Goal: Task Accomplishment & Management: Use online tool/utility

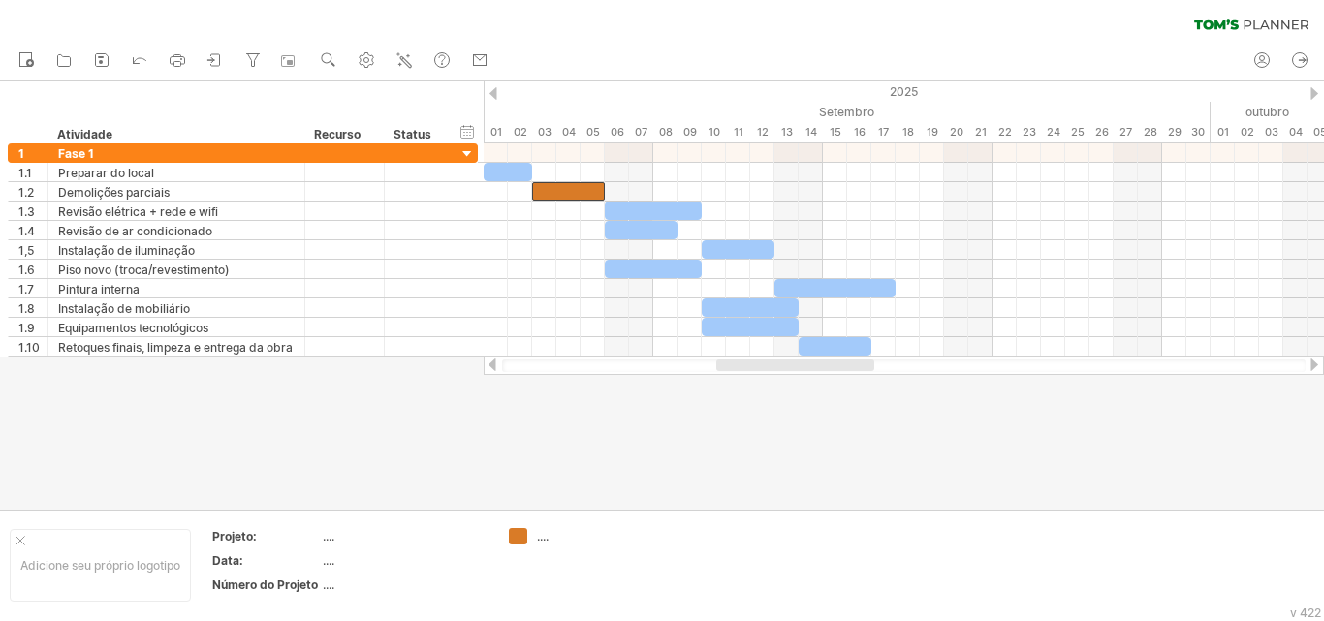
click at [631, 433] on div at bounding box center [662, 295] width 1324 height 429
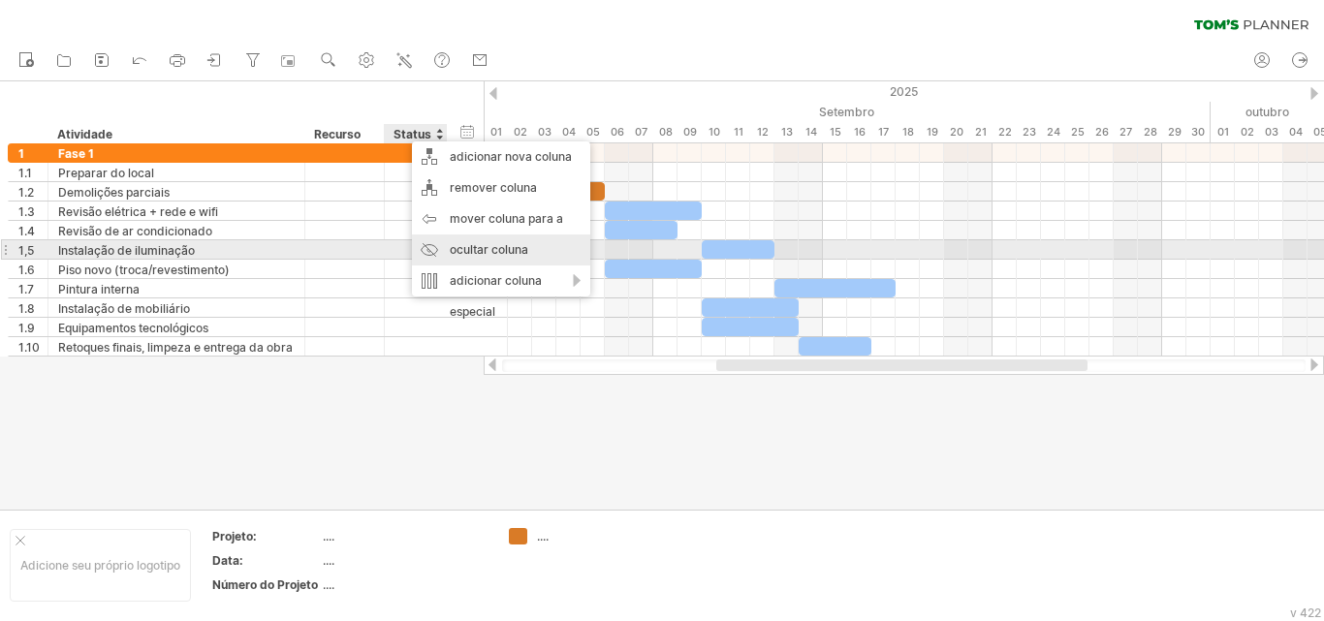
click at [473, 248] on font "ocultar coluna" at bounding box center [489, 249] width 79 height 15
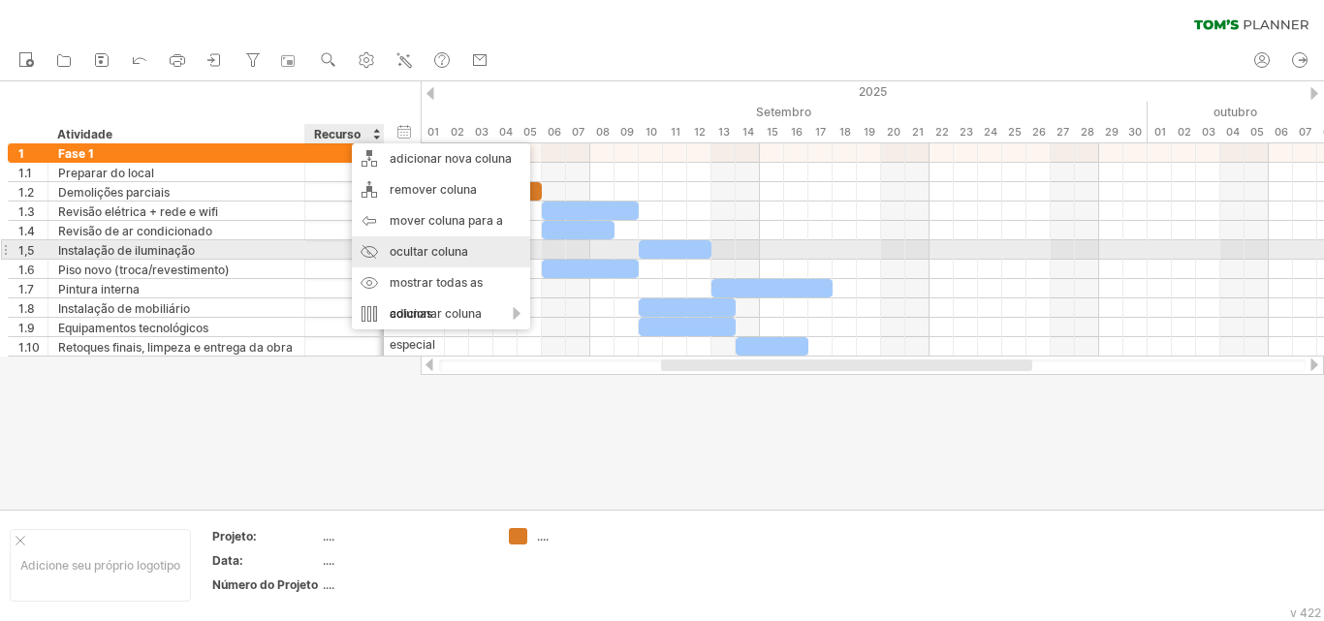
click at [442, 252] on font "ocultar coluna" at bounding box center [429, 251] width 79 height 15
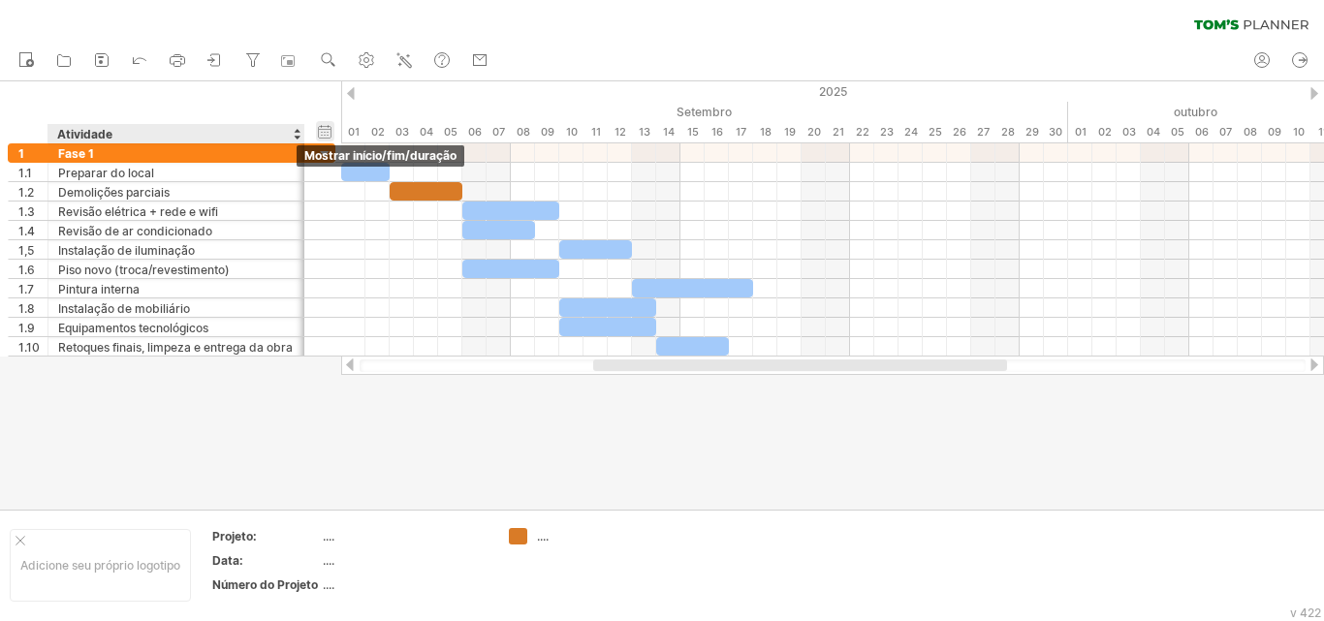
click at [320, 127] on div "ocultar início/fim/duração mostrar início/fim/duração" at bounding box center [325, 131] width 18 height 20
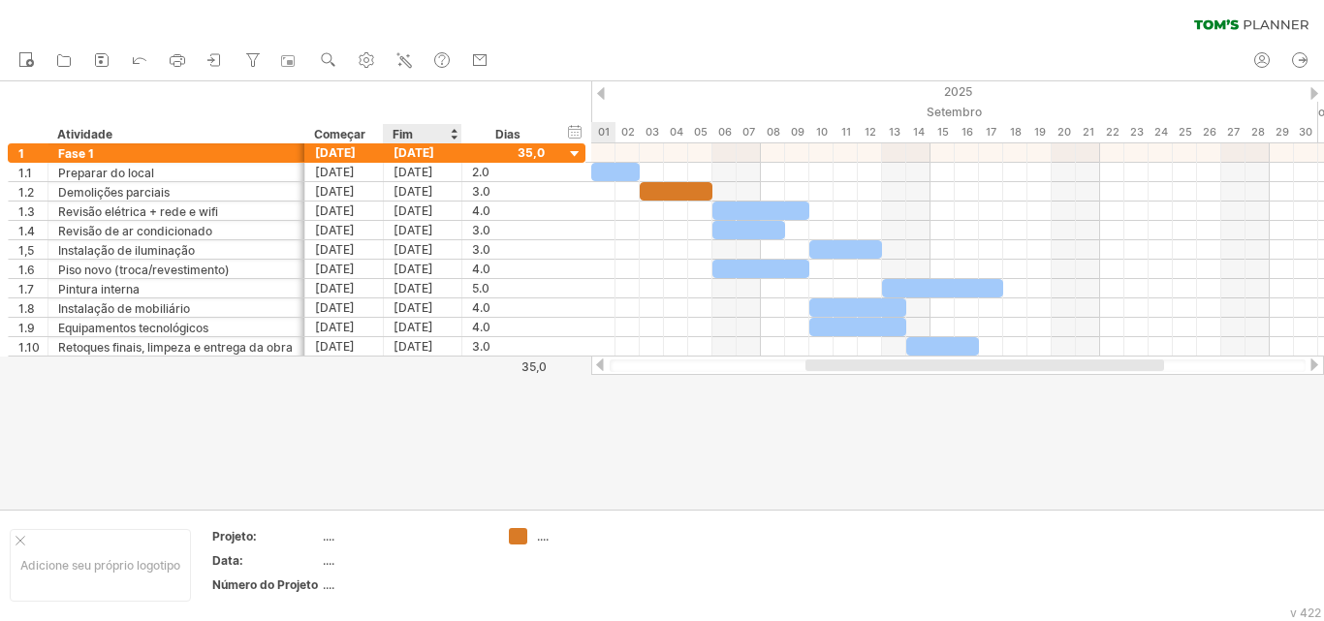
click at [421, 135] on div "Fim" at bounding box center [422, 133] width 58 height 19
click at [68, 57] on icon at bounding box center [64, 61] width 13 height 12
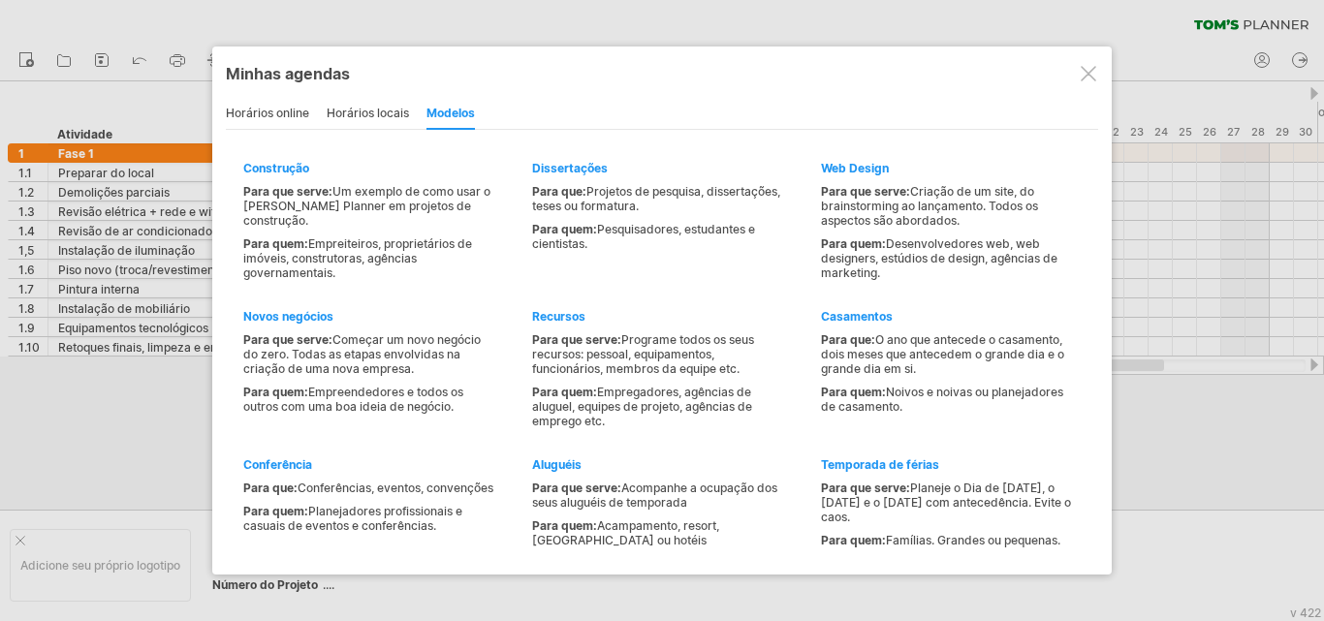
drag, startPoint x: 385, startPoint y: 108, endPoint x: 372, endPoint y: 109, distance: 12.6
click at [385, 109] on font "horários locais" at bounding box center [368, 113] width 82 height 15
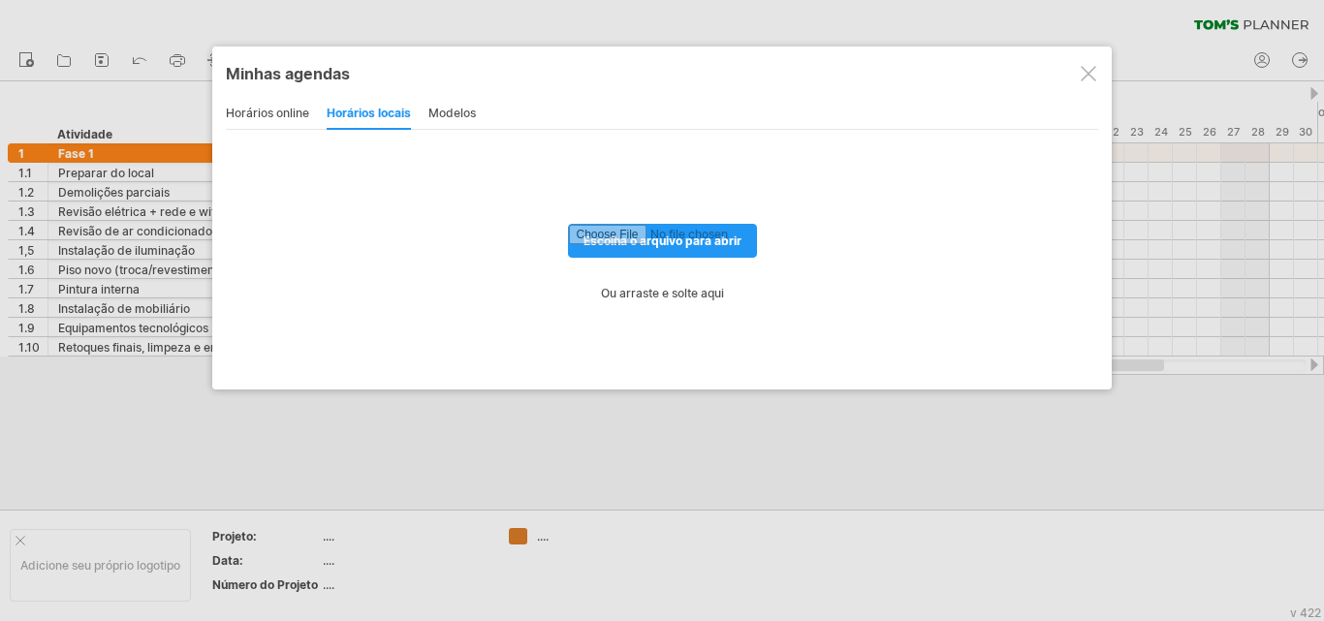
click at [289, 120] on div "horários online" at bounding box center [267, 114] width 83 height 31
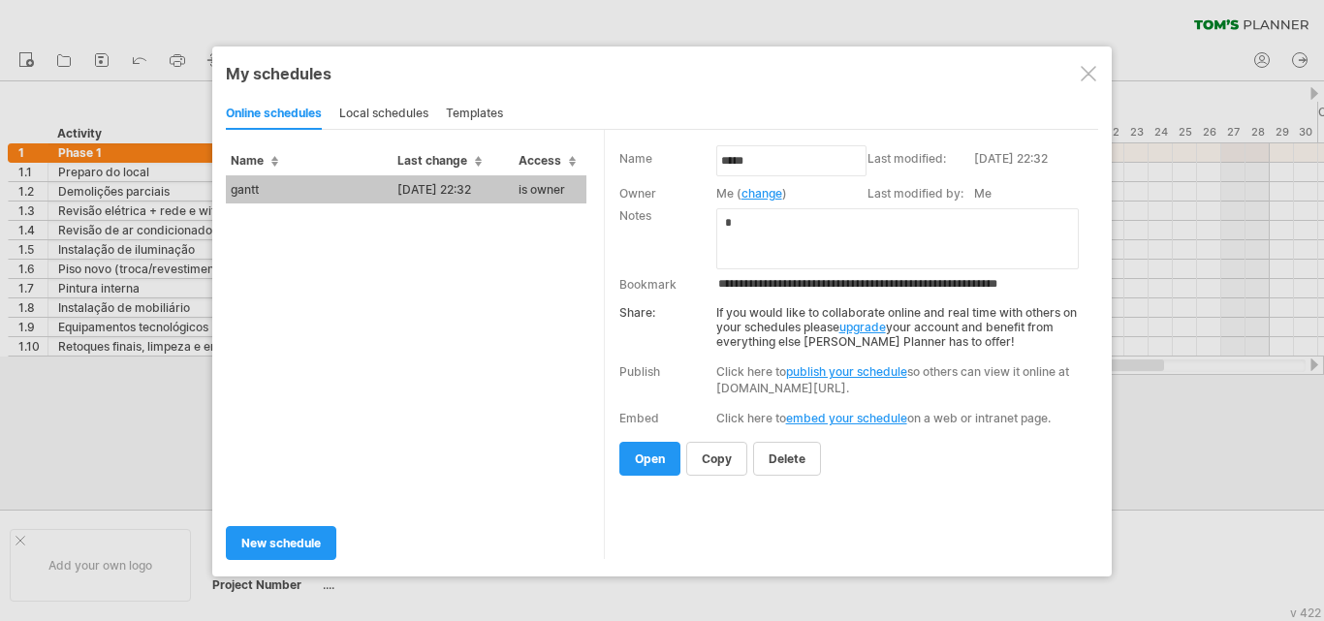
click at [441, 190] on td "[DATE] 22:32" at bounding box center [453, 189] width 121 height 28
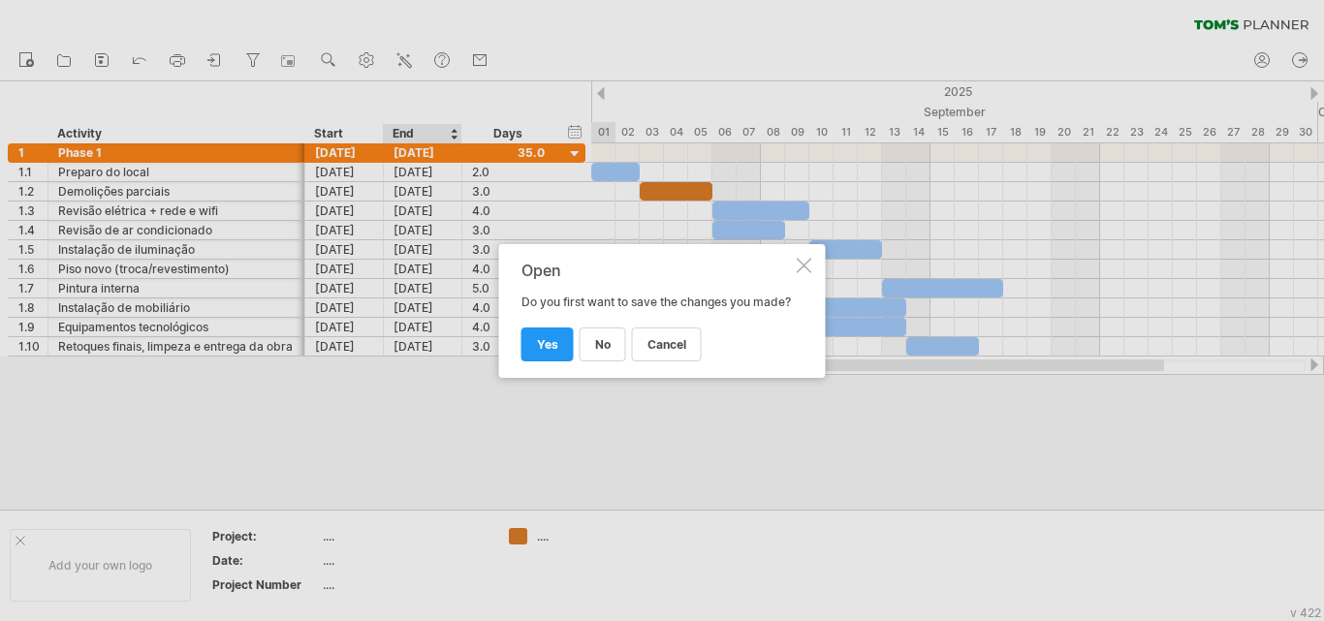
click at [441, 190] on div "Trying to reach [DOMAIN_NAME] Connected again... 0% clear filter new 1" at bounding box center [662, 310] width 1324 height 621
click at [546, 352] on span "yes" at bounding box center [547, 344] width 21 height 15
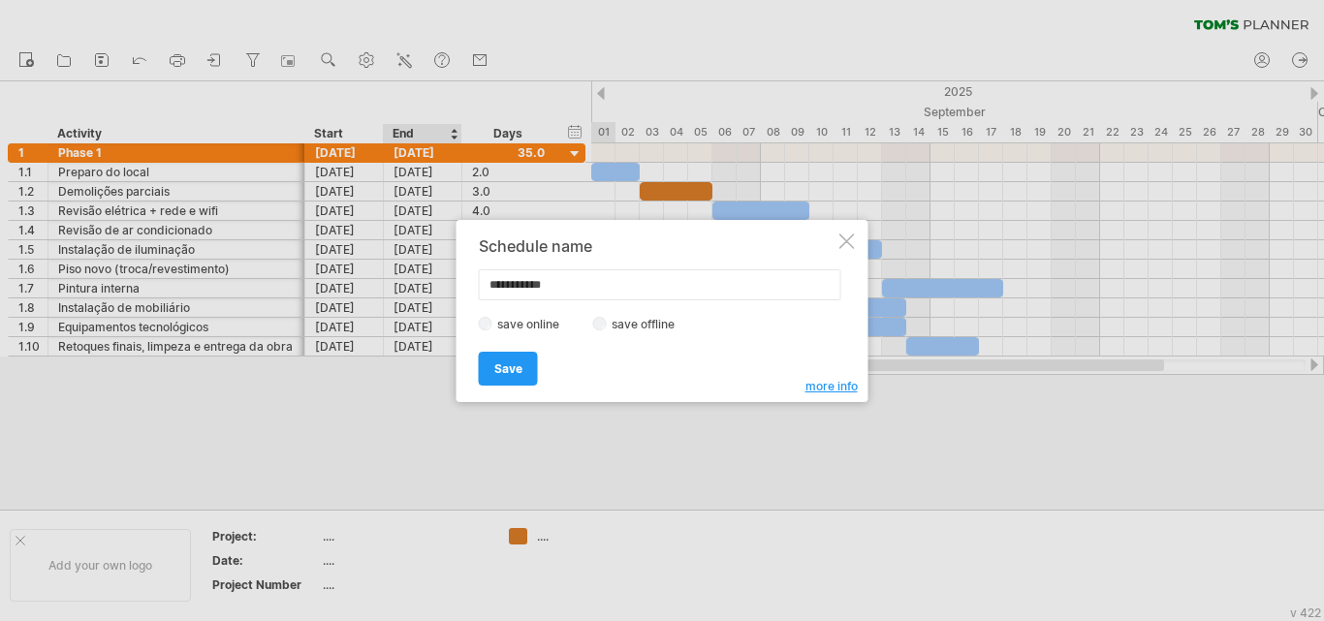
click at [842, 241] on div at bounding box center [848, 242] width 16 height 16
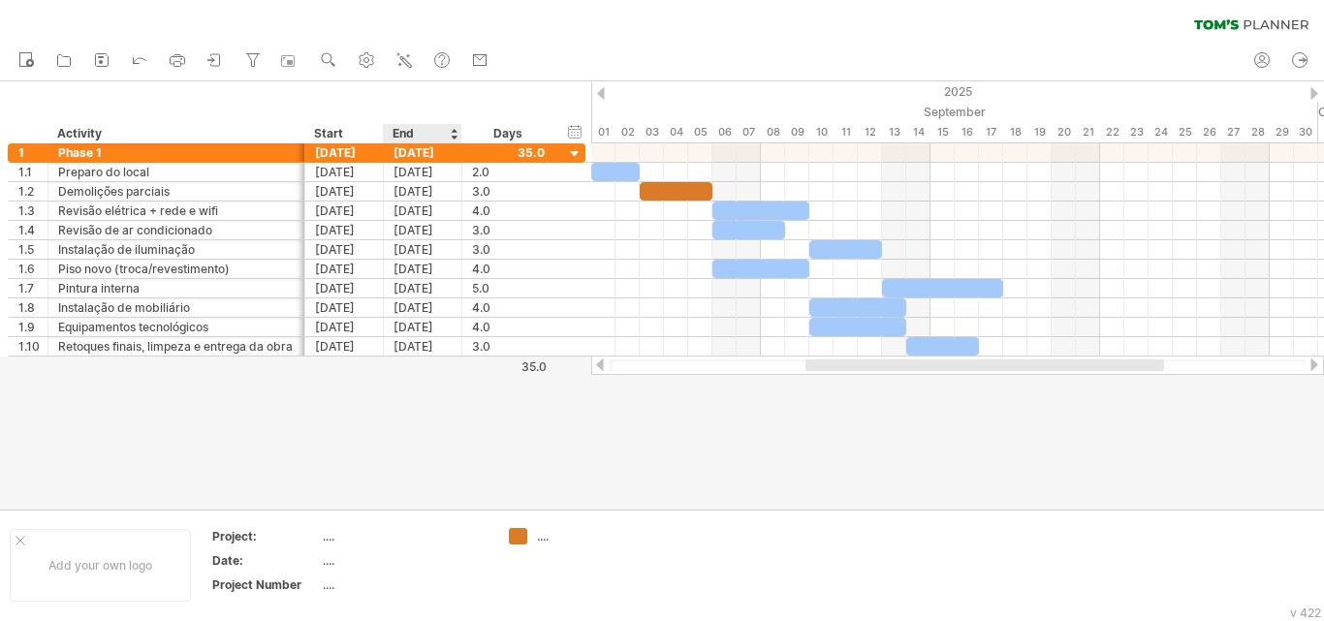
click at [426, 133] on div "End" at bounding box center [422, 133] width 58 height 19
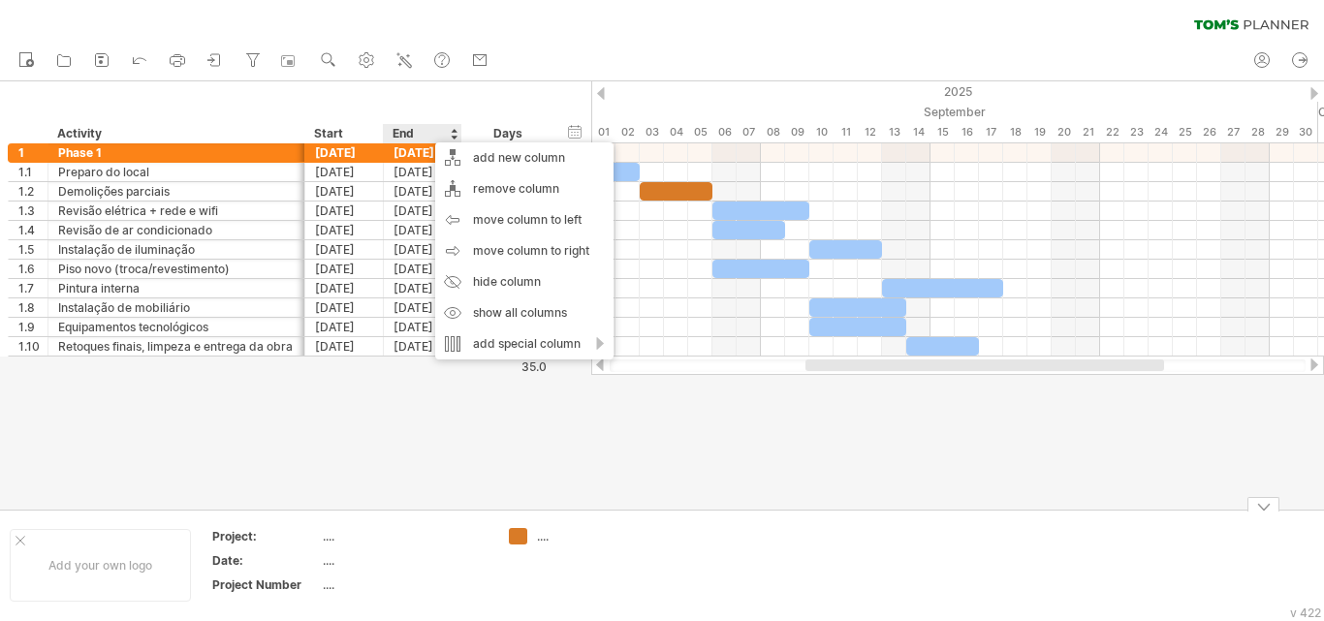
click at [749, 464] on div at bounding box center [662, 295] width 1324 height 429
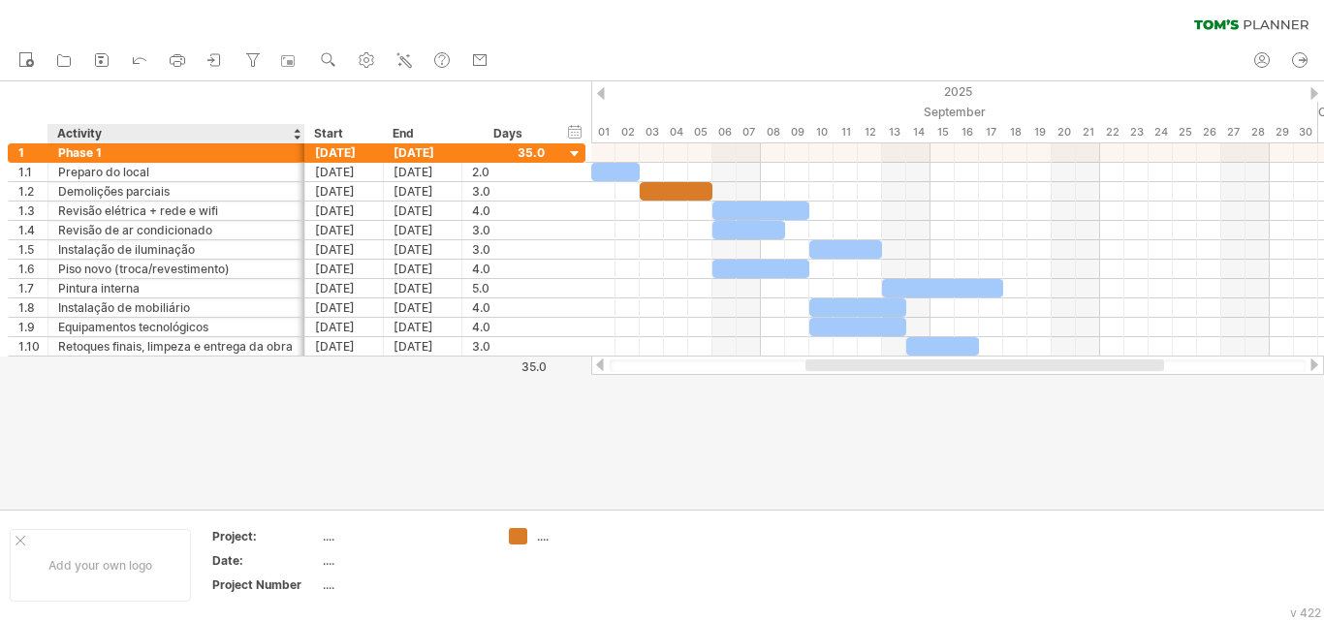
click at [71, 74] on ul "new open" at bounding box center [253, 61] width 489 height 41
click at [64, 64] on icon at bounding box center [63, 59] width 19 height 19
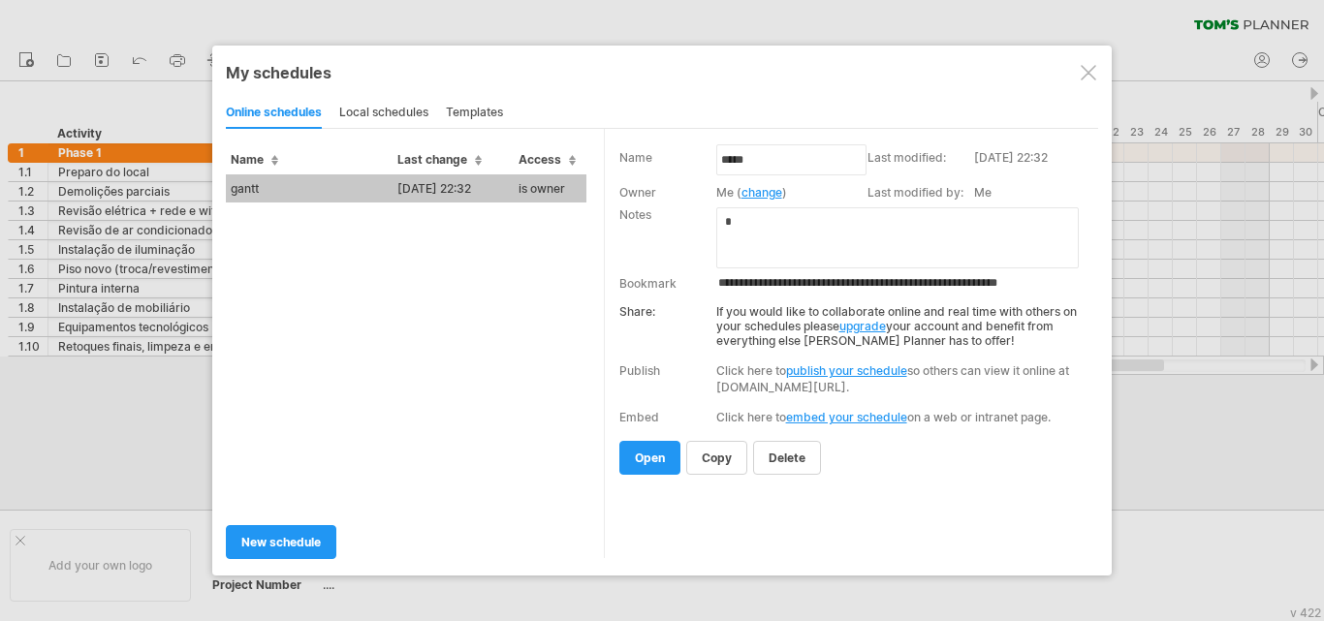
click at [366, 187] on td "gantt" at bounding box center [309, 189] width 167 height 28
click at [366, 187] on div "Trying to reach [DOMAIN_NAME] Connected again... 0% clear filter new 1" at bounding box center [662, 310] width 1324 height 621
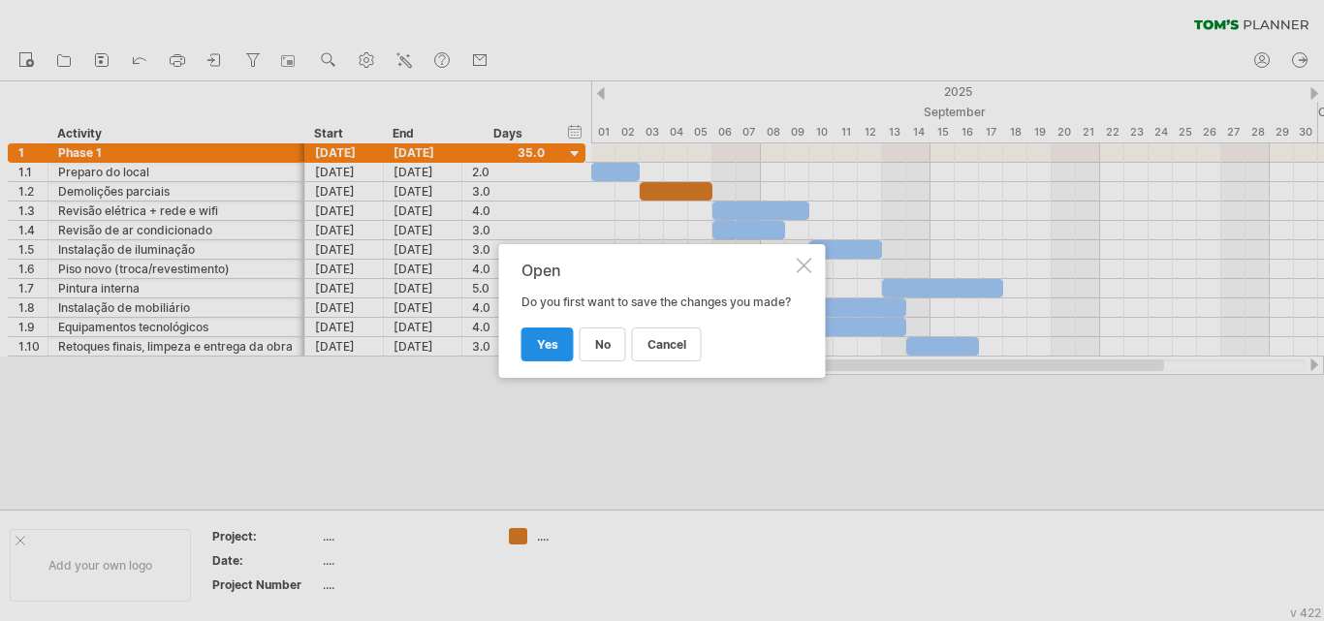
click at [543, 352] on span "yes" at bounding box center [547, 344] width 21 height 15
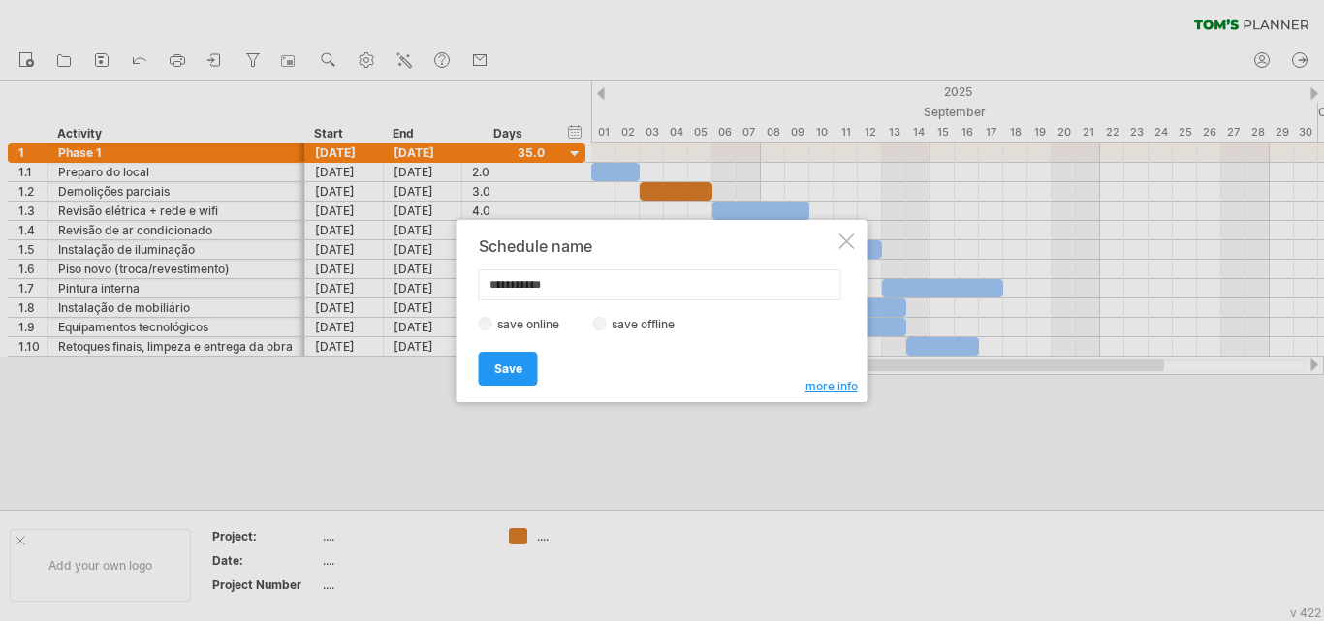
click at [836, 383] on span "more info" at bounding box center [832, 386] width 52 height 15
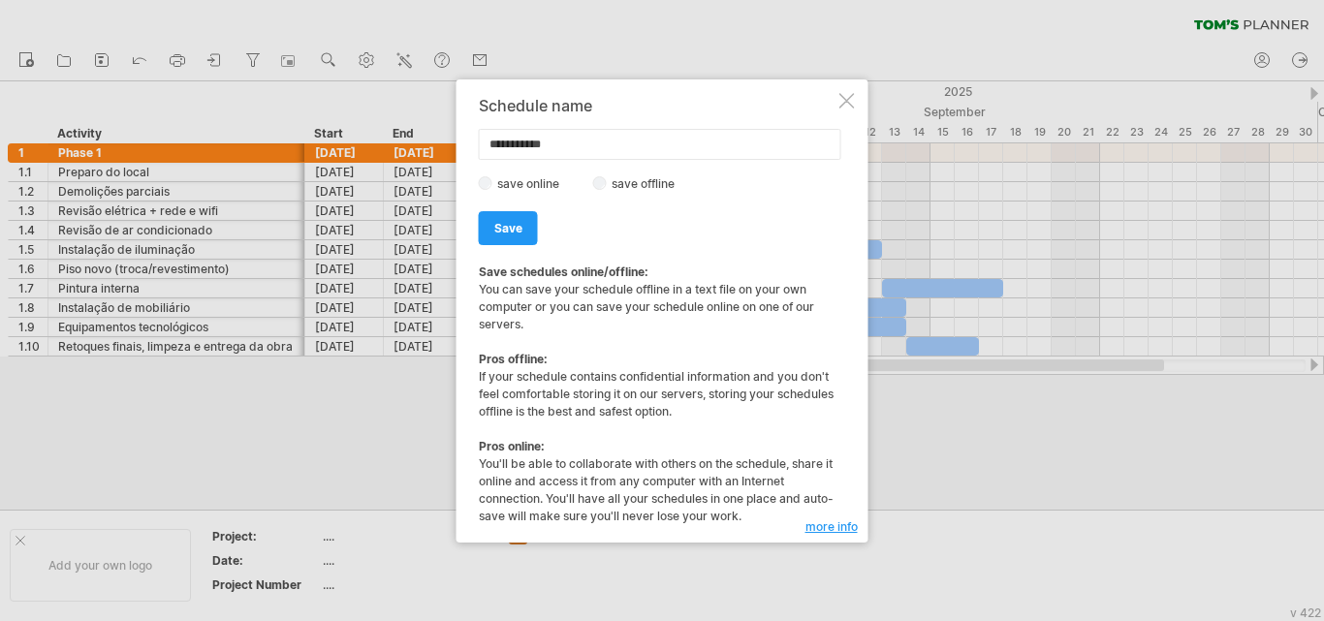
click at [862, 108] on div "**********" at bounding box center [663, 310] width 412 height 463
click at [101, 64] on div at bounding box center [662, 310] width 1324 height 621
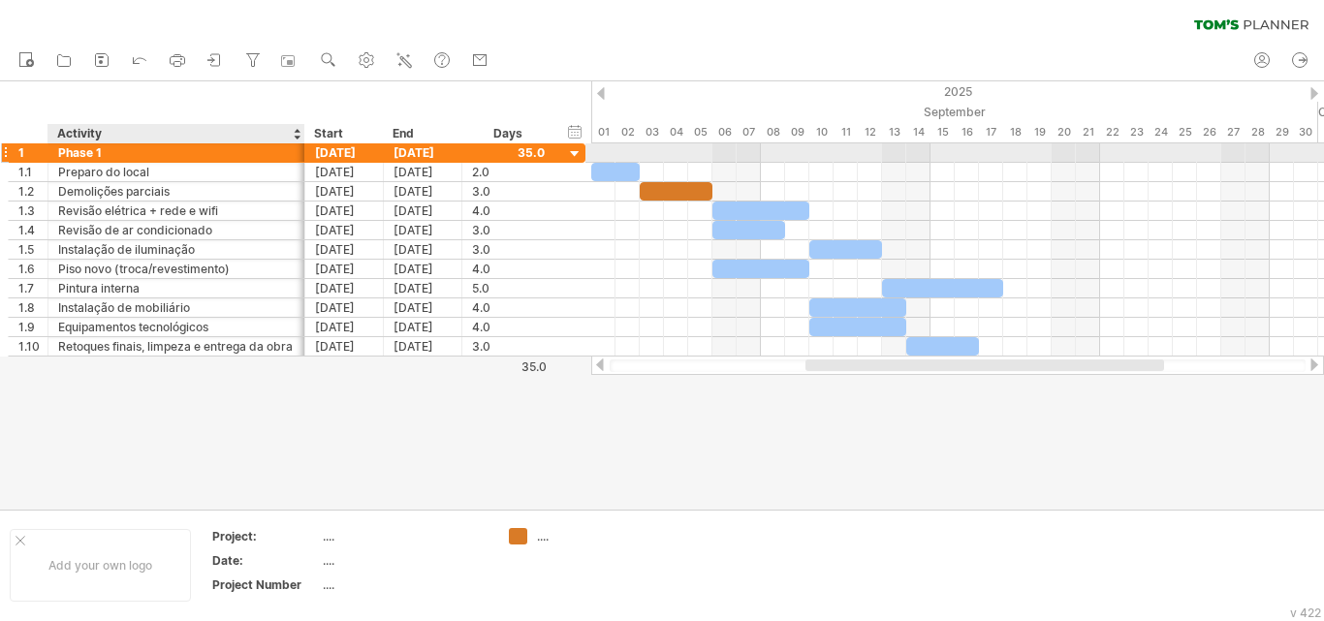
click at [84, 156] on div "Phase 1" at bounding box center [176, 152] width 237 height 18
click at [84, 156] on input "*******" at bounding box center [176, 152] width 237 height 18
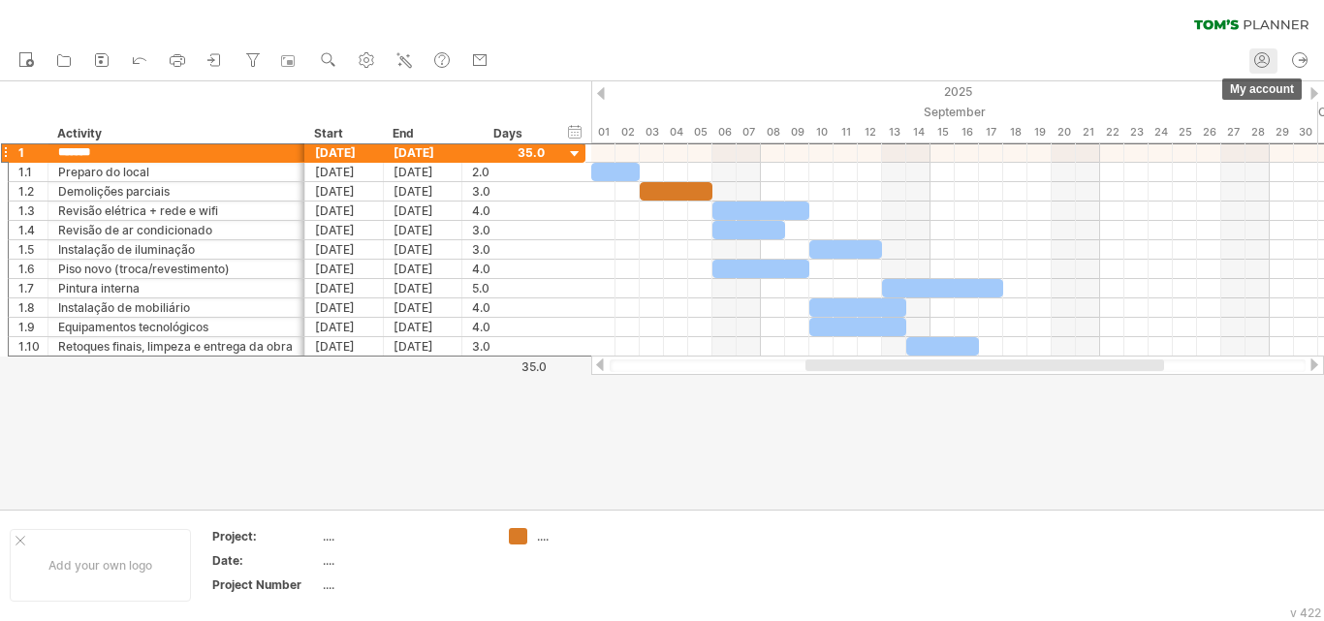
click at [1254, 56] on icon at bounding box center [1262, 59] width 19 height 19
type input "**********"
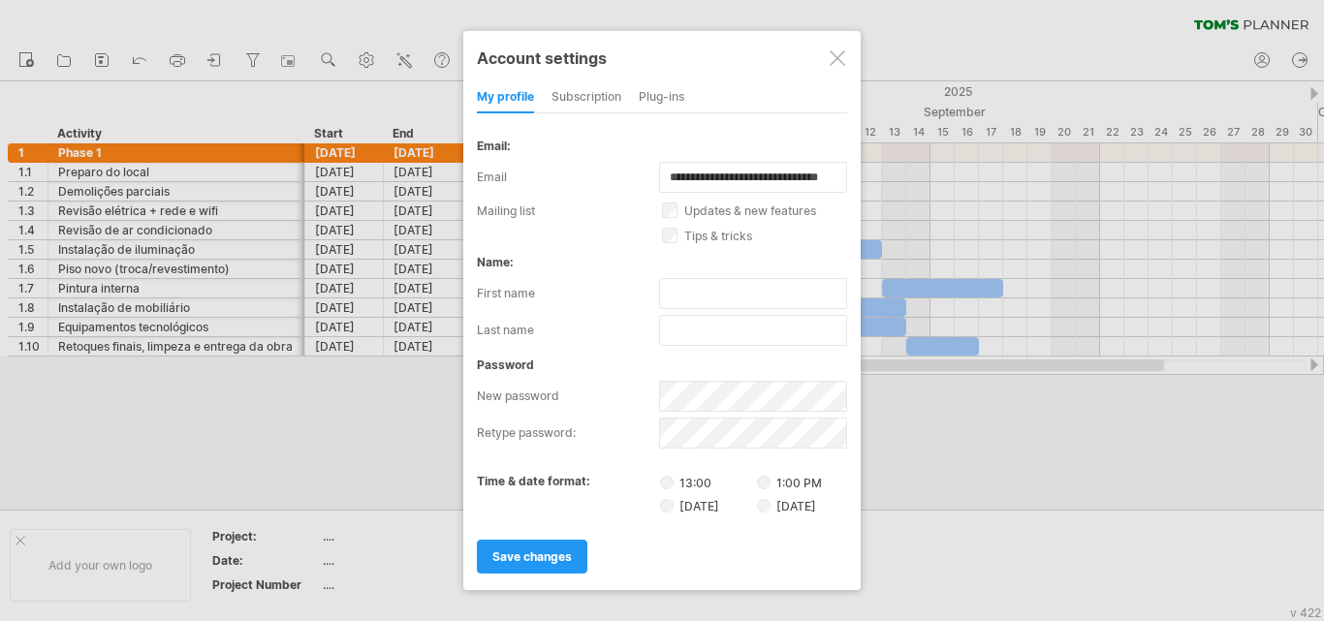
click at [598, 86] on div "subscription" at bounding box center [587, 97] width 70 height 31
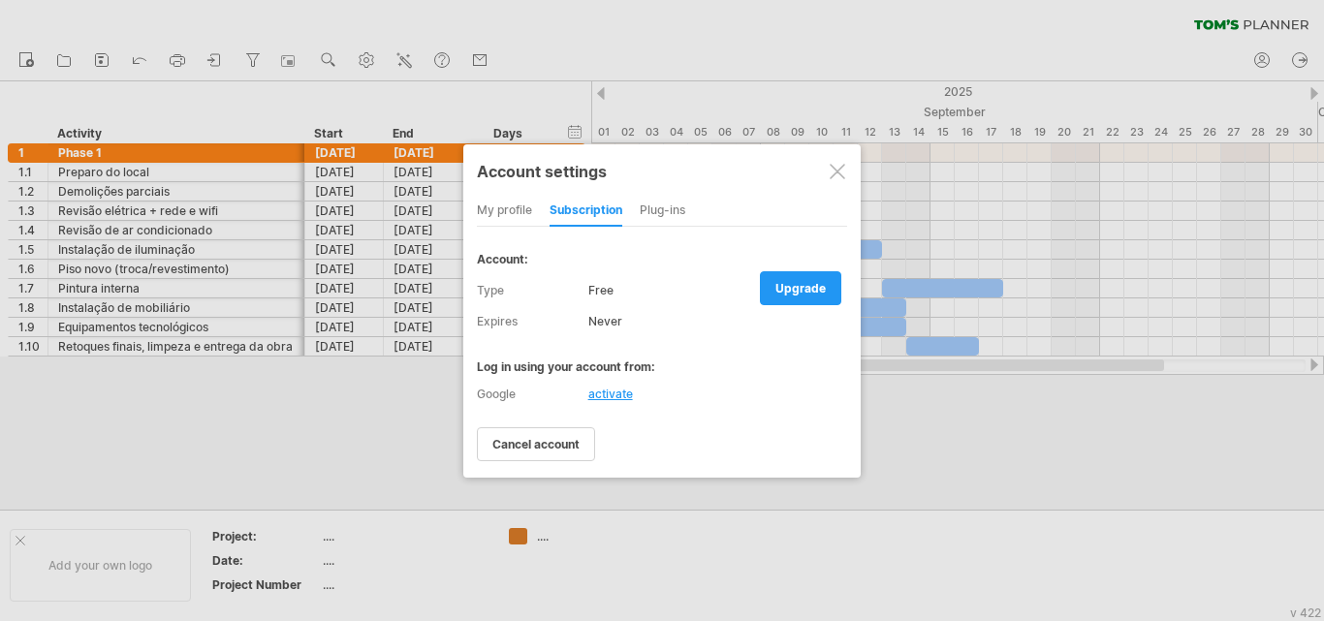
click at [835, 164] on div at bounding box center [838, 172] width 16 height 16
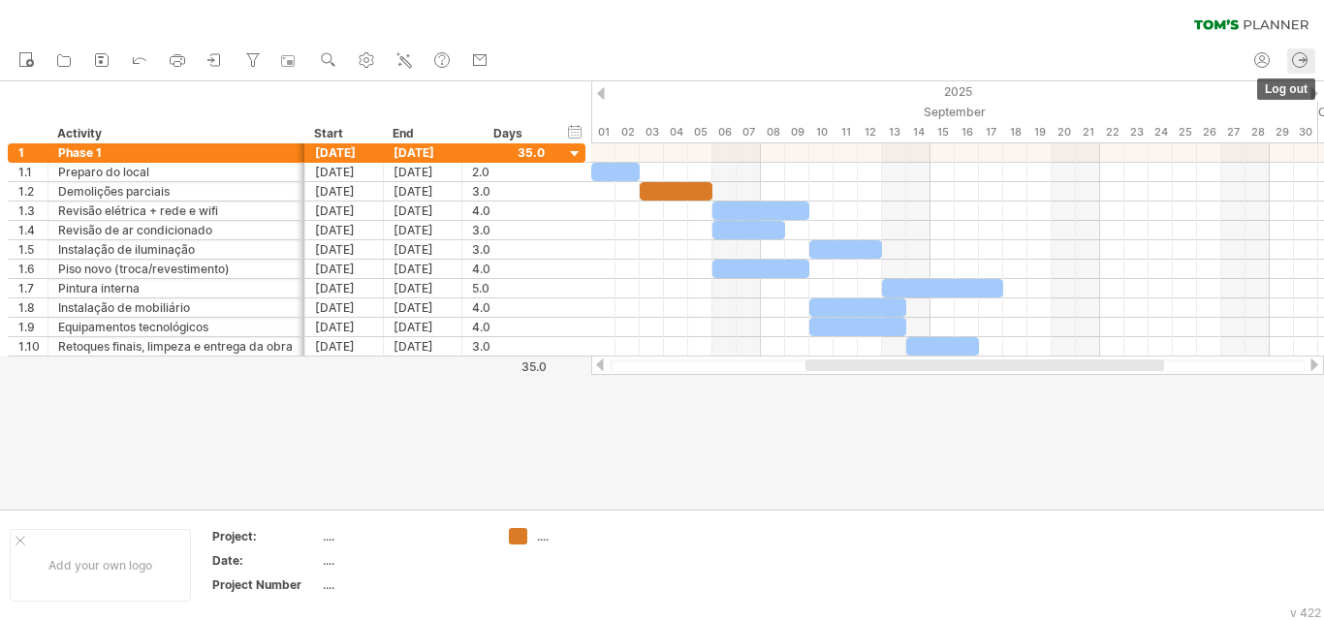
click at [1302, 54] on icon at bounding box center [1299, 59] width 19 height 19
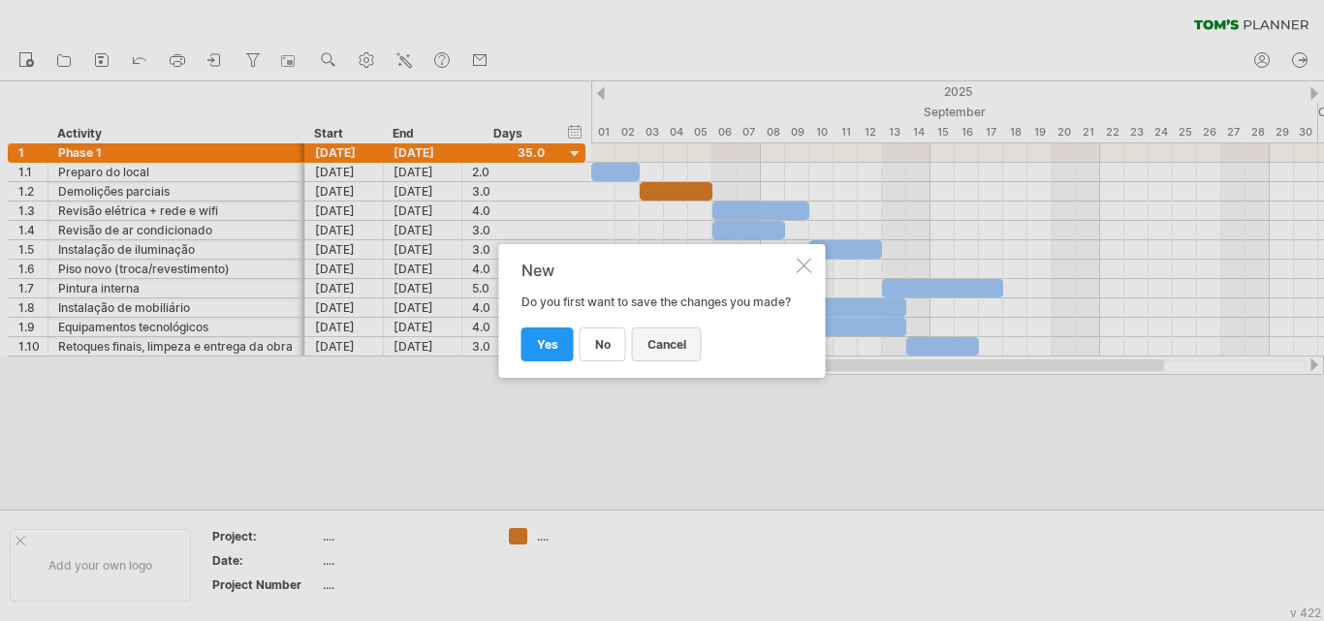
click at [686, 351] on link "cancel" at bounding box center [667, 345] width 70 height 34
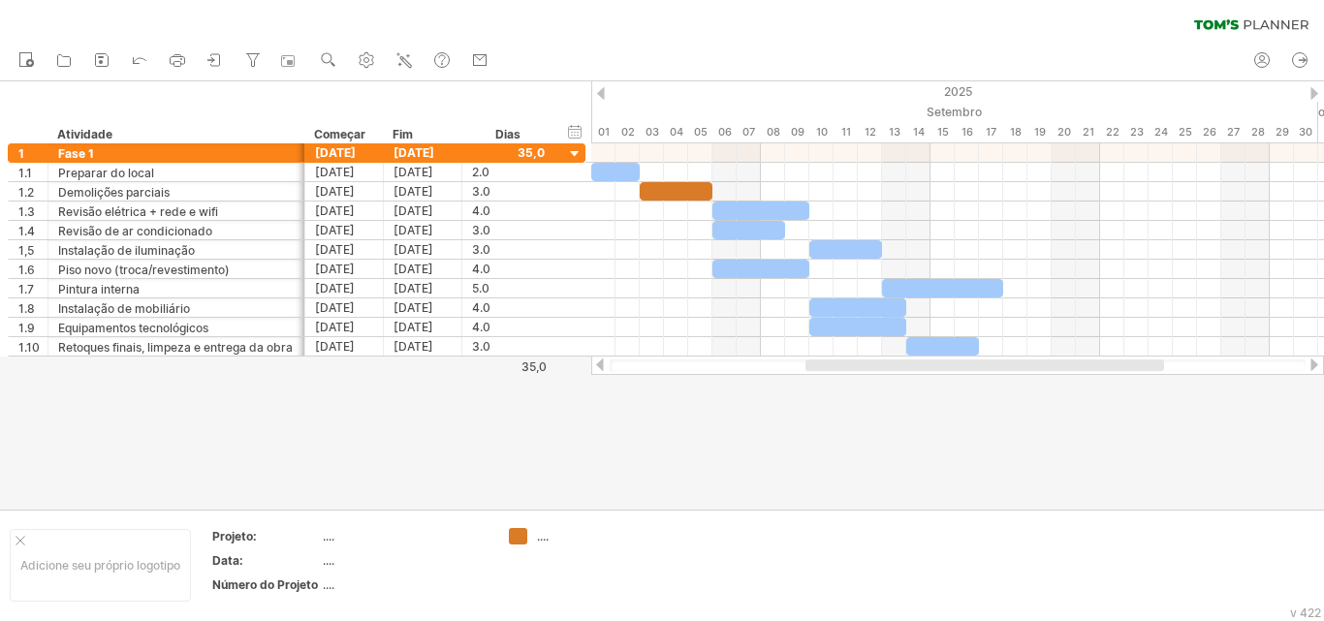
click at [709, 435] on div at bounding box center [662, 295] width 1324 height 429
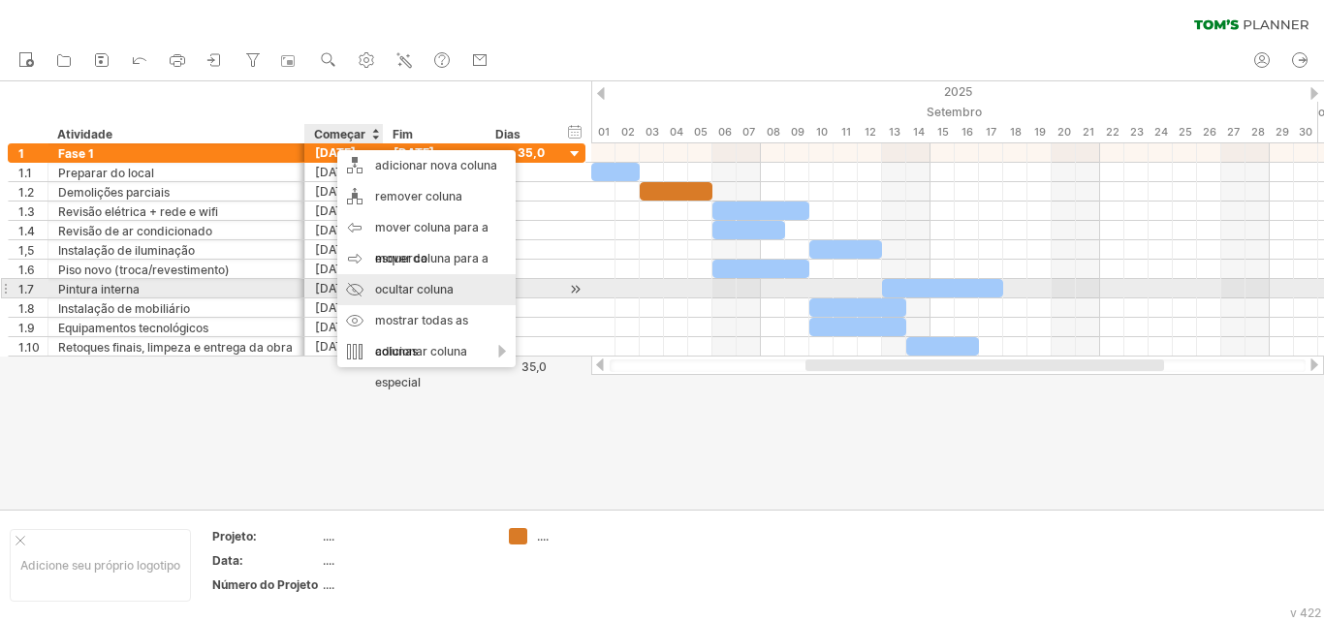
click at [391, 291] on font "ocultar coluna" at bounding box center [414, 289] width 79 height 15
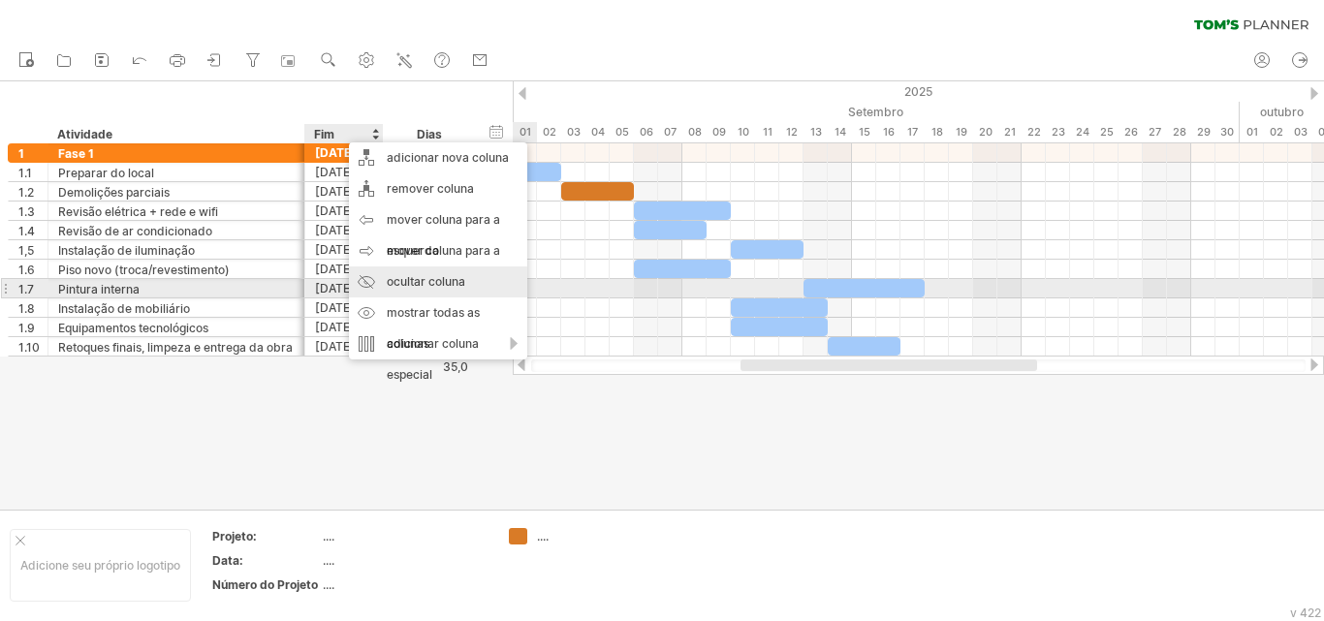
click at [415, 288] on font "ocultar coluna" at bounding box center [426, 281] width 79 height 15
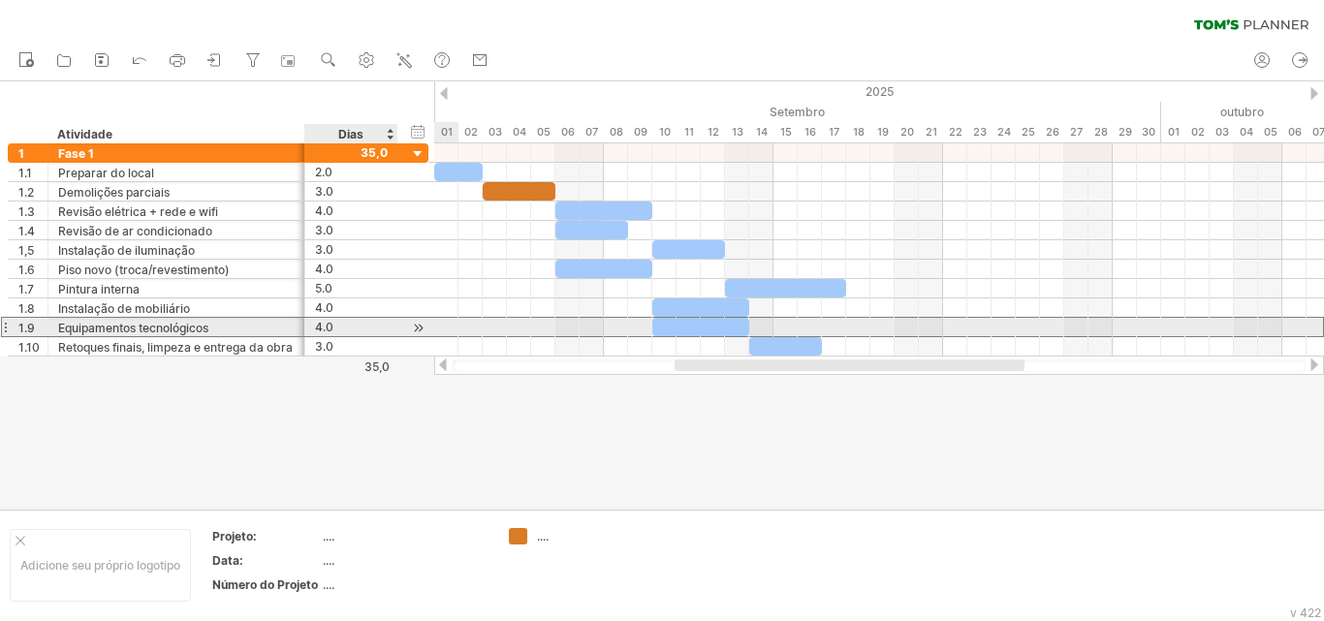
click at [323, 330] on font "4.0" at bounding box center [324, 327] width 18 height 15
click at [326, 332] on font "4.0" at bounding box center [324, 327] width 18 height 15
click at [742, 331] on div at bounding box center [700, 327] width 97 height 18
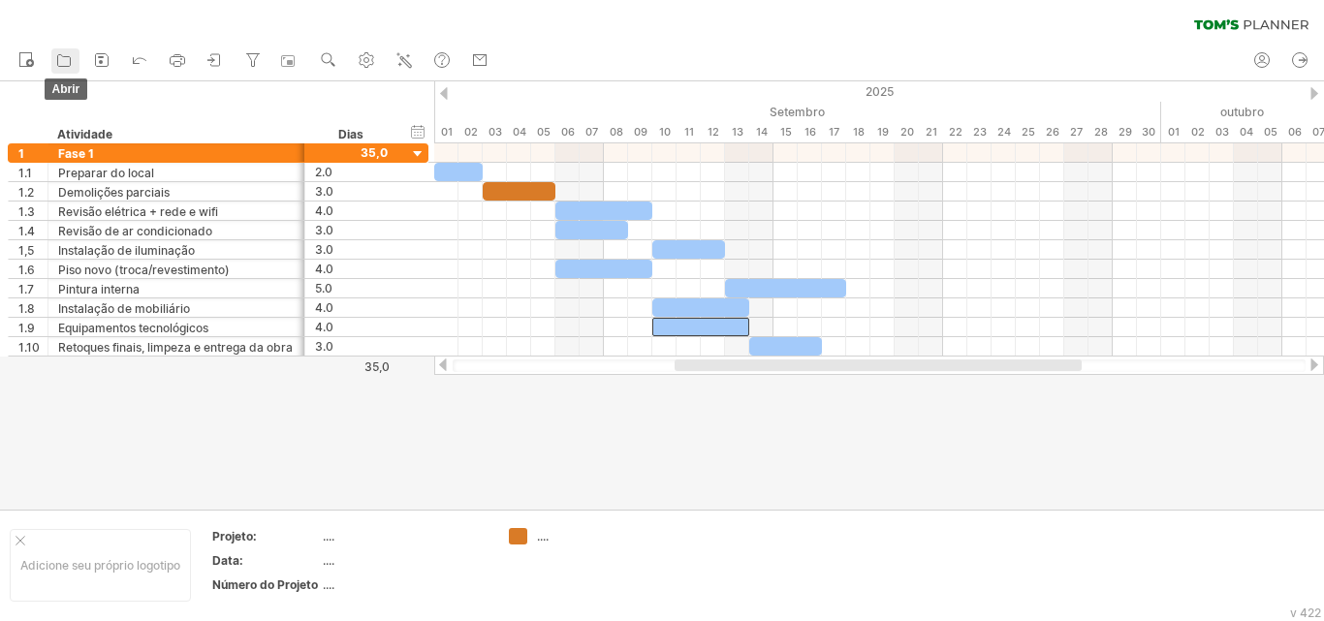
click at [72, 61] on icon at bounding box center [63, 59] width 19 height 19
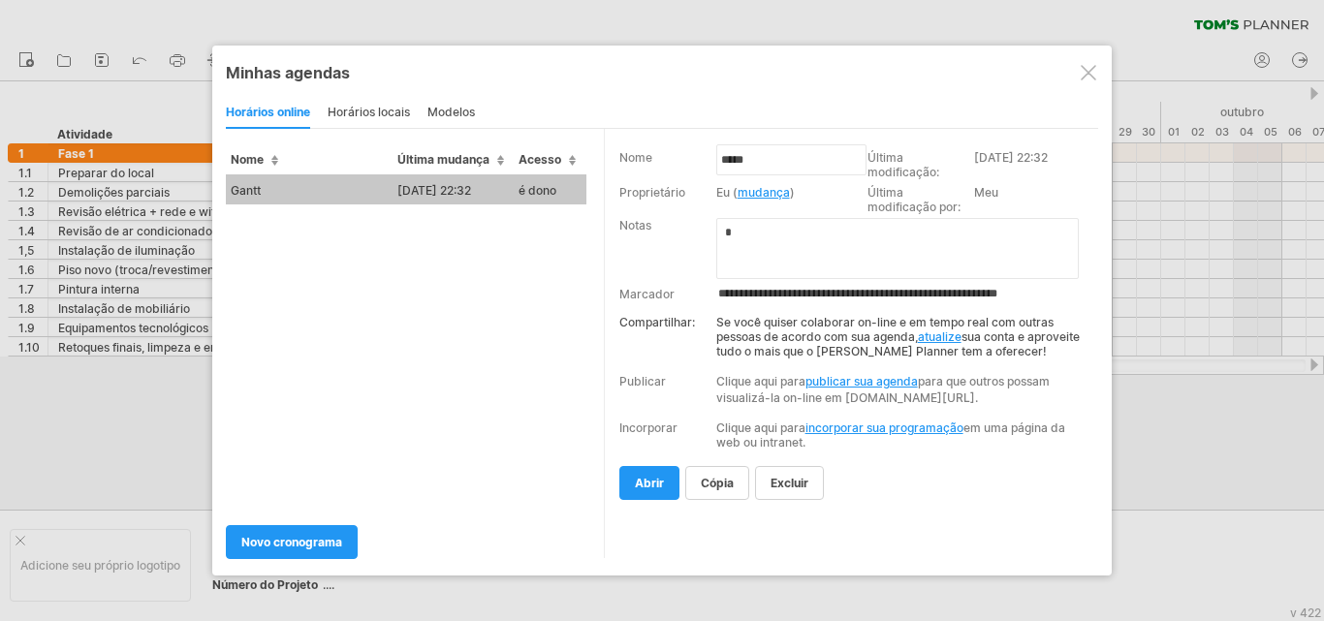
click at [266, 152] on span "Nome" at bounding box center [255, 159] width 48 height 15
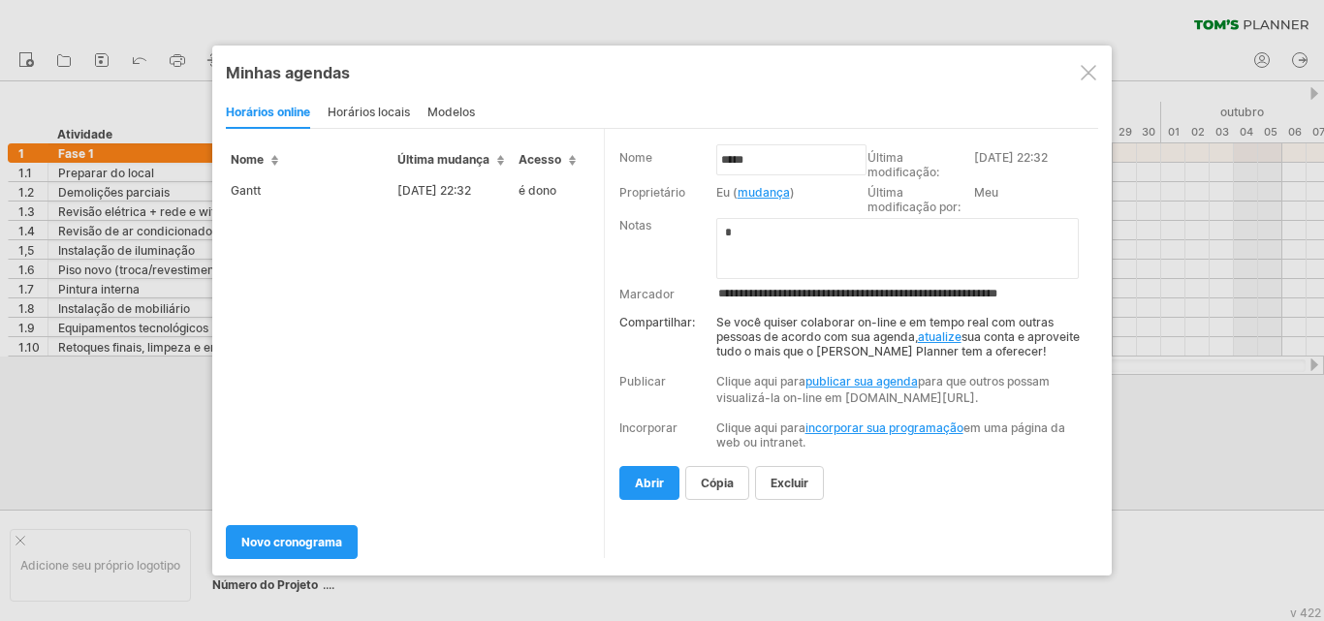
click at [356, 108] on font "horários locais" at bounding box center [369, 112] width 82 height 15
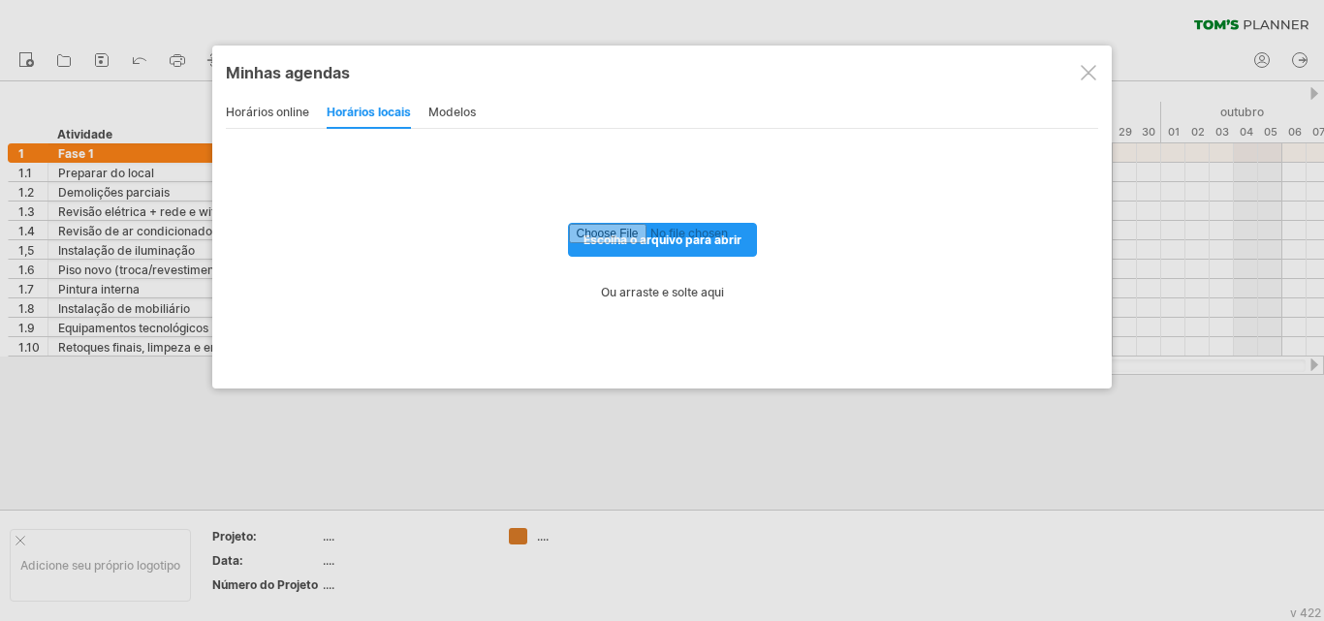
click at [281, 109] on font "horários online" at bounding box center [267, 112] width 83 height 15
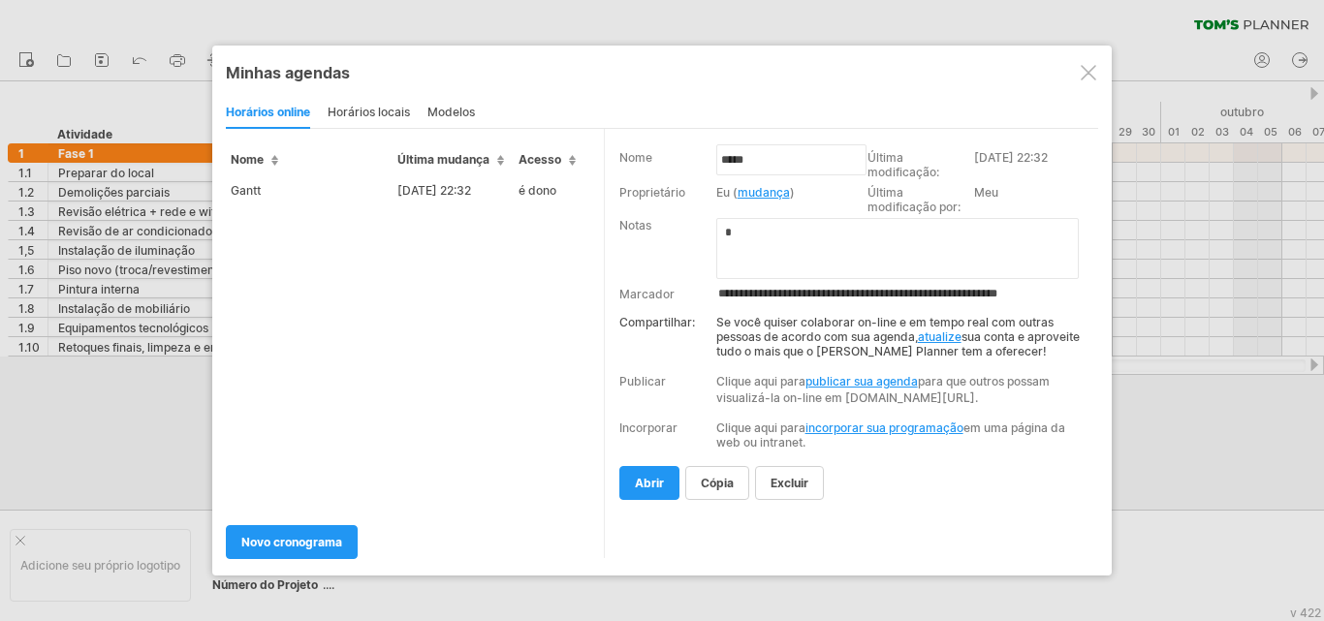
click at [467, 111] on font "modelos" at bounding box center [452, 112] width 48 height 15
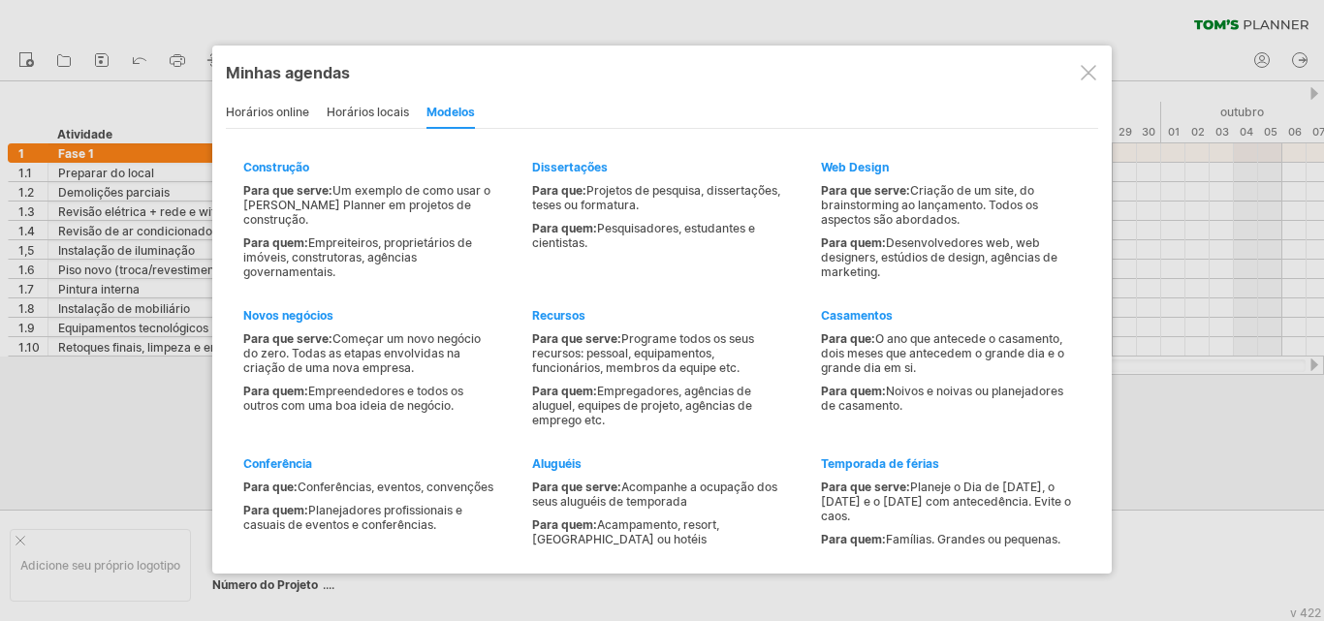
click at [357, 111] on font "horários locais" at bounding box center [368, 112] width 82 height 15
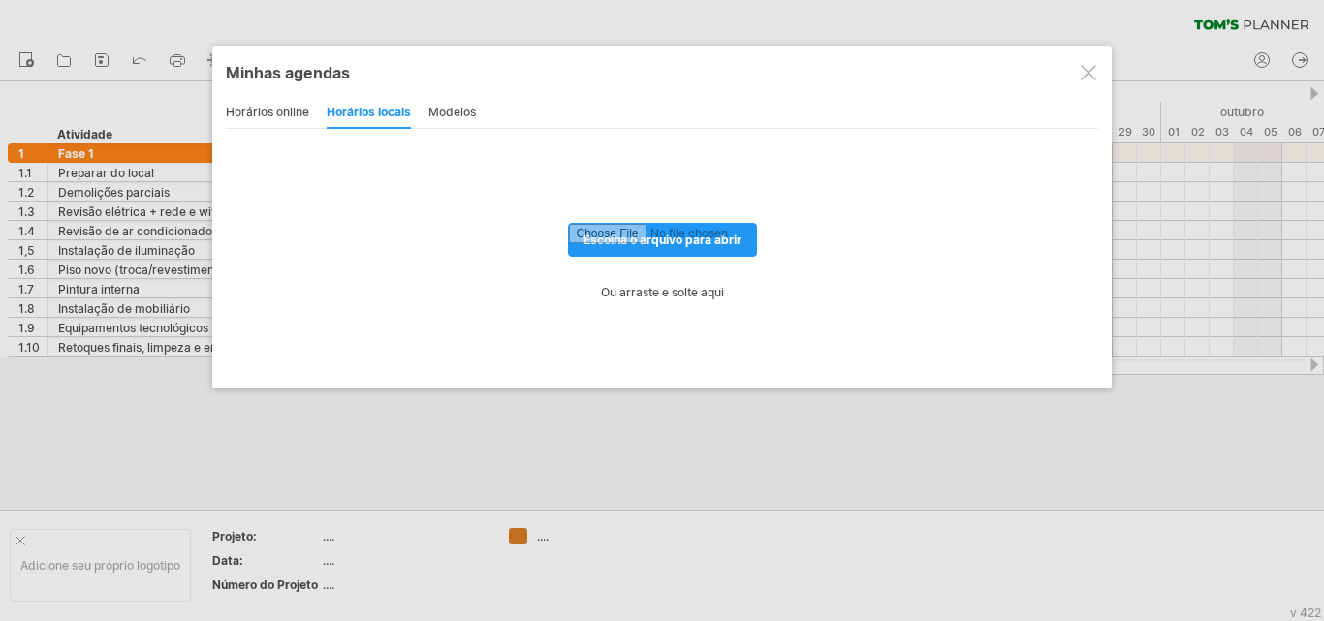
click at [278, 111] on font "horários online" at bounding box center [267, 112] width 83 height 15
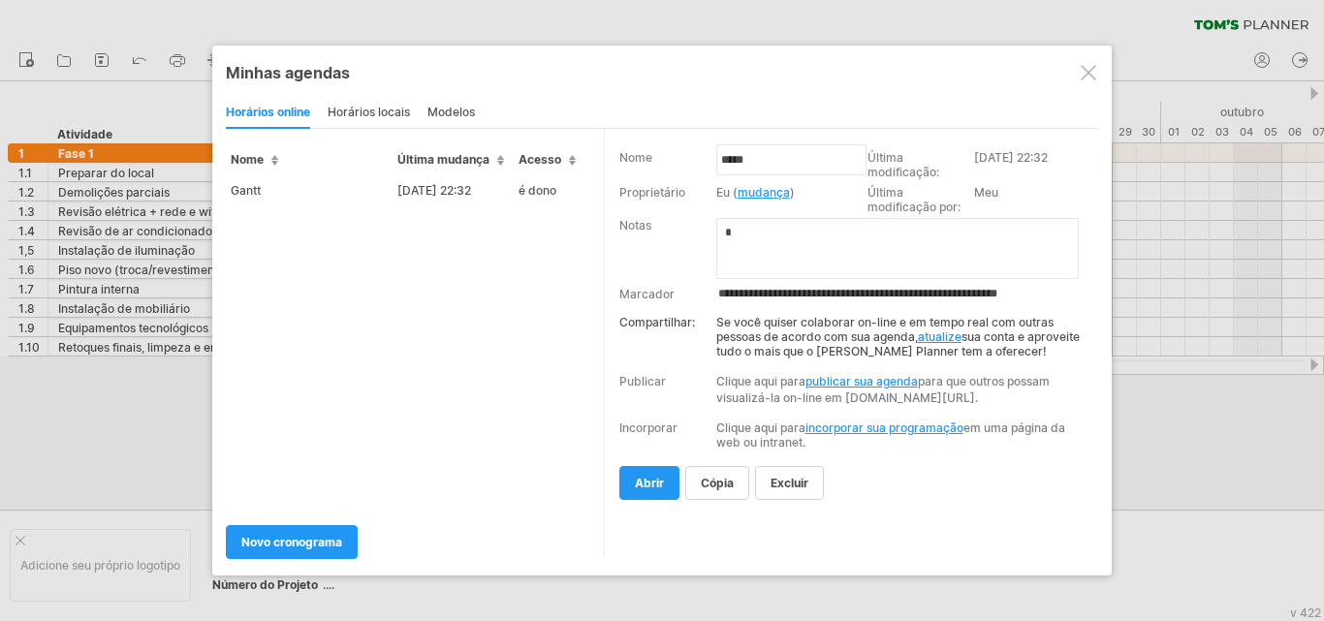
click at [347, 174] on th "Nome" at bounding box center [309, 152] width 167 height 46
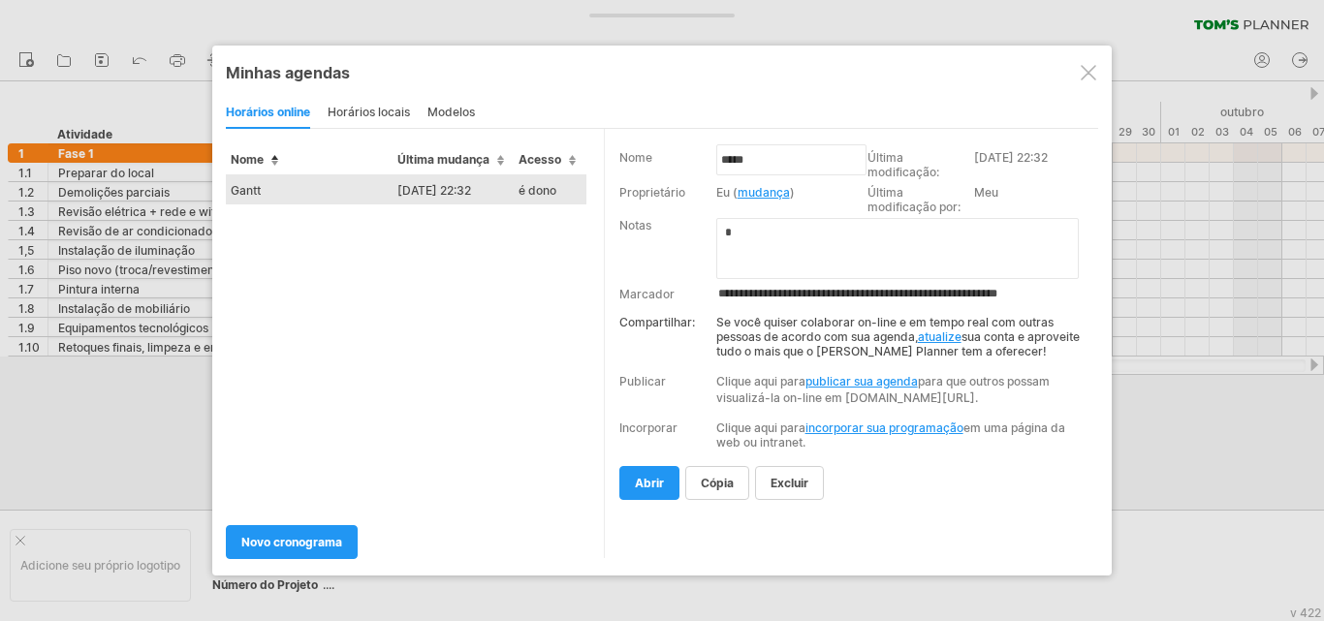
click at [365, 187] on td "Gantt" at bounding box center [309, 190] width 167 height 30
click at [365, 187] on div "Tentando acessar [DOMAIN_NAME] Conectado novamente... 0% limpar filtro 1" at bounding box center [662, 310] width 1324 height 621
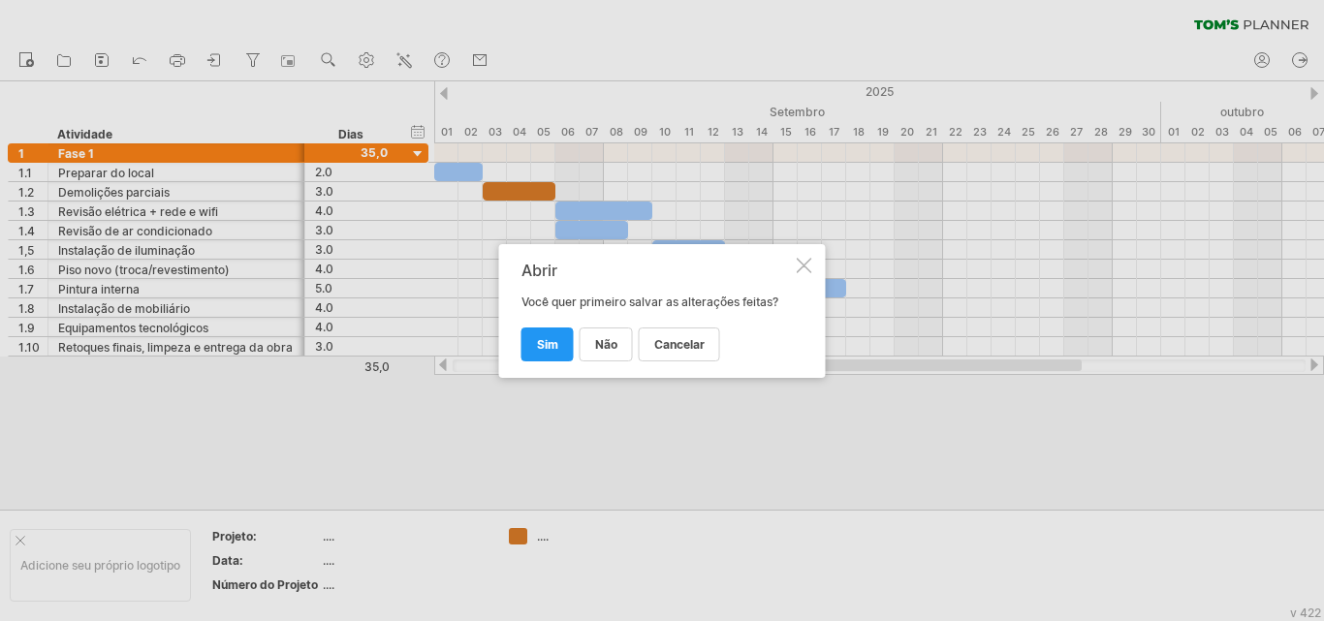
click at [365, 187] on div at bounding box center [662, 310] width 1324 height 621
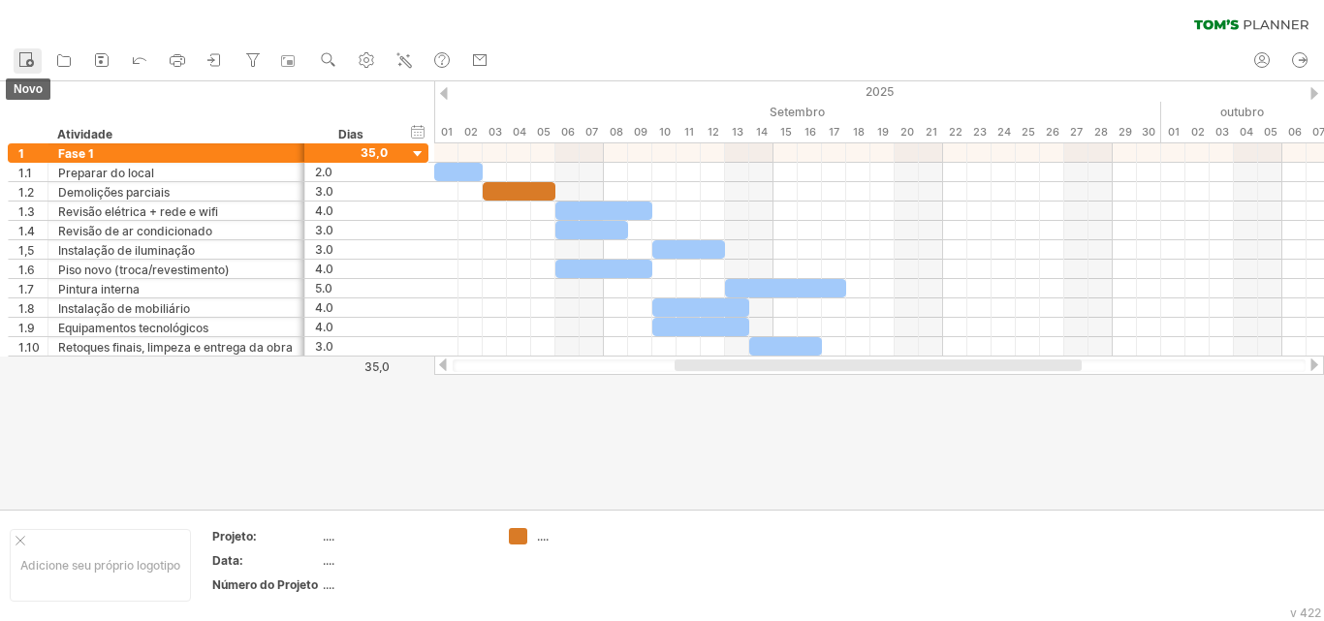
click at [35, 61] on icon at bounding box center [25, 58] width 19 height 19
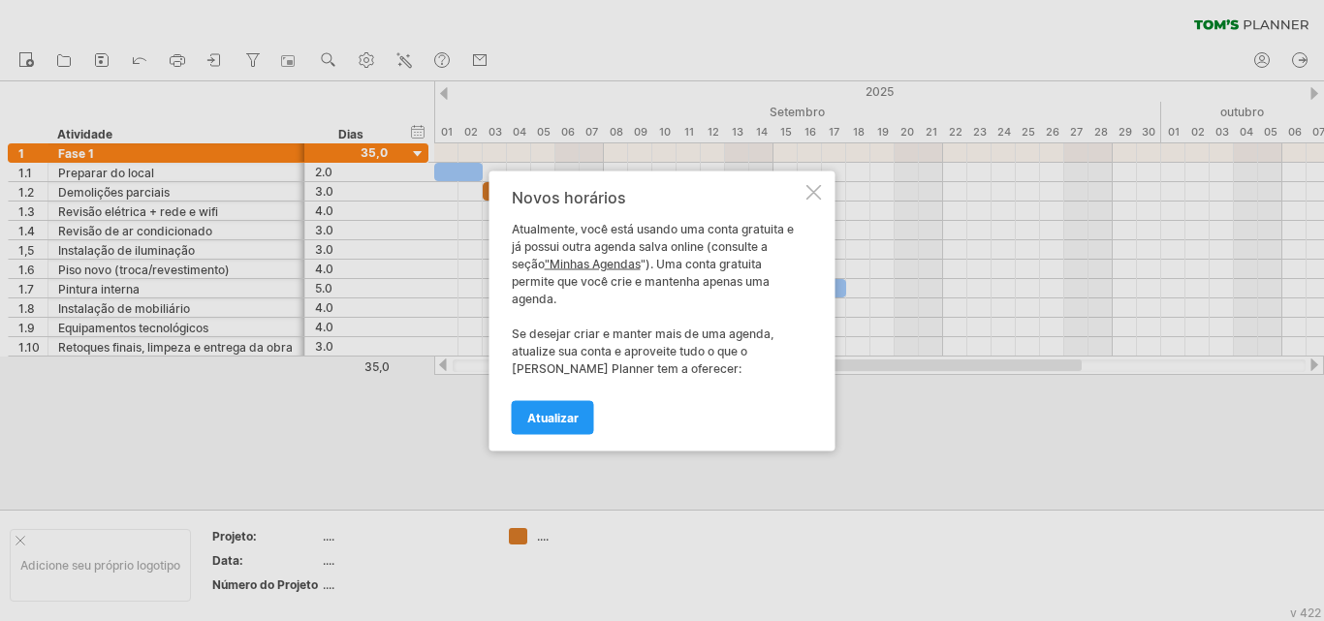
click at [815, 190] on div at bounding box center [815, 192] width 16 height 16
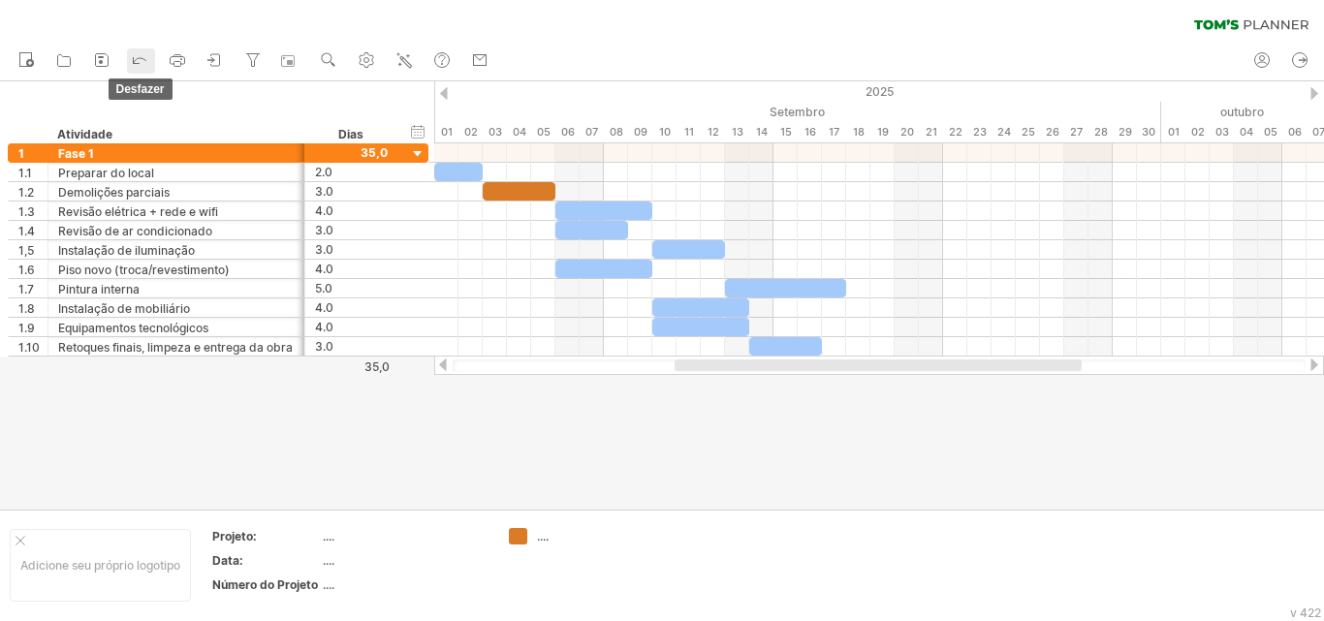
click at [141, 64] on icon at bounding box center [139, 58] width 19 height 19
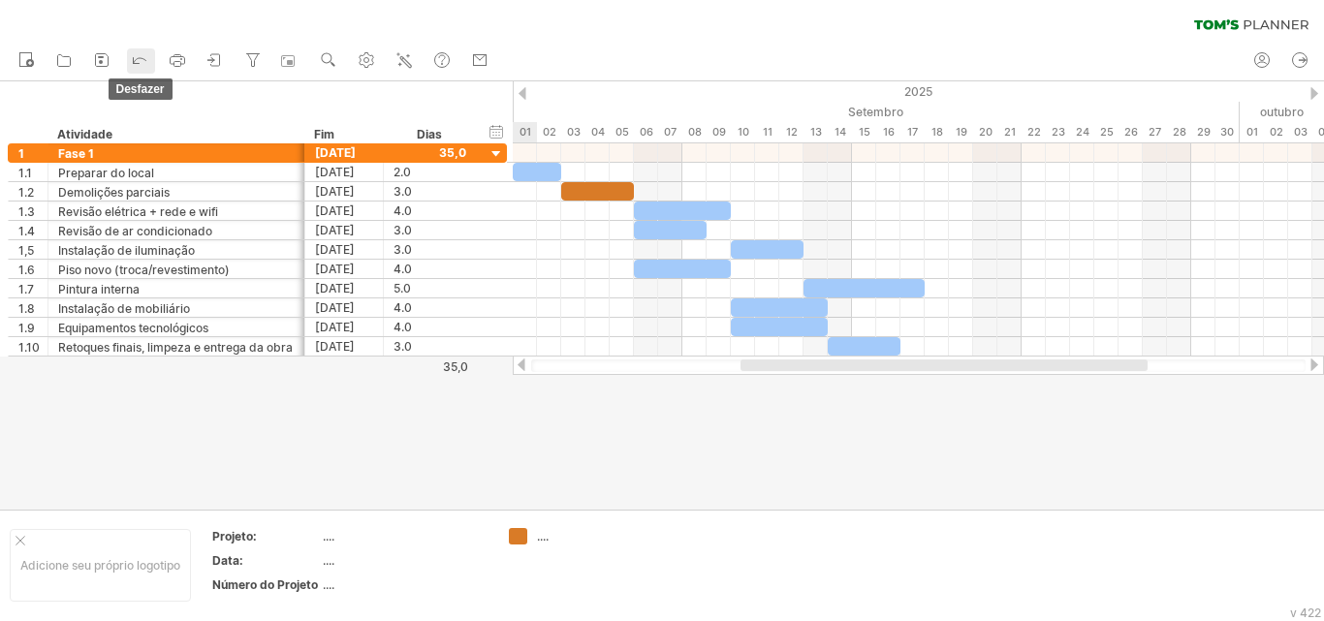
click at [145, 61] on icon at bounding box center [139, 58] width 19 height 19
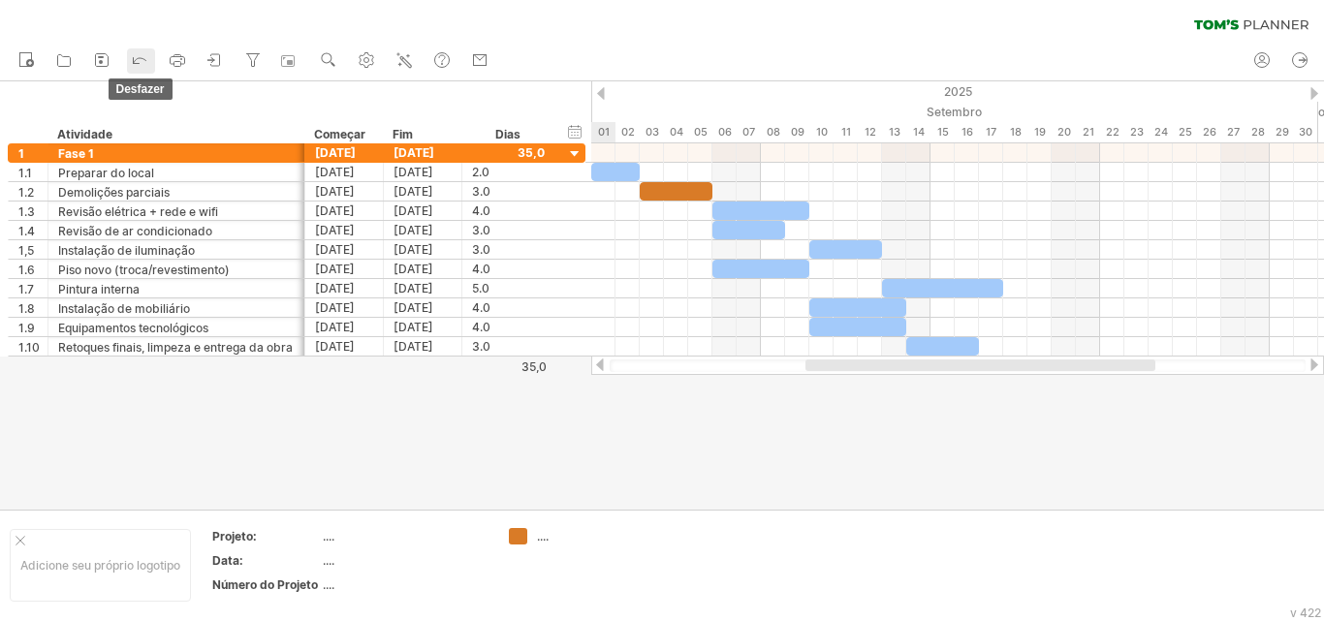
click at [145, 61] on icon at bounding box center [139, 58] width 19 height 19
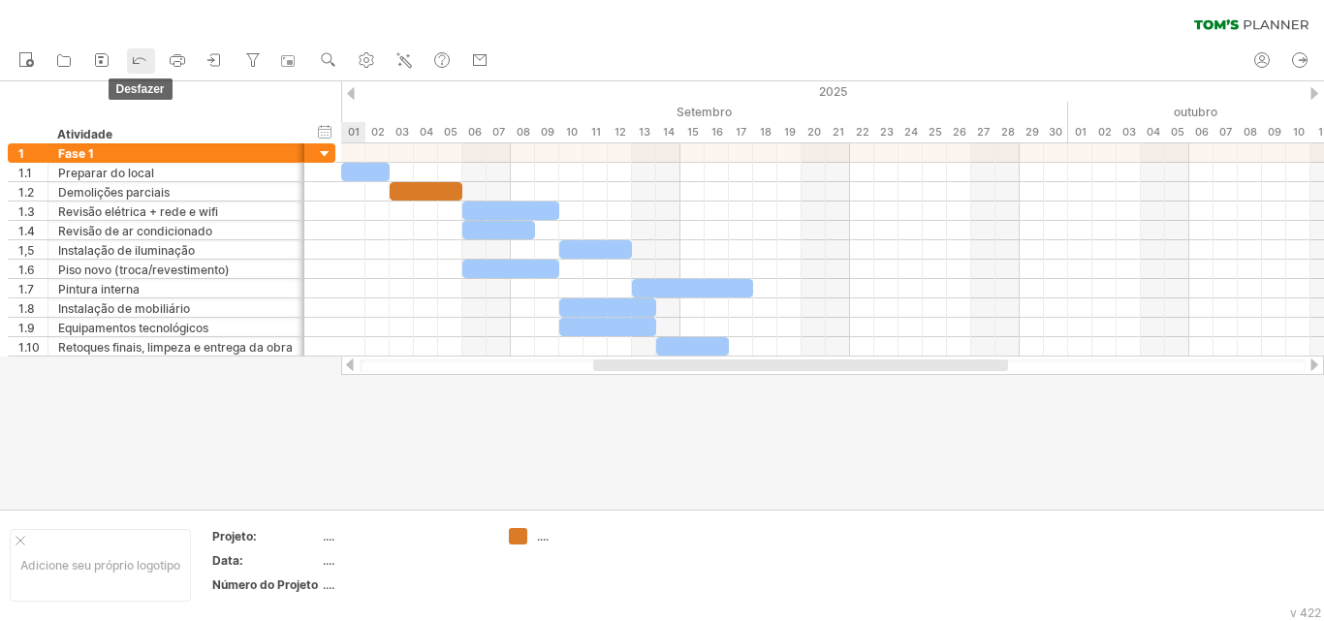
click at [145, 61] on icon at bounding box center [139, 58] width 19 height 19
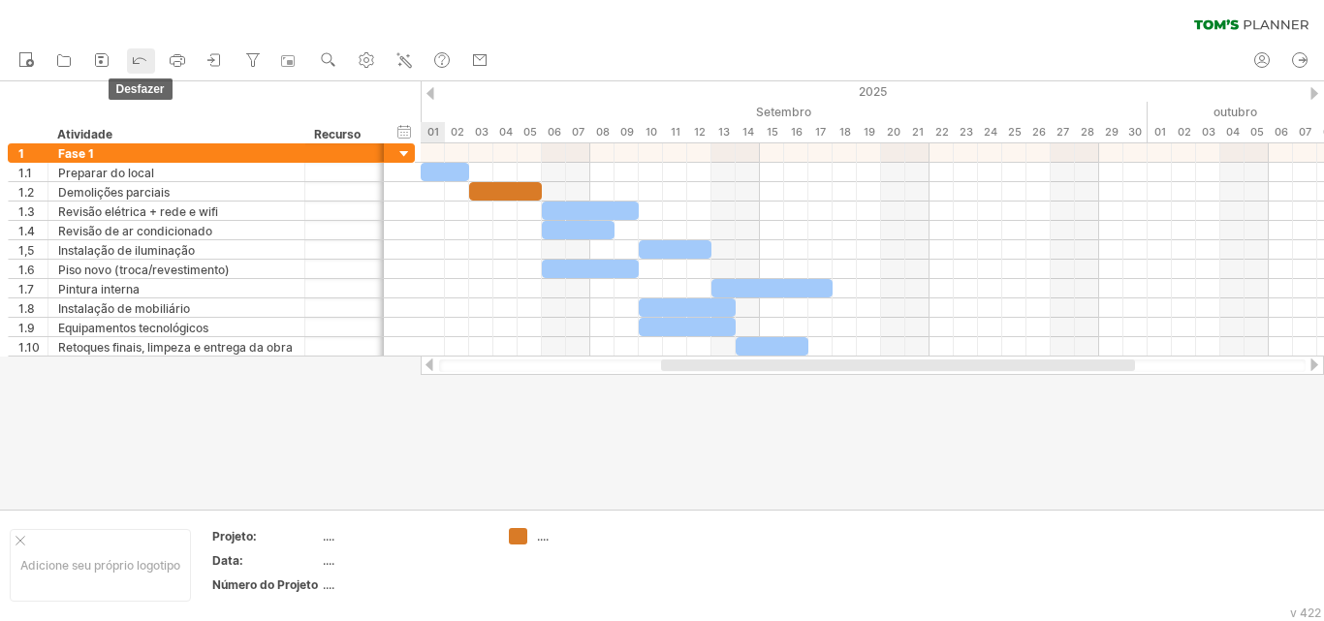
click at [143, 57] on icon at bounding box center [139, 58] width 19 height 19
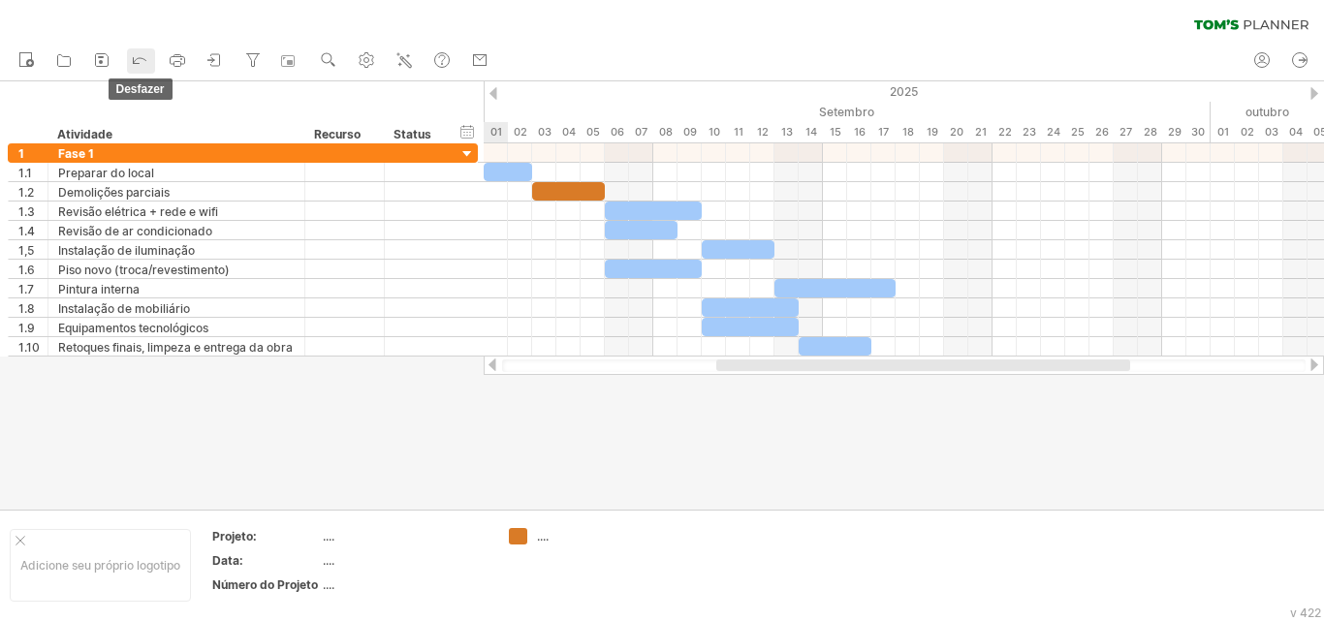
click at [143, 57] on icon at bounding box center [139, 58] width 19 height 19
click at [144, 57] on icon at bounding box center [139, 58] width 19 height 19
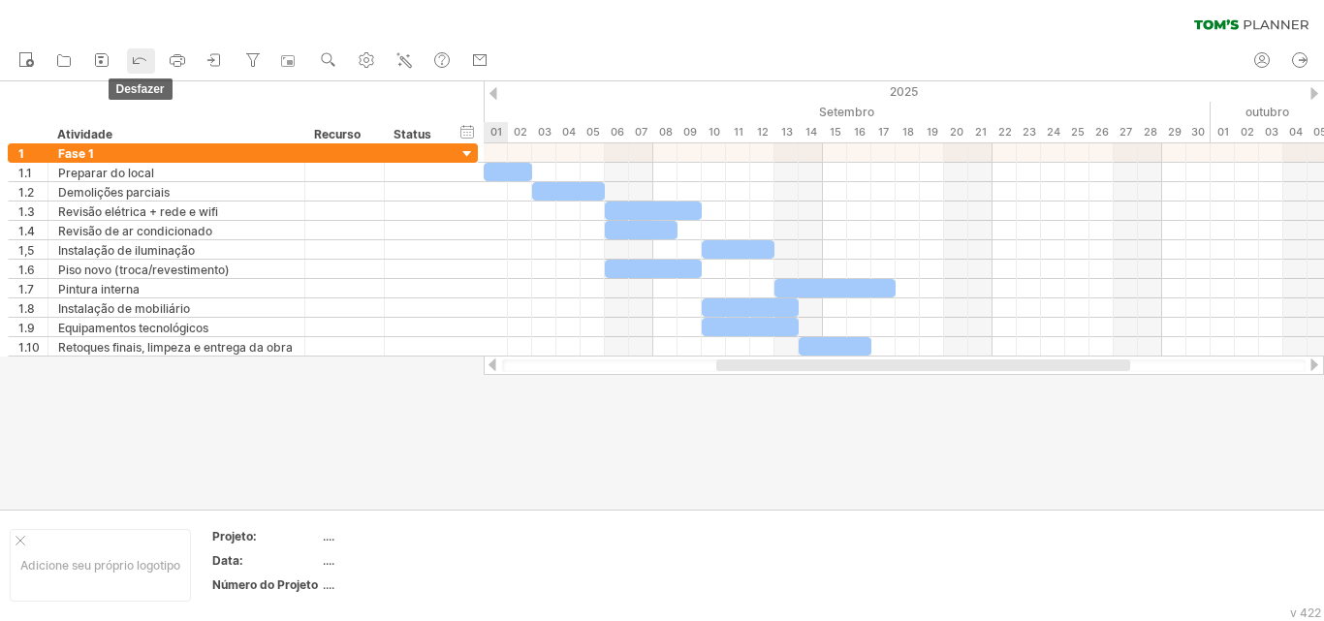
click at [144, 57] on icon at bounding box center [139, 58] width 19 height 19
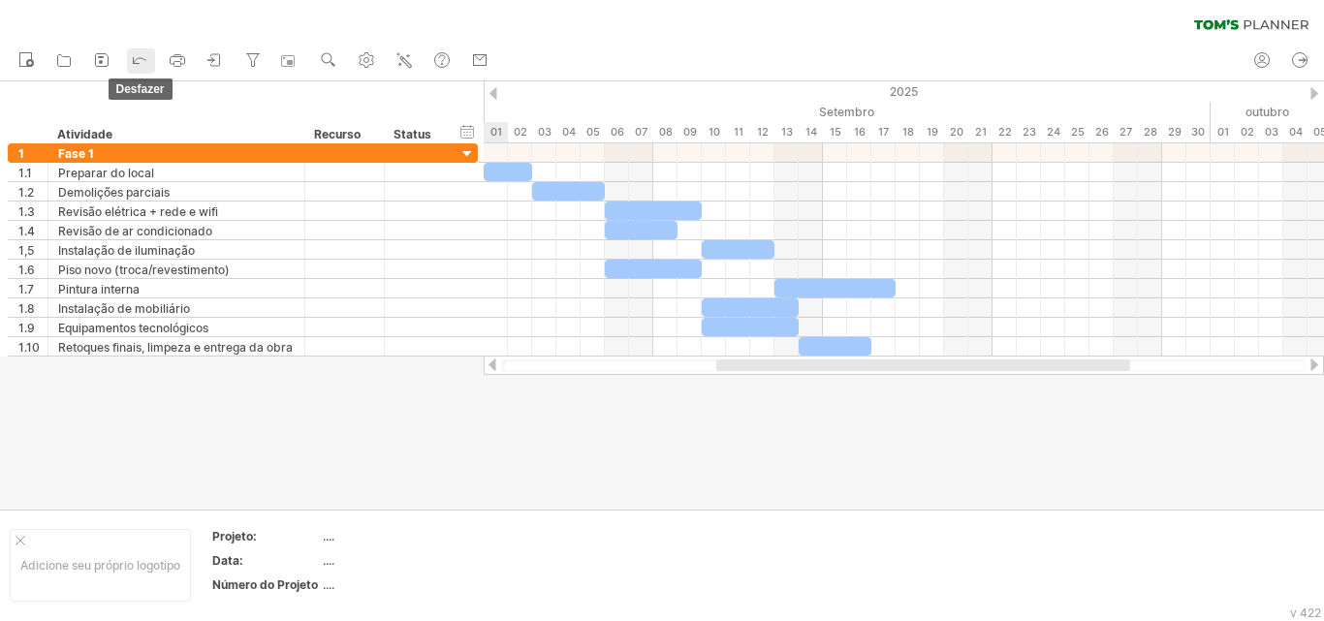
click at [144, 57] on icon at bounding box center [139, 58] width 19 height 19
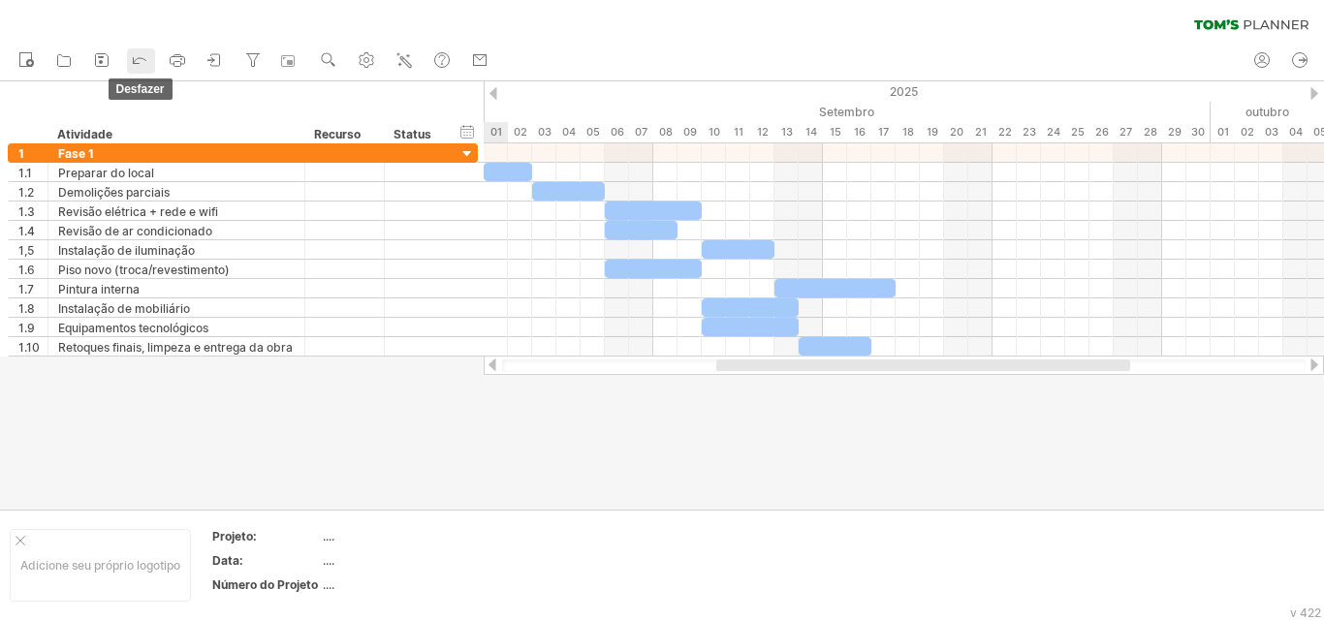
click at [144, 57] on icon at bounding box center [139, 58] width 19 height 19
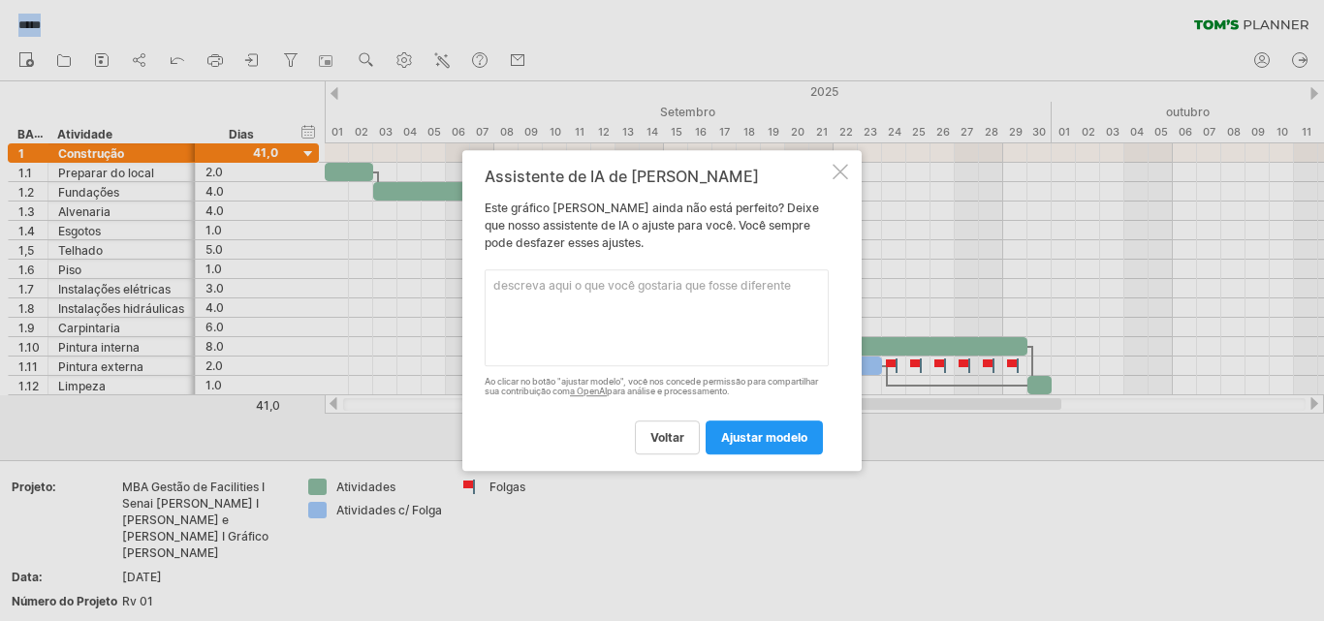
click at [845, 167] on div at bounding box center [841, 172] width 16 height 16
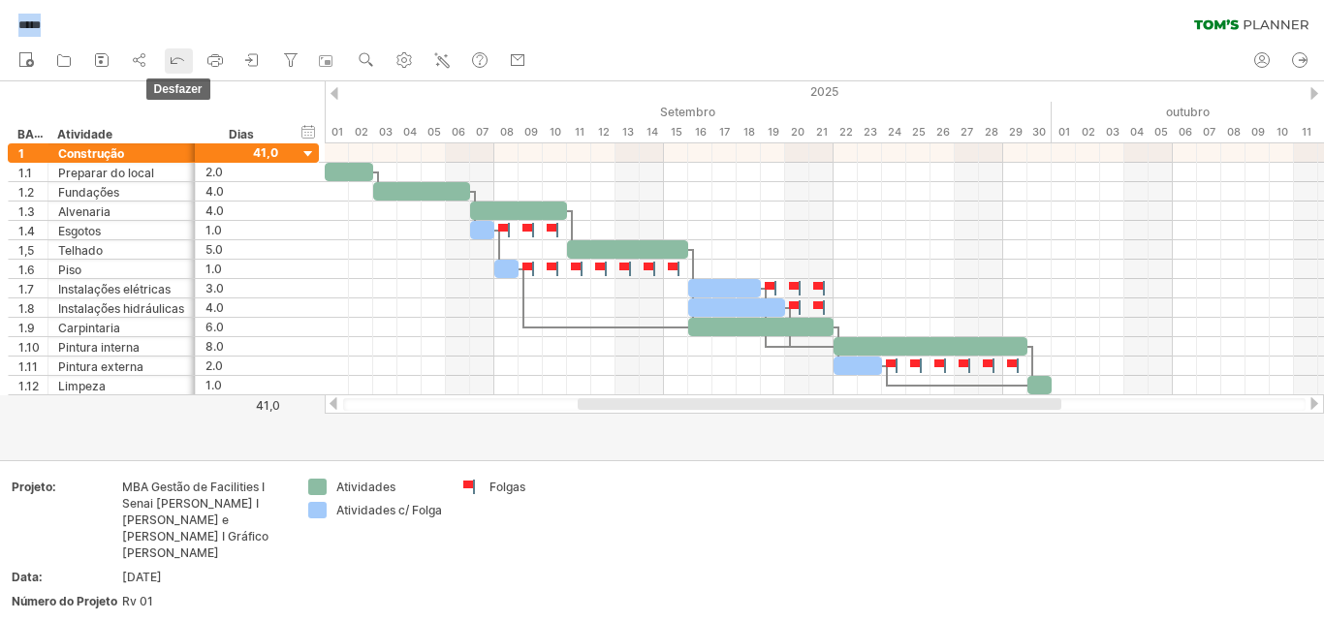
click at [169, 59] on icon at bounding box center [177, 58] width 19 height 19
click at [176, 62] on icon at bounding box center [177, 58] width 19 height 19
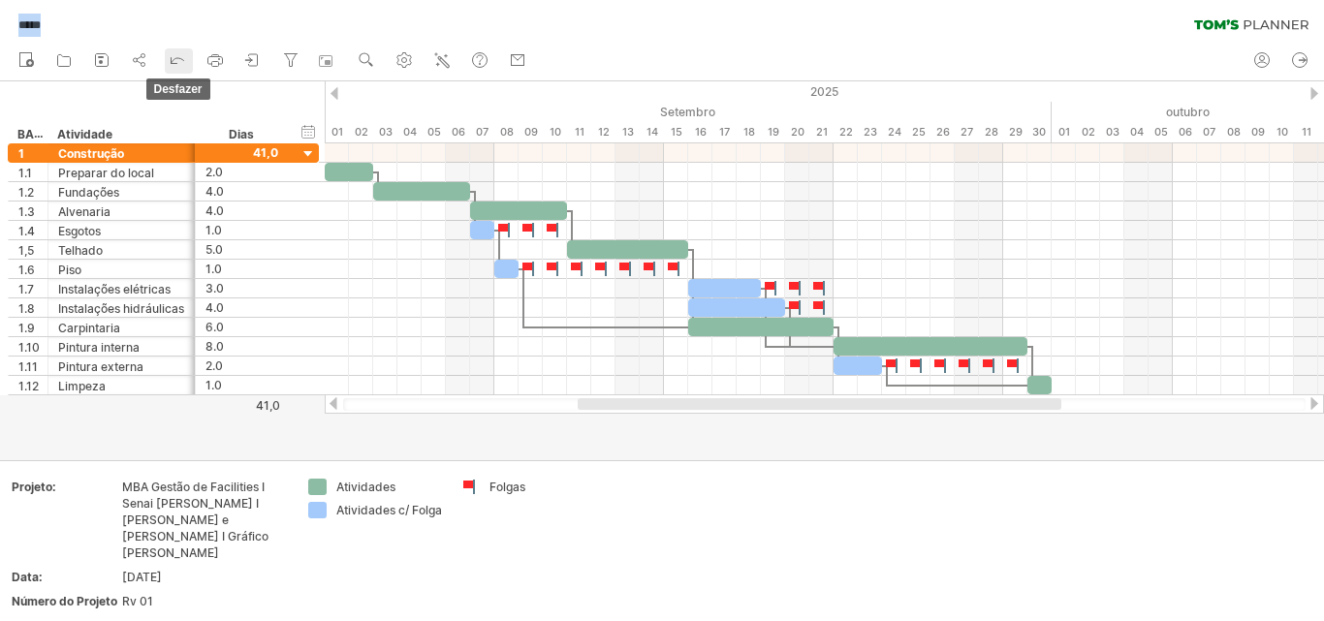
click at [176, 62] on icon at bounding box center [177, 58] width 19 height 19
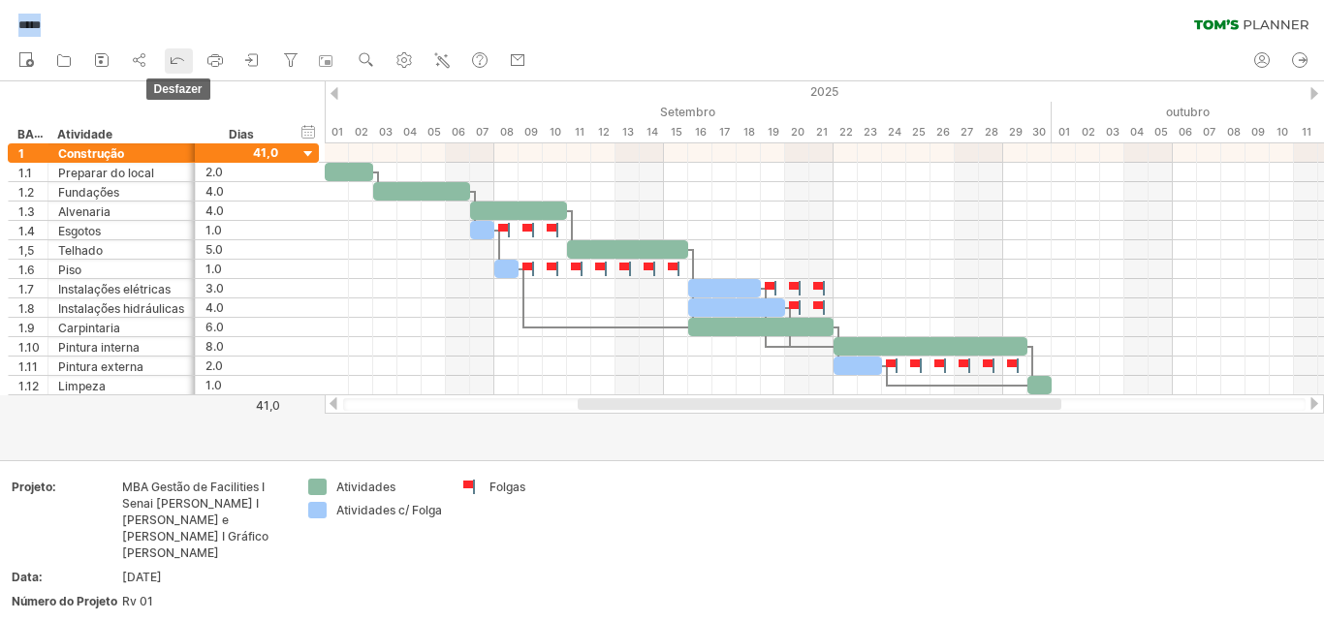
click at [176, 62] on icon at bounding box center [177, 58] width 19 height 19
click at [175, 63] on icon at bounding box center [177, 58] width 19 height 19
click at [175, 66] on icon at bounding box center [177, 58] width 19 height 19
click at [175, 67] on icon at bounding box center [177, 58] width 19 height 19
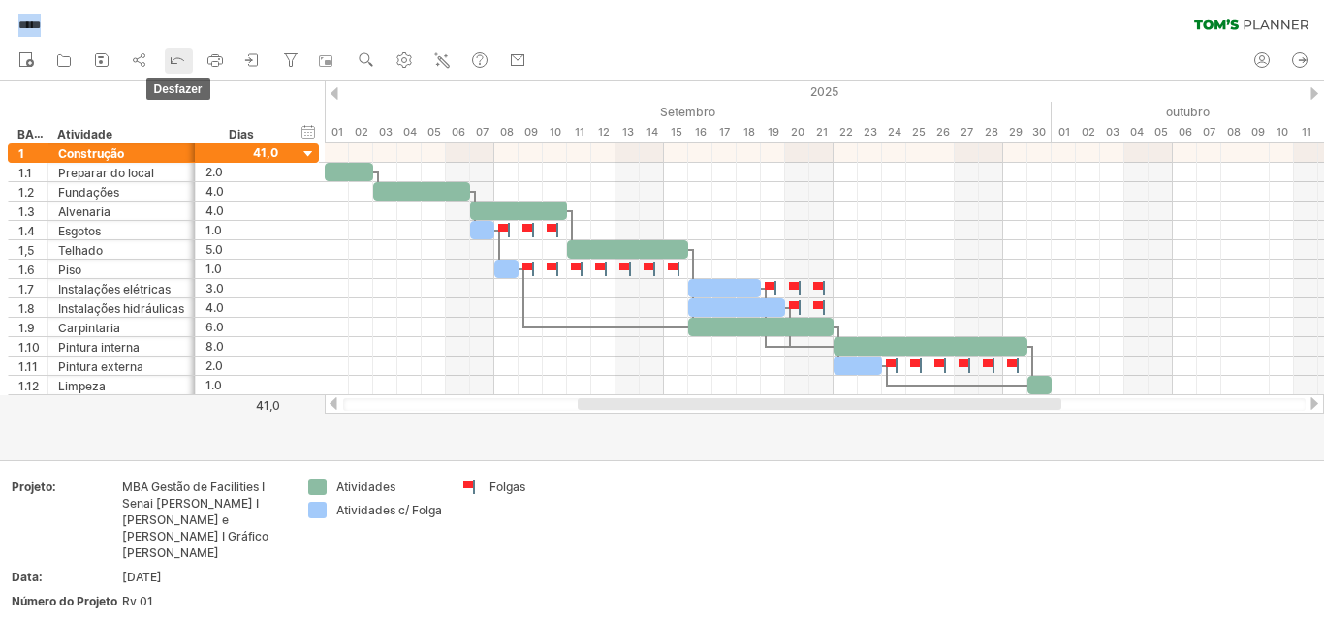
click at [175, 68] on icon at bounding box center [177, 58] width 19 height 19
click at [450, 57] on icon at bounding box center [441, 59] width 19 height 19
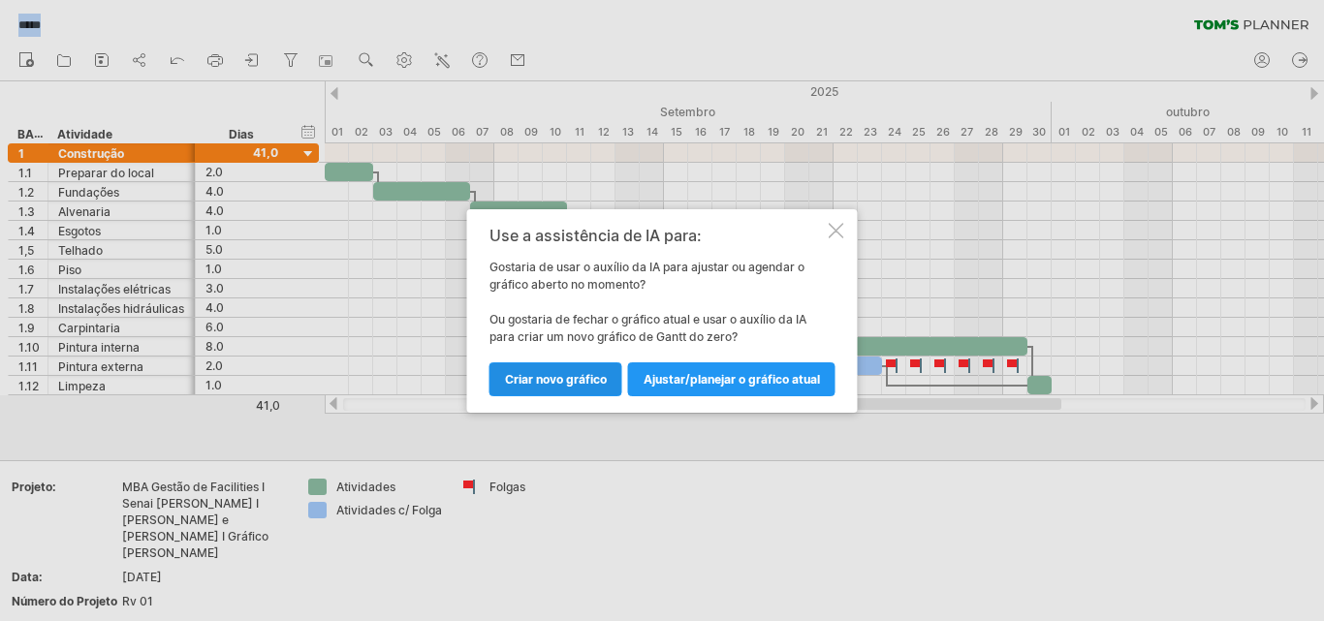
click at [560, 372] on font "Criar novo gráfico" at bounding box center [556, 379] width 102 height 15
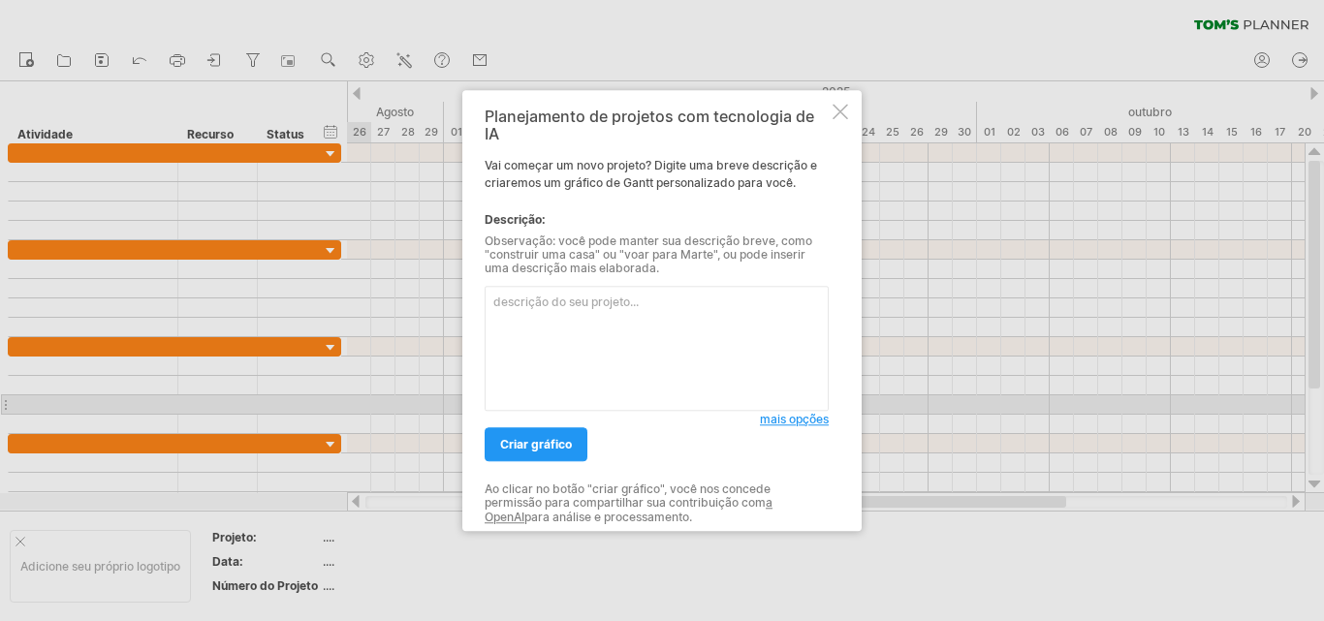
click at [569, 338] on textarea at bounding box center [657, 348] width 344 height 125
drag, startPoint x: 499, startPoint y: 303, endPoint x: 438, endPoint y: 297, distance: 61.5
click at [438, 297] on div "Tentando acessar [DOMAIN_NAME] Conectado novamente... 0% limpar filtro" at bounding box center [662, 310] width 1324 height 621
paste textarea "Task,Start,End,Depends On A - Preparo do local,Day 1,Day 2, B - Demolições parc…"
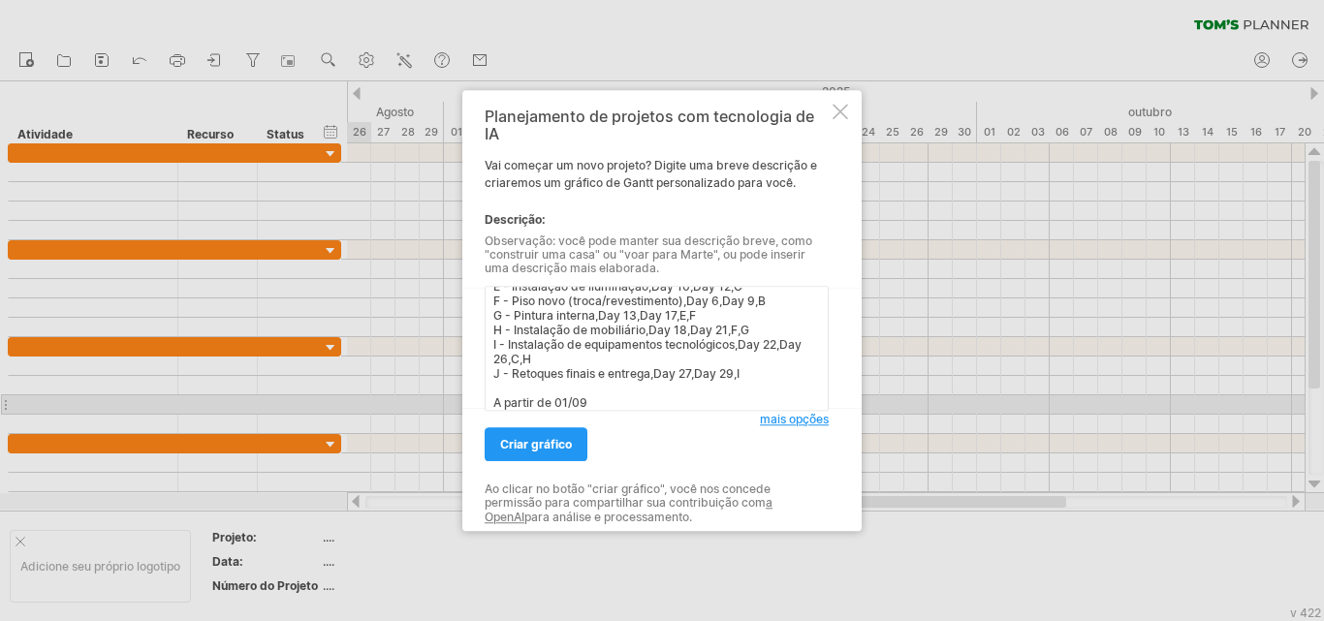
scroll to position [103, 0]
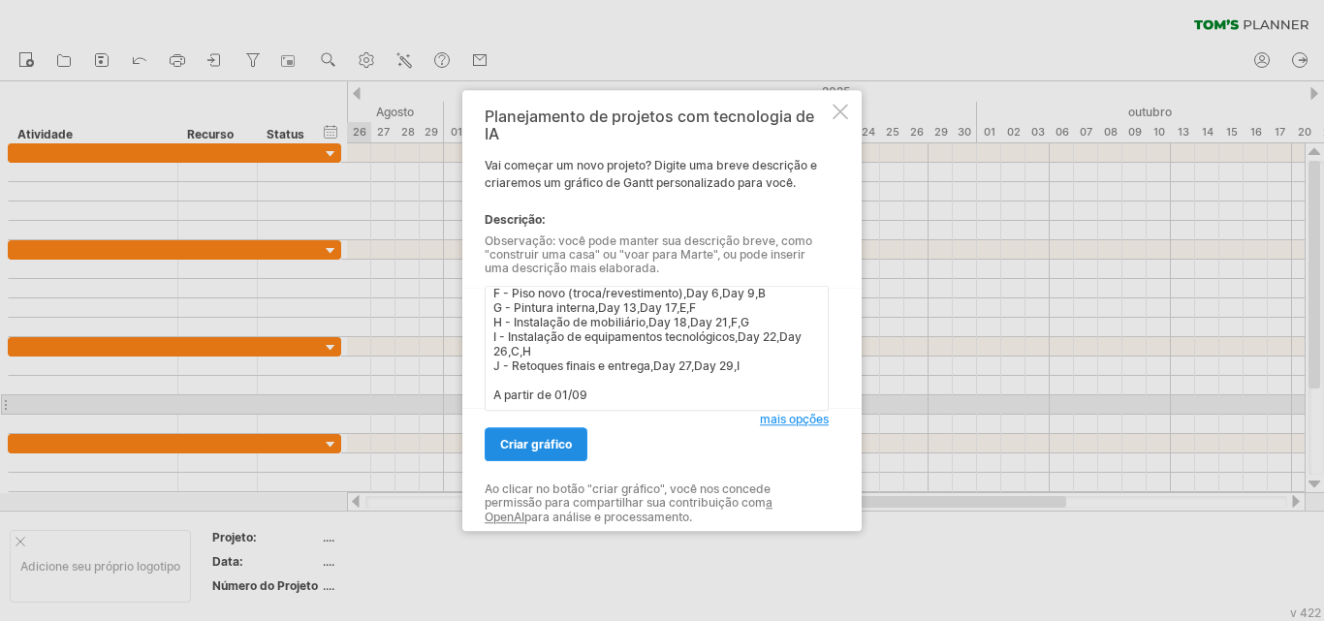
type textarea "Task,Start,End,Depends On A - Preparo do local,Day 1,Day 2, B - Demolições parc…"
click at [532, 441] on font "criar gráfico" at bounding box center [536, 444] width 72 height 15
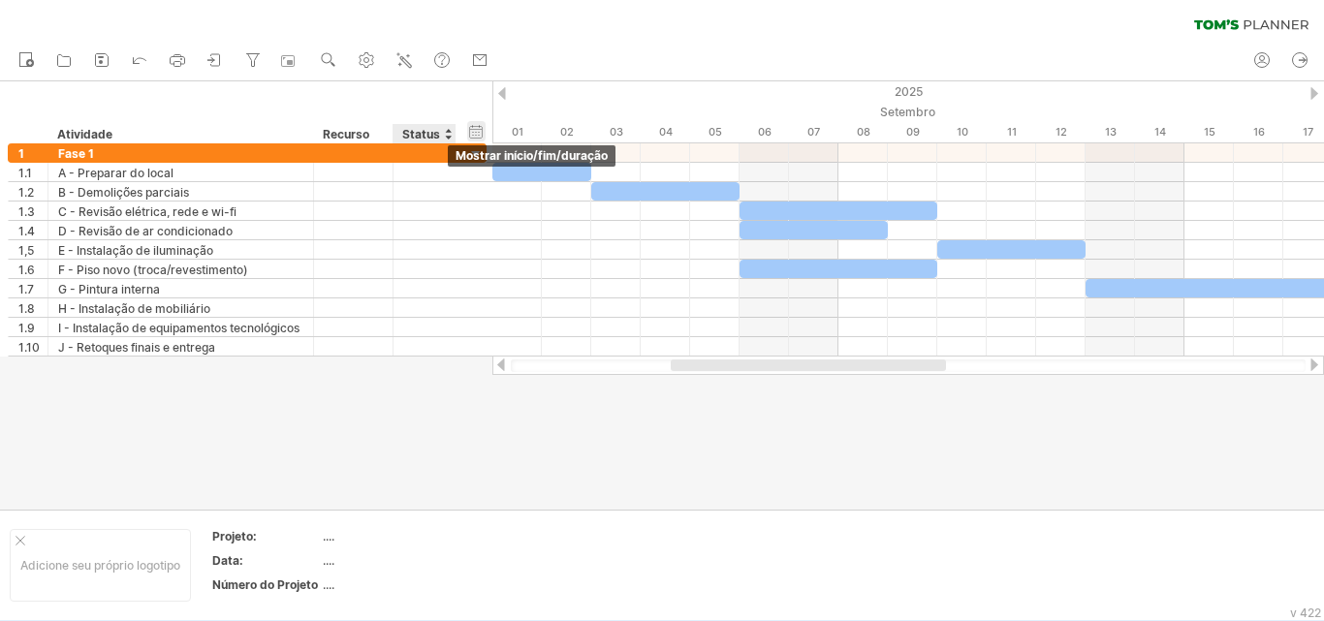
click at [478, 129] on div "ocultar início/fim/duração mostrar início/fim/duração" at bounding box center [476, 131] width 18 height 20
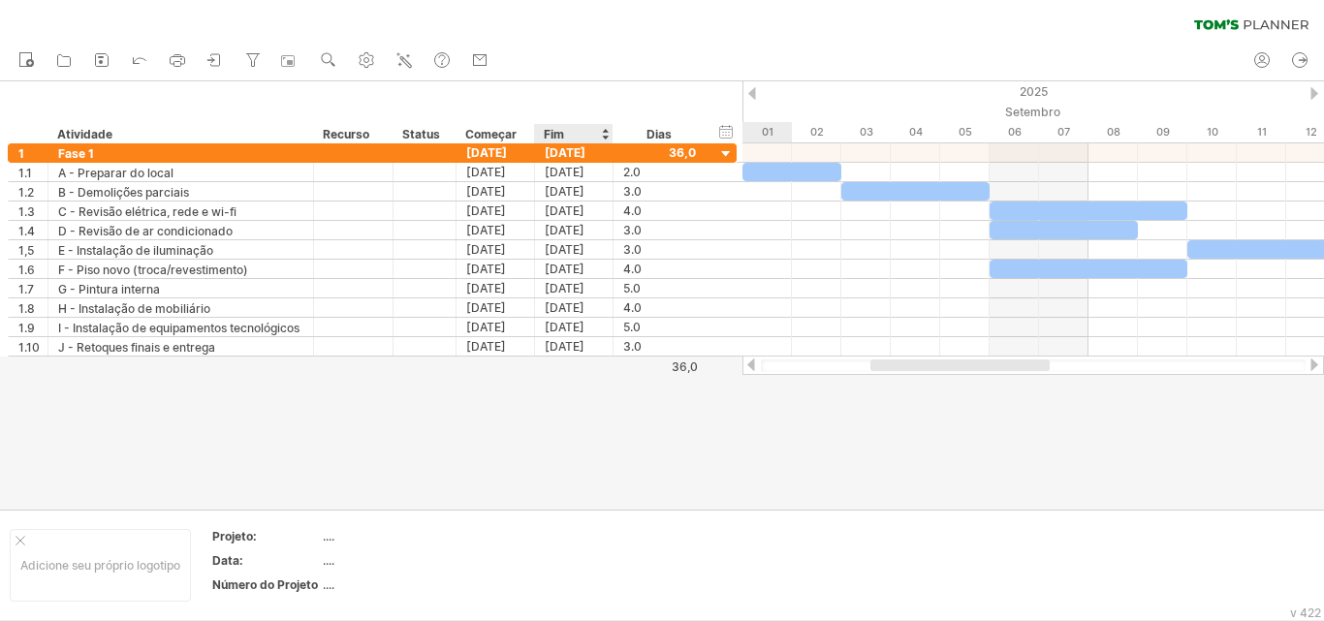
click at [570, 133] on div "Fim" at bounding box center [573, 133] width 58 height 19
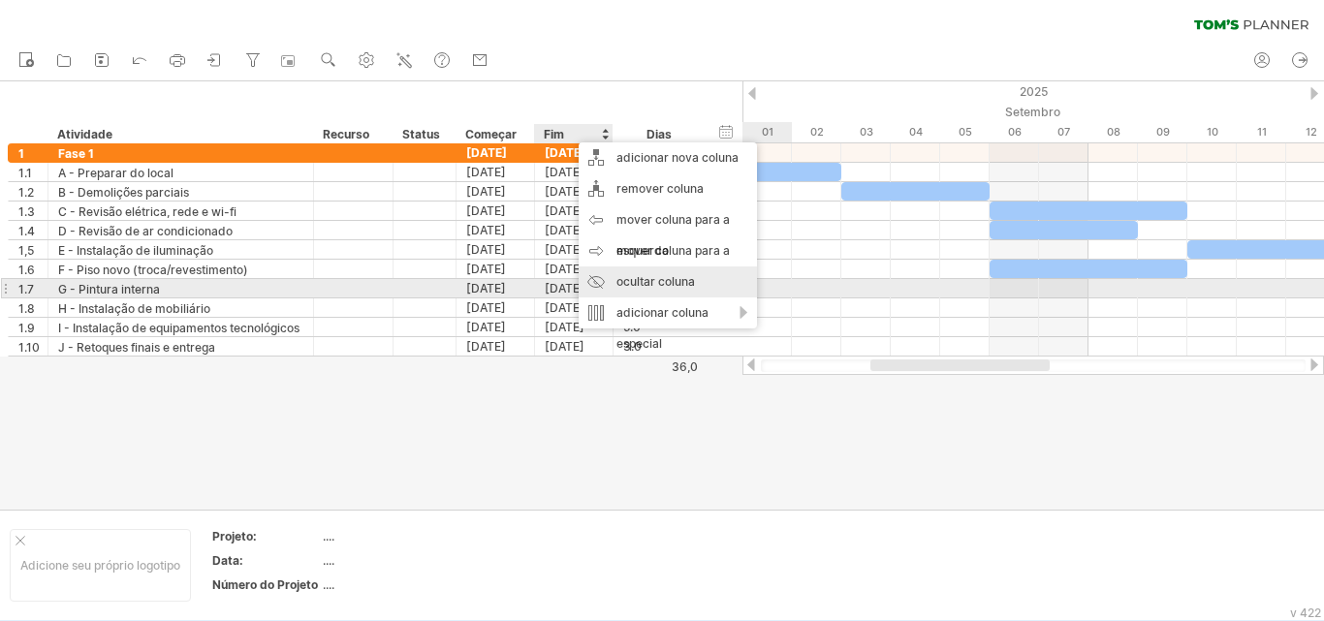
click at [653, 284] on font "ocultar coluna" at bounding box center [656, 281] width 79 height 15
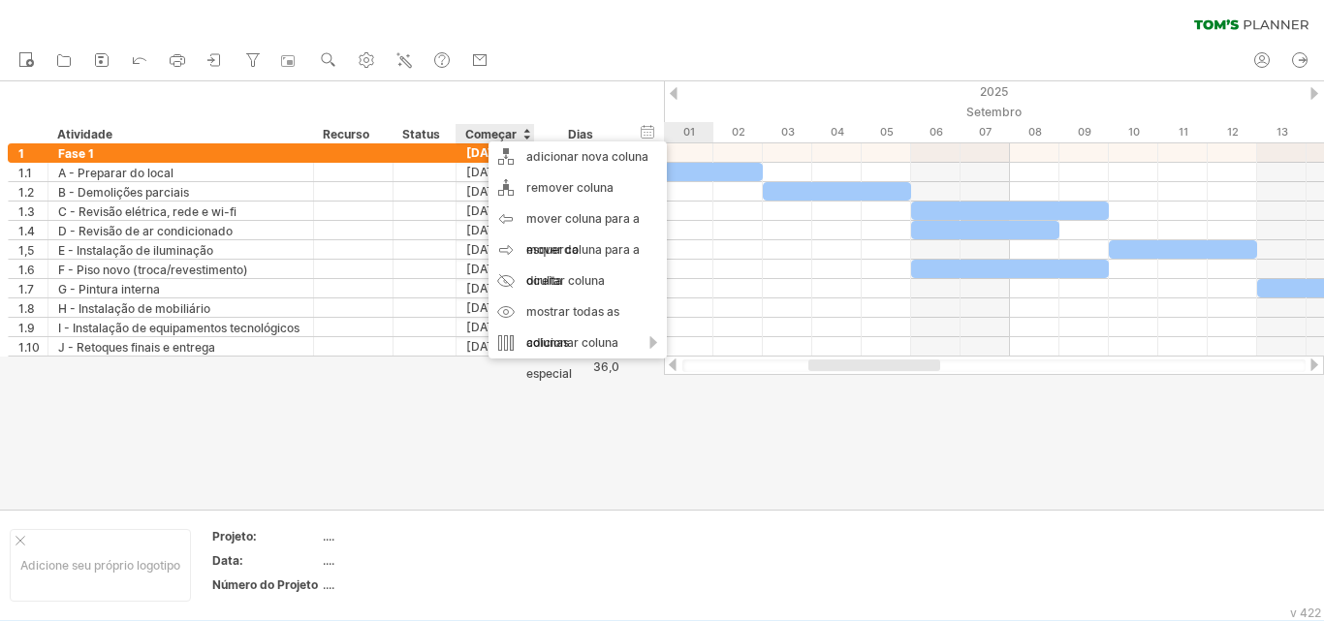
click at [465, 128] on font "Começar" at bounding box center [490, 134] width 51 height 15
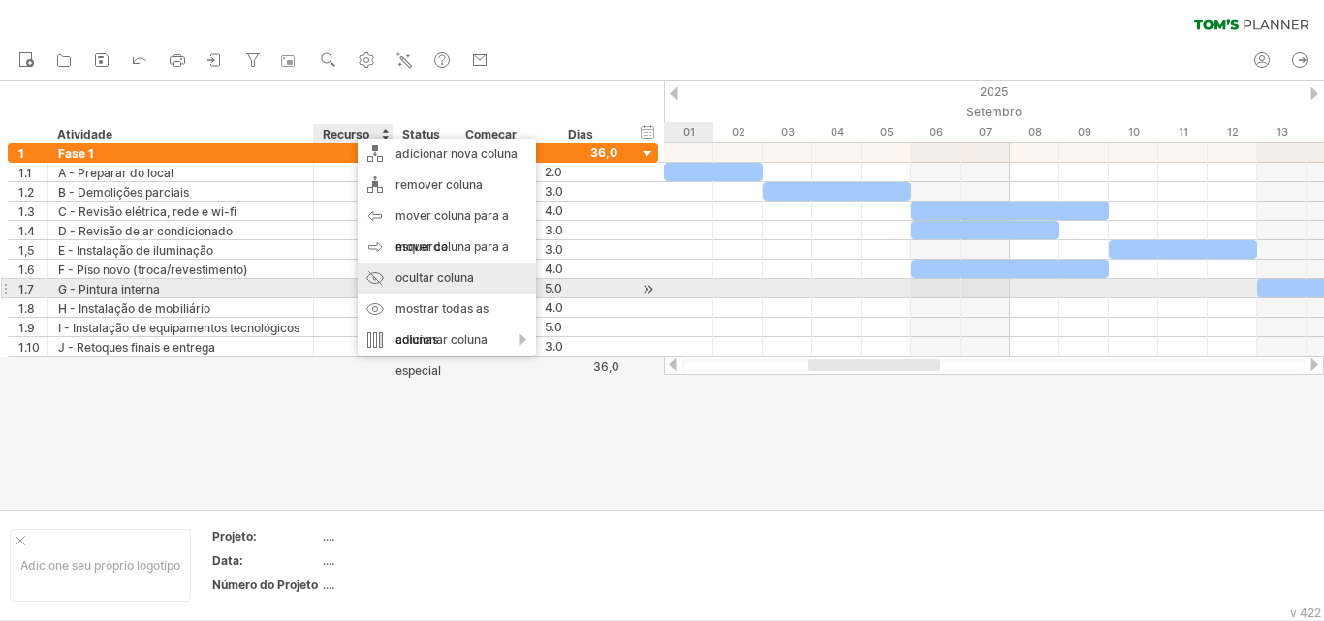
click at [422, 285] on div "ocultar coluna" at bounding box center [447, 278] width 178 height 31
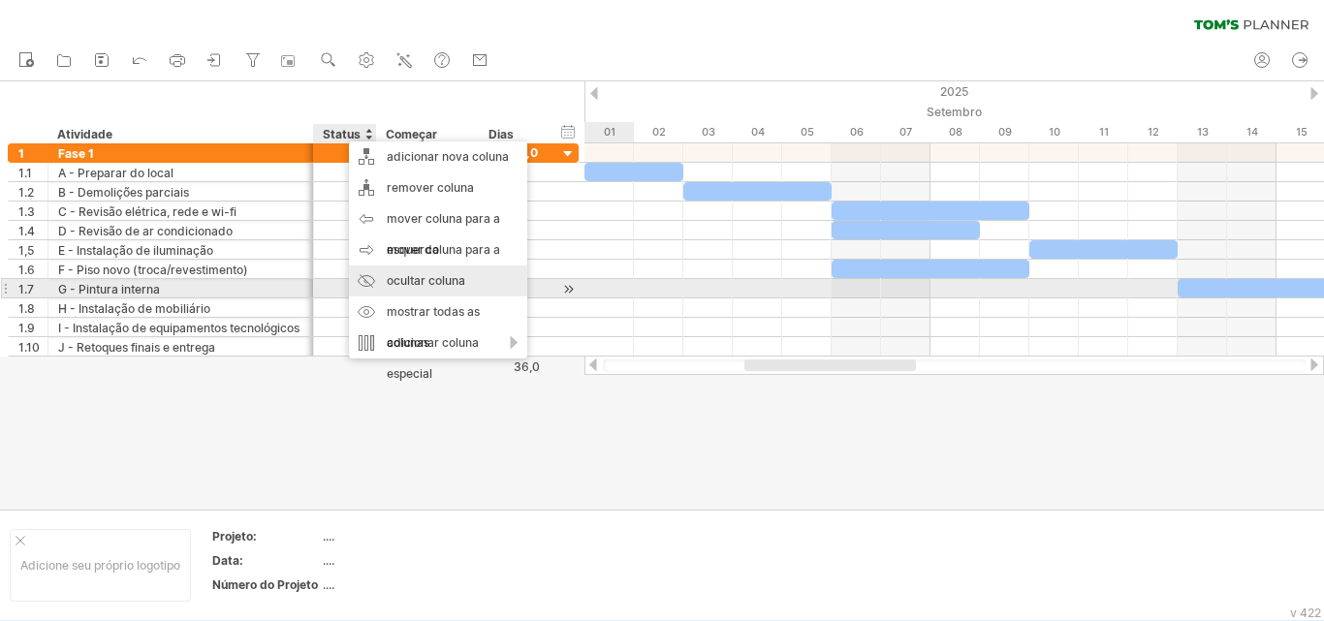
click at [417, 279] on font "ocultar coluna" at bounding box center [426, 280] width 79 height 15
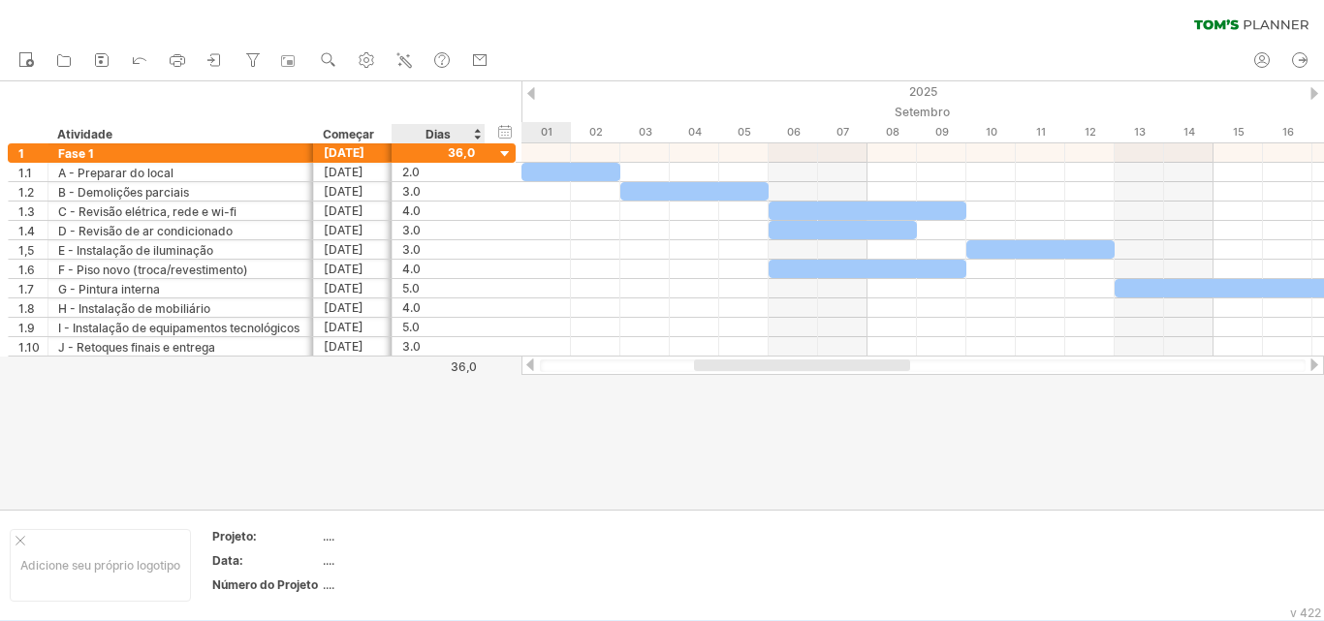
click at [409, 134] on div "Dias" at bounding box center [438, 133] width 92 height 19
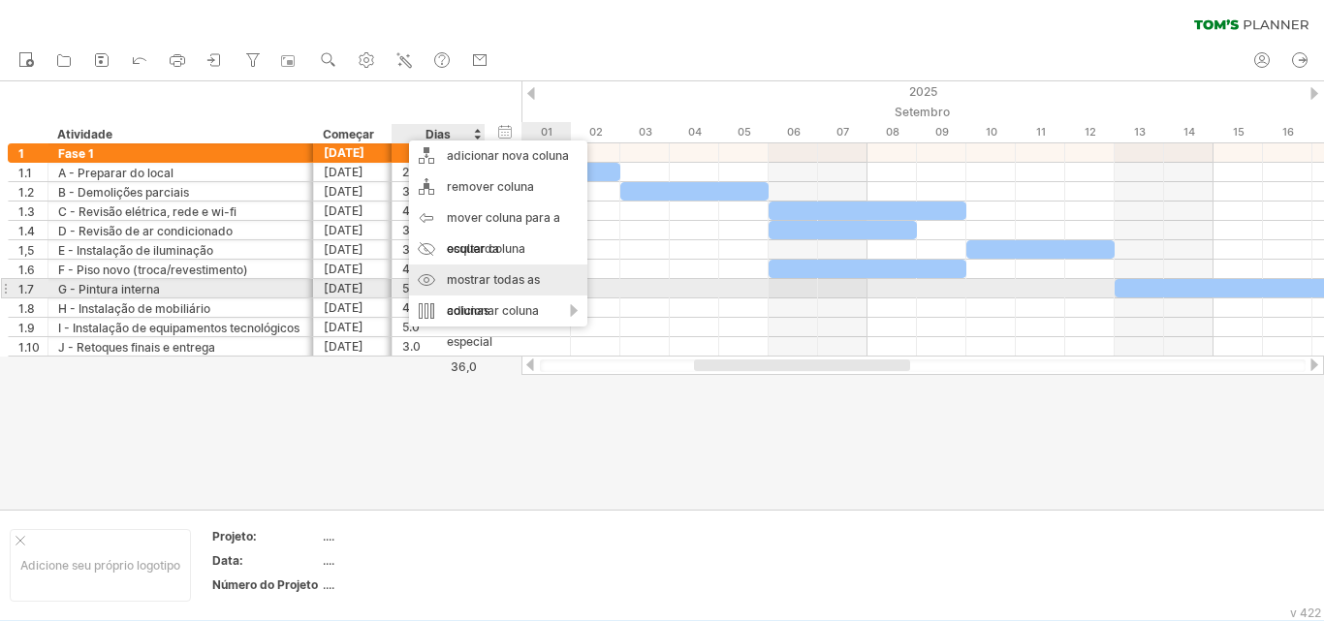
click at [478, 281] on font "mostrar todas as colunas" at bounding box center [493, 295] width 93 height 46
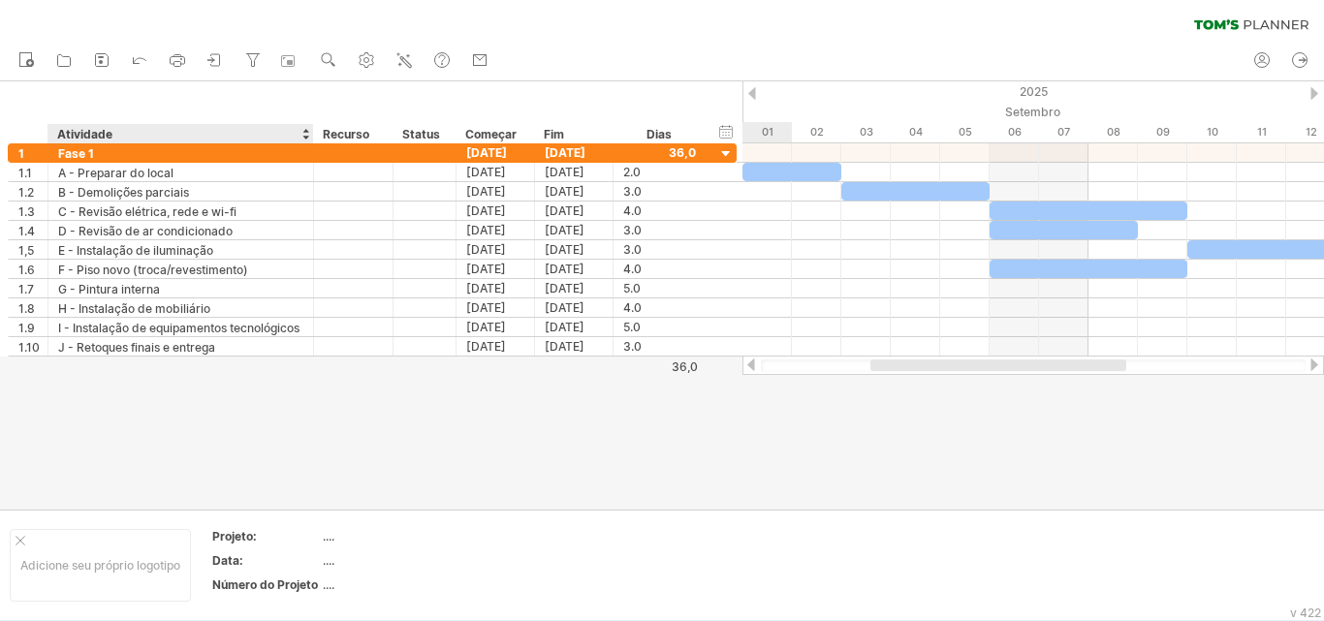
drag, startPoint x: 421, startPoint y: 132, endPoint x: 322, endPoint y: 123, distance: 99.3
click at [322, 123] on div "ocultar início/fim/duração mostrar início/fim/duração ******** Atividade ******…" at bounding box center [371, 112] width 743 height 62
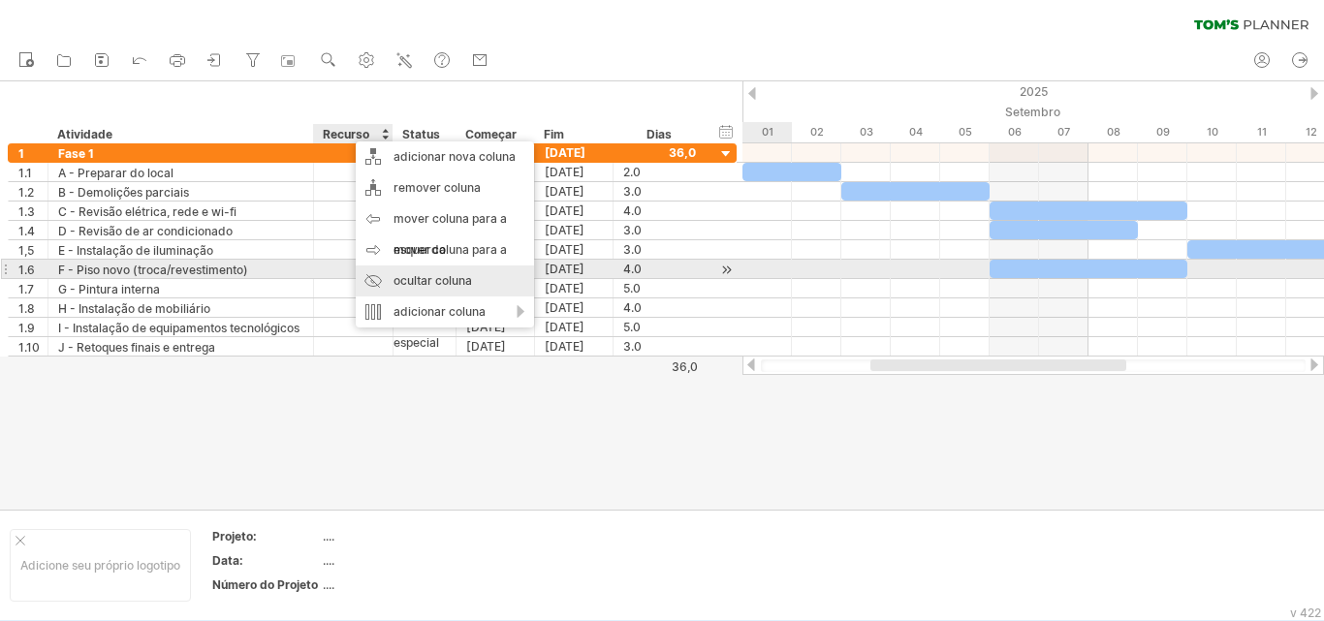
click at [429, 278] on font "ocultar coluna" at bounding box center [433, 280] width 79 height 15
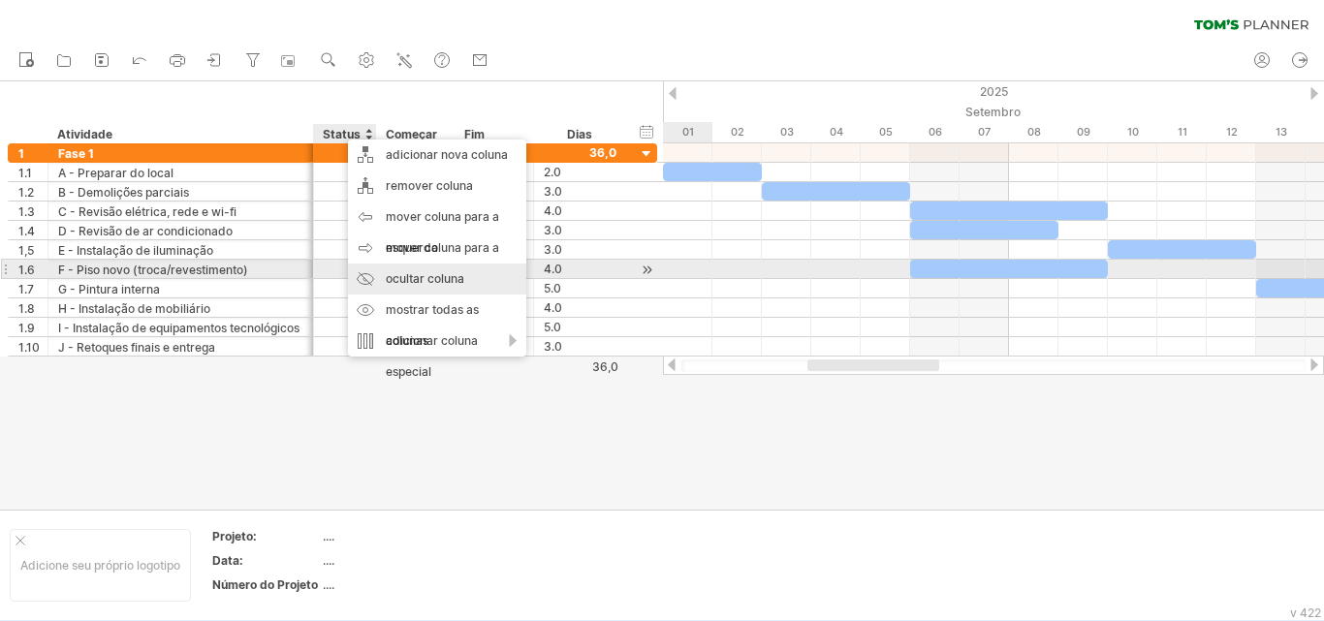
click at [410, 278] on font "ocultar coluna" at bounding box center [425, 278] width 79 height 15
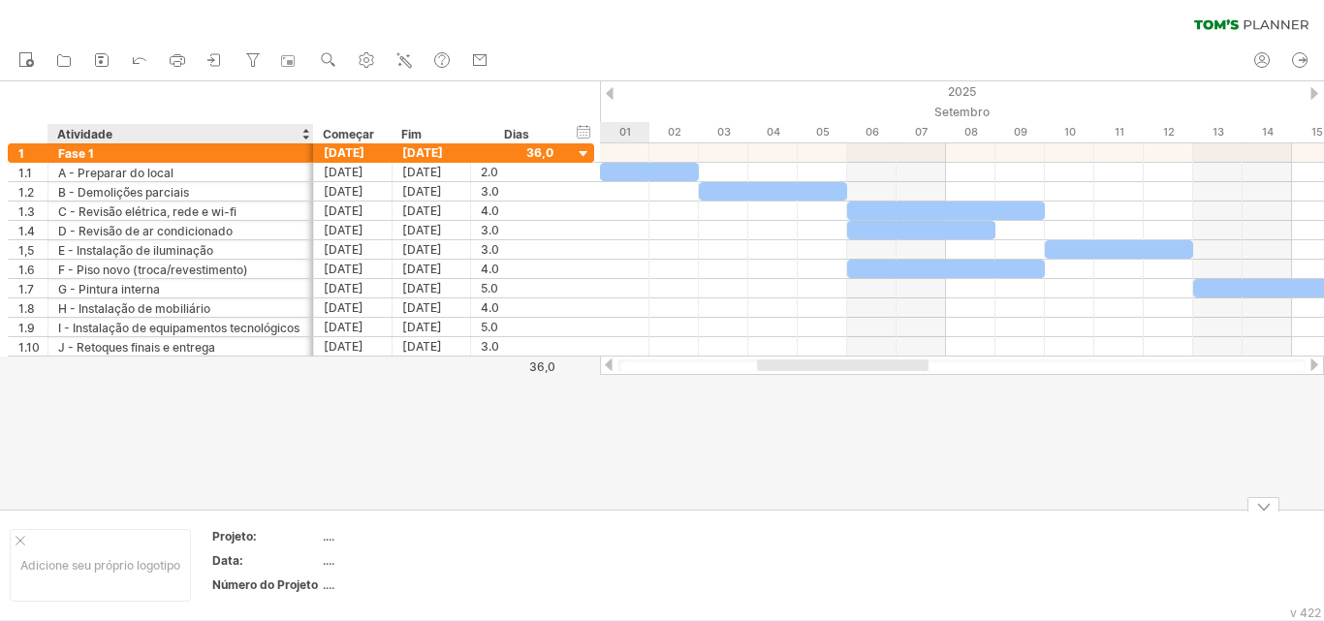
click at [323, 538] on font "...." at bounding box center [329, 536] width 12 height 15
click at [331, 537] on font "...." at bounding box center [329, 536] width 12 height 15
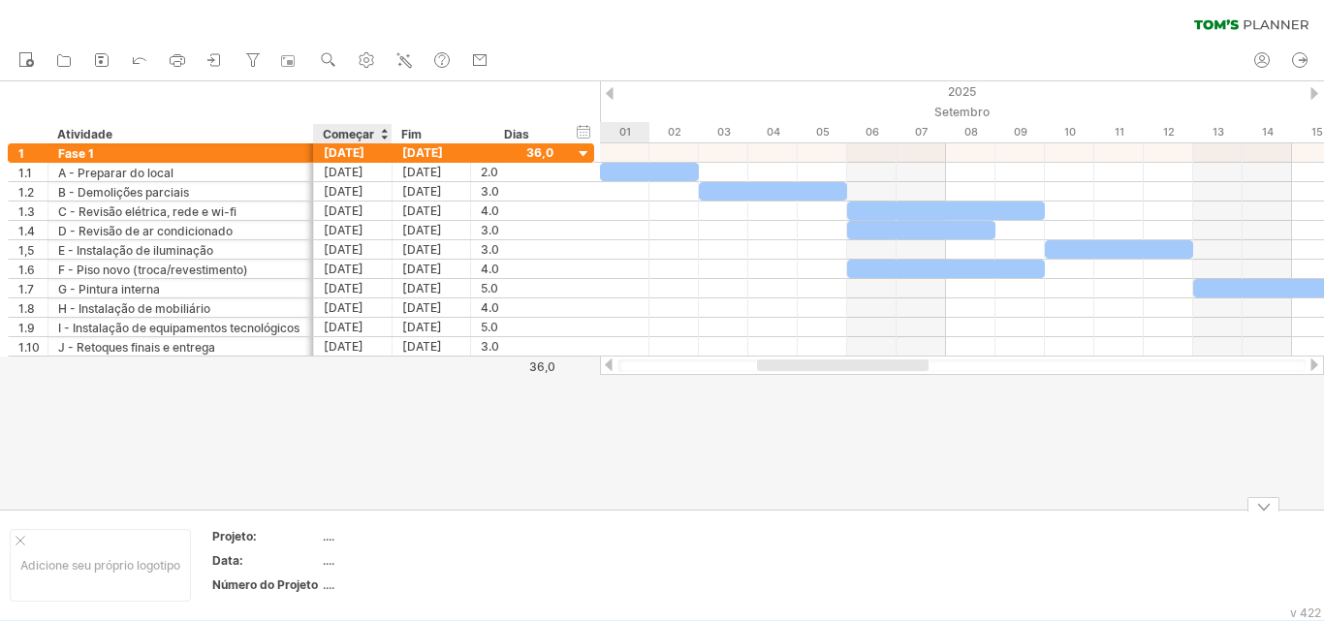
click at [326, 535] on font "...." at bounding box center [329, 536] width 12 height 15
click at [483, 550] on td "...." at bounding box center [405, 539] width 165 height 22
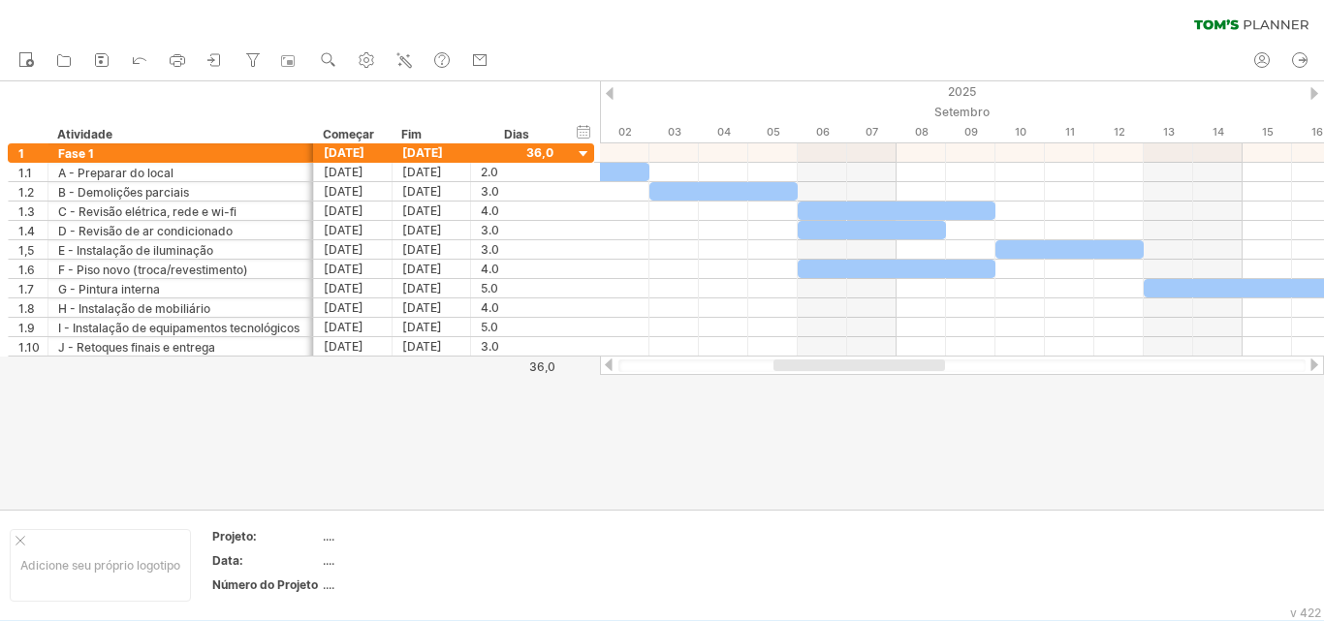
drag, startPoint x: 836, startPoint y: 362, endPoint x: 852, endPoint y: 362, distance: 16.5
click at [852, 362] on div at bounding box center [860, 366] width 172 height 12
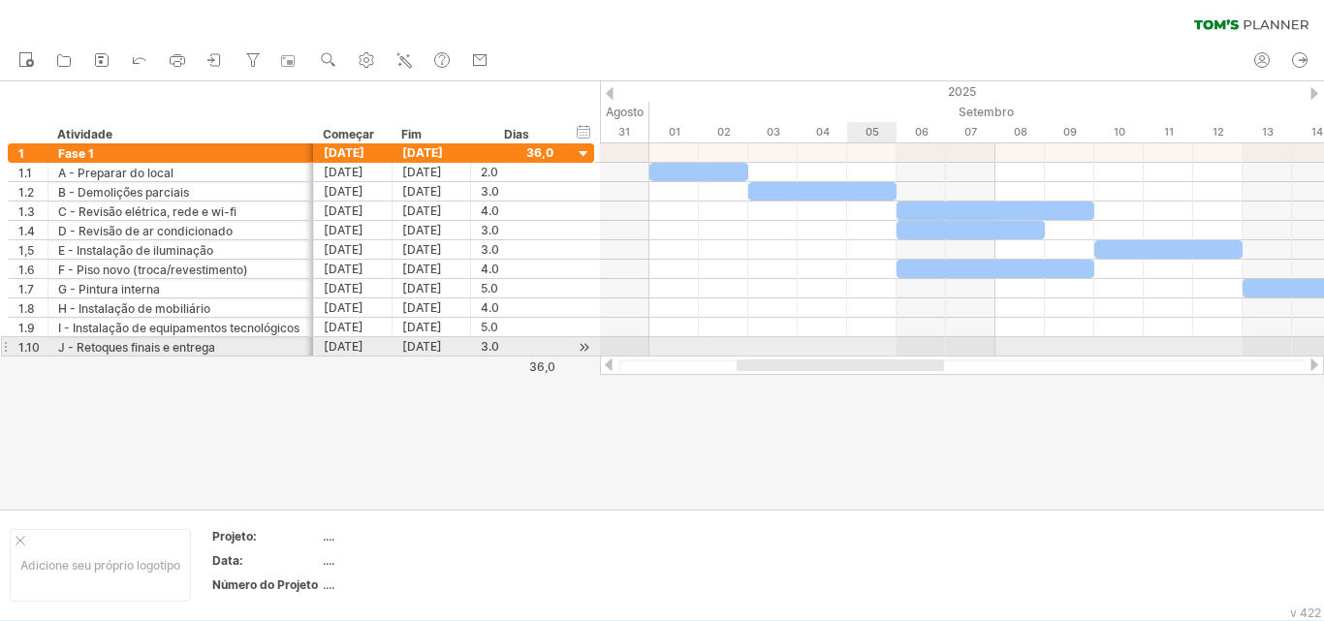
drag, startPoint x: 894, startPoint y: 361, endPoint x: 729, endPoint y: 339, distance: 166.2
click at [774, 346] on div "Tentando acessar [DOMAIN_NAME] Conectado novamente... 0% limpar filtro 1" at bounding box center [662, 310] width 1324 height 621
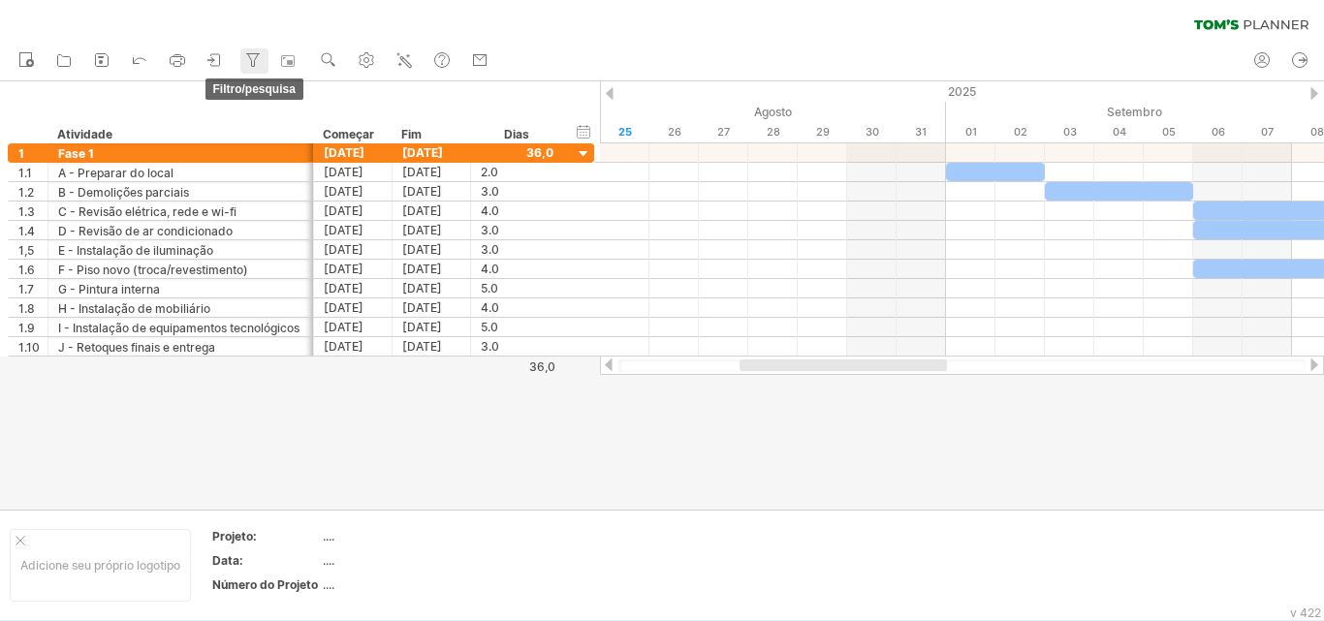
click at [252, 62] on icon at bounding box center [252, 59] width 19 height 19
type input "**********"
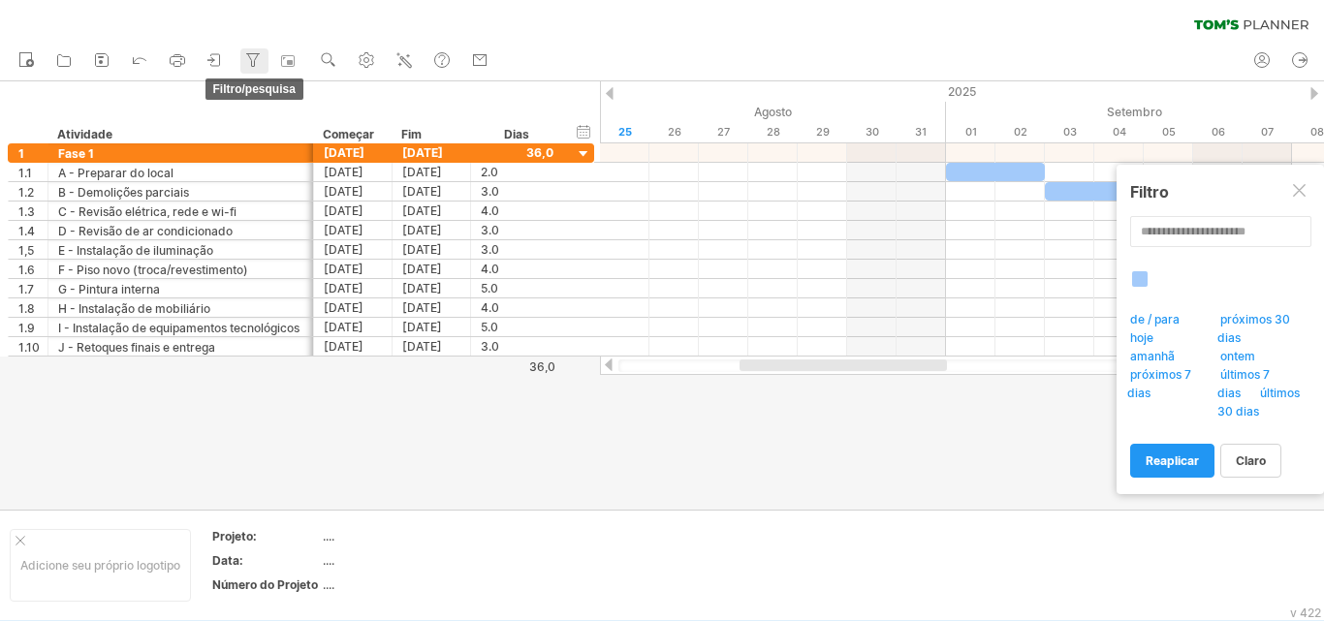
click at [252, 62] on icon at bounding box center [252, 59] width 19 height 19
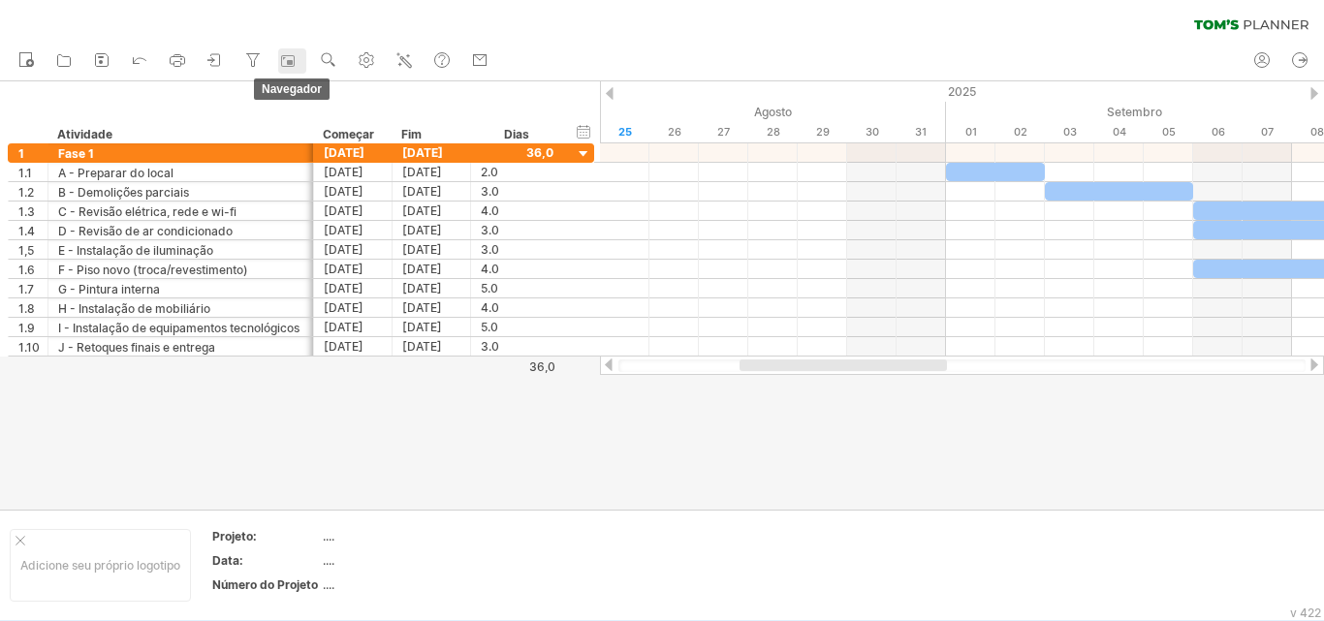
click at [288, 62] on rect at bounding box center [287, 60] width 19 height 19
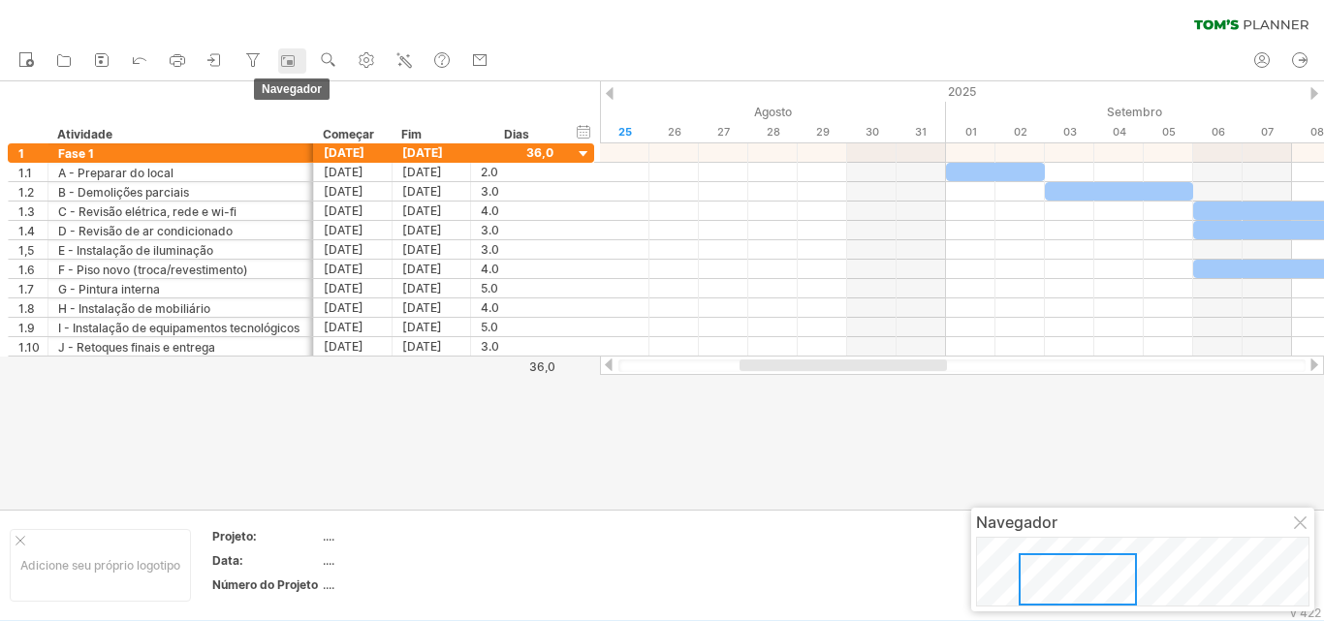
click at [288, 62] on rect at bounding box center [287, 60] width 19 height 19
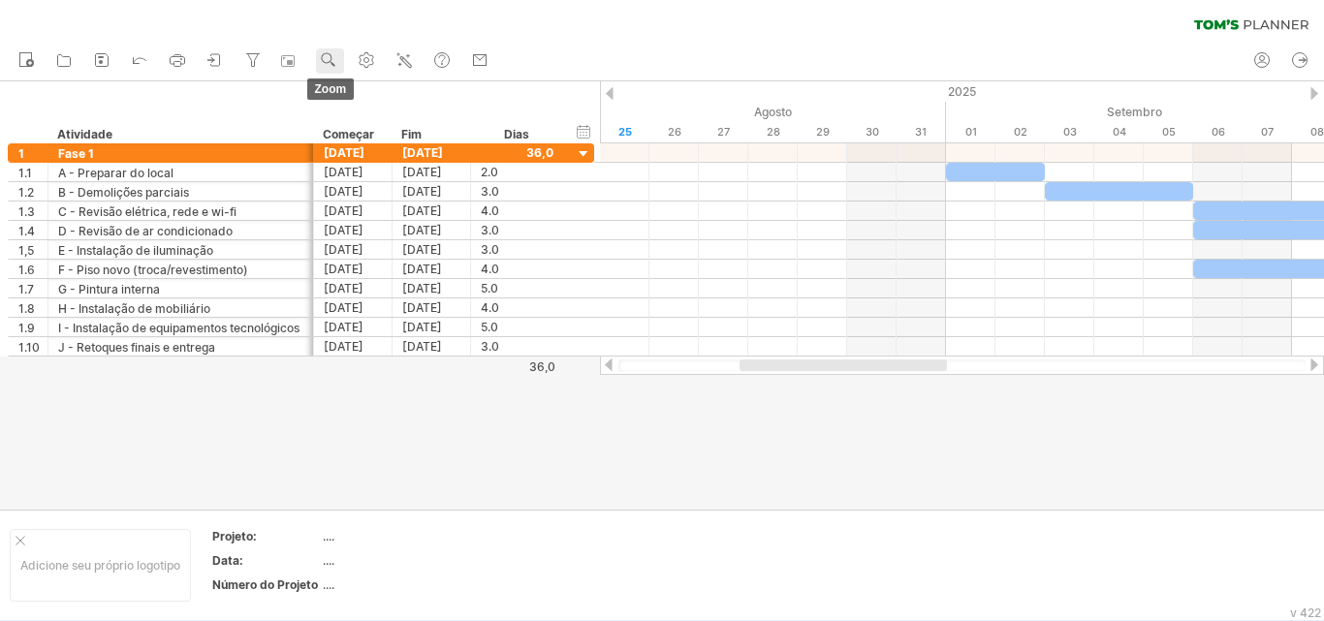
click at [333, 60] on g at bounding box center [328, 59] width 19 height 19
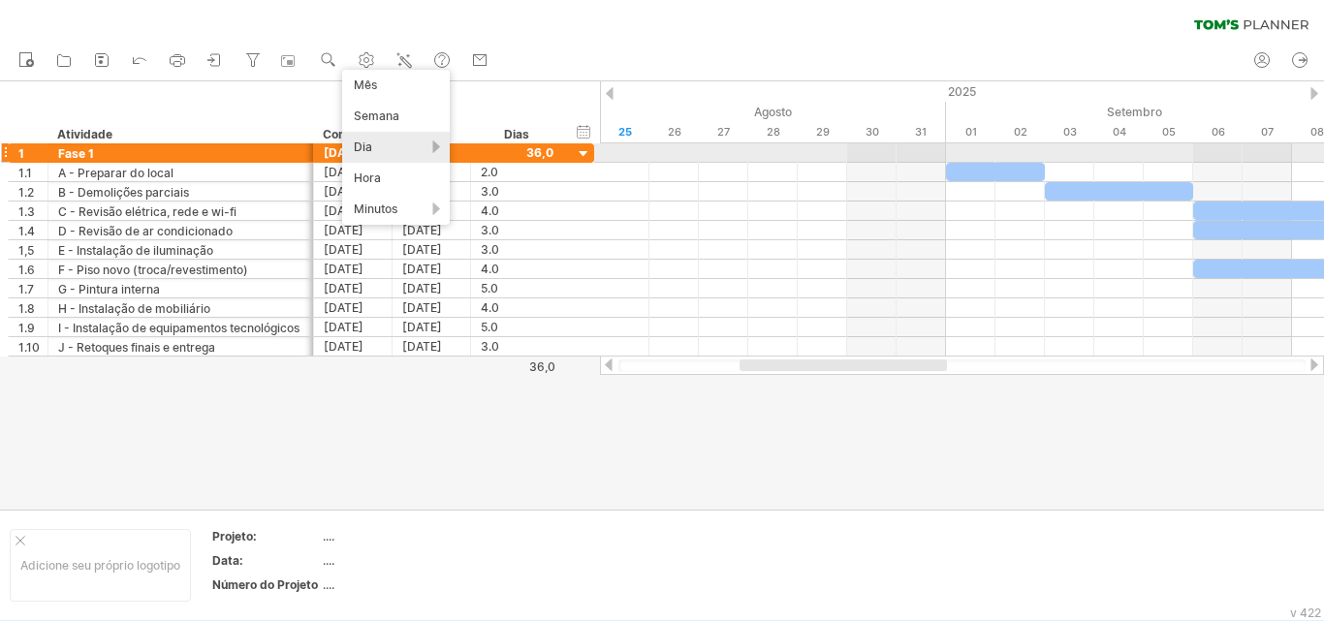
click at [378, 149] on div "Dia" at bounding box center [396, 147] width 108 height 31
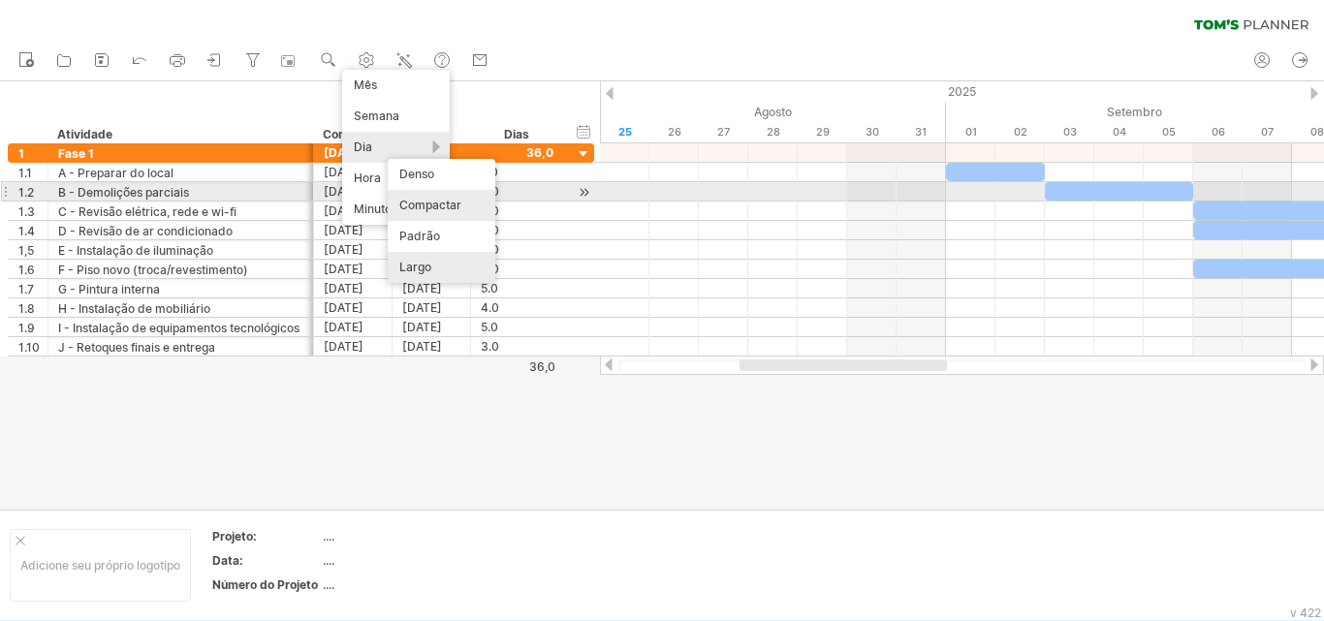
click at [450, 200] on font "Compactar" at bounding box center [430, 205] width 62 height 15
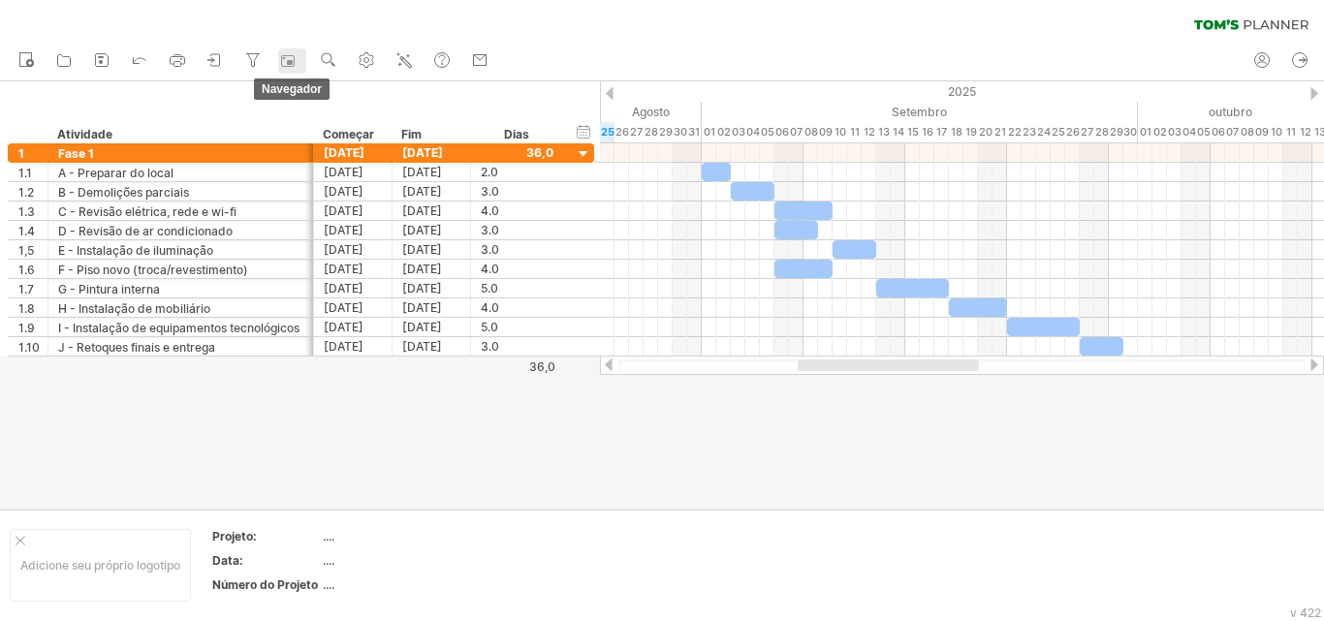
click at [287, 59] on rect at bounding box center [287, 60] width 19 height 19
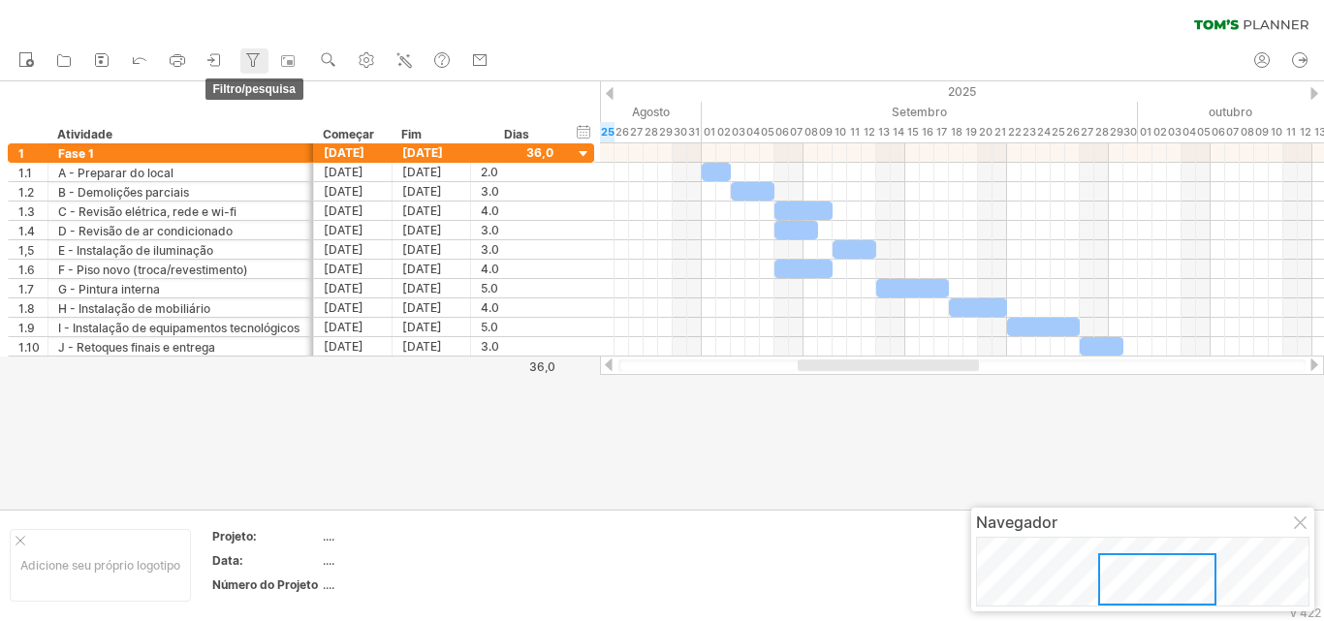
click at [253, 51] on icon at bounding box center [252, 59] width 19 height 19
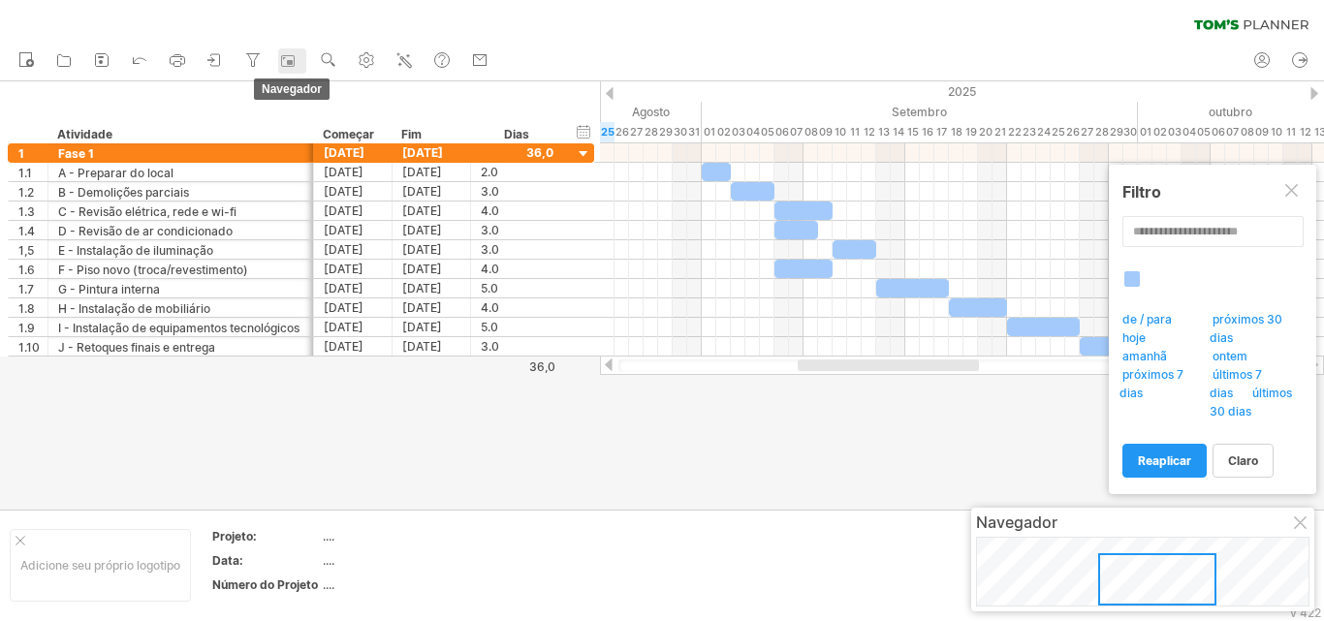
click at [283, 59] on icon at bounding box center [288, 61] width 14 height 12
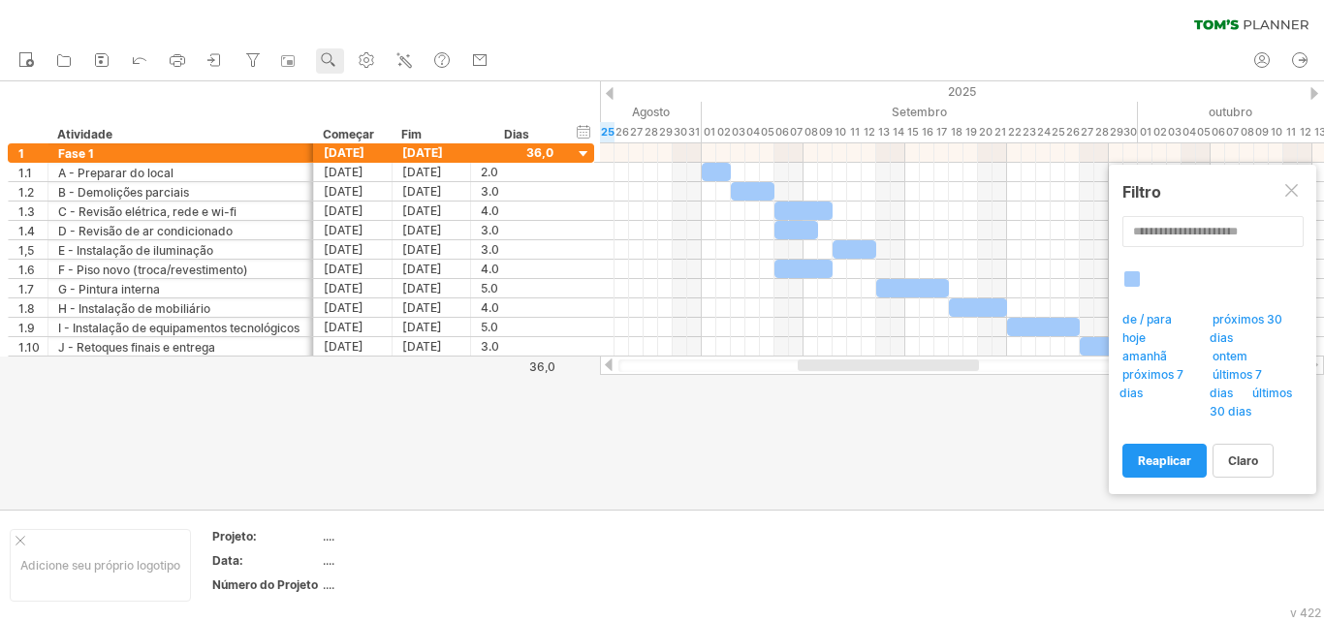
click at [317, 60] on link "zoom" at bounding box center [330, 60] width 28 height 25
click at [333, 58] on circle at bounding box center [327, 58] width 14 height 14
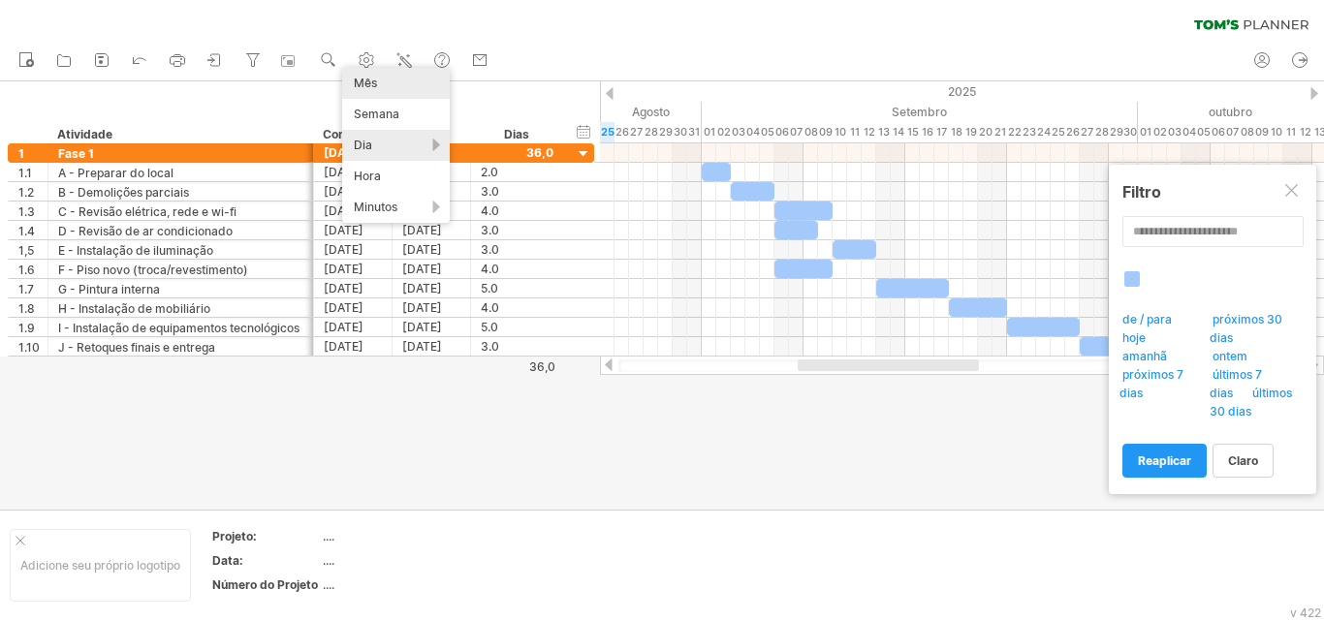
click at [395, 84] on div "Mês" at bounding box center [396, 83] width 108 height 31
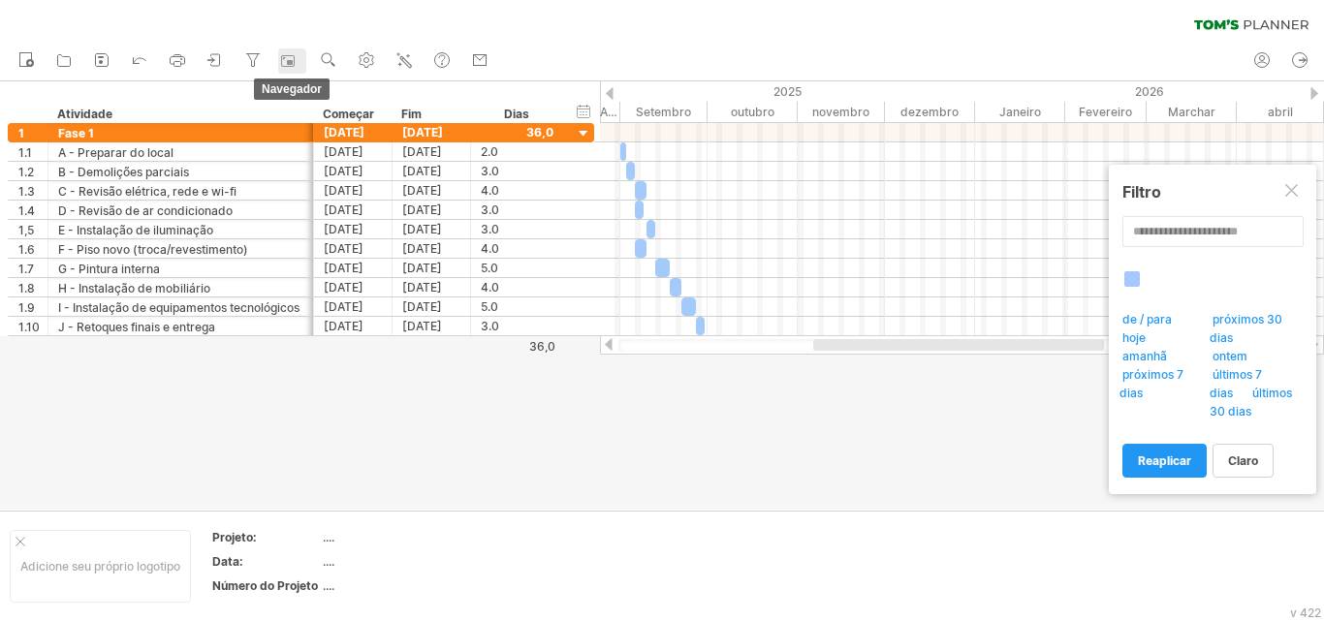
click at [289, 56] on icon at bounding box center [288, 61] width 14 height 12
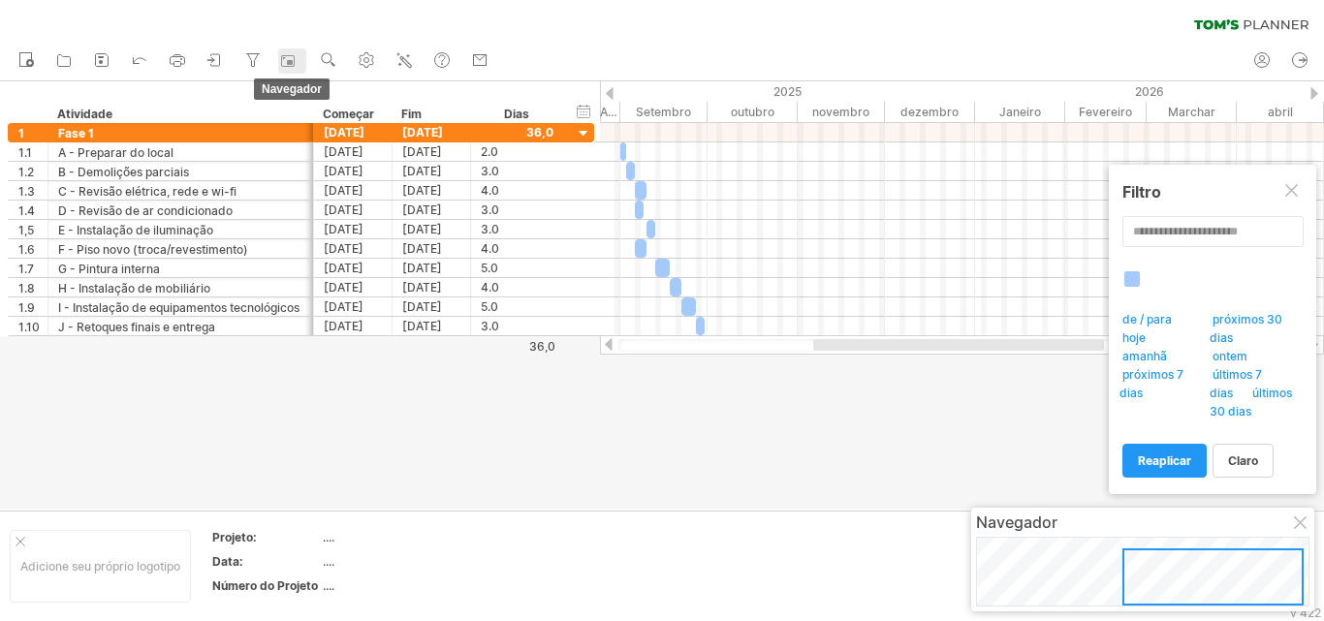
click at [301, 65] on div at bounding box center [290, 60] width 19 height 19
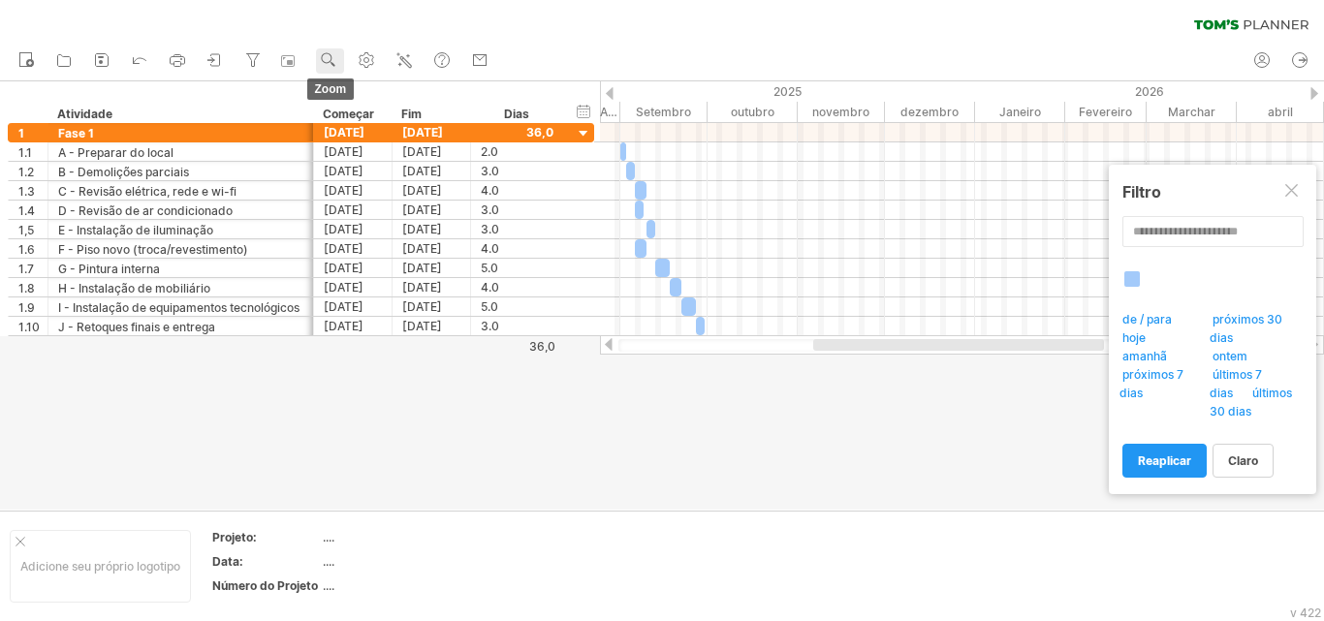
click at [329, 61] on use at bounding box center [328, 59] width 19 height 19
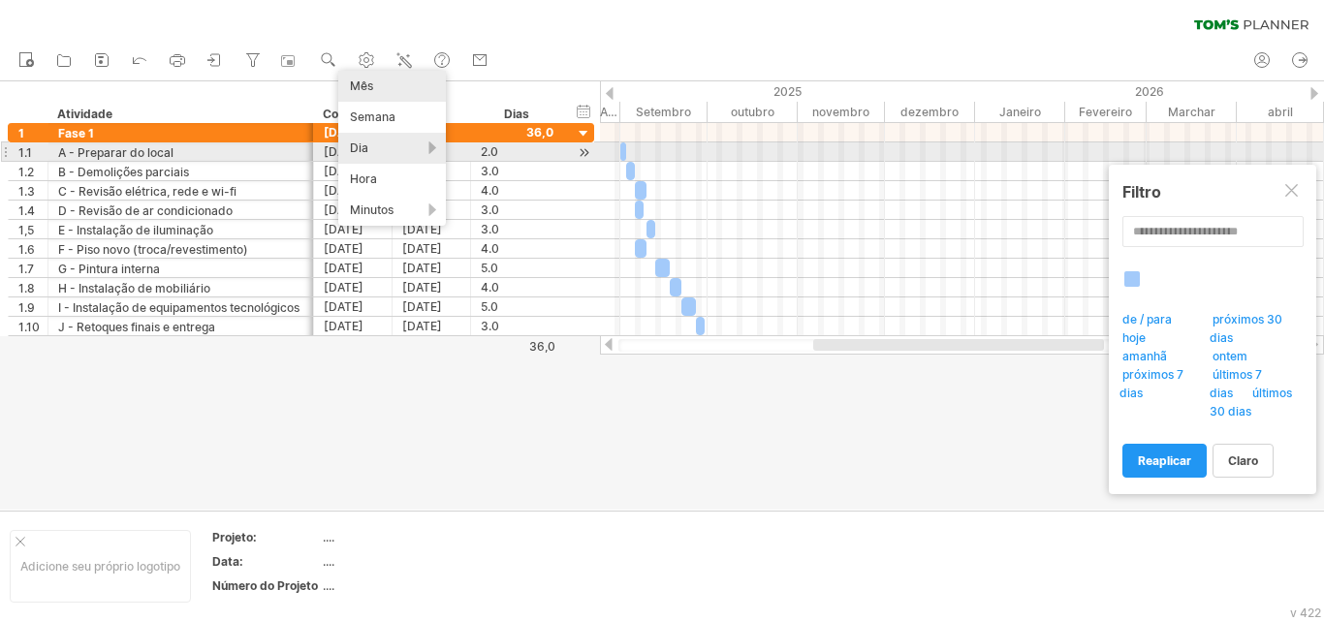
click at [410, 151] on div "Dia" at bounding box center [392, 148] width 108 height 31
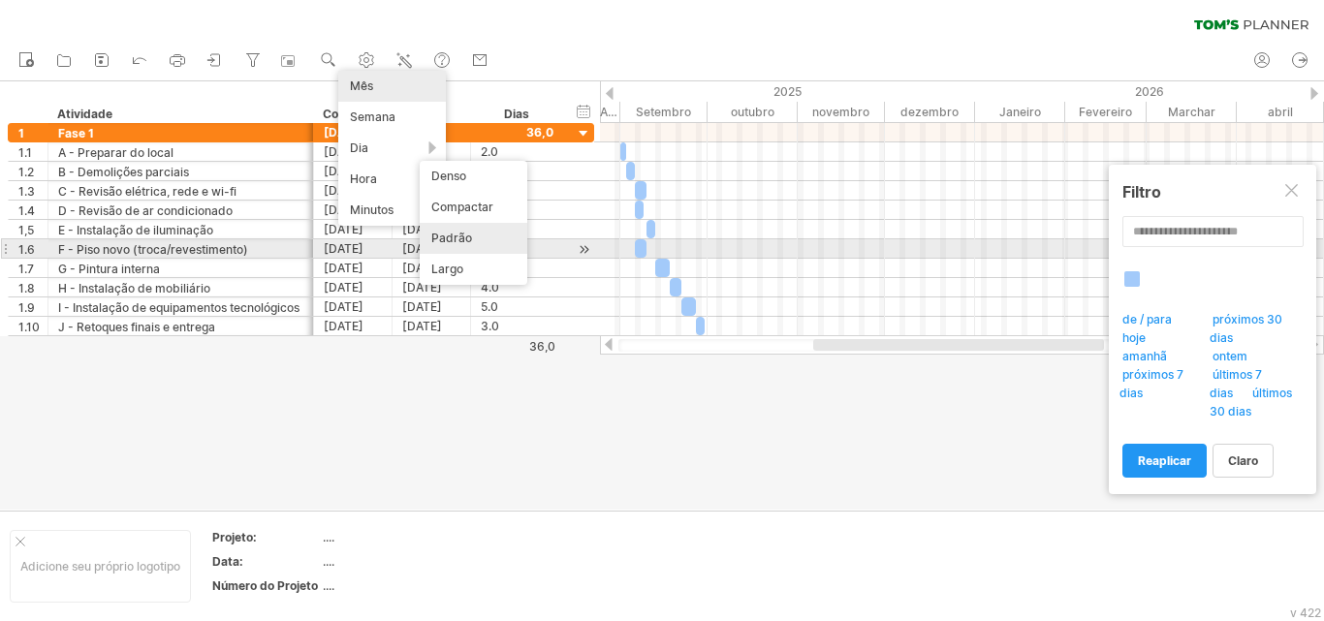
click at [460, 243] on font "Padrão" at bounding box center [451, 238] width 41 height 15
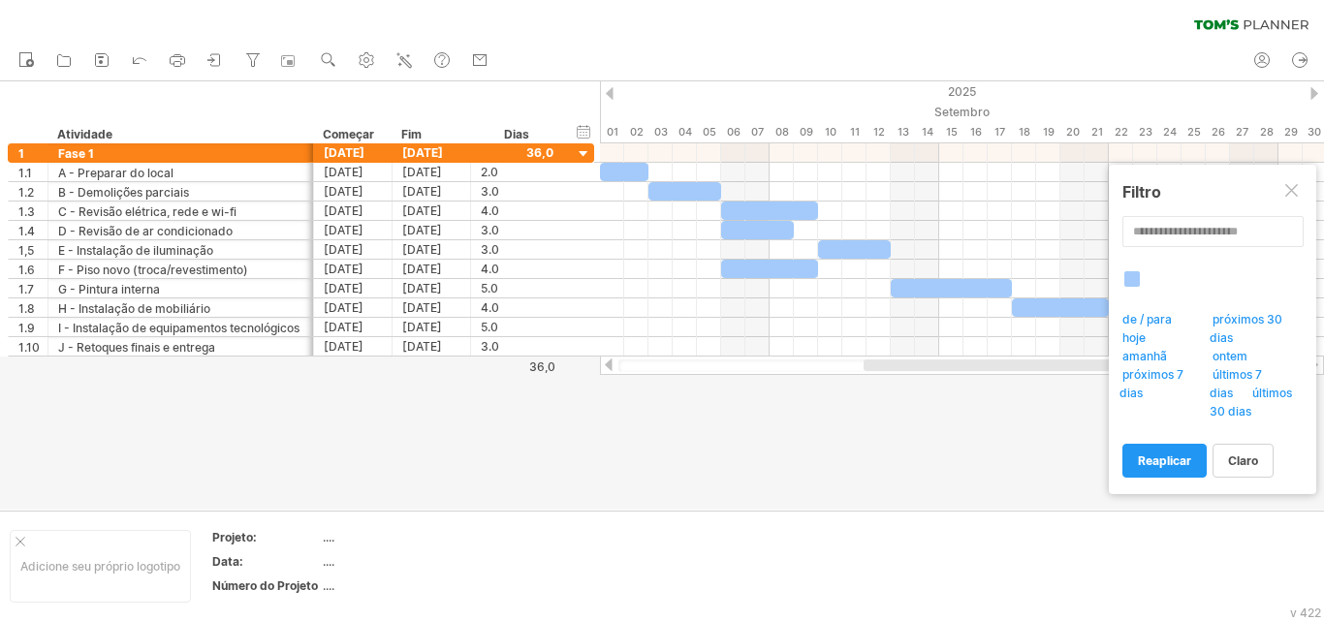
drag, startPoint x: 855, startPoint y: 365, endPoint x: 924, endPoint y: 364, distance: 68.9
click at [924, 364] on div at bounding box center [997, 366] width 267 height 12
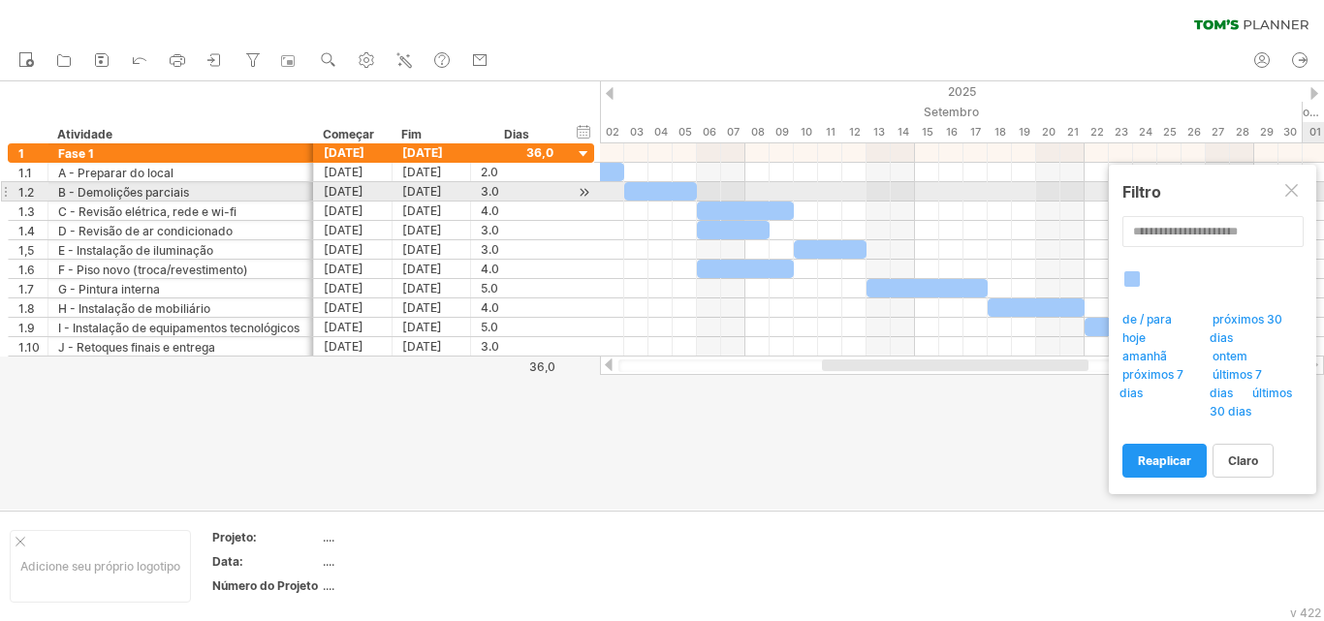
click at [1299, 195] on div at bounding box center [1294, 192] width 16 height 16
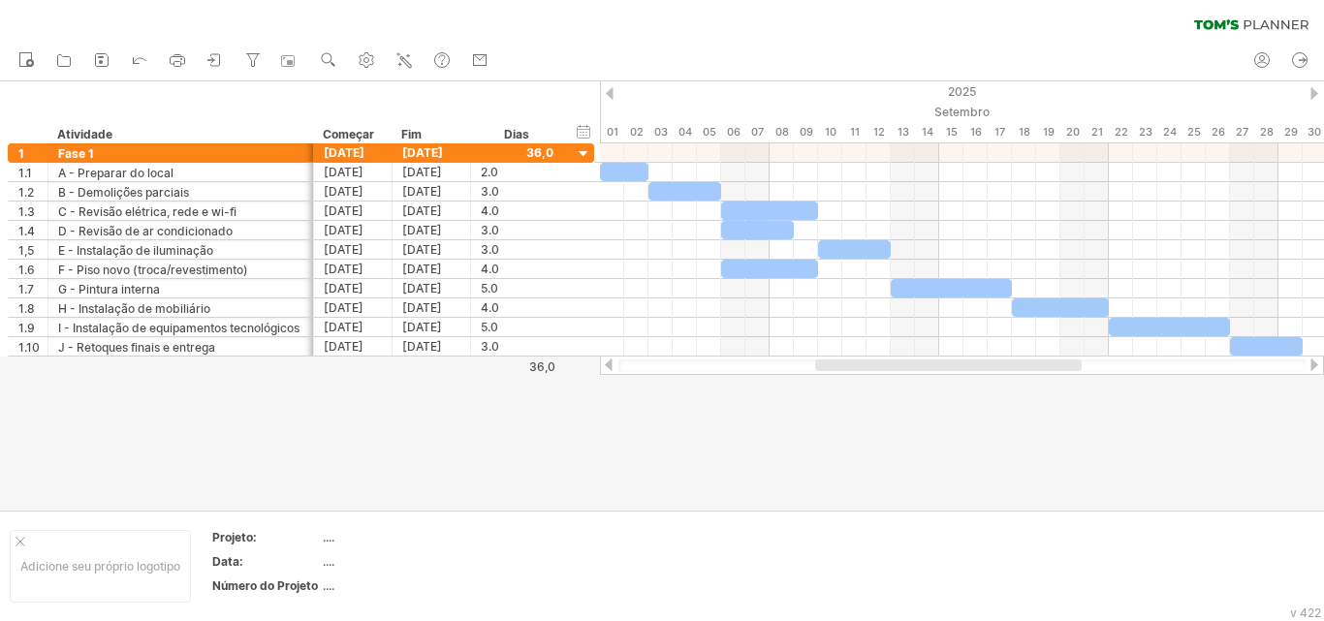
click at [870, 368] on div at bounding box center [948, 366] width 267 height 12
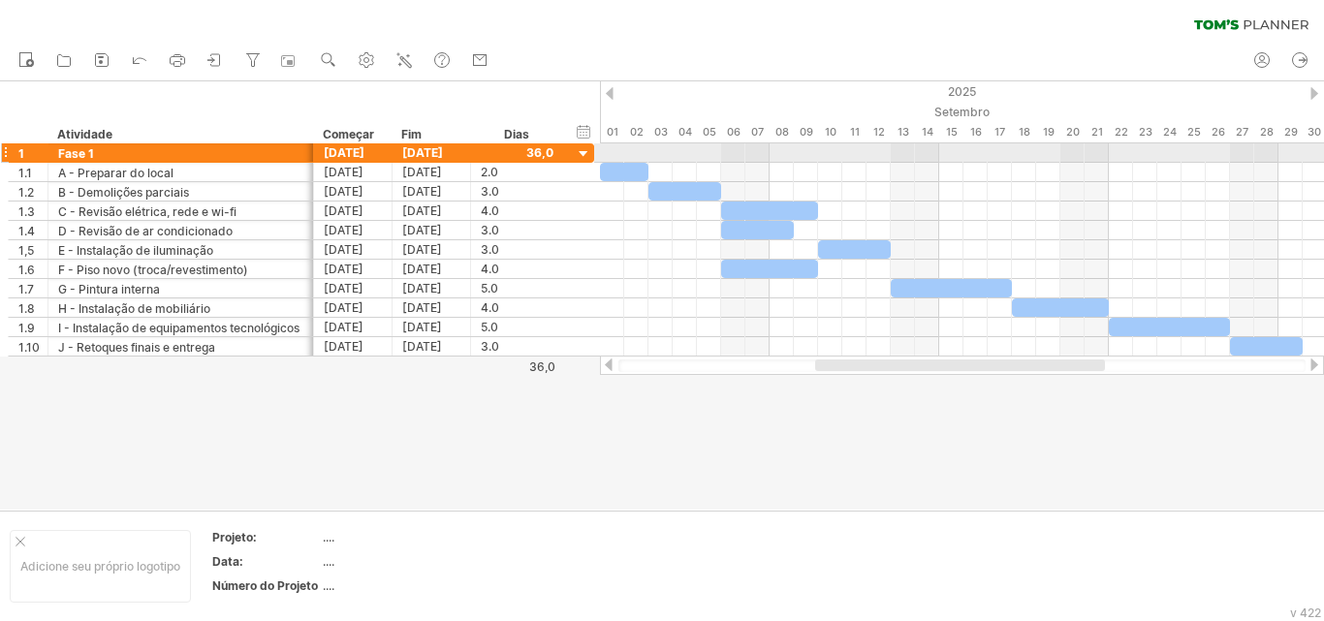
click at [585, 152] on div at bounding box center [584, 154] width 18 height 18
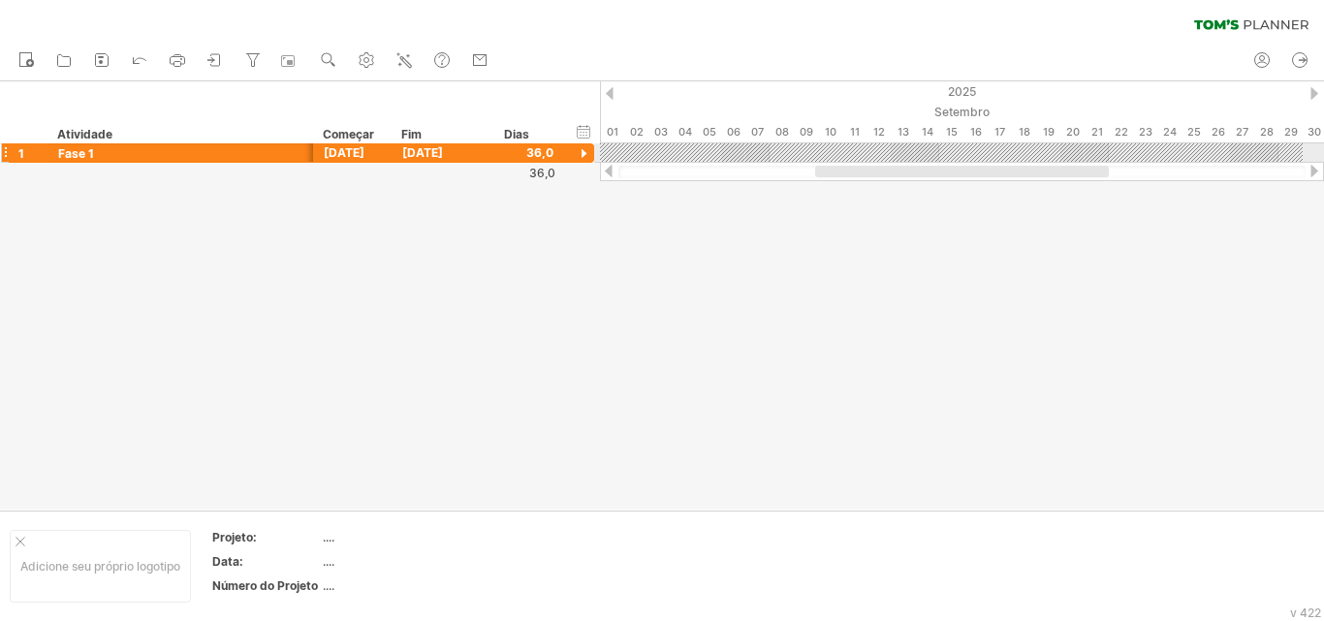
click at [585, 152] on div at bounding box center [584, 154] width 18 height 18
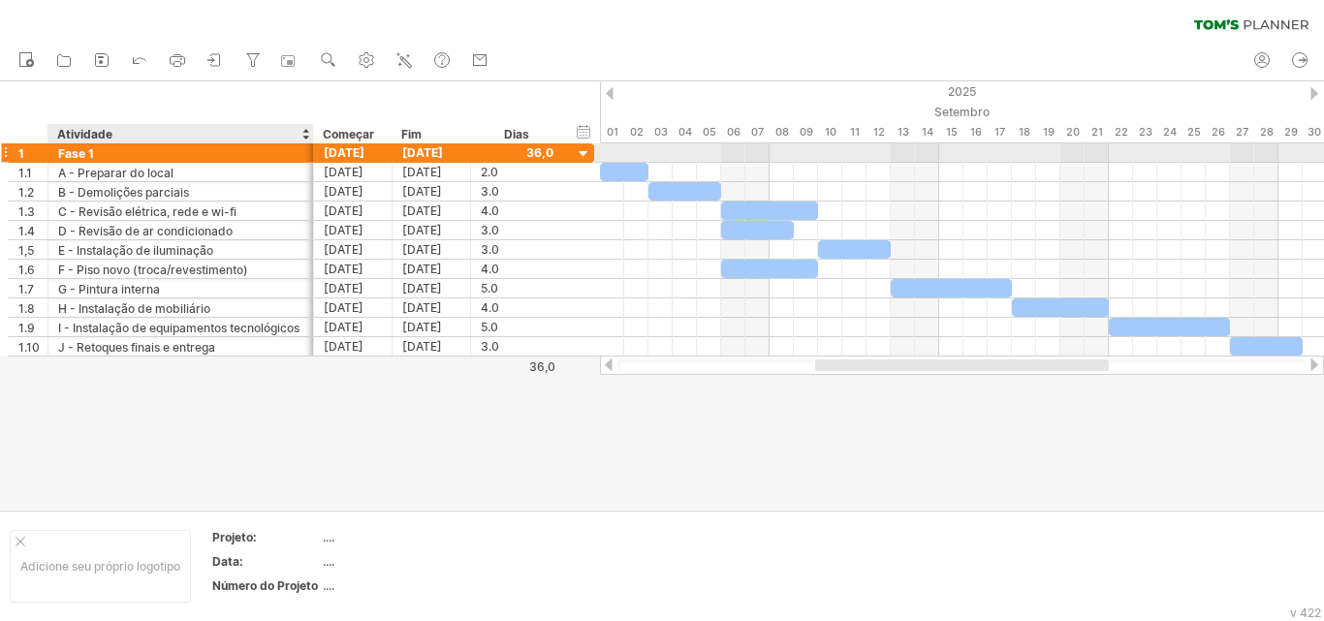
click at [84, 153] on font "Fase 1" at bounding box center [76, 153] width 36 height 15
click at [83, 155] on font "Fase 1" at bounding box center [76, 153] width 36 height 15
click at [67, 152] on font "Fase 1" at bounding box center [76, 153] width 36 height 15
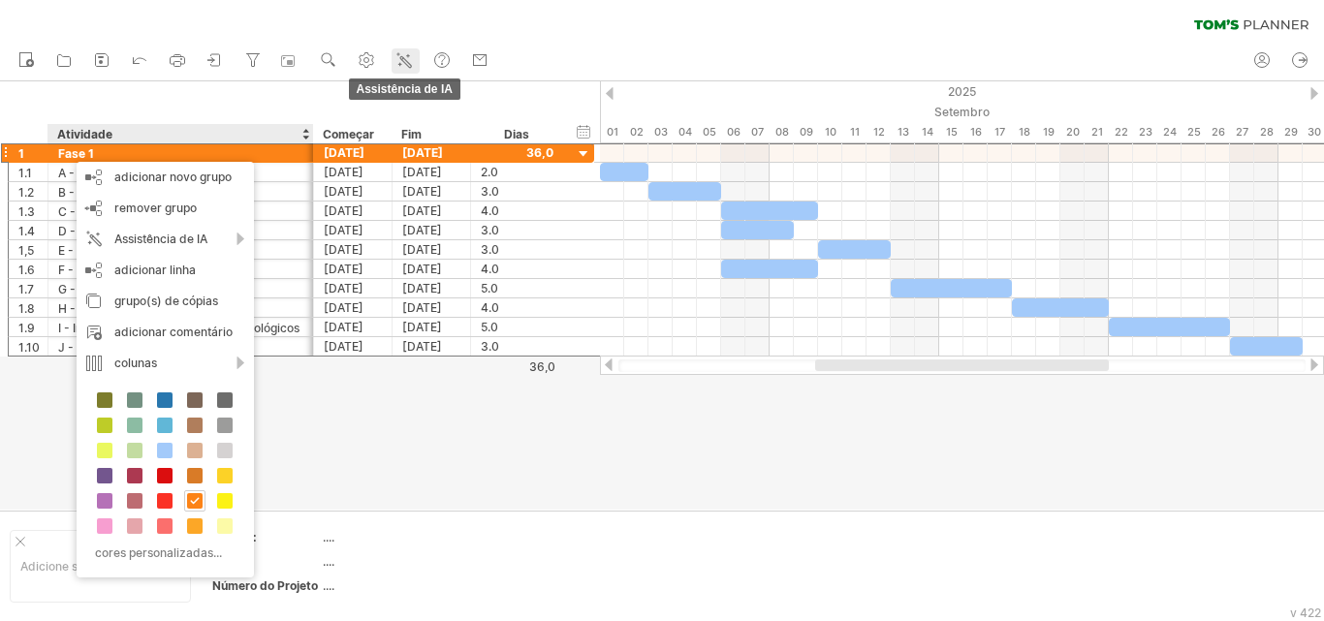
click at [410, 56] on line at bounding box center [408, 56] width 3 height 0
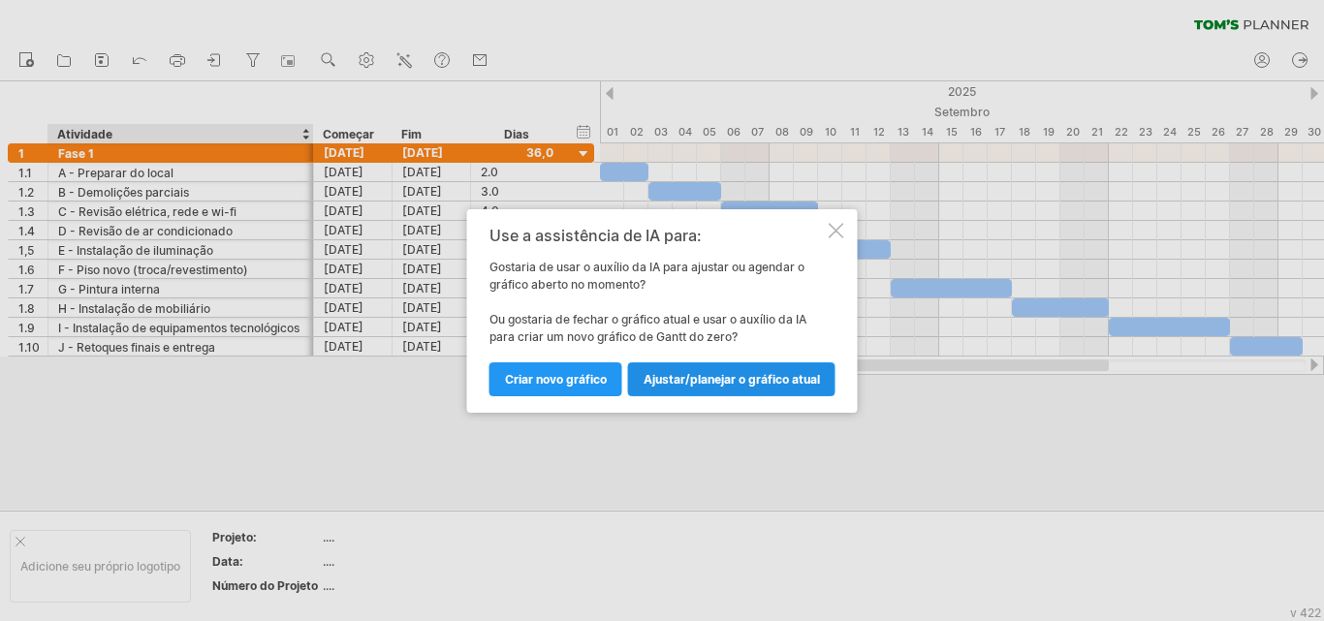
click at [742, 380] on font "Ajustar/planejar o gráfico atual" at bounding box center [732, 379] width 176 height 15
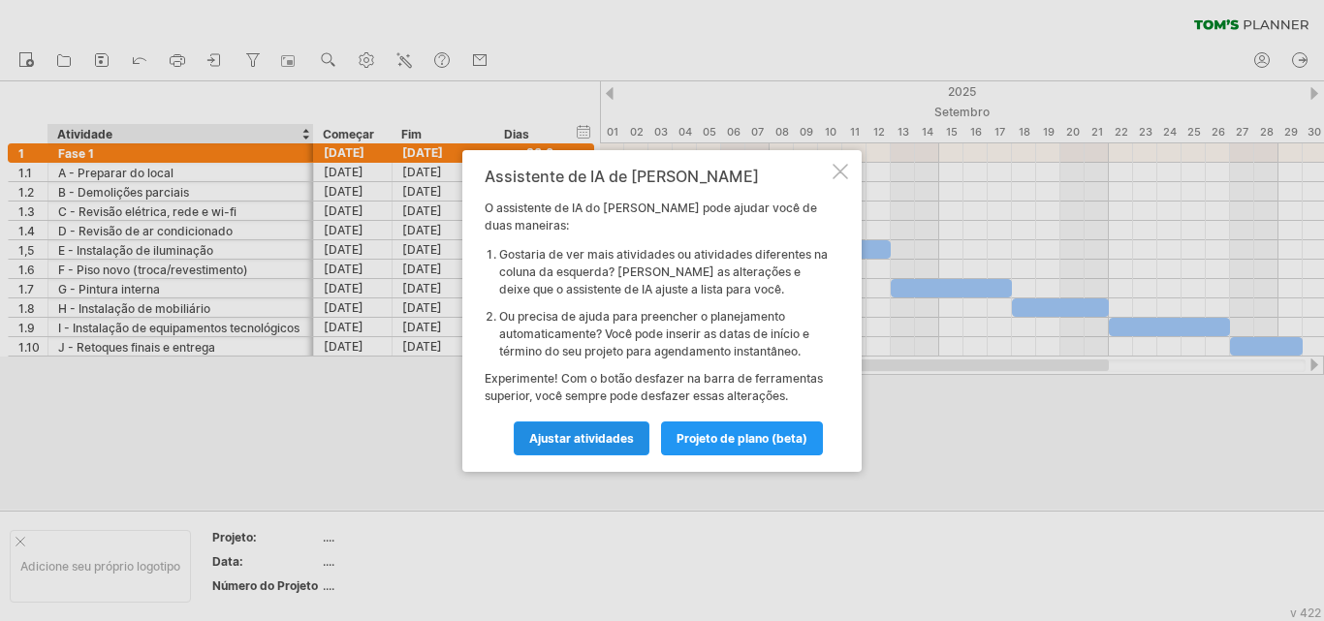
click at [559, 434] on font "Ajustar atividades" at bounding box center [581, 438] width 105 height 15
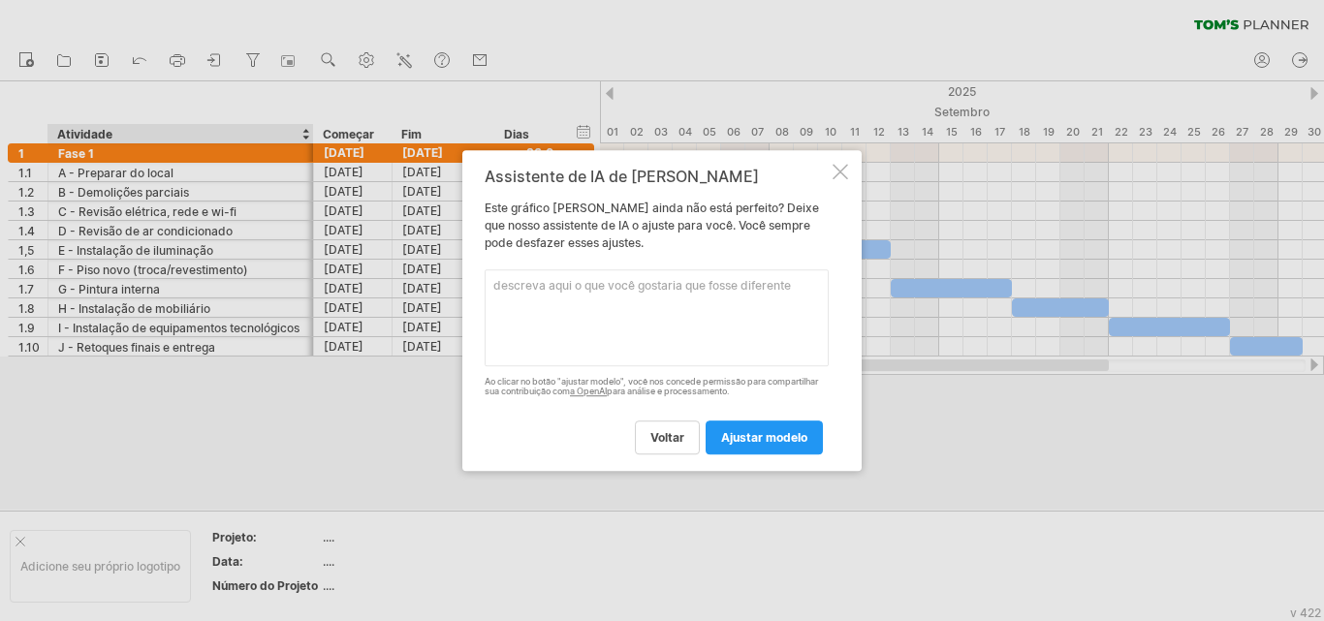
click at [600, 326] on textarea at bounding box center [657, 318] width 344 height 97
click at [770, 284] on textarea "Ajustar item 01. para Reforma da Biblioteca, a inves de Fase 1" at bounding box center [657, 318] width 344 height 97
type textarea "Ajustar item 01. para Reforma da Biblioteca, a invés de Fase 1"
click at [771, 442] on font "ajustar modelo" at bounding box center [764, 437] width 86 height 15
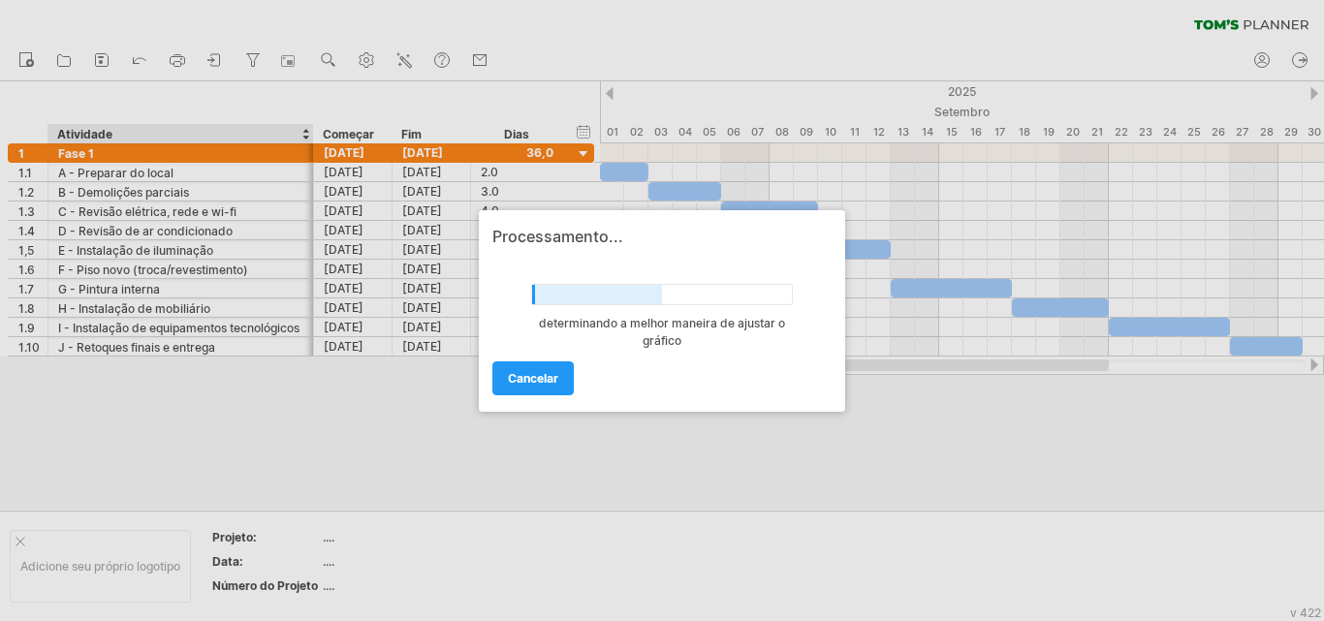
click at [217, 350] on div at bounding box center [662, 310] width 1324 height 621
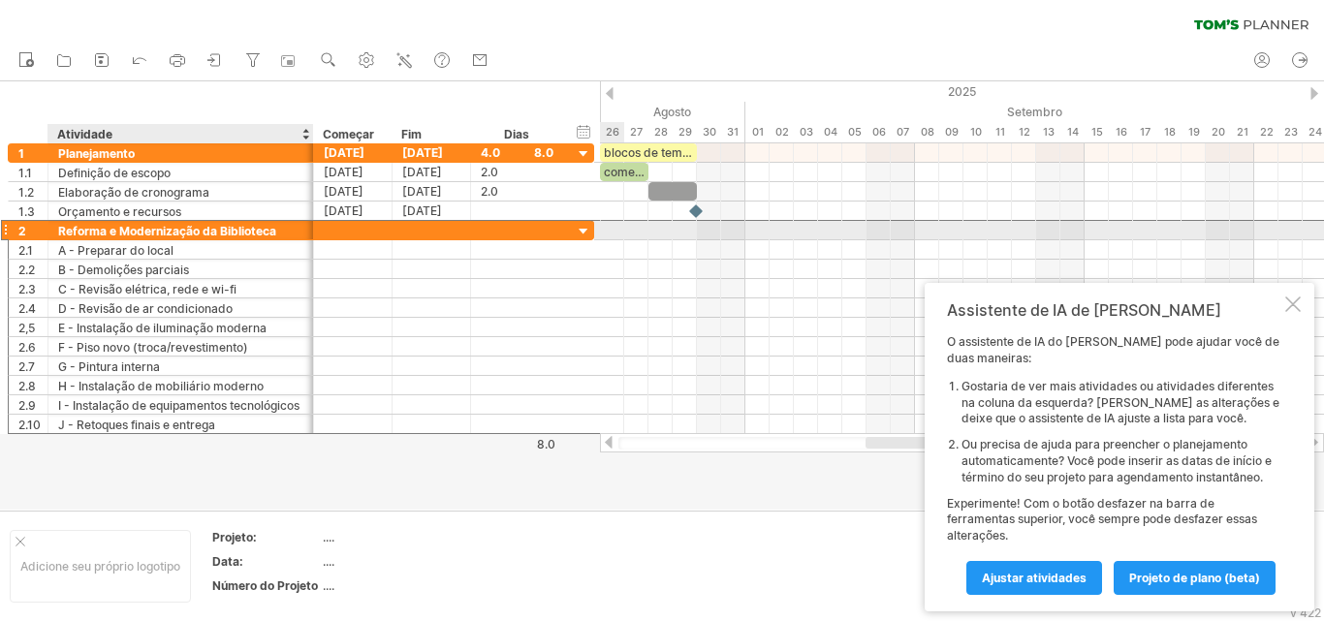
click at [174, 230] on font "Reforma e Modernização da Biblioteca" at bounding box center [167, 231] width 218 height 15
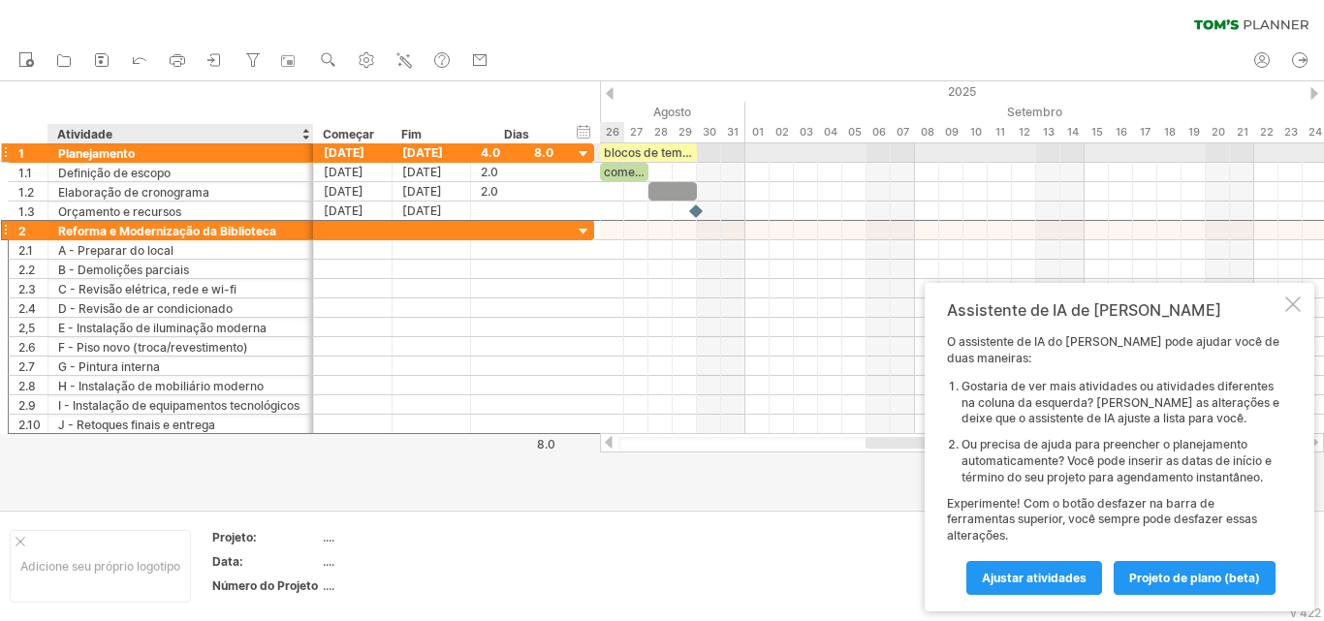
click at [166, 153] on div "Planejamento" at bounding box center [180, 152] width 245 height 18
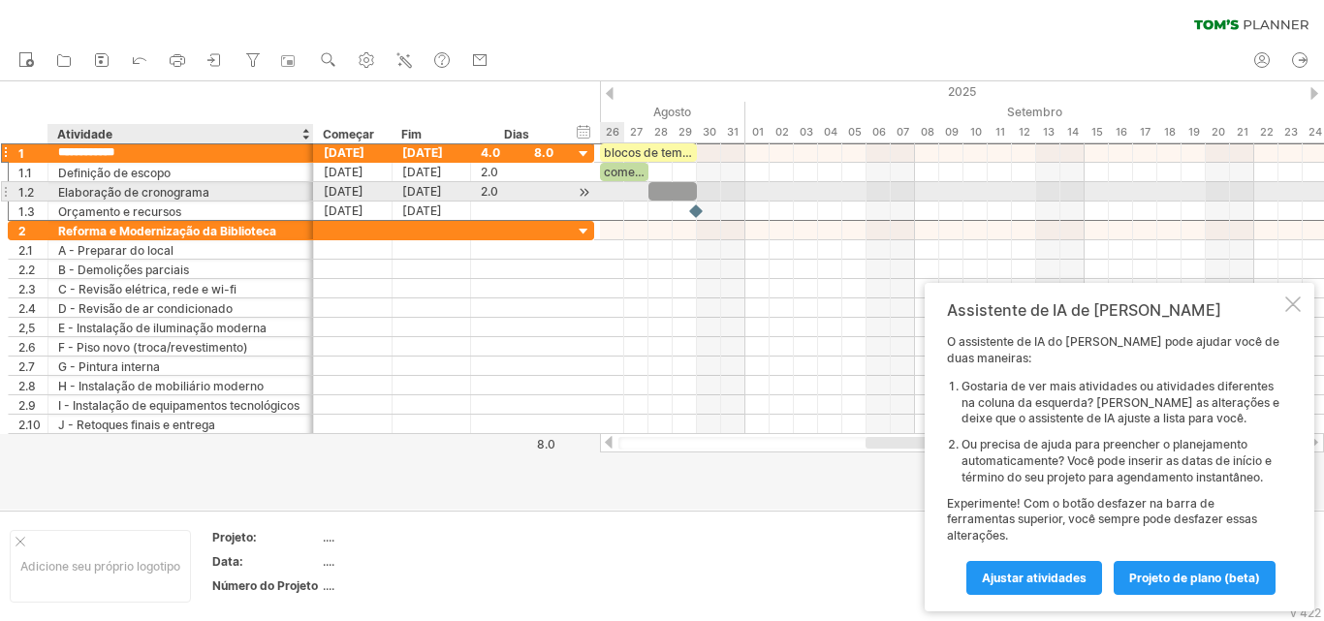
click at [170, 188] on font "Elaboração de cronograma" at bounding box center [133, 192] width 151 height 15
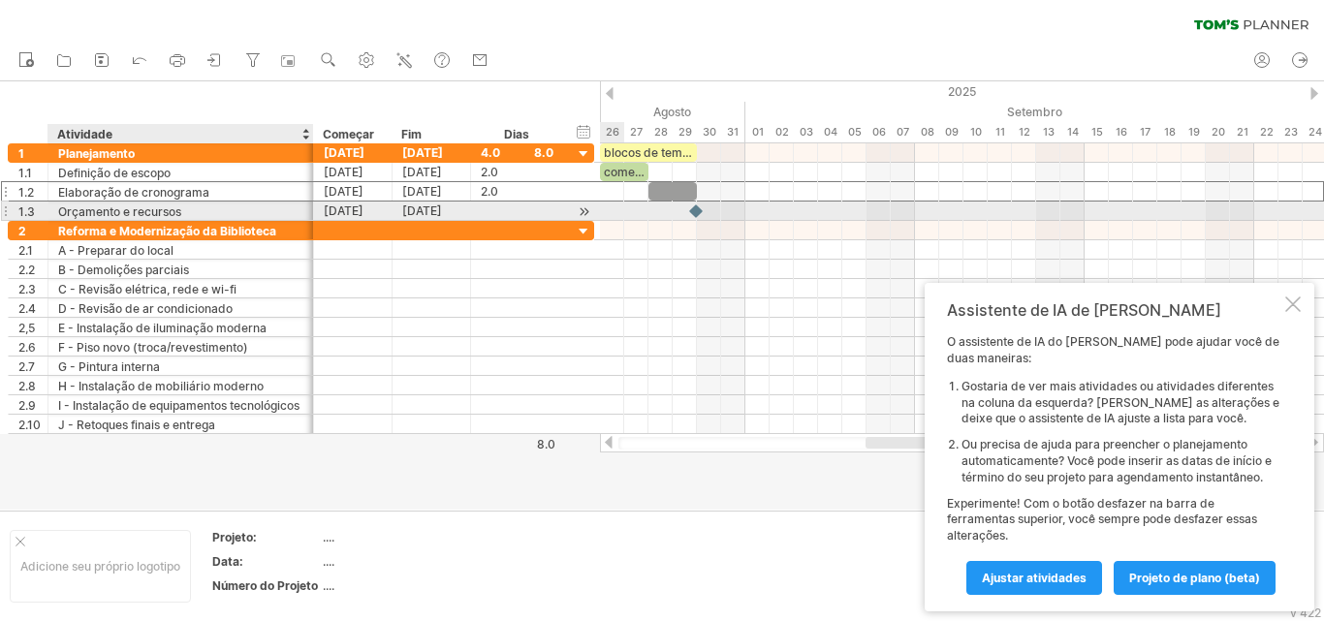
click at [179, 215] on font "Orçamento e recursos" at bounding box center [119, 212] width 123 height 15
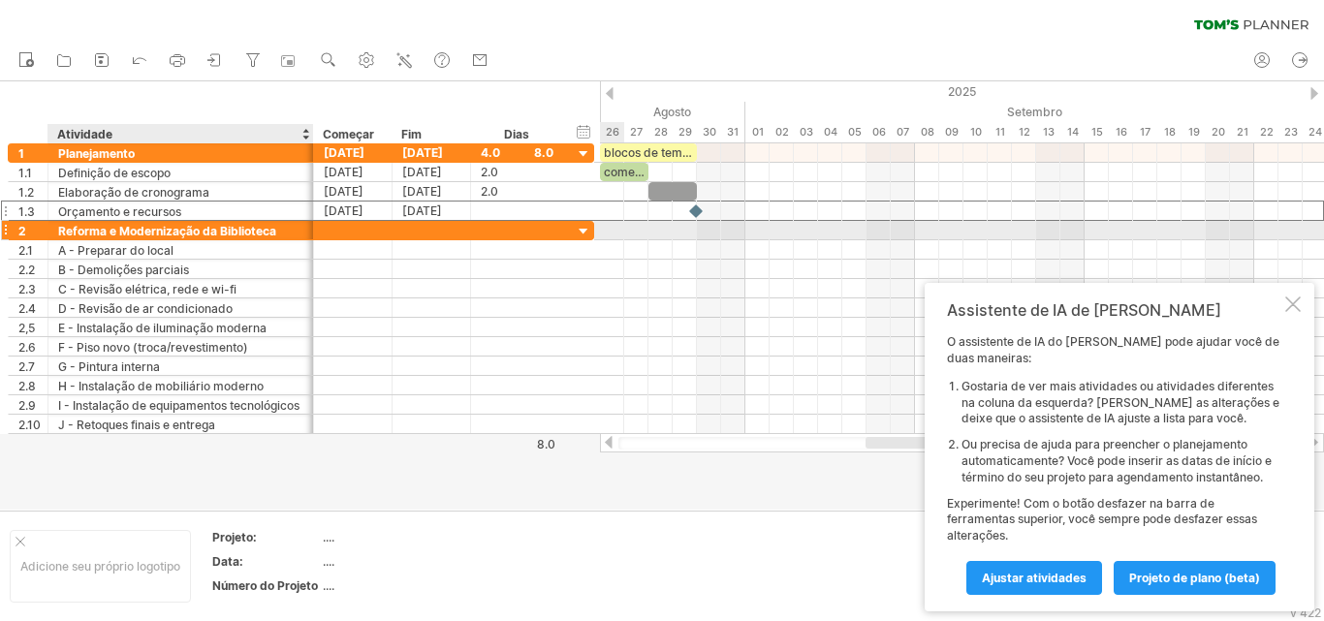
click at [201, 234] on font "Reforma e Modernização da Biblioteca" at bounding box center [167, 231] width 218 height 15
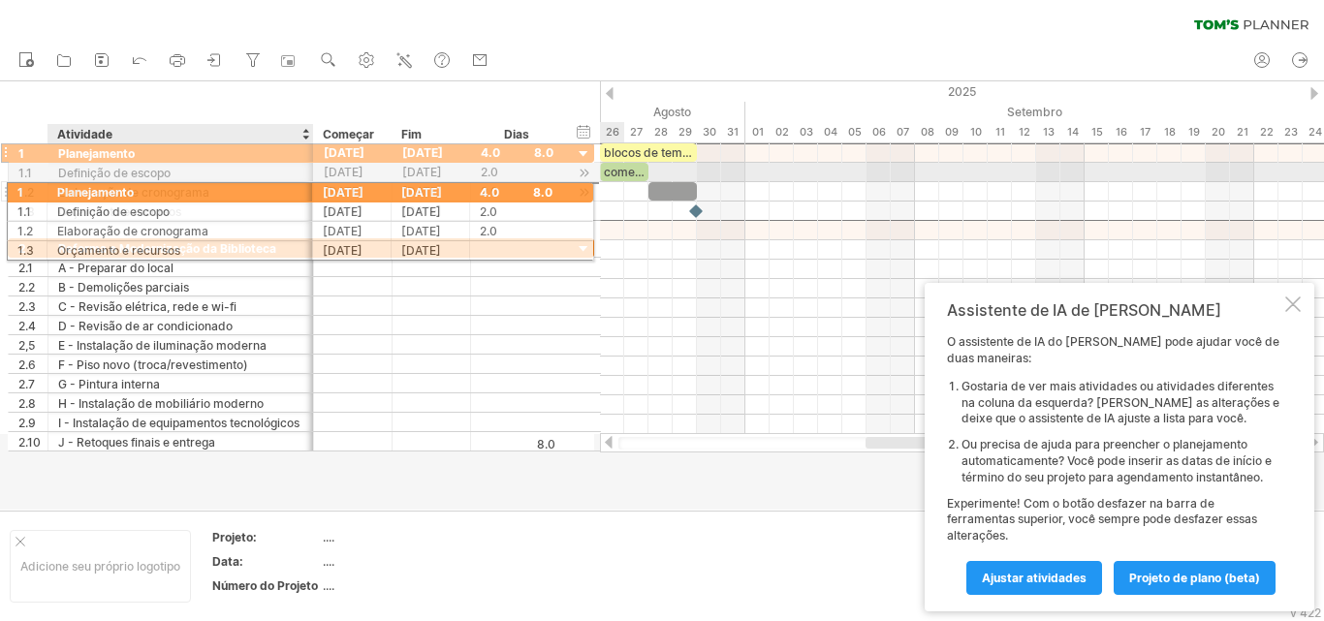
drag, startPoint x: 226, startPoint y: 153, endPoint x: 213, endPoint y: 197, distance: 45.4
click at [213, 197] on div "**********" at bounding box center [301, 182] width 587 height 79
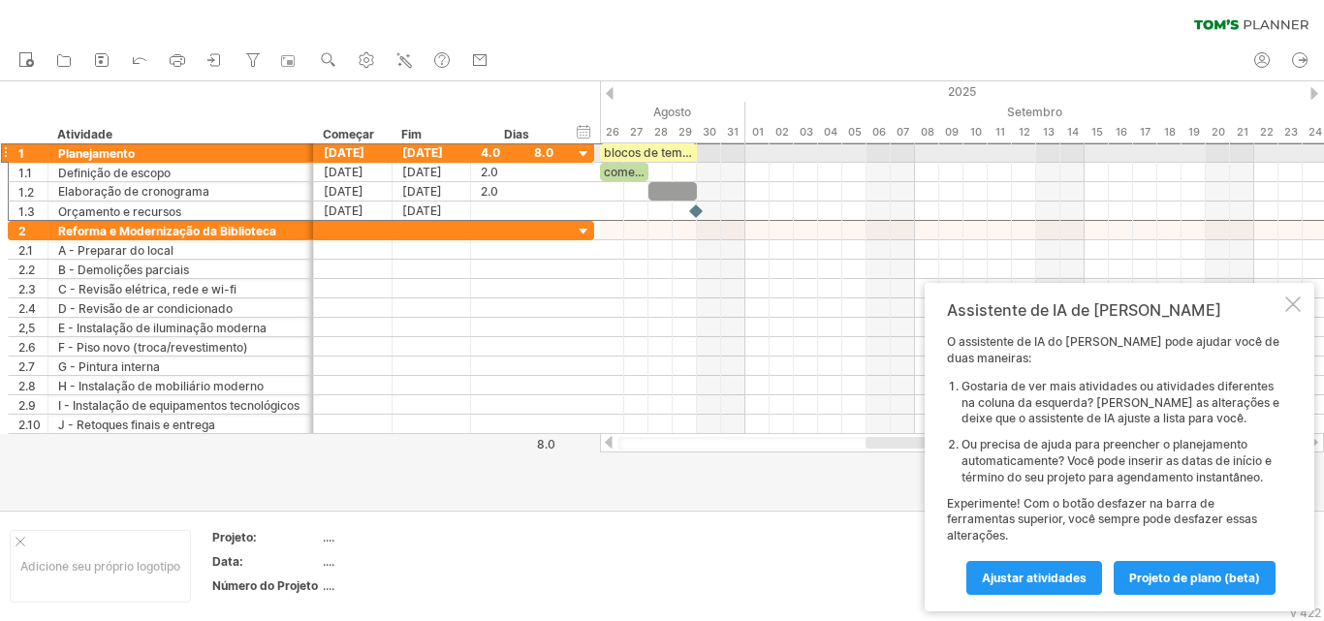
click at [3, 151] on div at bounding box center [5, 153] width 8 height 20
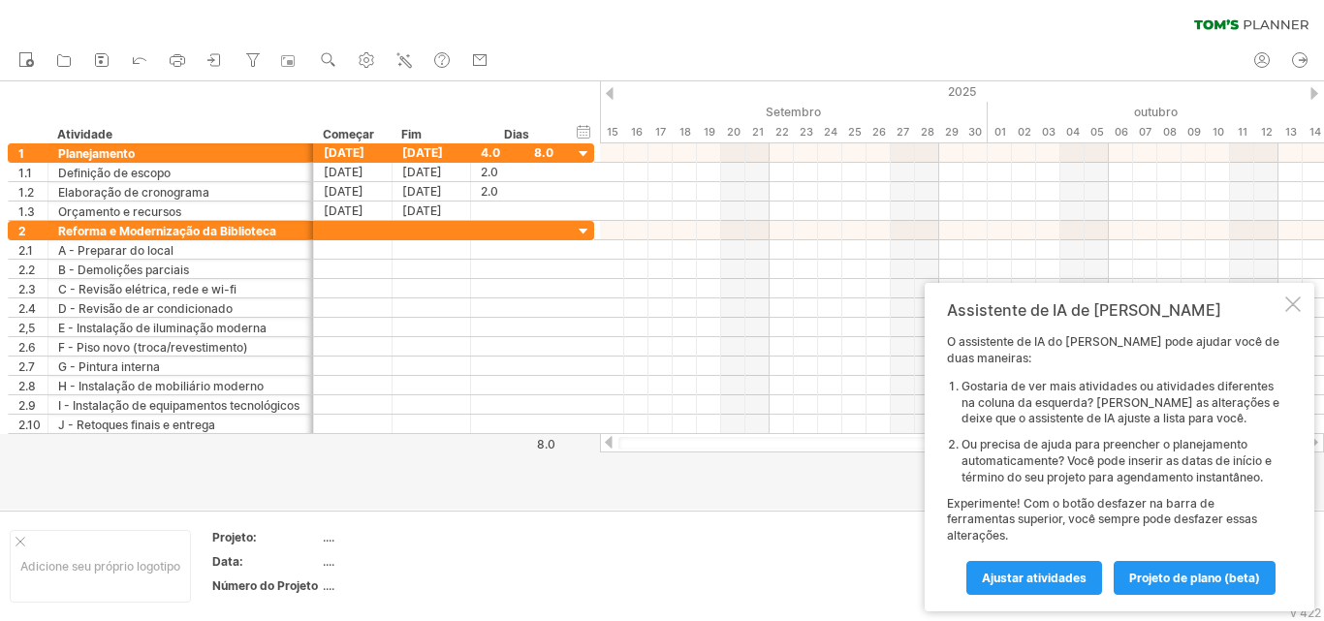
drag, startPoint x: 887, startPoint y: 439, endPoint x: 1318, endPoint y: 451, distance: 431.6
click at [1319, 475] on div "Tentando acessar [DOMAIN_NAME] Conectado novamente... 0% limpar filtro 1" at bounding box center [662, 310] width 1324 height 621
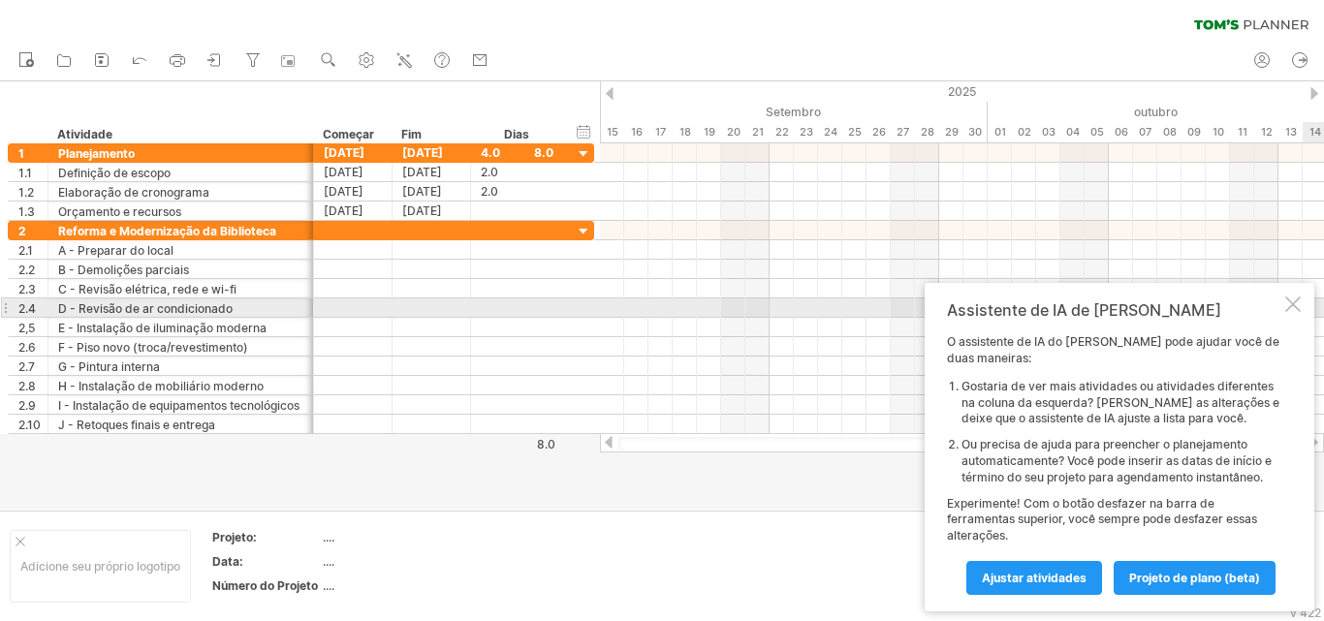
click at [1303, 305] on div "Assistente de IA de [PERSON_NAME] O assistente de IA do [PERSON_NAME] pode ajud…" at bounding box center [1120, 447] width 390 height 329
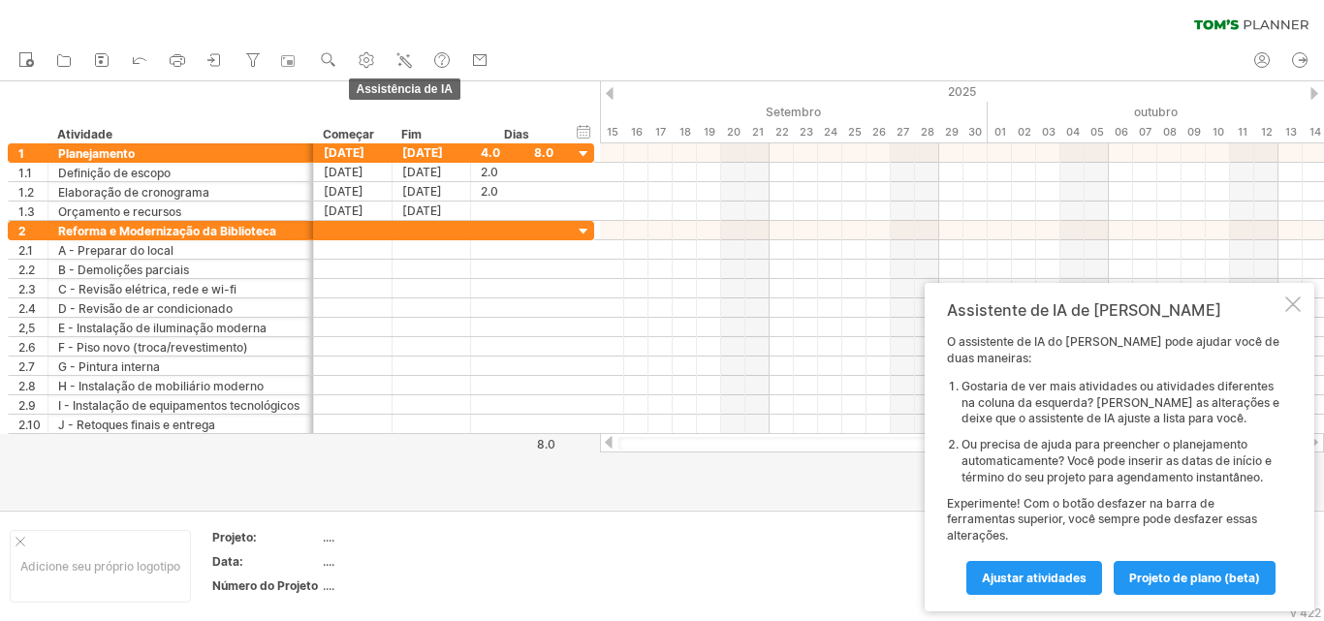
click at [408, 60] on icon at bounding box center [405, 61] width 11 height 11
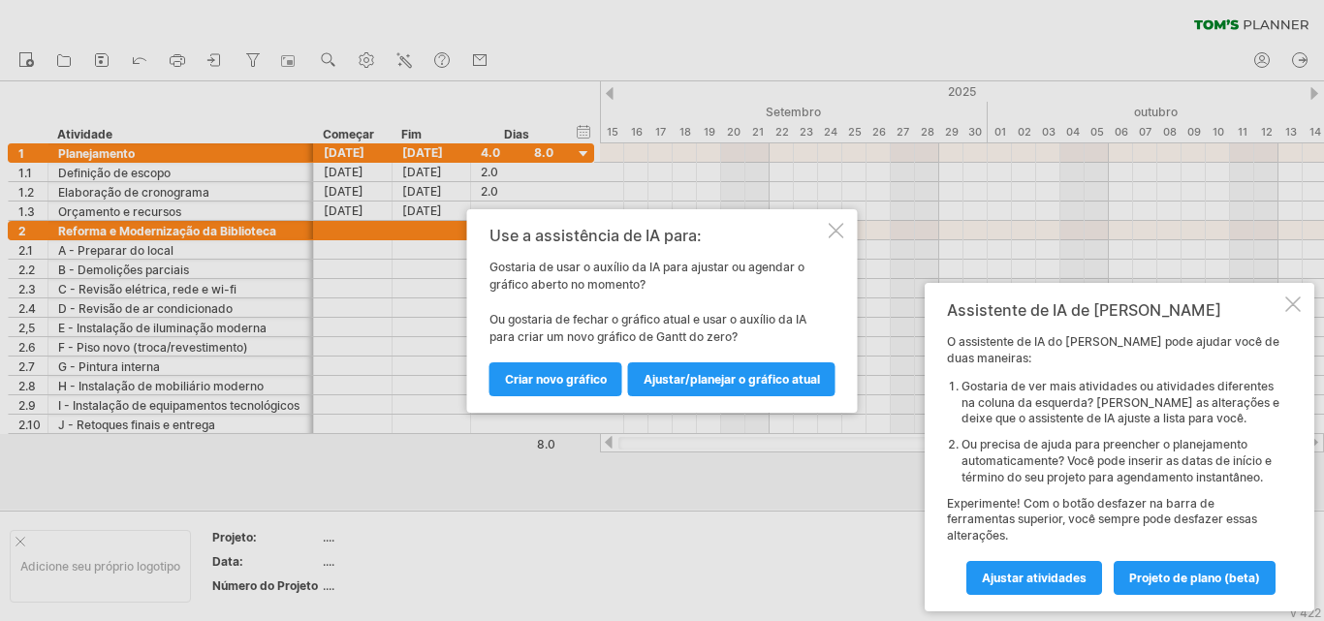
click at [593, 380] on font "Criar novo gráfico" at bounding box center [556, 379] width 102 height 15
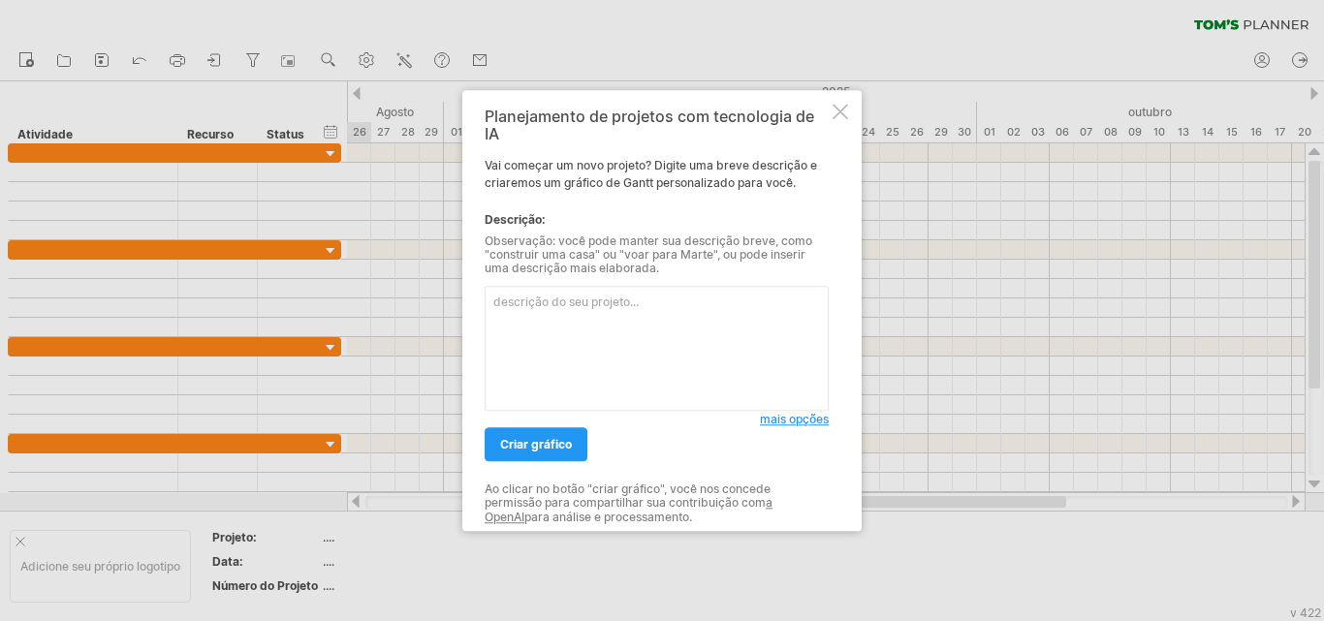
click at [648, 340] on textarea at bounding box center [657, 348] width 344 height 125
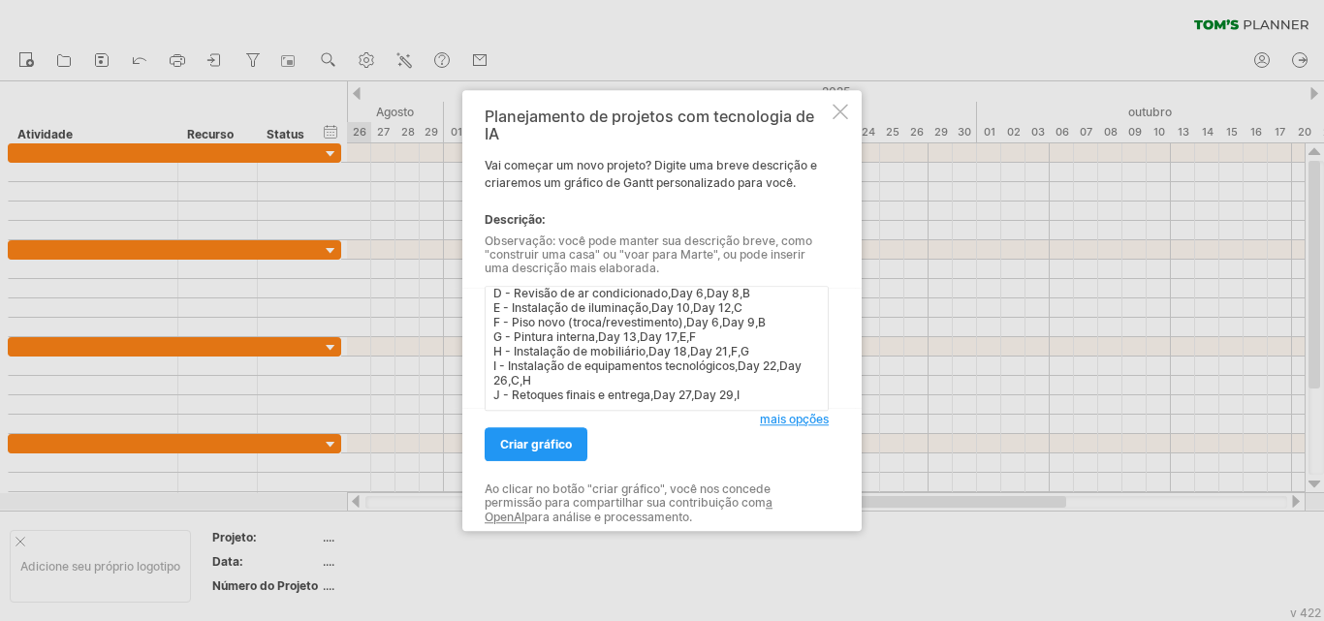
scroll to position [0, 0]
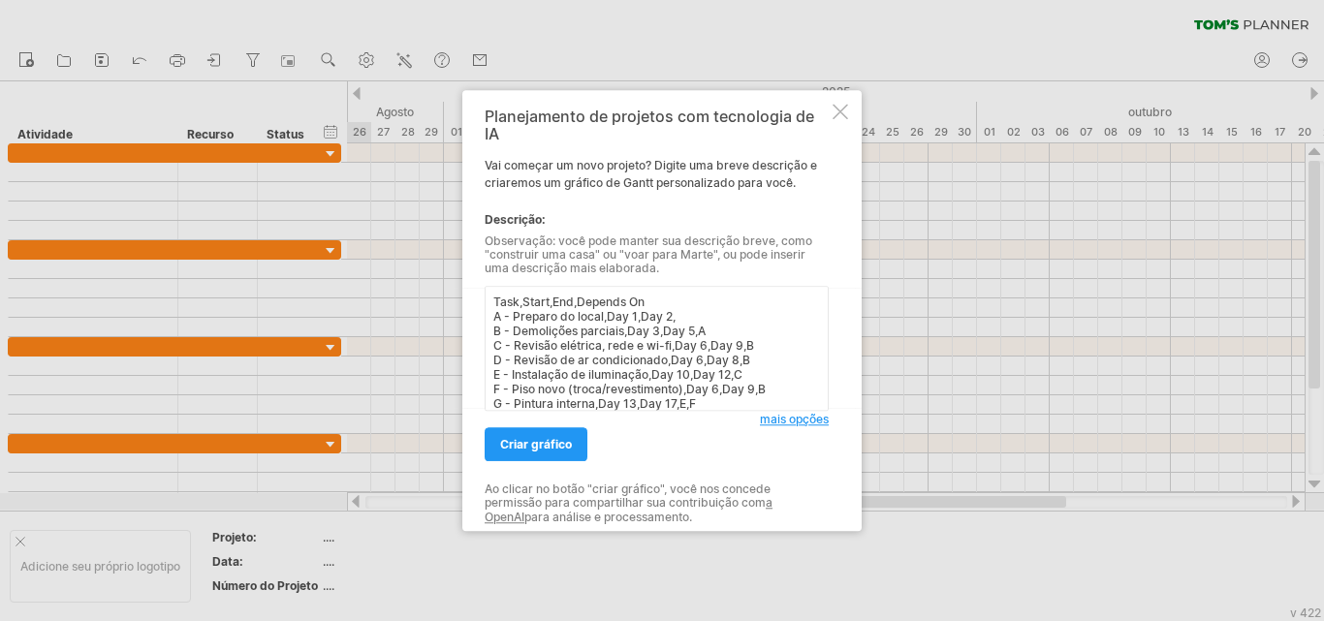
click at [556, 344] on textarea "Task,Start,End,Depends On A - Preparo do local,Day 1,Day 2, B - Demolições parc…" at bounding box center [657, 348] width 344 height 125
click at [594, 320] on textarea "Task,Start,End,Depends On A - Preparo do local,Day 1,Day 2, B - Demolições parc…" at bounding box center [657, 348] width 344 height 125
click at [603, 341] on textarea "Task,Start,End,Depends On A - Preparo do local,Day 1,Day 2, B - Demolições parc…" at bounding box center [657, 348] width 344 height 125
drag, startPoint x: 581, startPoint y: 331, endPoint x: 625, endPoint y: 334, distance: 44.8
click at [625, 334] on textarea "Task,Start,End,Depends On A - Preparo do local,Day 1,Day 2, B - Demolições parc…" at bounding box center [657, 348] width 344 height 125
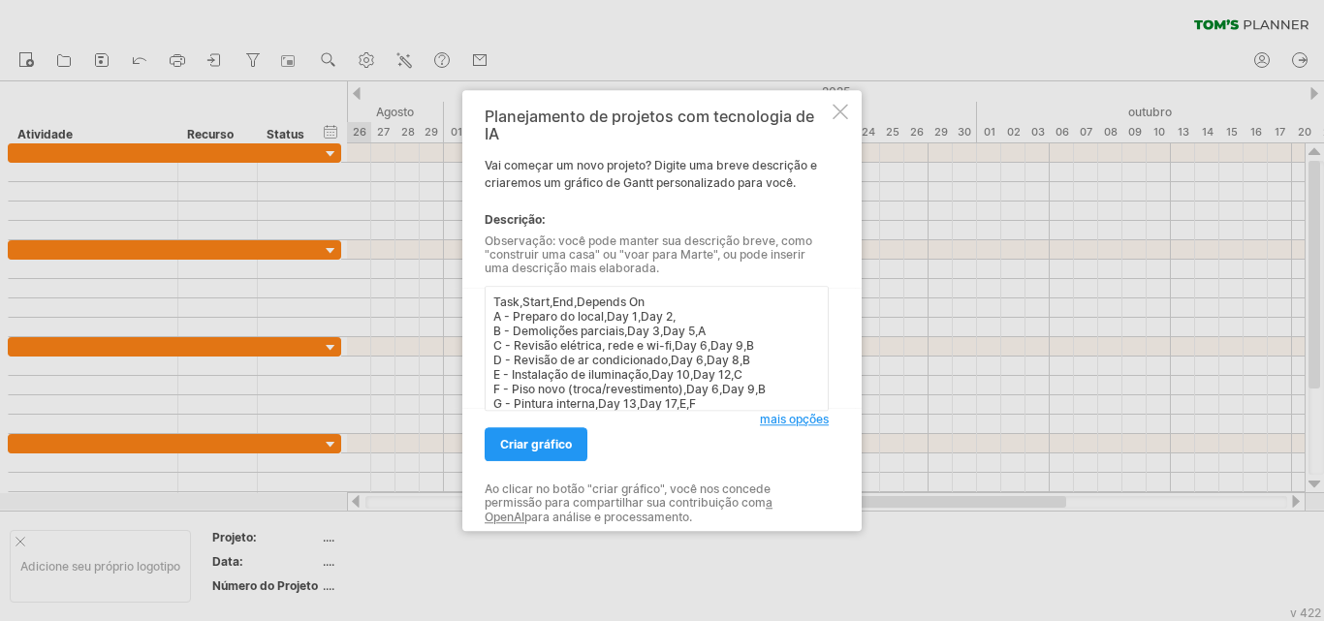
drag, startPoint x: 600, startPoint y: 353, endPoint x: 557, endPoint y: 349, distance: 42.8
click at [599, 353] on textarea "Task,Start,End,Depends On A - Preparo do local,Day 1,Day 2, B - Demolições parc…" at bounding box center [657, 348] width 344 height 125
drag, startPoint x: 554, startPoint y: 349, endPoint x: 653, endPoint y: 350, distance: 99.9
click at [653, 350] on textarea "Task,Start,End,Depends On A - Preparo do local,Day 1,Day 2, B - Demolições parc…" at bounding box center [657, 348] width 344 height 125
click at [638, 377] on textarea "Task,Start,End,Depends On A - Preparo do local,Day 1,Day 2, B - Demolições parc…" at bounding box center [657, 348] width 344 height 125
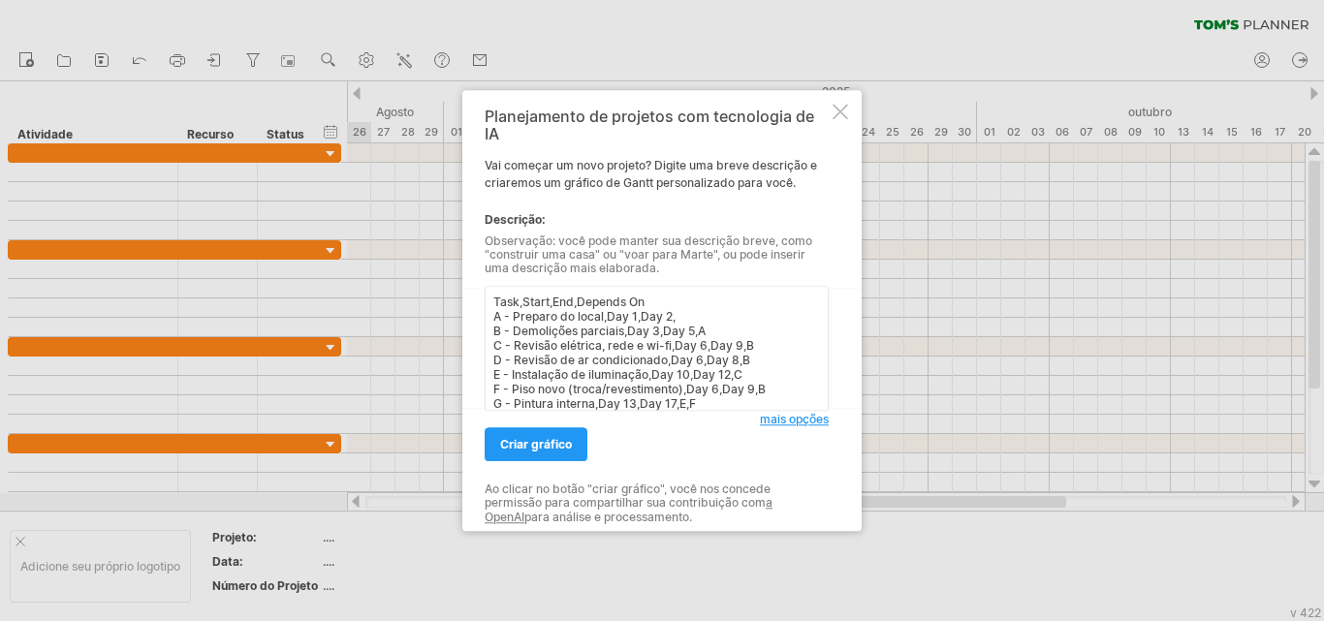
drag, startPoint x: 548, startPoint y: 360, endPoint x: 636, endPoint y: 363, distance: 88.3
click at [636, 363] on textarea "Task,Start,End,Depends On A - Preparo do local,Day 1,Day 2, B - Demolições parc…" at bounding box center [657, 348] width 344 height 125
click at [609, 383] on textarea "Task,Start,End,Depends On A - Preparo do local,Day 1,Day 2, B - Demolições parc…" at bounding box center [657, 348] width 344 height 125
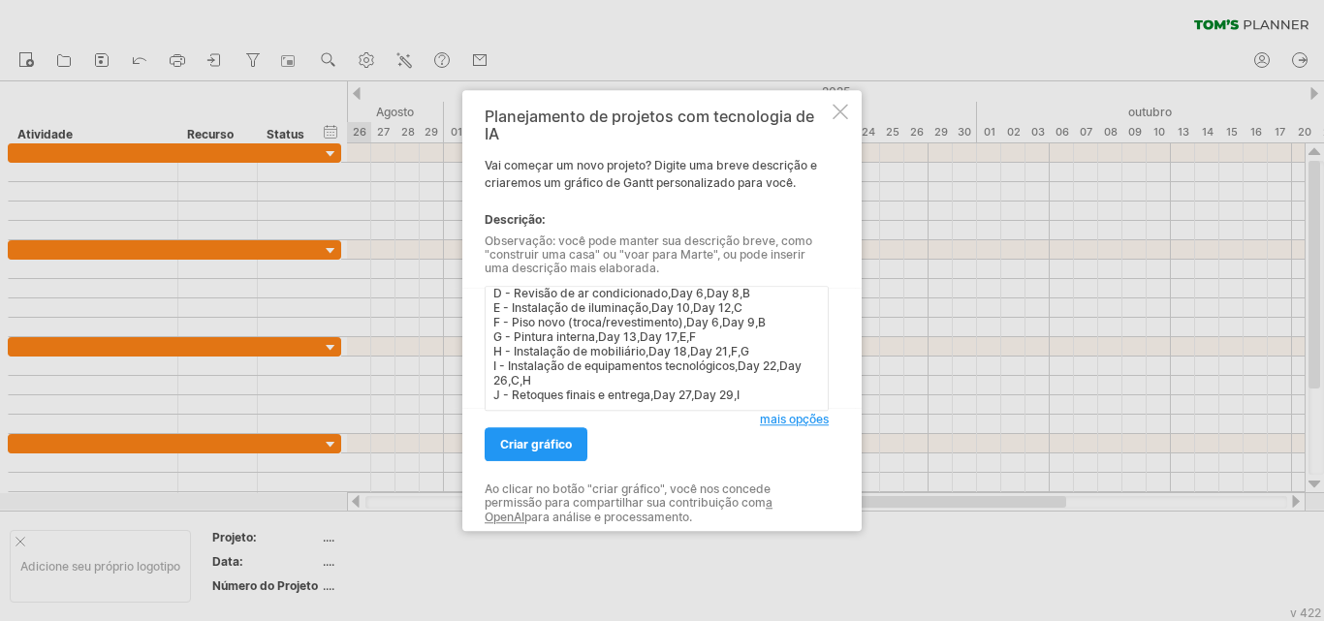
click at [598, 378] on textarea "Task,Start,End,Depends On A - Preparo do local,Day 1,Day 2, B - Demolições parc…" at bounding box center [657, 348] width 344 height 125
type textarea "Task,Start,End,Depends On A - Preparo do local,Day 1,Day 2, B - Demolições parc…"
click at [562, 437] on font "criar gráfico" at bounding box center [536, 444] width 72 height 15
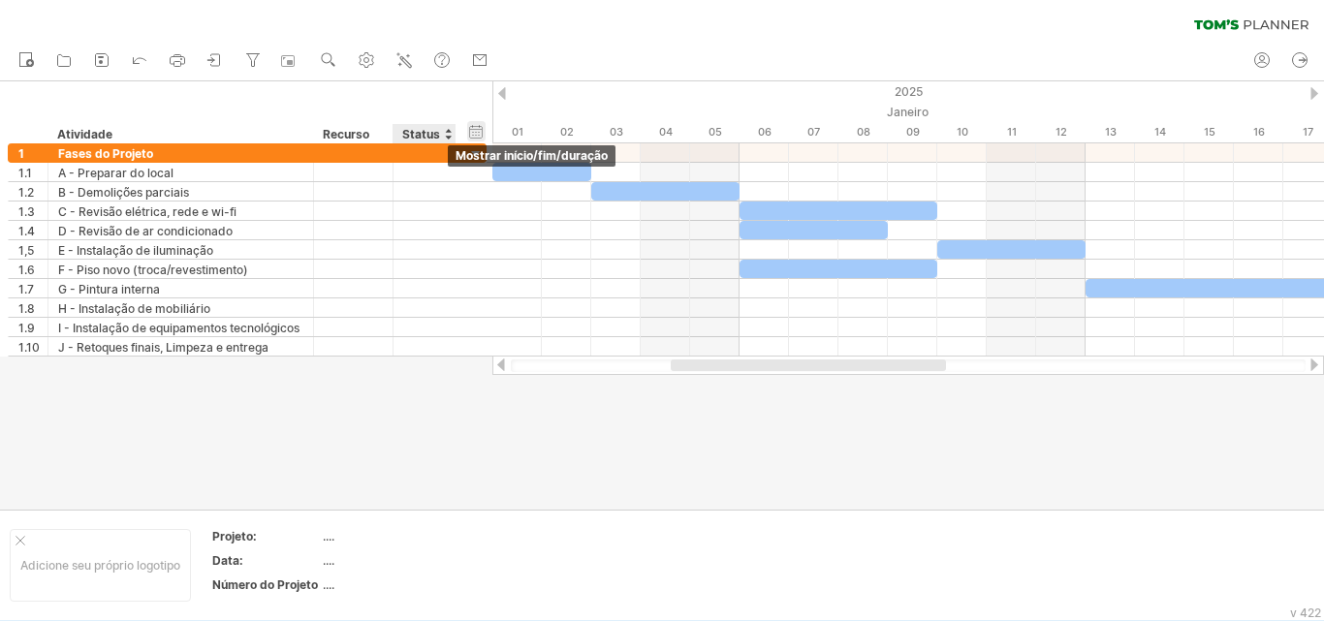
click at [477, 131] on div "ocultar início/fim/duração mostrar início/fim/duração" at bounding box center [476, 131] width 18 height 20
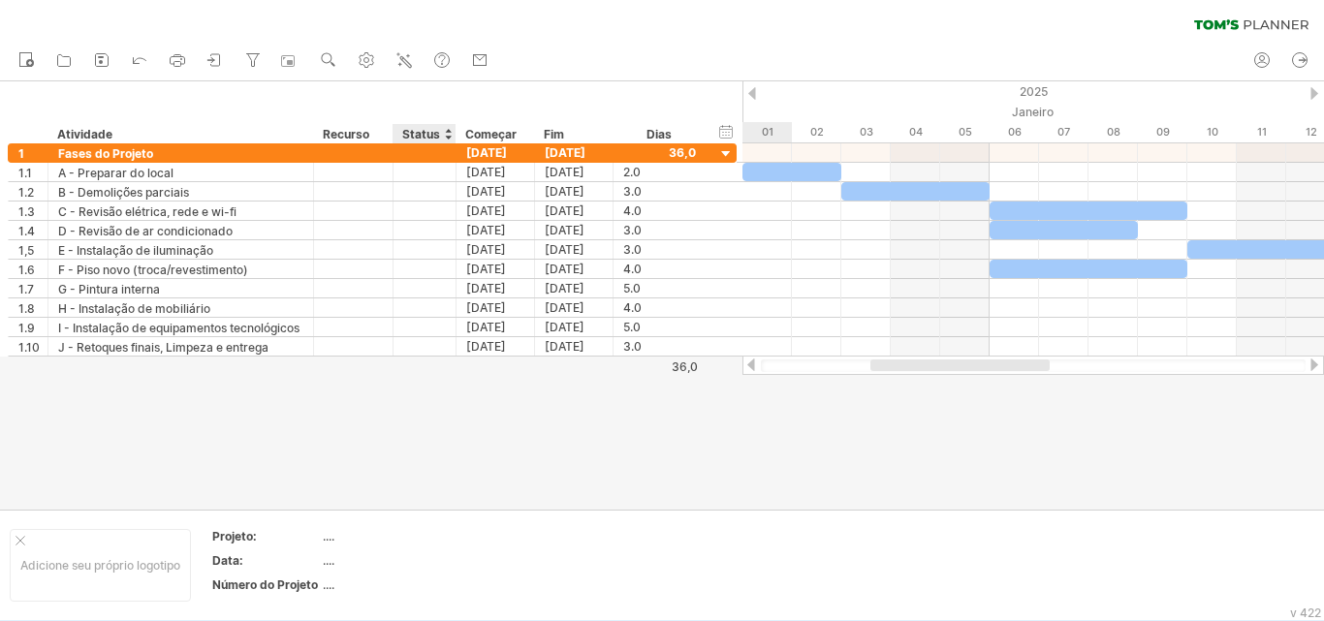
click at [432, 138] on font "Status" at bounding box center [421, 134] width 38 height 15
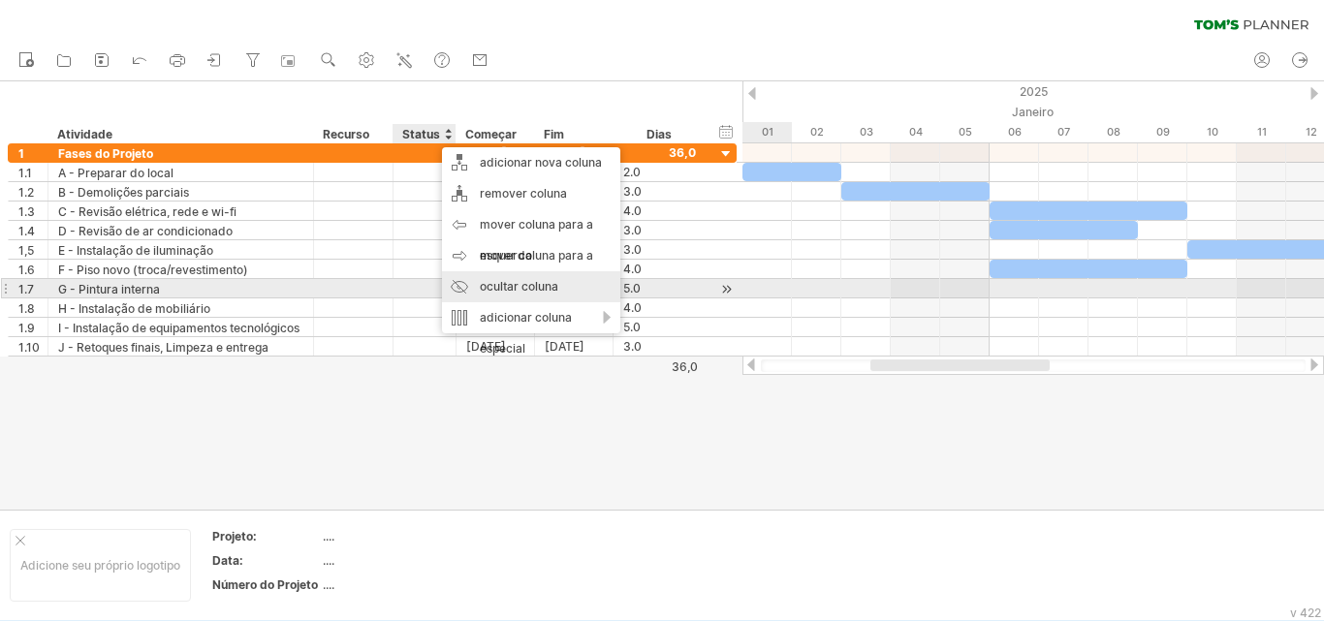
click at [526, 288] on font "ocultar coluna" at bounding box center [519, 286] width 79 height 15
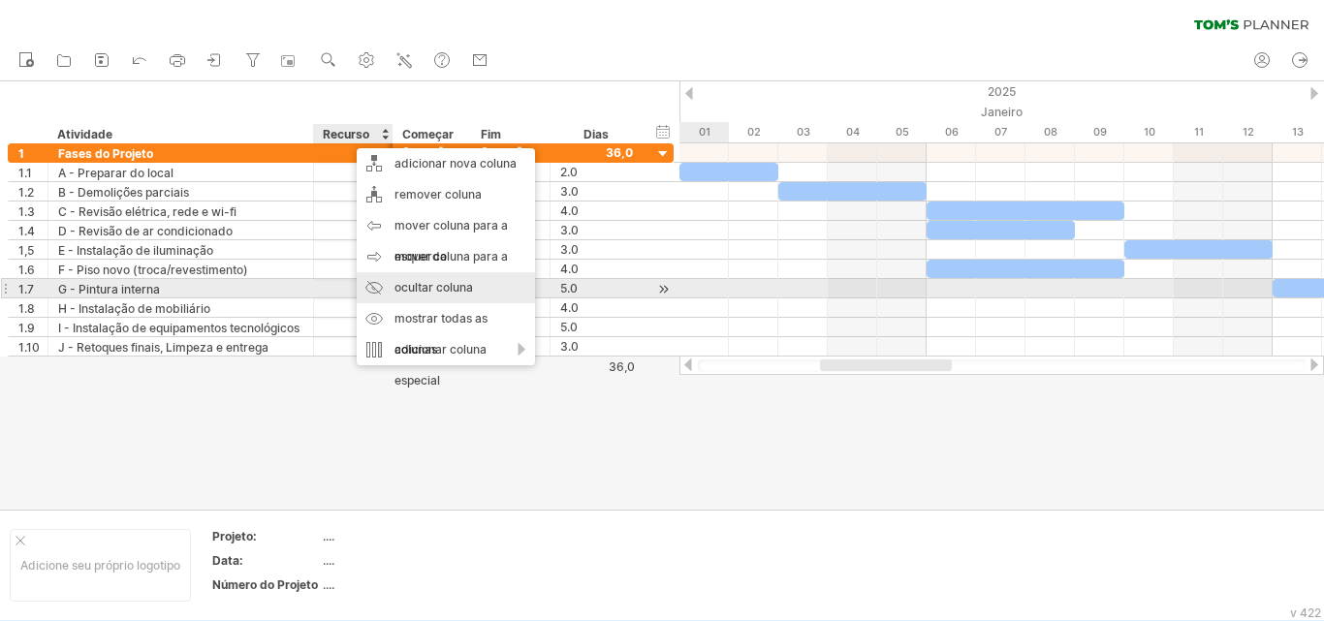
click at [420, 290] on font "ocultar coluna" at bounding box center [434, 287] width 79 height 15
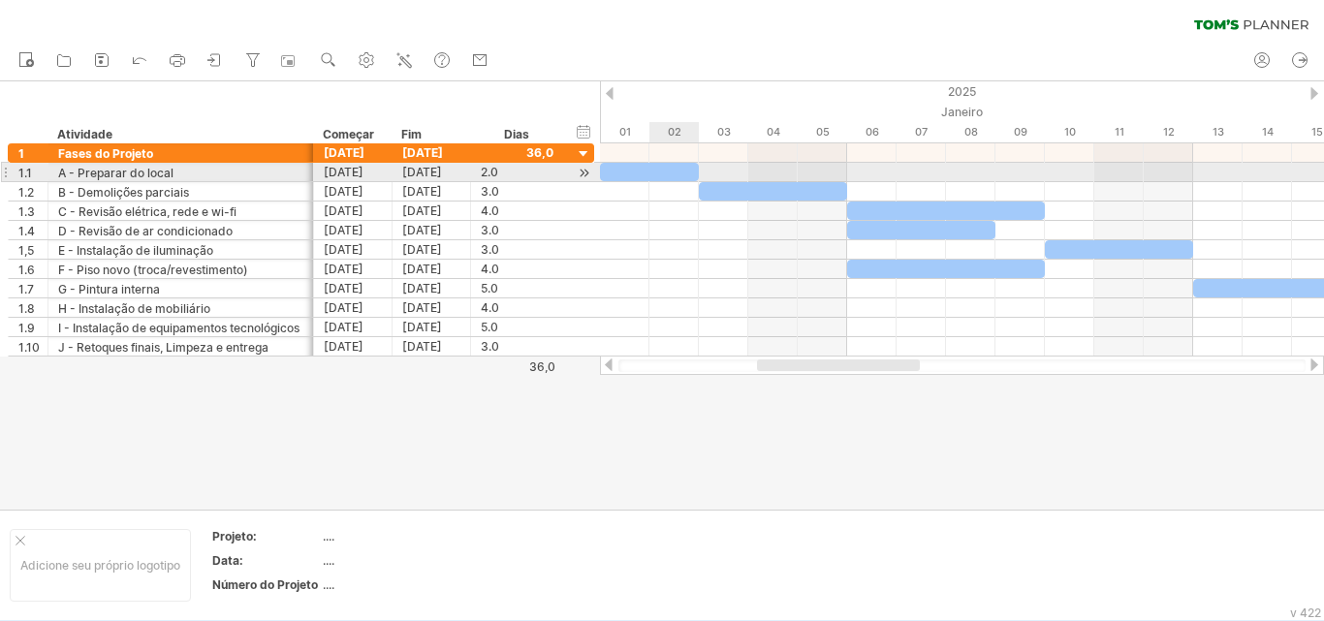
click at [659, 172] on div at bounding box center [649, 172] width 99 height 18
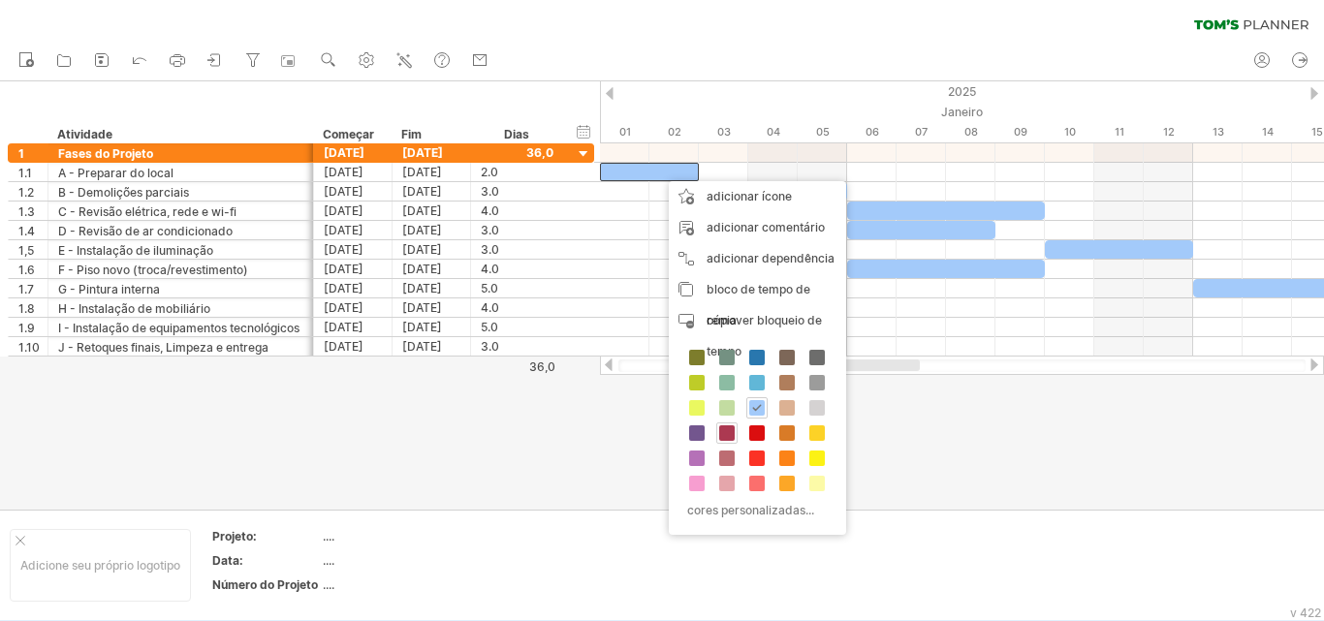
click at [729, 432] on span at bounding box center [727, 434] width 16 height 16
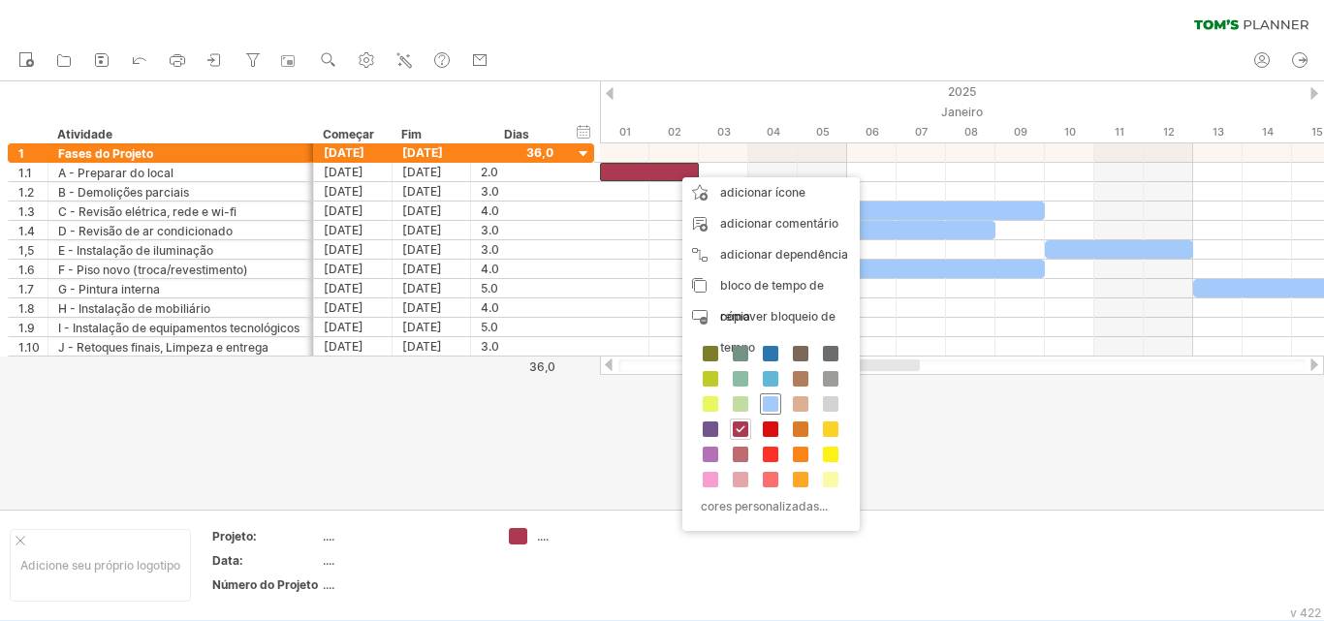
click at [773, 403] on span at bounding box center [771, 405] width 16 height 16
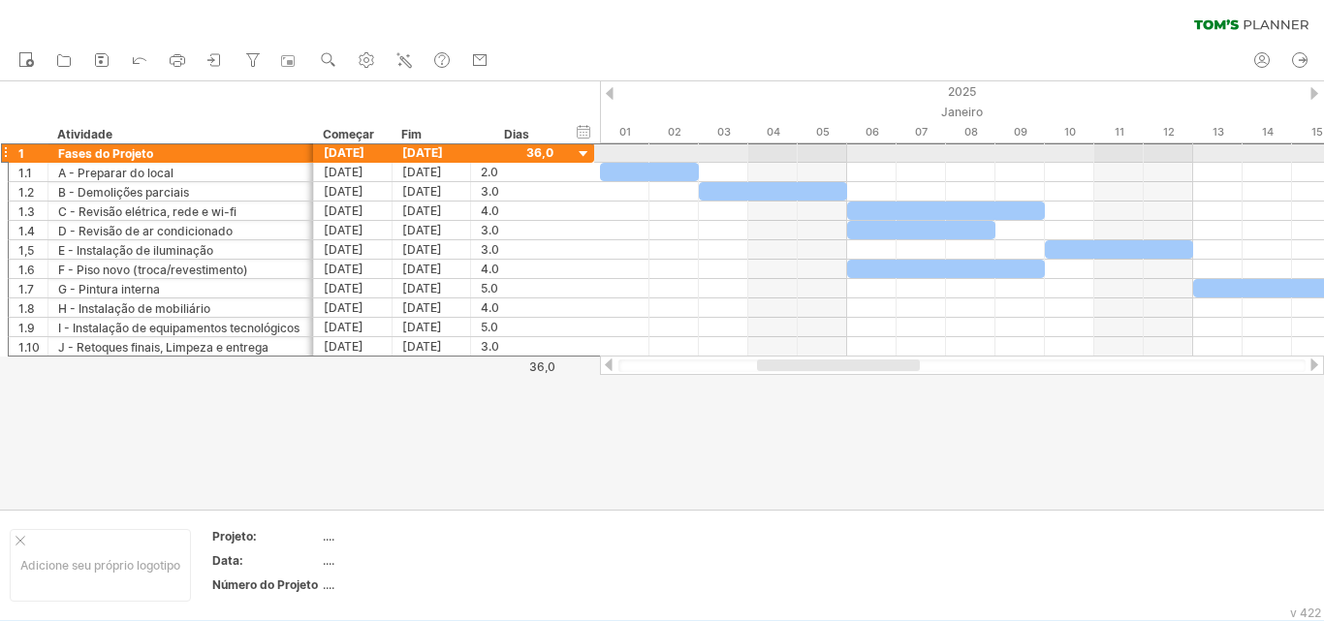
click at [462, 149] on div "[DATE]" at bounding box center [432, 152] width 79 height 18
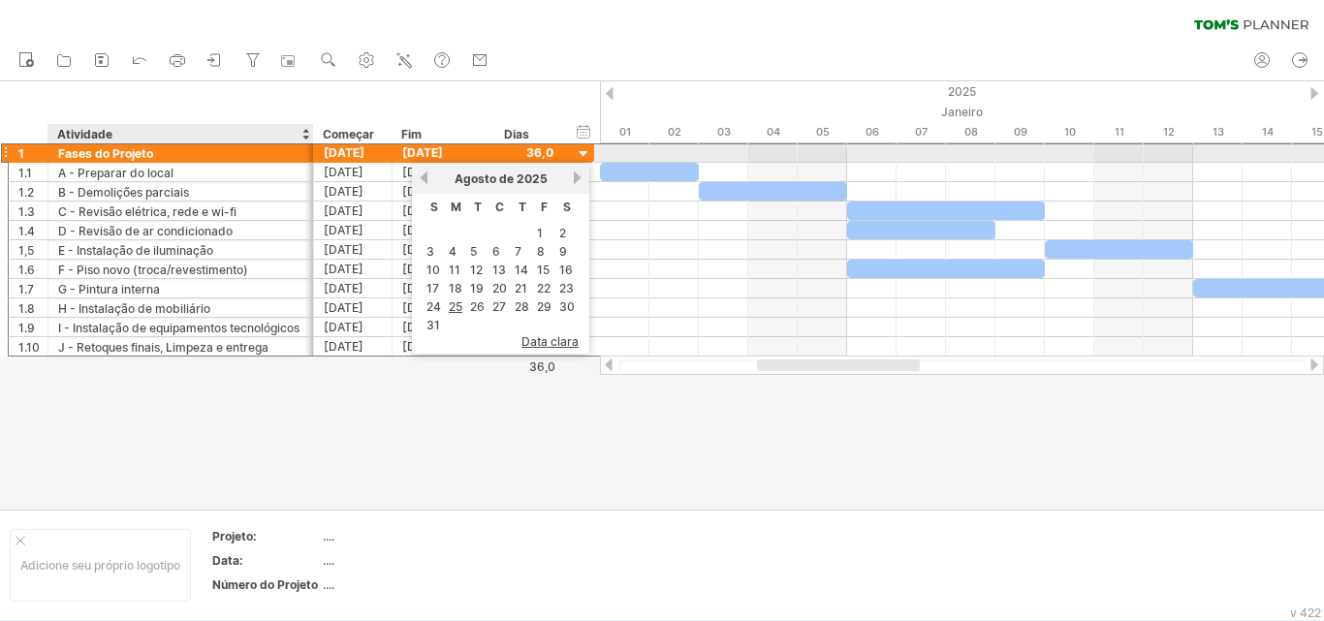
click at [184, 155] on div "Fases do Projeto" at bounding box center [180, 152] width 245 height 18
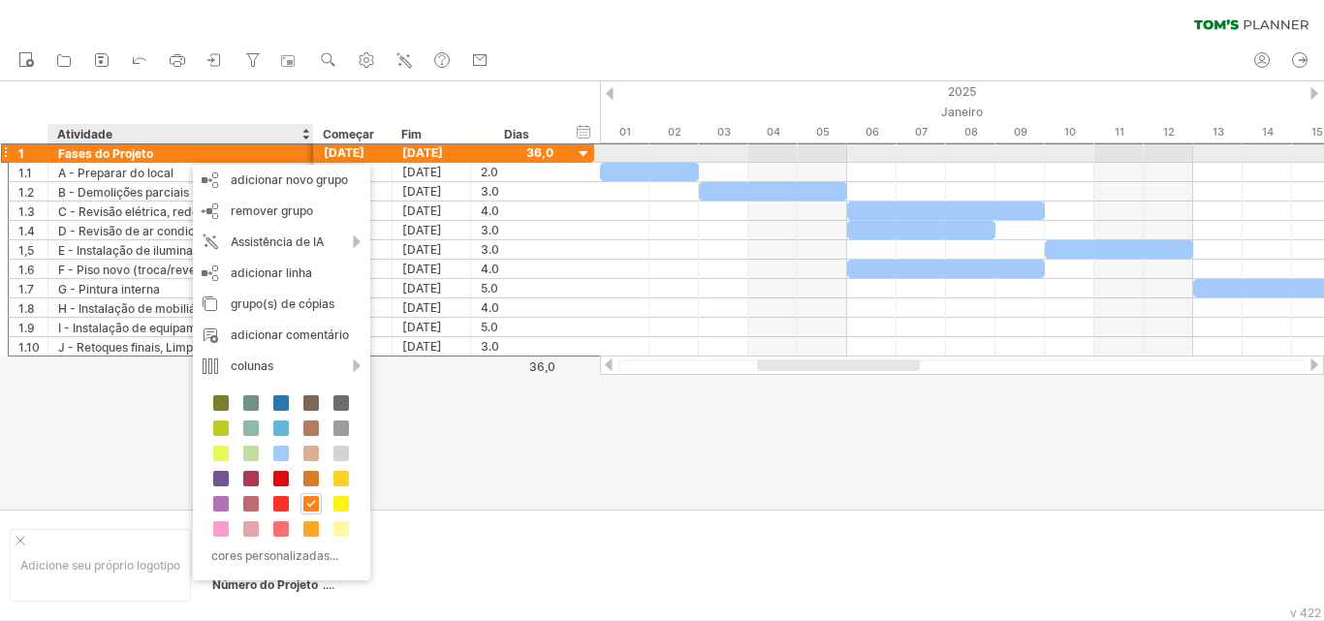
click at [122, 156] on font "Fases do Projeto" at bounding box center [105, 153] width 95 height 15
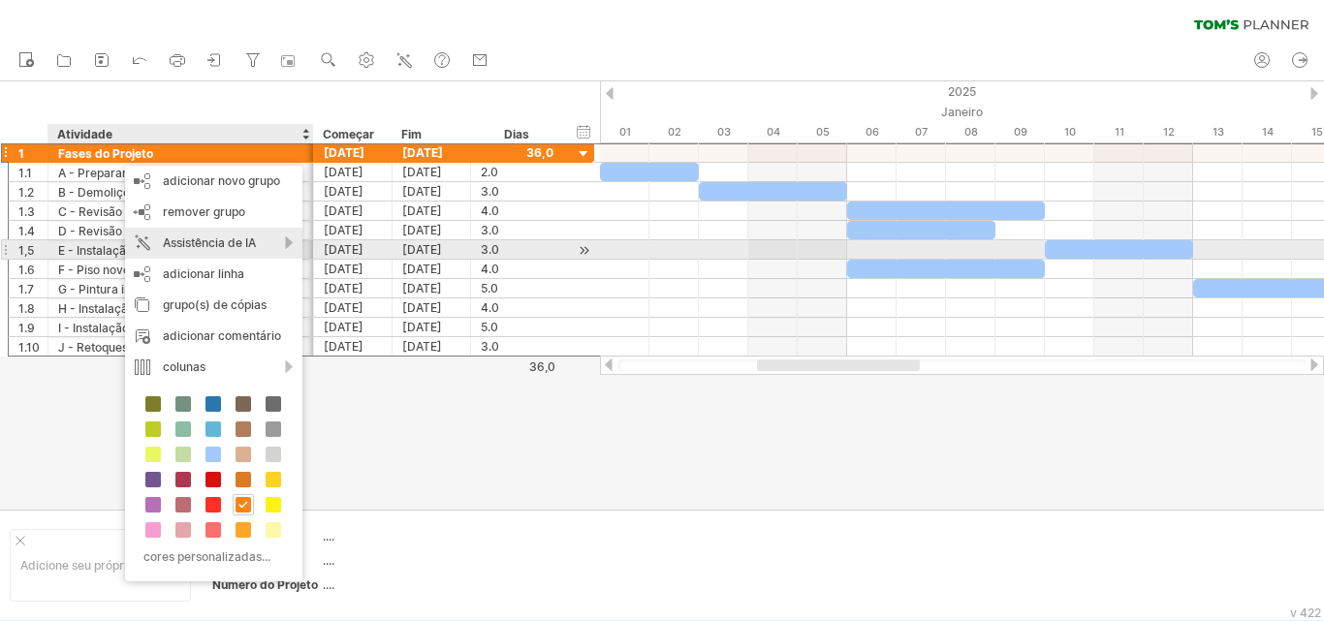
click at [288, 242] on div "Assistência de IA" at bounding box center [213, 243] width 177 height 31
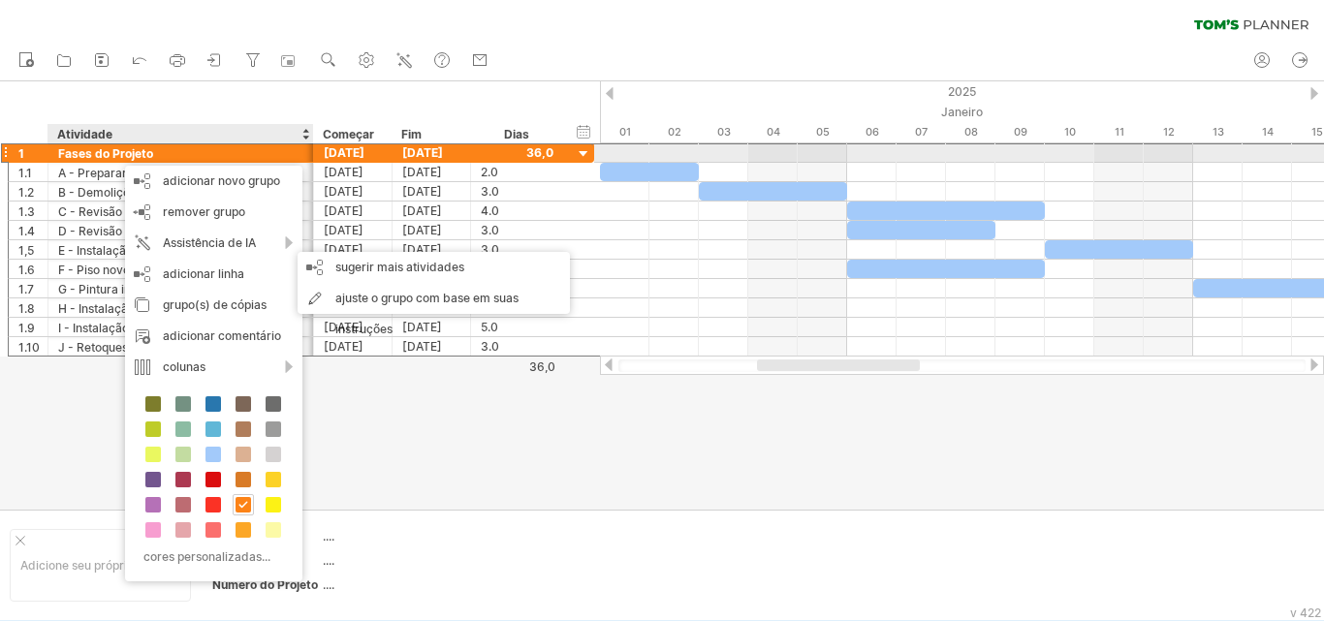
click at [81, 154] on font "Fases do Projeto" at bounding box center [105, 153] width 95 height 15
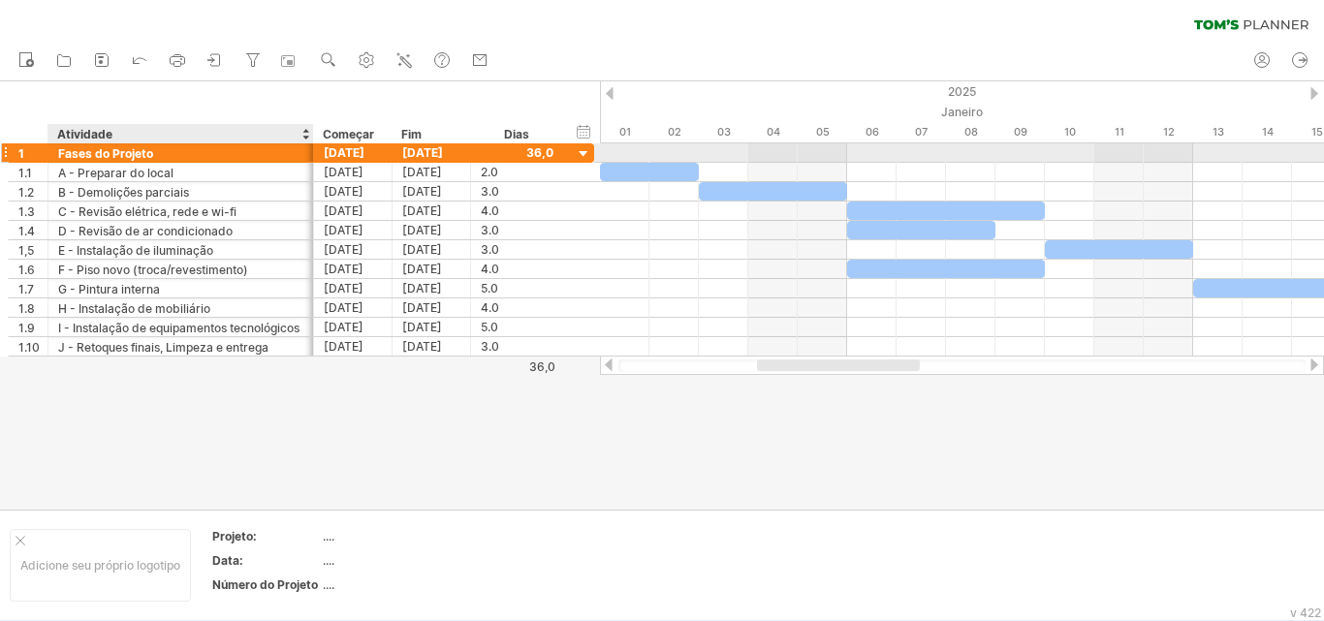
click at [81, 154] on font "Fases do Projeto" at bounding box center [105, 153] width 95 height 15
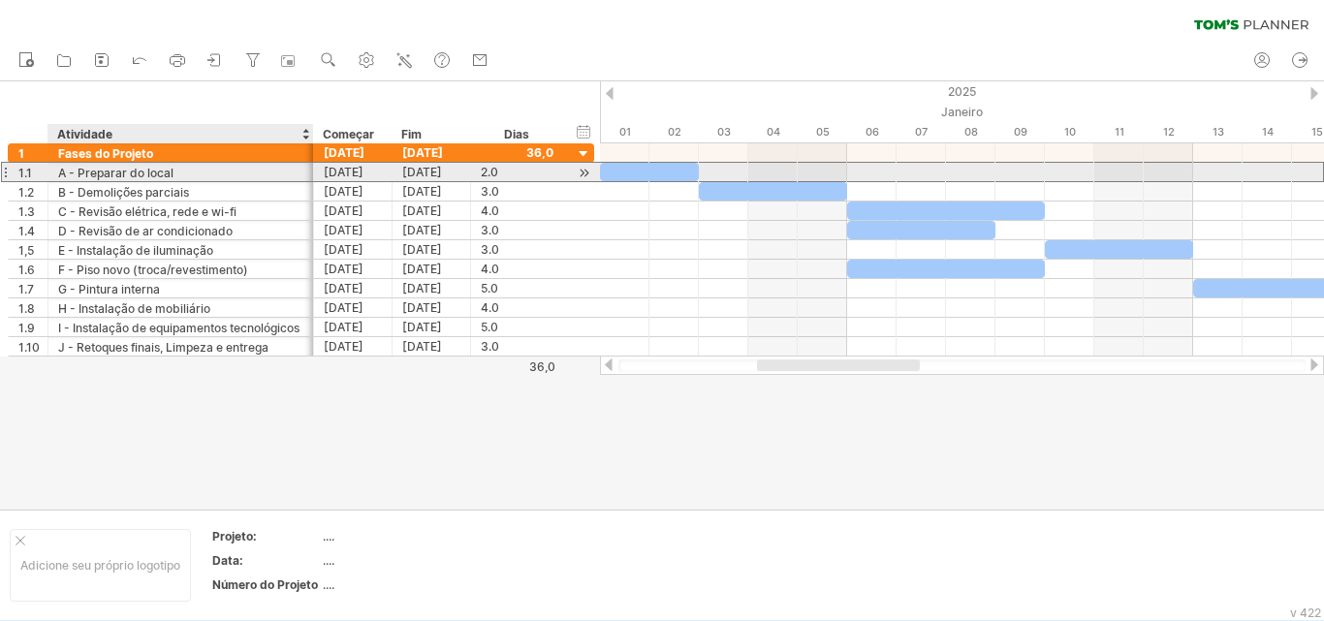
click at [102, 175] on font "A - Preparar do local" at bounding box center [115, 173] width 115 height 15
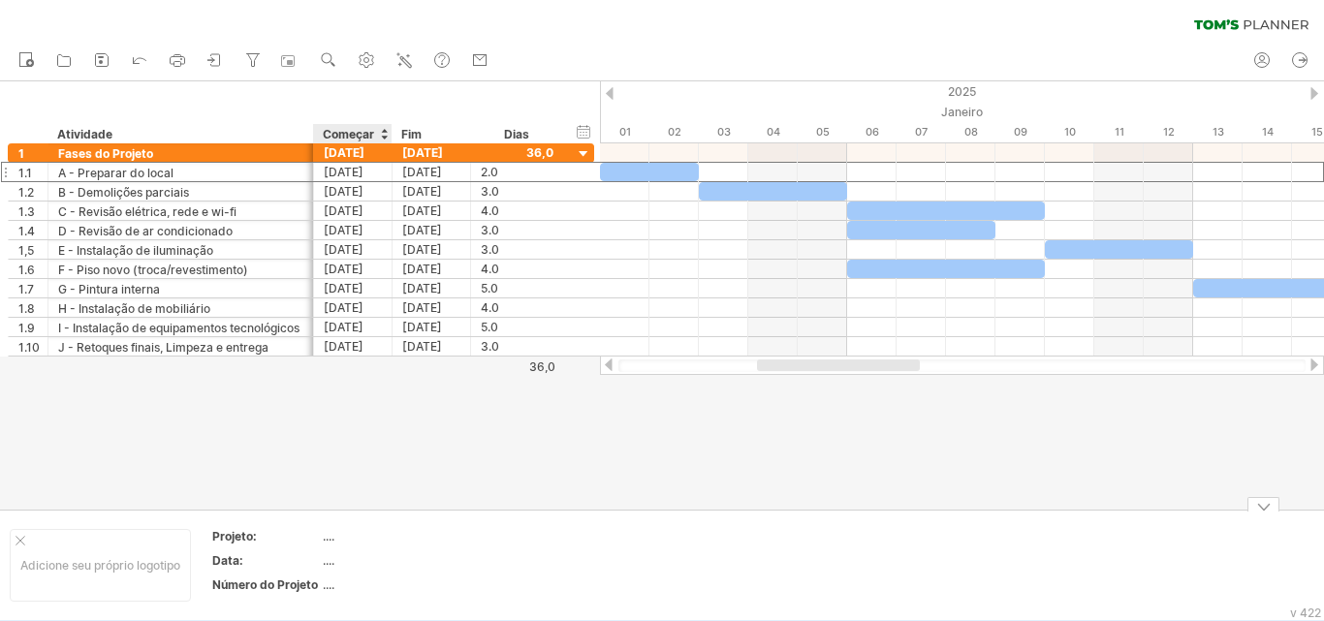
click at [329, 539] on font "...." at bounding box center [329, 536] width 12 height 15
click at [21, 543] on div at bounding box center [21, 541] width 10 height 10
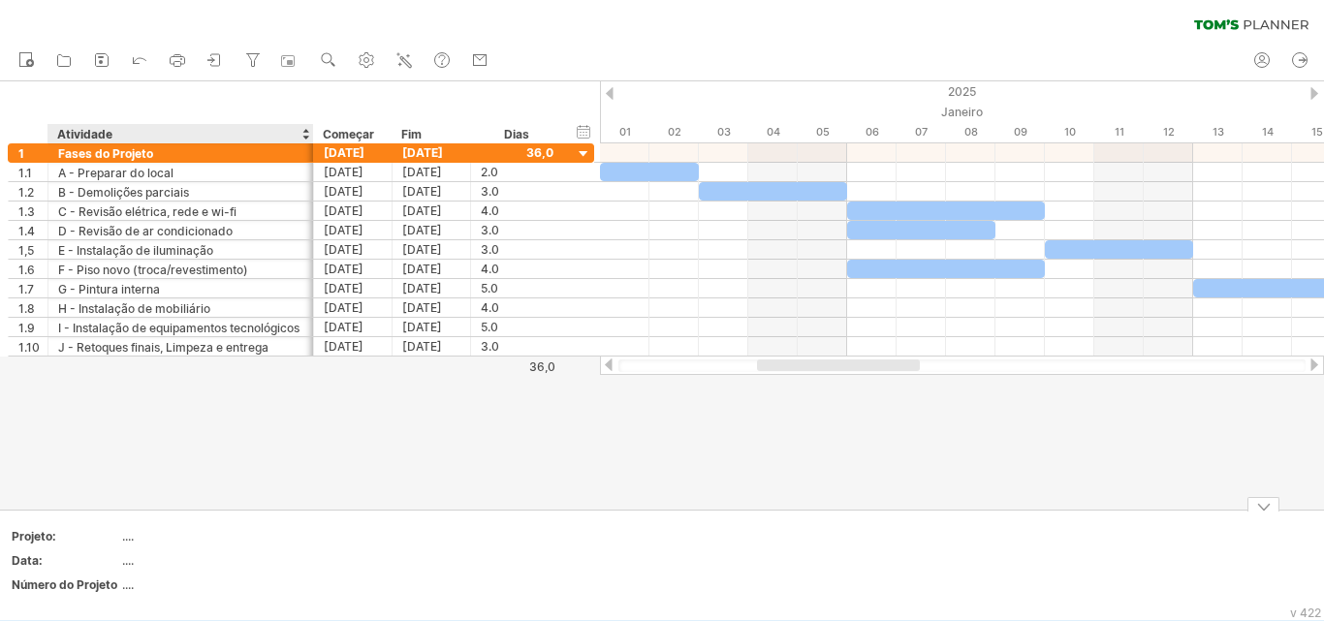
click at [130, 541] on font "...." at bounding box center [128, 536] width 12 height 15
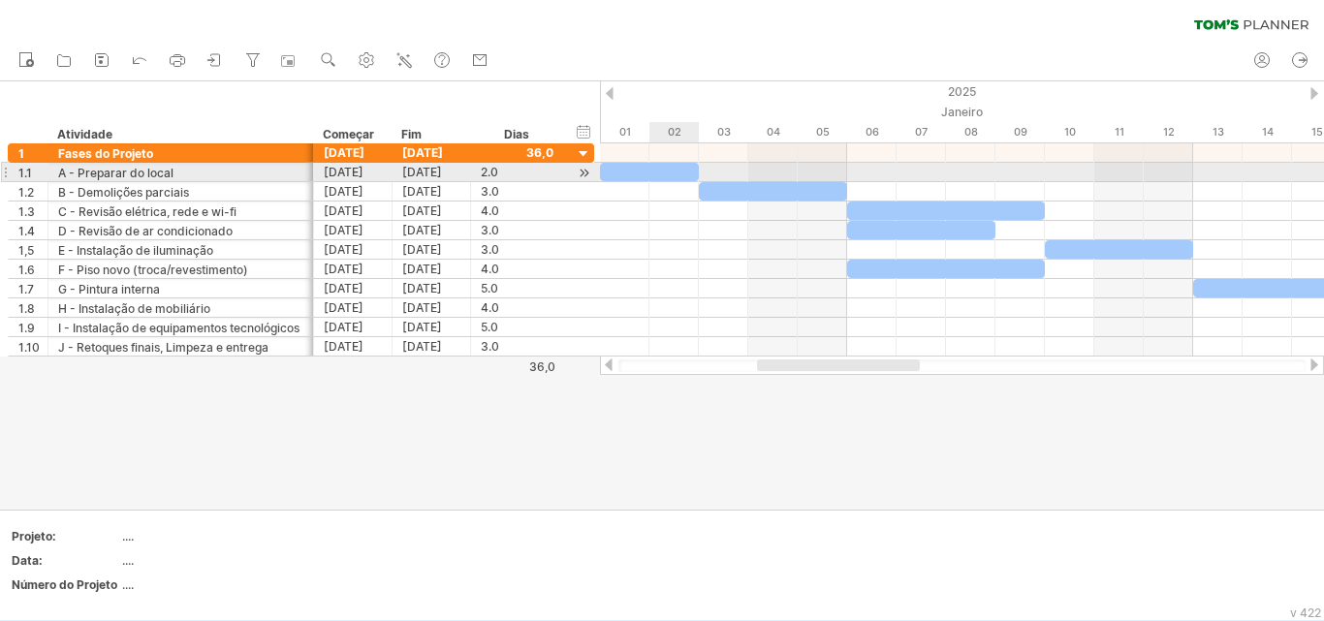
click at [672, 173] on div at bounding box center [649, 172] width 99 height 18
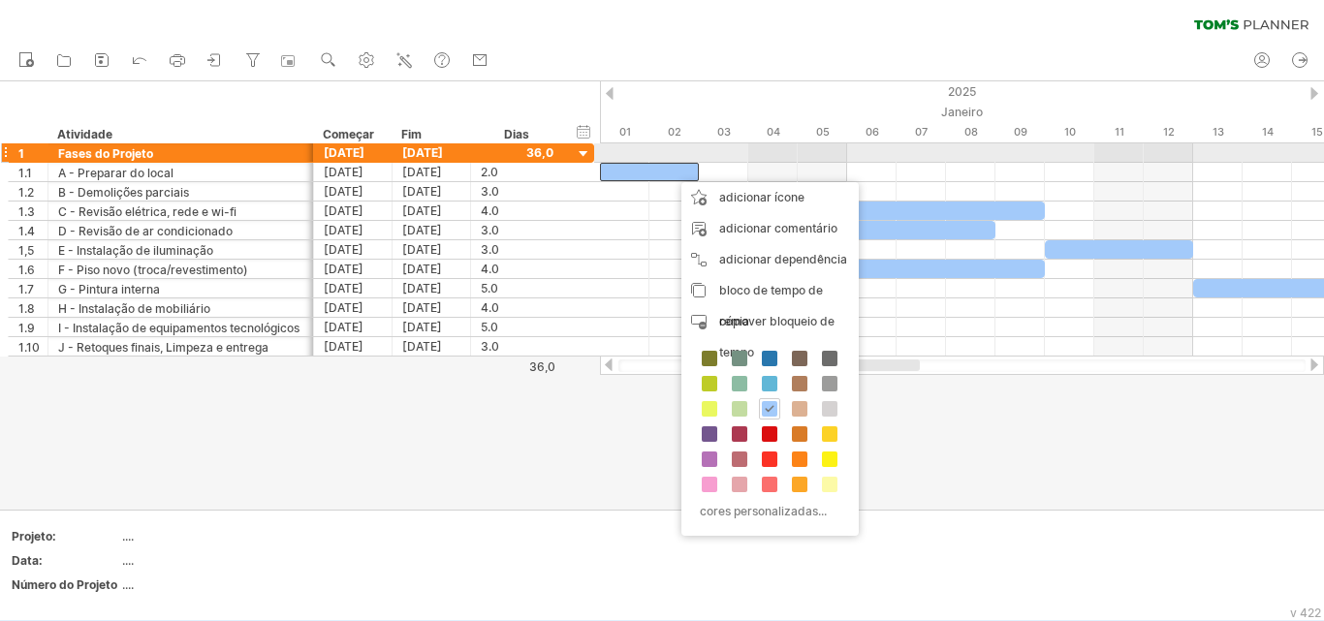
click at [495, 153] on div at bounding box center [517, 152] width 73 height 18
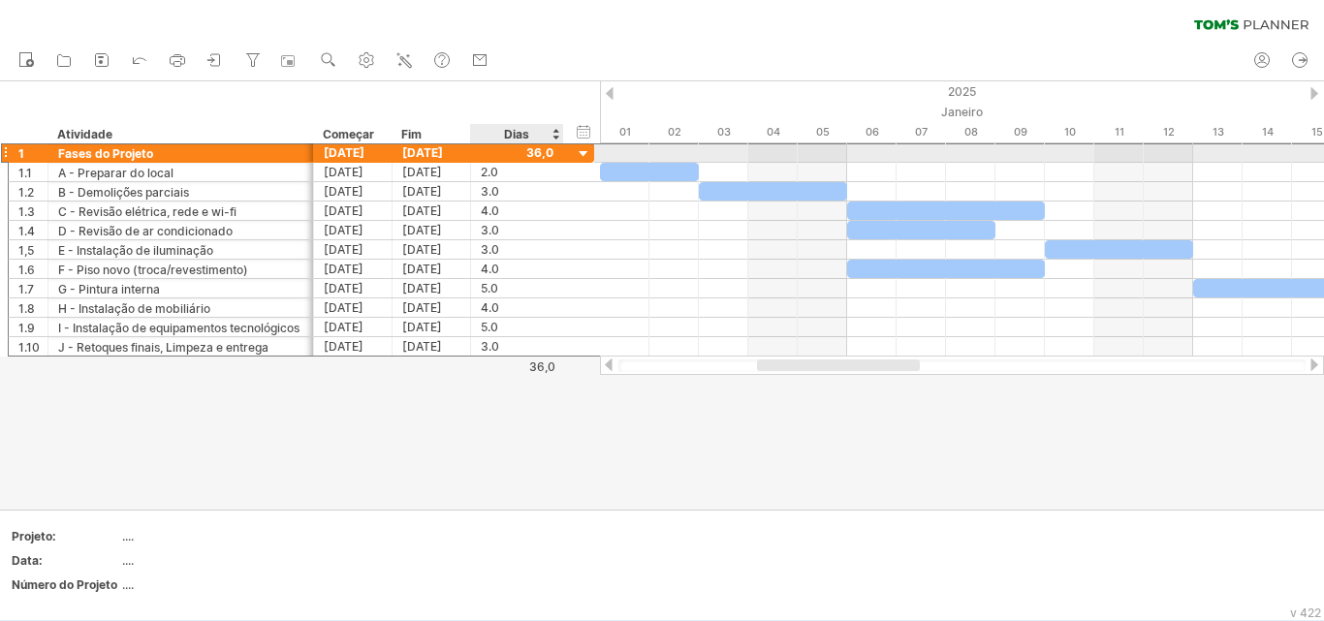
scroll to position [0, 0]
click at [590, 154] on div at bounding box center [584, 154] width 18 height 18
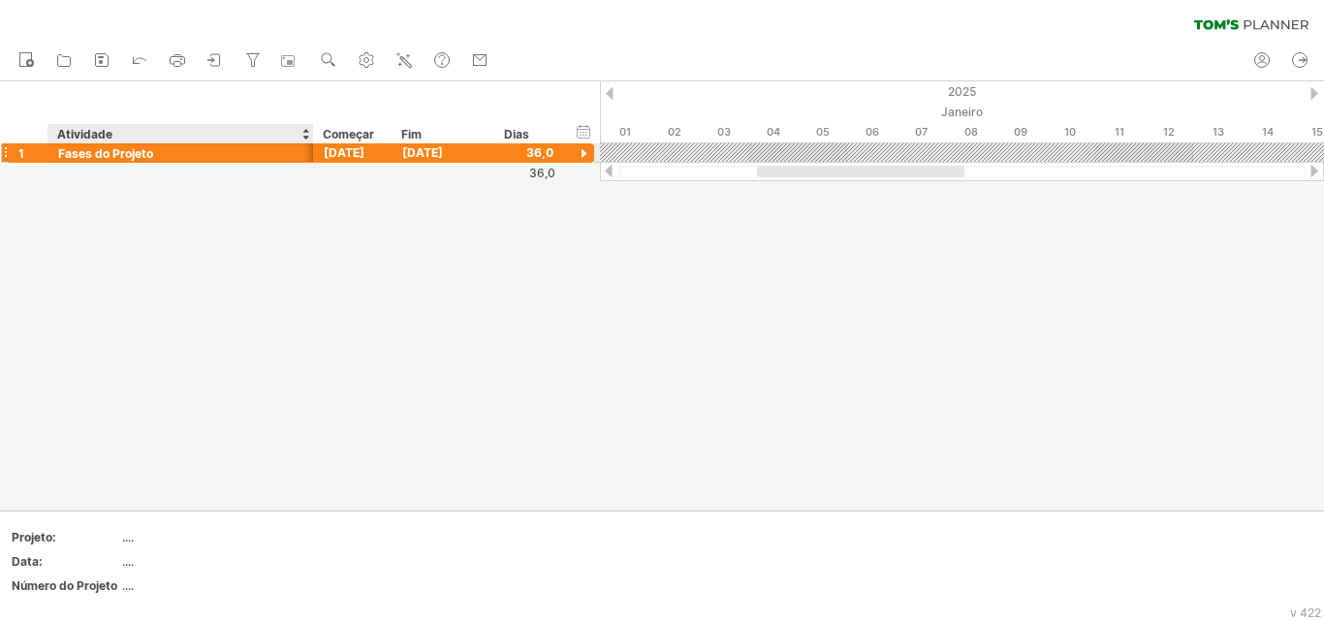
click at [96, 158] on font "Fases do Projeto" at bounding box center [105, 153] width 95 height 15
click at [2, 150] on div at bounding box center [5, 153] width 8 height 20
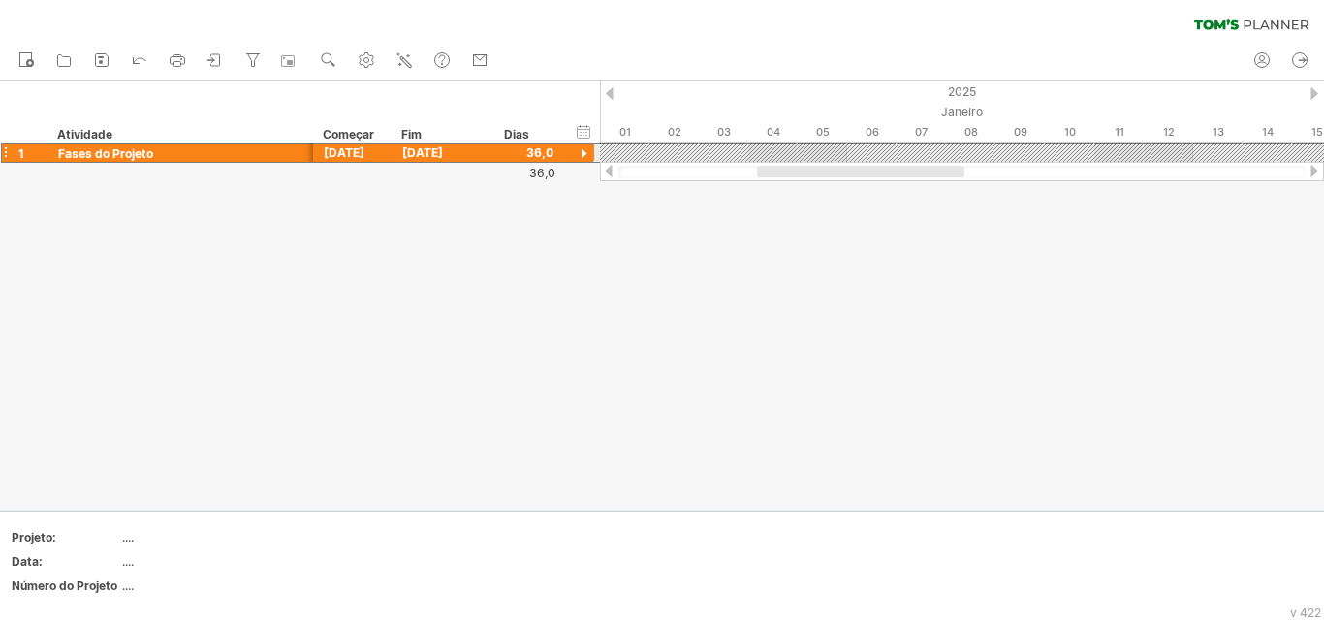
click at [6, 150] on div at bounding box center [5, 153] width 8 height 20
click at [589, 154] on div at bounding box center [584, 154] width 18 height 18
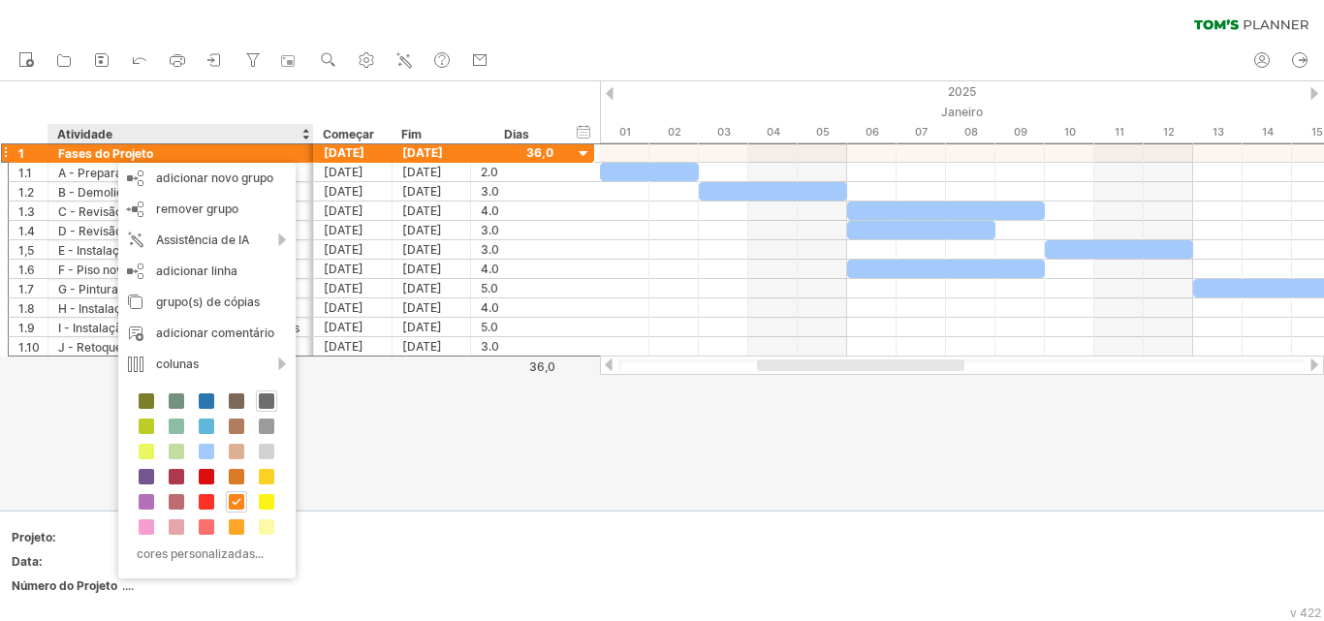
click at [272, 400] on span at bounding box center [267, 402] width 16 height 16
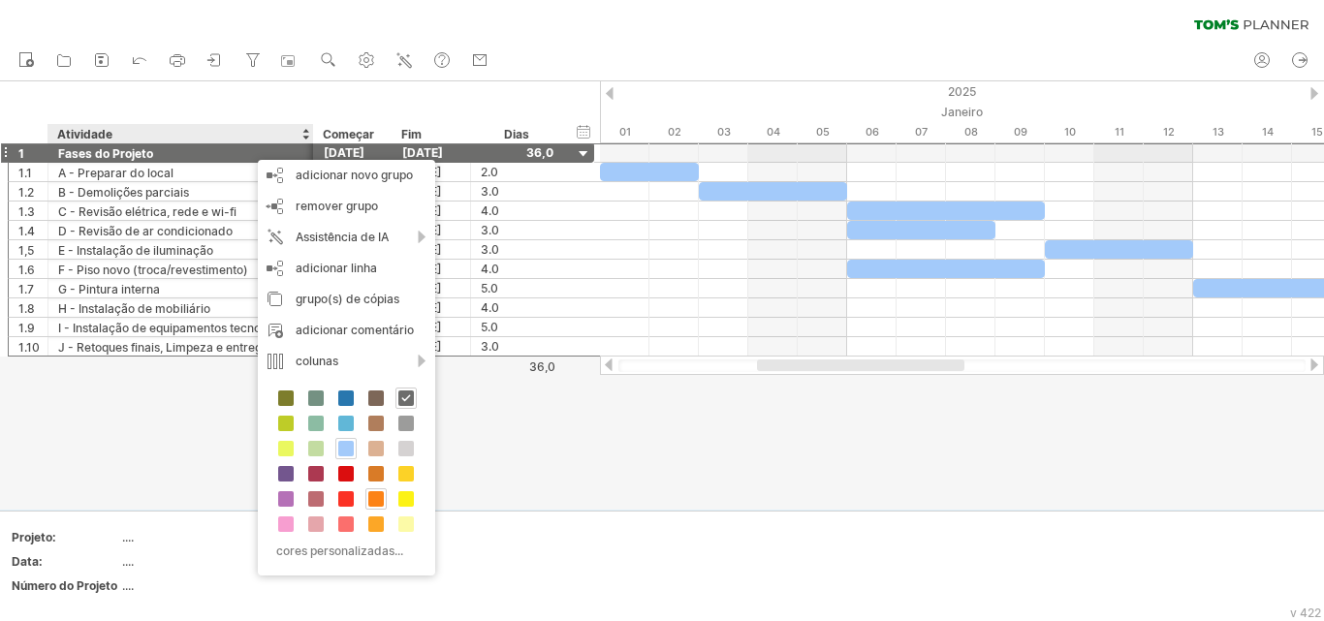
click at [347, 445] on span at bounding box center [346, 449] width 16 height 16
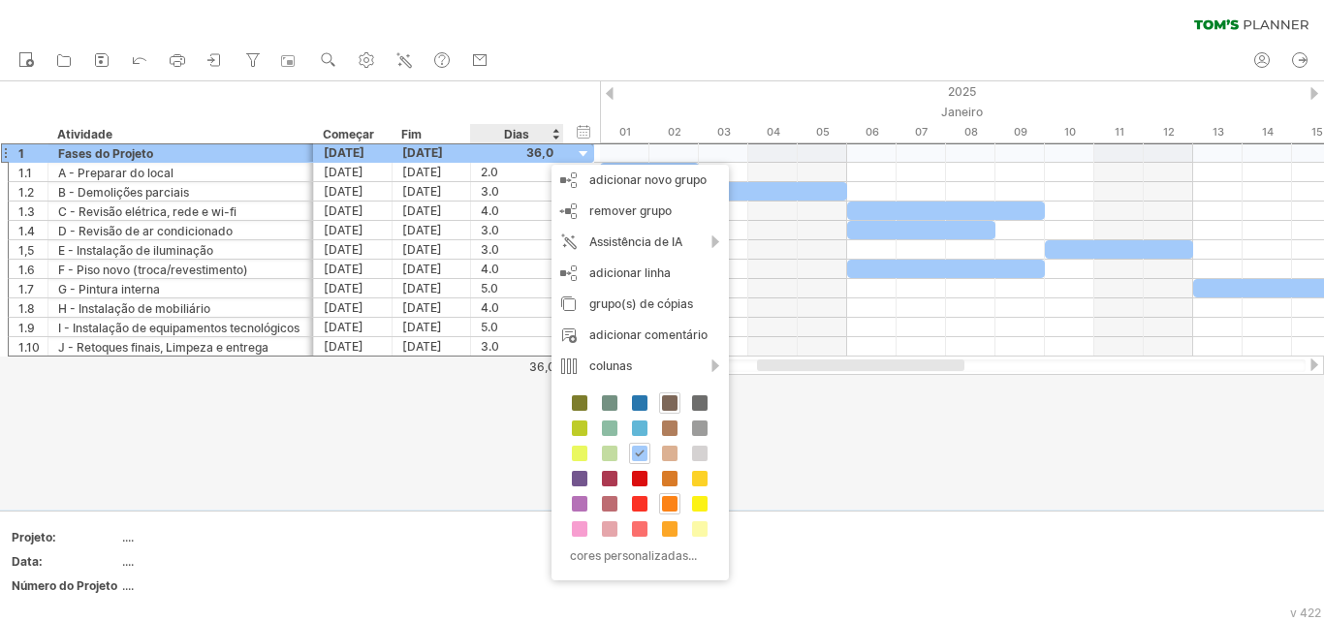
click at [671, 401] on span at bounding box center [670, 404] width 16 height 16
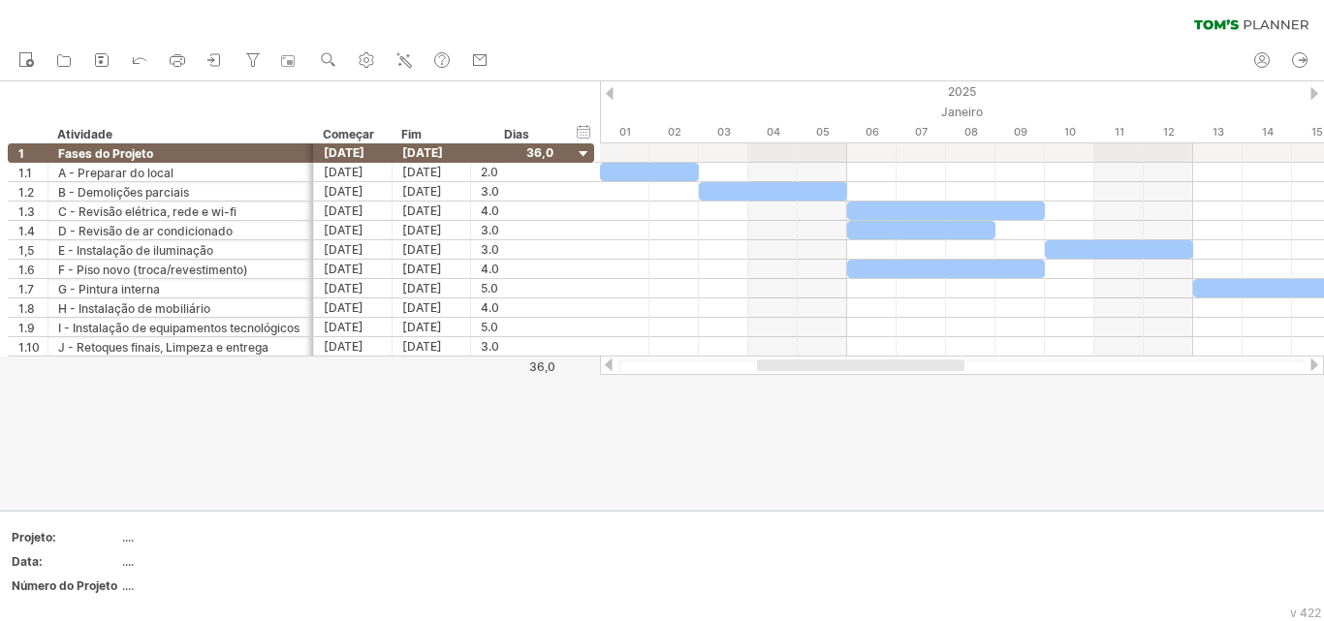
click at [627, 429] on div at bounding box center [662, 295] width 1324 height 429
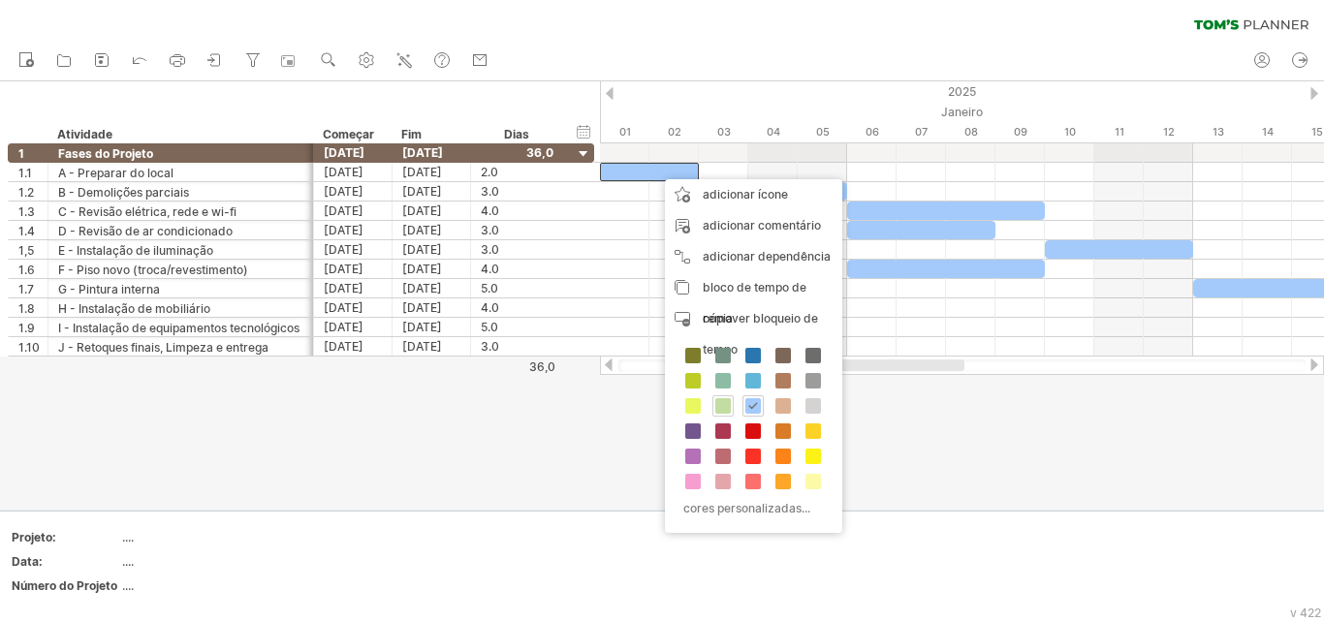
click at [718, 409] on span at bounding box center [723, 406] width 16 height 16
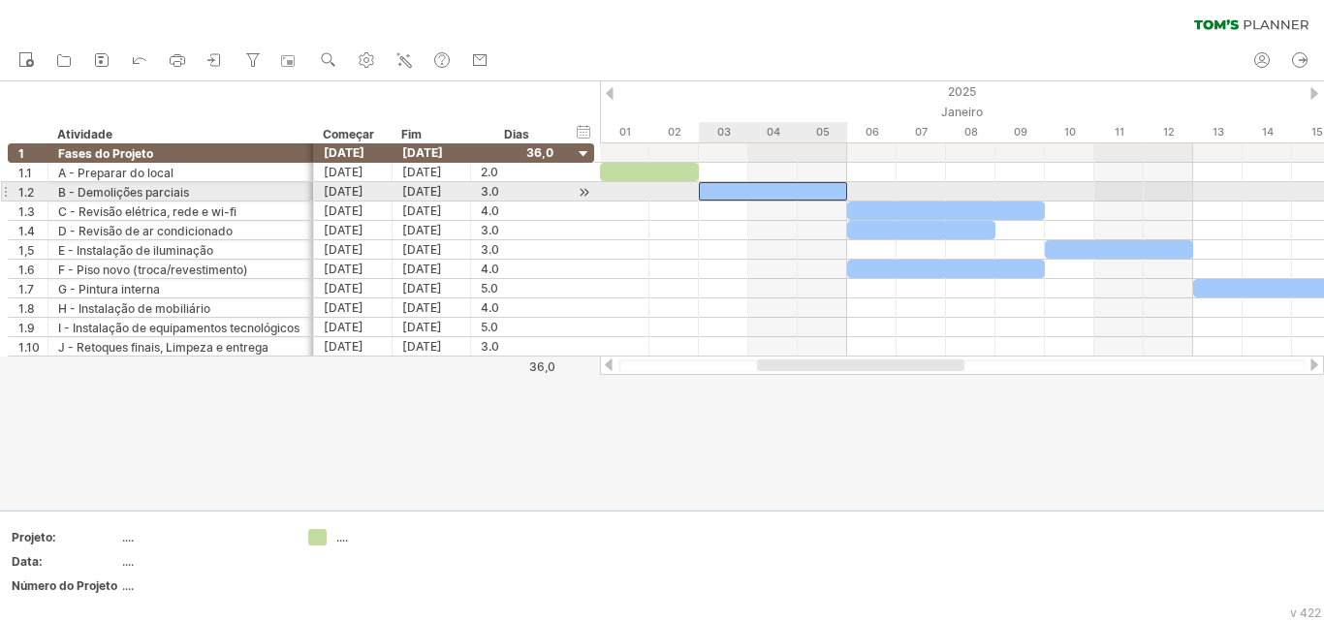
click at [747, 192] on div at bounding box center [773, 191] width 148 height 18
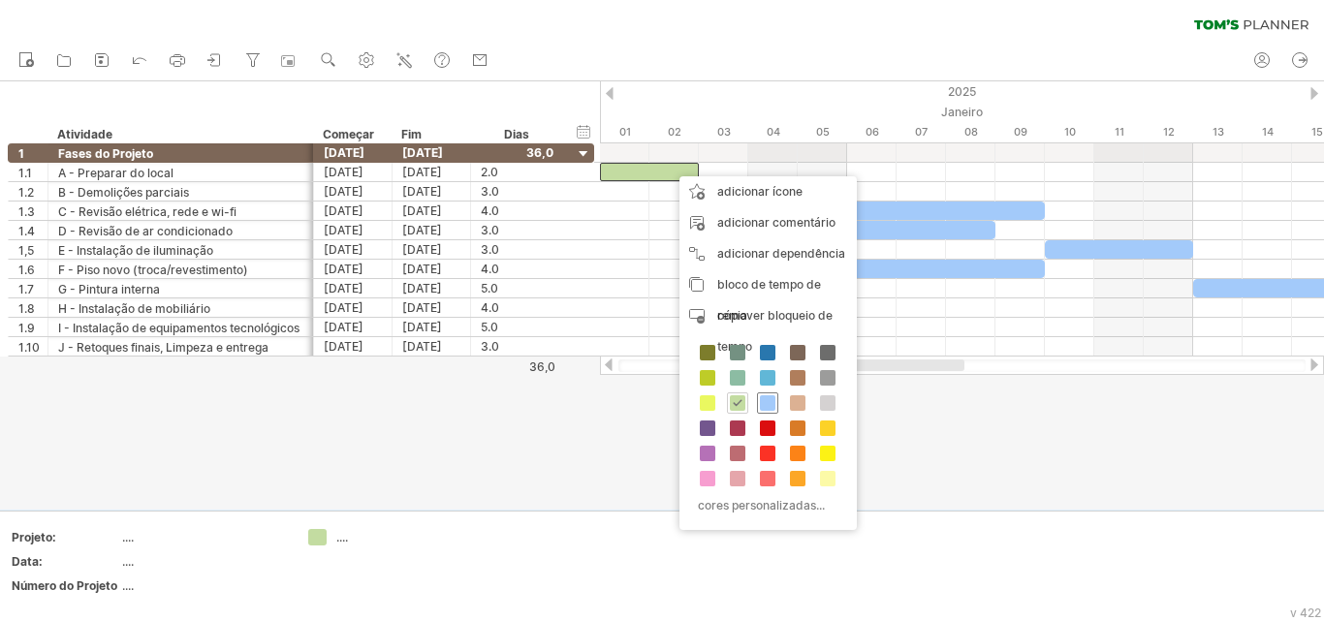
click at [769, 402] on span at bounding box center [768, 404] width 16 height 16
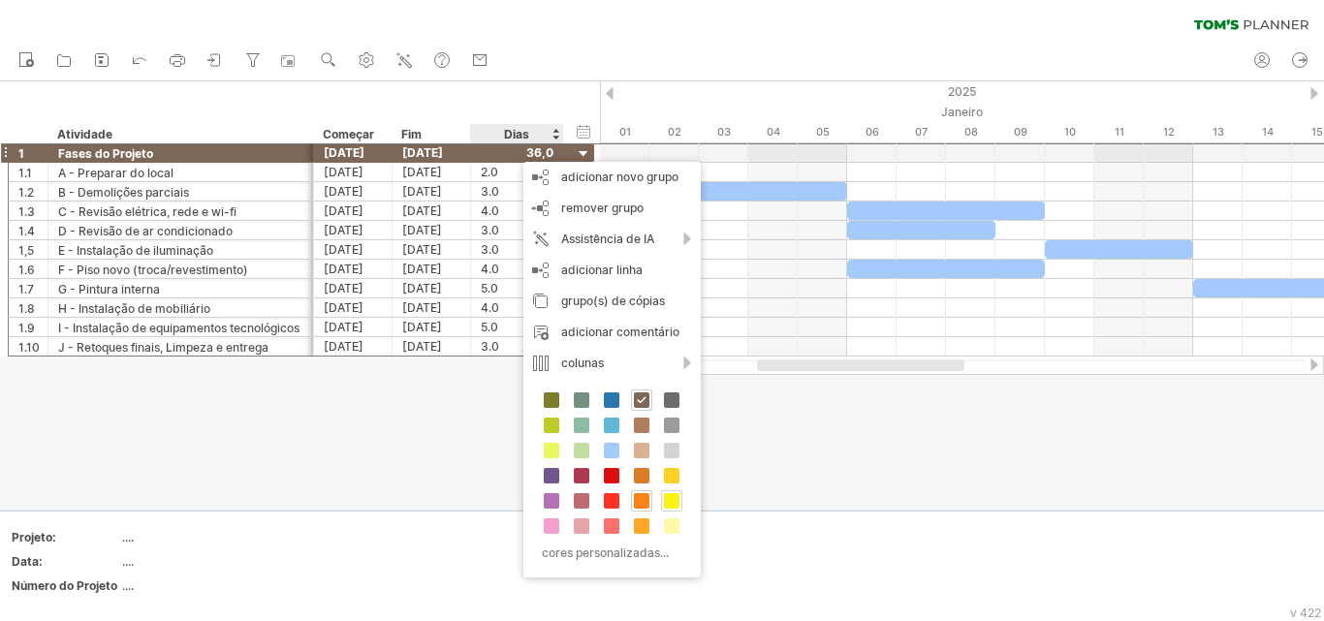
click at [669, 498] on span at bounding box center [672, 501] width 16 height 16
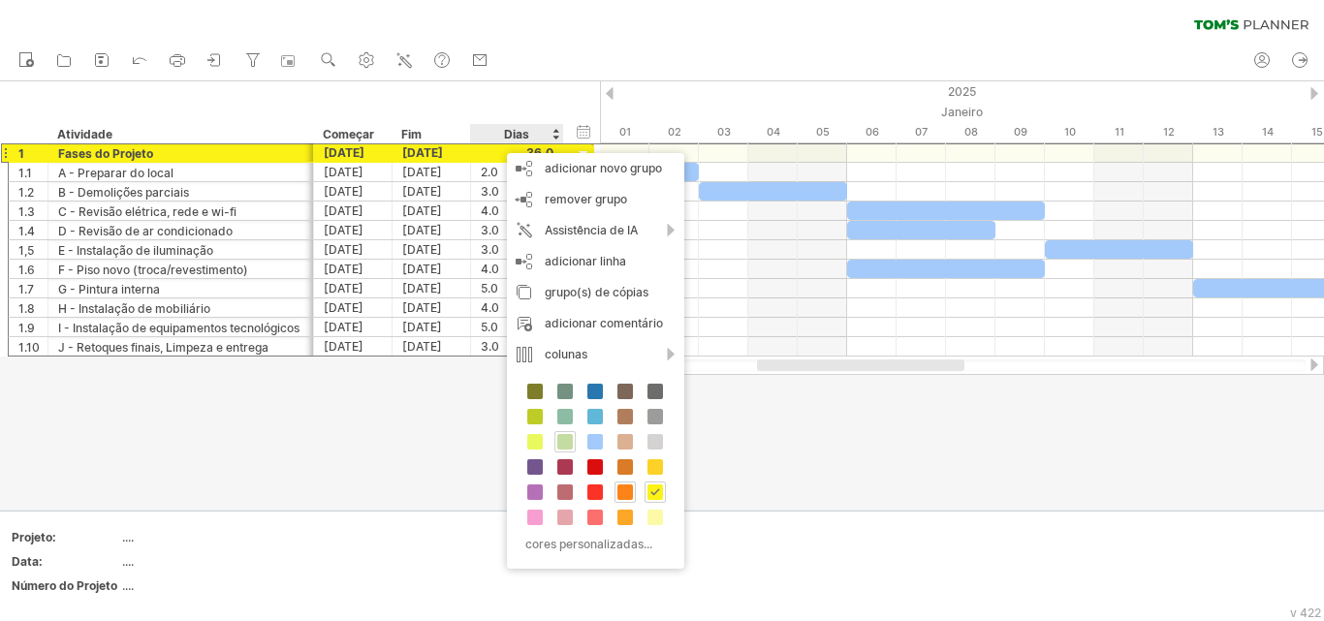
click at [567, 440] on span at bounding box center [565, 442] width 16 height 16
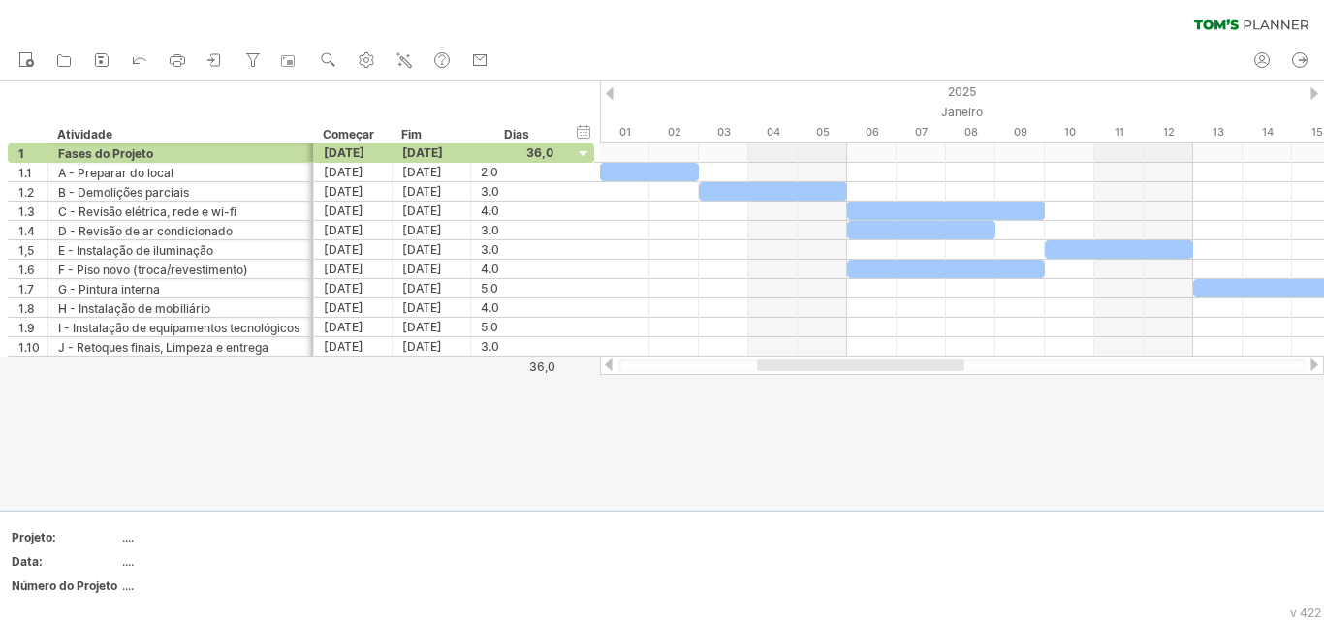
click at [629, 479] on div at bounding box center [662, 295] width 1324 height 429
click at [600, 503] on div at bounding box center [662, 295] width 1324 height 429
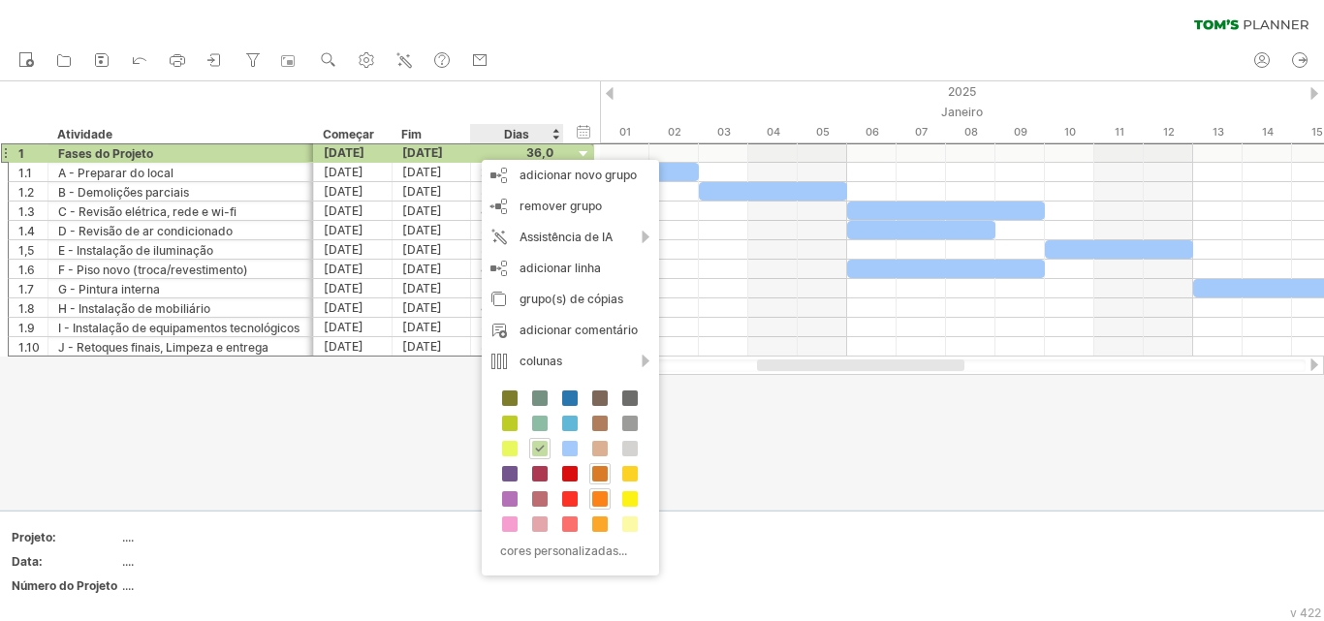
click at [602, 474] on span at bounding box center [600, 474] width 16 height 16
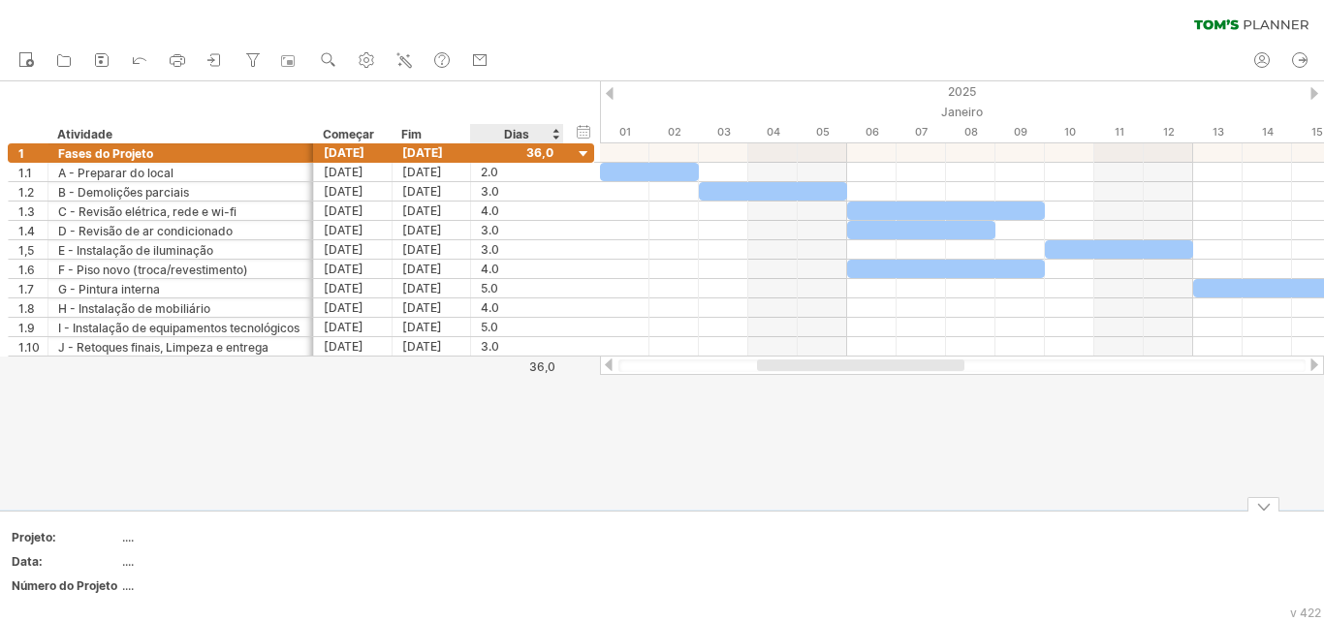
click at [408, 57] on icon at bounding box center [404, 59] width 19 height 19
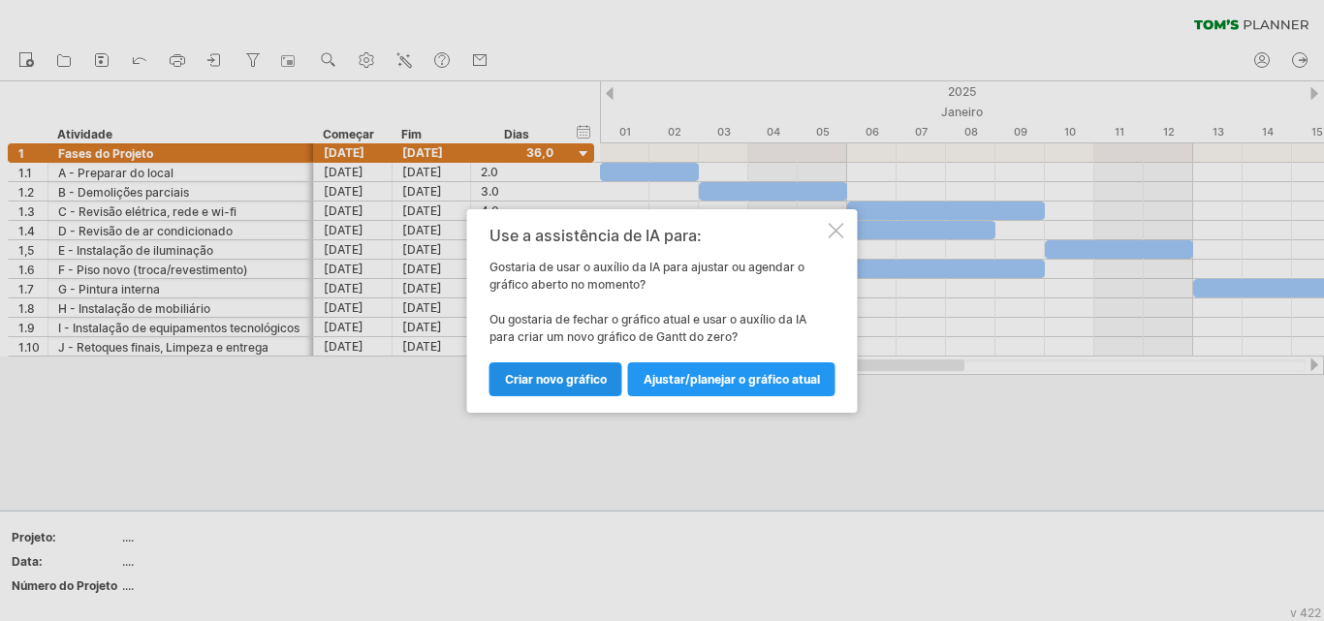
click at [556, 385] on font "Criar novo gráfico" at bounding box center [556, 379] width 102 height 15
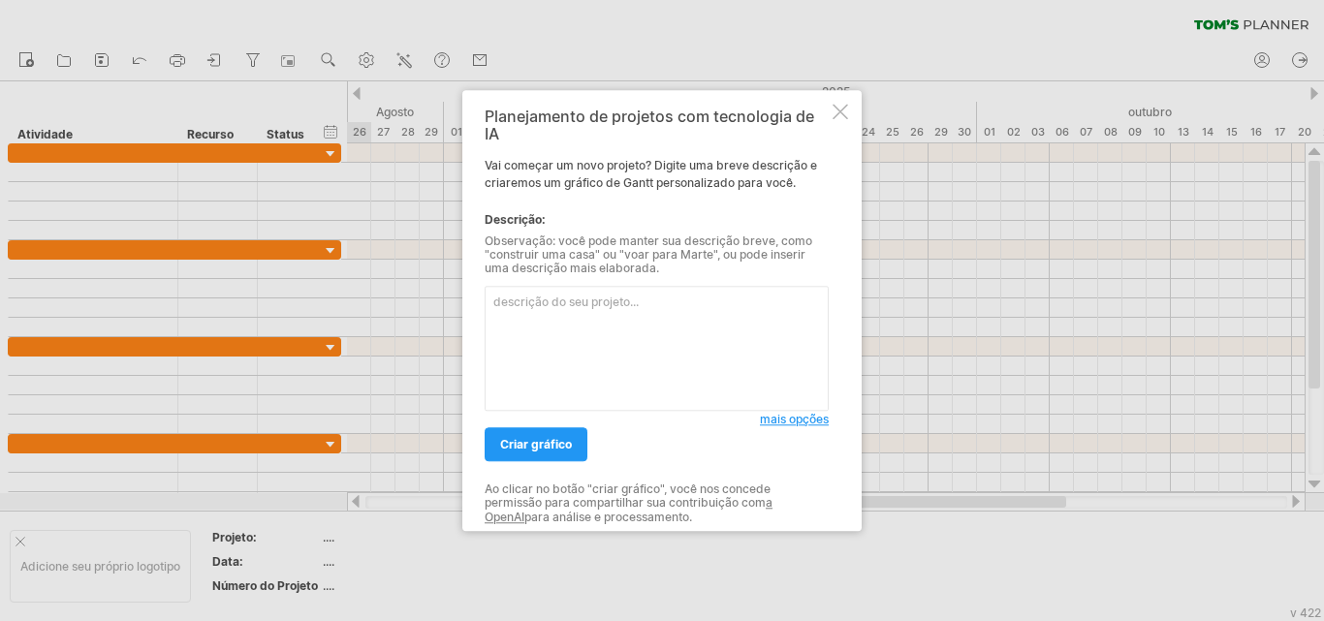
click at [595, 350] on textarea at bounding box center [657, 348] width 344 height 125
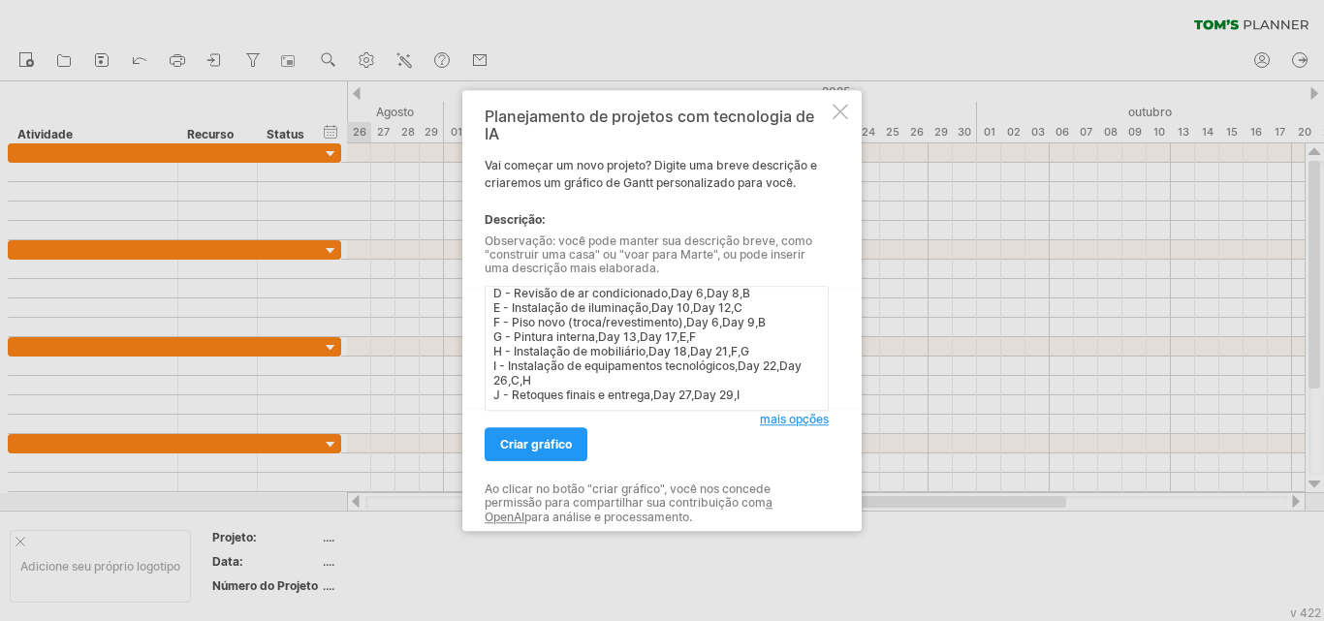
scroll to position [88, 0]
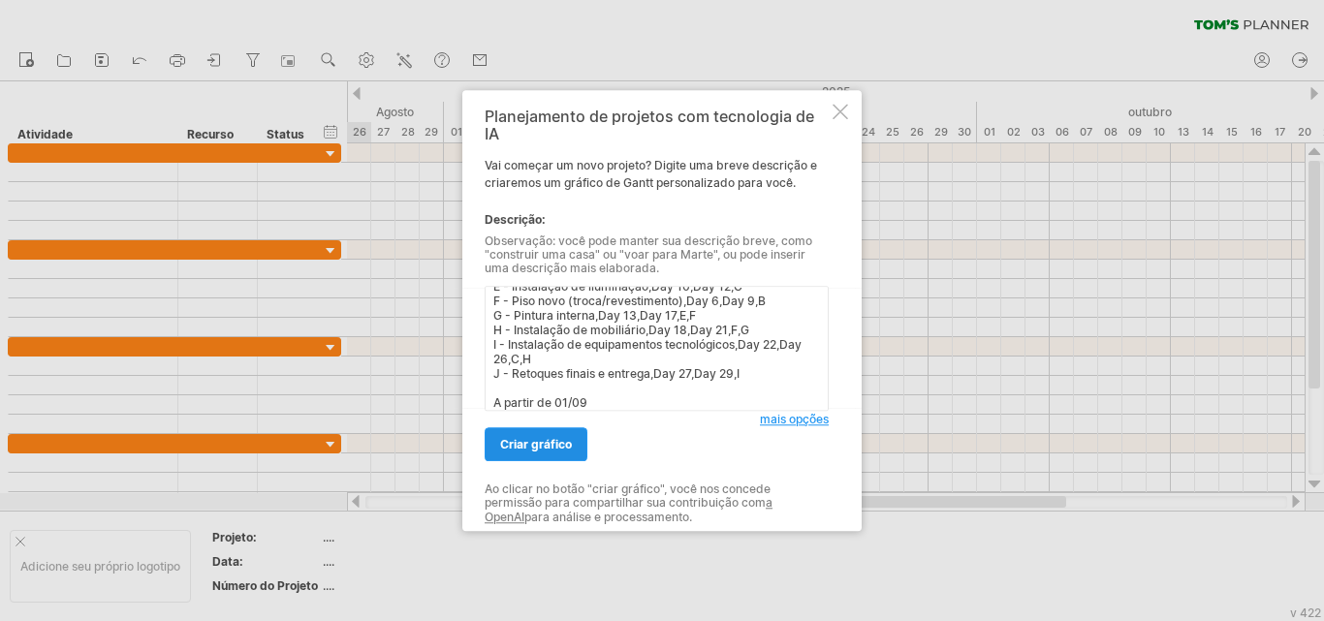
type textarea "Task,Start,End,Depends On A - Preparo do local,Day 1,Day 2, B - Demolições parc…"
click at [545, 445] on font "criar gráfico" at bounding box center [536, 444] width 72 height 15
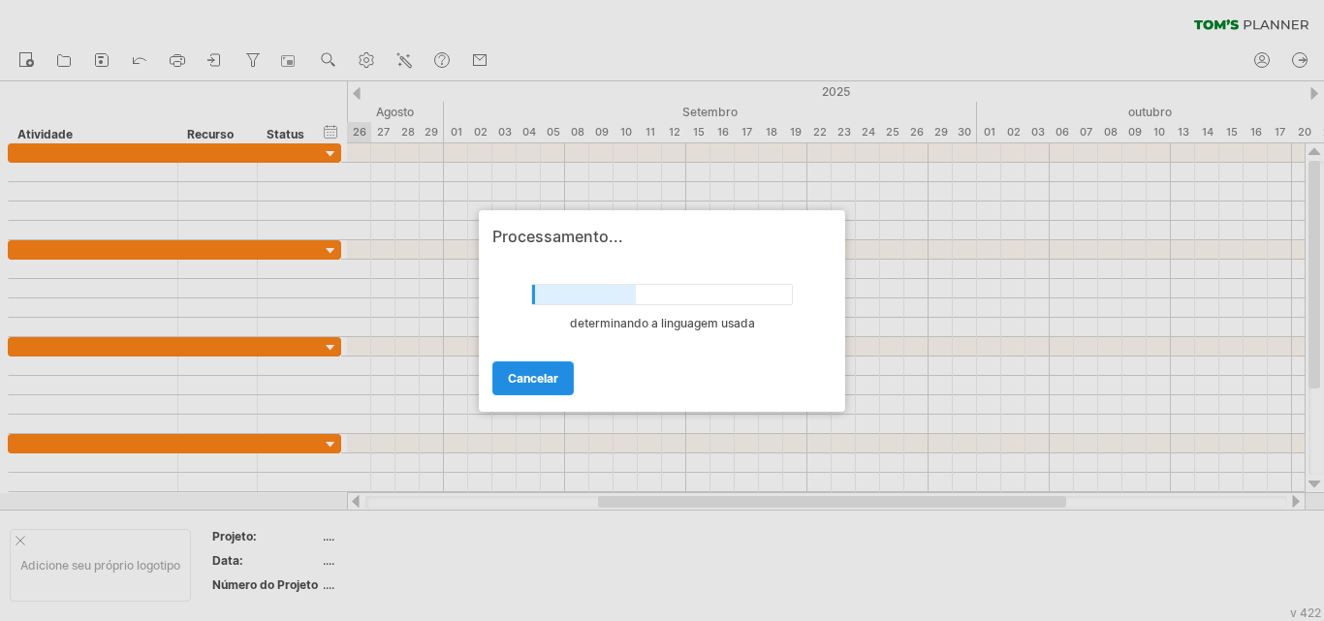
click at [553, 379] on font "cancelar" at bounding box center [533, 378] width 50 height 15
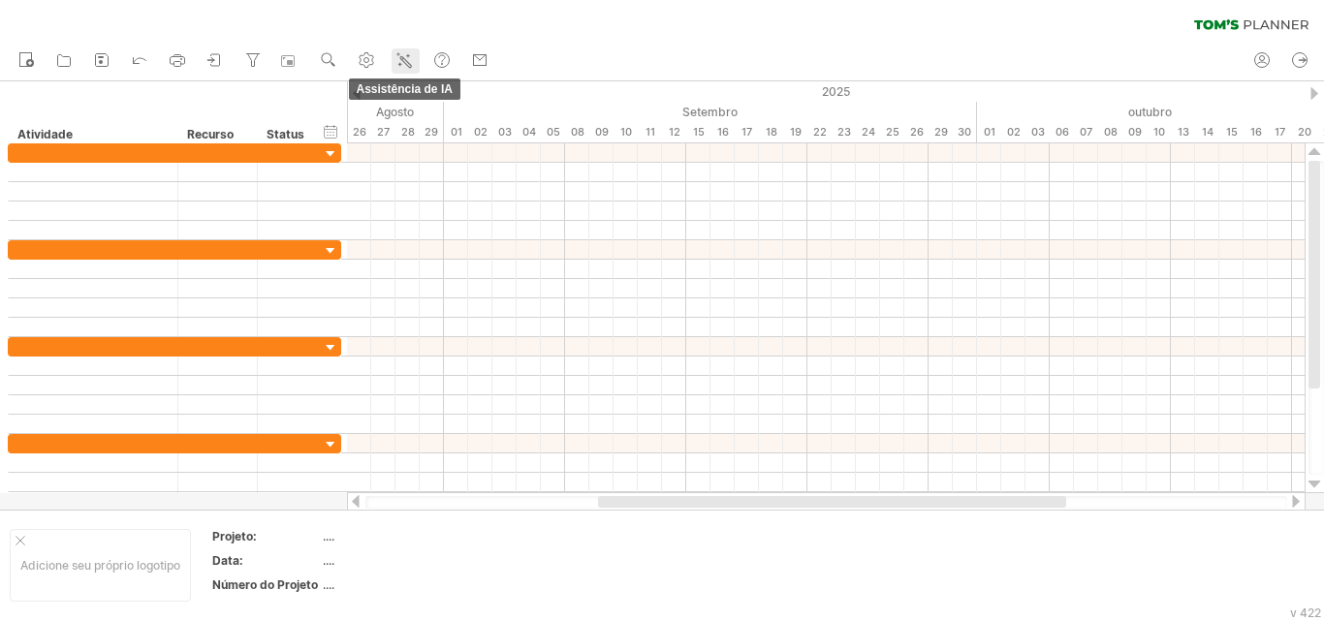
click at [412, 57] on icon at bounding box center [404, 59] width 19 height 19
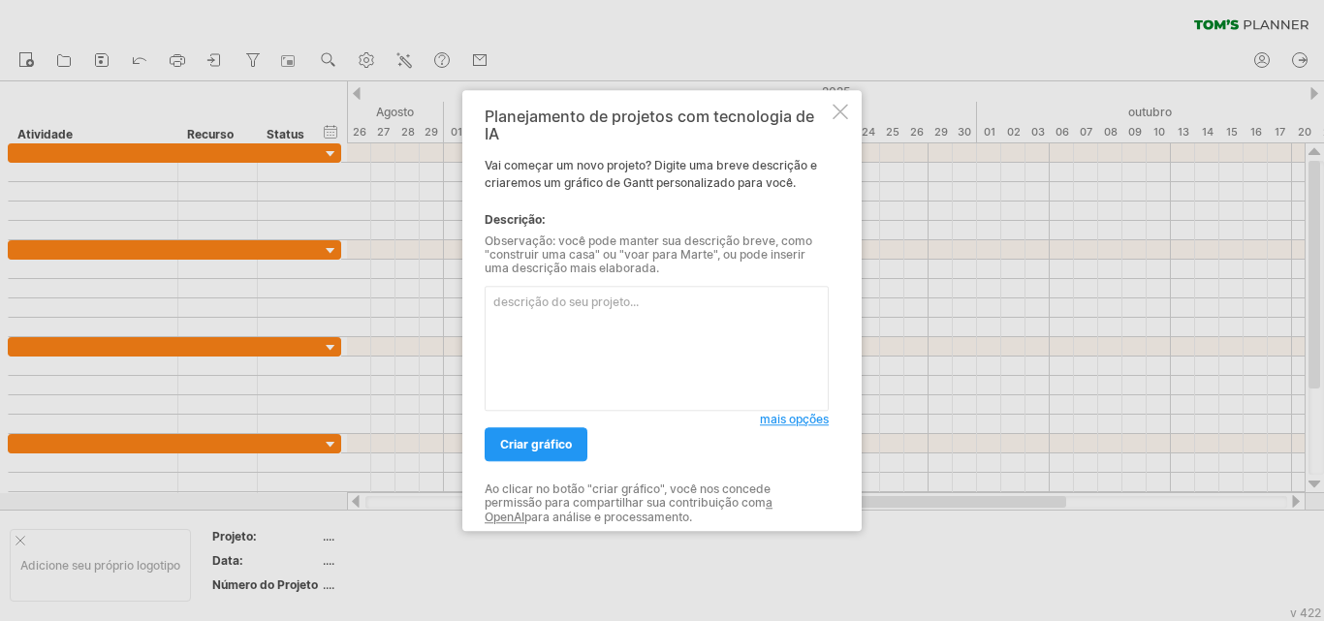
click at [580, 340] on textarea at bounding box center [657, 348] width 344 height 125
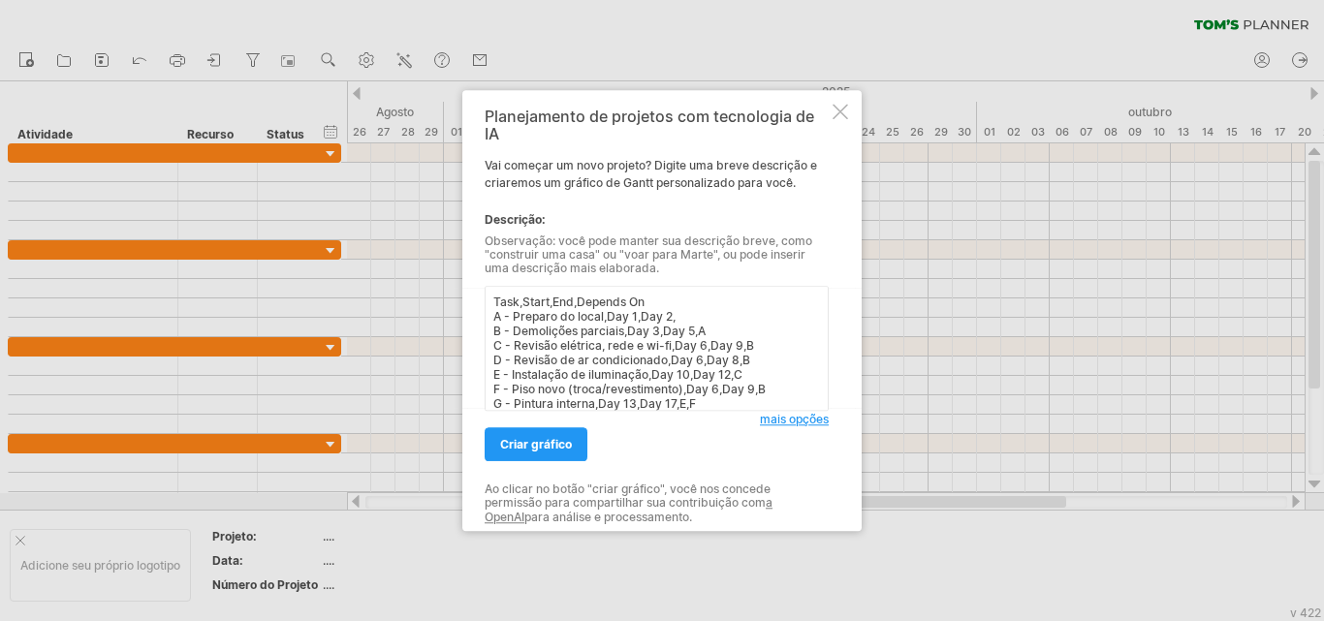
scroll to position [74, 0]
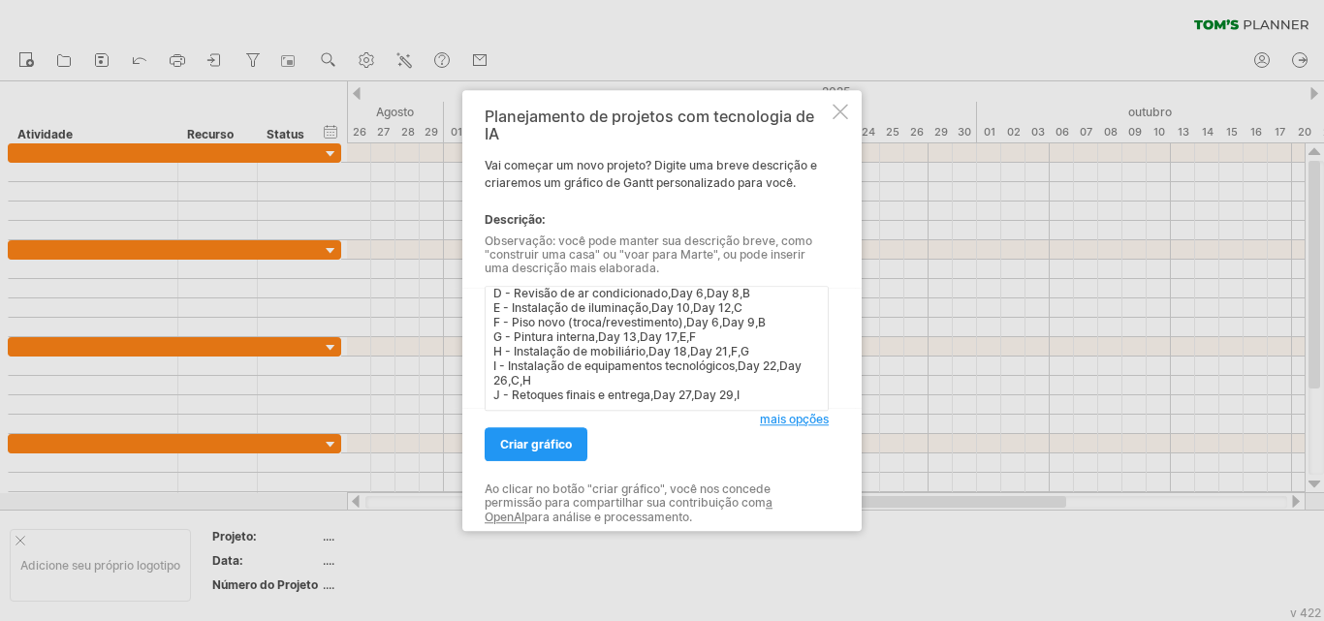
click at [601, 388] on textarea "Task,Start,End,Depends On A - Preparo do local,Day 1,Day 2, B - Demolições parc…" at bounding box center [657, 348] width 344 height 125
click at [797, 391] on textarea "Task,Start,End,Depends On A - Preparo do local,Day 1,Day 2, B - Demolições parc…" at bounding box center [657, 348] width 344 height 125
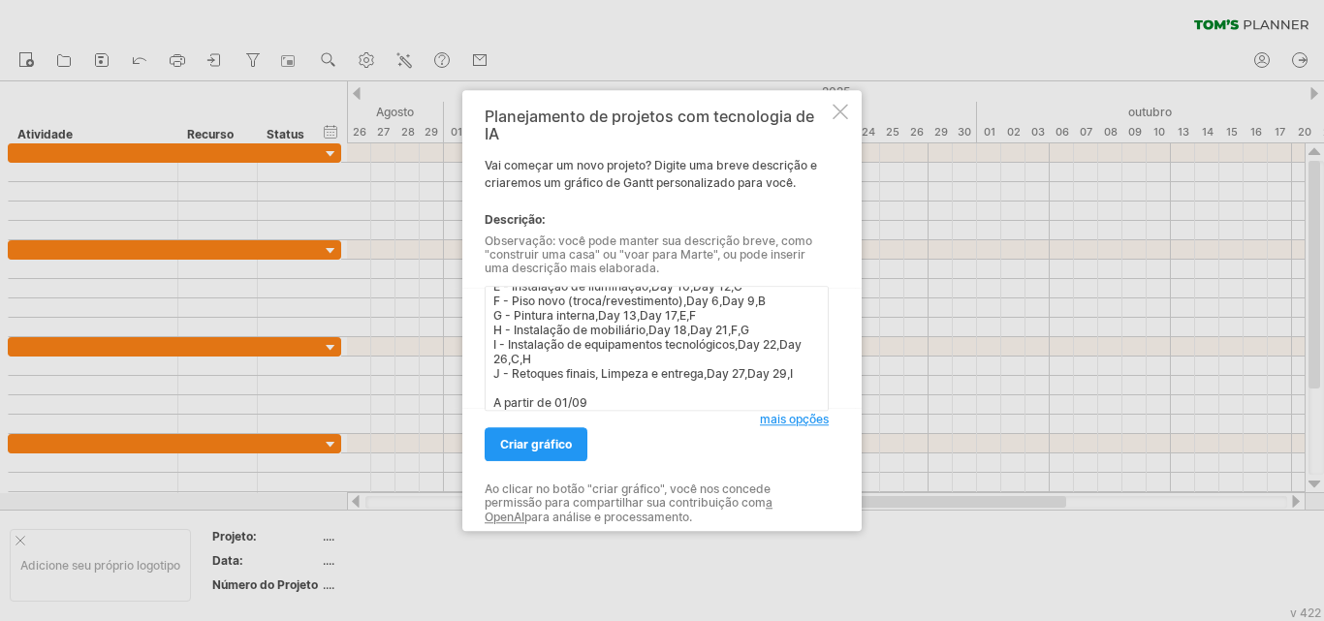
scroll to position [103, 0]
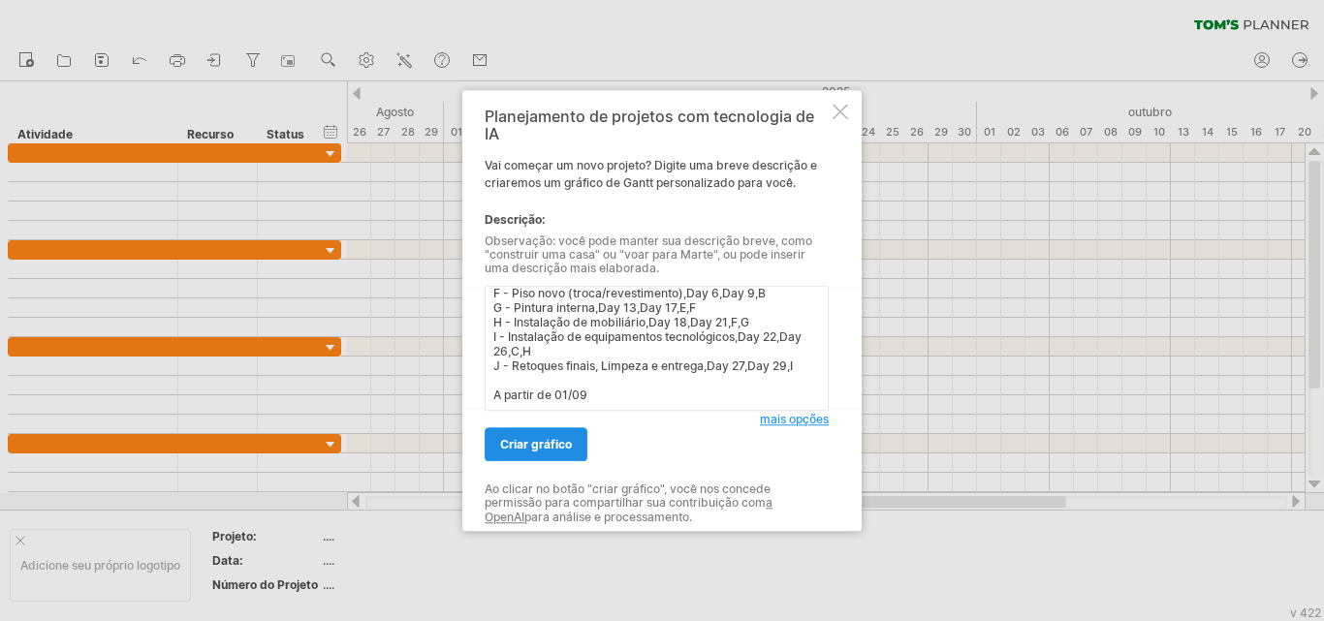
type textarea "Task,Start,End,Depends On A - Preparo do local,Day 1,Day 2, B - Demolições parc…"
click at [546, 453] on link "criar gráfico" at bounding box center [536, 445] width 103 height 34
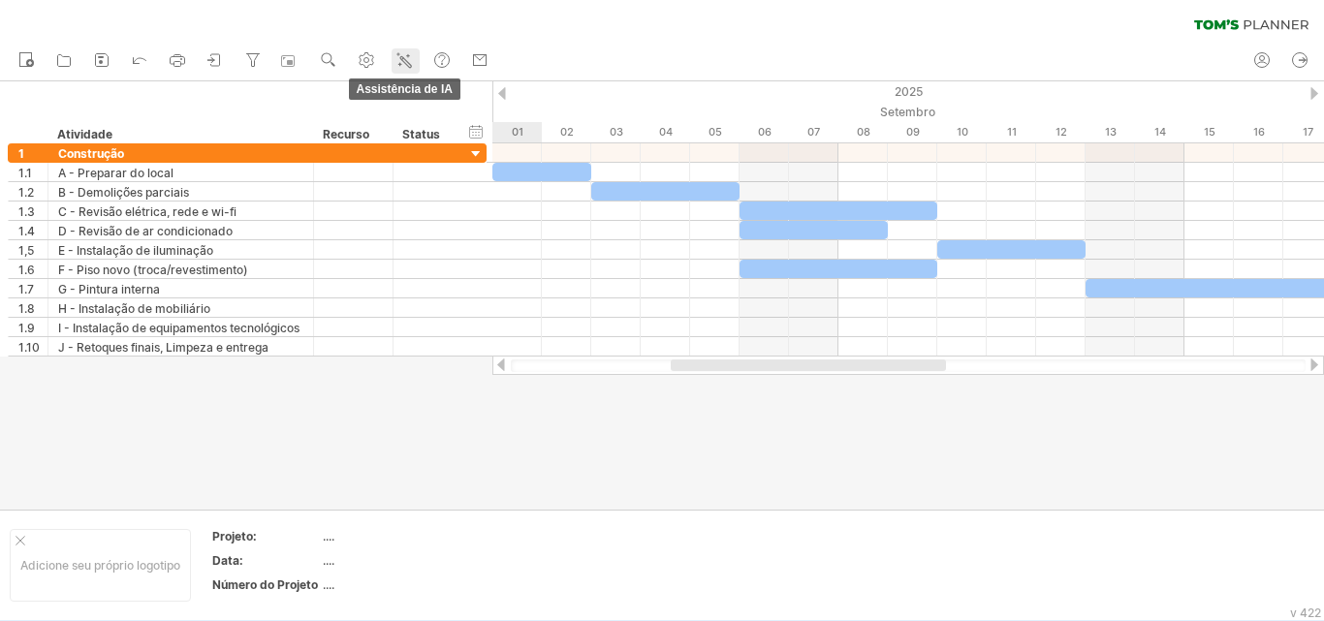
click at [411, 61] on icon at bounding box center [404, 59] width 19 height 19
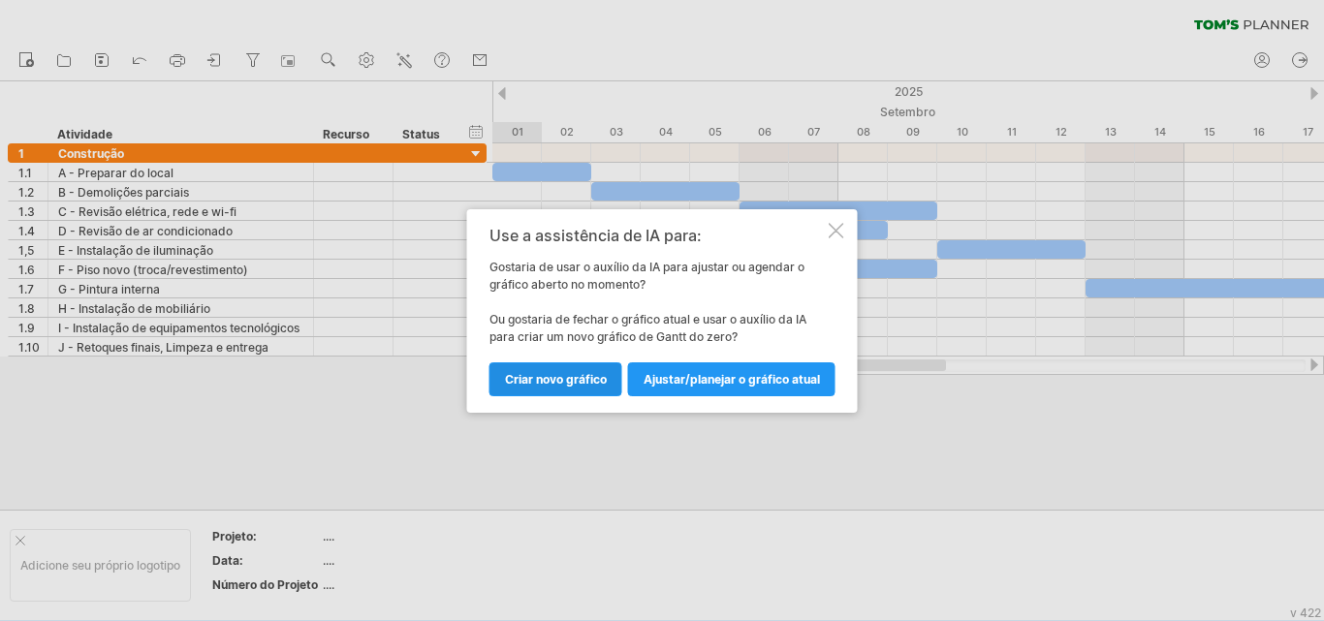
click at [554, 384] on font "Criar novo gráfico" at bounding box center [556, 379] width 102 height 15
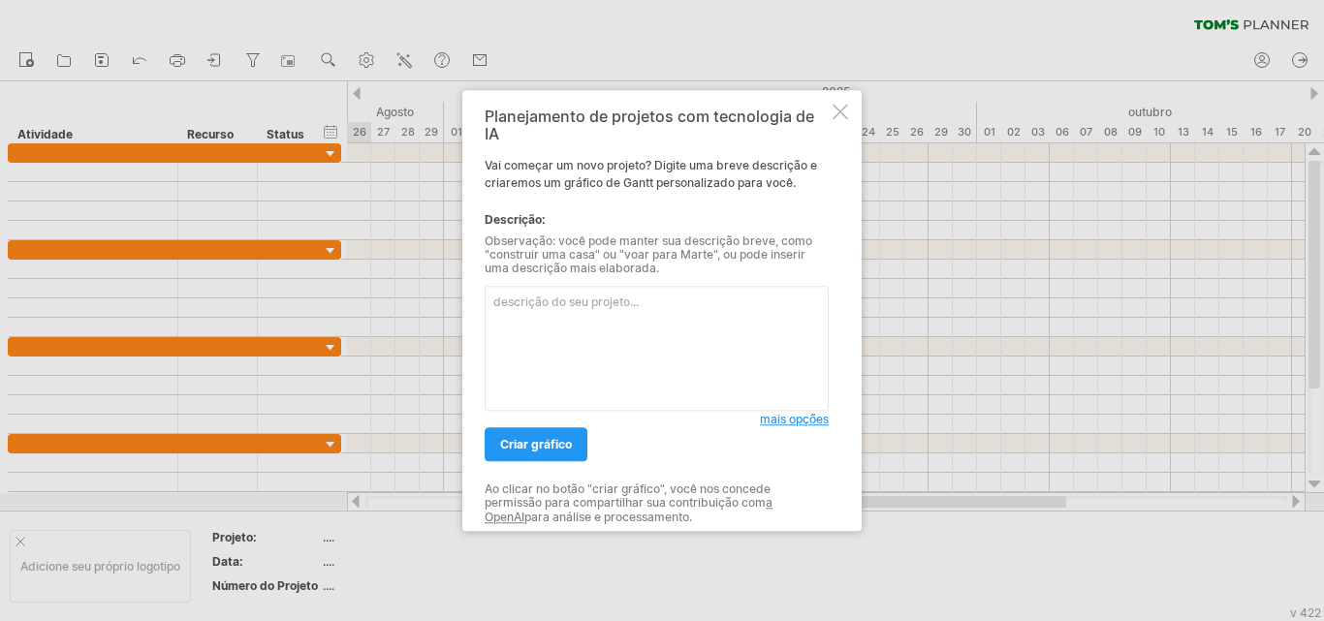
click at [596, 356] on textarea at bounding box center [657, 348] width 344 height 125
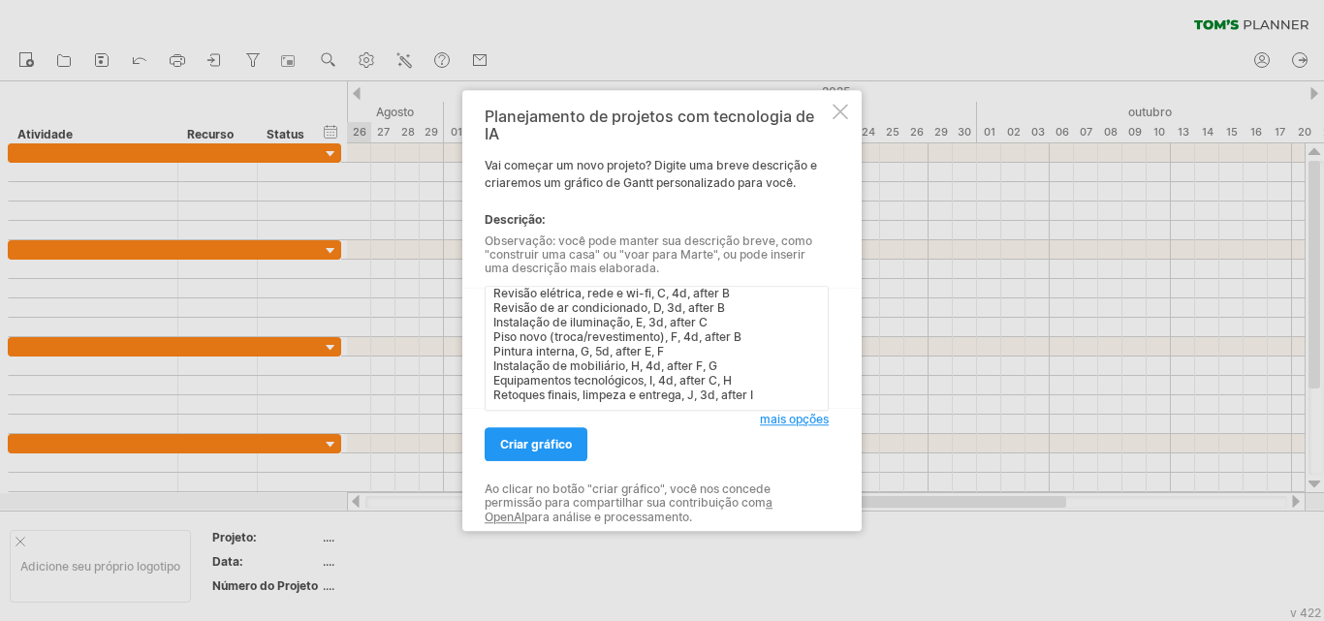
scroll to position [0, 0]
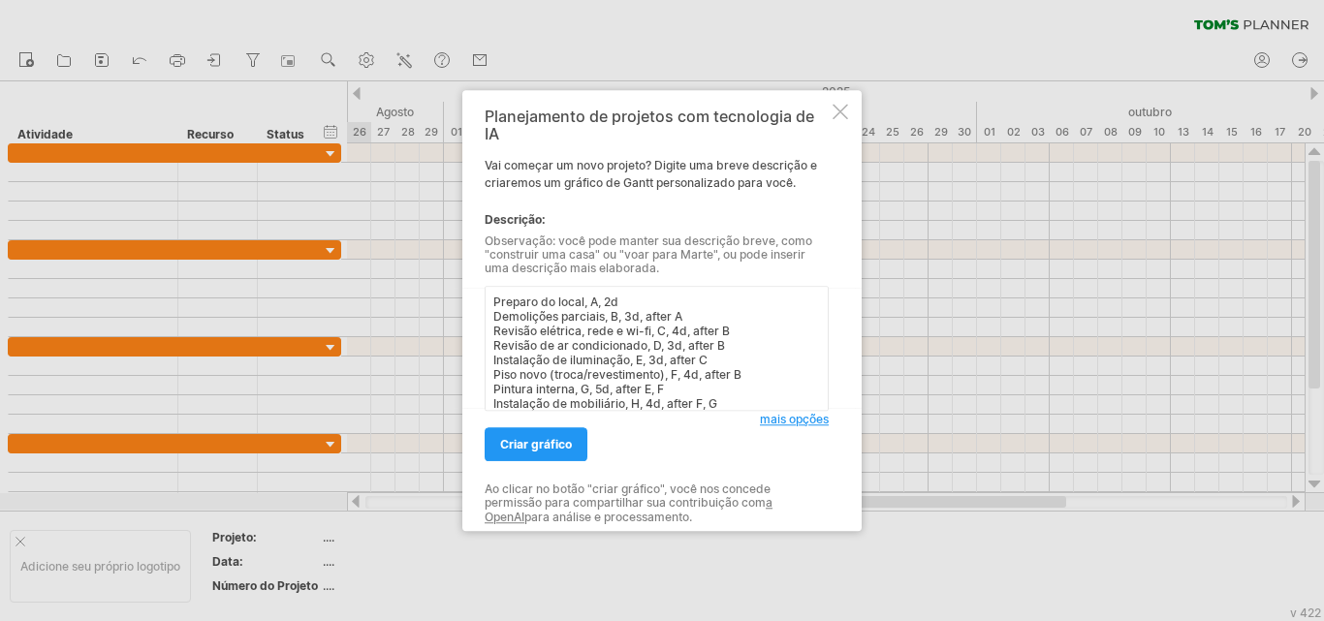
click at [494, 299] on textarea "Preparo do local, A, 2d Demolições parciais, B, 3d, after A Revisão elétrica, r…" at bounding box center [657, 348] width 344 height 125
click at [502, 296] on textarea "Preparo do local, A, 2d Demolições parciais, B, 3d, after A Revisão elétrica, r…" at bounding box center [657, 348] width 344 height 125
click at [536, 294] on textarea "Preparo do local, A, 2d Demolições parciais, B, 3d, after A Revisão elétrica, r…" at bounding box center [657, 348] width 344 height 125
click at [527, 295] on textarea "Preparo do local, A, 2d Demolições parciais, B, 3d, after A Revisão elétrica, r…" at bounding box center [657, 348] width 344 height 125
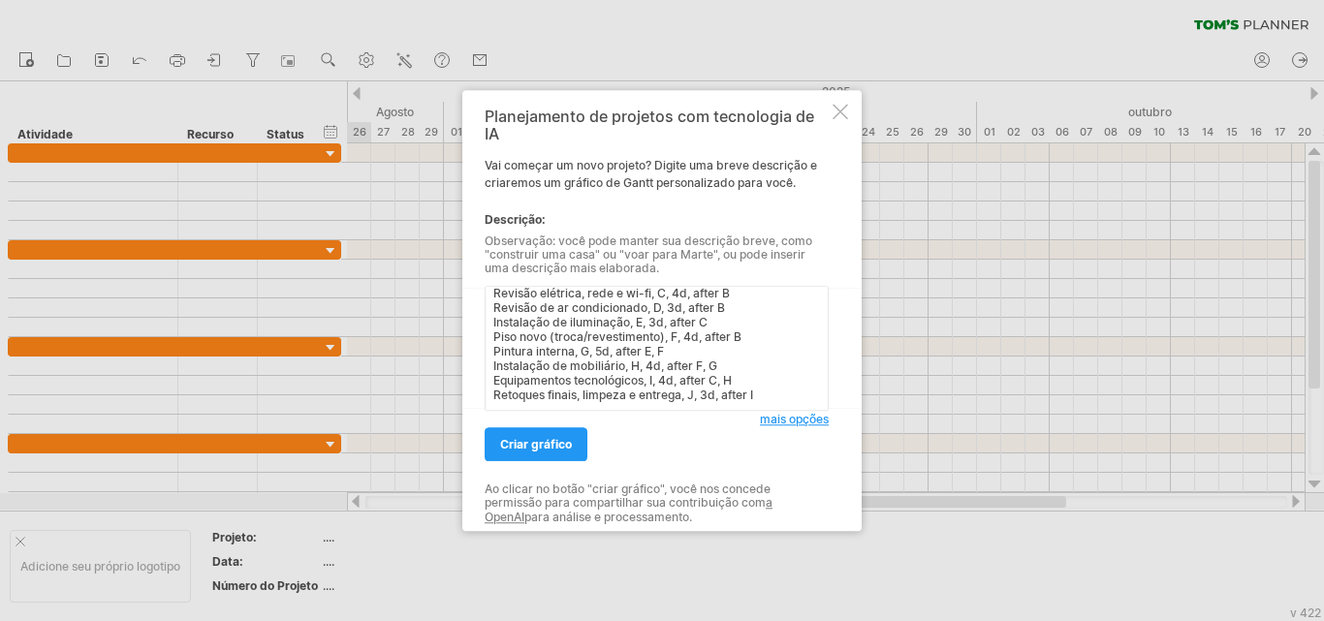
click at [778, 386] on textarea "Reforma da Biblioteca Preparo do local, A, 2d Demolições parciais, B, 3d, after…" at bounding box center [657, 348] width 344 height 125
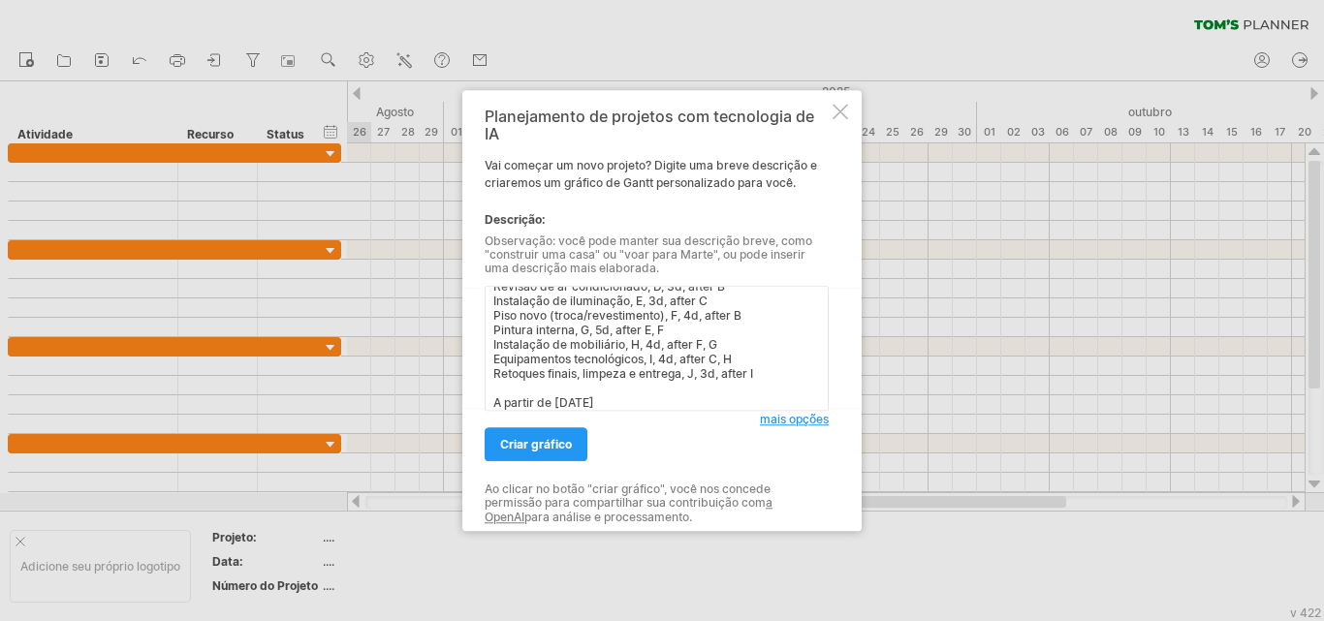
scroll to position [103, 0]
type textarea "Reforma da Biblioteca Preparo do local, A, 2d Demolições parciais, B, 3d, after…"
click at [559, 447] on font "criar gráfico" at bounding box center [536, 444] width 72 height 15
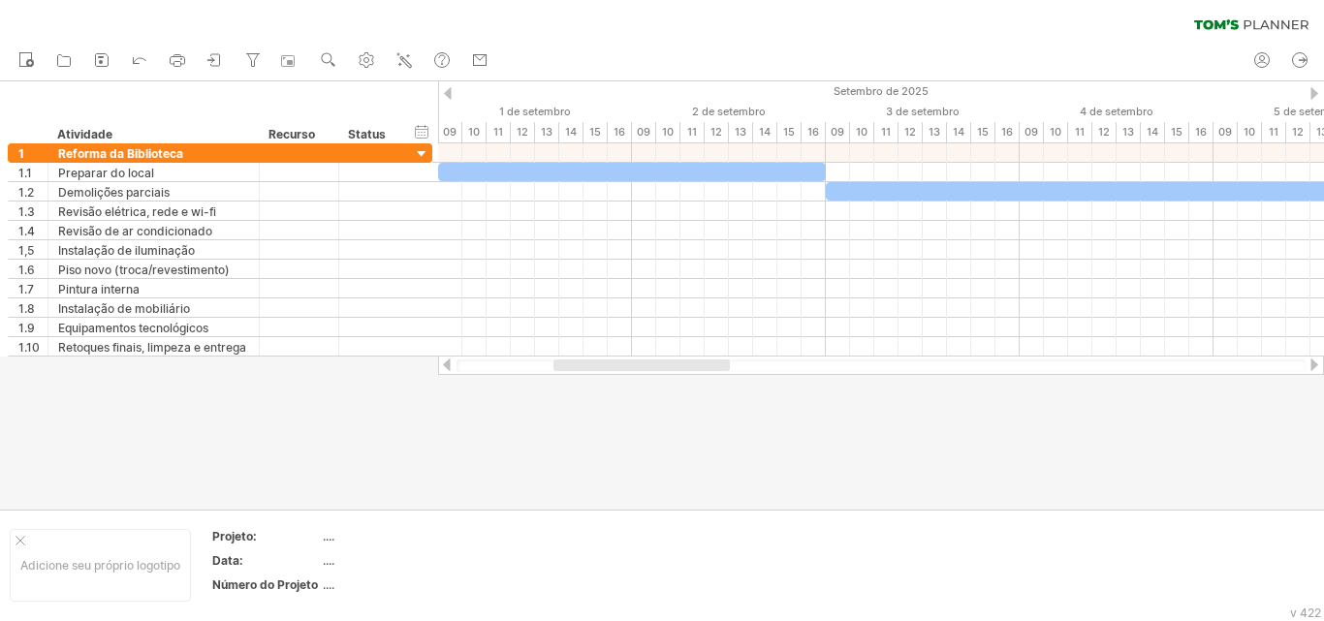
click at [517, 458] on div at bounding box center [662, 295] width 1324 height 429
drag, startPoint x: 257, startPoint y: 134, endPoint x: 301, endPoint y: 136, distance: 43.7
click at [301, 136] on div at bounding box center [301, 133] width 7 height 19
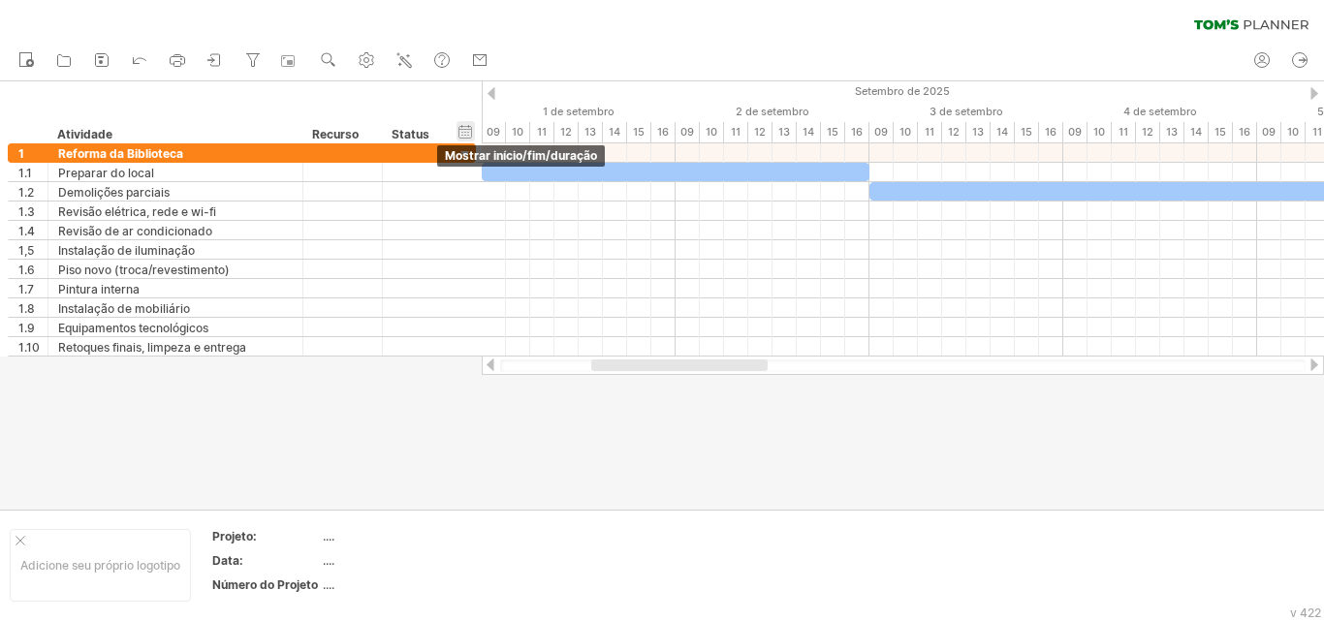
click at [468, 133] on div "ocultar início/fim/duração mostrar início/fim/duração" at bounding box center [466, 131] width 18 height 20
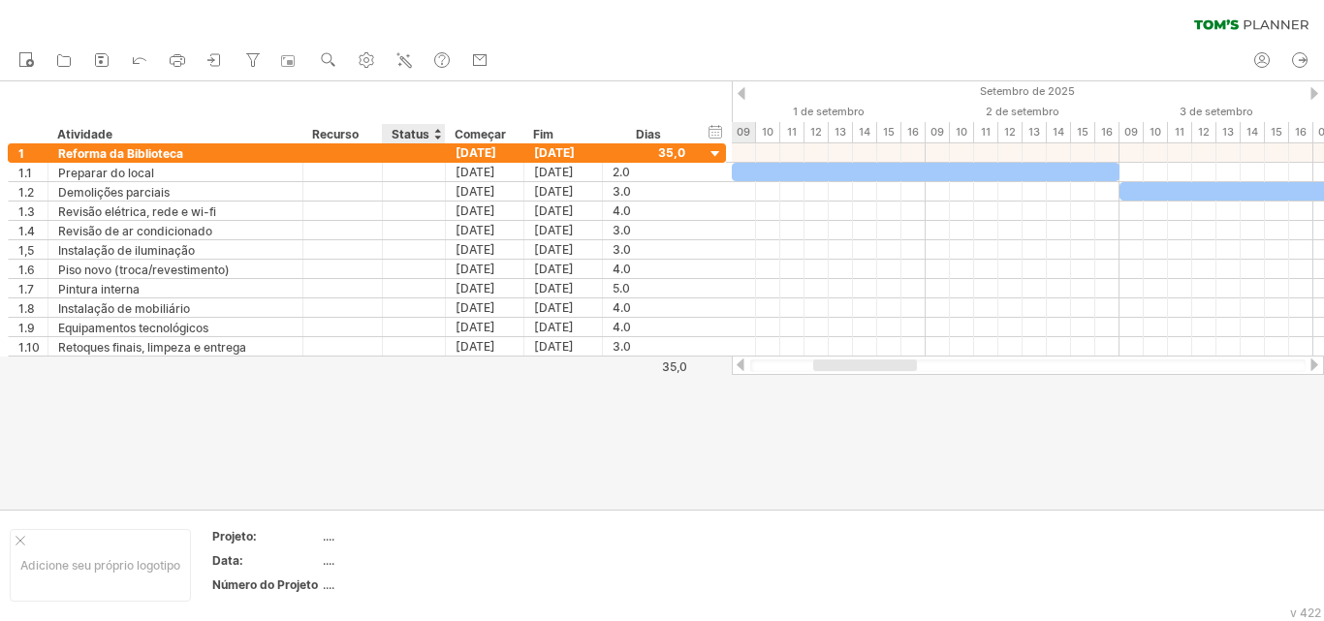
click at [409, 133] on font "Status" at bounding box center [411, 134] width 38 height 15
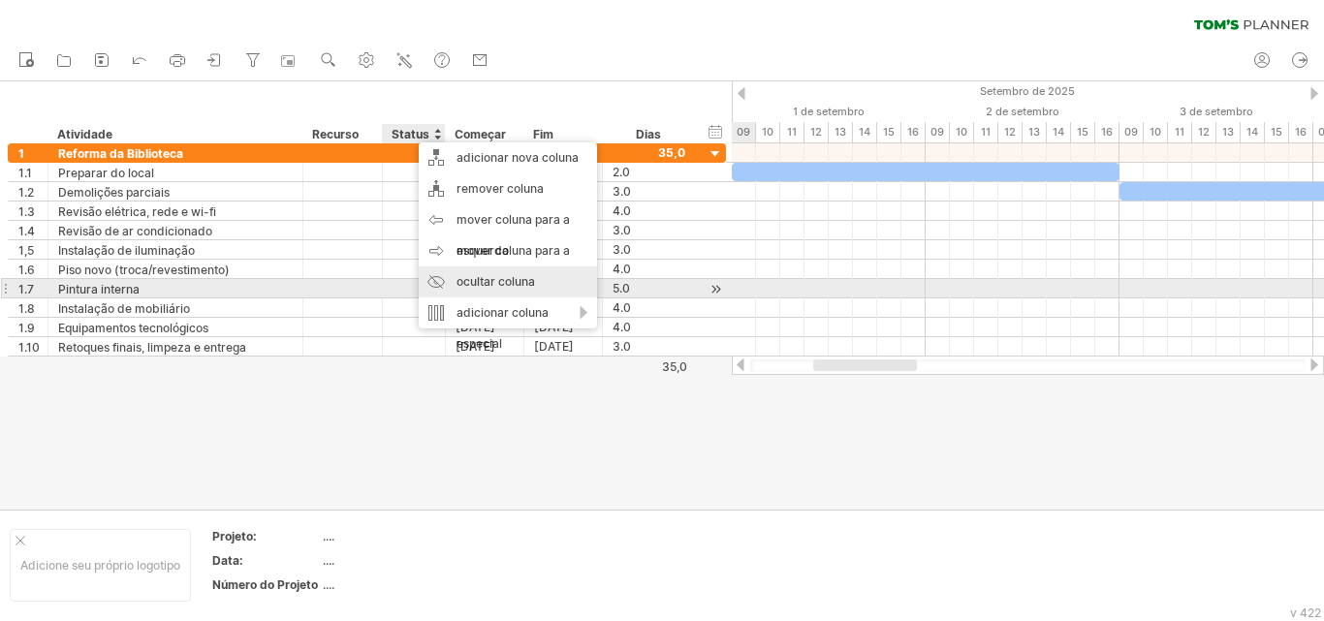
click at [491, 283] on font "ocultar coluna" at bounding box center [496, 281] width 79 height 15
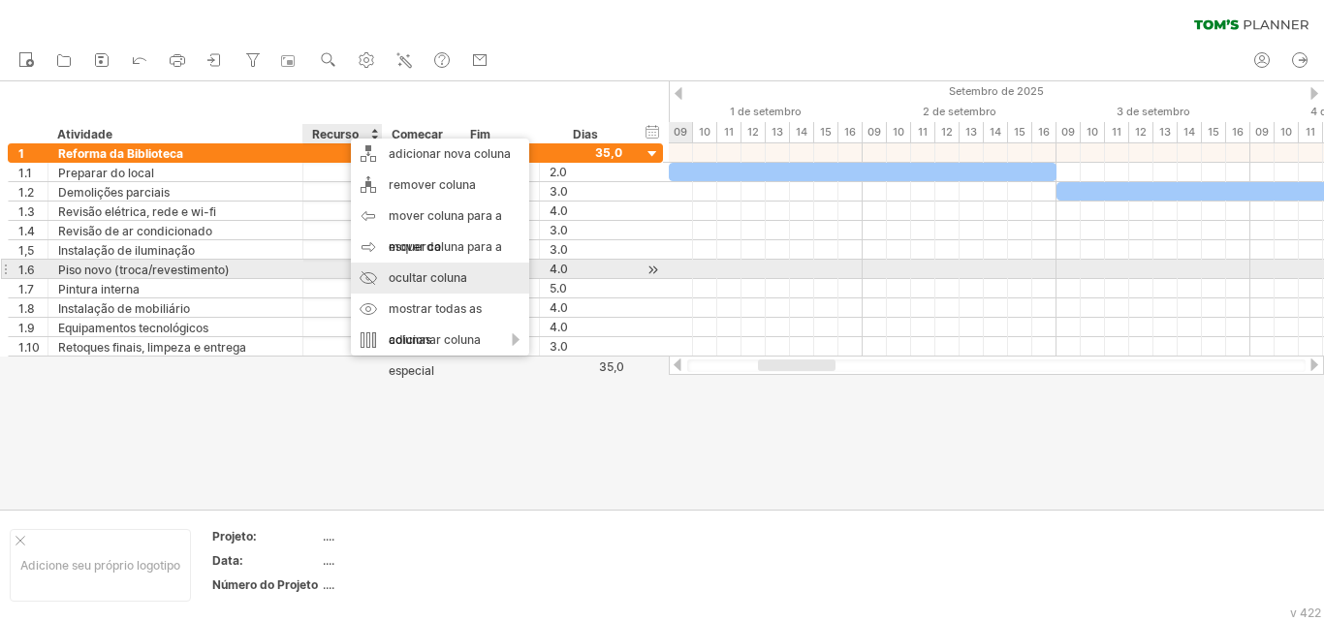
click at [423, 274] on font "ocultar coluna" at bounding box center [428, 277] width 79 height 15
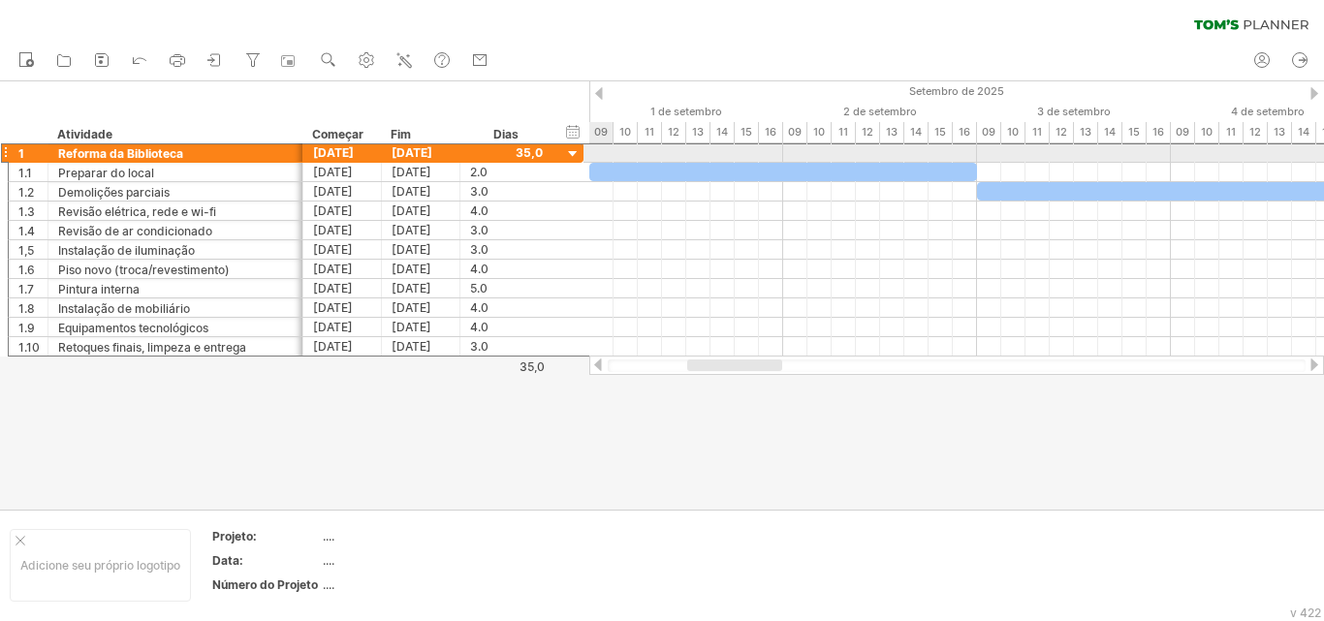
click at [7, 151] on div at bounding box center [5, 153] width 8 height 20
click at [136, 159] on font "Reforma da Biblioteca" at bounding box center [120, 153] width 125 height 15
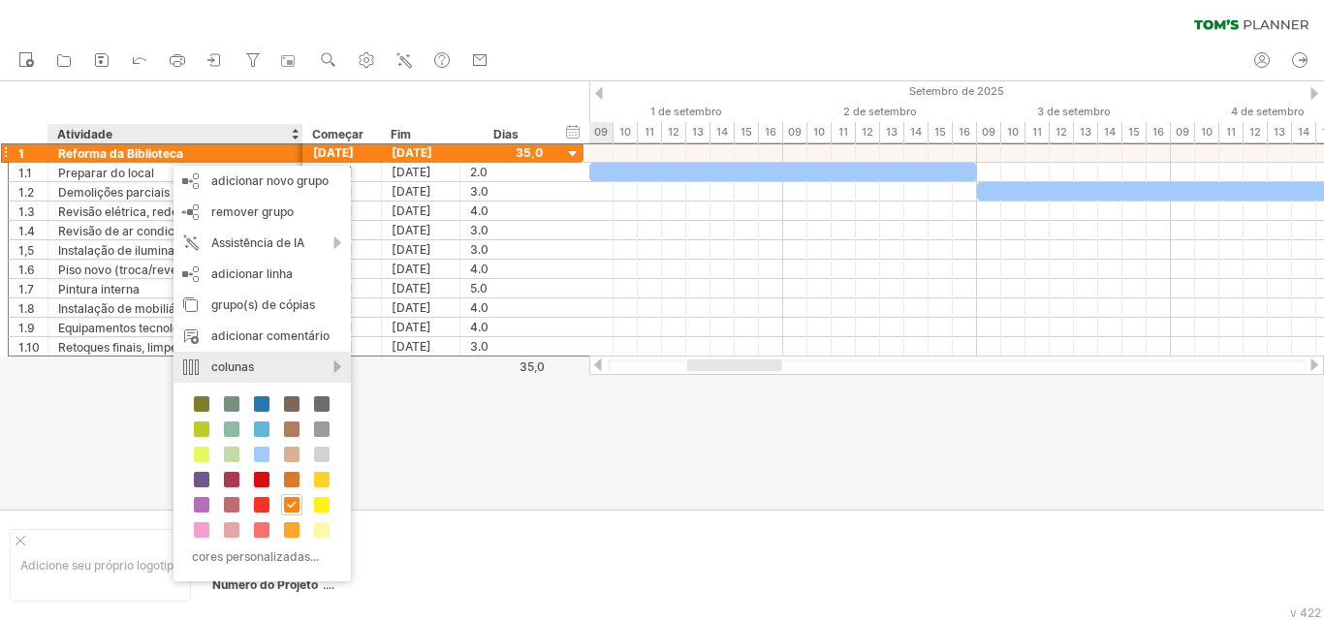
click at [331, 363] on div "colunas" at bounding box center [262, 367] width 177 height 31
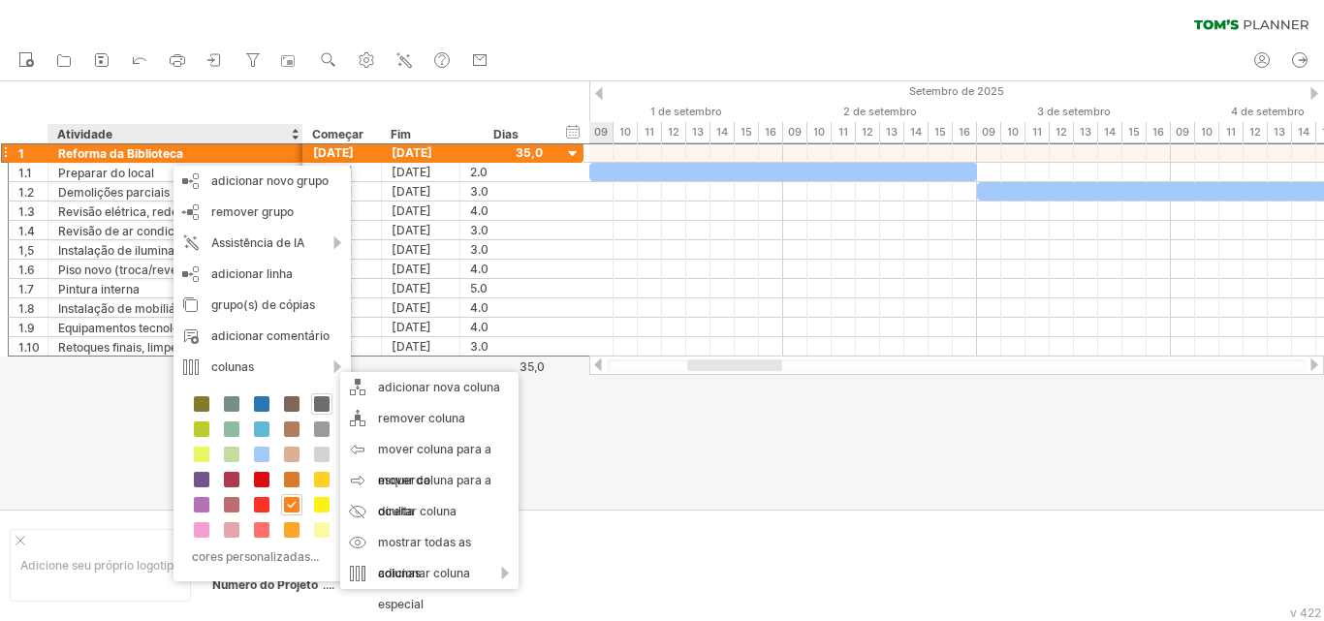
click at [322, 401] on span at bounding box center [322, 405] width 16 height 16
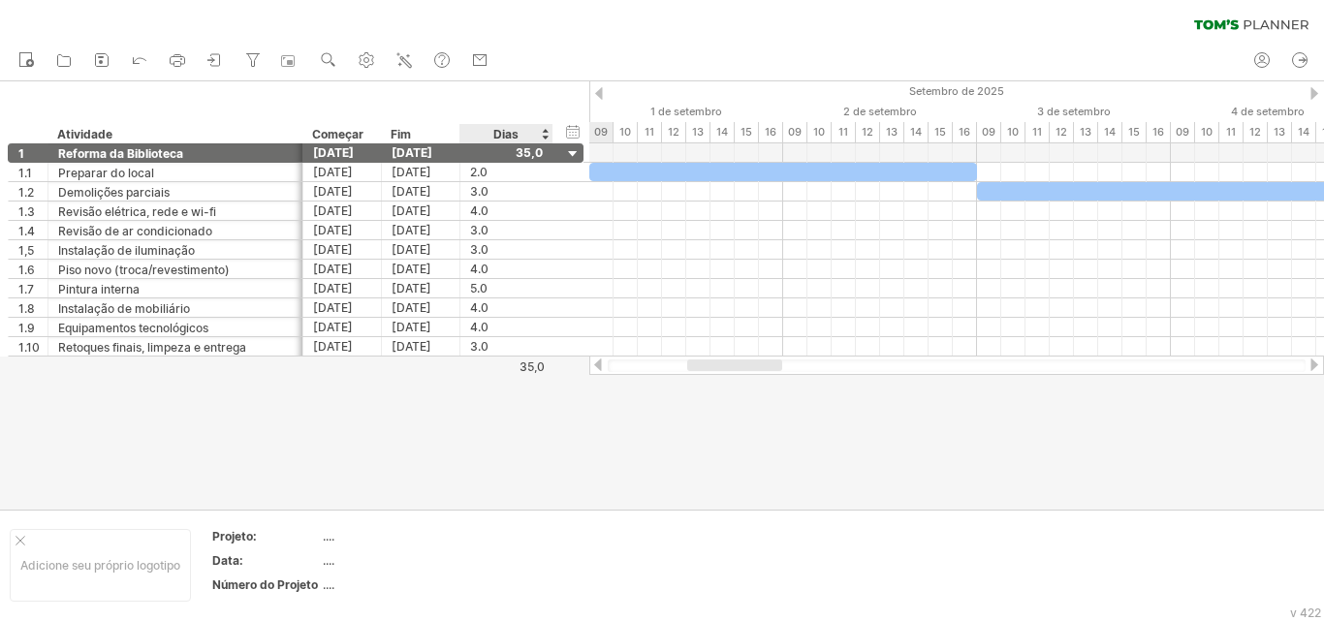
click at [605, 481] on div at bounding box center [662, 295] width 1324 height 429
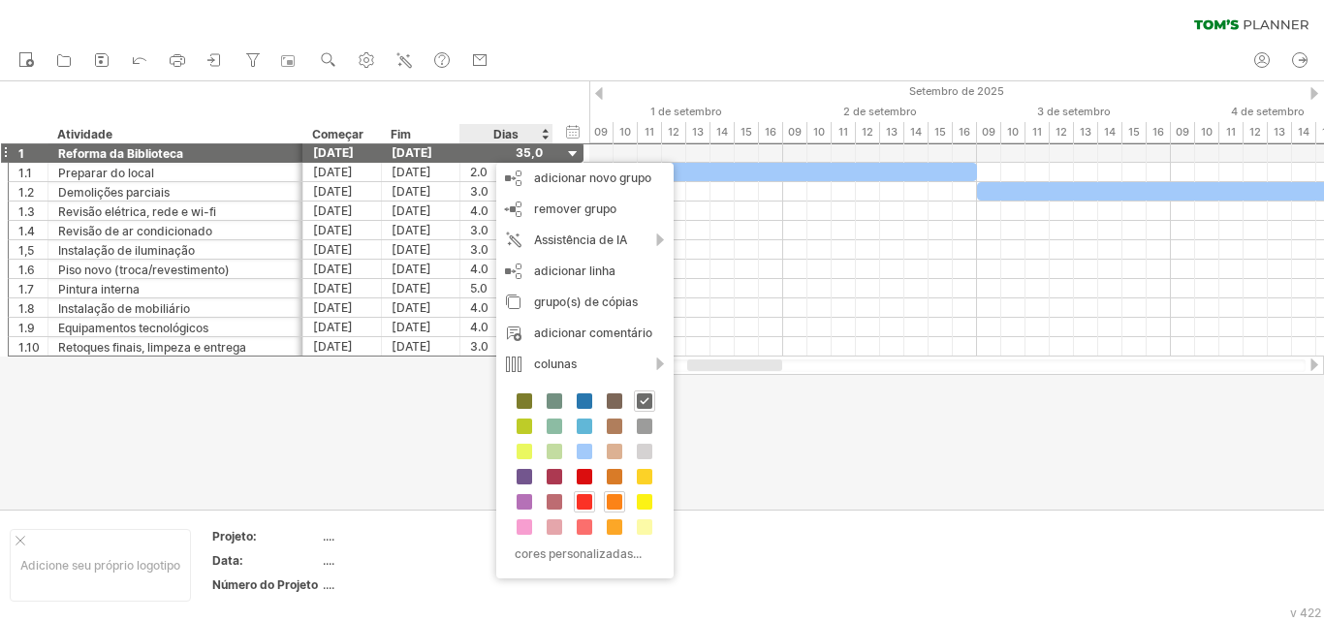
click at [587, 502] on span at bounding box center [585, 502] width 16 height 16
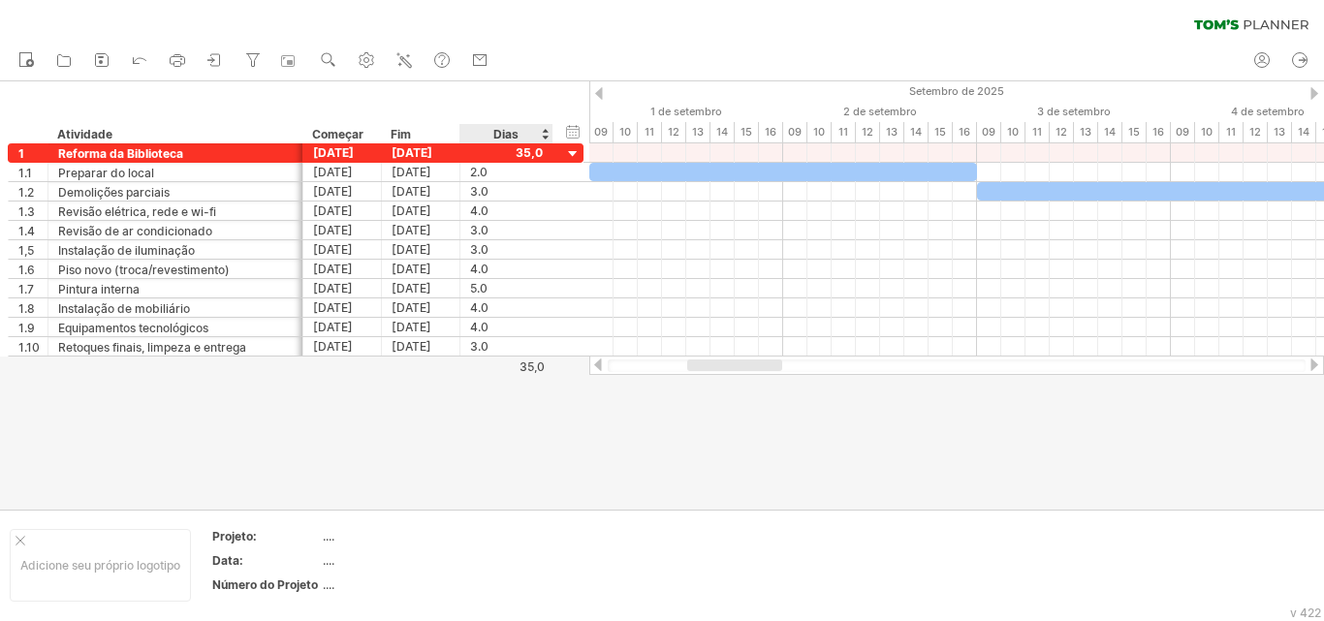
click at [503, 489] on div at bounding box center [662, 295] width 1324 height 429
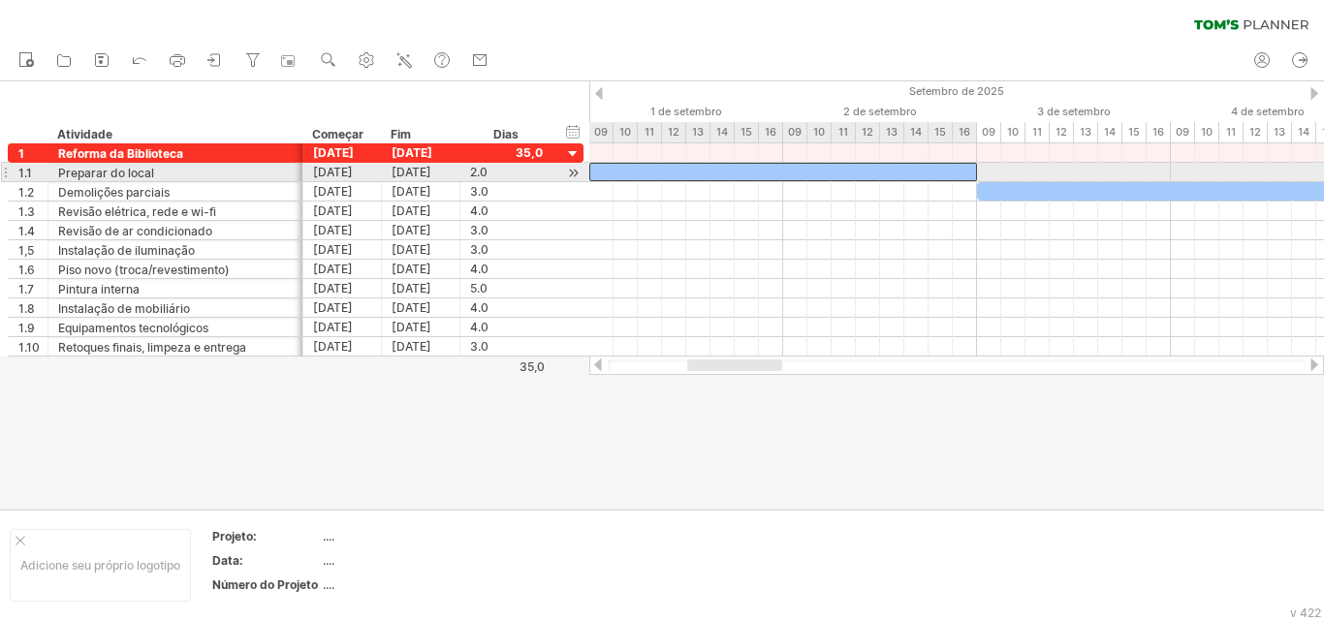
click at [652, 172] on div at bounding box center [783, 172] width 388 height 18
click at [678, 175] on div at bounding box center [783, 172] width 388 height 18
click at [941, 171] on div at bounding box center [783, 172] width 388 height 18
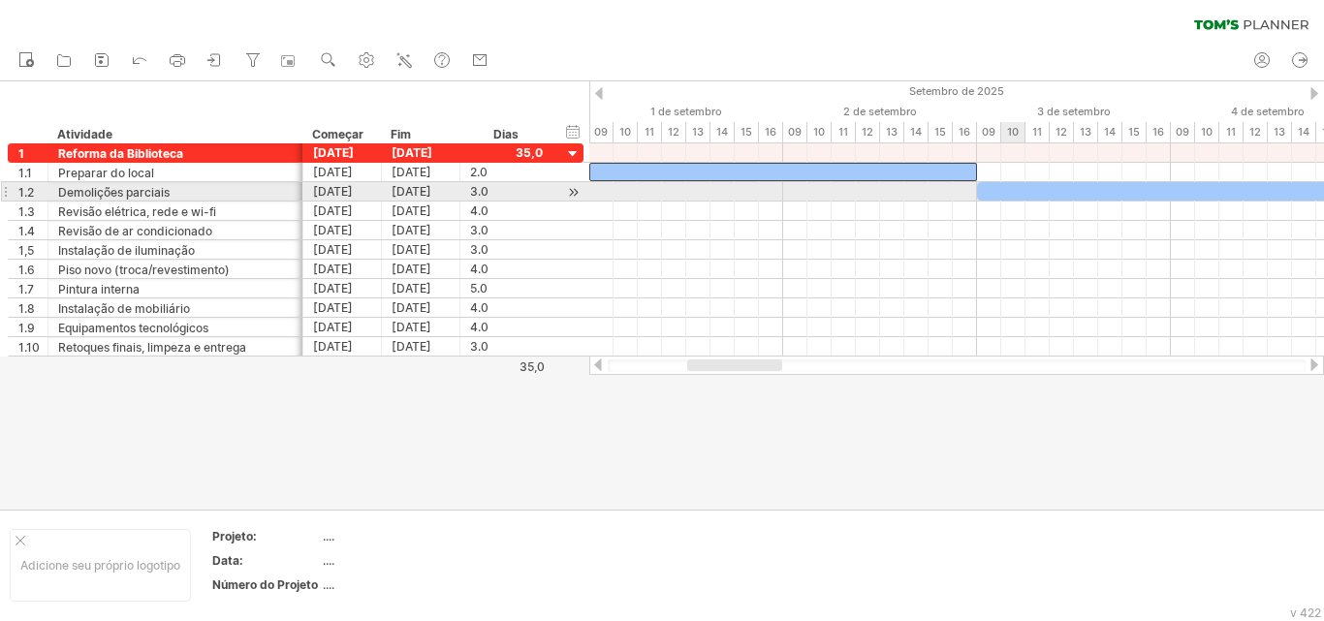
click at [1015, 197] on div at bounding box center [1268, 191] width 582 height 18
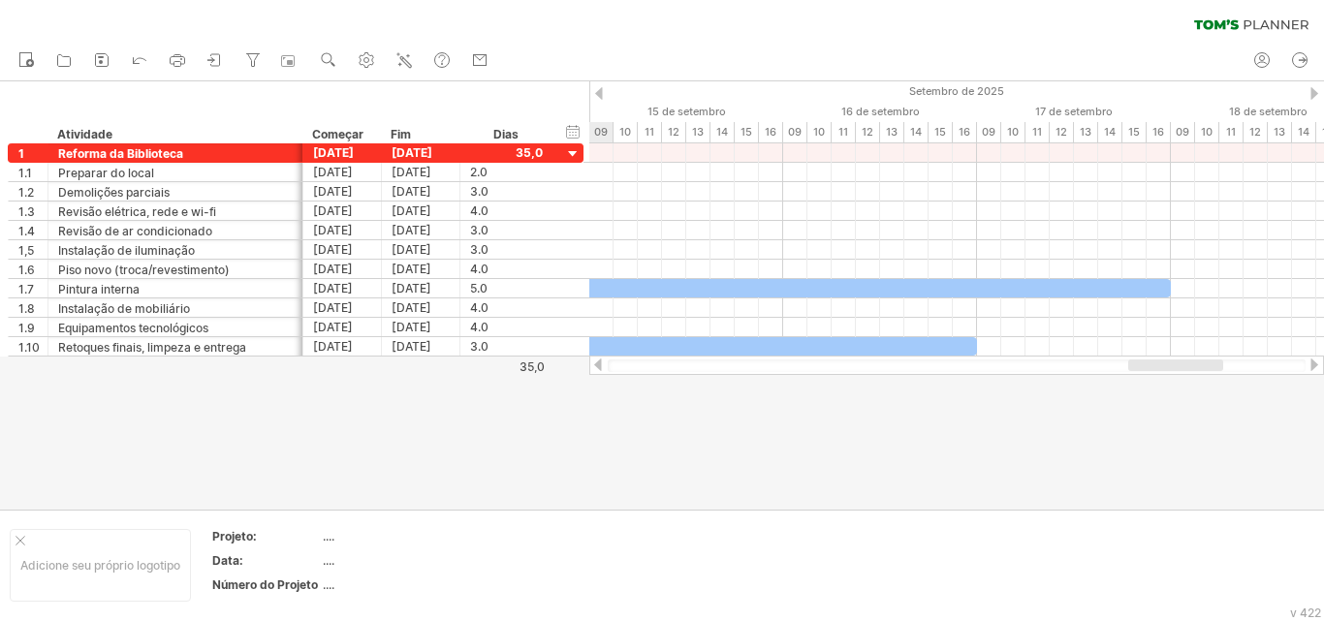
drag, startPoint x: 732, startPoint y: 365, endPoint x: 1184, endPoint y: 366, distance: 451.8
click at [1184, 366] on div at bounding box center [1175, 366] width 95 height 12
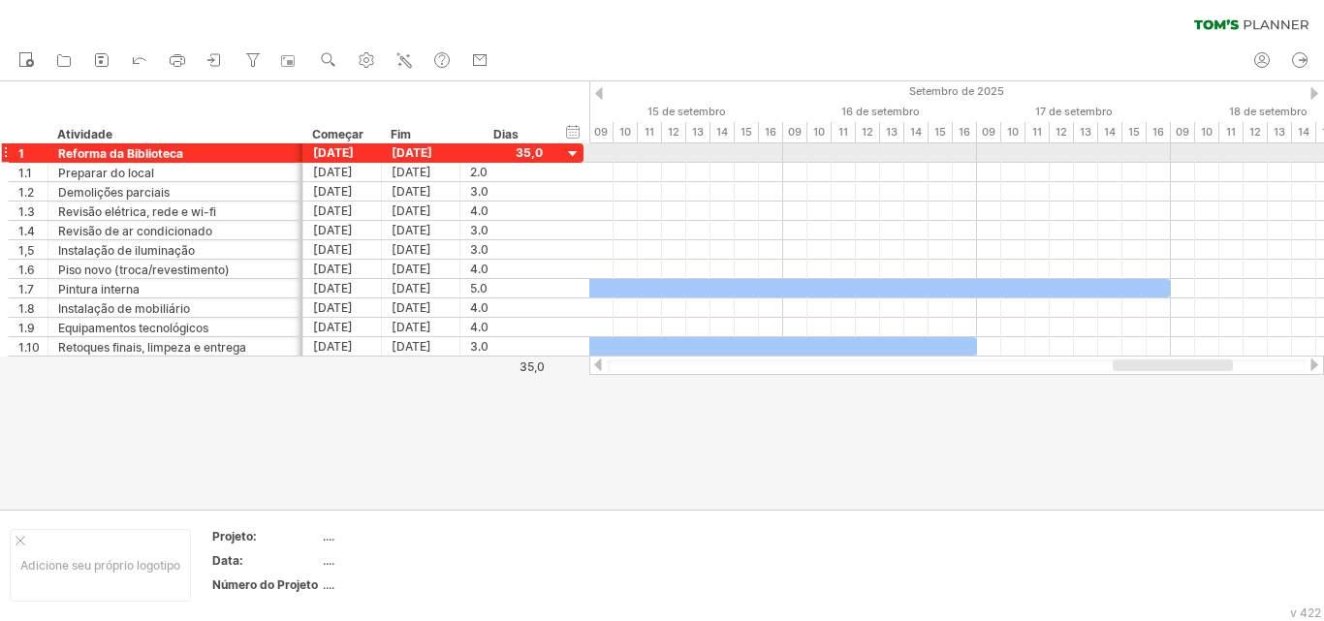
click at [3, 152] on div at bounding box center [5, 153] width 8 height 20
click at [16, 151] on div "1" at bounding box center [29, 152] width 40 height 18
click at [5, 149] on div at bounding box center [5, 153] width 8 height 20
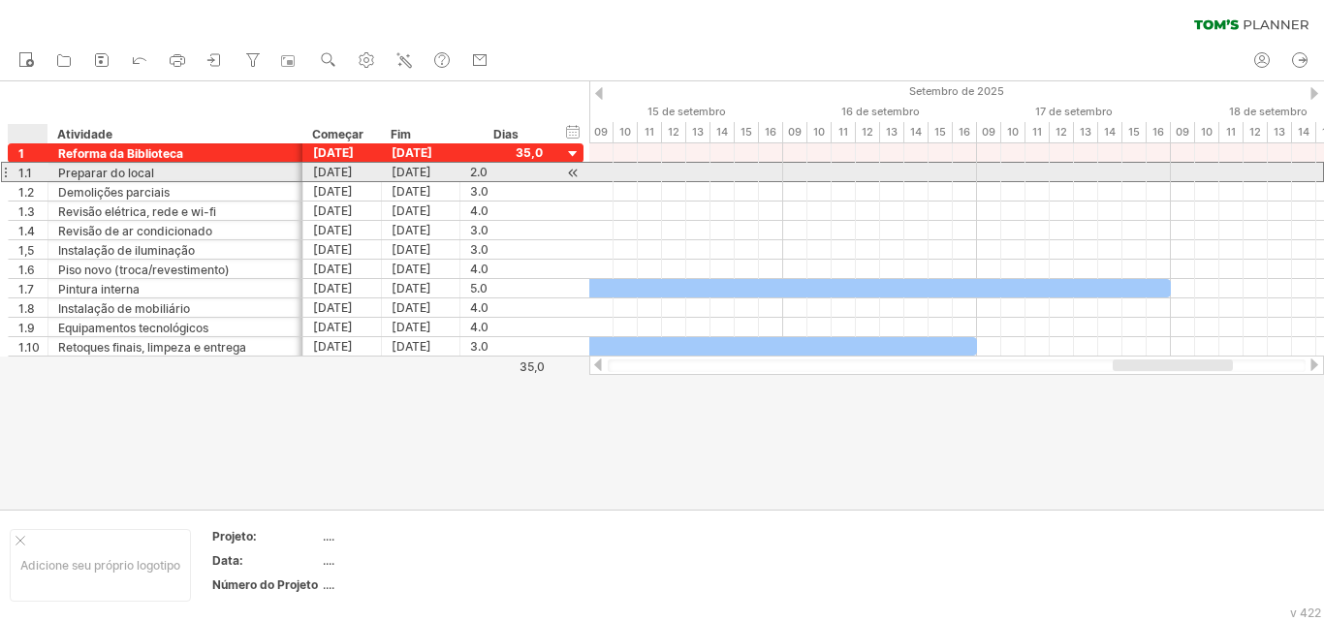
click at [23, 175] on font "1.1" at bounding box center [25, 173] width 14 height 15
click at [7, 171] on div at bounding box center [5, 172] width 8 height 20
click at [36, 172] on div "1.1" at bounding box center [32, 172] width 29 height 18
click at [6, 172] on div at bounding box center [5, 172] width 8 height 20
click at [8, 172] on div at bounding box center [5, 172] width 8 height 20
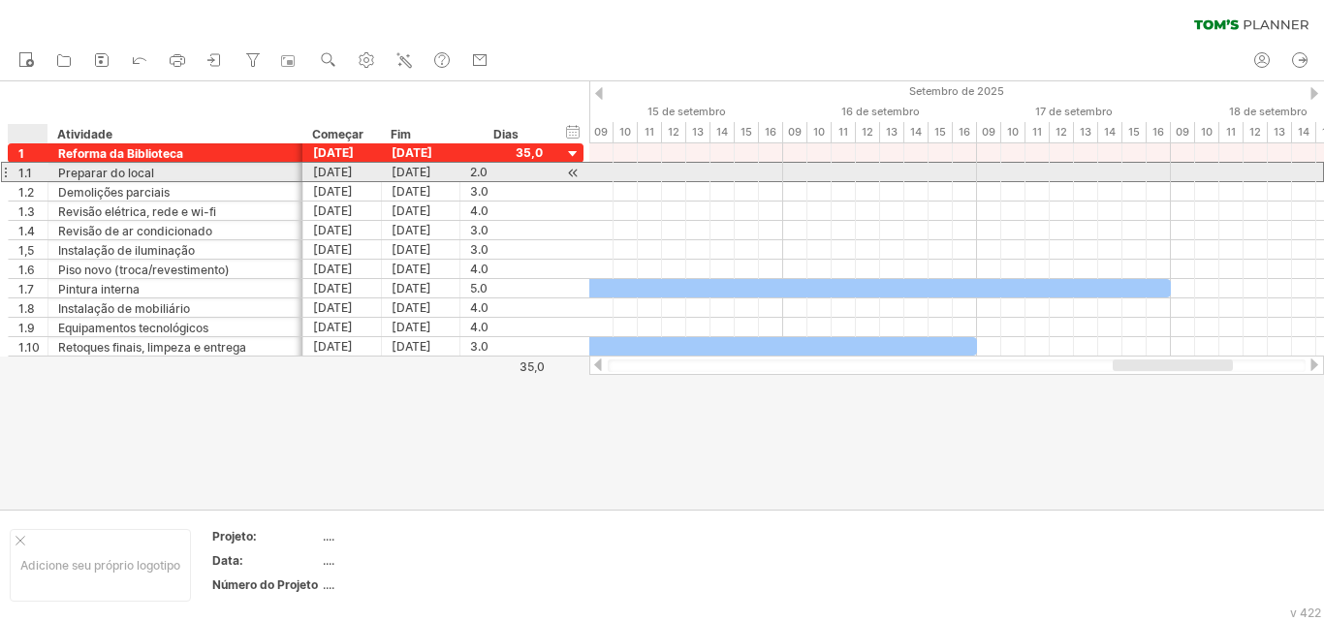
click at [28, 174] on font "1.1" at bounding box center [25, 173] width 14 height 15
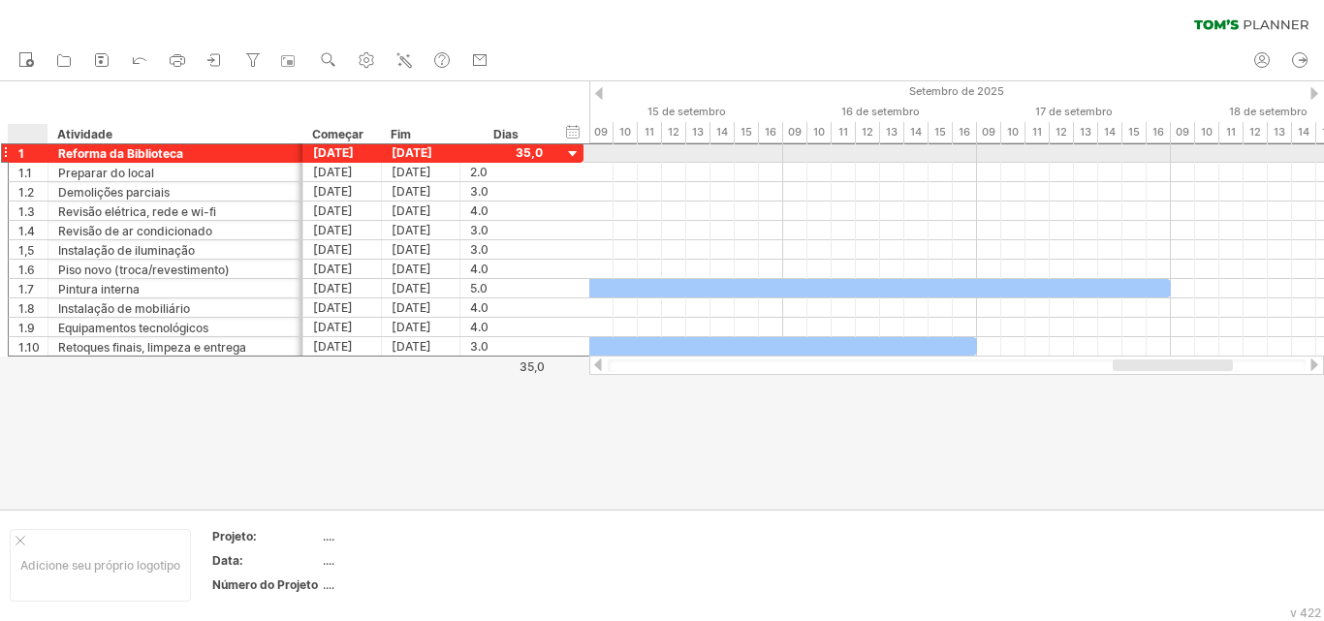
click at [21, 152] on font "1" at bounding box center [21, 153] width 6 height 15
click at [6, 152] on div at bounding box center [5, 153] width 8 height 20
click at [9, 153] on div "1" at bounding box center [29, 152] width 40 height 18
click at [9, 150] on div "1" at bounding box center [29, 152] width 40 height 18
click at [6, 151] on div at bounding box center [5, 153] width 8 height 20
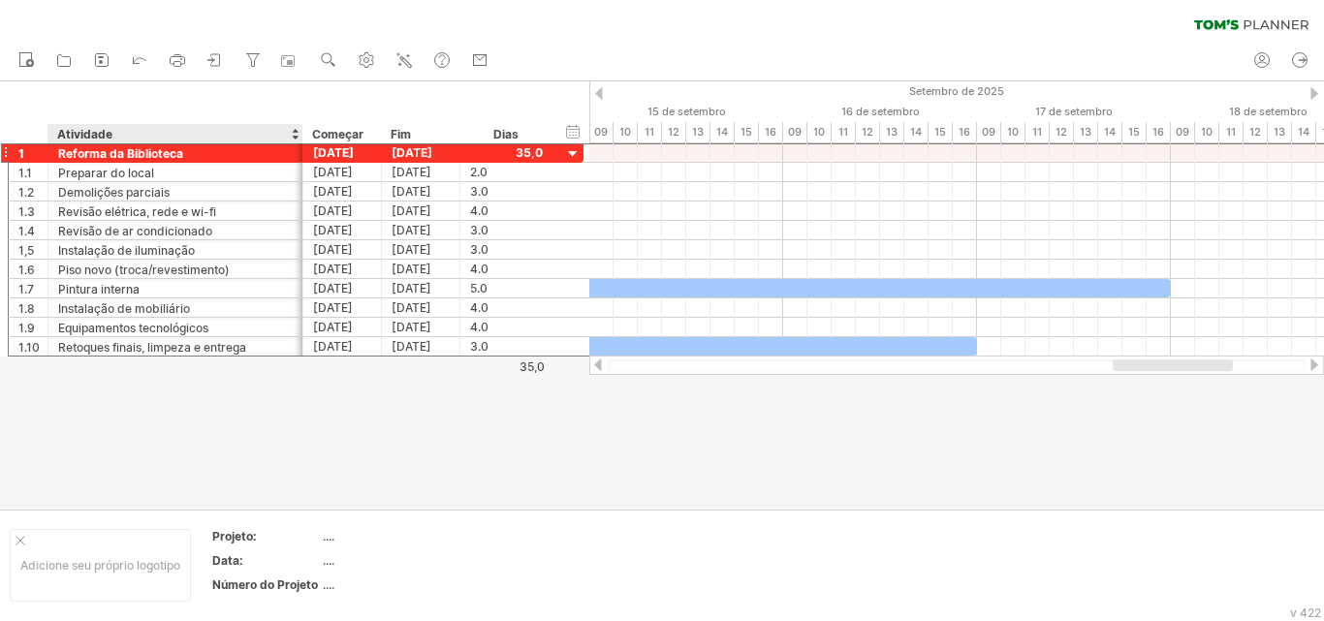
click at [308, 443] on div at bounding box center [662, 295] width 1324 height 429
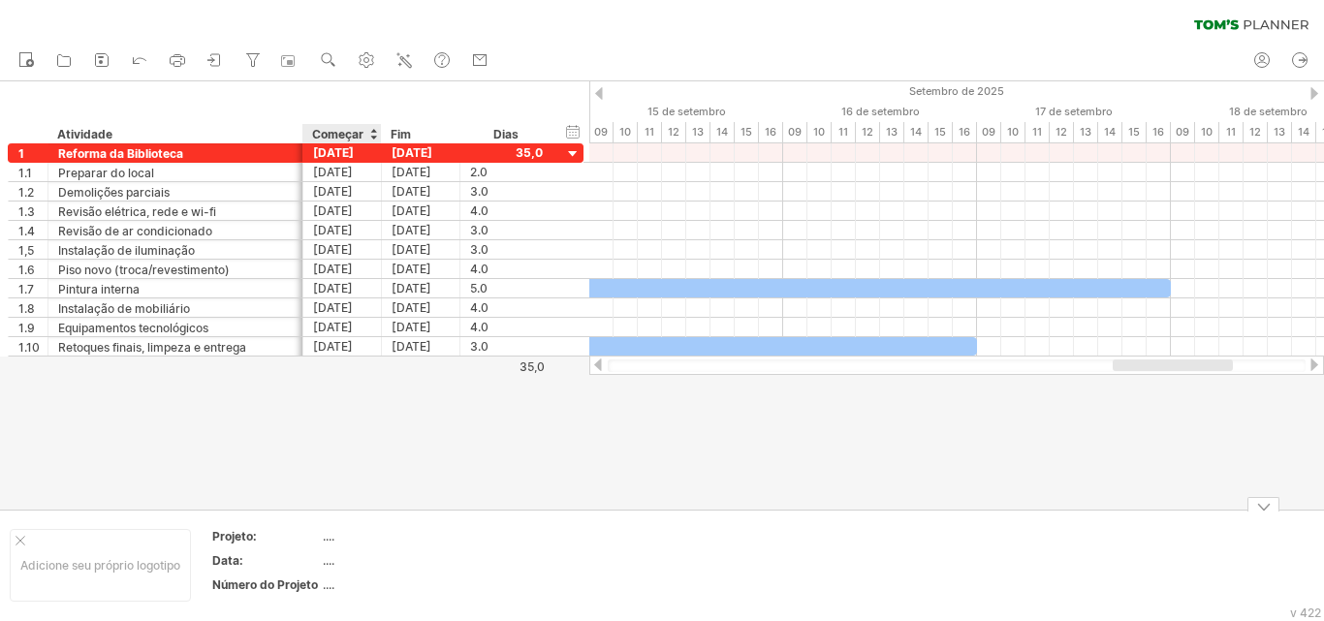
click at [323, 537] on font "...." at bounding box center [329, 536] width 12 height 15
click at [331, 561] on font "...." at bounding box center [329, 561] width 12 height 15
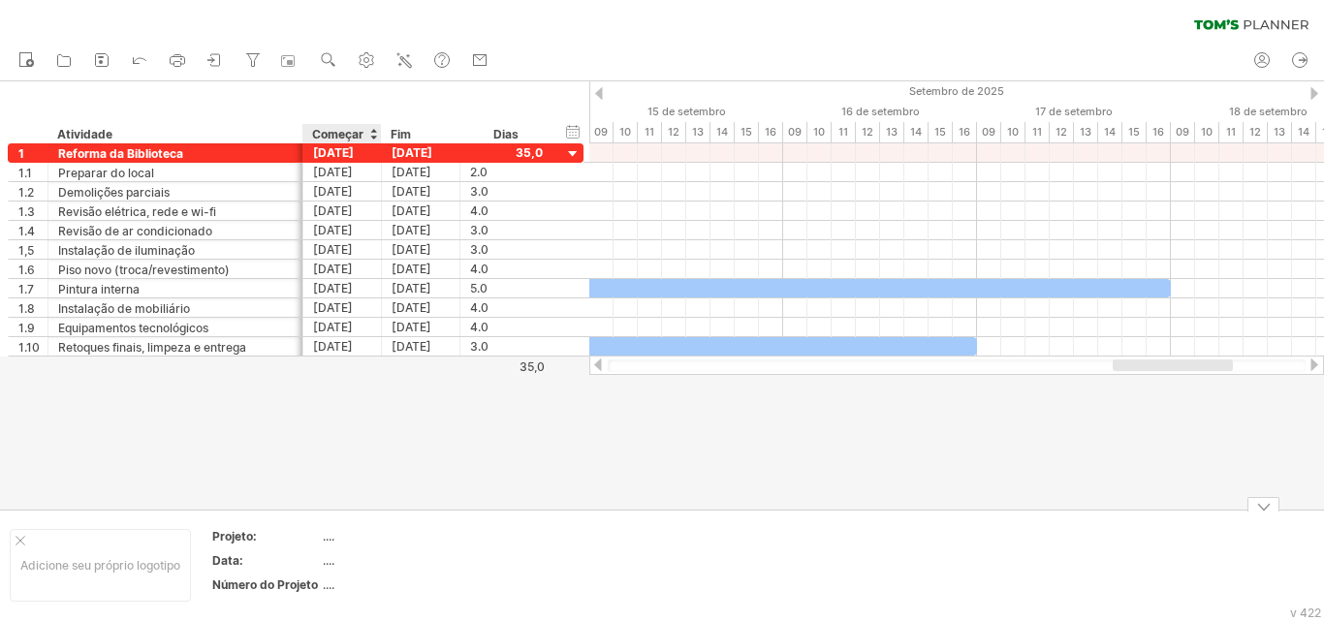
click at [317, 565] on div "Data:" at bounding box center [265, 561] width 107 height 16
click at [240, 563] on input "**********" at bounding box center [261, 561] width 99 height 16
drag, startPoint x: 246, startPoint y: 557, endPoint x: 357, endPoint y: 564, distance: 110.7
click at [357, 564] on tr "**********" at bounding box center [349, 565] width 275 height 22
type input "*****"
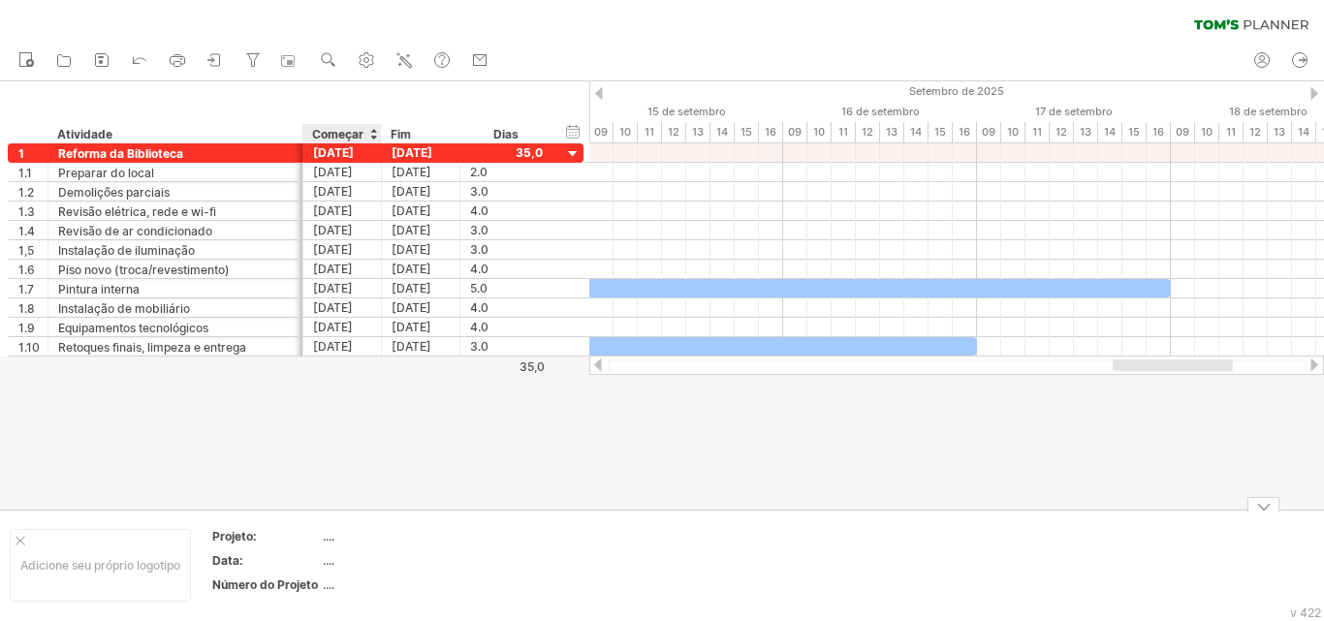
click at [384, 454] on div at bounding box center [662, 295] width 1324 height 429
click at [327, 564] on font "...." at bounding box center [329, 561] width 12 height 15
click at [228, 560] on font "Dados:" at bounding box center [232, 561] width 41 height 15
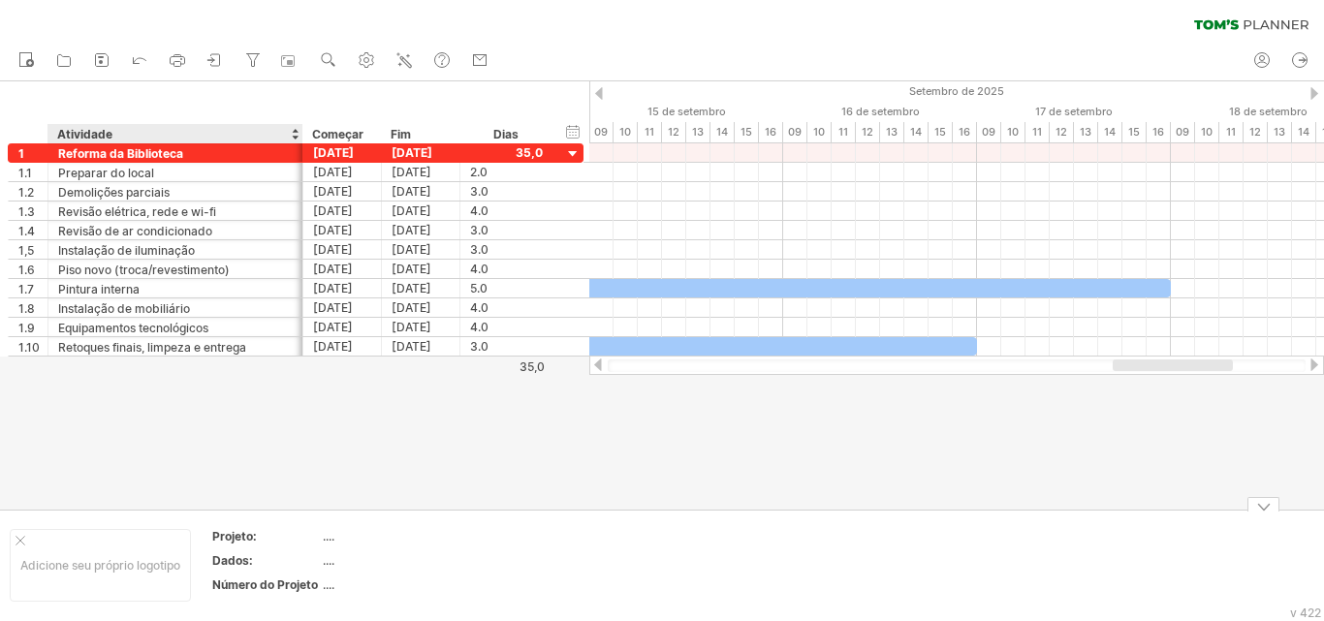
click at [228, 560] on font "Dados:" at bounding box center [232, 561] width 41 height 15
click at [282, 557] on div "Dados:" at bounding box center [265, 561] width 107 height 16
click at [369, 571] on td "...." at bounding box center [405, 564] width 165 height 22
click at [252, 560] on div "Dados:" at bounding box center [265, 561] width 107 height 16
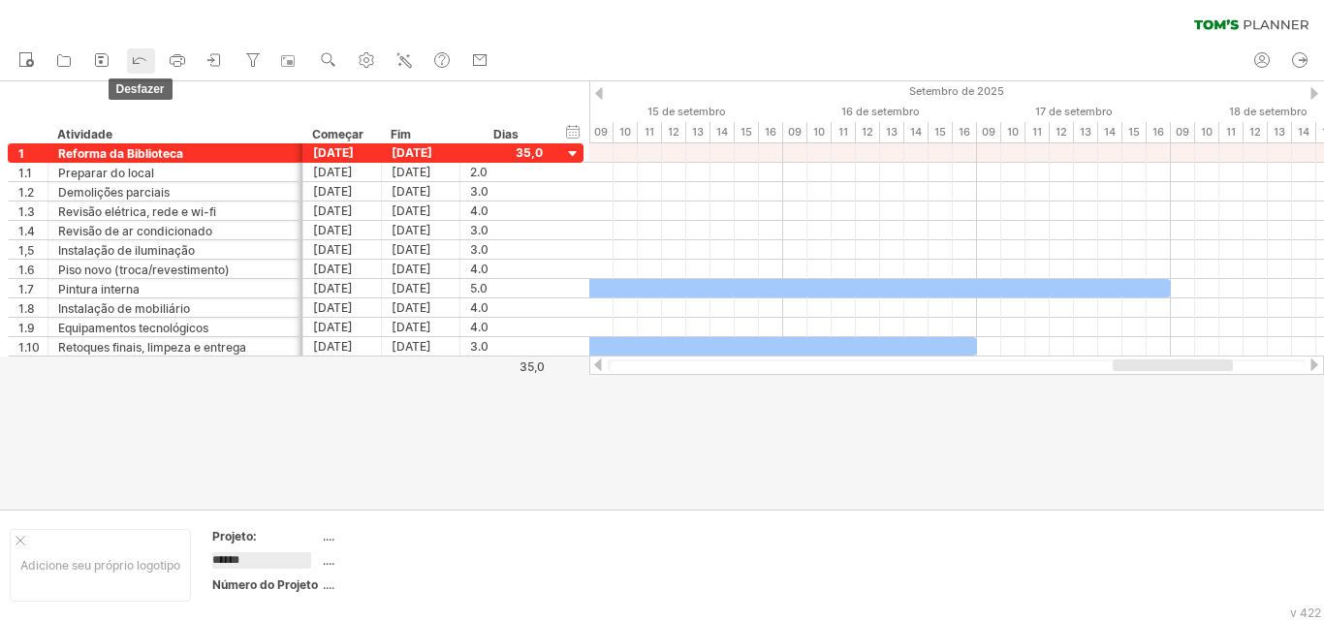
click at [145, 61] on icon at bounding box center [139, 58] width 19 height 19
click at [331, 565] on font "...." at bounding box center [329, 561] width 12 height 15
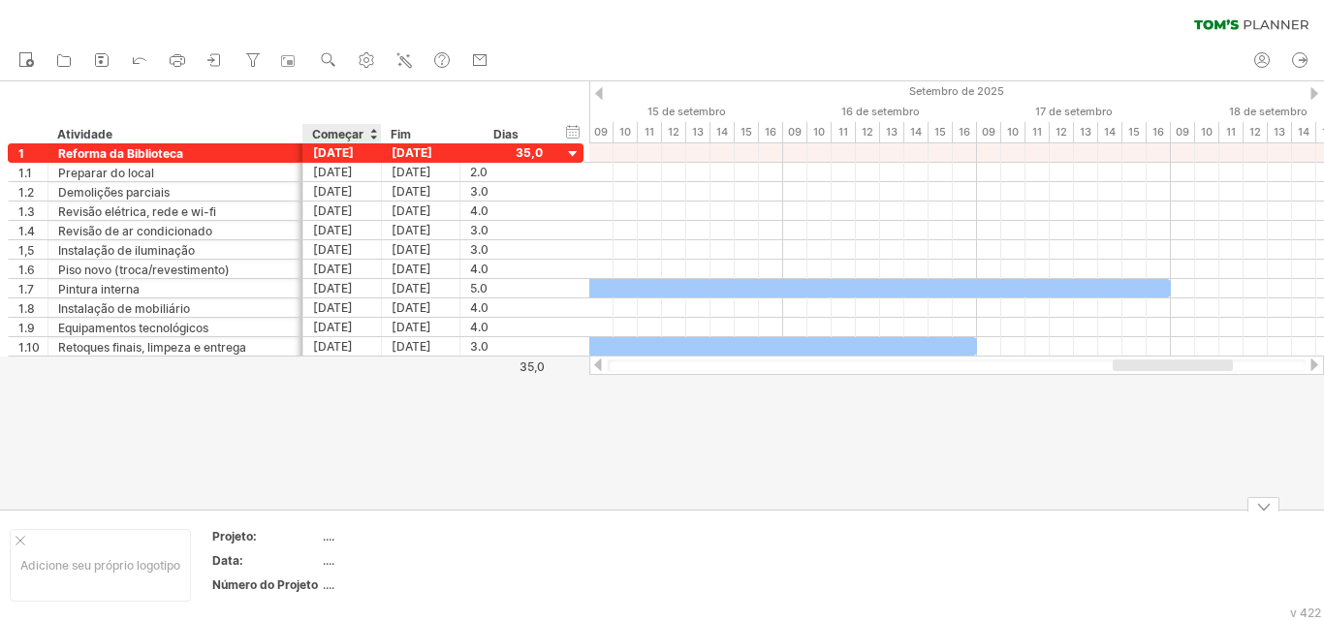
click at [319, 558] on th "Data:" at bounding box center [266, 564] width 109 height 22
click at [324, 558] on font "...." at bounding box center [329, 561] width 12 height 15
click at [325, 558] on font "...." at bounding box center [329, 561] width 12 height 15
click at [326, 538] on font "...." at bounding box center [329, 536] width 12 height 15
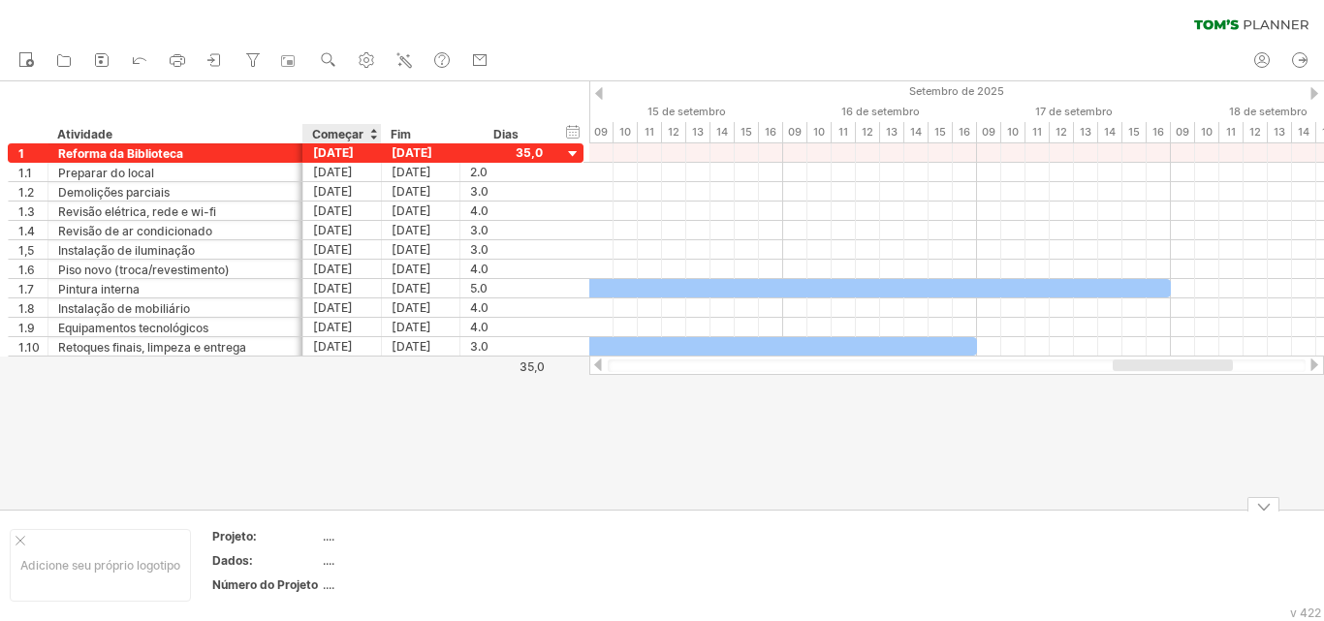
click at [326, 538] on font "...." at bounding box center [329, 536] width 12 height 15
click at [326, 581] on font "...." at bounding box center [329, 585] width 12 height 15
click at [329, 584] on font "...." at bounding box center [329, 585] width 12 height 15
click at [332, 588] on font "...." at bounding box center [329, 585] width 12 height 15
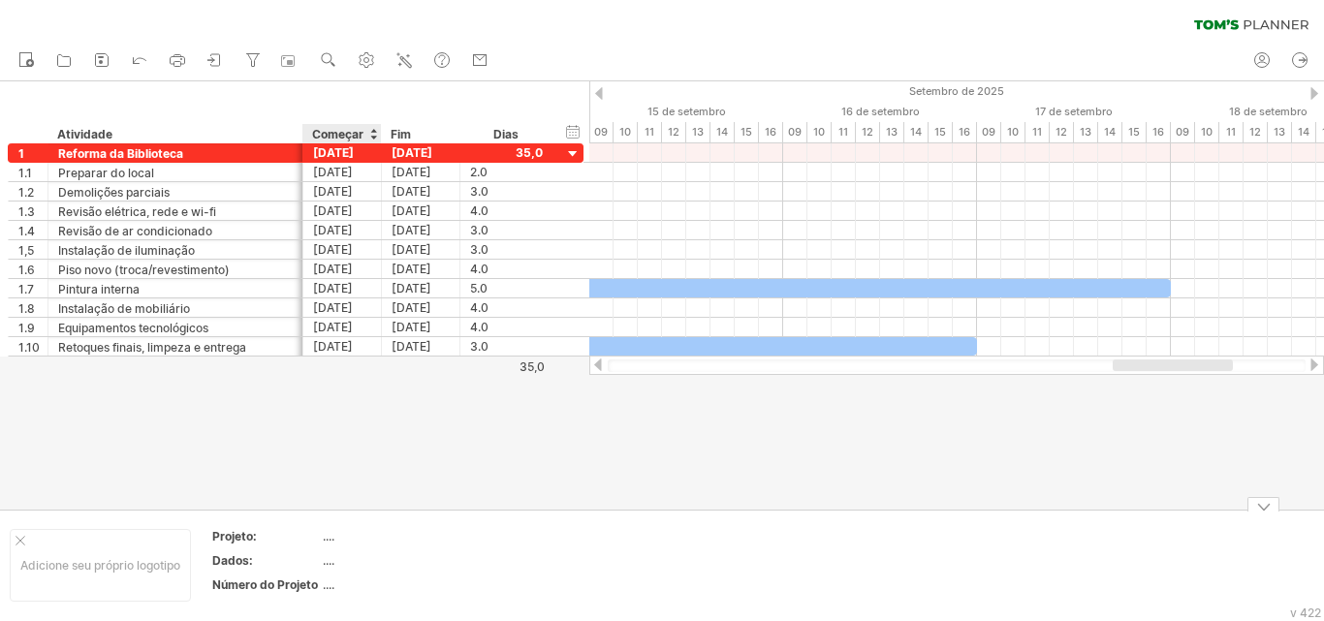
click at [332, 589] on font "...." at bounding box center [329, 585] width 12 height 15
click at [270, 459] on div at bounding box center [662, 295] width 1324 height 429
click at [325, 562] on font "...." at bounding box center [329, 561] width 12 height 15
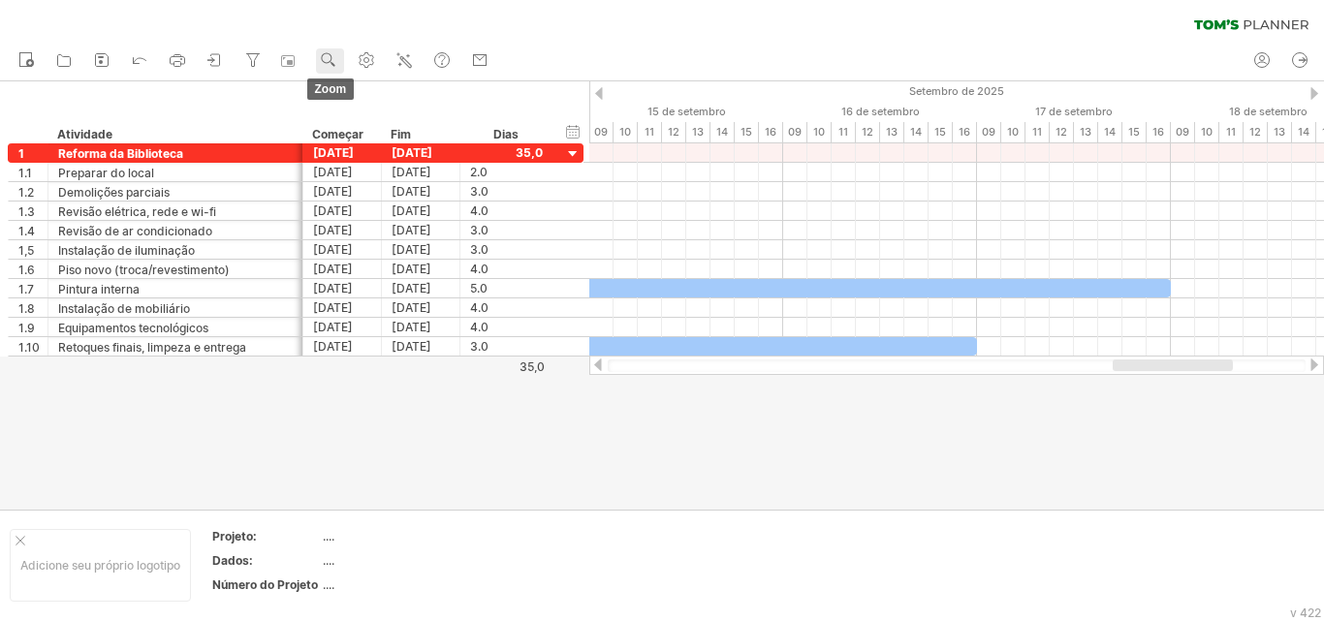
click at [332, 62] on icon at bounding box center [333, 64] width 4 height 4
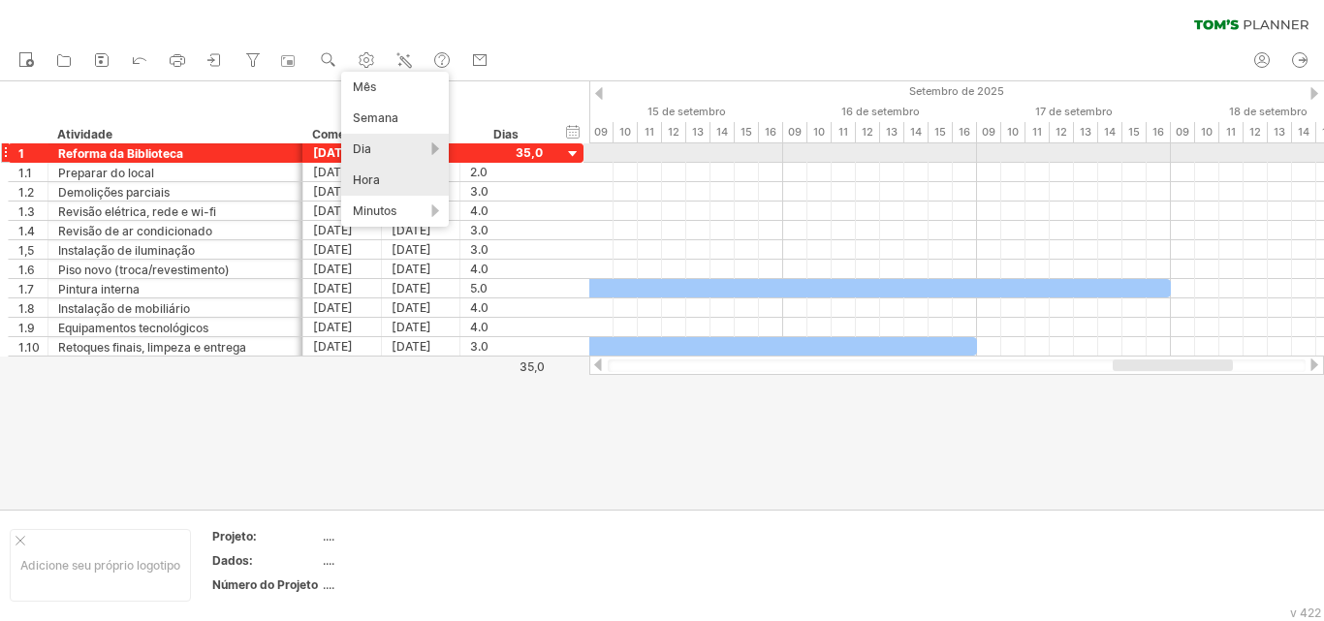
click at [413, 154] on div "Dia" at bounding box center [395, 149] width 108 height 31
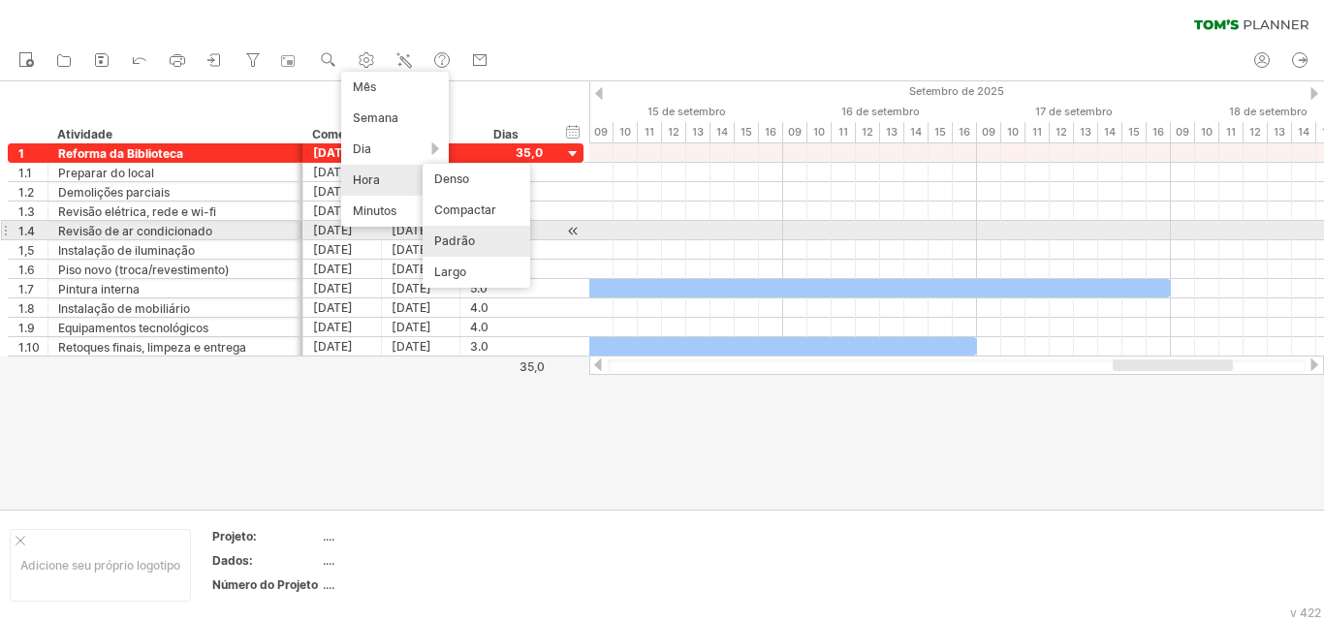
click at [493, 234] on div "Padrão" at bounding box center [477, 241] width 108 height 31
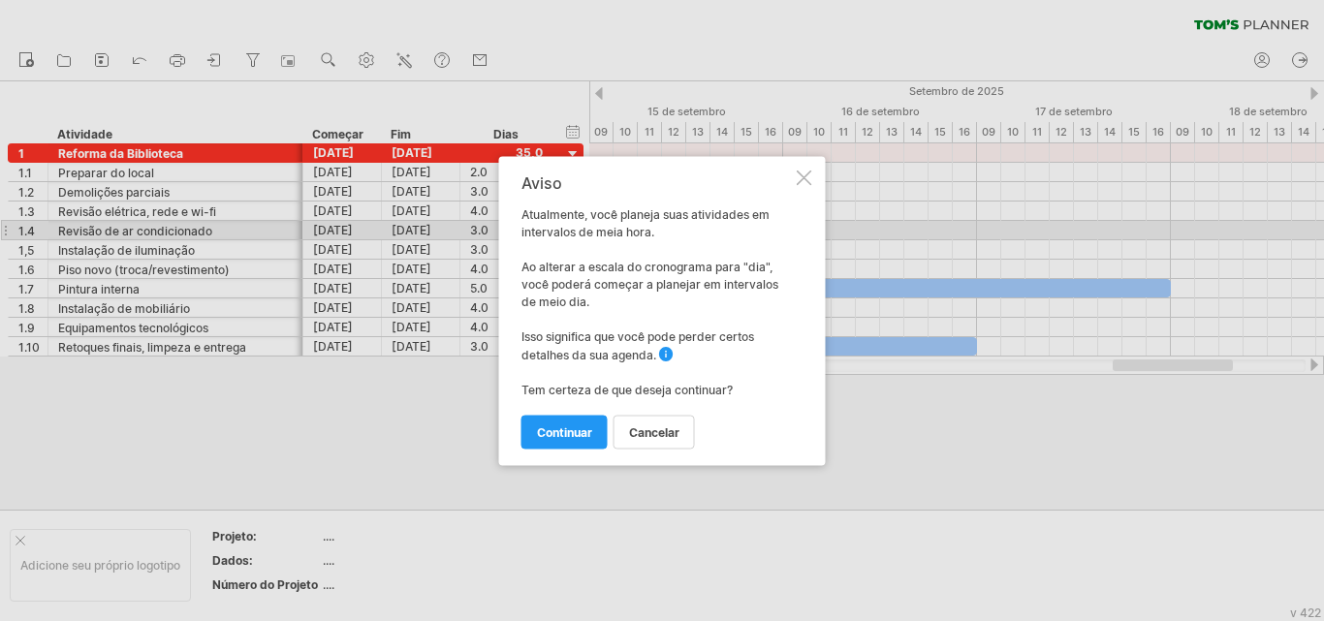
click at [586, 436] on font "continuar" at bounding box center [564, 432] width 55 height 15
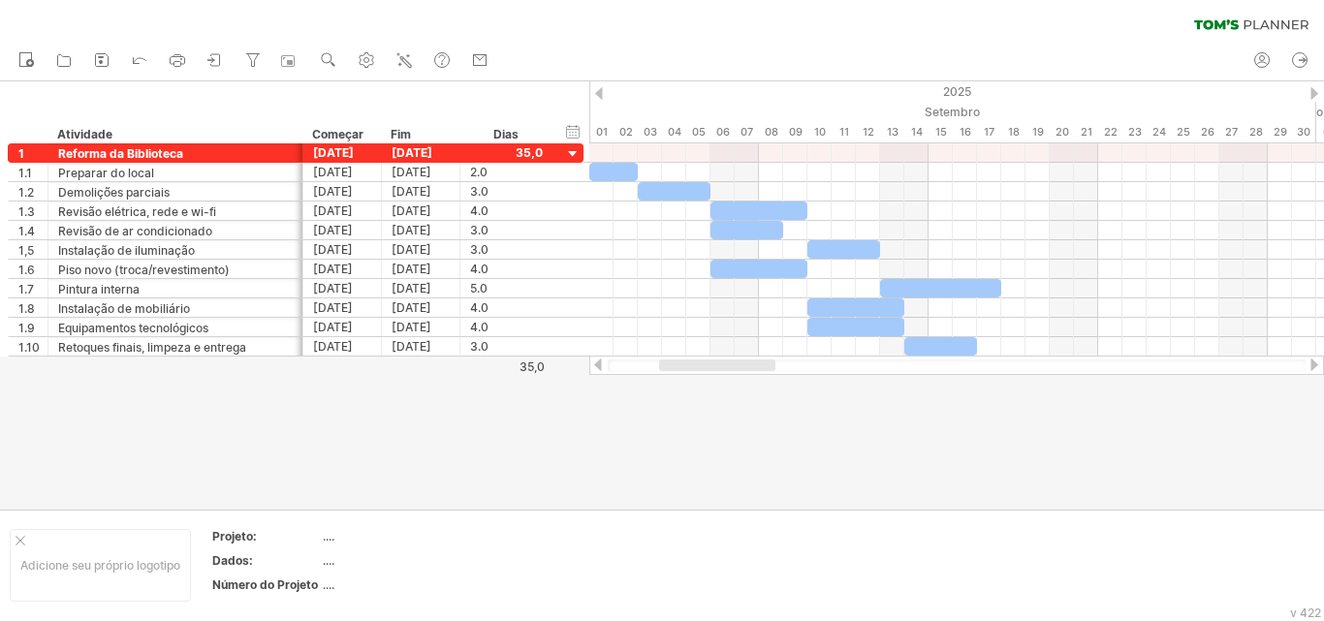
drag, startPoint x: 772, startPoint y: 367, endPoint x: 716, endPoint y: 364, distance: 55.4
click at [716, 364] on div at bounding box center [717, 366] width 116 height 12
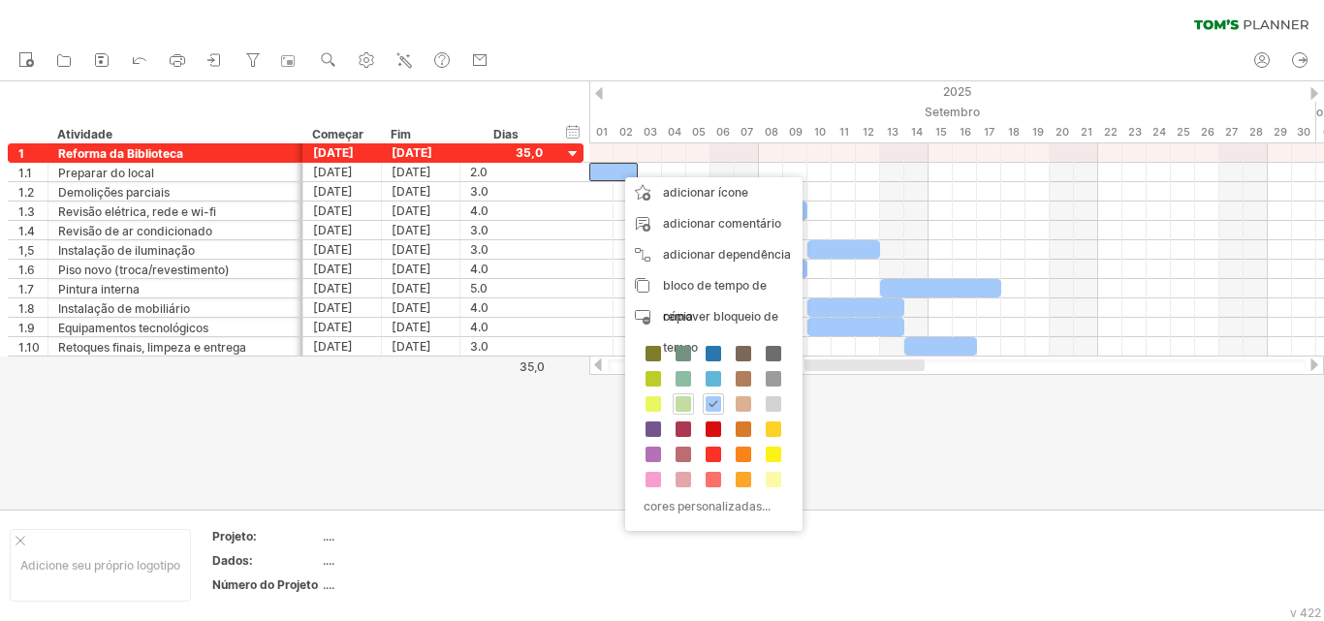
click at [690, 402] on span at bounding box center [684, 405] width 16 height 16
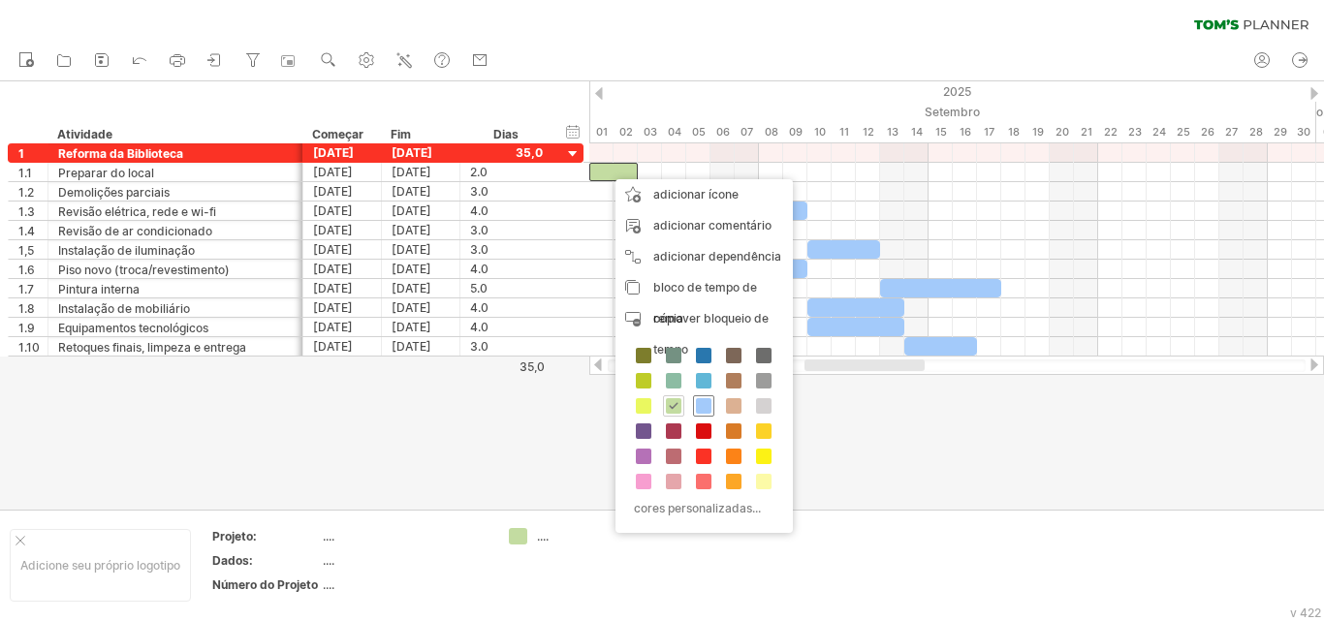
click at [703, 408] on span at bounding box center [704, 406] width 16 height 16
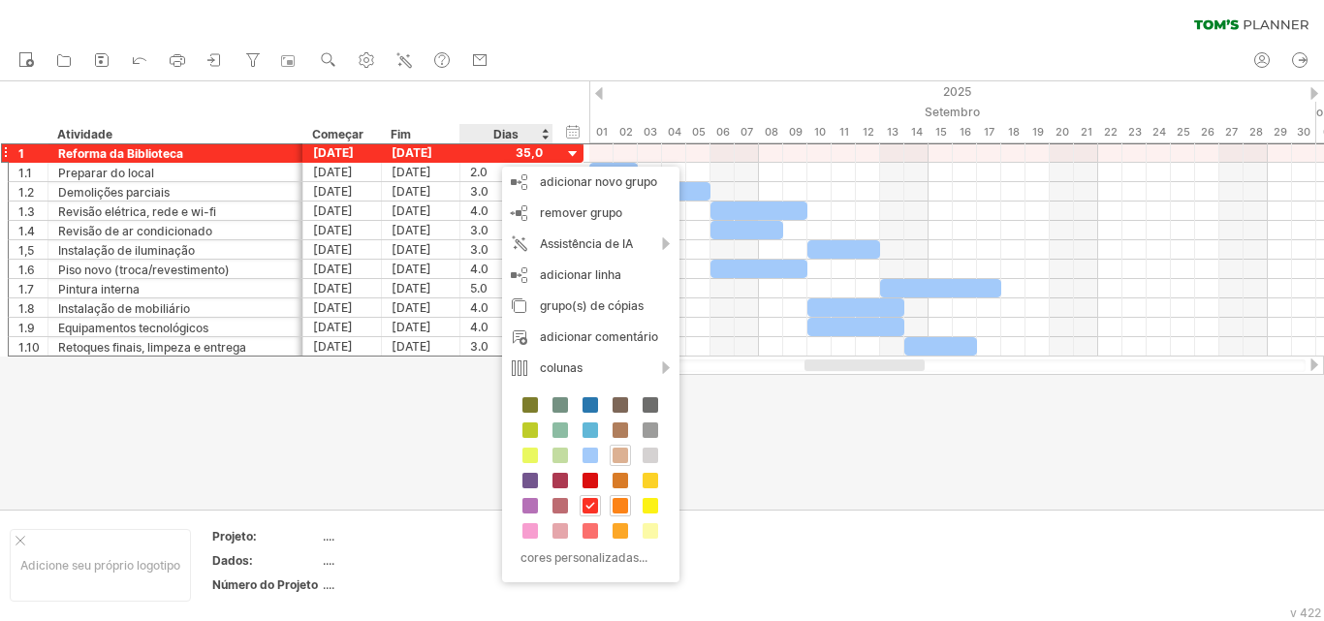
click at [619, 453] on span at bounding box center [621, 456] width 16 height 16
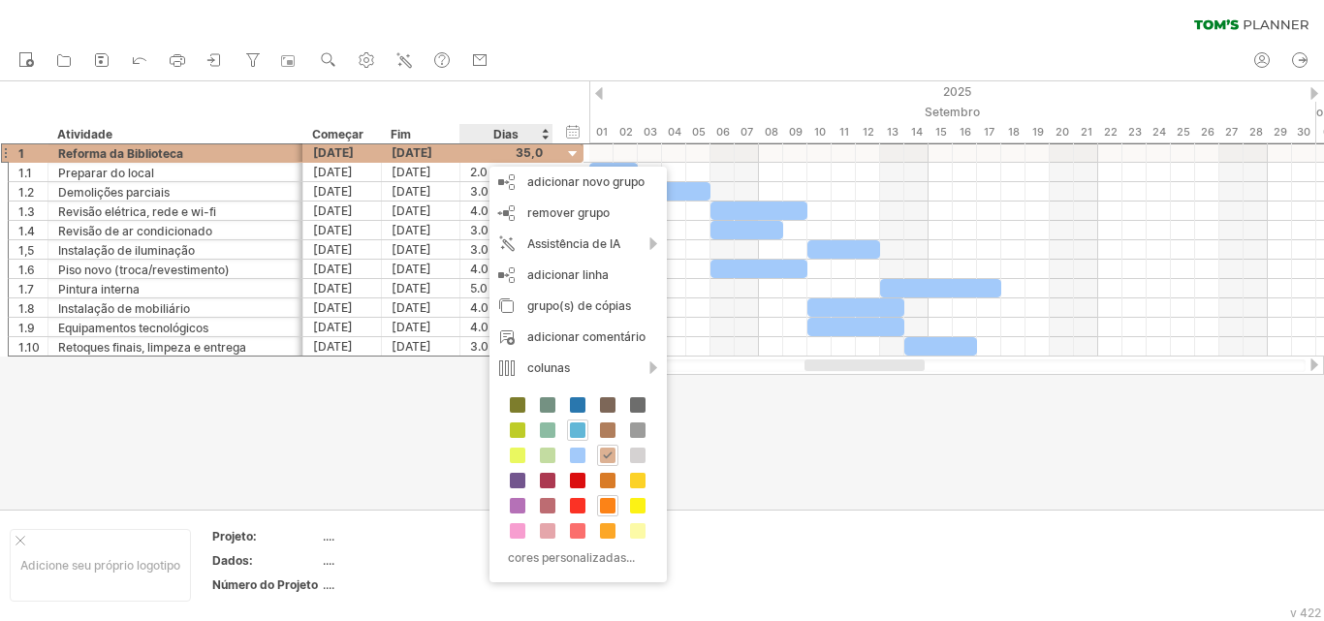
click at [579, 426] on span at bounding box center [578, 431] width 16 height 16
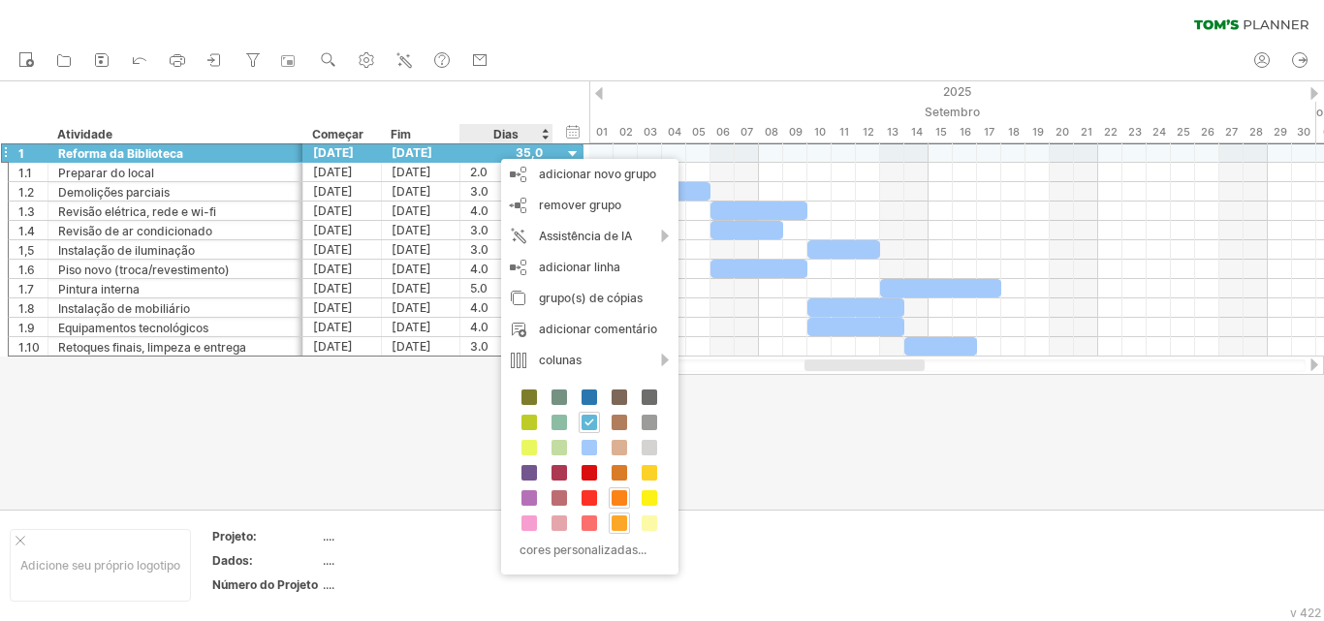
click at [623, 523] on span at bounding box center [620, 524] width 16 height 16
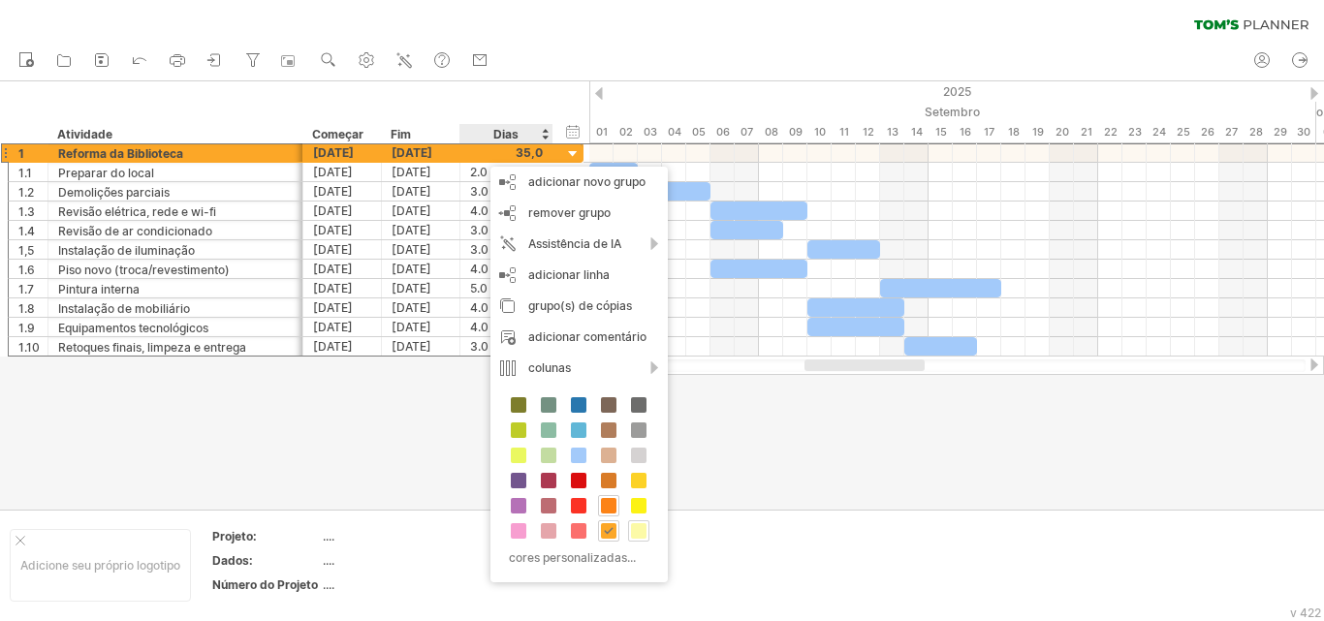
click at [634, 532] on span at bounding box center [639, 532] width 16 height 16
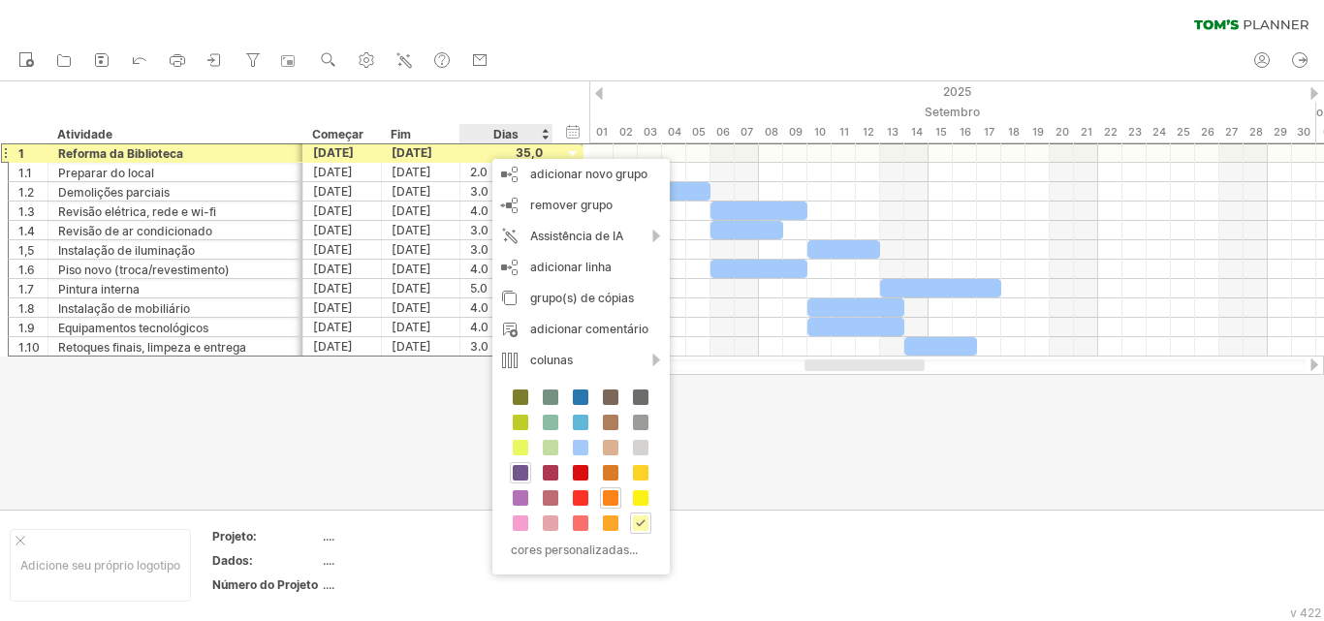
click at [525, 478] on span at bounding box center [521, 473] width 16 height 16
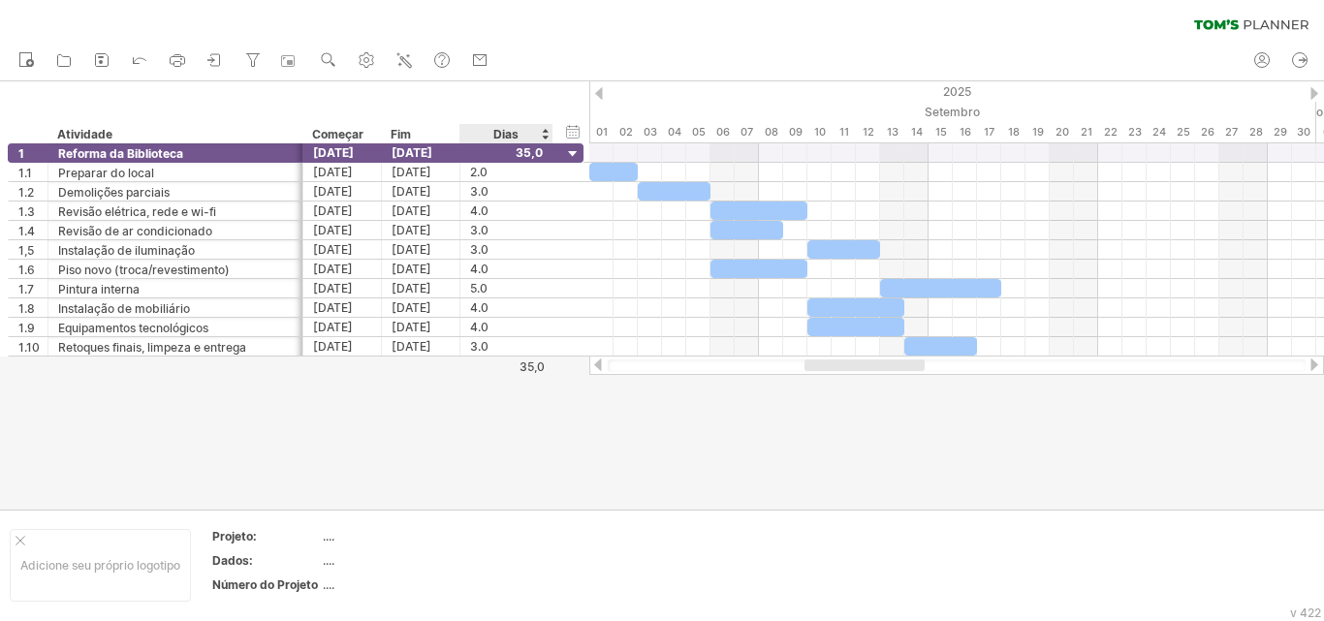
click at [525, 476] on div at bounding box center [662, 295] width 1324 height 429
click at [597, 490] on div at bounding box center [662, 295] width 1324 height 429
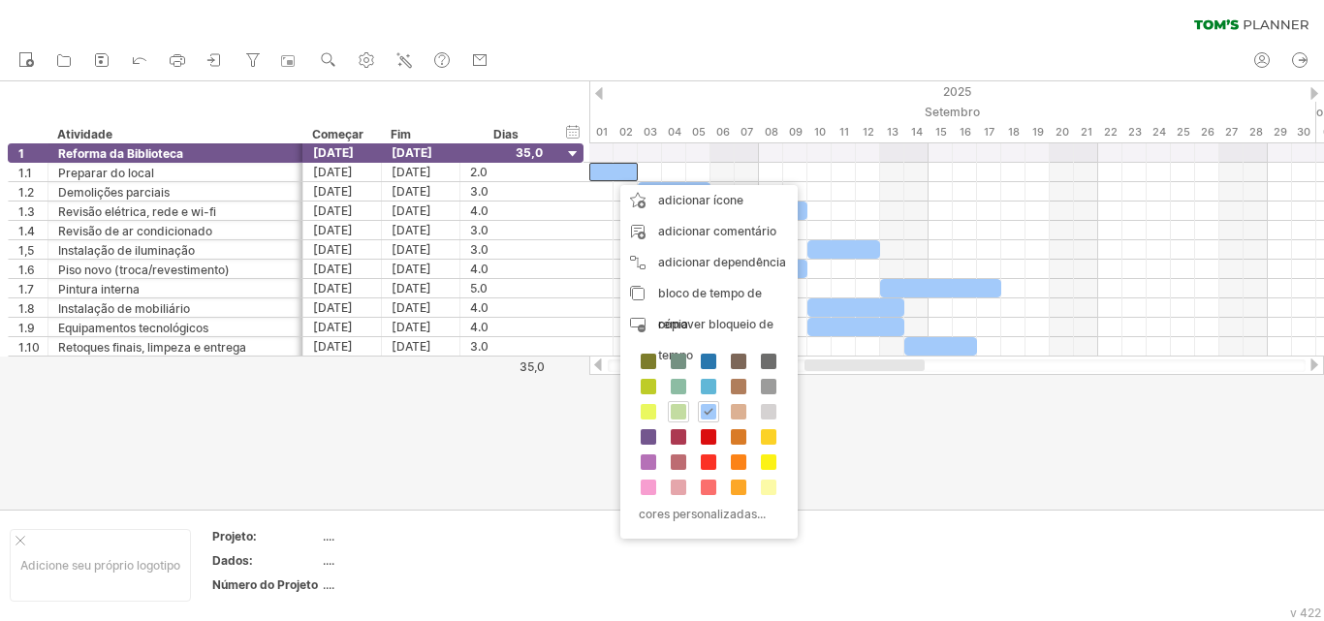
click at [682, 405] on span at bounding box center [679, 412] width 16 height 16
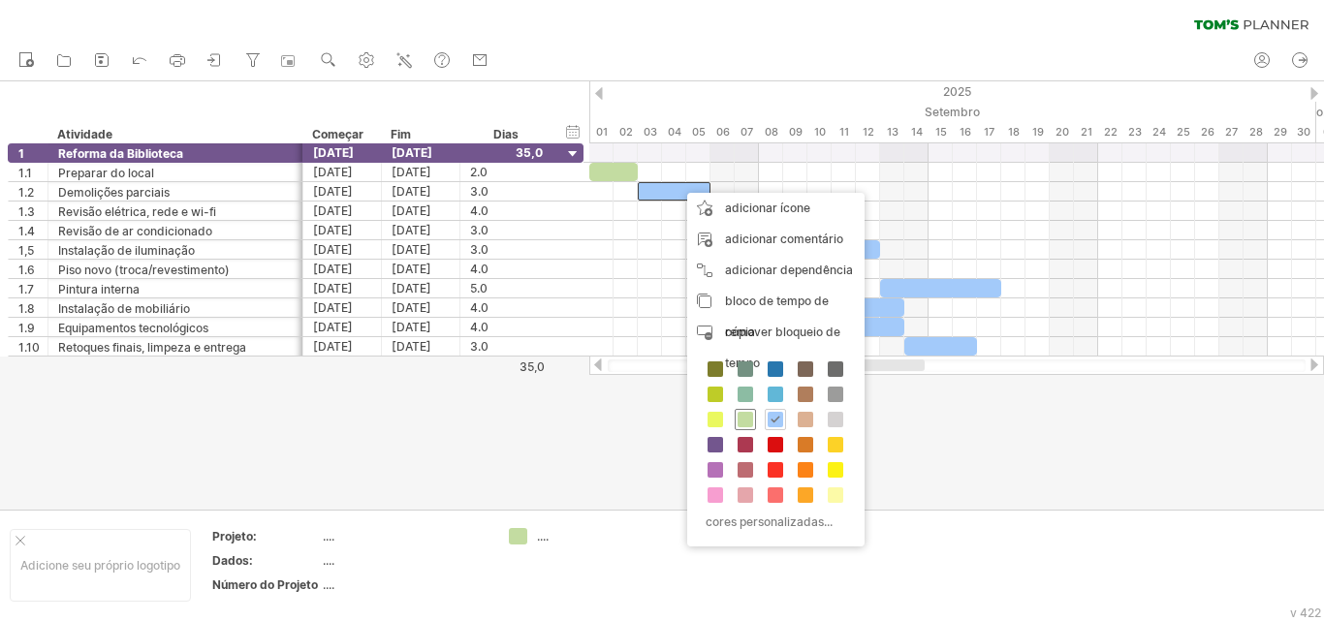
click at [745, 419] on span at bounding box center [746, 420] width 16 height 16
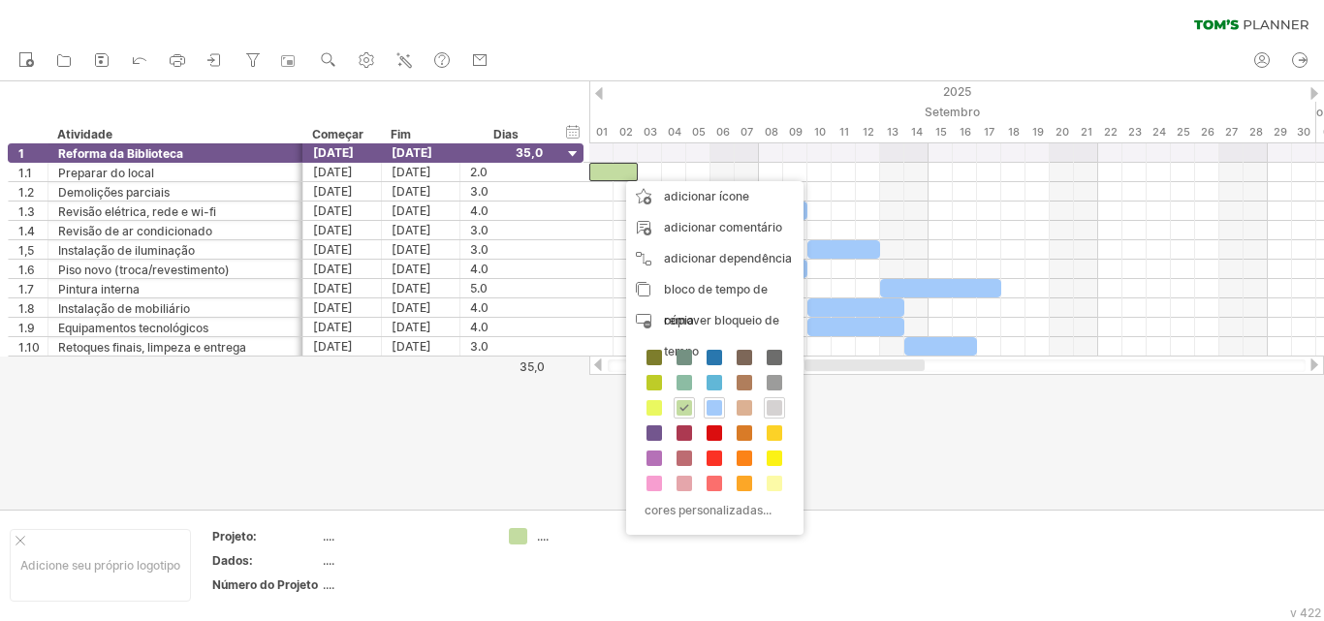
click at [774, 403] on span at bounding box center [775, 408] width 16 height 16
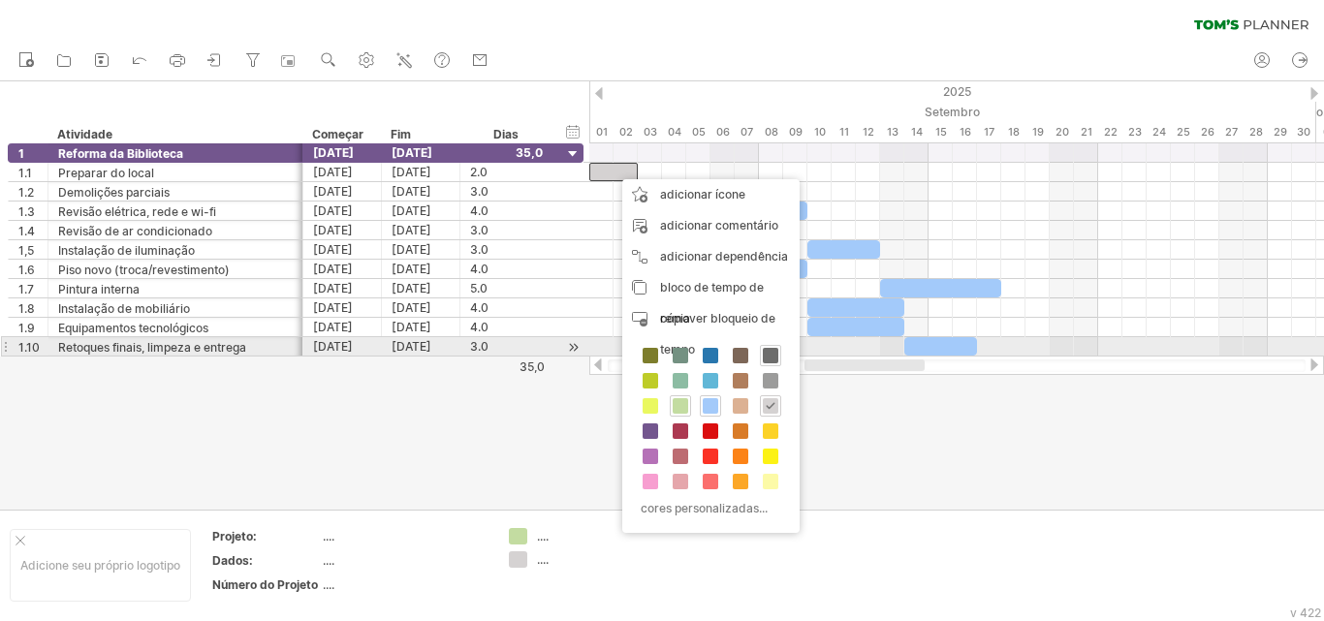
click at [767, 354] on span at bounding box center [771, 356] width 16 height 16
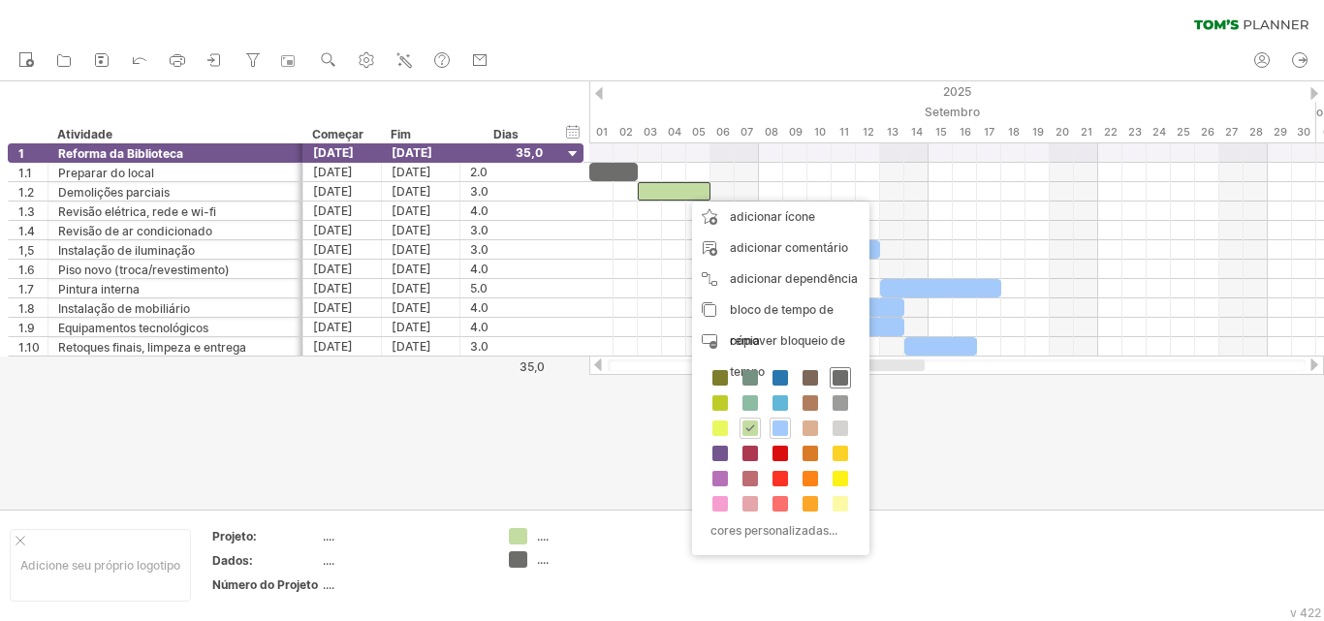
click at [844, 381] on span at bounding box center [841, 378] width 16 height 16
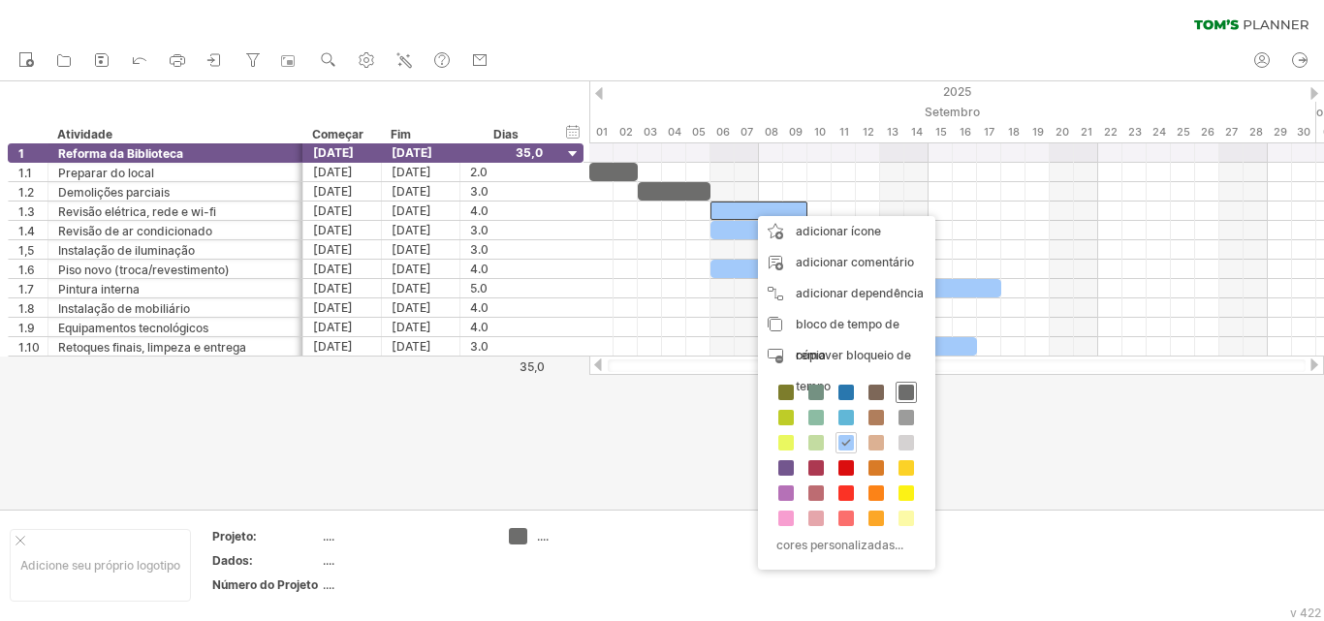
click at [903, 393] on span at bounding box center [907, 393] width 16 height 16
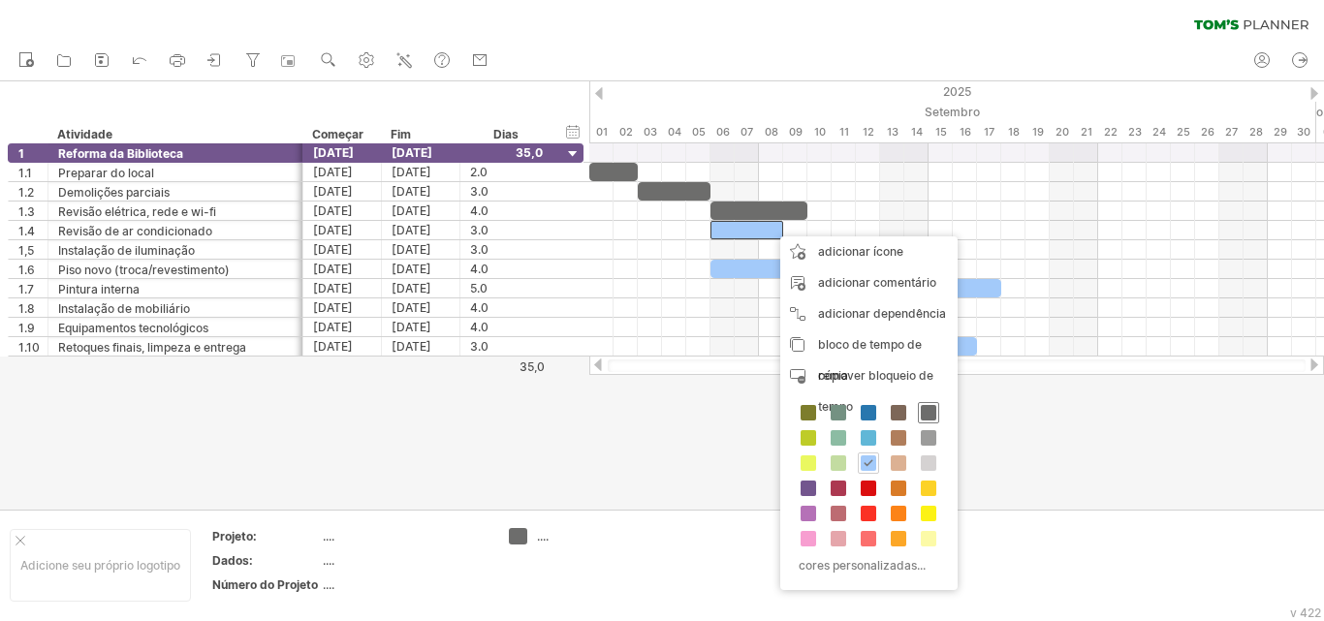
click at [929, 414] on span at bounding box center [929, 413] width 16 height 16
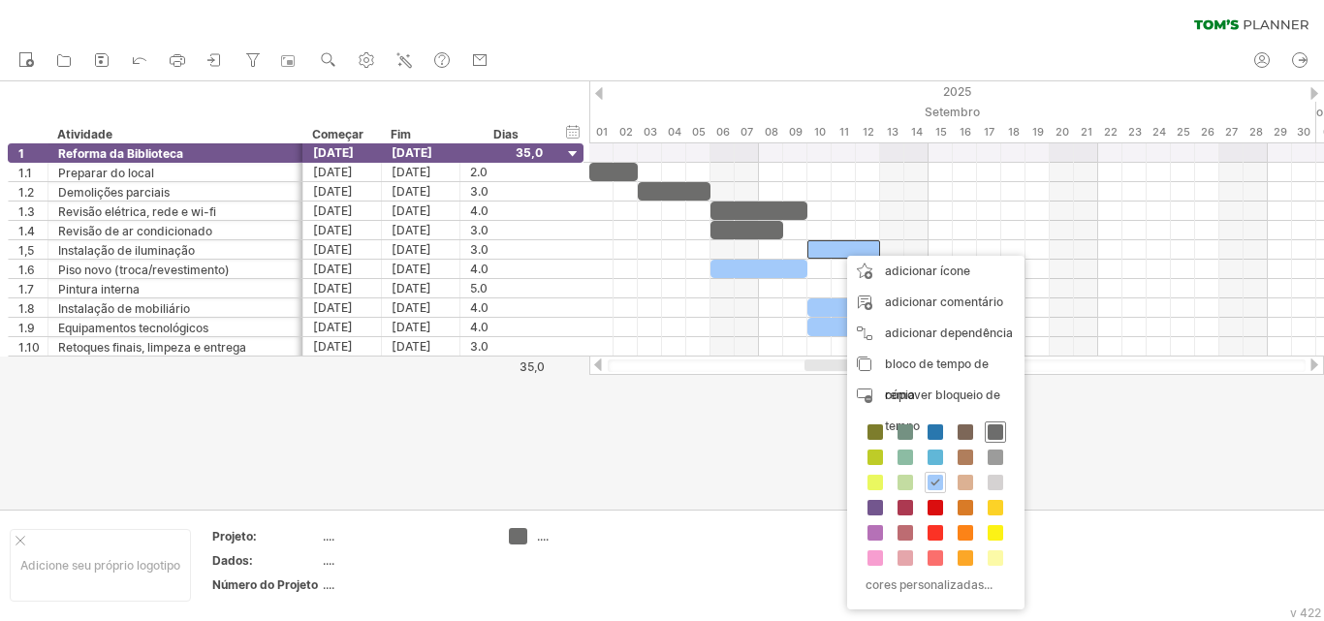
click at [995, 434] on span at bounding box center [996, 433] width 16 height 16
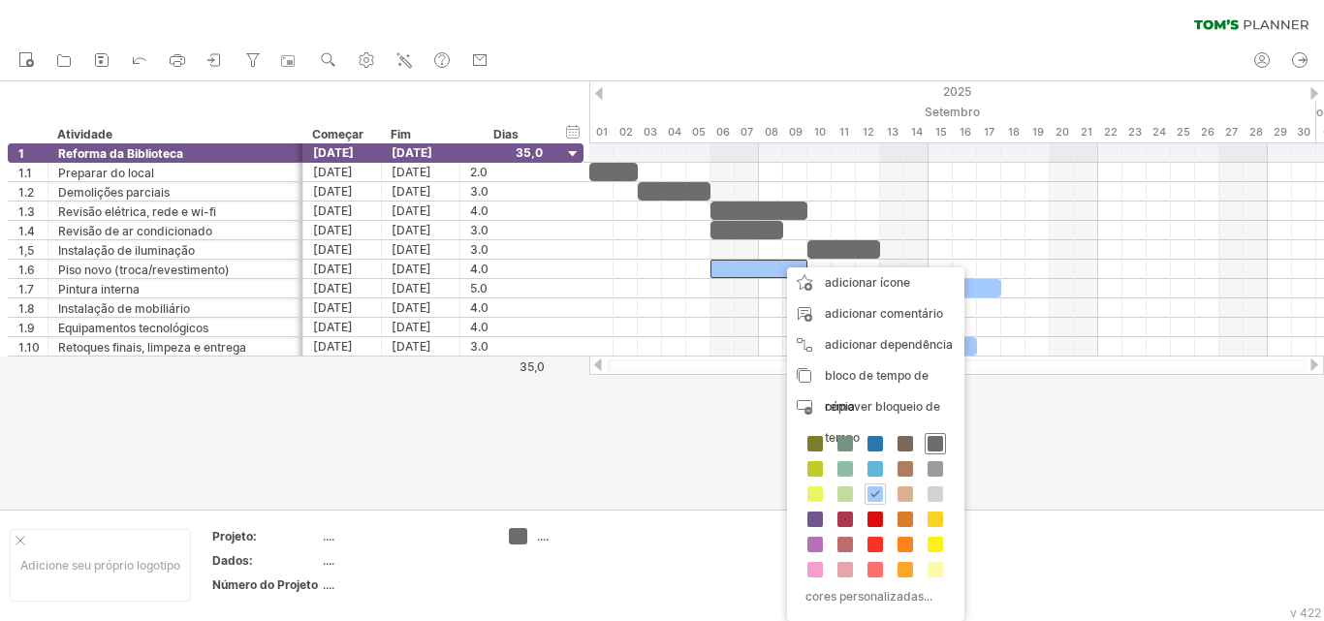
click at [936, 449] on span at bounding box center [936, 444] width 16 height 16
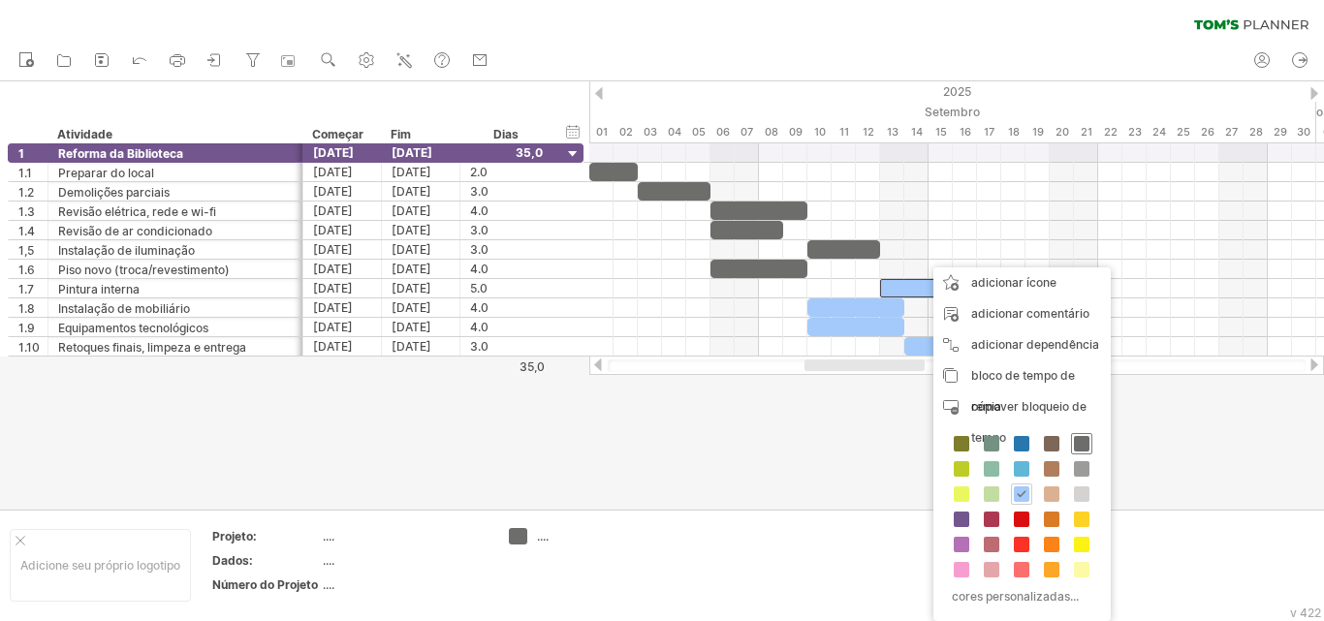
click at [1084, 441] on span at bounding box center [1082, 444] width 16 height 16
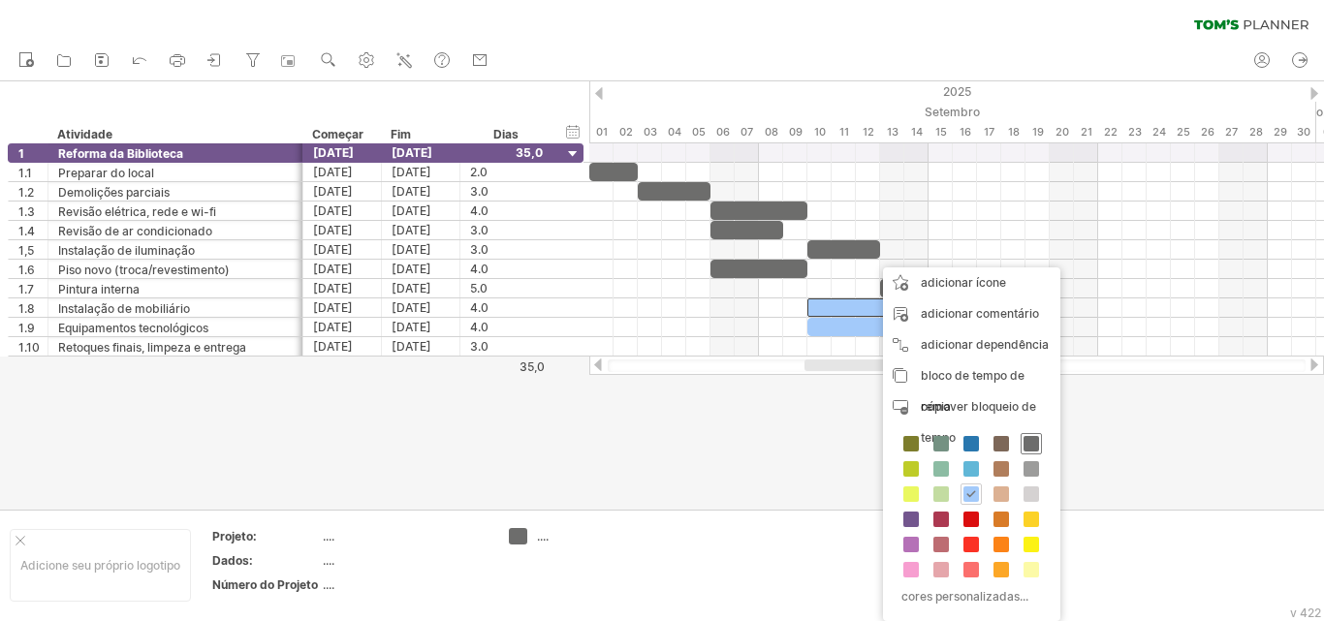
click at [1032, 452] on div at bounding box center [1031, 443] width 21 height 21
click at [1028, 450] on span at bounding box center [1034, 444] width 16 height 16
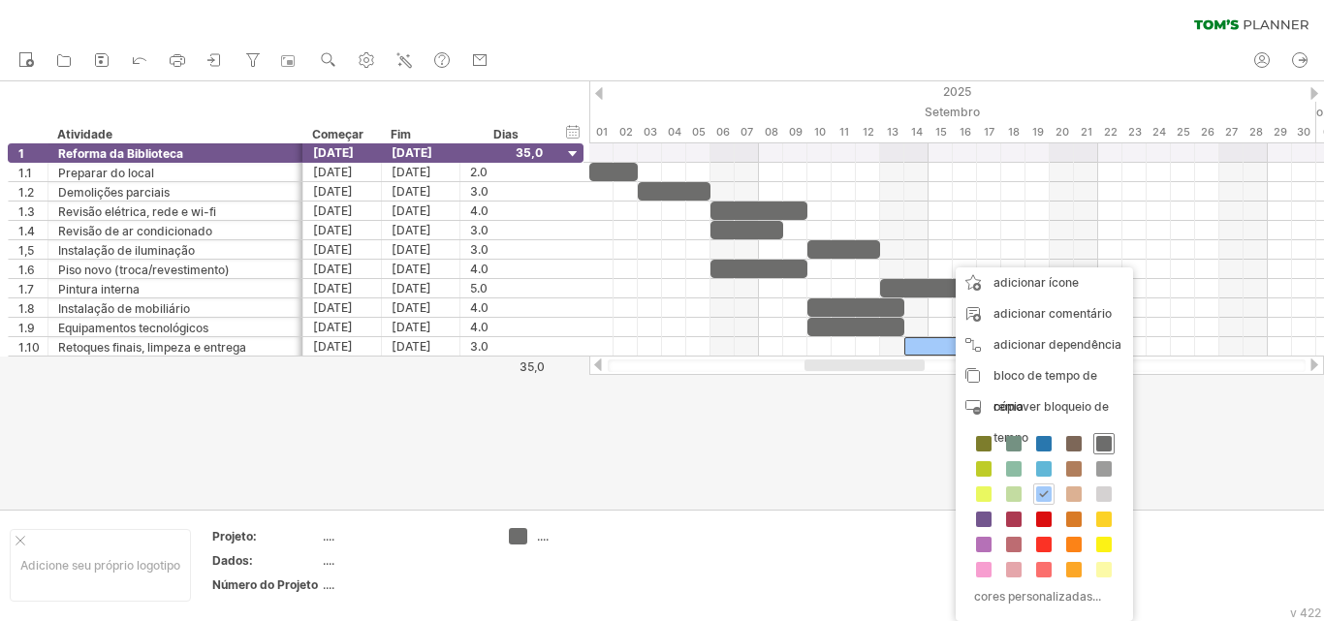
click at [1108, 447] on span at bounding box center [1104, 444] width 16 height 16
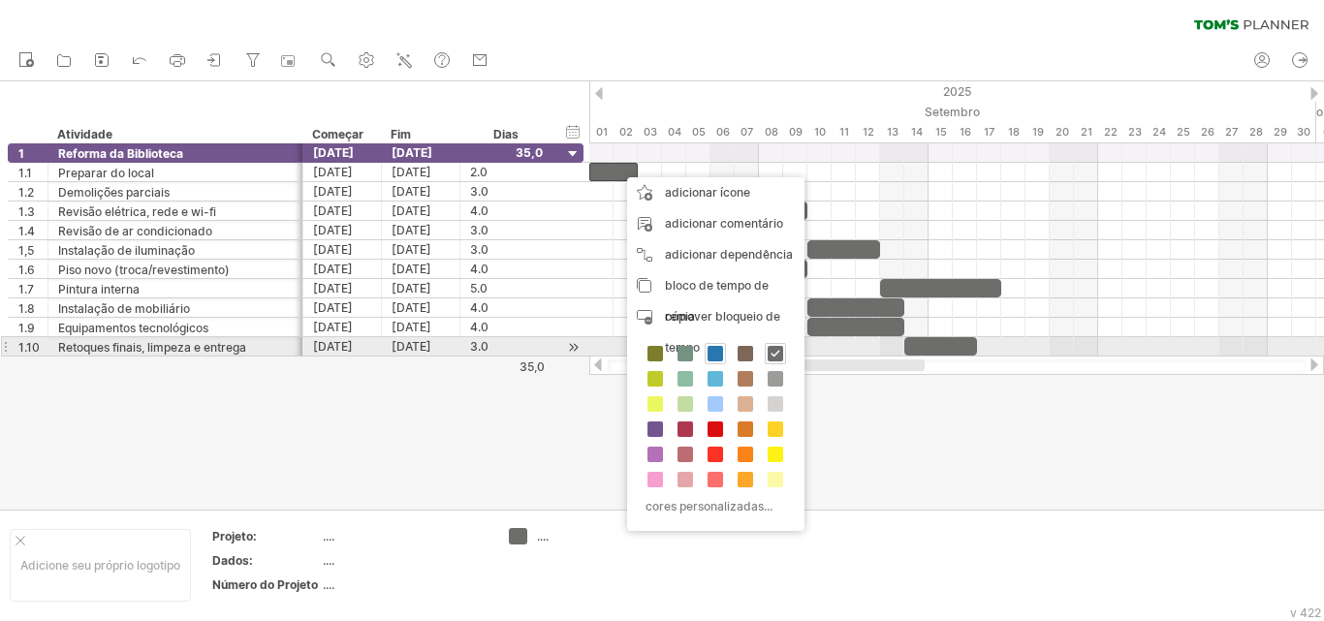
click at [711, 350] on span at bounding box center [716, 354] width 16 height 16
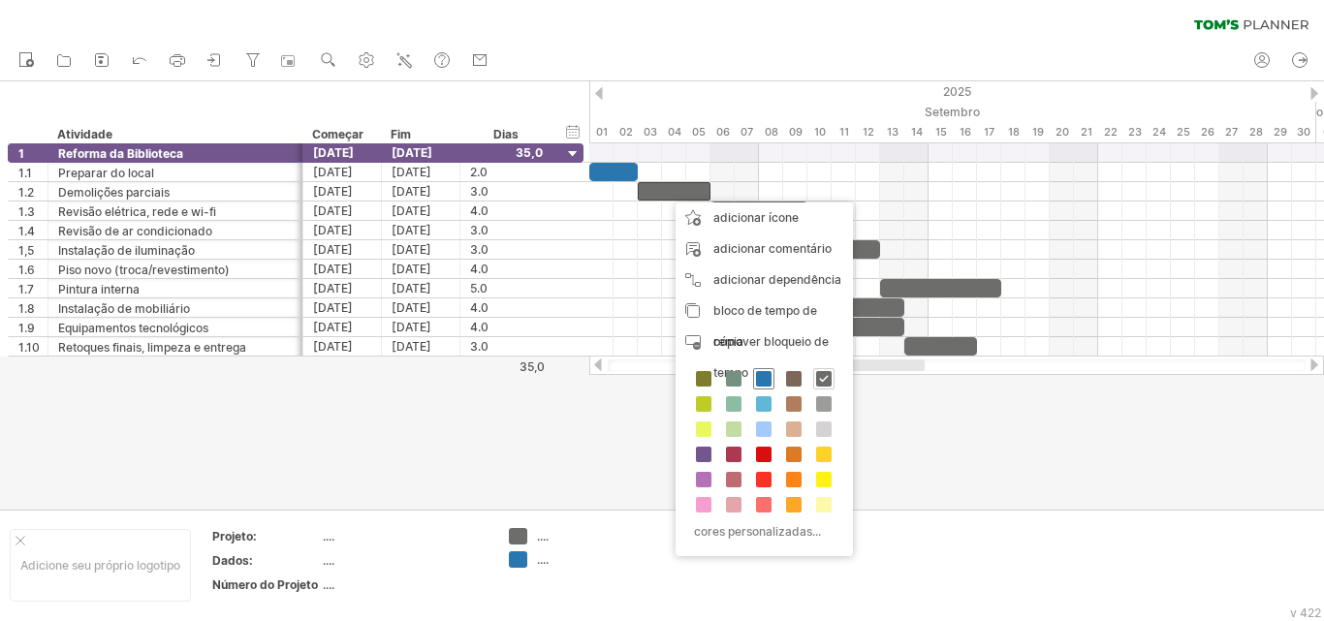
click at [765, 379] on span at bounding box center [764, 379] width 16 height 16
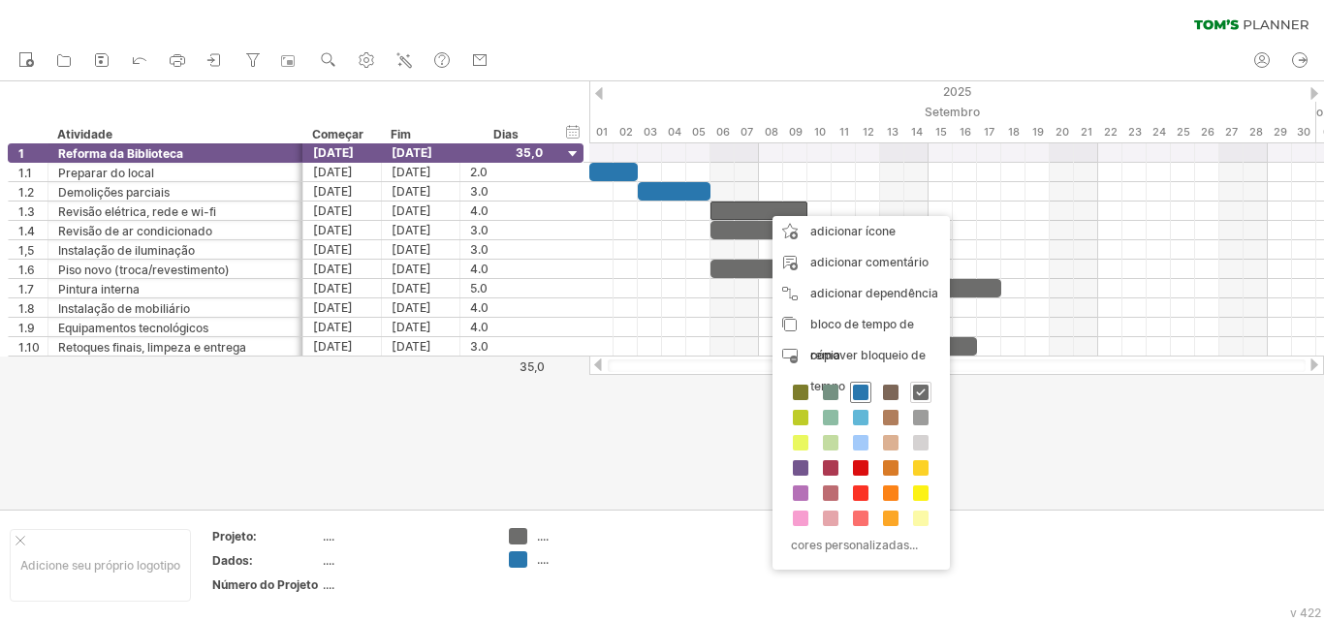
click at [864, 389] on span at bounding box center [861, 393] width 16 height 16
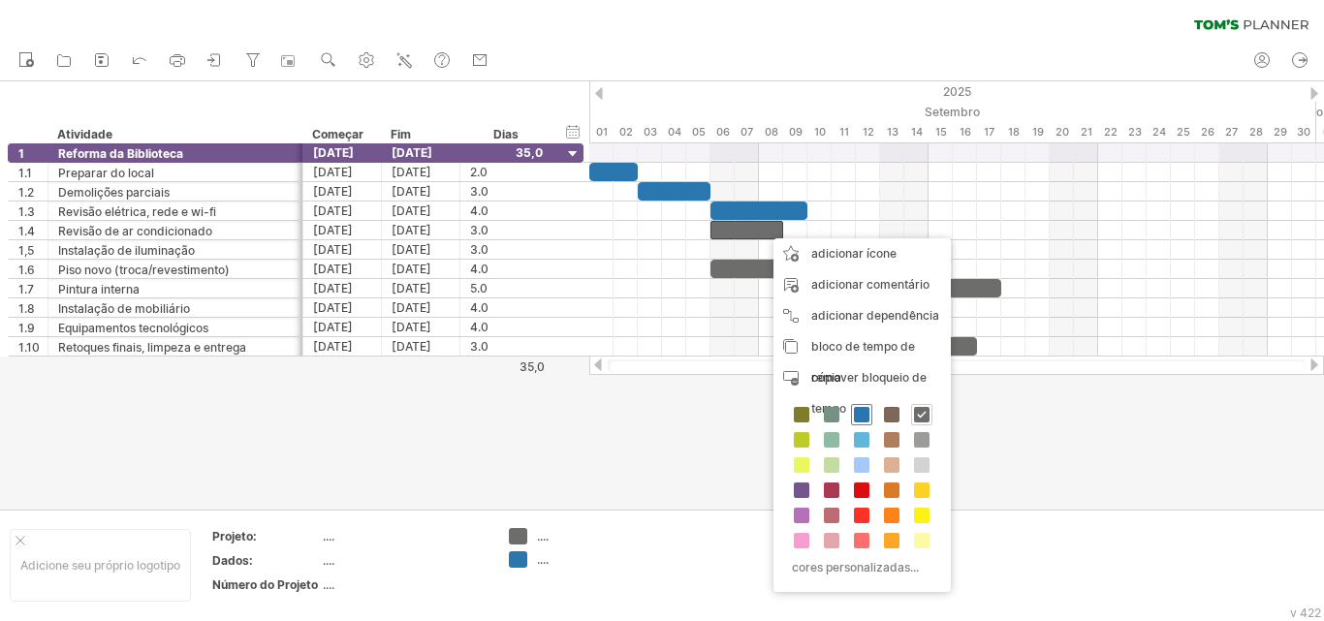
click at [859, 419] on span at bounding box center [862, 415] width 16 height 16
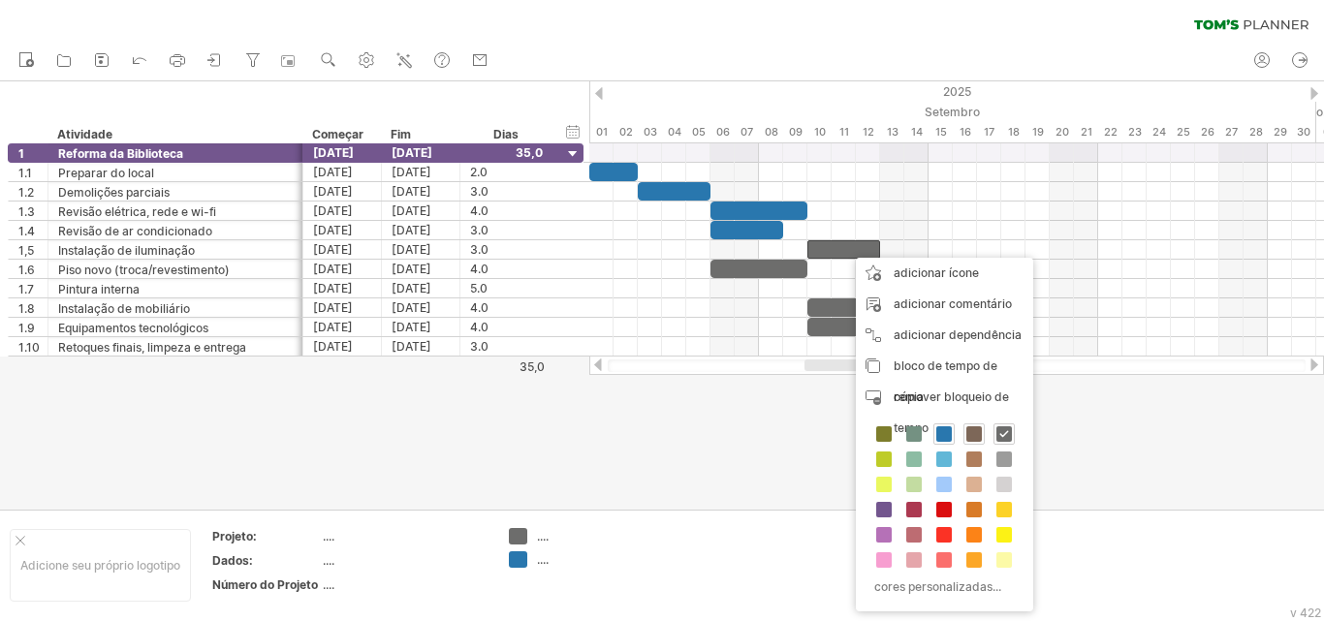
click at [972, 433] on span at bounding box center [975, 435] width 16 height 16
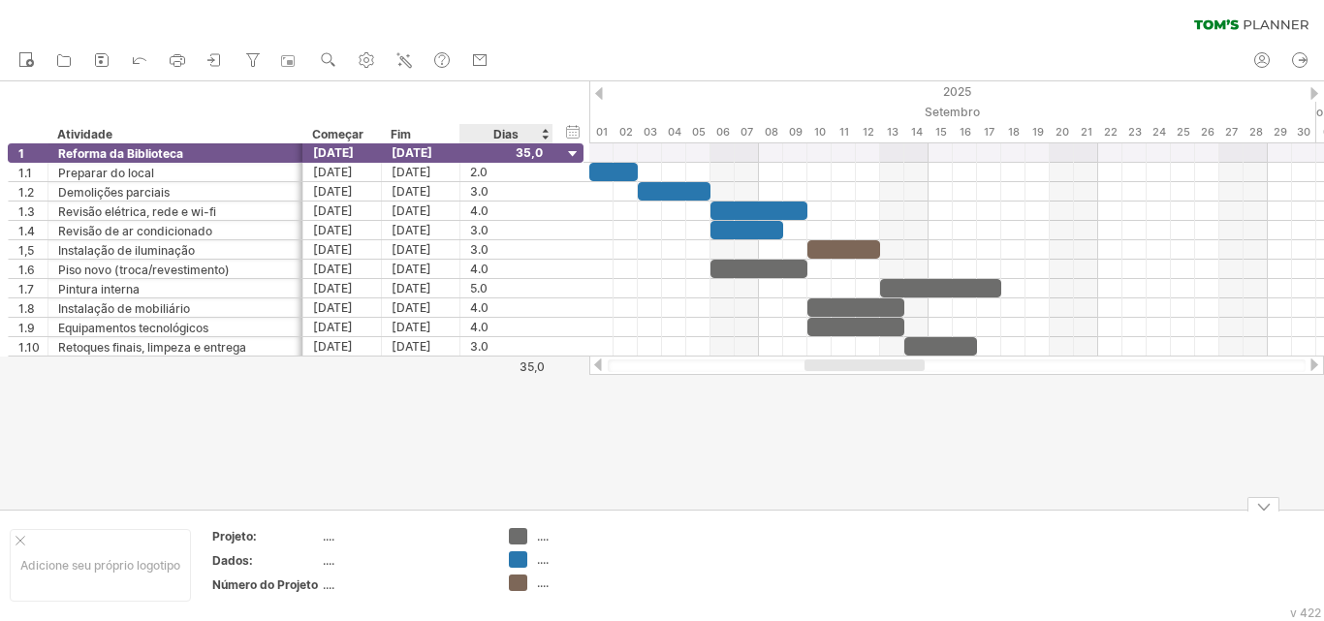
click at [548, 585] on font "...." at bounding box center [543, 583] width 12 height 15
click at [542, 585] on font "...." at bounding box center [543, 583] width 12 height 15
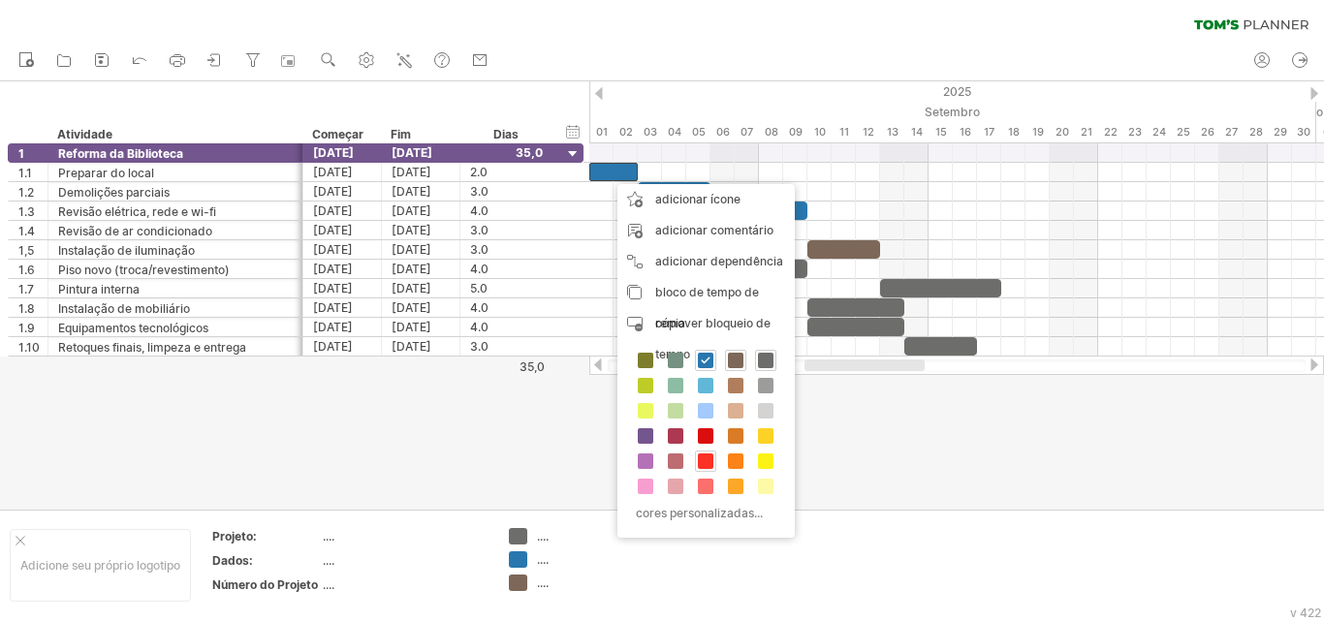
click at [704, 461] on span at bounding box center [706, 462] width 16 height 16
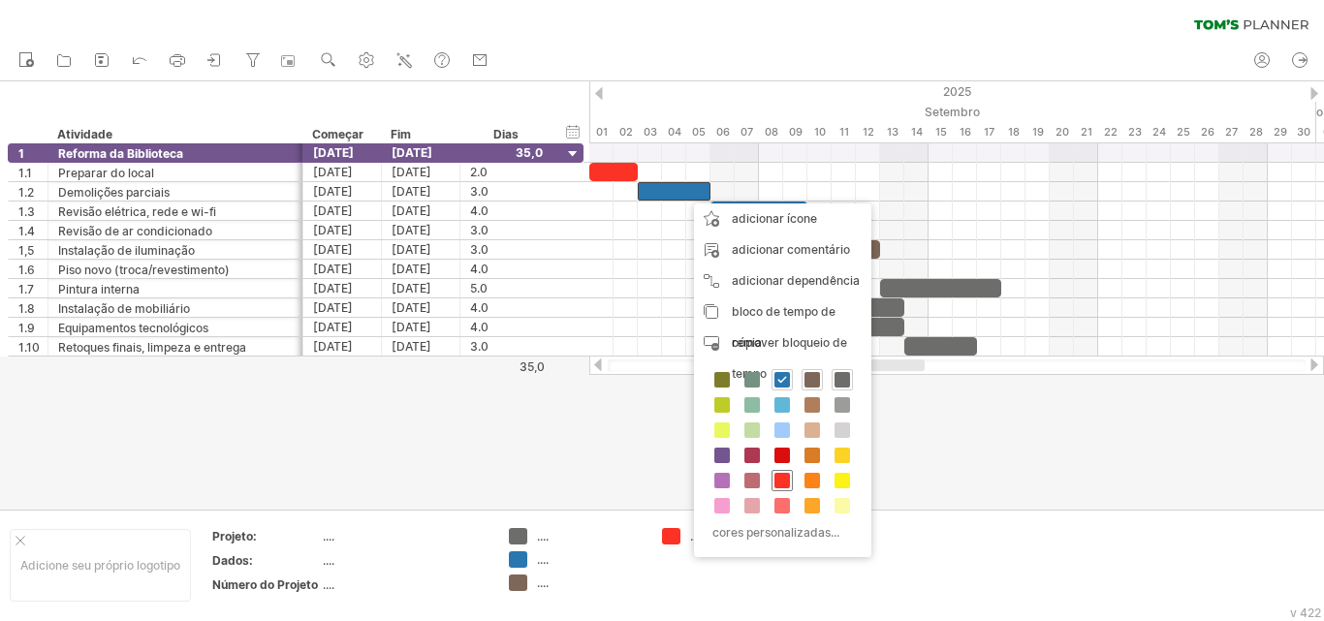
click at [786, 482] on span at bounding box center [783, 481] width 16 height 16
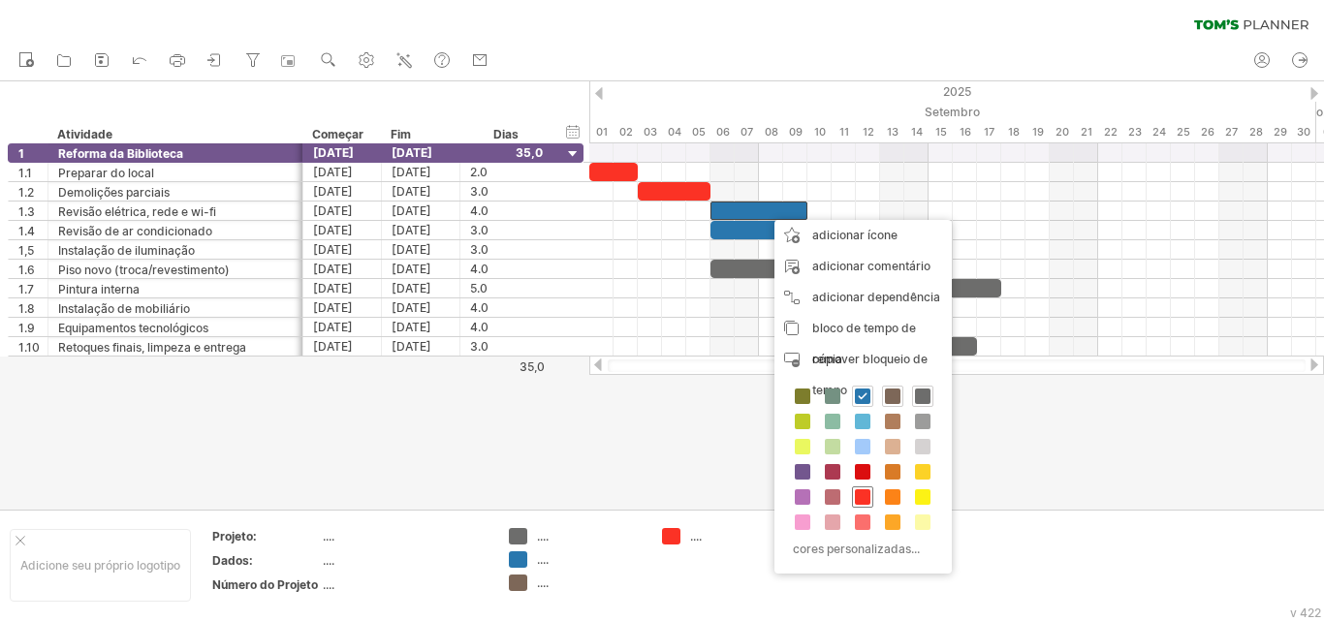
click at [862, 496] on span at bounding box center [863, 498] width 16 height 16
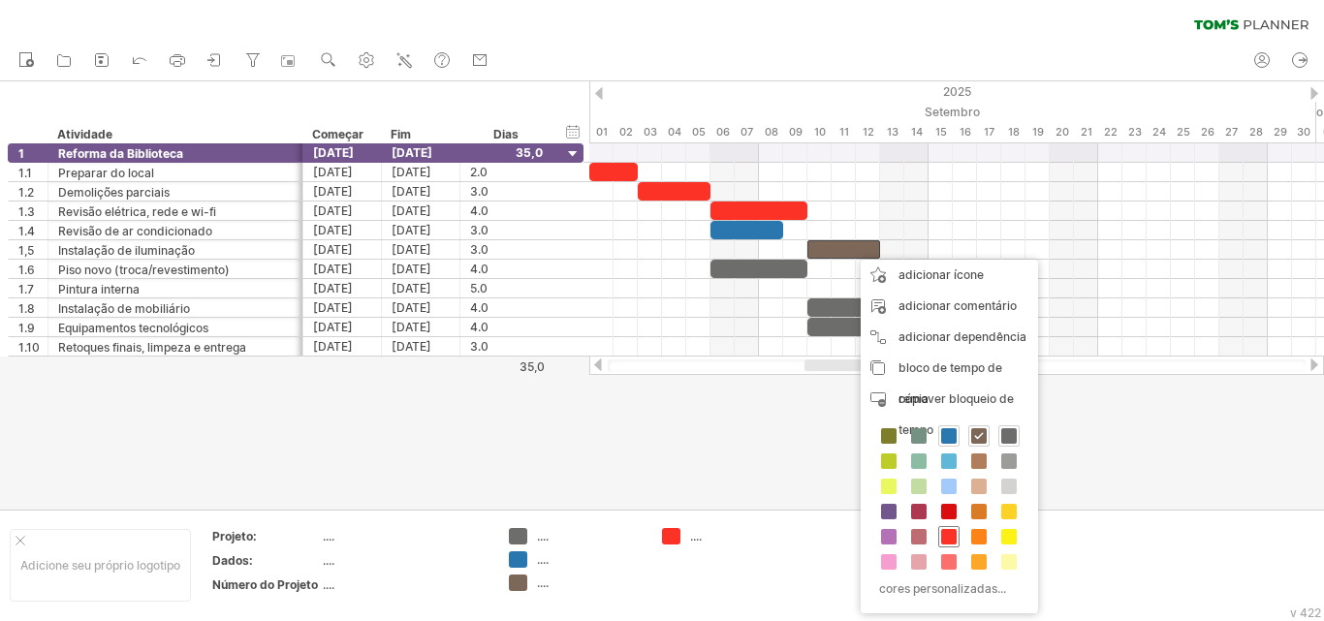
drag, startPoint x: 955, startPoint y: 535, endPoint x: 939, endPoint y: 505, distance: 33.8
click at [955, 535] on span at bounding box center [949, 537] width 16 height 16
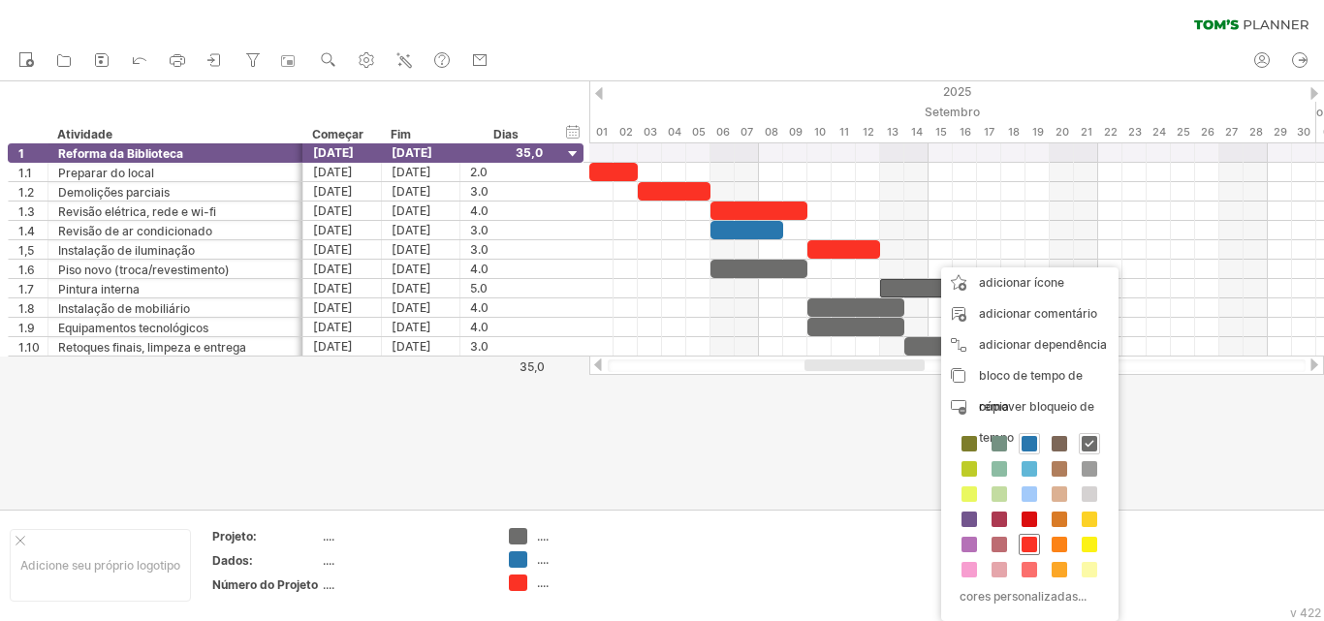
click at [1031, 545] on span at bounding box center [1030, 545] width 16 height 16
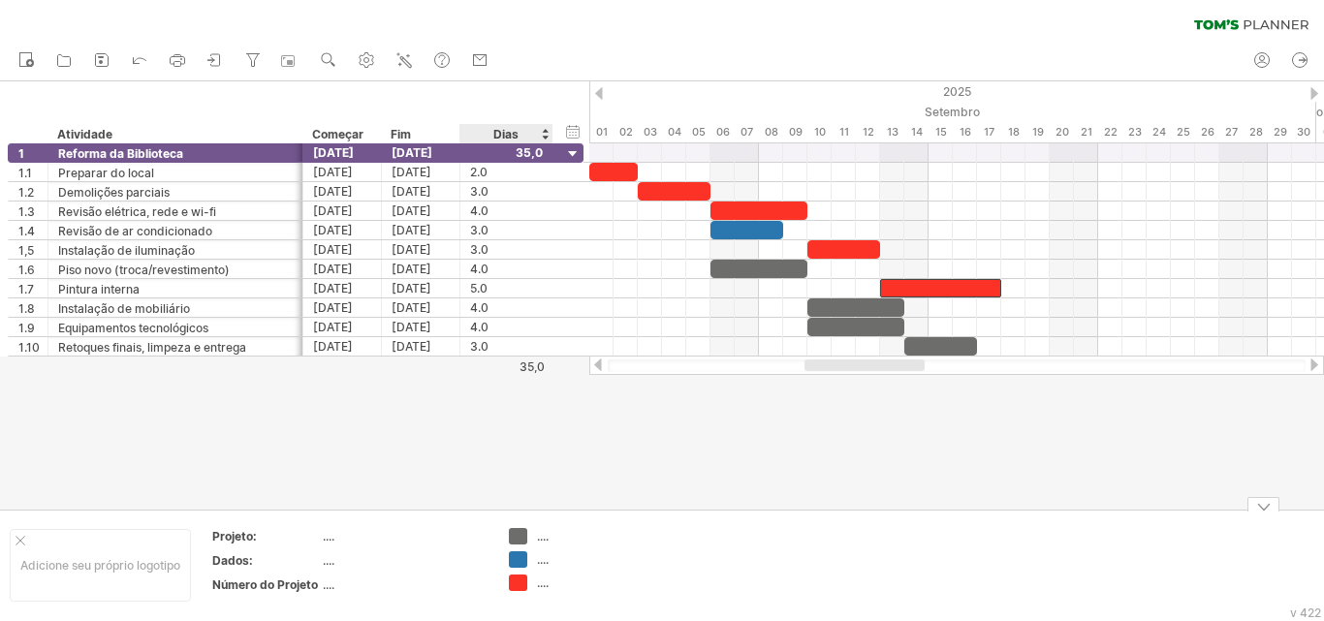
click at [540, 536] on font "...." at bounding box center [543, 536] width 12 height 15
click at [540, 542] on font "...." at bounding box center [543, 536] width 12 height 15
click at [546, 539] on font "...." at bounding box center [543, 536] width 12 height 15
click at [542, 534] on font "...." at bounding box center [543, 536] width 12 height 15
click at [547, 539] on font "...." at bounding box center [543, 536] width 12 height 15
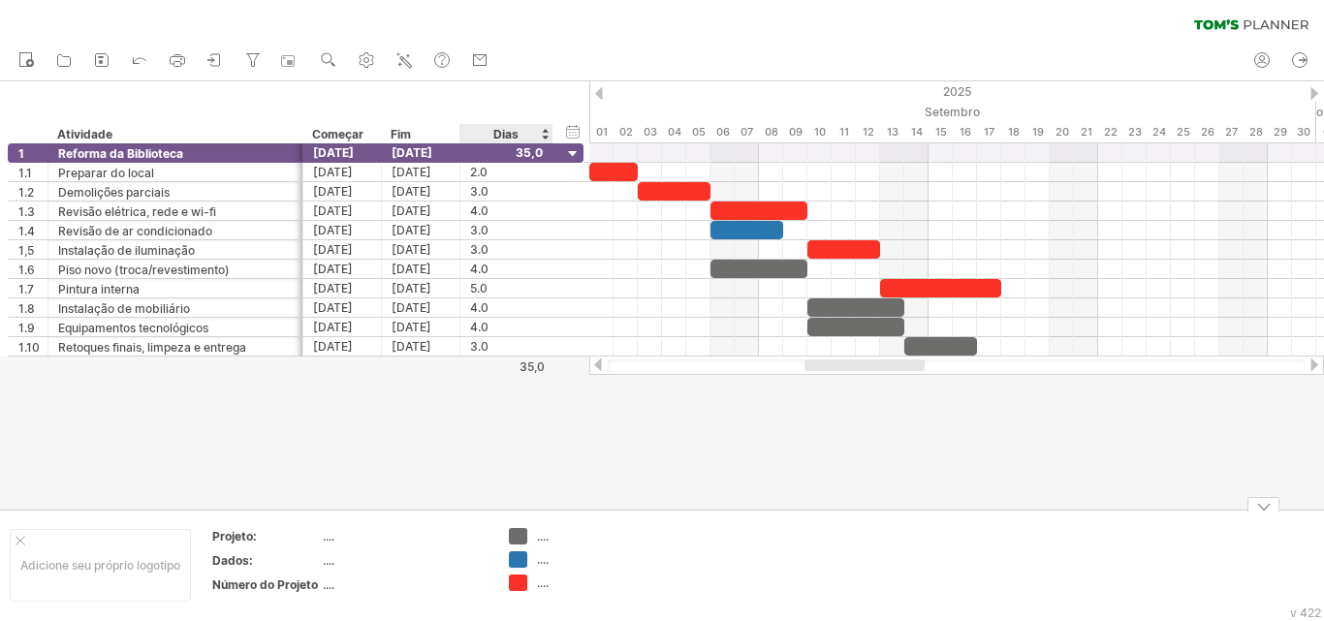
click at [542, 537] on font "...." at bounding box center [543, 536] width 12 height 15
drag, startPoint x: 533, startPoint y: 535, endPoint x: 508, endPoint y: 530, distance: 25.7
click at [530, 535] on div "...." at bounding box center [576, 536] width 134 height 16
click at [504, 529] on td ".... .... ...." at bounding box center [575, 565] width 153 height 75
click at [333, 564] on font "...." at bounding box center [329, 561] width 12 height 15
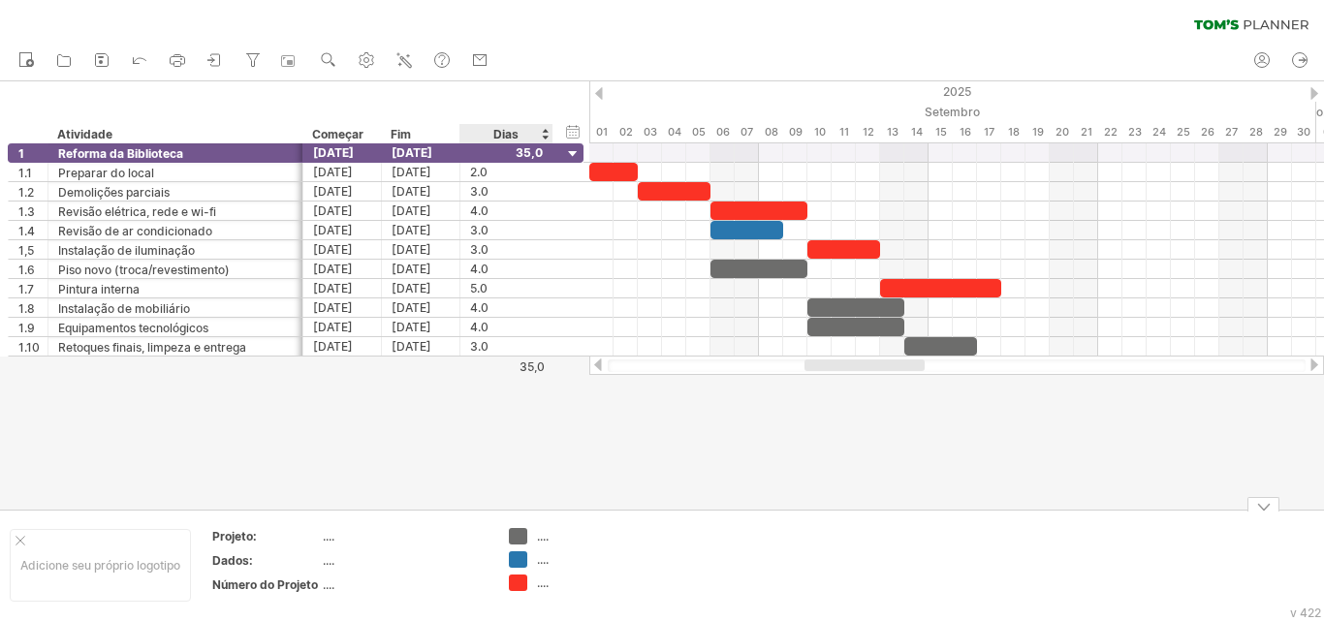
click at [333, 564] on font "...." at bounding box center [329, 561] width 12 height 15
click at [318, 450] on div at bounding box center [662, 295] width 1324 height 429
click at [330, 565] on font "...." at bounding box center [329, 561] width 12 height 15
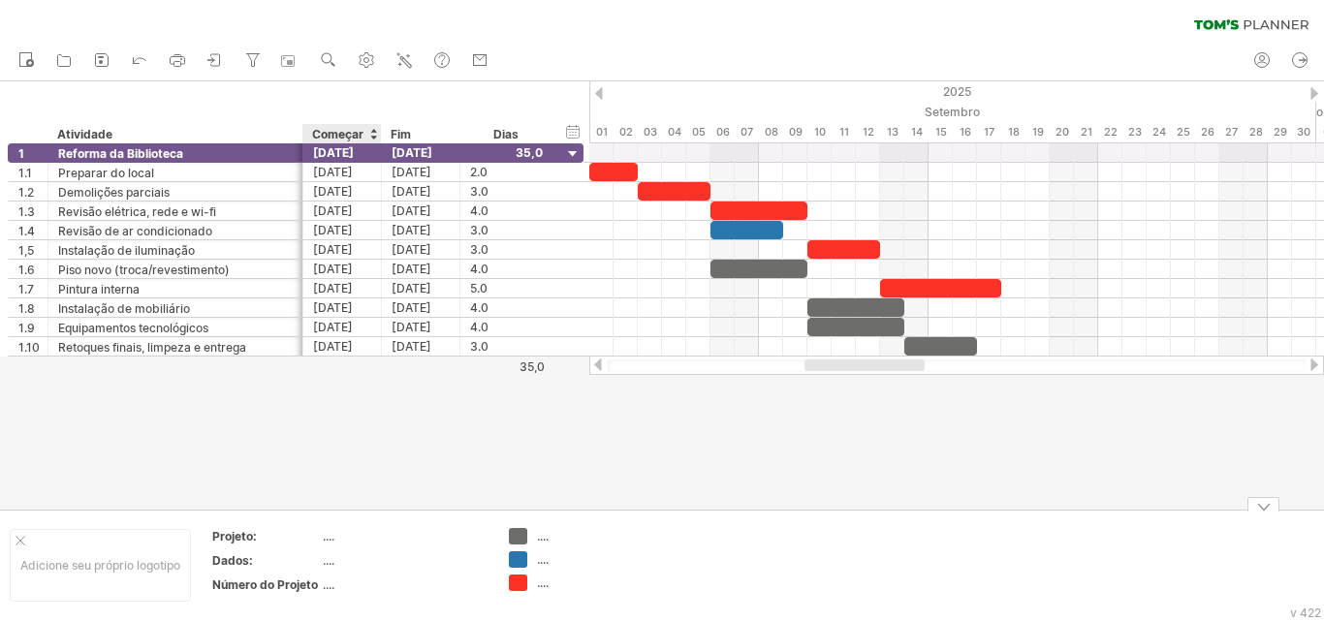
click at [330, 565] on font "...." at bounding box center [329, 561] width 12 height 15
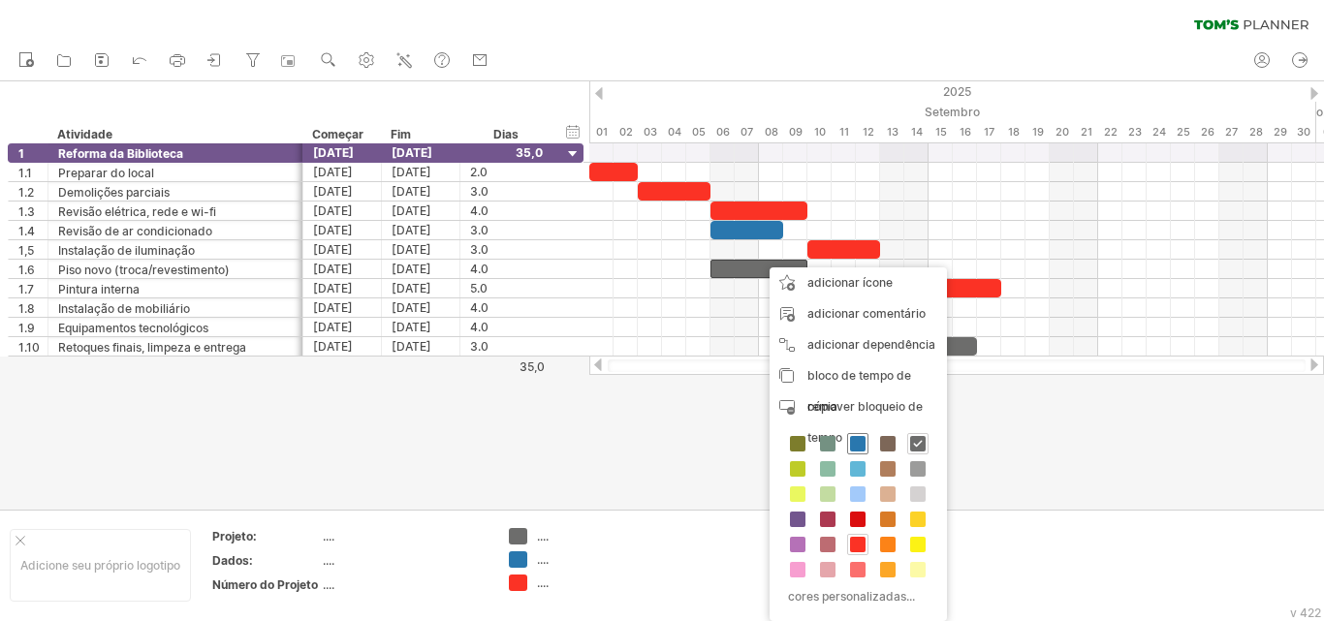
click at [863, 443] on span at bounding box center [858, 444] width 16 height 16
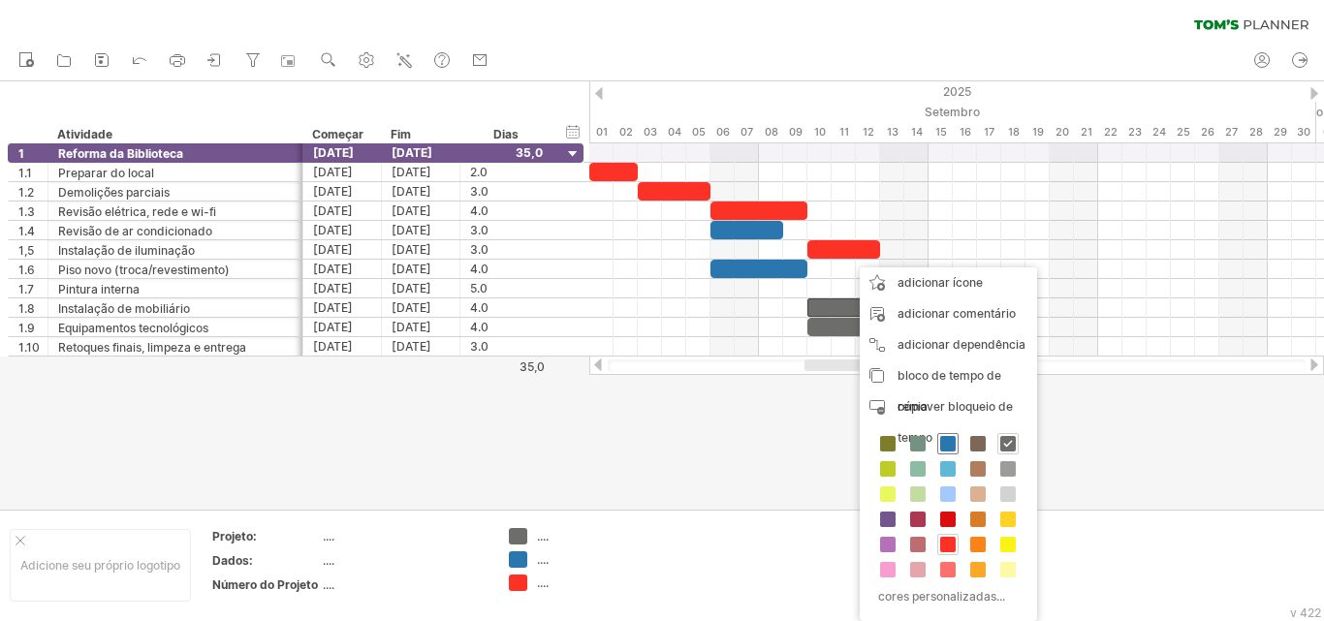
click at [952, 446] on span at bounding box center [948, 444] width 16 height 16
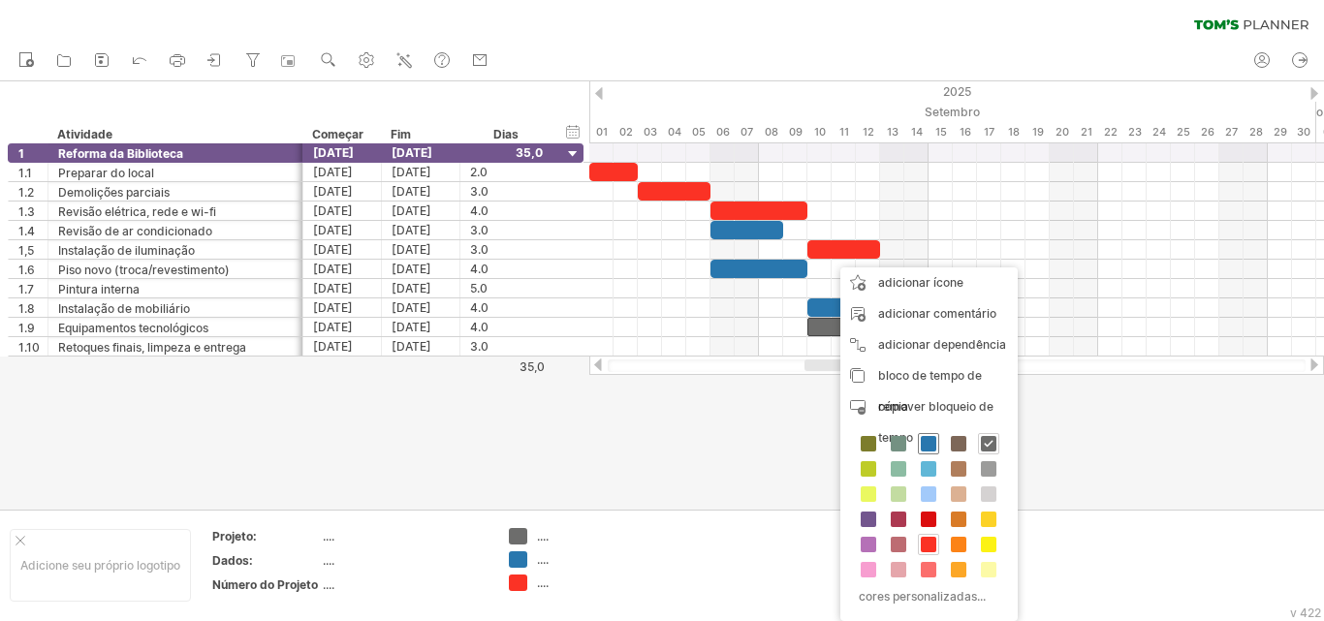
click at [927, 443] on span at bounding box center [929, 444] width 16 height 16
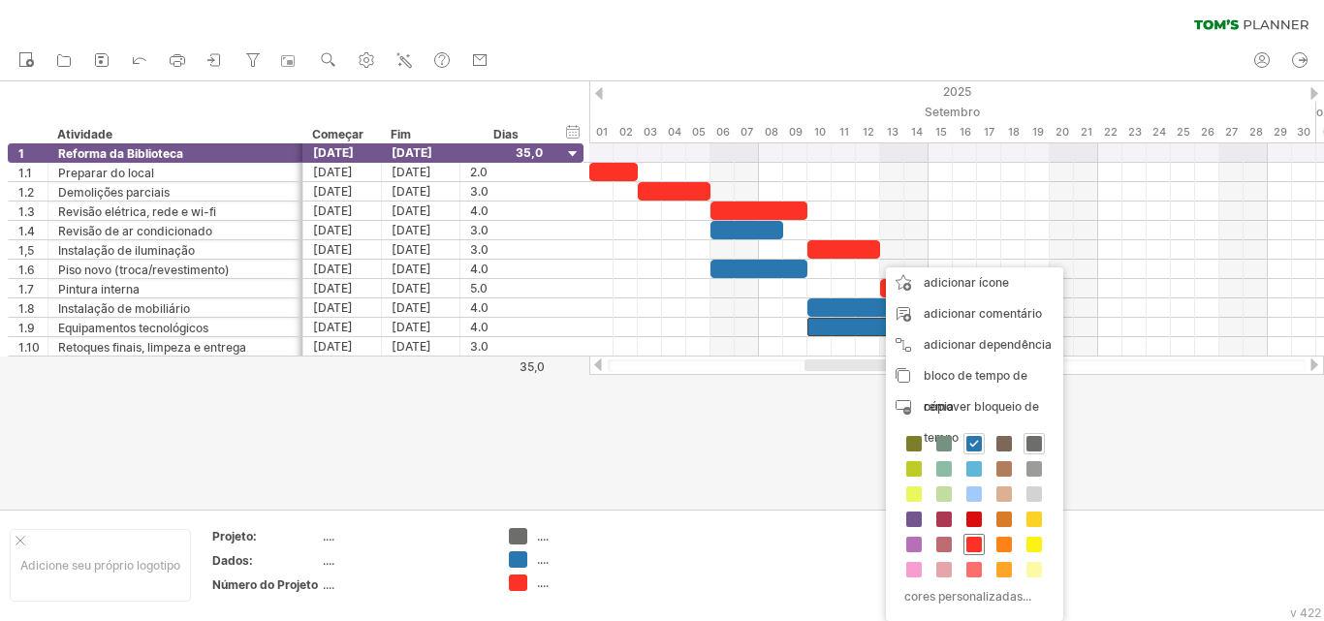
click at [980, 547] on span at bounding box center [975, 545] width 16 height 16
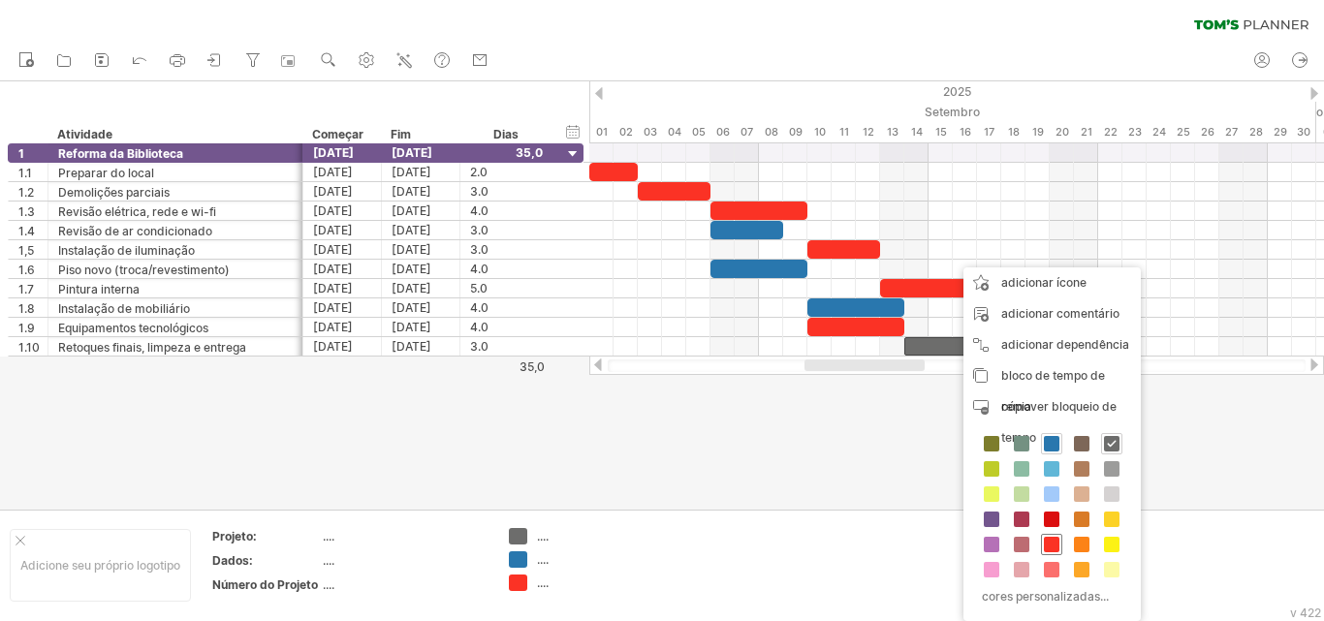
click at [1055, 547] on span at bounding box center [1052, 545] width 16 height 16
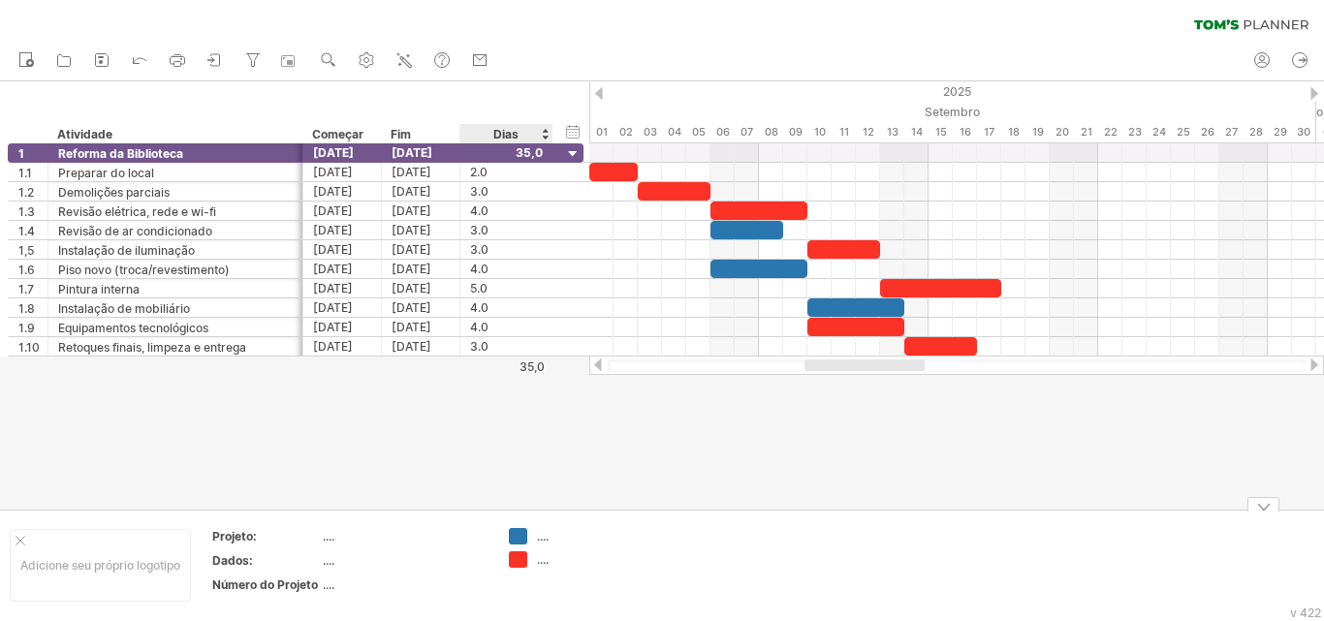
click at [542, 562] on font "...." at bounding box center [543, 560] width 12 height 15
click at [545, 462] on div at bounding box center [662, 295] width 1324 height 429
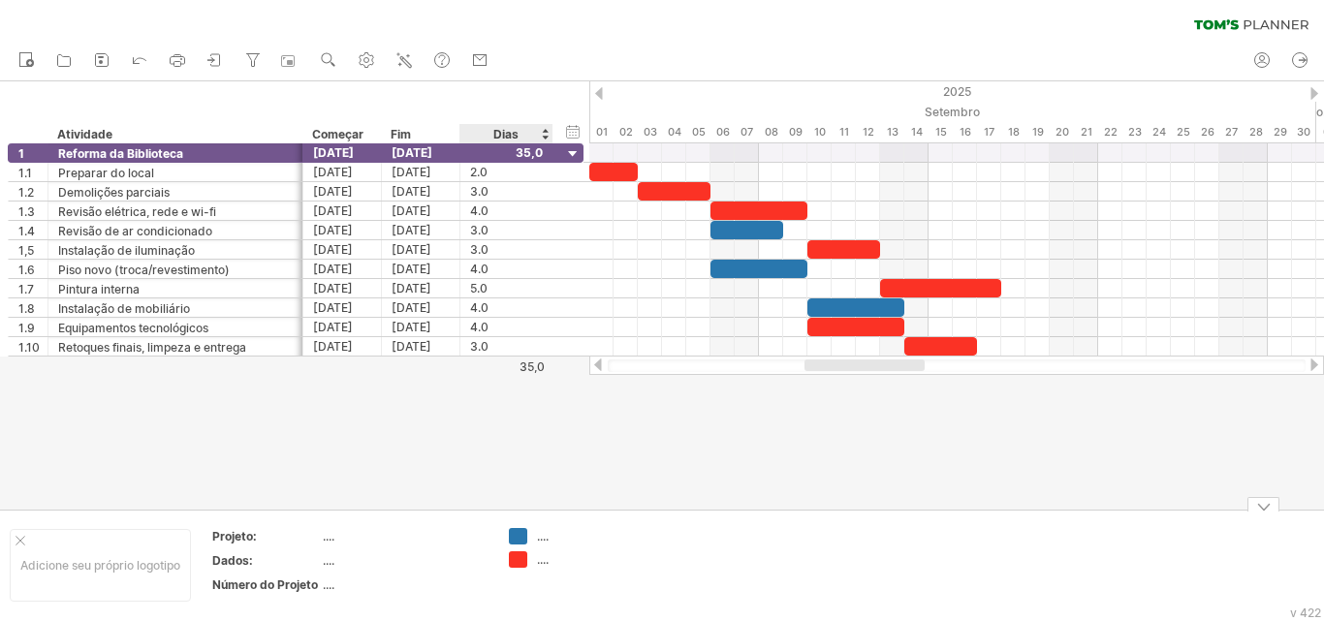
click at [543, 554] on font "...." at bounding box center [543, 560] width 12 height 15
click at [536, 556] on div "...." at bounding box center [576, 560] width 134 height 16
click at [544, 559] on font "...." at bounding box center [543, 560] width 12 height 15
click at [544, 560] on font "...." at bounding box center [543, 560] width 12 height 15
click at [544, 566] on font "...." at bounding box center [543, 560] width 12 height 15
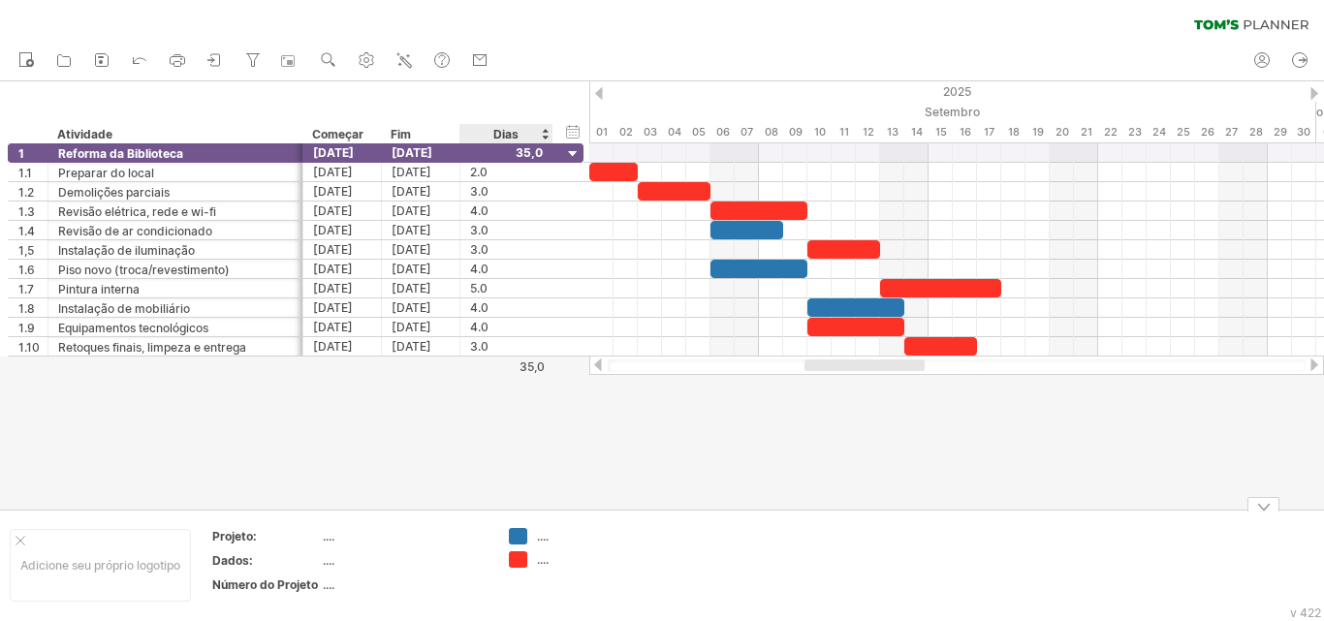
click at [549, 562] on font "...." at bounding box center [543, 560] width 12 height 15
click at [120, 569] on font "Adicione seu próprio logotipo" at bounding box center [100, 565] width 160 height 15
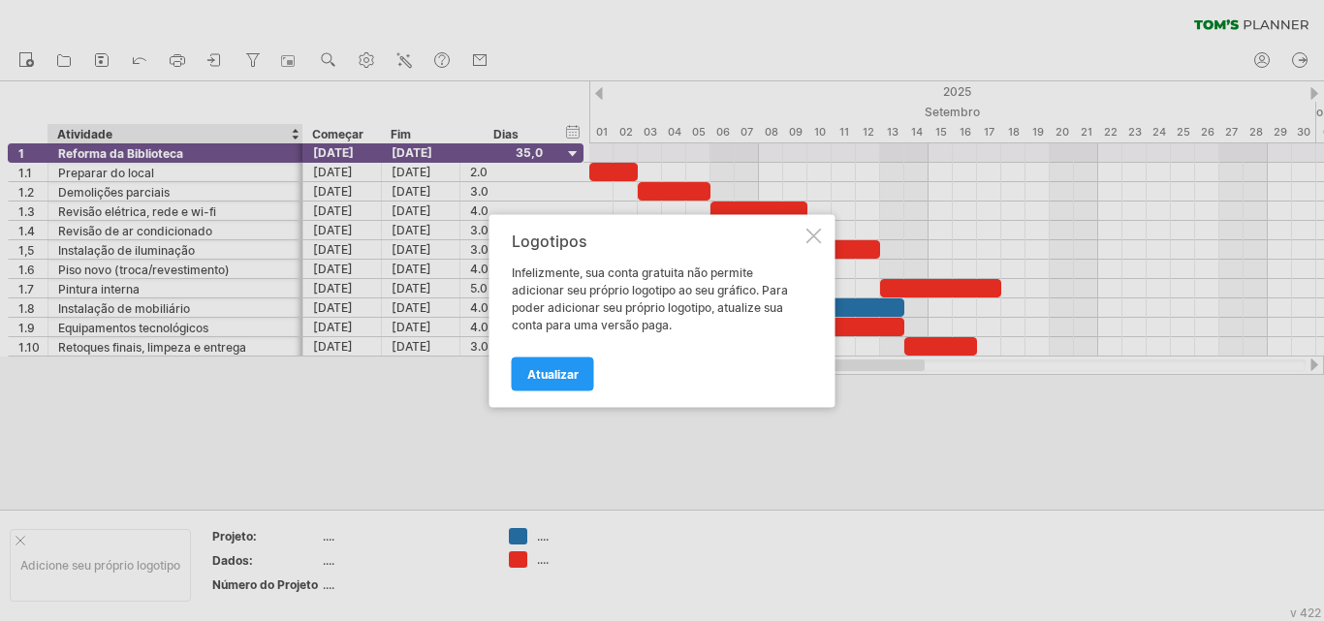
click at [813, 239] on div at bounding box center [815, 236] width 16 height 16
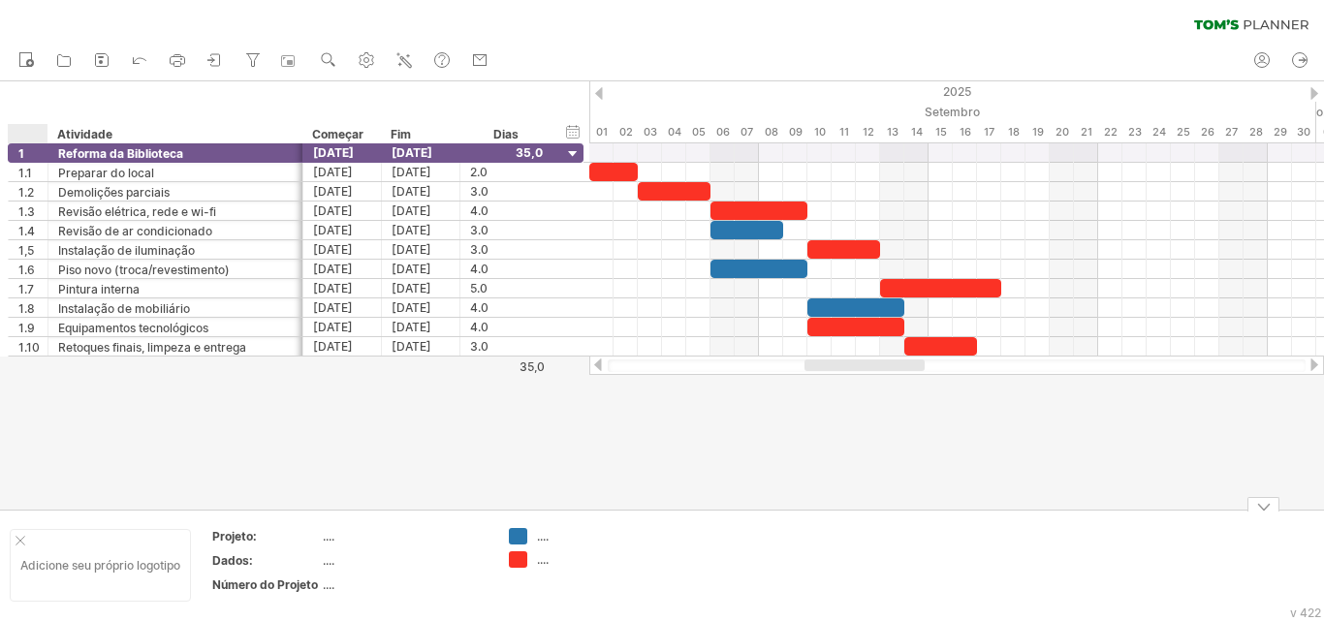
click at [26, 539] on div "Adicione seu próprio logotipo" at bounding box center [100, 565] width 181 height 73
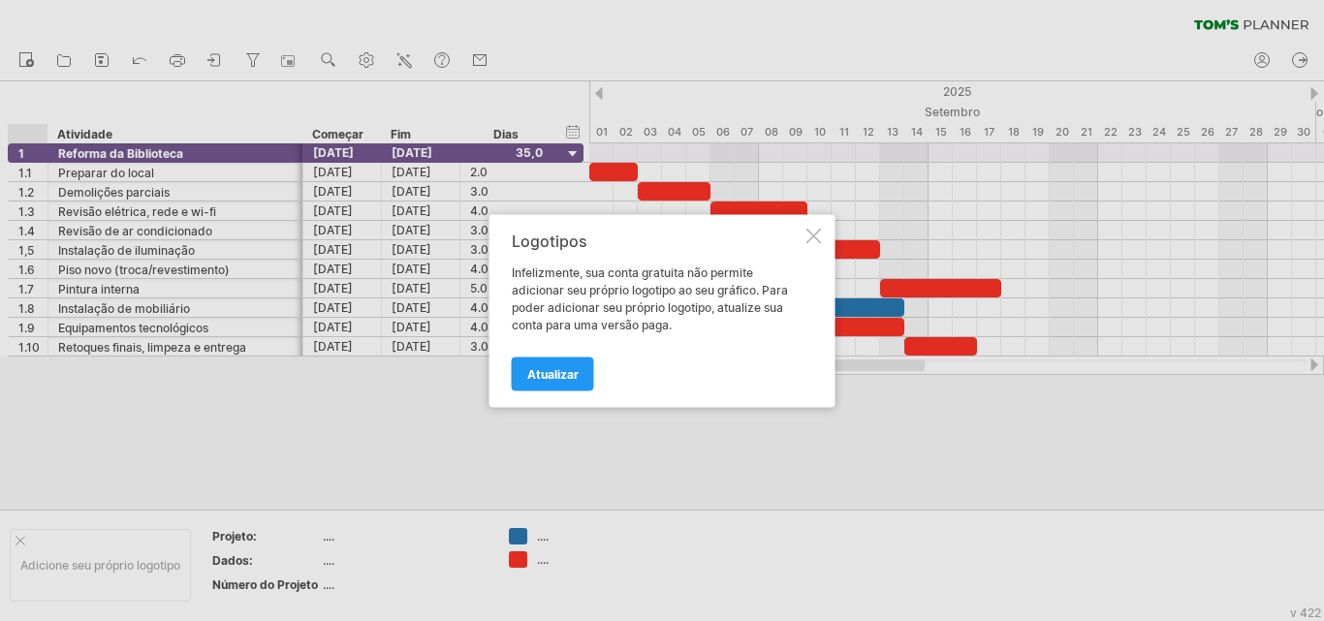
click at [814, 241] on div at bounding box center [815, 236] width 16 height 16
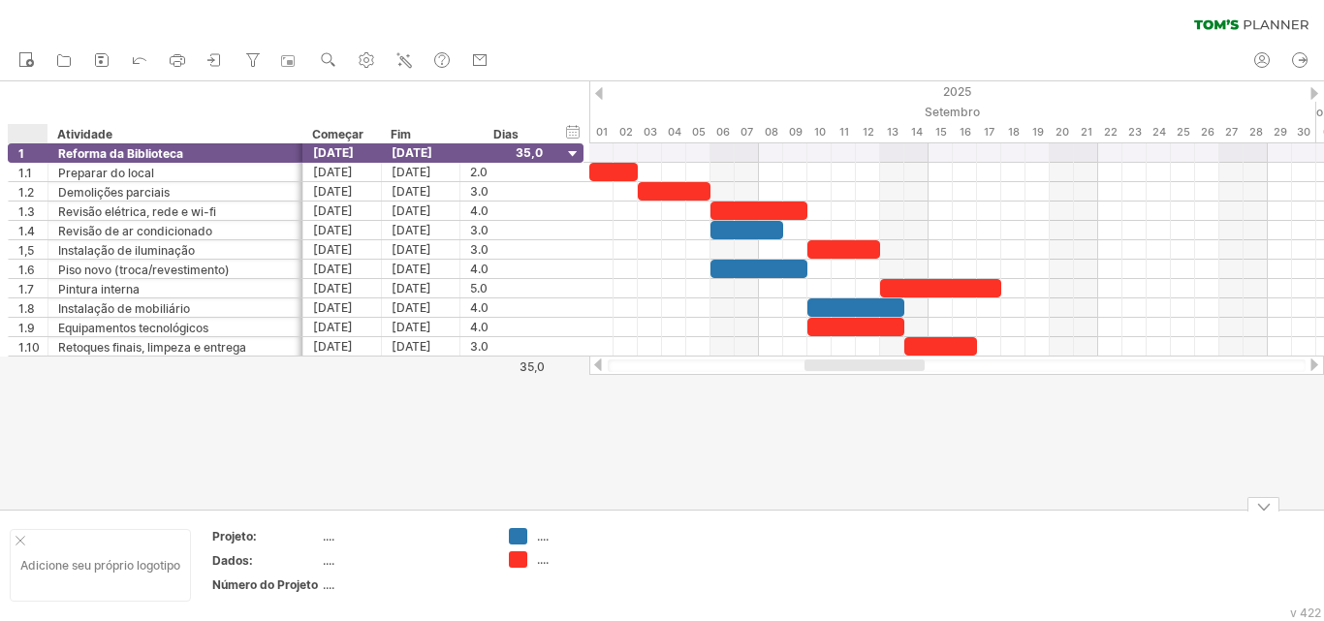
click at [19, 540] on div at bounding box center [21, 541] width 10 height 10
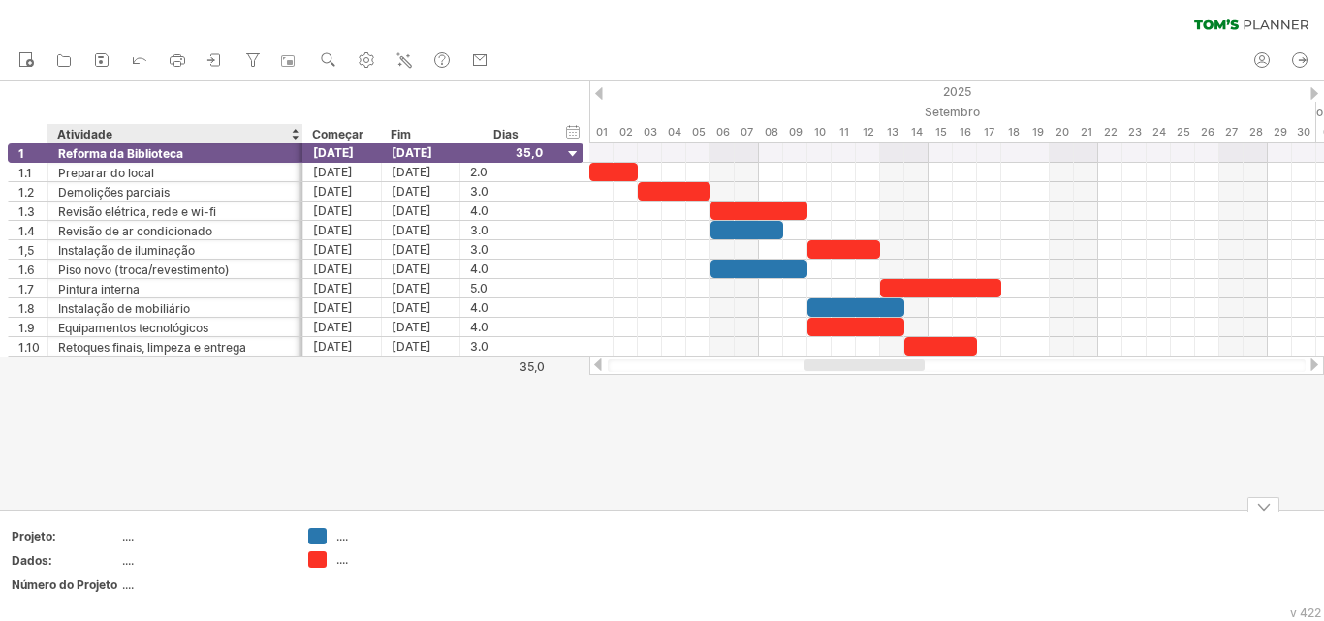
click at [127, 538] on font "...." at bounding box center [128, 536] width 12 height 15
click at [347, 538] on font "...." at bounding box center [342, 536] width 12 height 15
click at [293, 397] on div at bounding box center [662, 295] width 1324 height 429
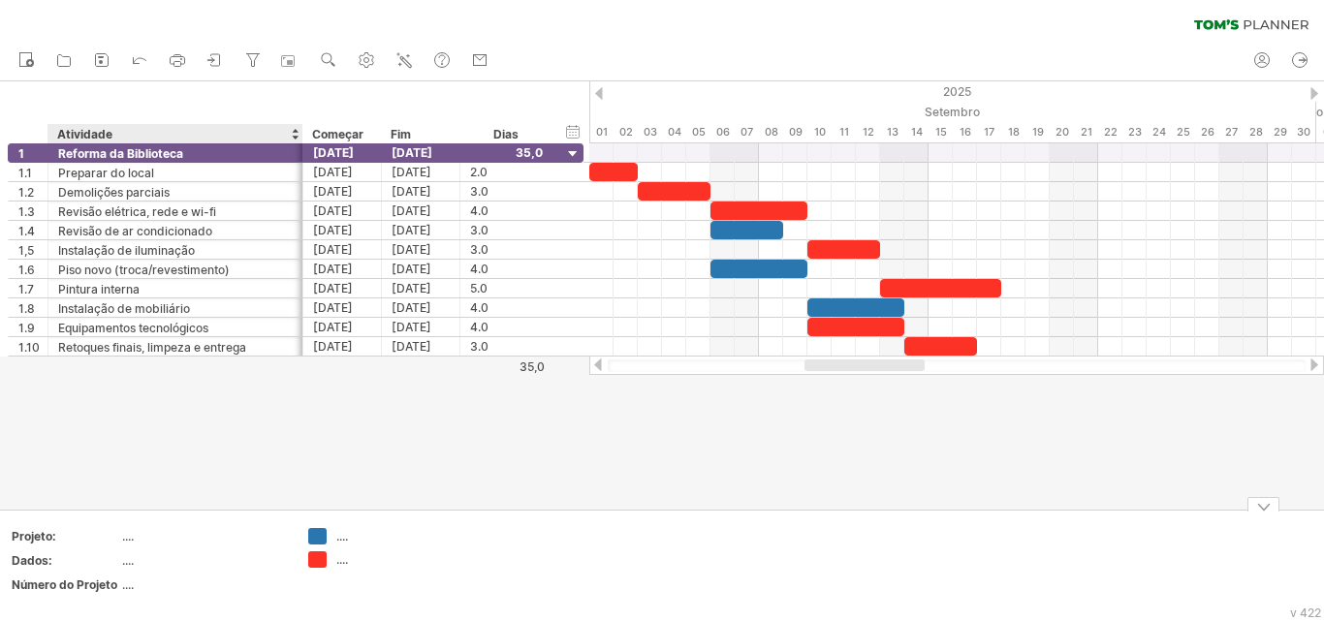
click at [127, 564] on font "...." at bounding box center [128, 561] width 12 height 15
click at [122, 561] on font "...." at bounding box center [128, 561] width 12 height 15
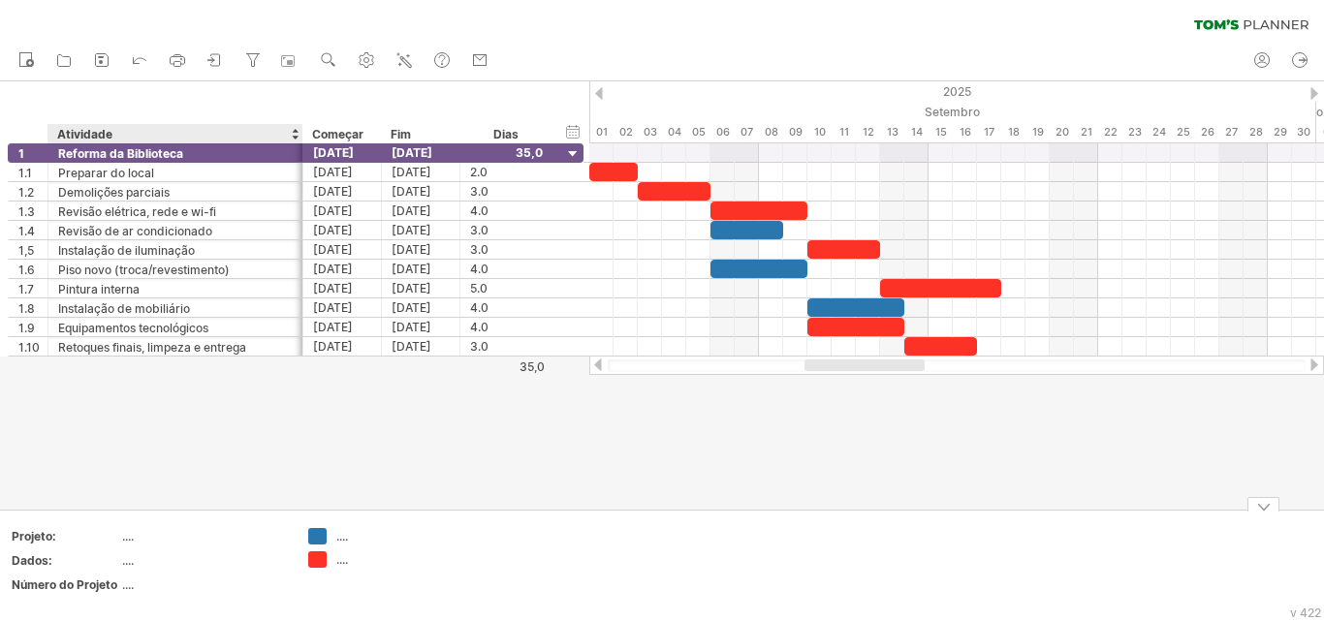
click at [100, 426] on div at bounding box center [662, 295] width 1324 height 429
click at [128, 558] on font "...." at bounding box center [128, 561] width 12 height 15
click at [133, 565] on font "...." at bounding box center [128, 561] width 12 height 15
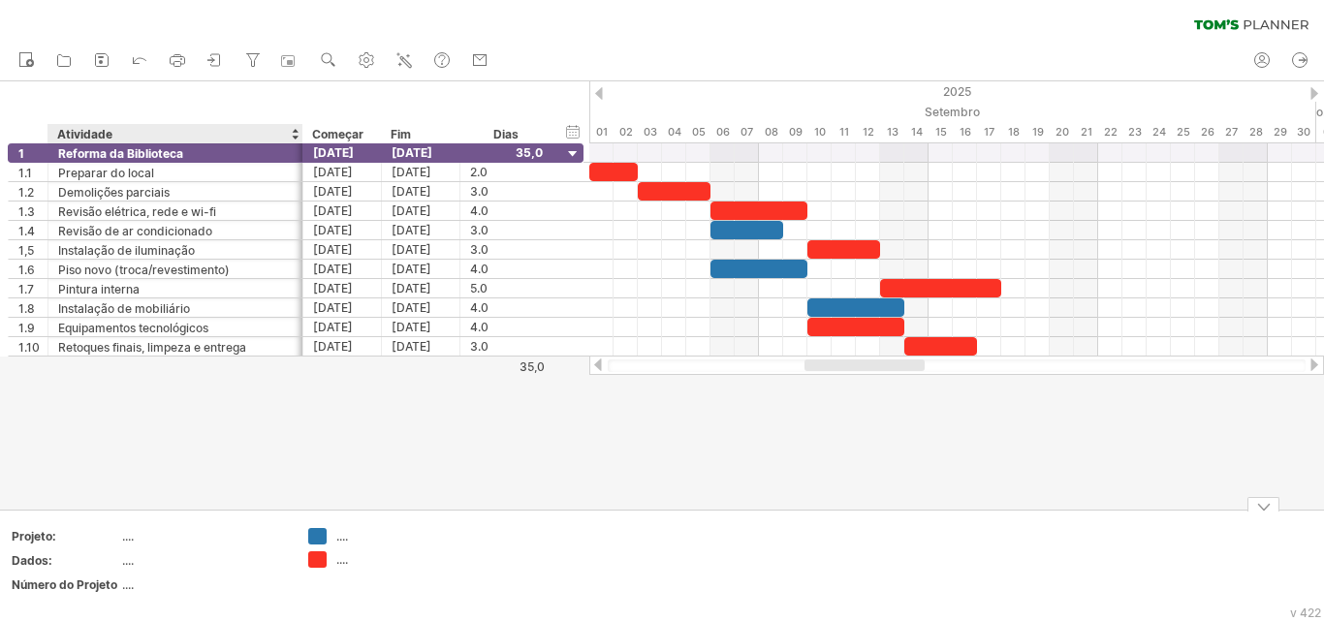
click at [123, 562] on font "...." at bounding box center [128, 561] width 12 height 15
click at [343, 560] on font "...." at bounding box center [342, 560] width 12 height 15
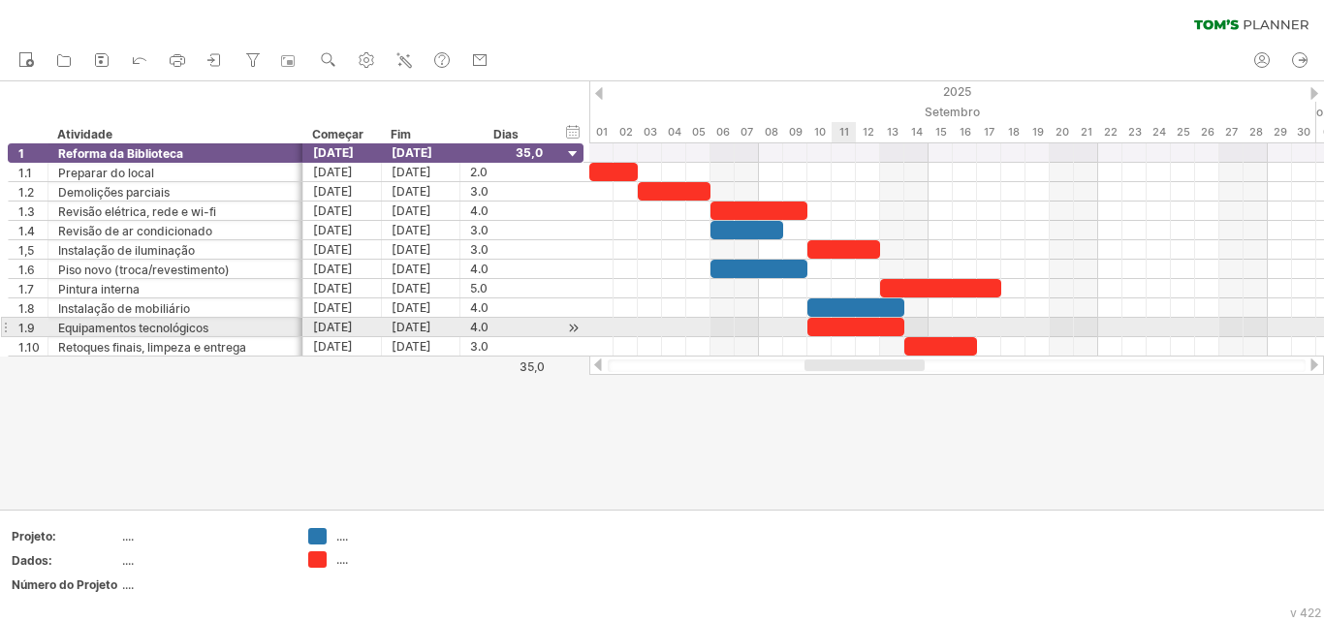
click at [832, 330] on div at bounding box center [856, 327] width 97 height 18
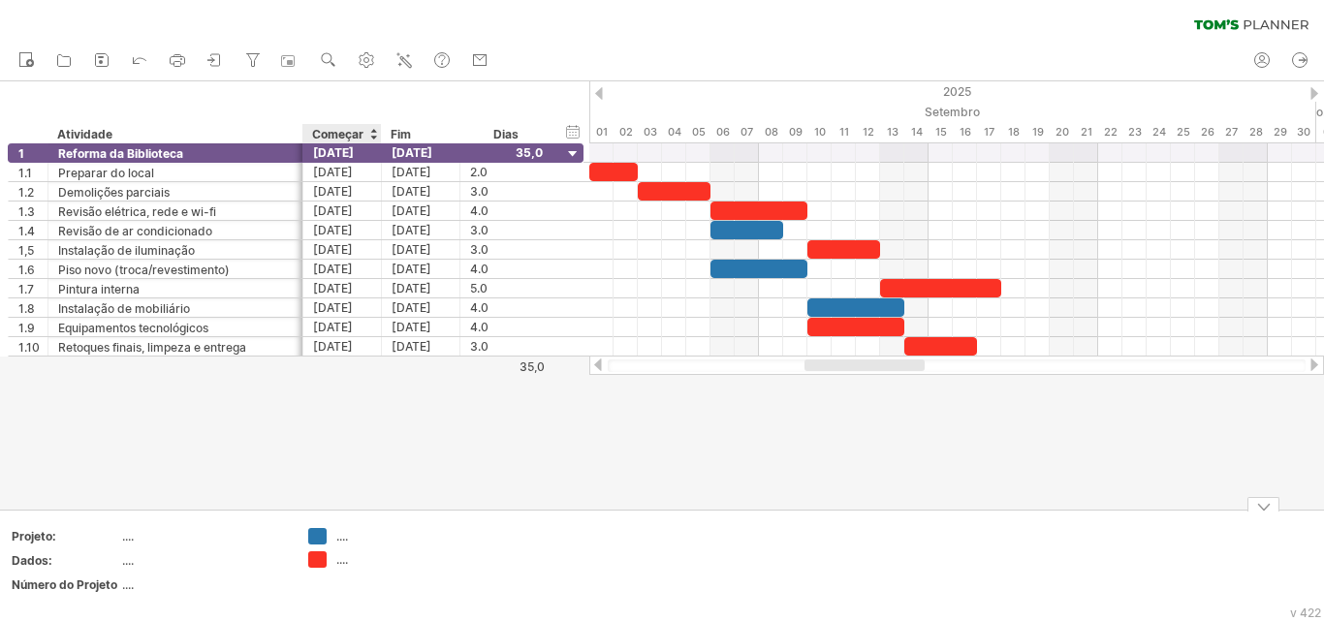
click at [347, 559] on font "...." at bounding box center [342, 560] width 12 height 15
click at [344, 559] on font "...." at bounding box center [342, 560] width 12 height 15
click at [336, 564] on font "...." at bounding box center [342, 560] width 12 height 15
click at [344, 569] on td ".... ...." at bounding box center [375, 565] width 153 height 75
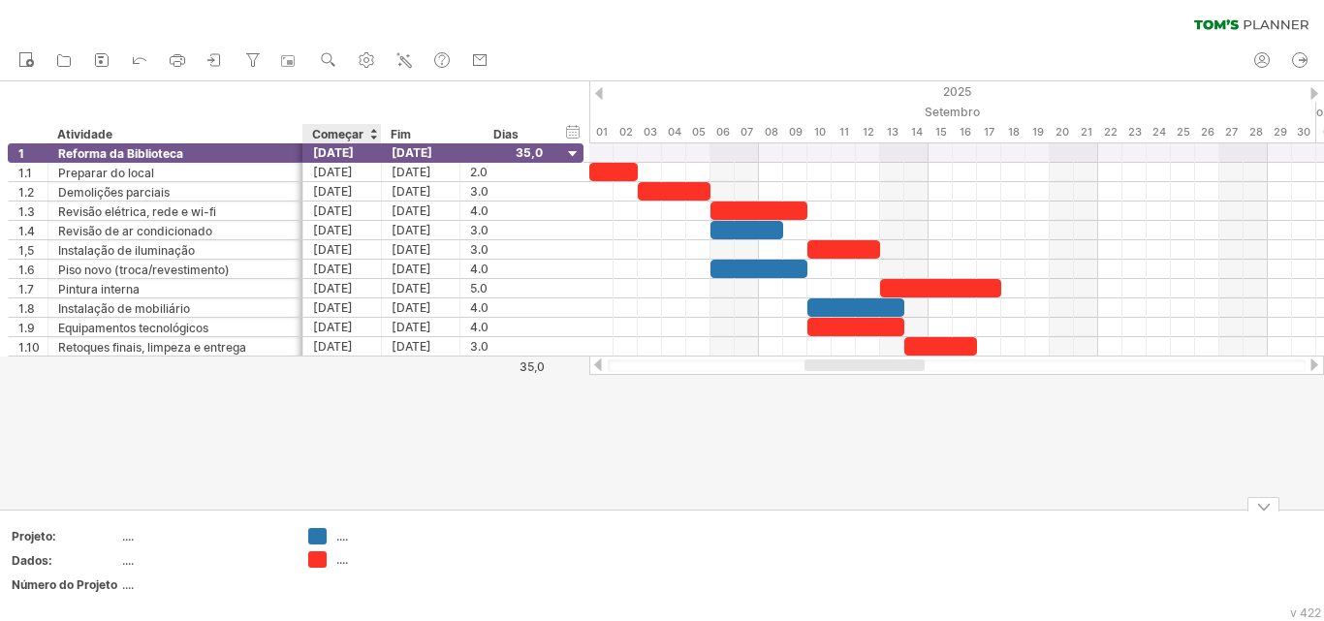
click at [339, 565] on font "...." at bounding box center [342, 560] width 12 height 15
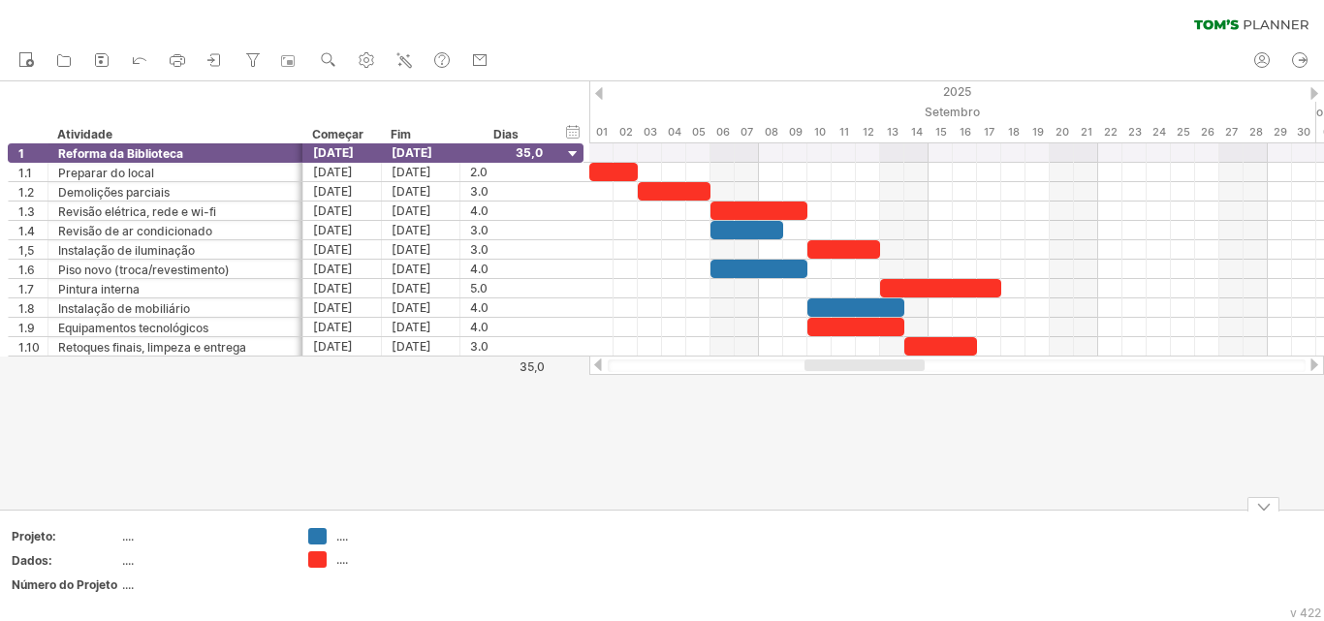
click at [122, 583] on font "...." at bounding box center [128, 585] width 12 height 15
click at [134, 587] on font "...." at bounding box center [128, 585] width 12 height 15
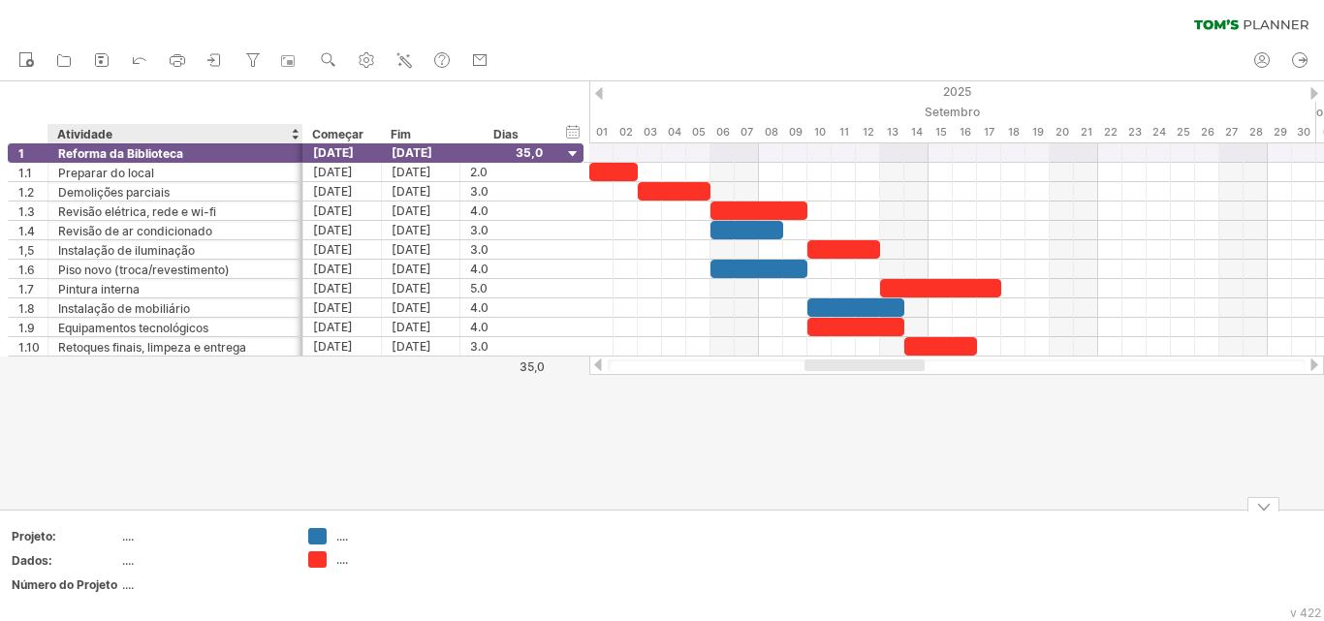
click at [134, 587] on font "...." at bounding box center [128, 585] width 12 height 15
click at [125, 587] on font "...." at bounding box center [128, 585] width 12 height 15
click at [127, 587] on font "...." at bounding box center [128, 585] width 12 height 15
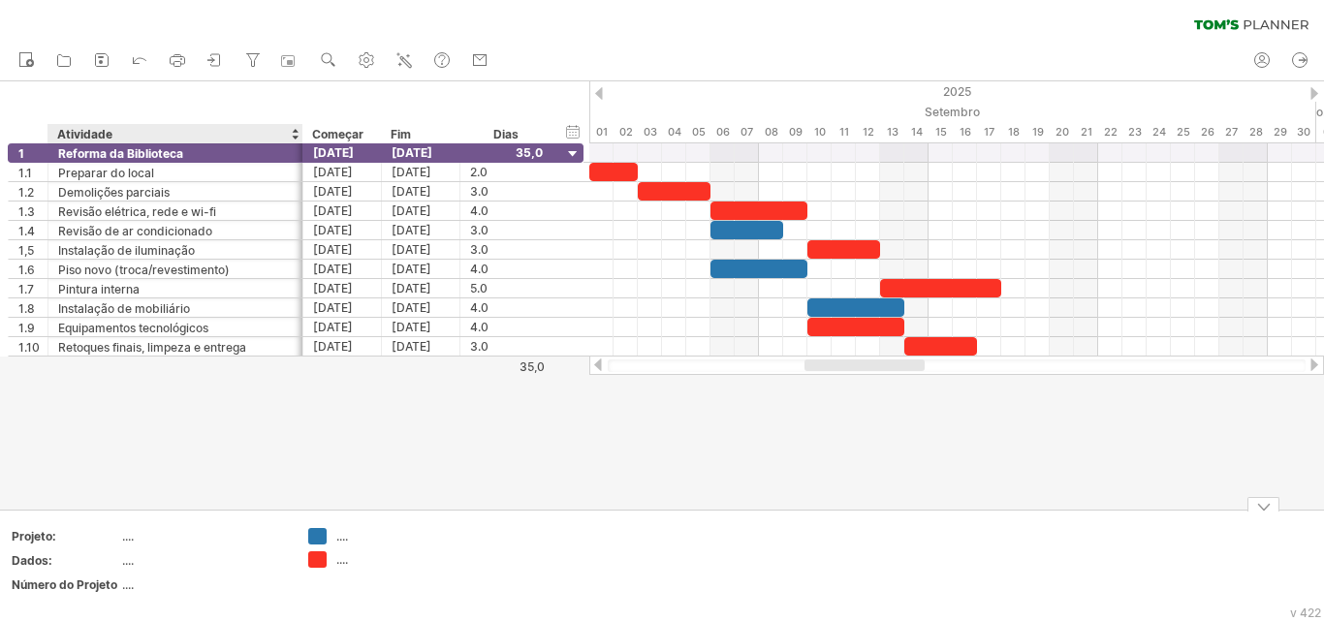
click at [127, 587] on font "...." at bounding box center [128, 585] width 12 height 15
click at [332, 556] on div "...." at bounding box center [375, 560] width 134 height 16
click at [320, 564] on div "Tentando acessar [DOMAIN_NAME] Conectado novamente... 0% limpar filtro 1" at bounding box center [662, 310] width 1324 height 621
click at [341, 562] on font "...." at bounding box center [342, 560] width 12 height 15
click at [321, 563] on div "Tentando acessar [DOMAIN_NAME] Conectado novamente... 0% limpar filtro 1" at bounding box center [662, 310] width 1324 height 621
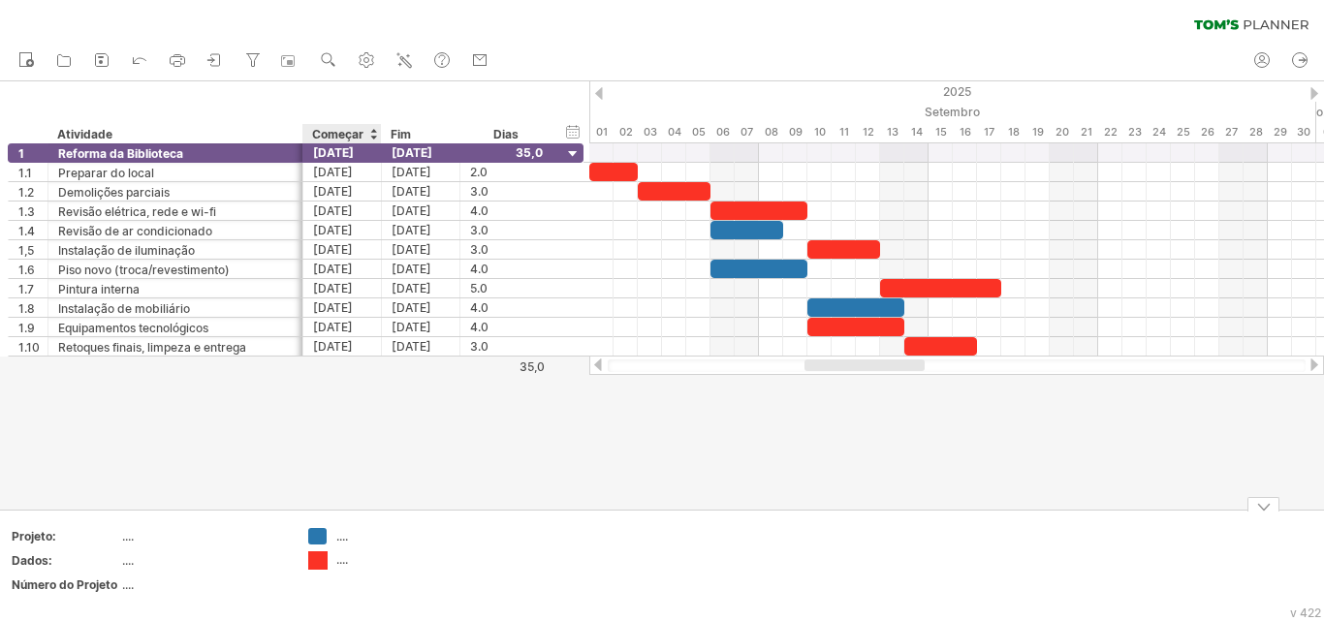
click at [321, 563] on div at bounding box center [317, 561] width 19 height 18
click at [321, 563] on div "Tentando acessar [DOMAIN_NAME] Conectado novamente... 0% limpar filtro 1" at bounding box center [662, 310] width 1324 height 621
drag, startPoint x: 350, startPoint y: 564, endPoint x: 319, endPoint y: 538, distance: 40.6
click at [348, 564] on div "...." at bounding box center [389, 560] width 106 height 16
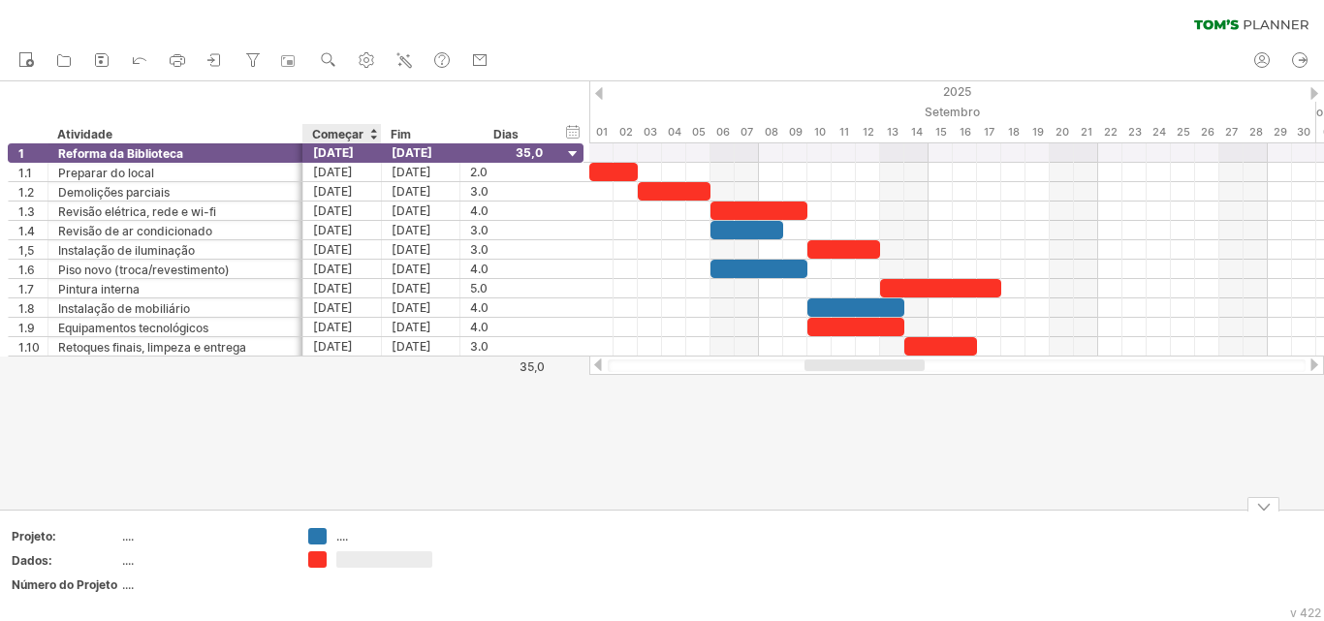
click at [317, 535] on div "Tentando acessar [DOMAIN_NAME] Conectado novamente... 0% limpar filtro 1" at bounding box center [662, 310] width 1324 height 621
click at [339, 565] on div at bounding box center [389, 560] width 106 height 16
type input "**********"
click at [344, 539] on font "...." at bounding box center [342, 536] width 12 height 15
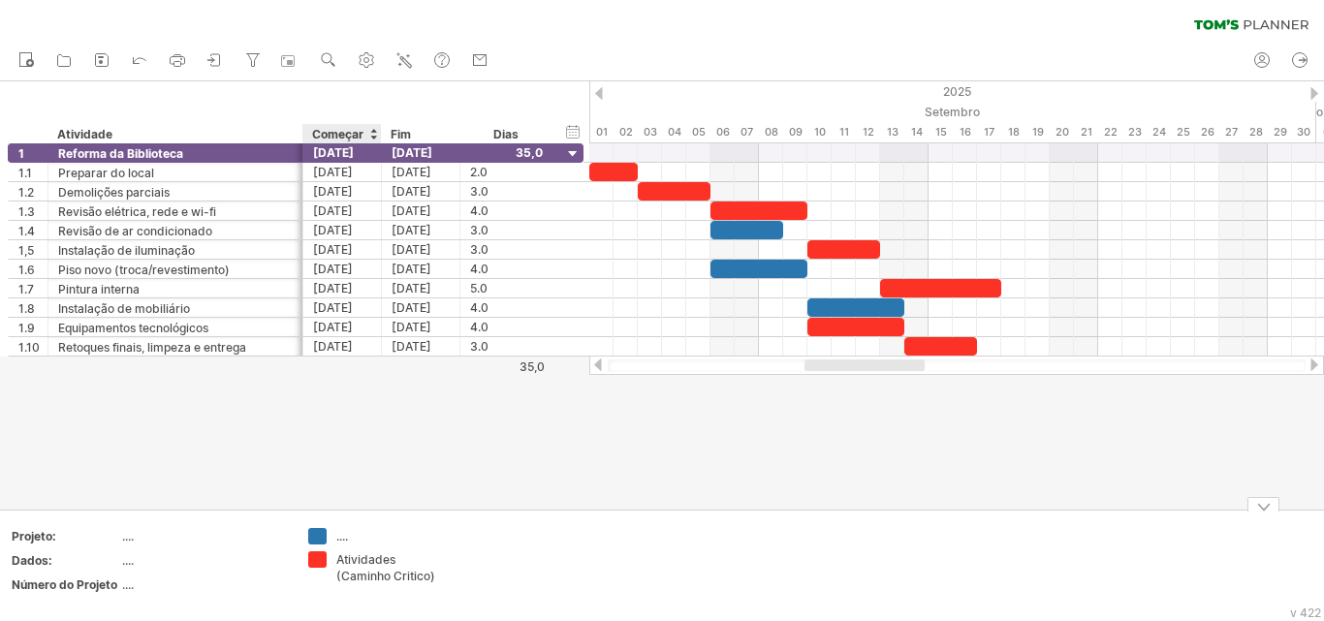
click at [344, 539] on font "...." at bounding box center [342, 536] width 12 height 15
click at [313, 531] on div "Tentando acessar [DOMAIN_NAME] Conectado novamente... 0% limpar filtro 1" at bounding box center [662, 310] width 1324 height 621
click at [348, 541] on font "...." at bounding box center [342, 536] width 12 height 15
click at [346, 541] on font "...." at bounding box center [342, 536] width 12 height 15
click at [339, 537] on font "...." at bounding box center [342, 536] width 12 height 15
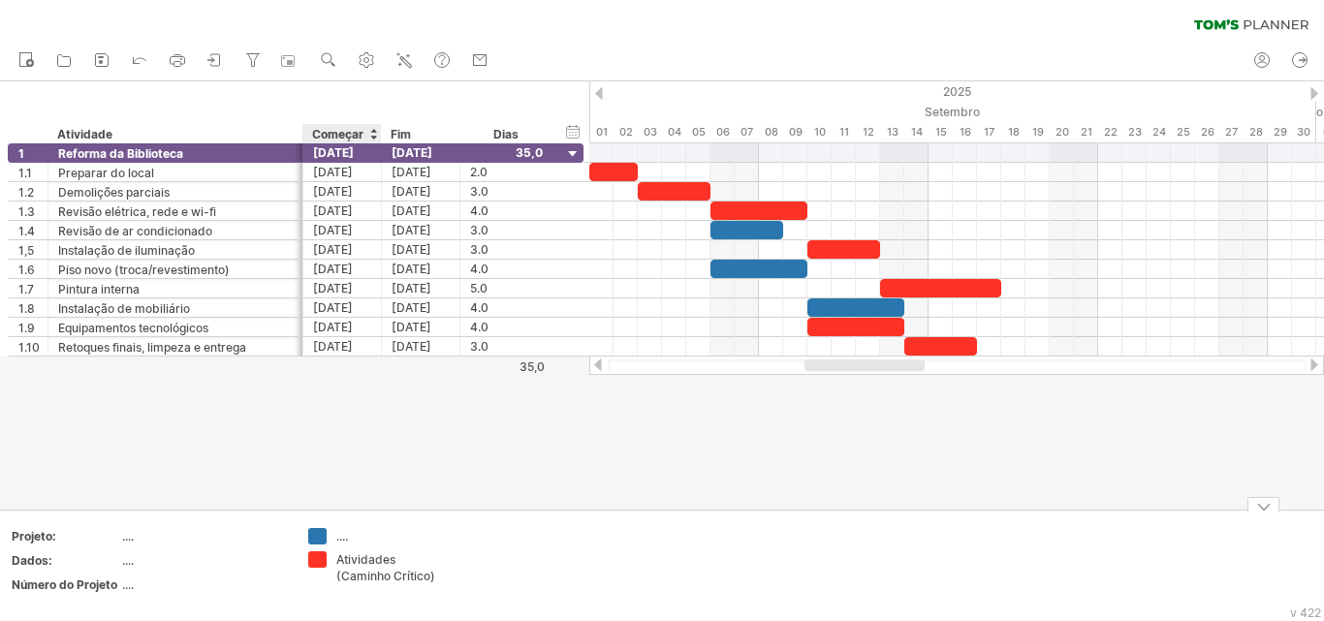
click at [339, 537] on font "...." at bounding box center [342, 536] width 12 height 15
click at [343, 537] on font "...." at bounding box center [342, 536] width 12 height 15
click at [347, 540] on font "...." at bounding box center [342, 536] width 12 height 15
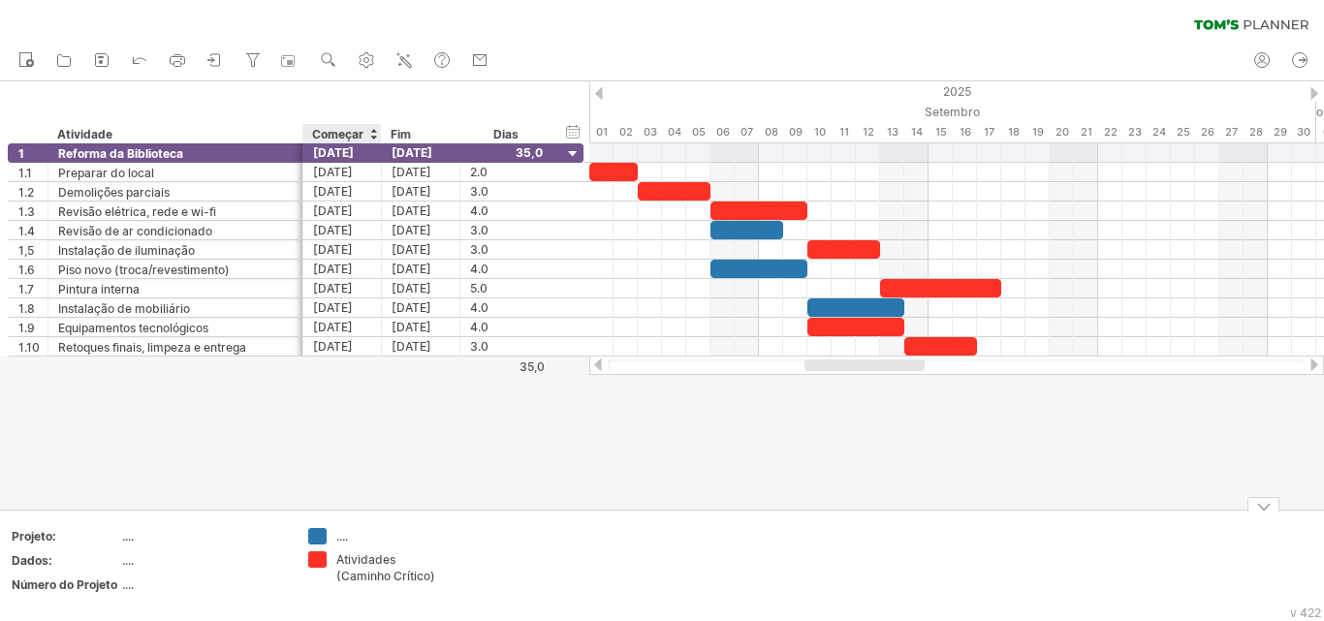
click at [347, 540] on font "...." at bounding box center [342, 536] width 12 height 15
click at [320, 534] on div "Tentando acessar [DOMAIN_NAME] Conectado novamente... 0% limpar filtro 1" at bounding box center [662, 310] width 1324 height 621
click at [339, 542] on font "...." at bounding box center [342, 536] width 12 height 15
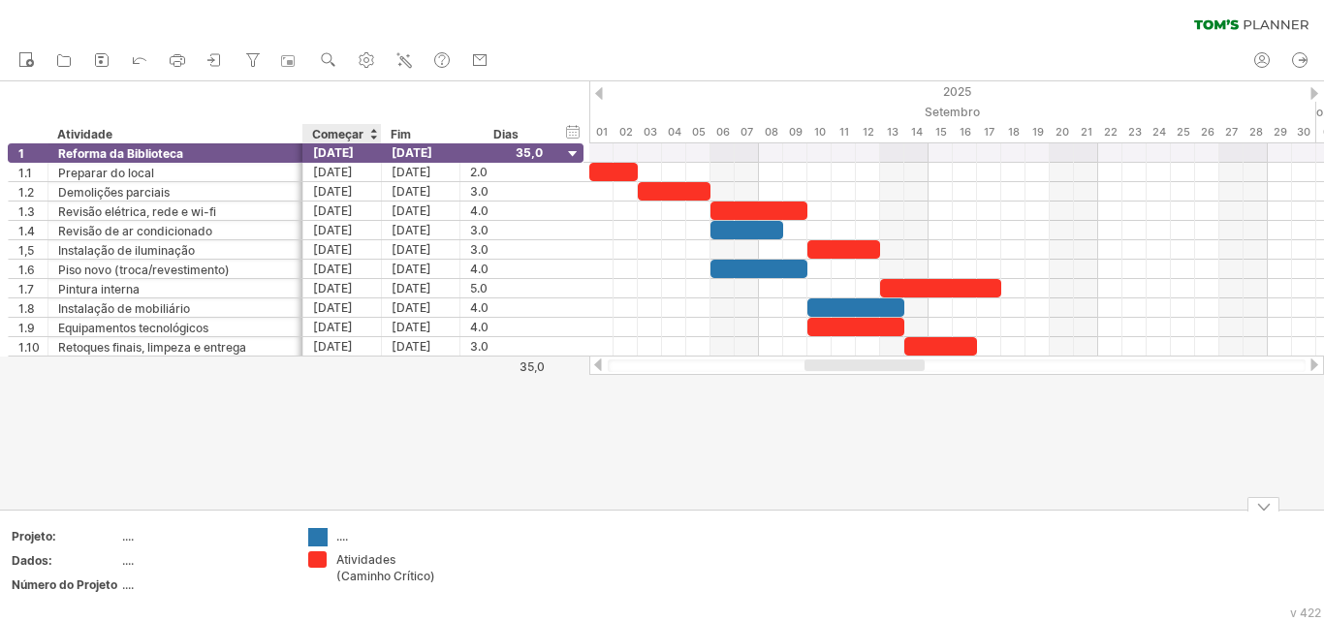
click at [321, 534] on div "Tentando acessar [DOMAIN_NAME] Conectado novamente... 0% limpar filtro 1" at bounding box center [662, 310] width 1324 height 621
click at [321, 534] on div at bounding box center [317, 537] width 19 height 18
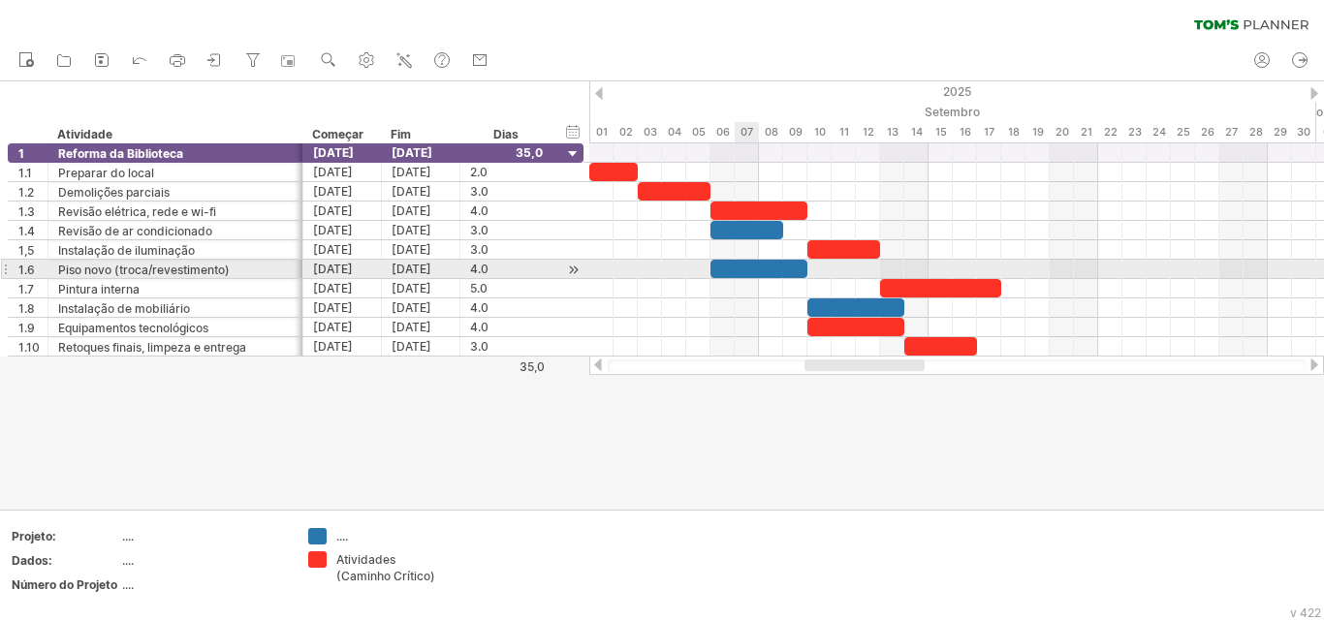
click at [743, 267] on div at bounding box center [759, 269] width 97 height 18
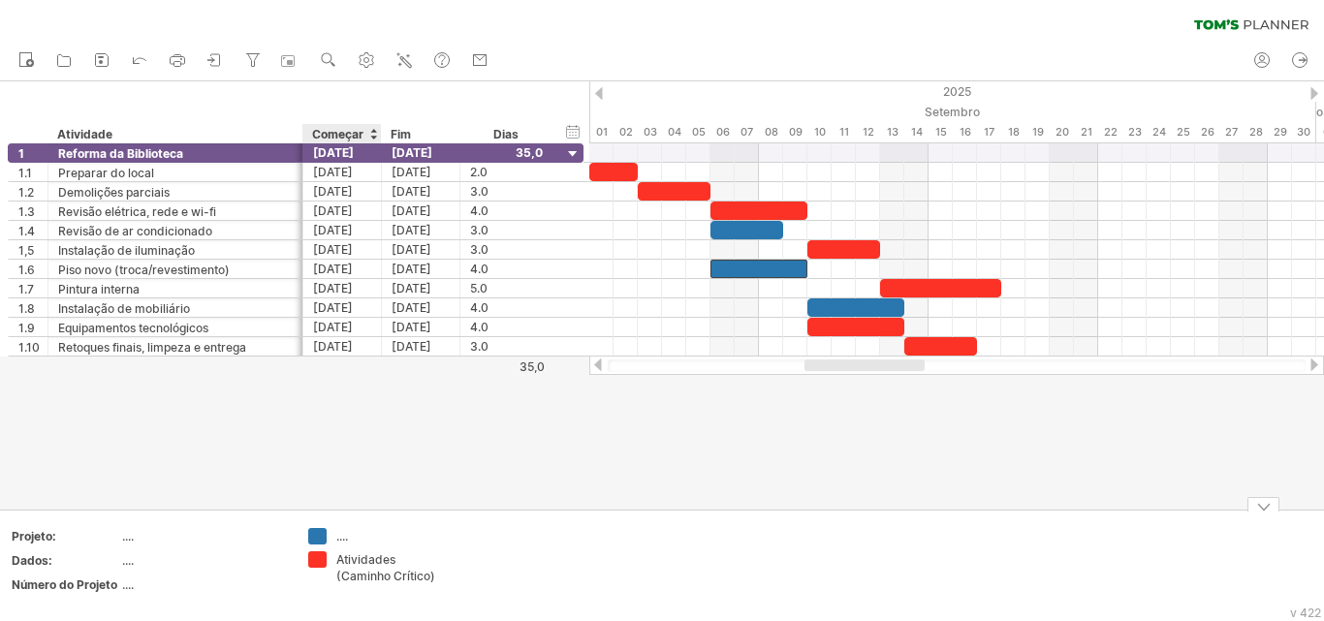
click at [344, 537] on font "...." at bounding box center [342, 536] width 12 height 15
click at [338, 537] on font "...." at bounding box center [342, 536] width 12 height 15
click at [325, 535] on div "Tentando acessar [DOMAIN_NAME] Conectado novamente... 0% limpar filtro 1" at bounding box center [662, 310] width 1324 height 621
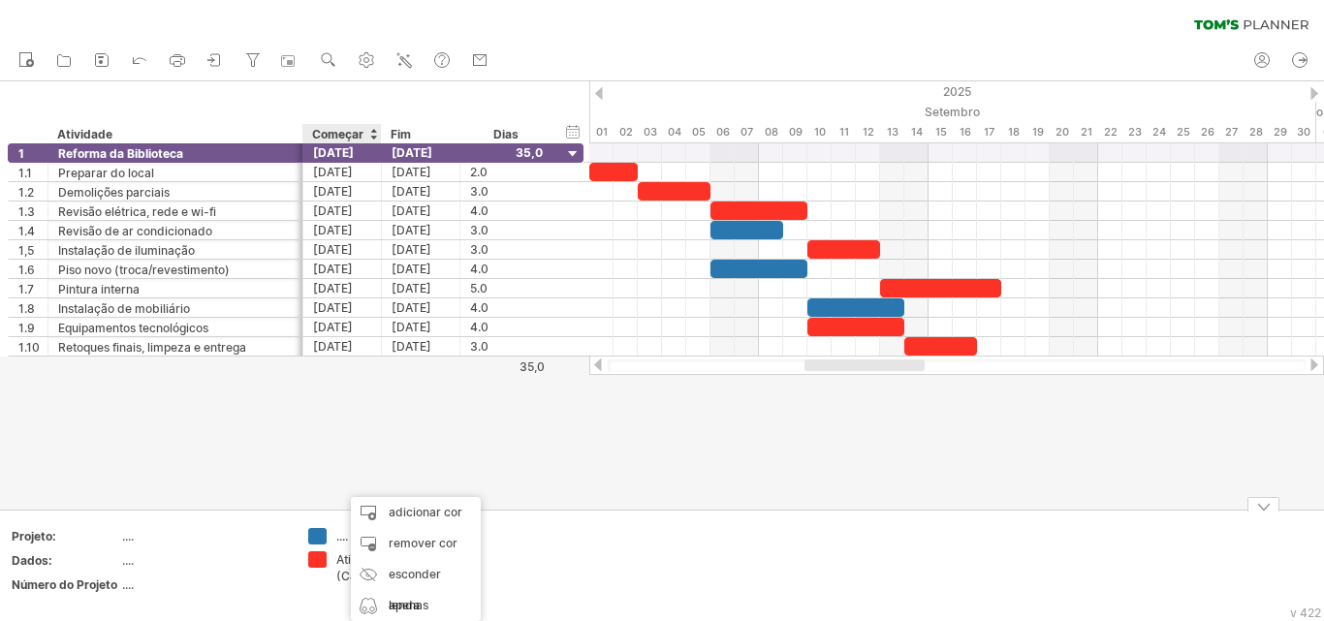
click at [340, 535] on font "...." at bounding box center [342, 536] width 12 height 15
click at [342, 537] on font "...." at bounding box center [342, 536] width 12 height 15
click at [343, 541] on font "...." at bounding box center [342, 536] width 12 height 15
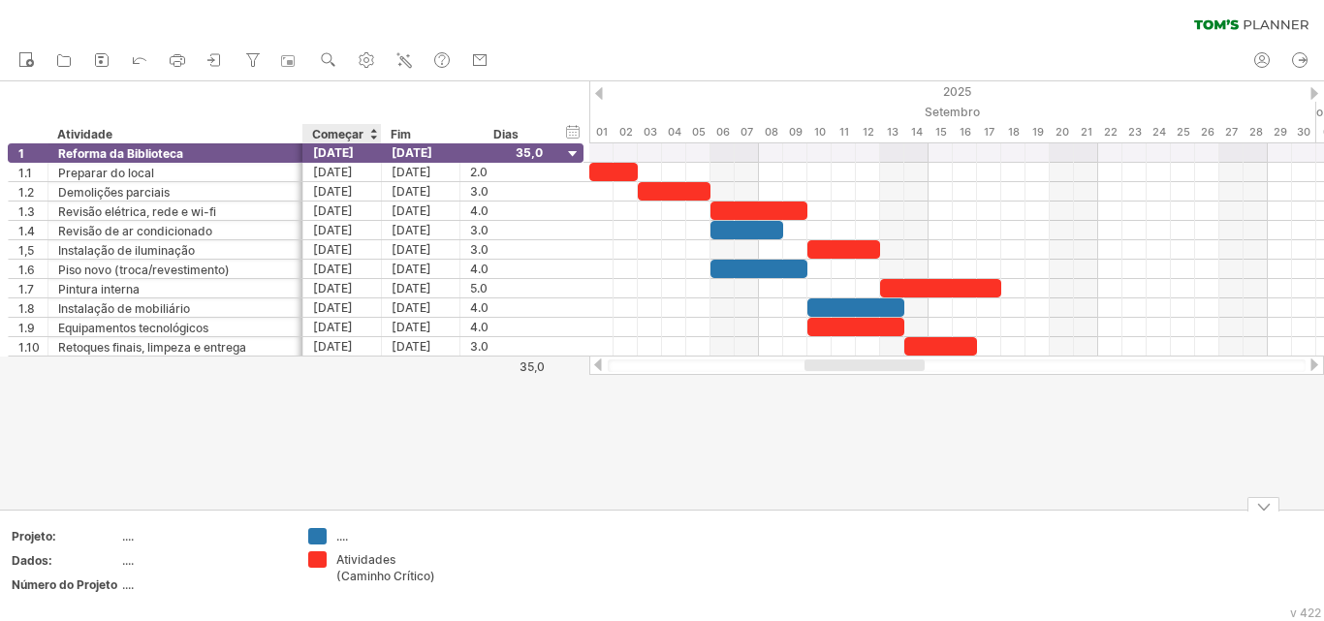
click at [343, 541] on font "...." at bounding box center [342, 536] width 12 height 15
click at [130, 587] on font "...." at bounding box center [128, 585] width 12 height 15
click at [129, 562] on font "...." at bounding box center [128, 561] width 12 height 15
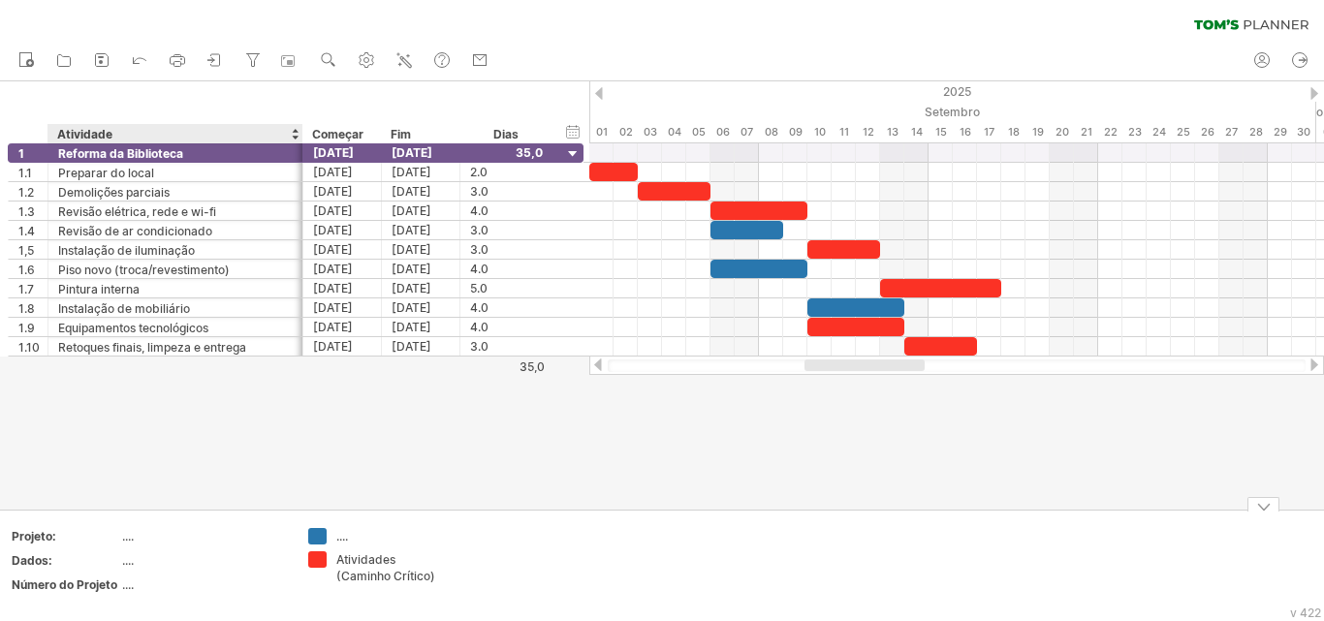
click at [129, 562] on font "...." at bounding box center [128, 561] width 12 height 15
click at [129, 538] on font "...." at bounding box center [128, 536] width 12 height 15
click at [460, 92] on div "ocultar início/fim/duração mostrar início/fim/duração ******** Atividade Começa…" at bounding box center [294, 112] width 589 height 62
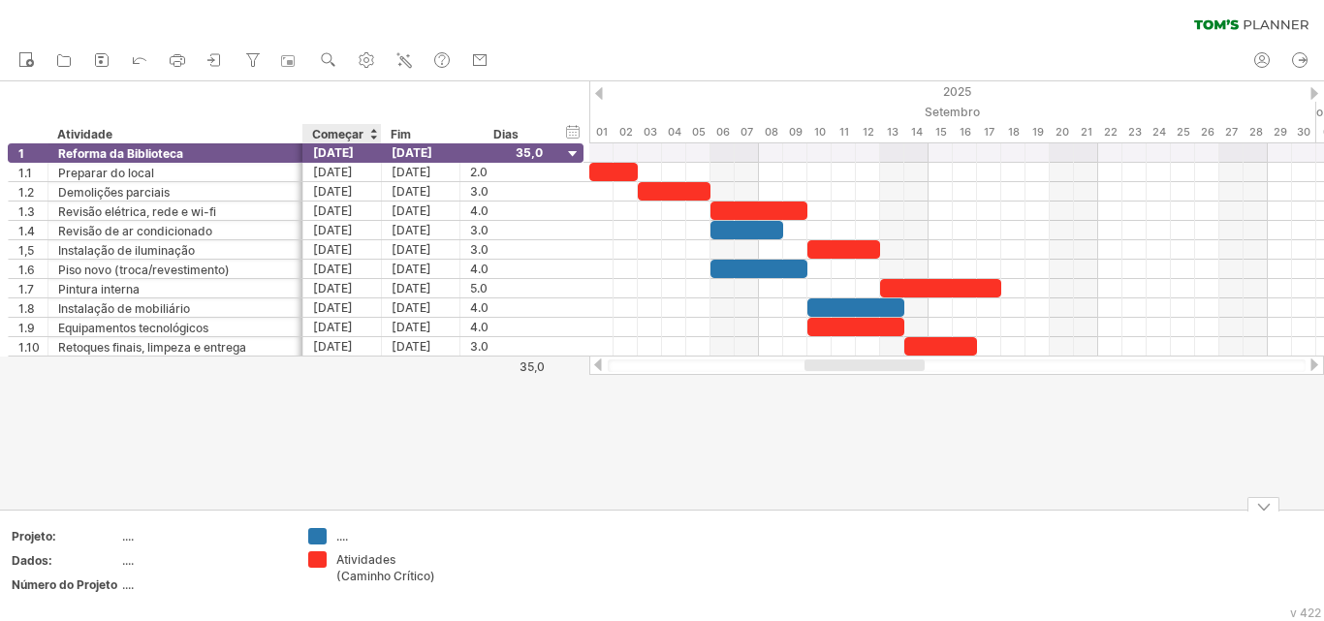
click at [343, 538] on font "...." at bounding box center [342, 536] width 12 height 15
click at [184, 575] on table "Projeto: .... Dados: .... Número do Projeto ...." at bounding box center [149, 564] width 279 height 75
click at [341, 536] on font "...." at bounding box center [342, 536] width 12 height 15
click at [343, 542] on font "...." at bounding box center [342, 536] width 12 height 15
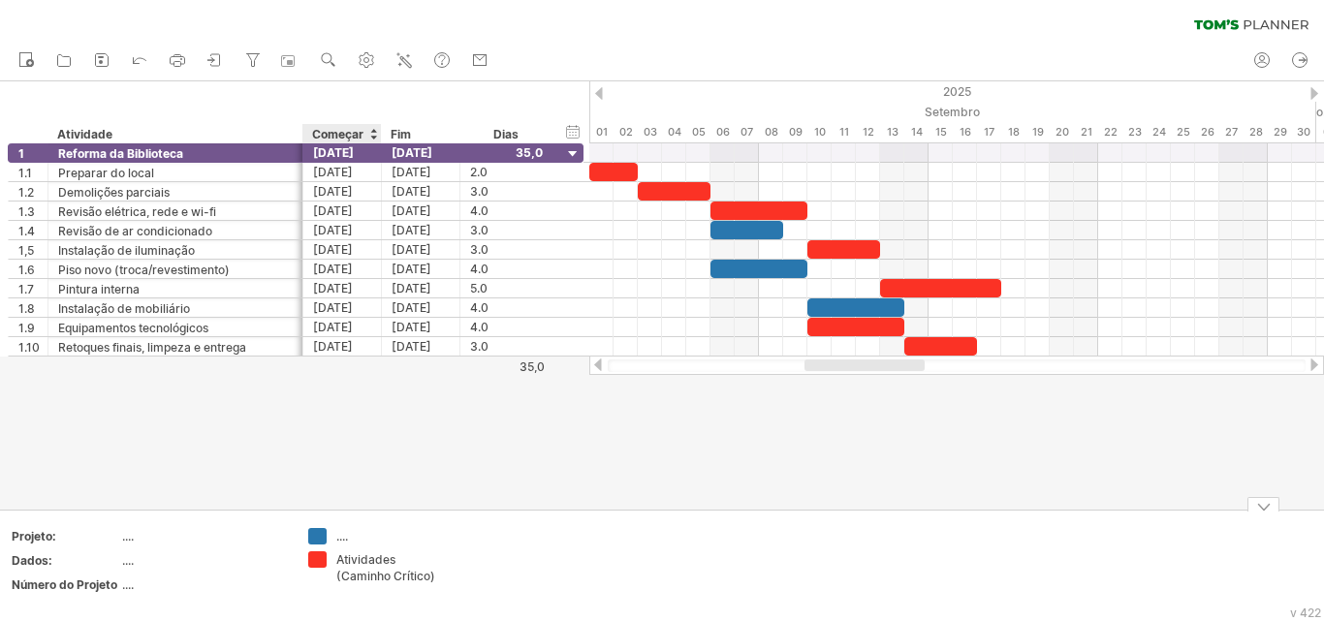
click at [342, 542] on font "...." at bounding box center [342, 536] width 12 height 15
click at [341, 542] on font "...." at bounding box center [342, 536] width 12 height 15
click at [366, 573] on font "Atividades (Caminho Crítico)" at bounding box center [385, 568] width 99 height 31
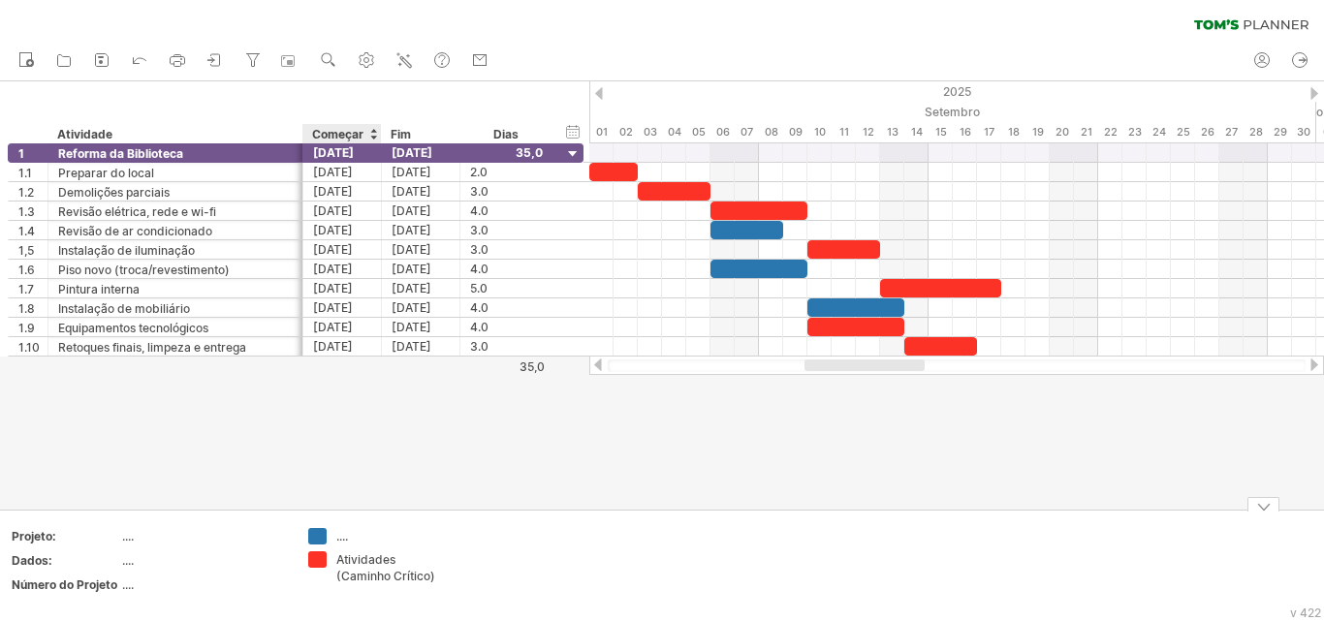
click at [366, 573] on font "Atividades (Caminho Crítico)" at bounding box center [385, 568] width 99 height 31
click at [343, 539] on font "...." at bounding box center [342, 536] width 12 height 15
click at [341, 539] on font "...." at bounding box center [342, 536] width 12 height 15
click at [340, 538] on font "...." at bounding box center [342, 536] width 12 height 15
click at [338, 537] on font "...." at bounding box center [342, 536] width 12 height 15
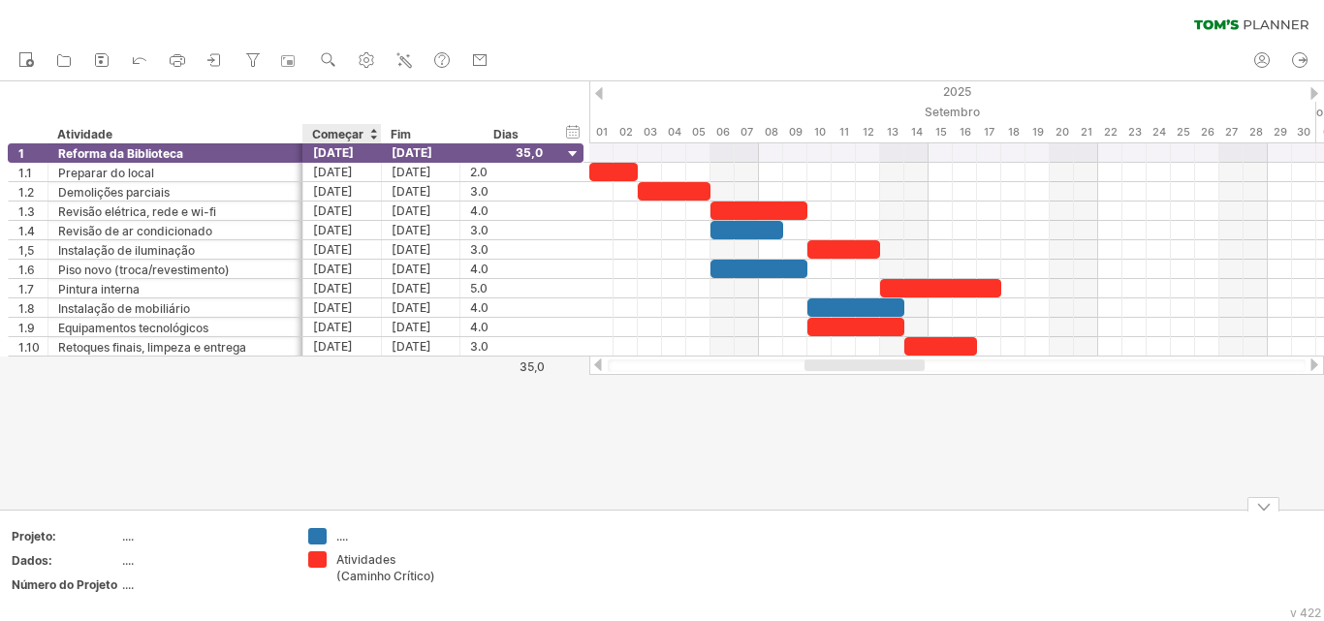
click at [329, 536] on div "...." at bounding box center [375, 536] width 134 height 16
click at [321, 534] on div "Tentando acessar [DOMAIN_NAME] Conectado novamente... 0% limpar filtro 1" at bounding box center [662, 310] width 1324 height 621
click at [341, 539] on font "...." at bounding box center [342, 536] width 12 height 15
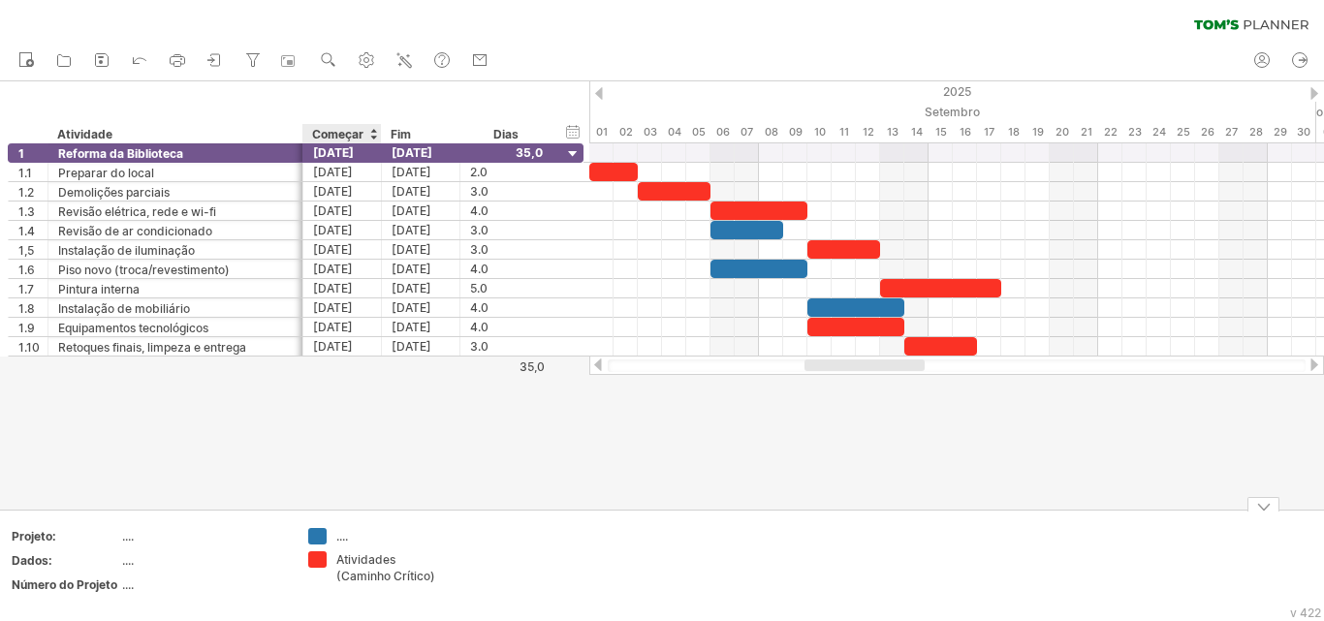
click at [341, 539] on font "...." at bounding box center [342, 536] width 12 height 15
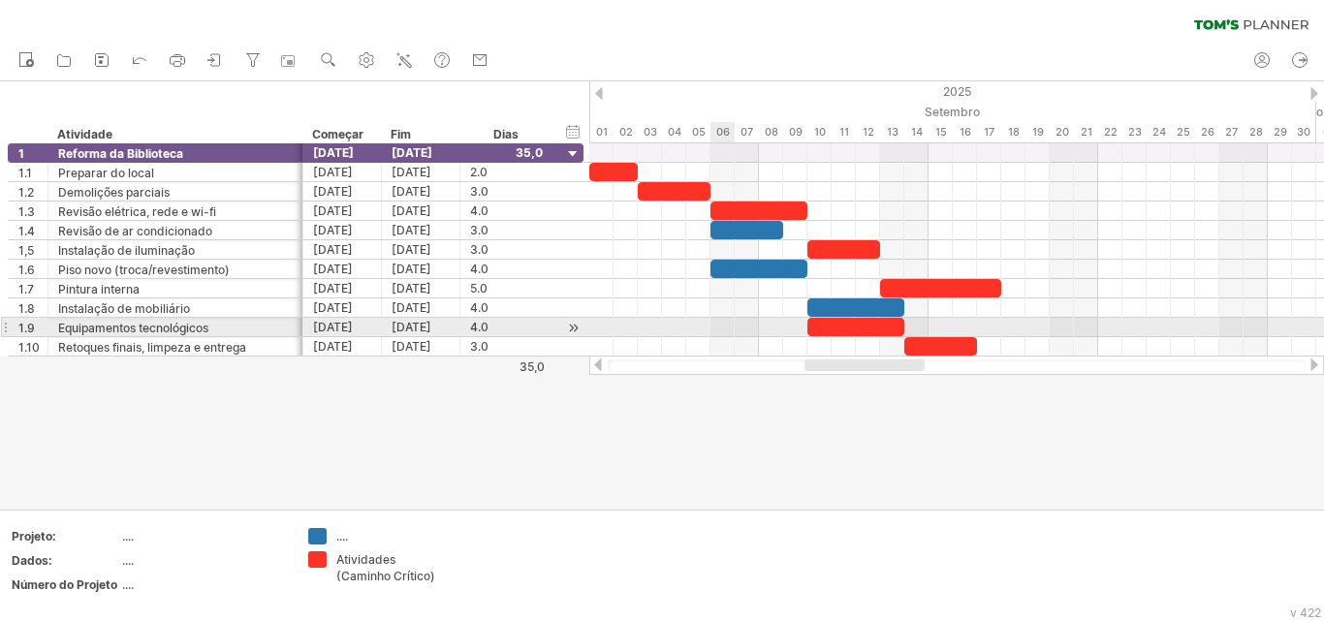
click at [716, 327] on div at bounding box center [956, 327] width 735 height 19
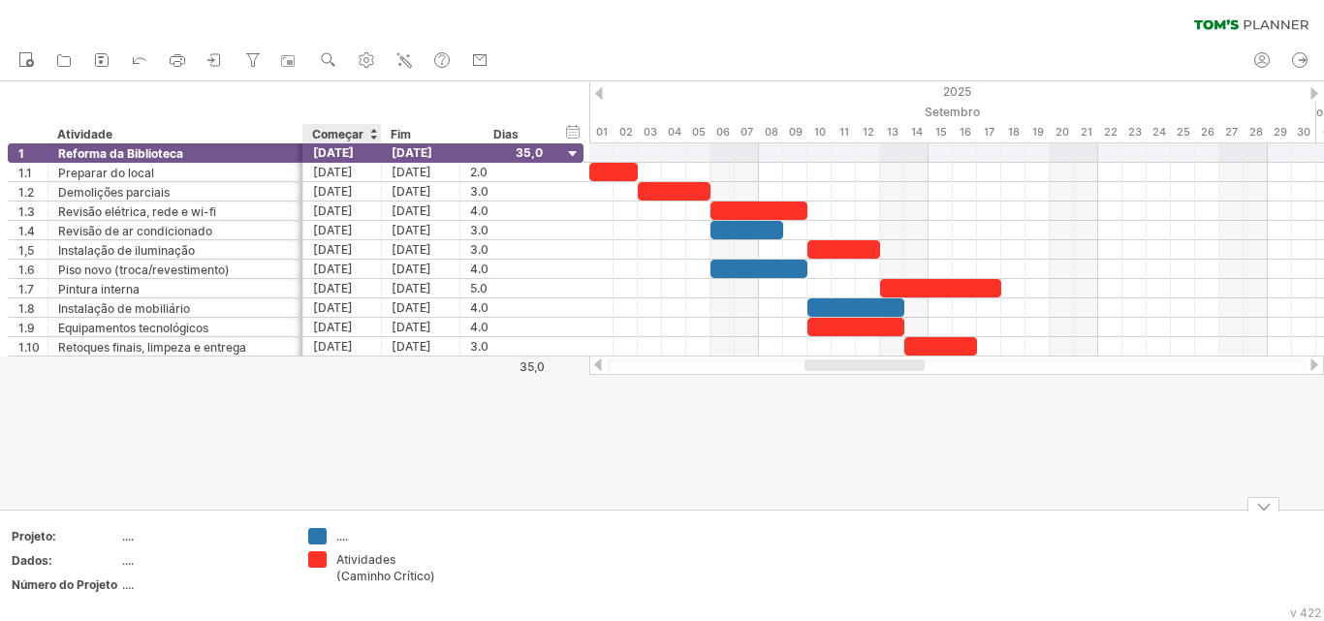
click at [341, 538] on font "...." at bounding box center [342, 536] width 12 height 15
click at [129, 582] on font "...." at bounding box center [128, 585] width 12 height 15
click at [128, 582] on font "...." at bounding box center [128, 585] width 12 height 15
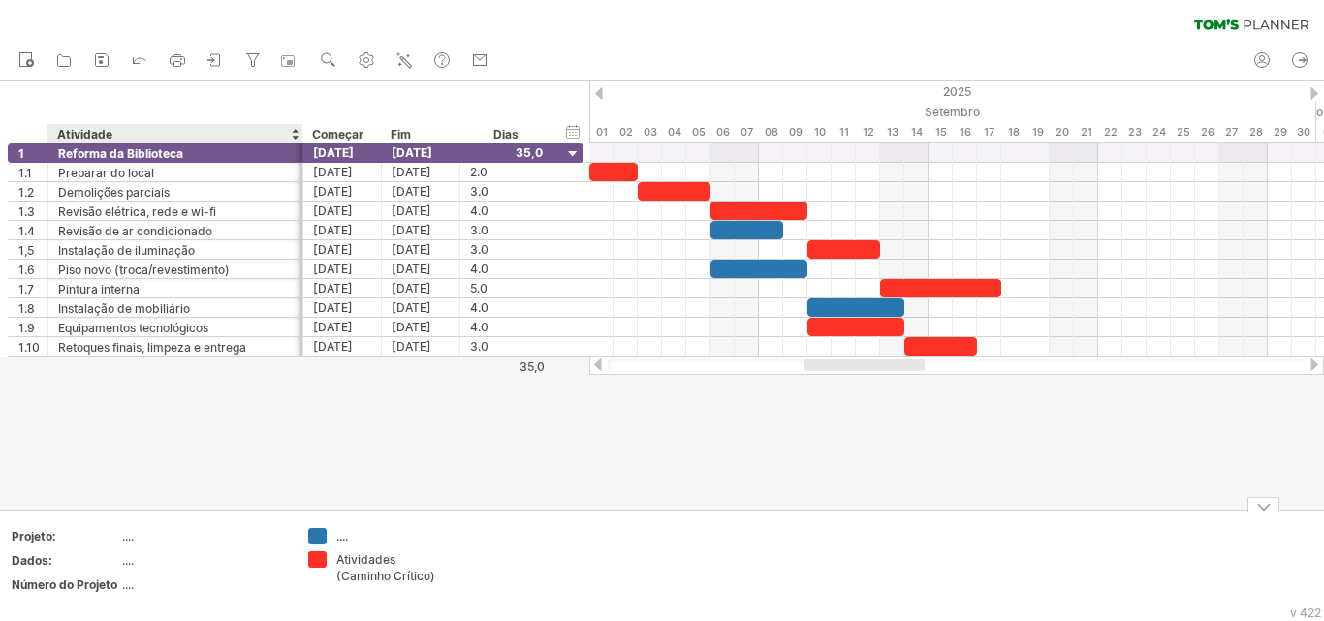
click at [128, 582] on font "...." at bounding box center [128, 585] width 12 height 15
click at [127, 589] on font "...." at bounding box center [128, 585] width 12 height 15
click at [342, 537] on font "...." at bounding box center [342, 536] width 12 height 15
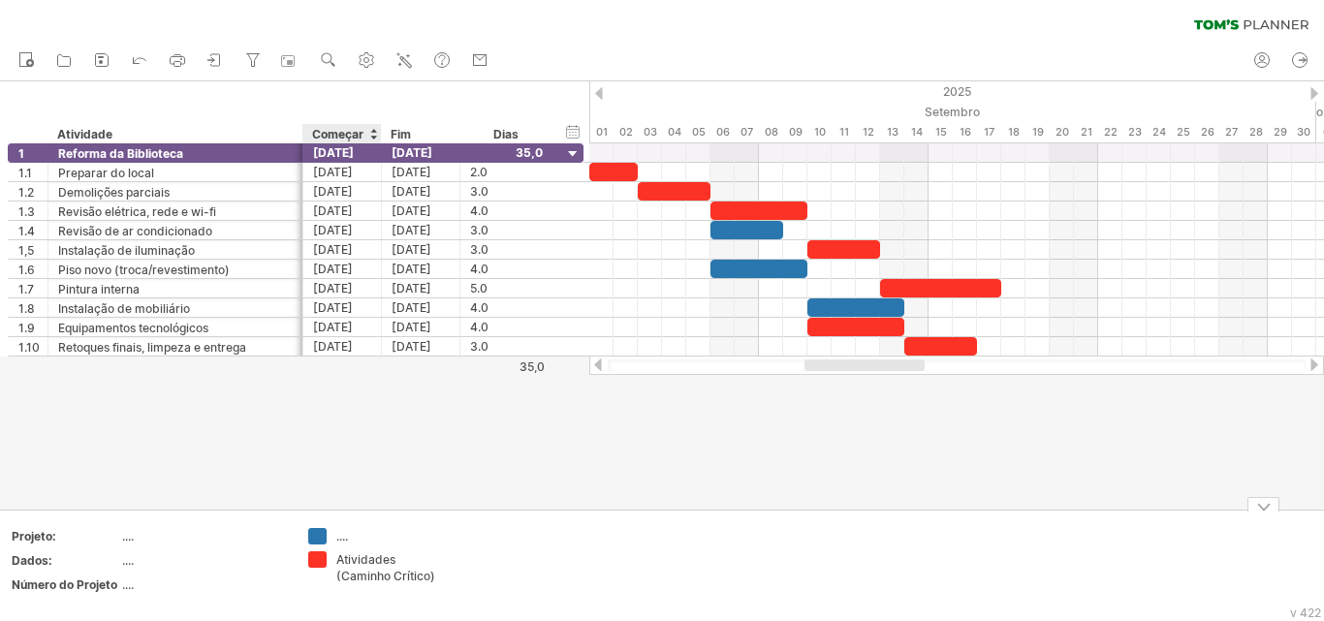
click at [342, 537] on font "...." at bounding box center [342, 536] width 12 height 15
click at [126, 538] on font "...." at bounding box center [128, 536] width 12 height 15
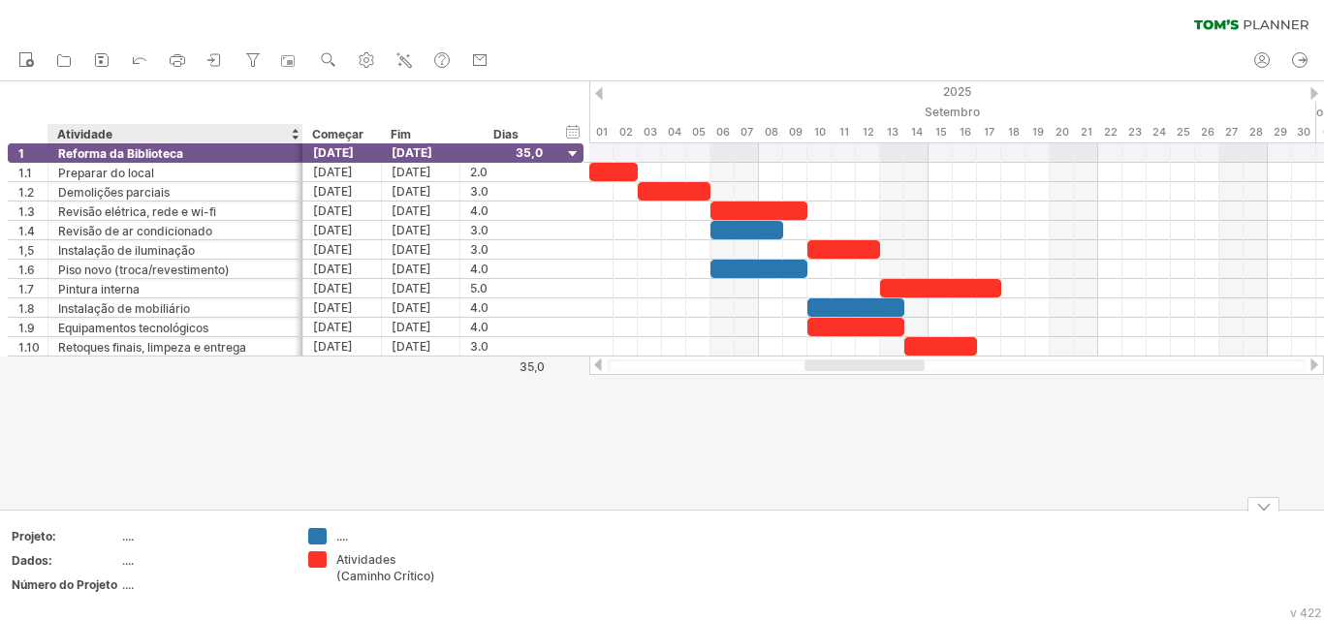
click at [126, 538] on font "...." at bounding box center [128, 536] width 12 height 15
click at [131, 542] on font "...." at bounding box center [128, 536] width 12 height 15
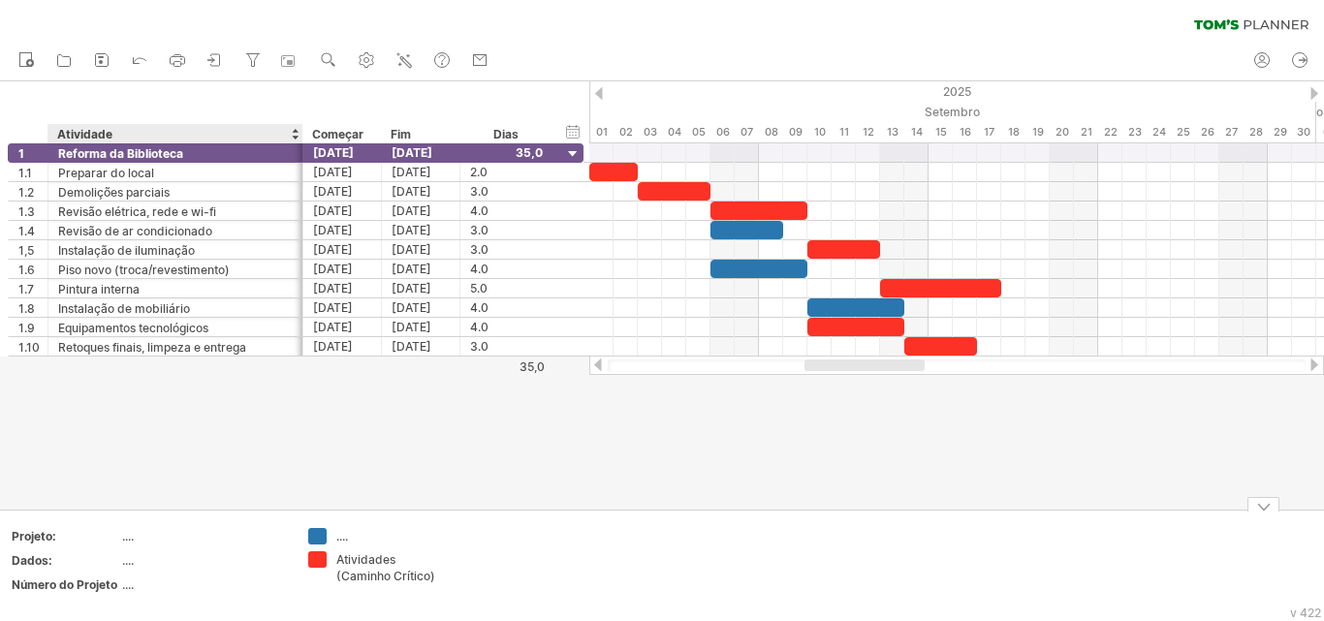
click at [121, 535] on table "Projeto: .... Dados: .... Número do Projeto ...." at bounding box center [149, 564] width 279 height 75
click at [122, 534] on font "...." at bounding box center [128, 536] width 12 height 15
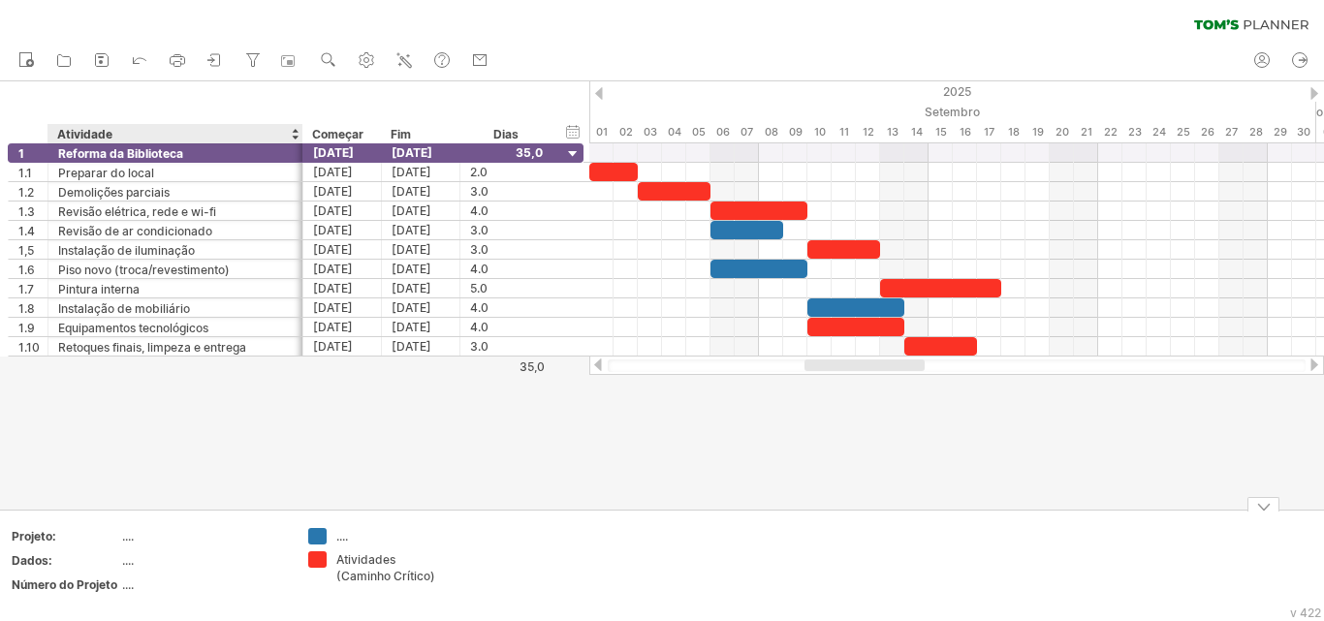
click at [114, 560] on div "Dados:" at bounding box center [65, 561] width 107 height 16
click at [124, 572] on td "...." at bounding box center [204, 564] width 165 height 22
click at [59, 555] on div "Dados:" at bounding box center [65, 561] width 107 height 16
click at [36, 559] on input "******" at bounding box center [61, 561] width 99 height 16
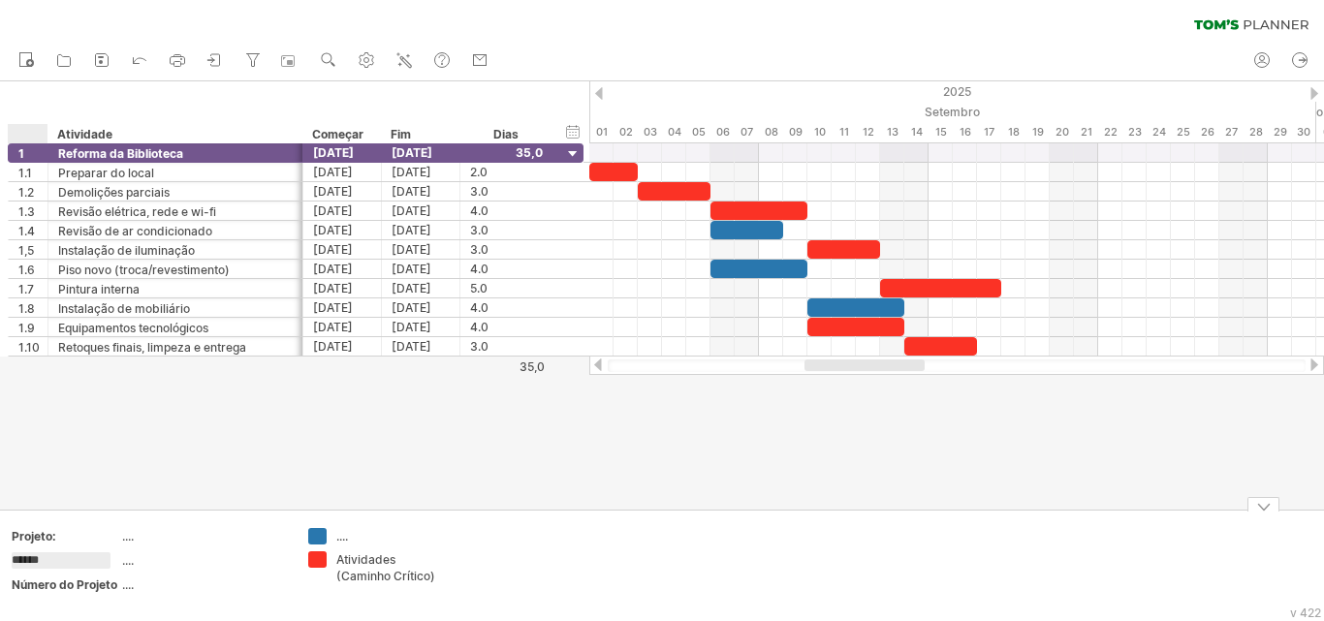
click at [54, 561] on input "******" at bounding box center [61, 561] width 99 height 16
click at [120, 564] on table "Projeto: .... ****** .... Número do Projeto ...." at bounding box center [149, 564] width 279 height 75
click at [138, 564] on div "...." at bounding box center [203, 561] width 163 height 16
click at [131, 560] on input "********" at bounding box center [199, 561] width 155 height 16
click at [154, 564] on input "********" at bounding box center [199, 561] width 155 height 16
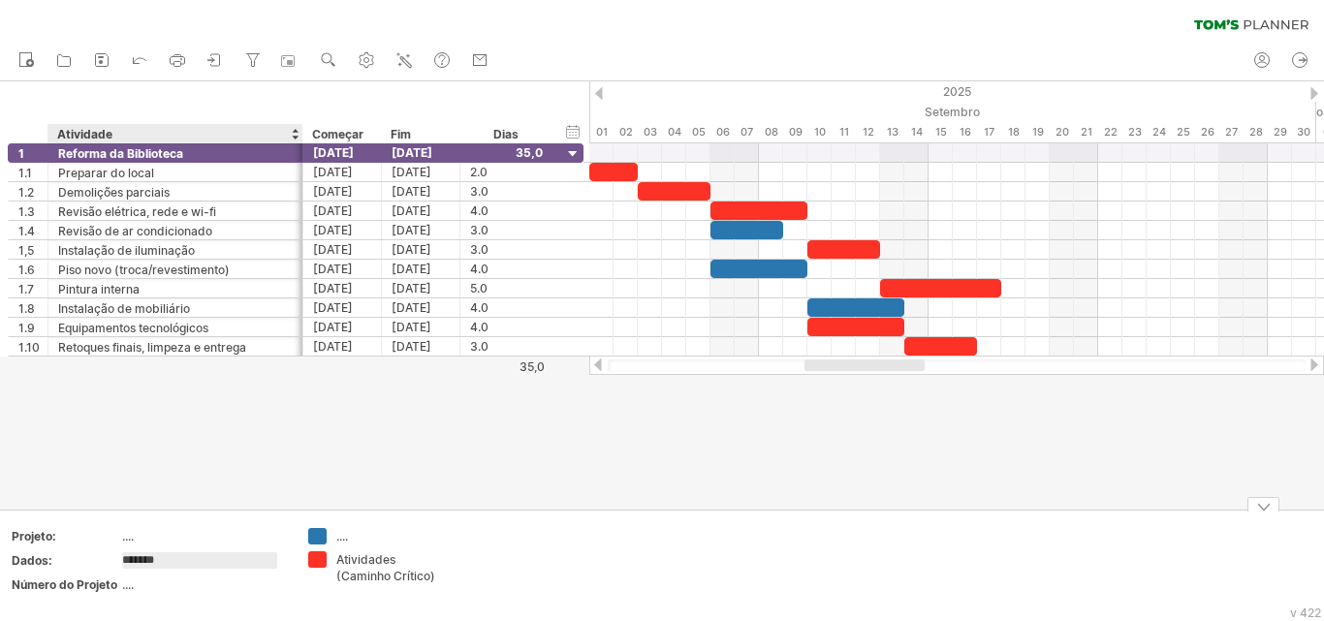
type input "********"
click at [128, 586] on font "...." at bounding box center [128, 585] width 12 height 15
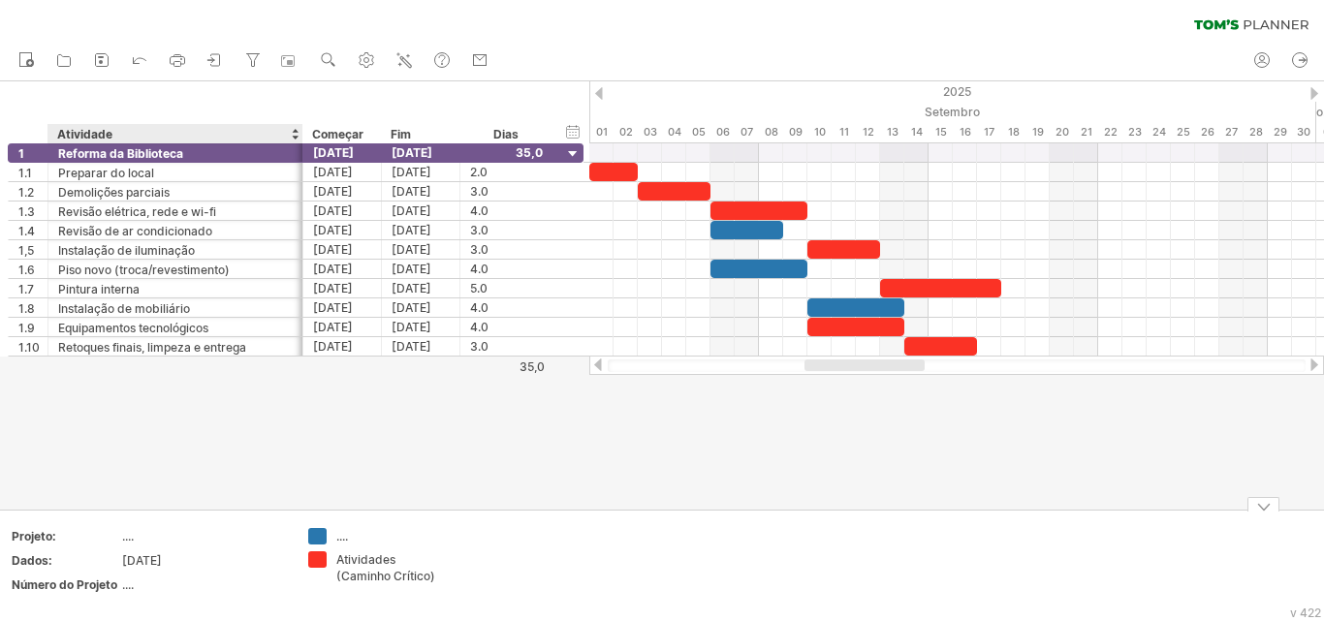
click at [144, 587] on div "...." at bounding box center [203, 585] width 163 height 16
click at [144, 587] on input "text" at bounding box center [199, 585] width 155 height 16
type input "*****"
click at [122, 541] on font "...." at bounding box center [128, 536] width 12 height 15
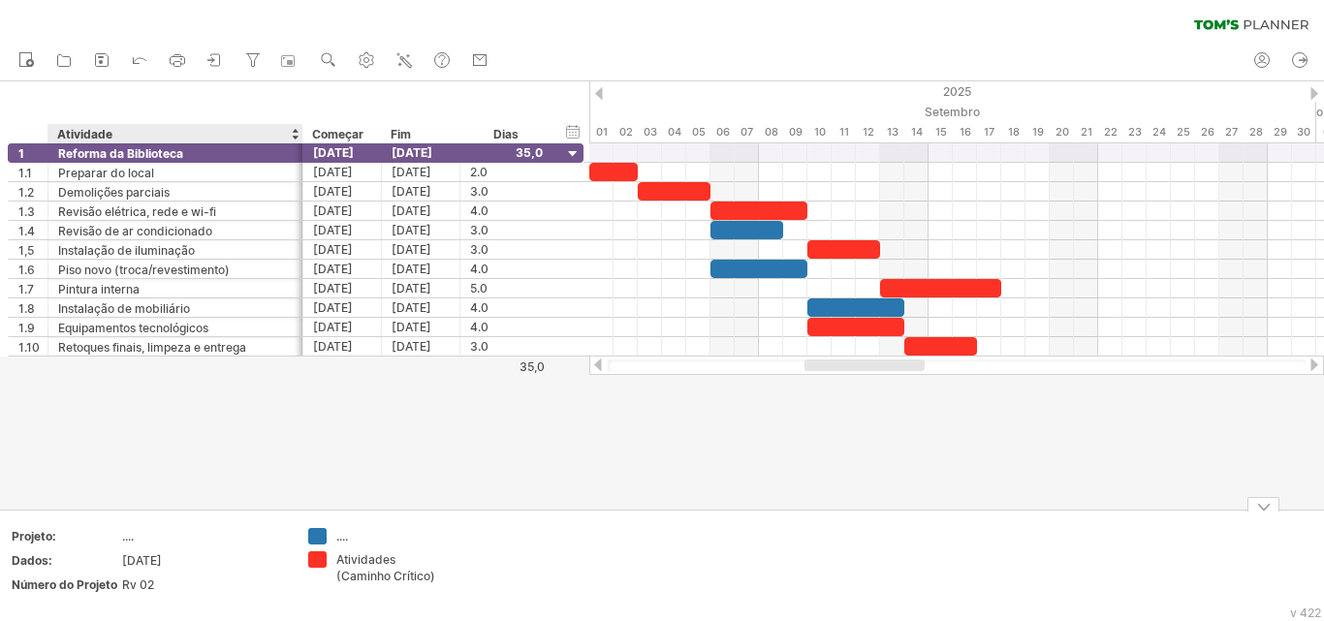
click at [128, 541] on font "...." at bounding box center [128, 536] width 12 height 15
click at [128, 540] on font "...." at bounding box center [128, 536] width 12 height 15
click at [33, 560] on font "Dados:" at bounding box center [32, 561] width 41 height 15
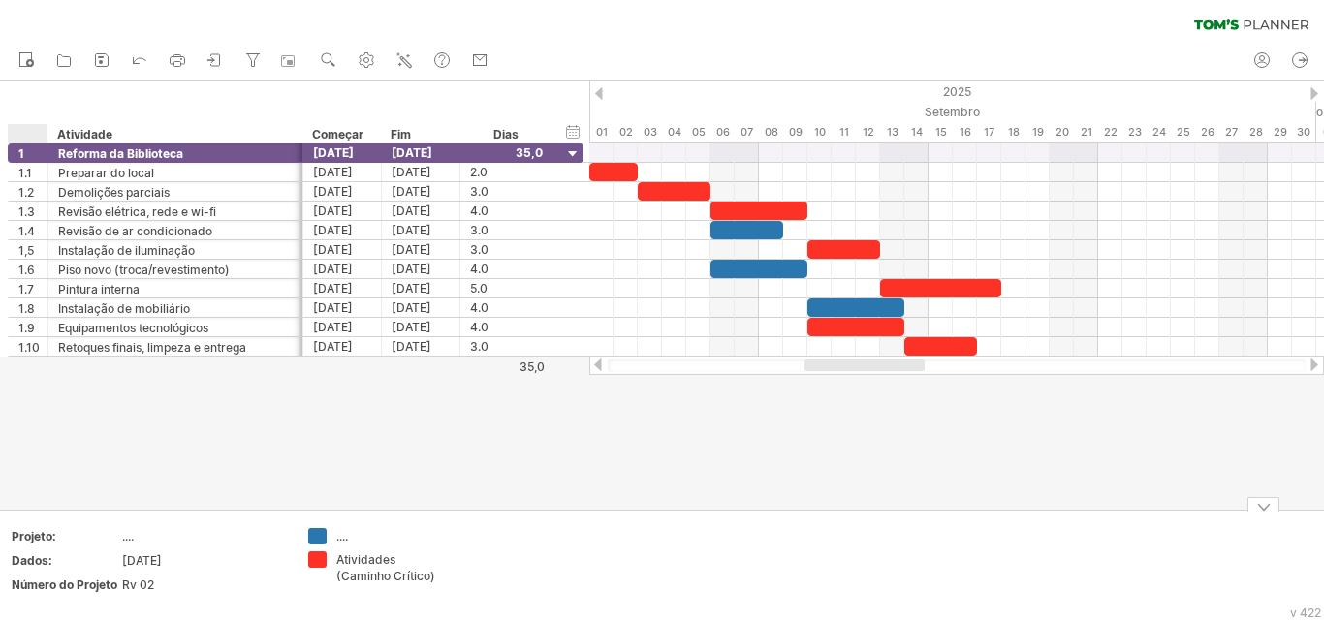
click at [33, 560] on font "Dados:" at bounding box center [32, 561] width 41 height 15
click at [48, 558] on font "Dados:" at bounding box center [32, 561] width 41 height 15
click at [29, 566] on font "Dados:" at bounding box center [32, 561] width 41 height 15
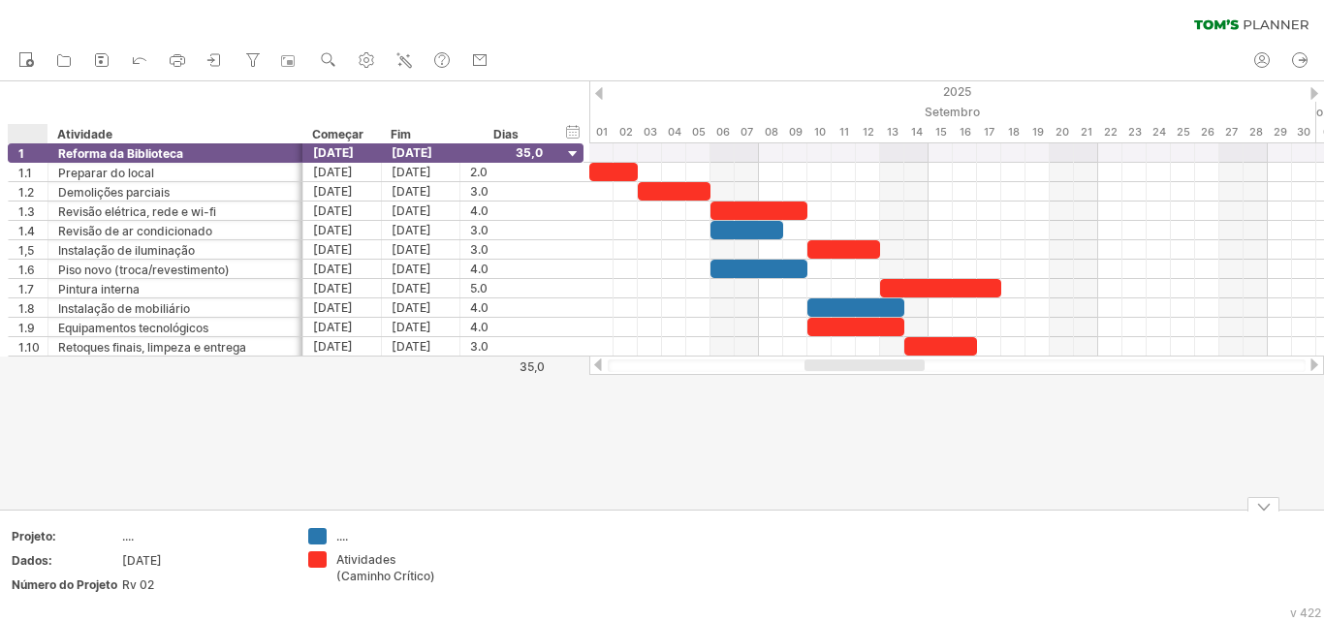
click at [36, 560] on font "Dados:" at bounding box center [32, 561] width 41 height 15
click at [49, 561] on font "Dados:" at bounding box center [32, 561] width 41 height 15
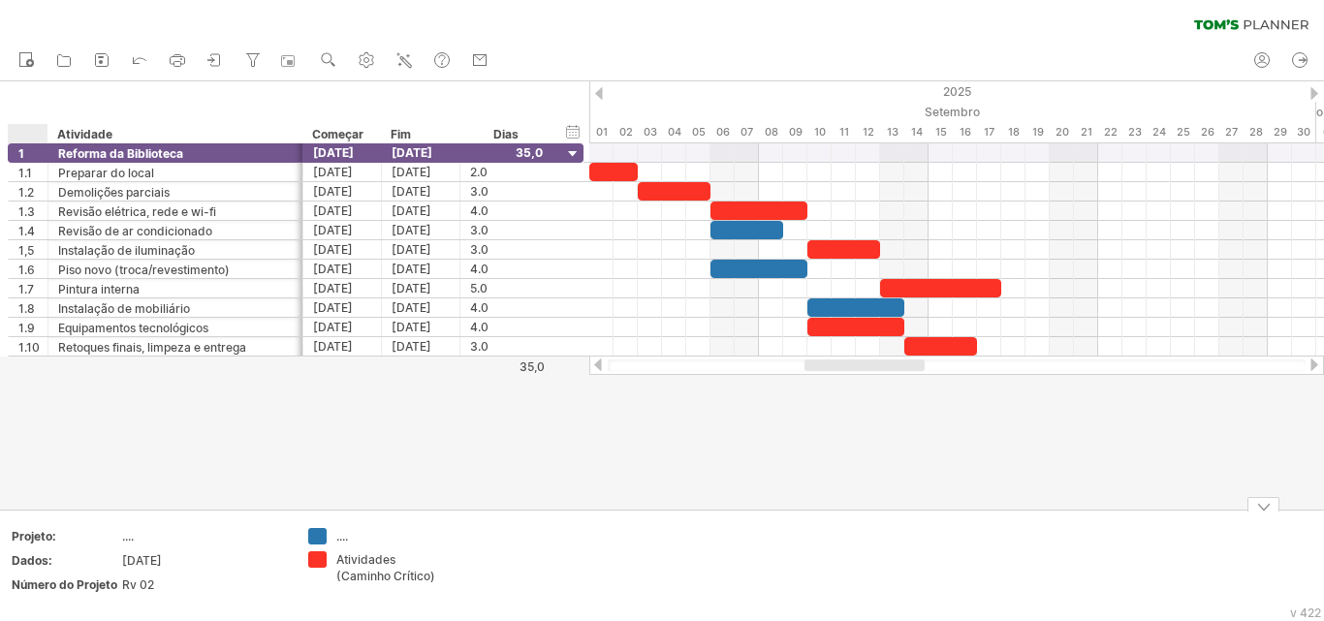
click at [49, 561] on font "Dados:" at bounding box center [32, 561] width 41 height 15
click at [70, 564] on div "Dados:" at bounding box center [65, 561] width 107 height 16
type input "*****"
click at [122, 531] on font "...." at bounding box center [128, 536] width 12 height 15
click at [128, 540] on font "...." at bounding box center [128, 536] width 12 height 15
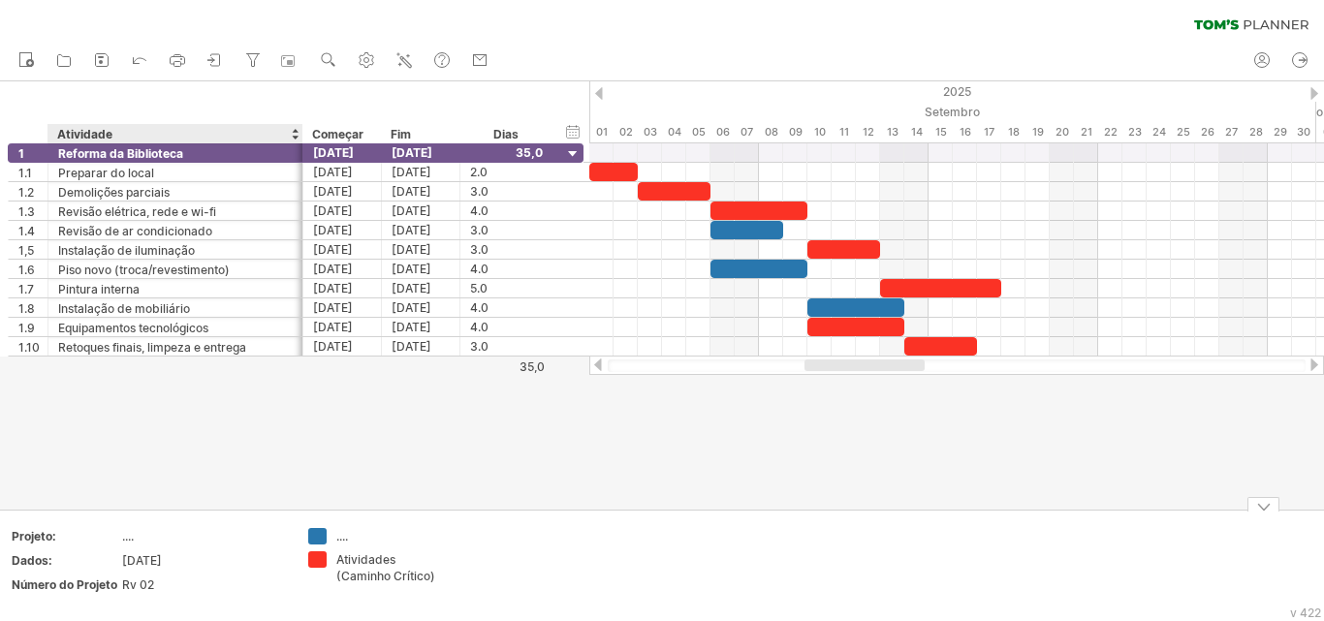
click at [128, 540] on font "...." at bounding box center [128, 536] width 12 height 15
click at [57, 536] on div "Projeto:" at bounding box center [65, 536] width 107 height 16
click at [130, 538] on font "...." at bounding box center [128, 536] width 12 height 15
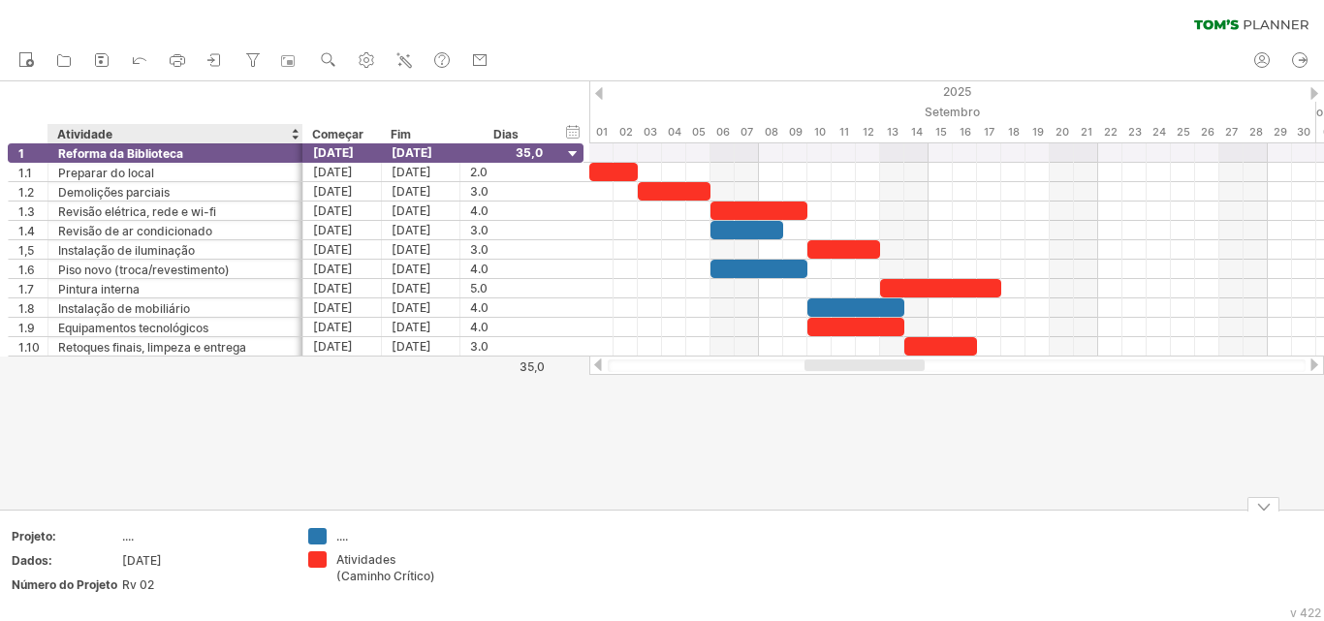
click at [130, 538] on font "...." at bounding box center [128, 536] width 12 height 15
click at [126, 541] on font "...." at bounding box center [128, 536] width 12 height 15
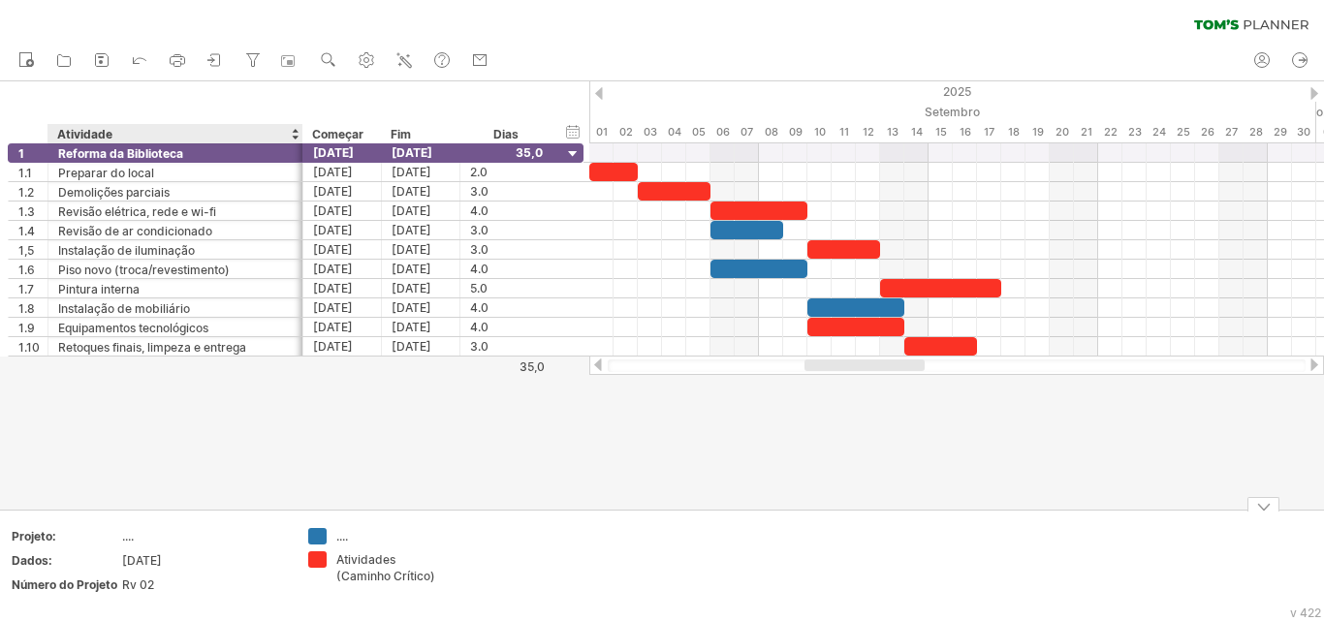
click at [126, 541] on font "...." at bounding box center [128, 536] width 12 height 15
click at [143, 540] on div "...." at bounding box center [203, 536] width 163 height 16
click at [127, 540] on input "text" at bounding box center [199, 536] width 155 height 16
type input "**********"
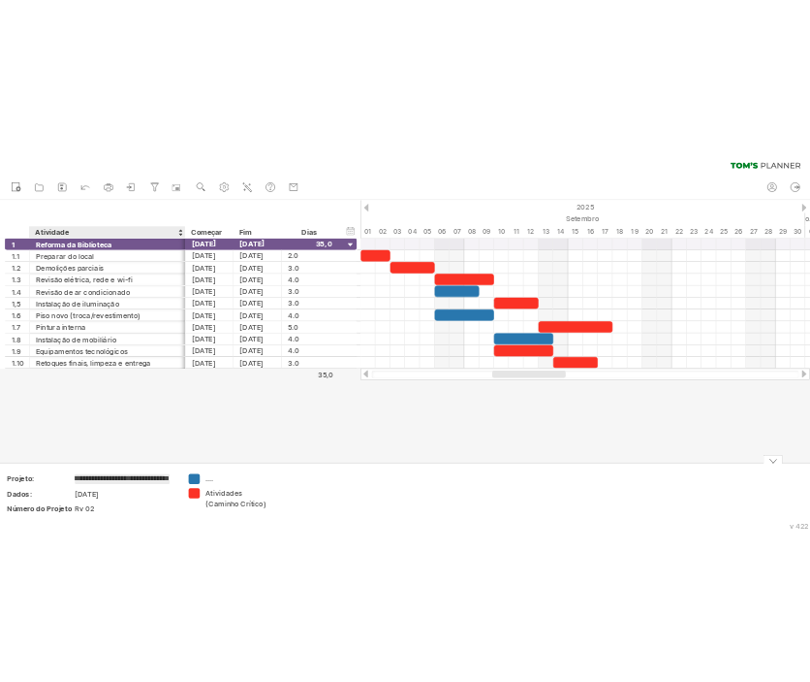
scroll to position [0, 216]
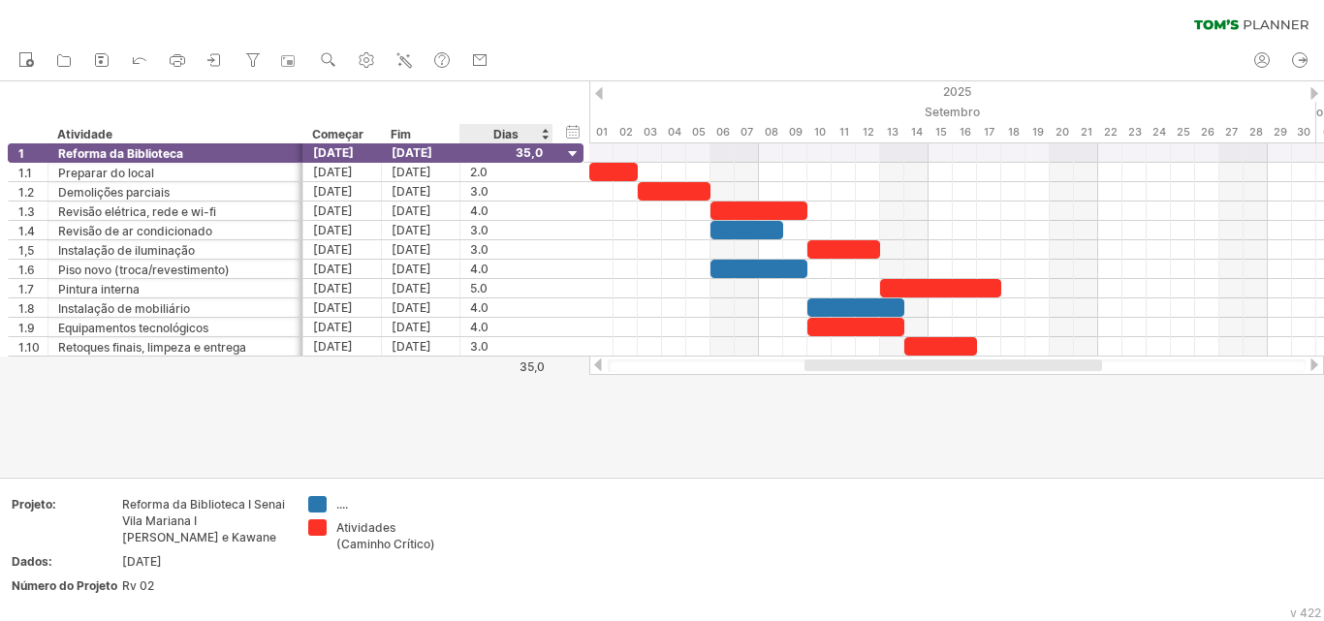
click at [508, 453] on div at bounding box center [662, 279] width 1324 height 396
click at [343, 504] on font "...." at bounding box center [342, 504] width 12 height 15
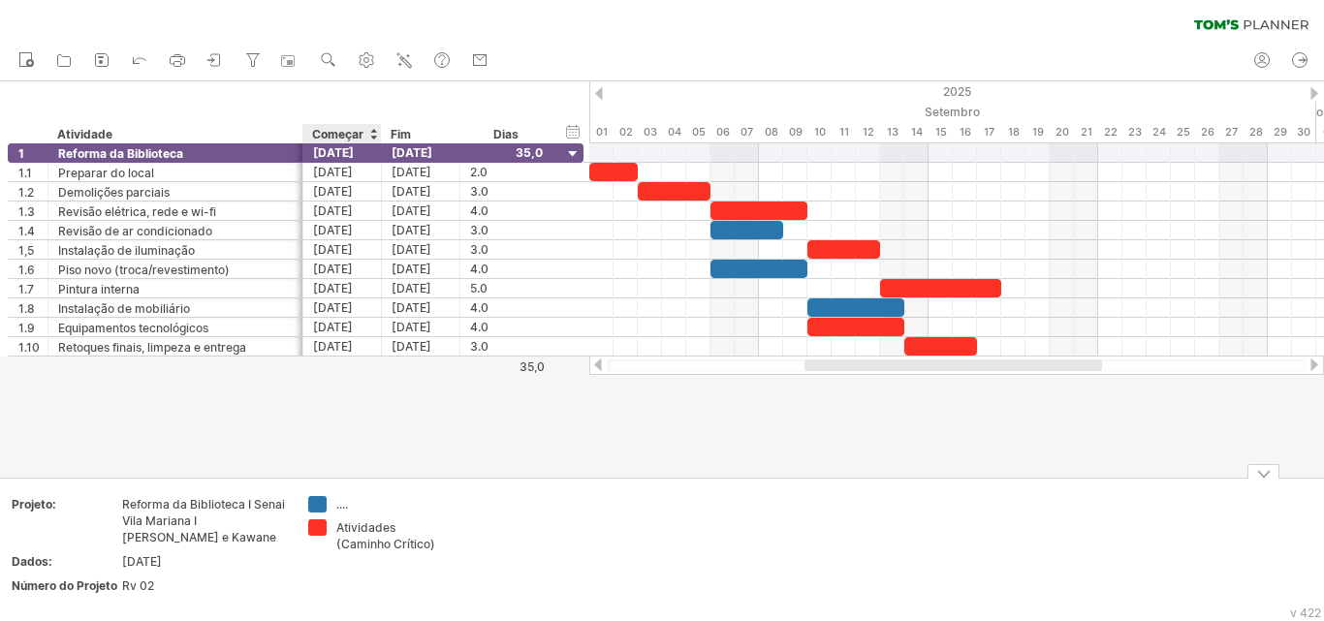
click at [374, 506] on div "...." at bounding box center [389, 504] width 106 height 16
type input "**********"
click at [477, 421] on div at bounding box center [662, 279] width 1324 height 396
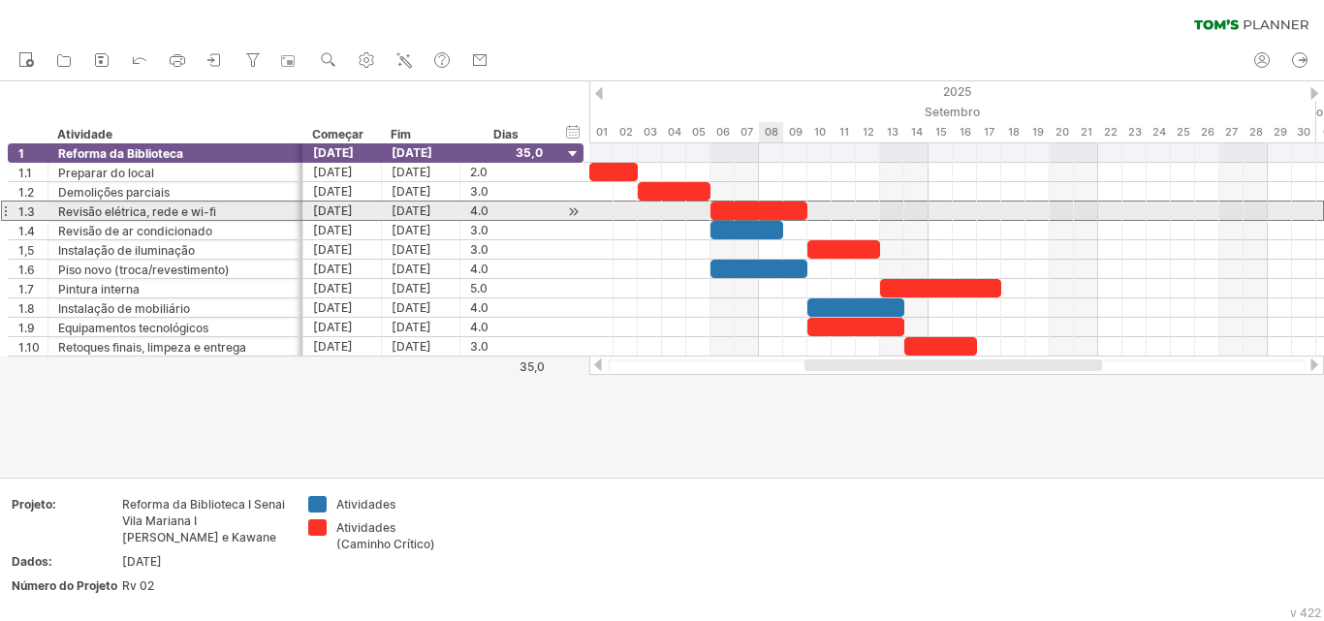
click at [4, 211] on div at bounding box center [5, 211] width 8 height 20
click at [21, 212] on font "1.3" at bounding box center [26, 212] width 16 height 15
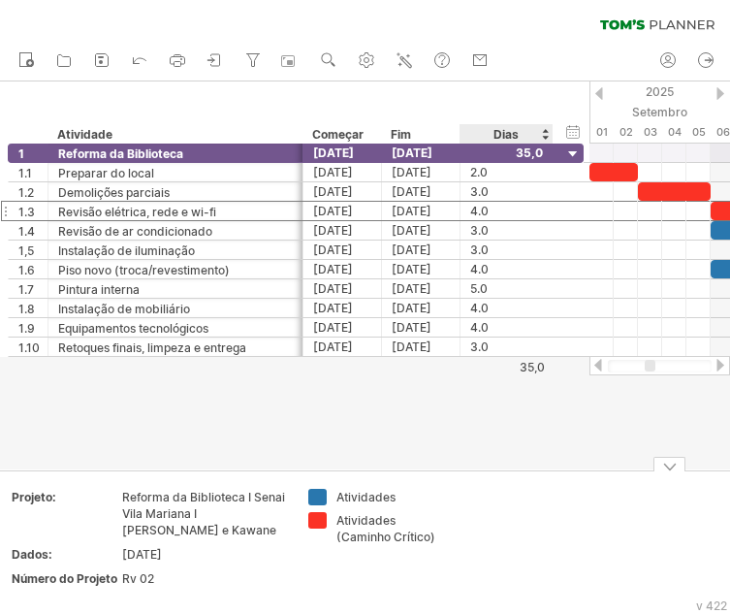
click at [539, 451] on div at bounding box center [365, 275] width 730 height 388
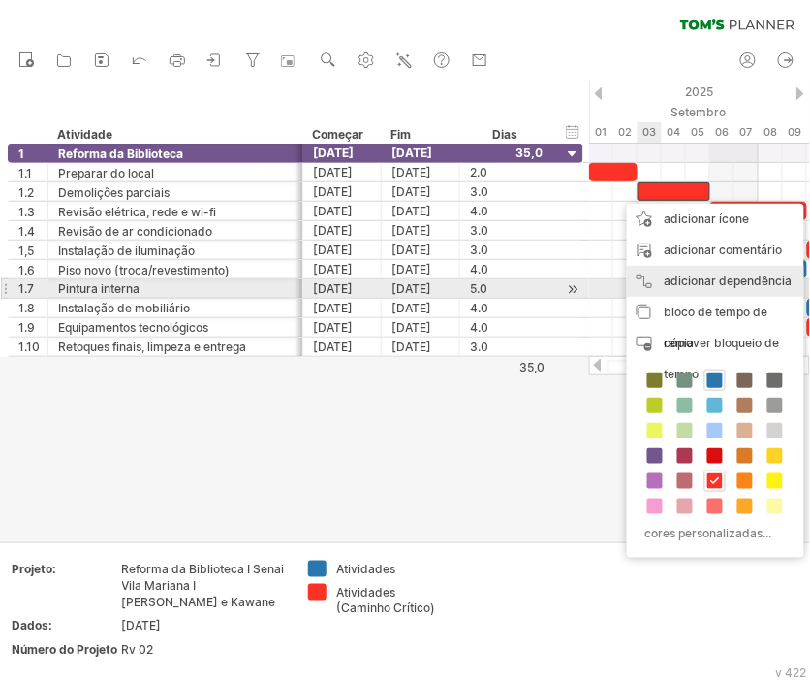
click at [709, 287] on div "adicionar dependência Você pode usar dependências quando precisar que as tarefa…" at bounding box center [715, 281] width 177 height 31
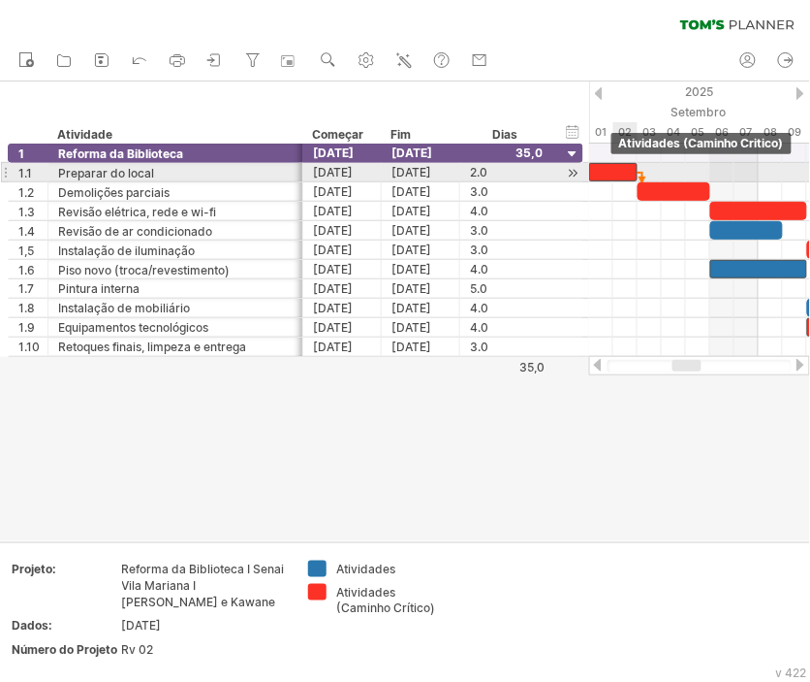
click at [623, 173] on div at bounding box center [613, 172] width 48 height 18
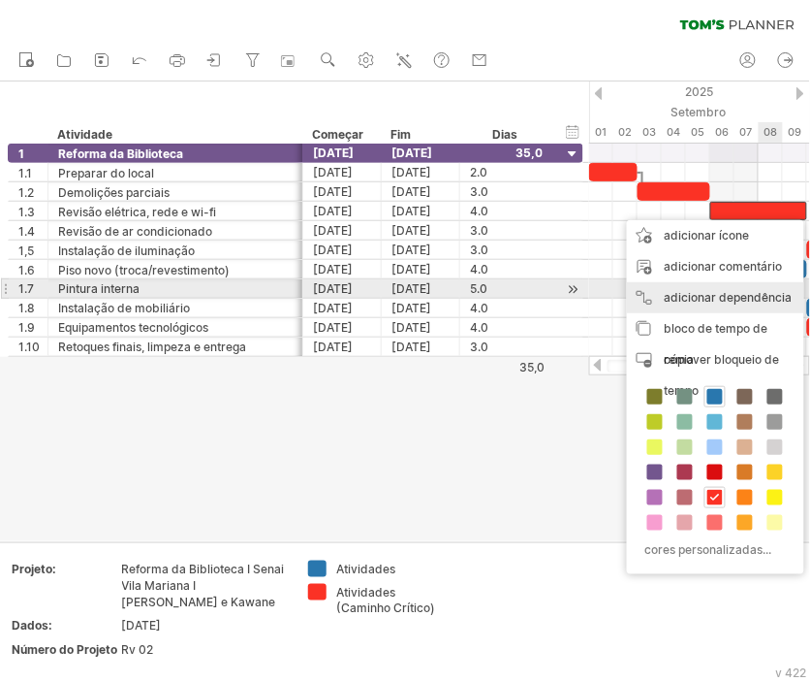
click at [693, 290] on font "adicionar dependência" at bounding box center [729, 297] width 128 height 15
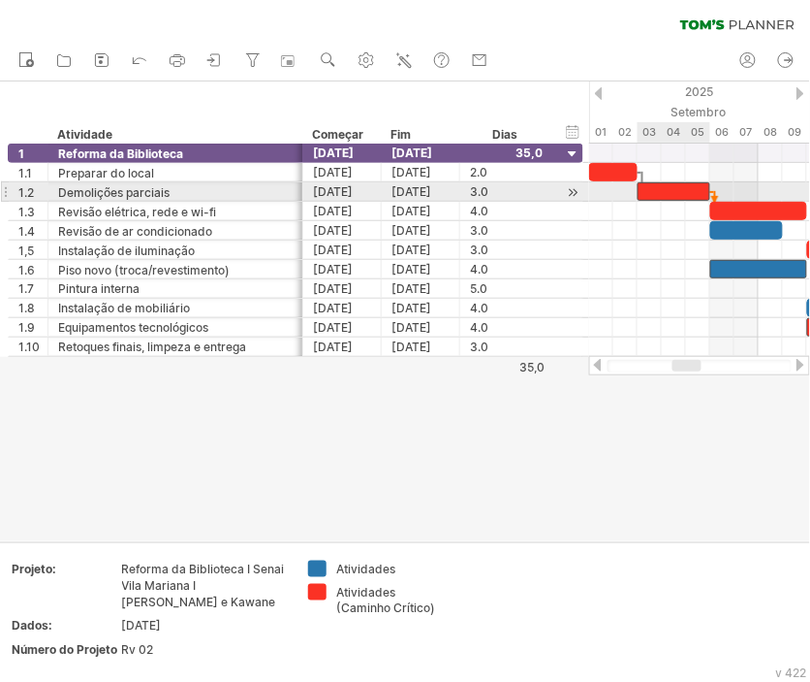
click at [704, 188] on div at bounding box center [674, 191] width 73 height 18
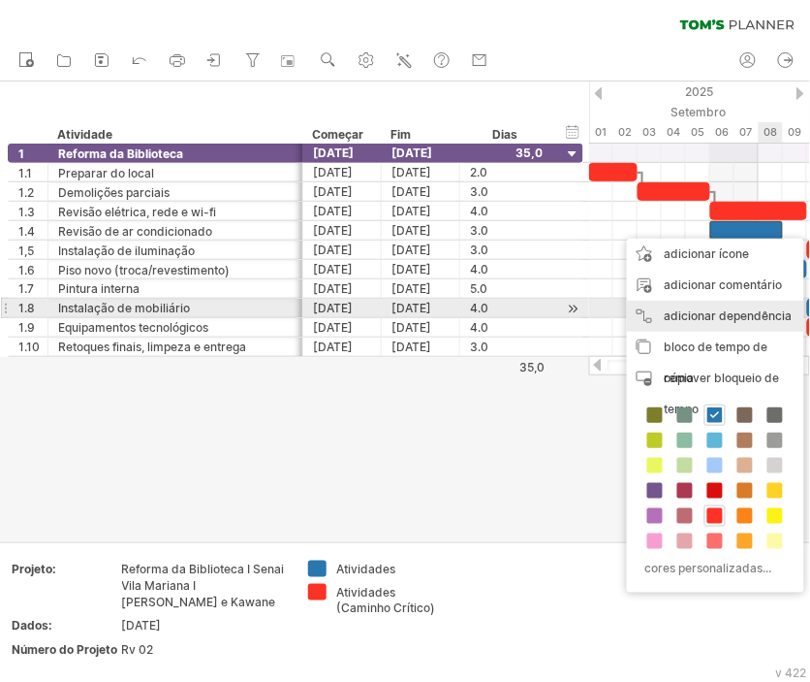
click at [771, 313] on font "adicionar dependência" at bounding box center [729, 315] width 128 height 15
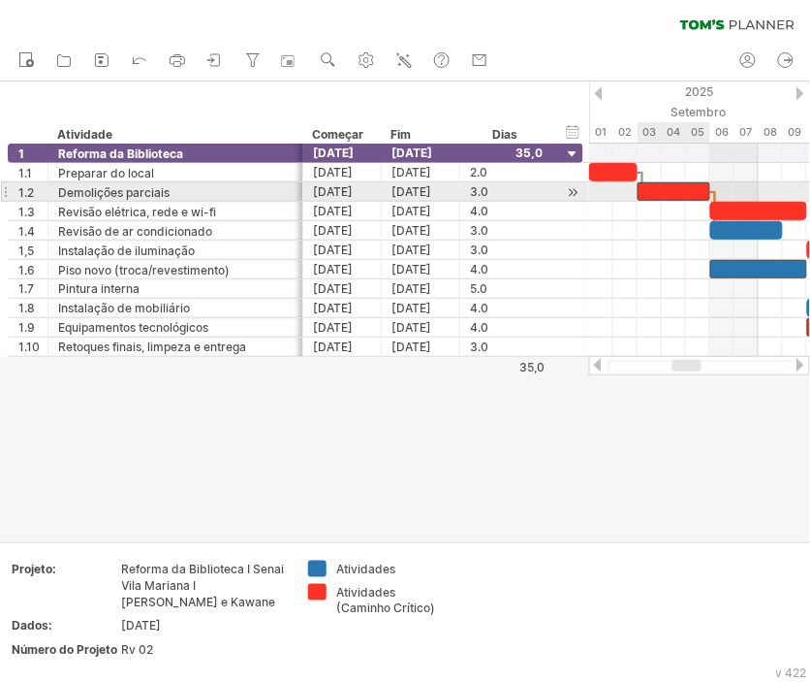
click at [685, 192] on div at bounding box center [674, 191] width 73 height 18
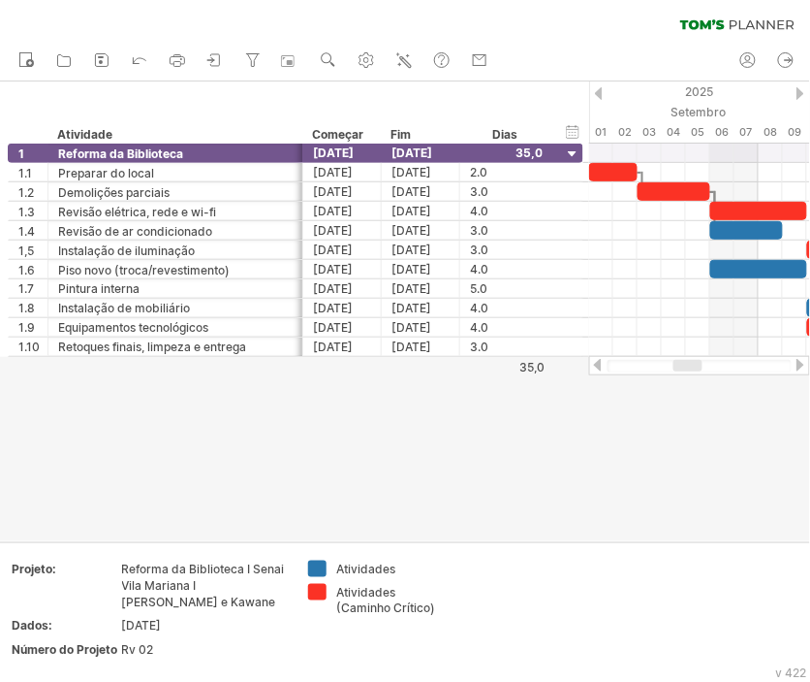
click at [686, 361] on div at bounding box center [688, 366] width 29 height 12
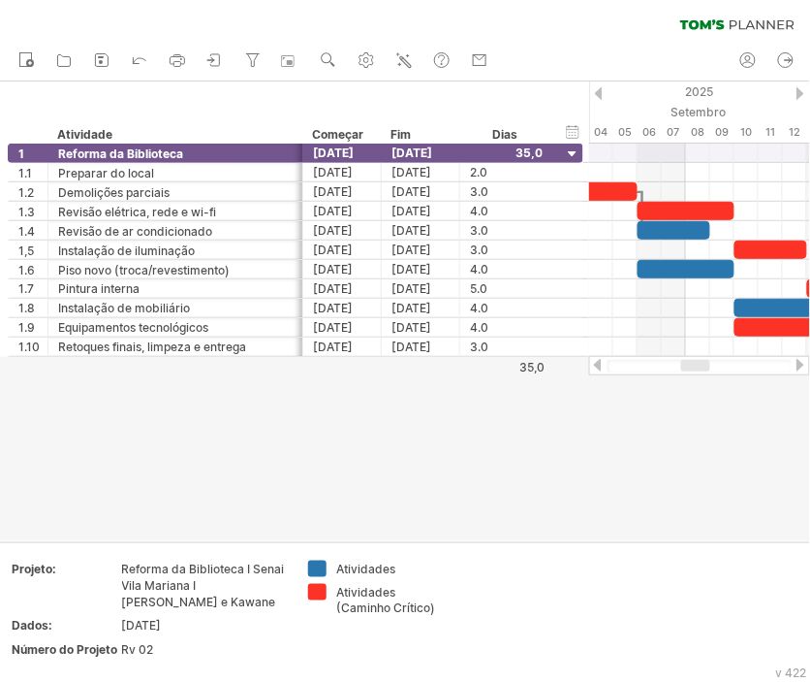
click at [699, 365] on div at bounding box center [696, 366] width 29 height 12
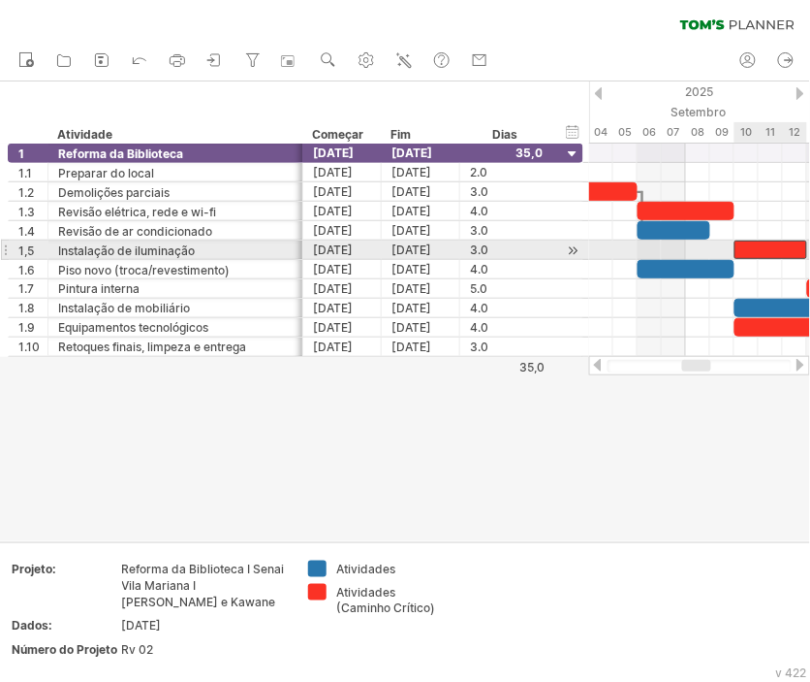
click at [754, 250] on div at bounding box center [771, 249] width 73 height 18
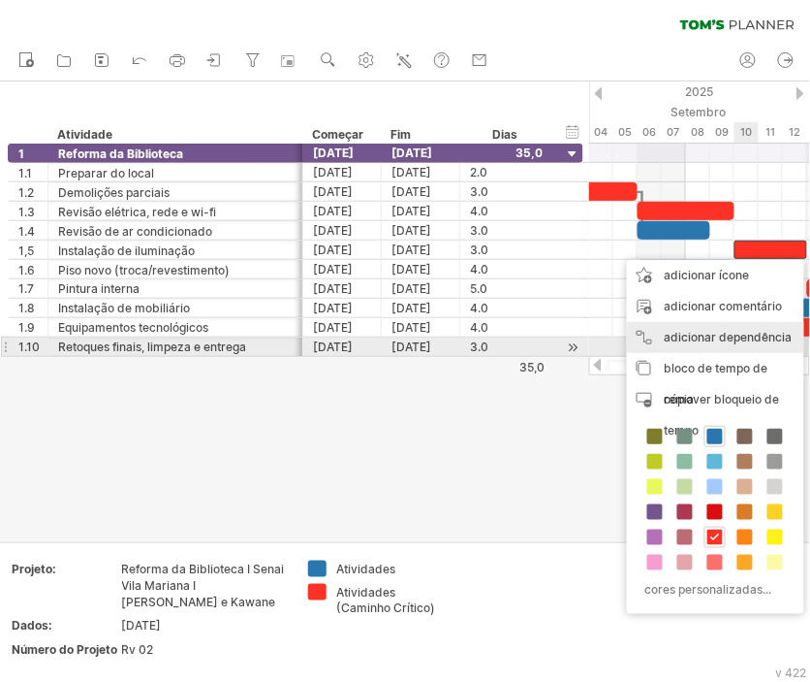
click at [742, 339] on font "adicionar dependência" at bounding box center [729, 337] width 128 height 15
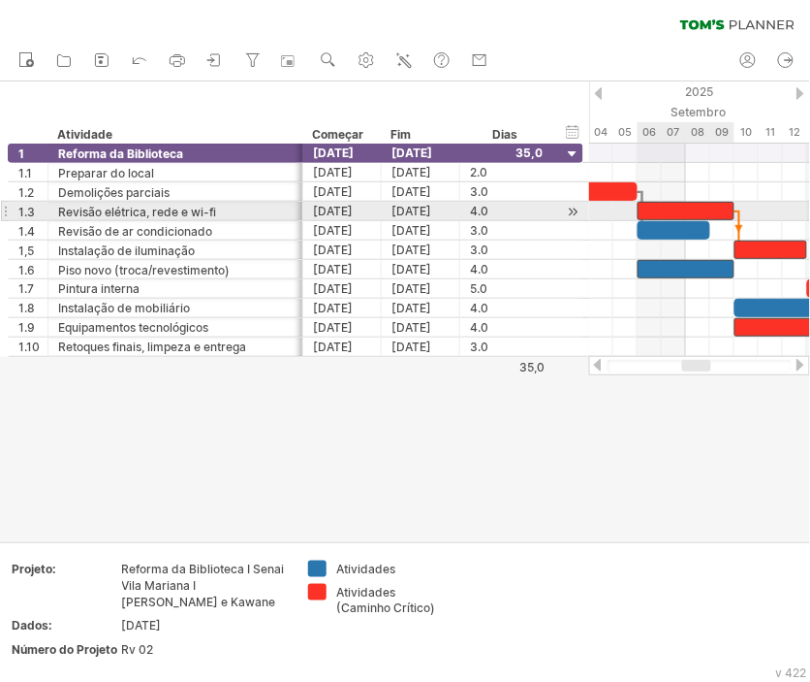
click at [717, 214] on div at bounding box center [686, 211] width 97 height 18
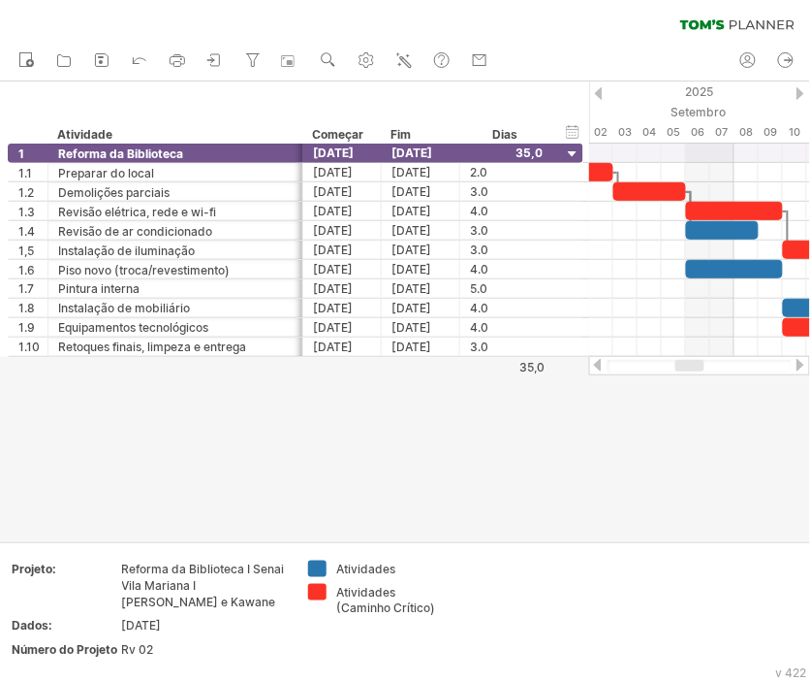
click at [691, 364] on div at bounding box center [690, 366] width 29 height 12
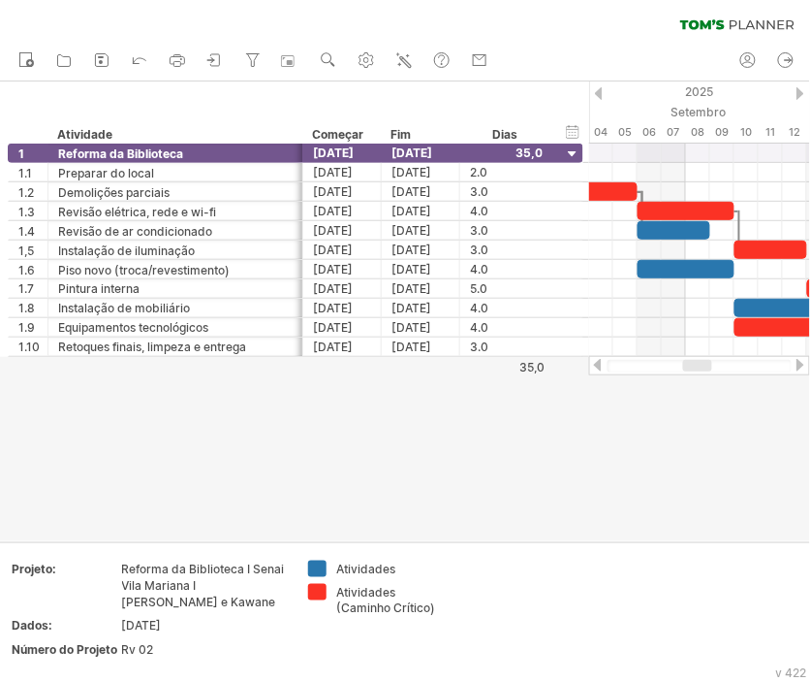
click at [692, 365] on div at bounding box center [697, 366] width 29 height 12
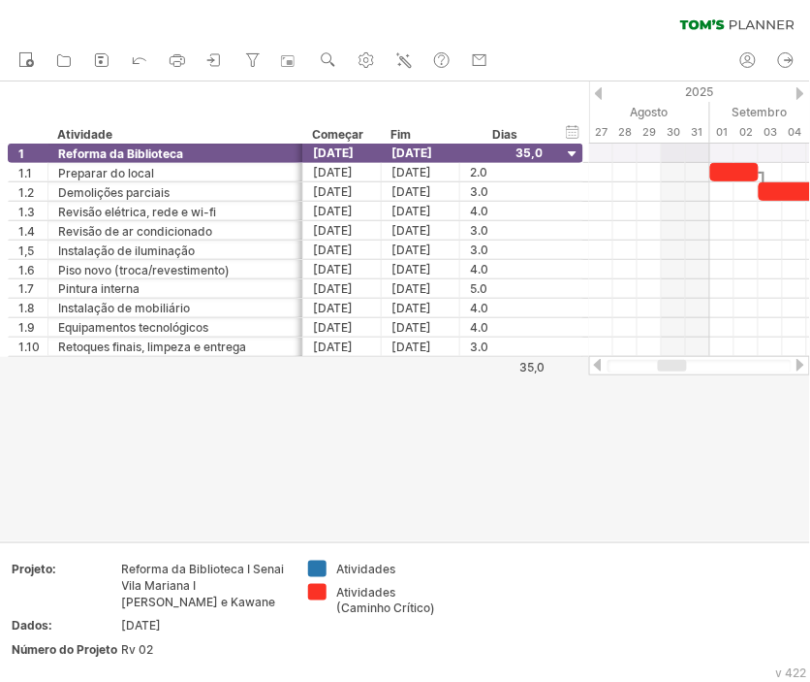
drag, startPoint x: 695, startPoint y: 362, endPoint x: 672, endPoint y: 360, distance: 23.3
click at [672, 360] on div at bounding box center [672, 366] width 29 height 12
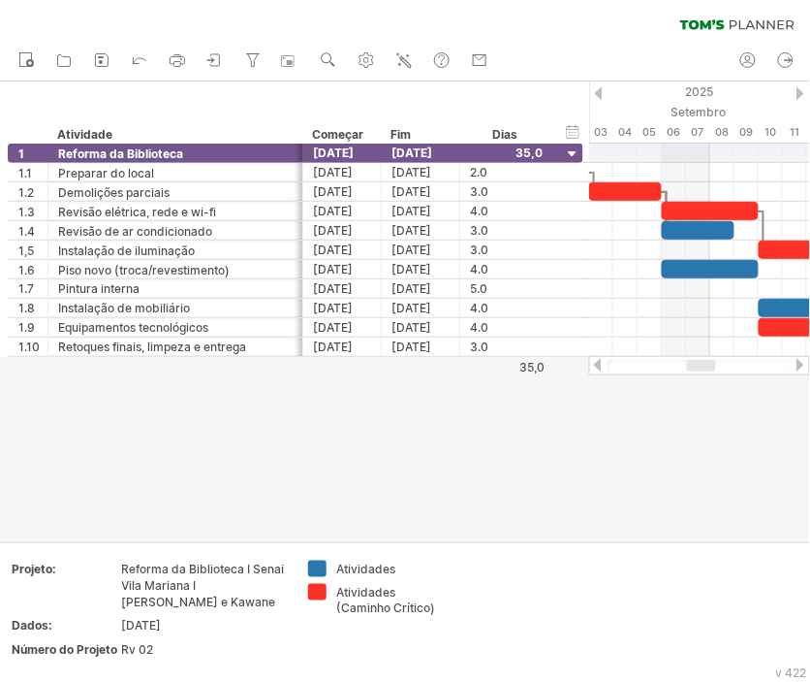
drag, startPoint x: 682, startPoint y: 365, endPoint x: 702, endPoint y: 365, distance: 20.4
click at [702, 365] on div at bounding box center [701, 366] width 29 height 12
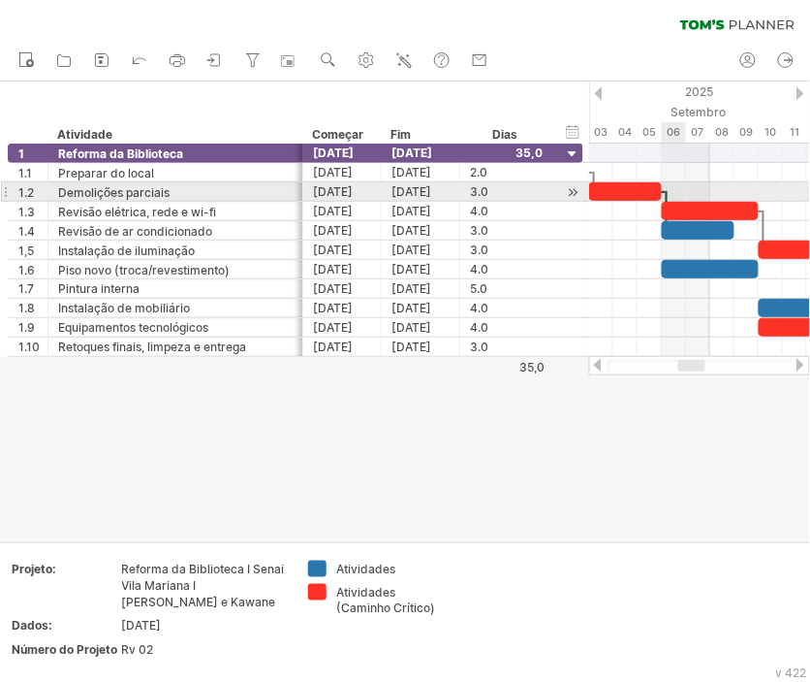
click at [667, 196] on div at bounding box center [667, 211] width 6 height 41
click at [666, 196] on div at bounding box center [667, 211] width 6 height 41
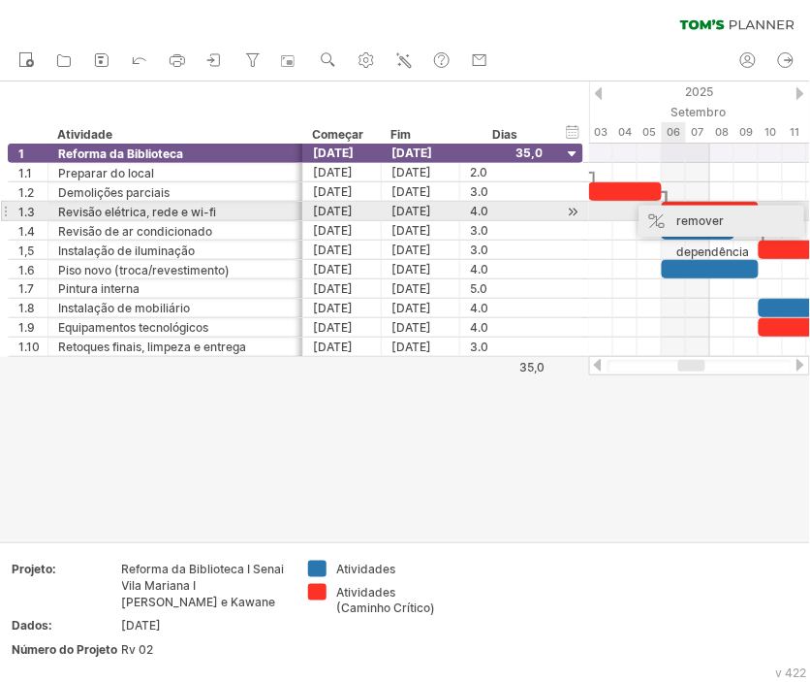
click at [681, 220] on font "remover dependência" at bounding box center [714, 236] width 73 height 46
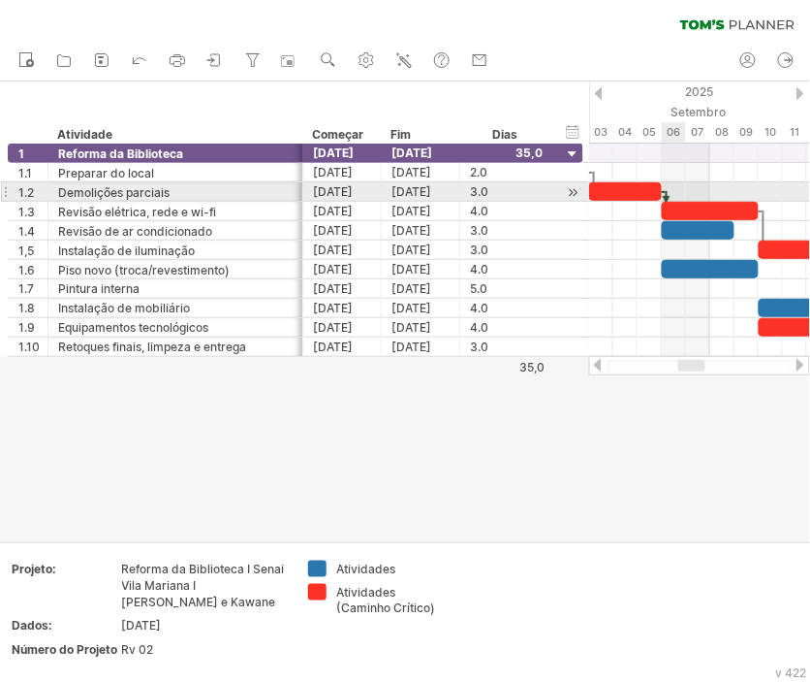
click at [667, 195] on div at bounding box center [667, 201] width 6 height 21
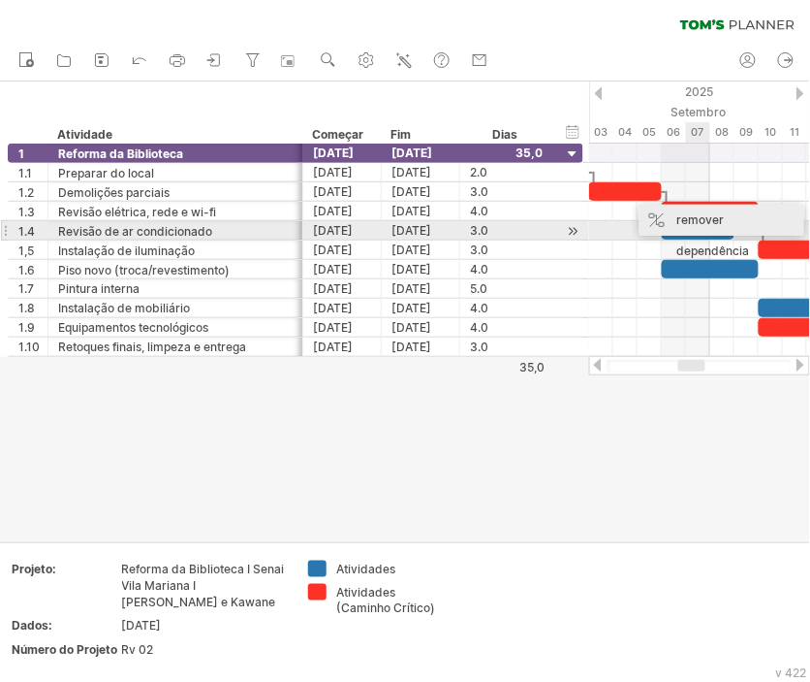
click at [699, 223] on font "remover dependência" at bounding box center [714, 235] width 73 height 46
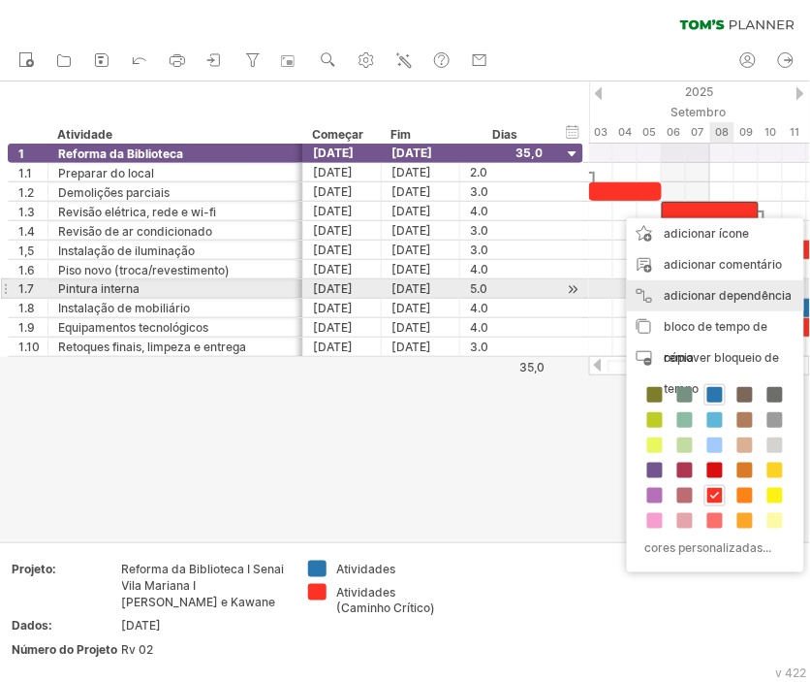
click at [769, 294] on font "adicionar dependência" at bounding box center [729, 295] width 128 height 15
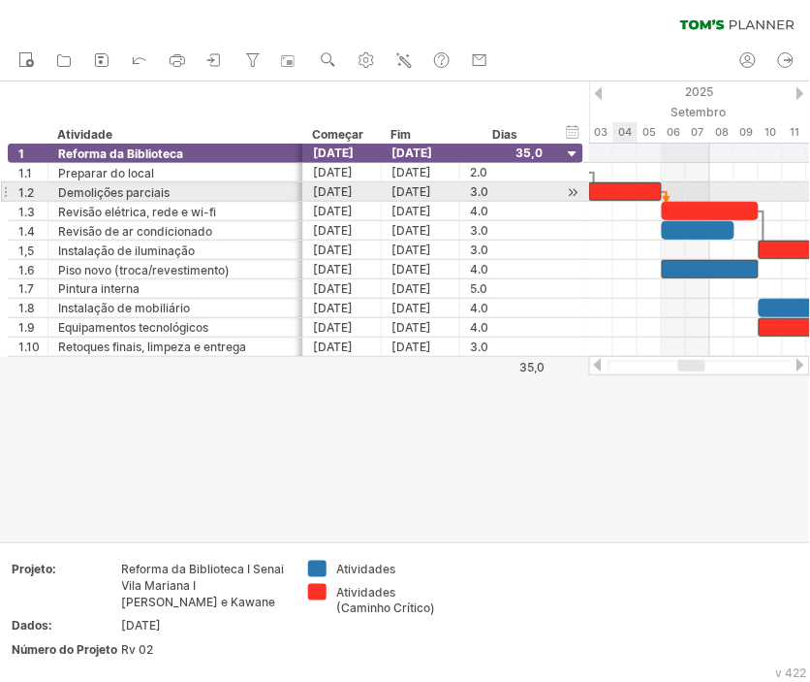
click at [637, 187] on div at bounding box center [625, 191] width 73 height 18
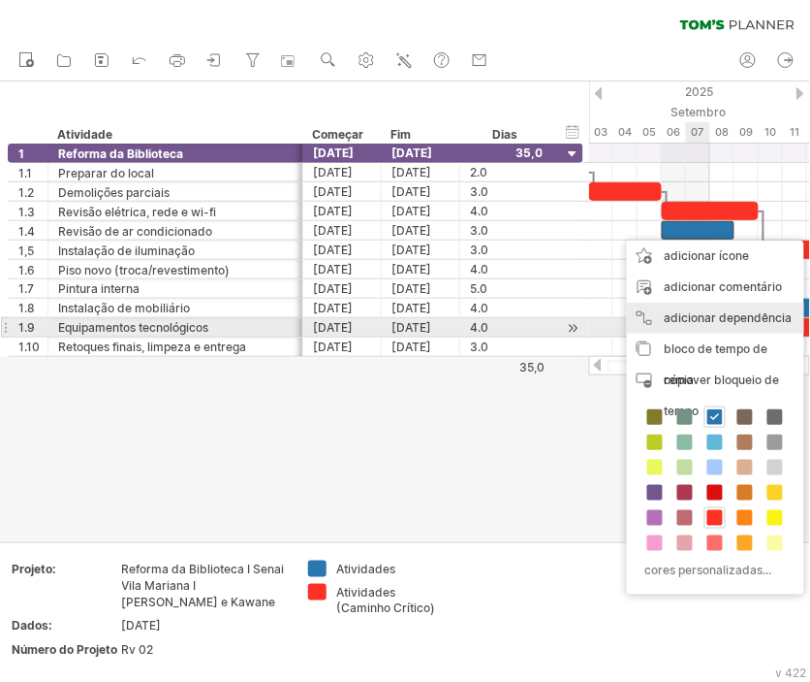
click at [756, 322] on font "adicionar dependência" at bounding box center [729, 317] width 128 height 15
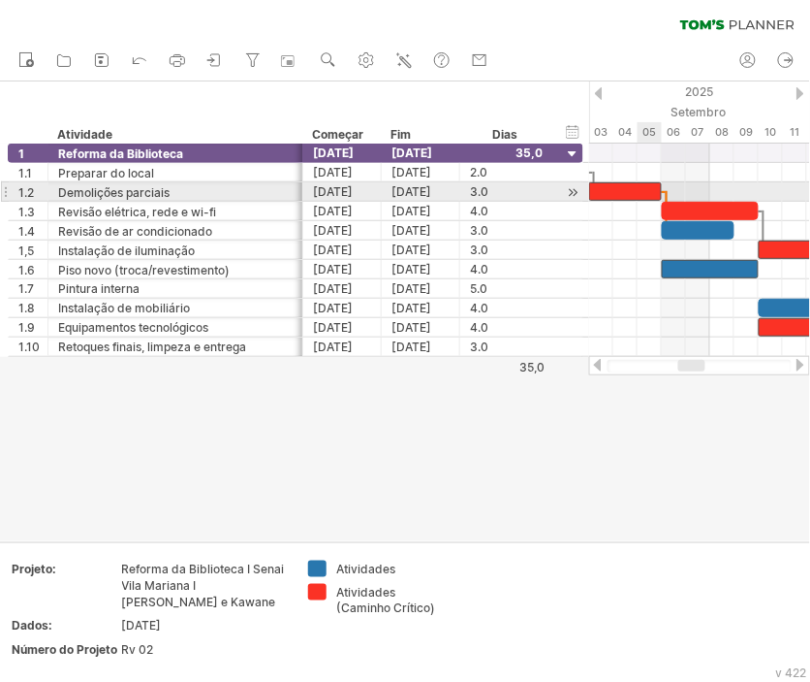
click at [655, 189] on div at bounding box center [625, 191] width 73 height 18
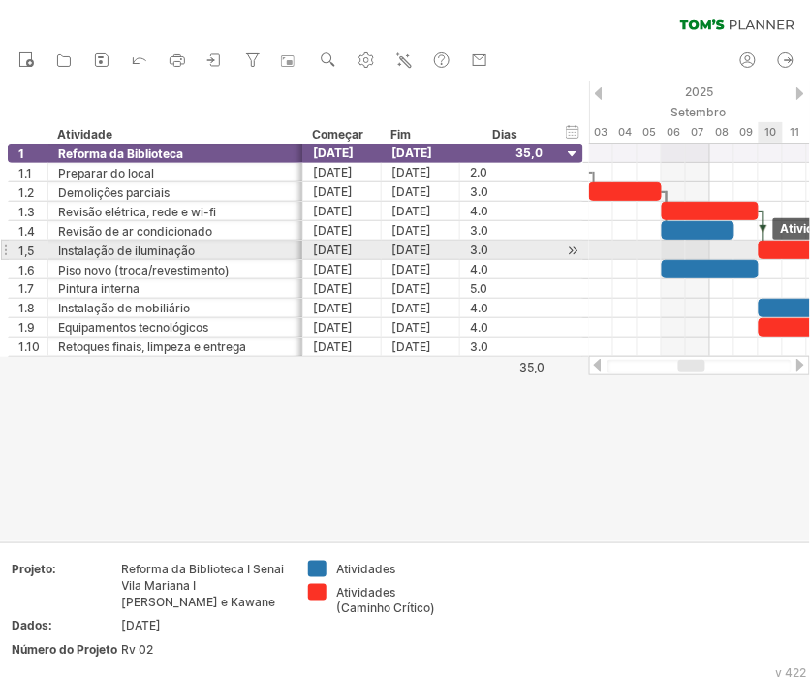
click at [782, 249] on div at bounding box center [795, 249] width 73 height 18
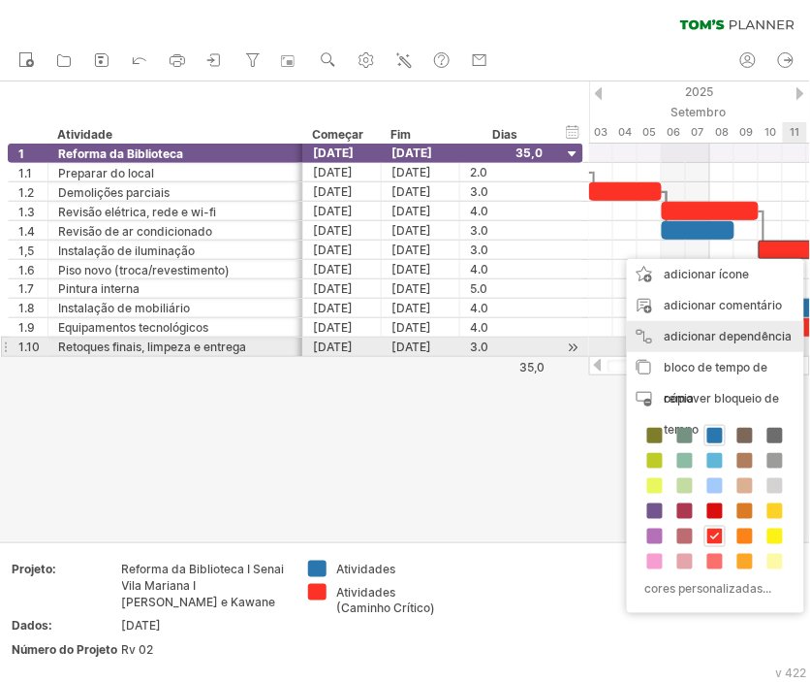
click at [772, 339] on font "adicionar dependência" at bounding box center [729, 336] width 128 height 15
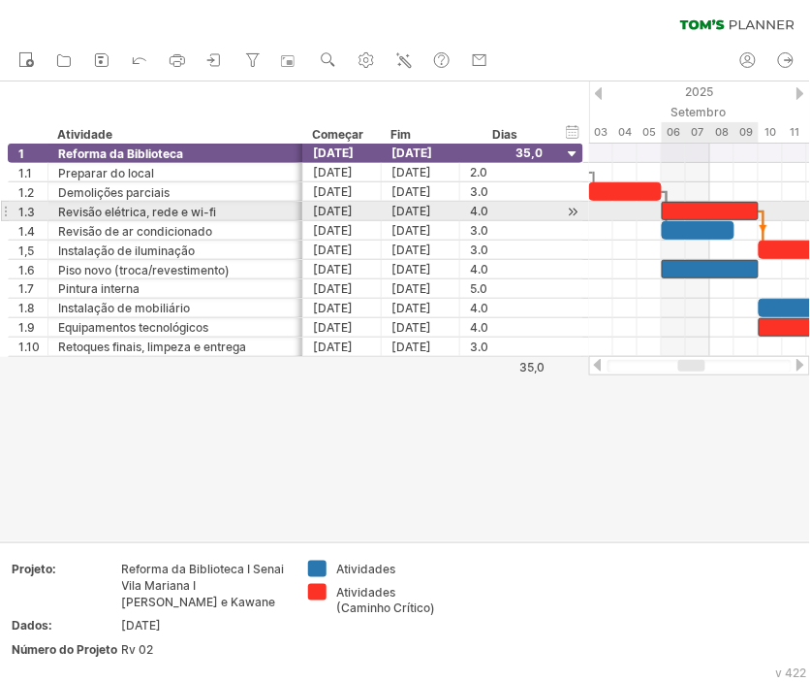
click at [693, 211] on div at bounding box center [710, 211] width 97 height 18
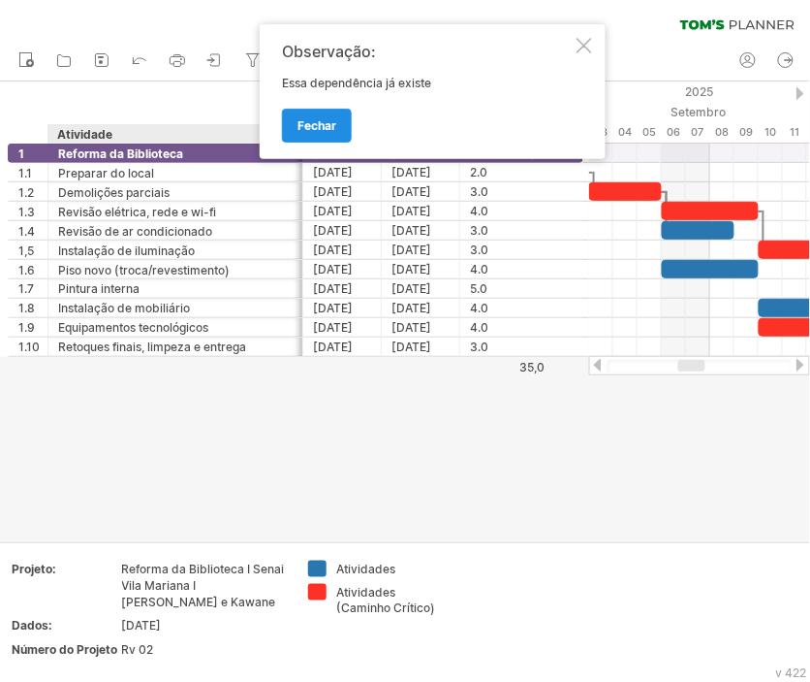
click at [312, 131] on link "fechar" at bounding box center [317, 126] width 70 height 34
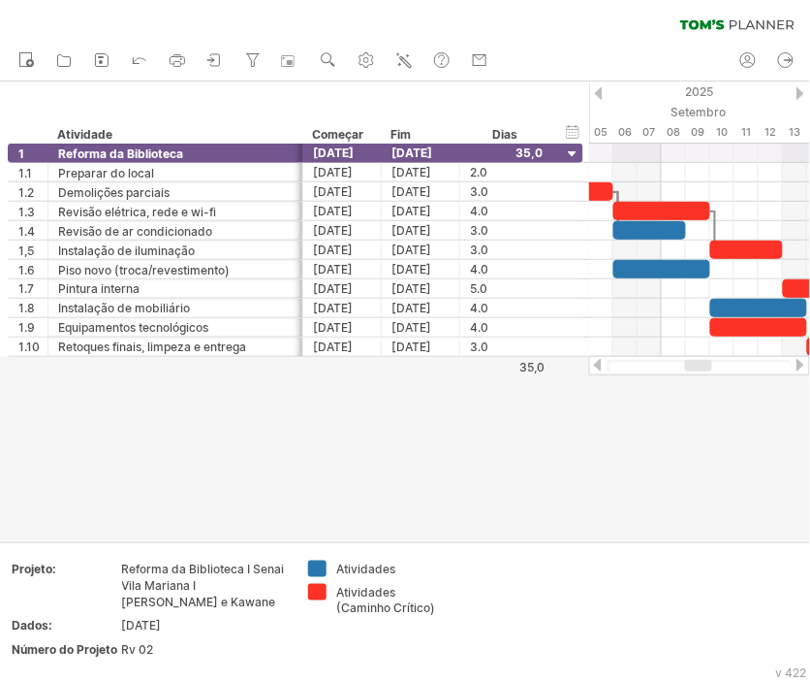
click at [700, 368] on div at bounding box center [698, 366] width 27 height 12
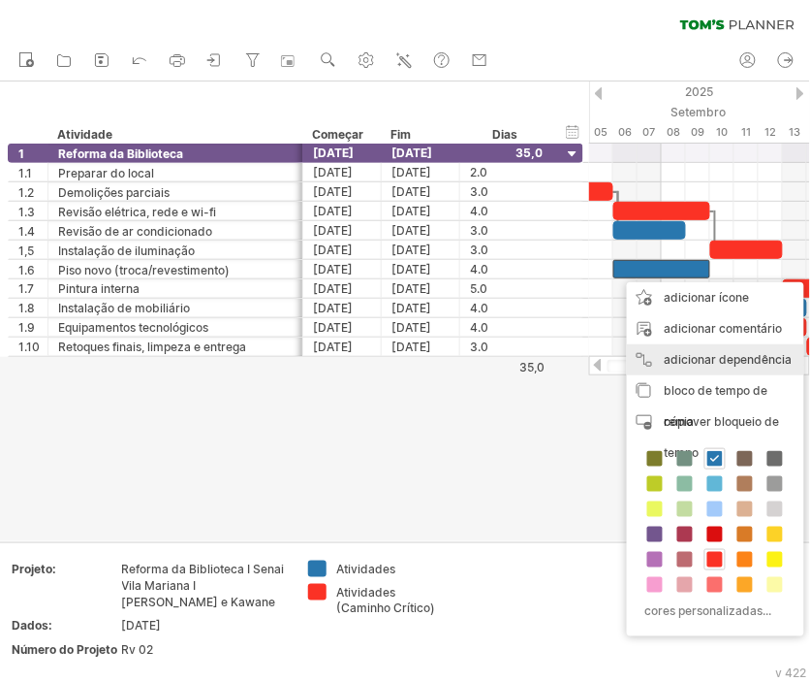
click at [709, 365] on div "adicionar dependência Você pode usar dependências quando precisar que as tarefa…" at bounding box center [715, 359] width 177 height 31
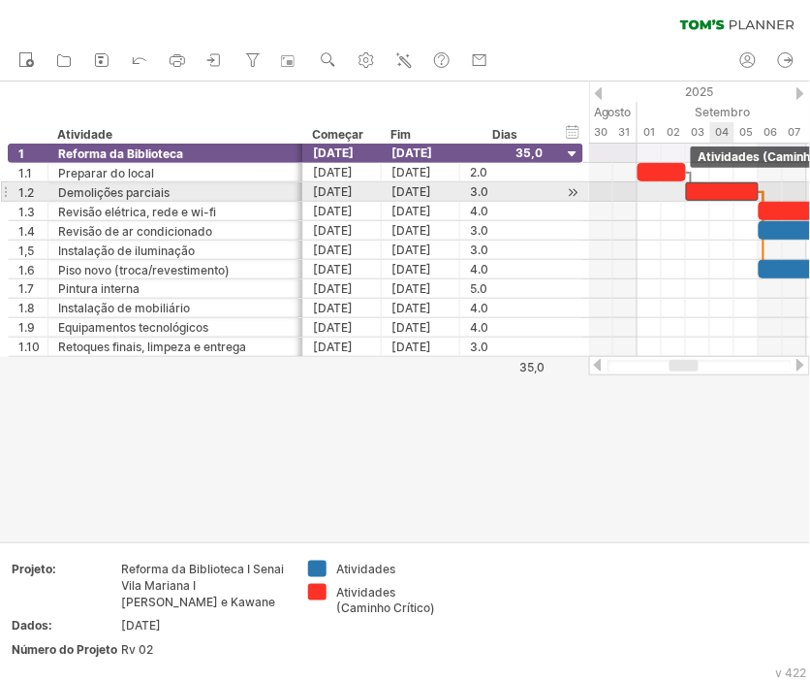
click at [725, 189] on div at bounding box center [722, 191] width 73 height 18
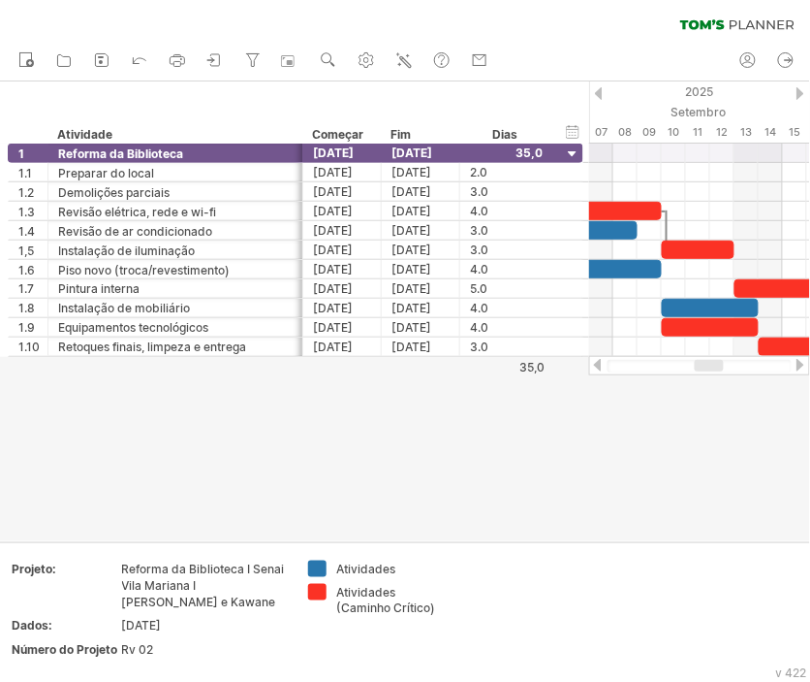
drag, startPoint x: 681, startPoint y: 368, endPoint x: 706, endPoint y: 369, distance: 25.2
click at [706, 369] on div at bounding box center [709, 366] width 29 height 12
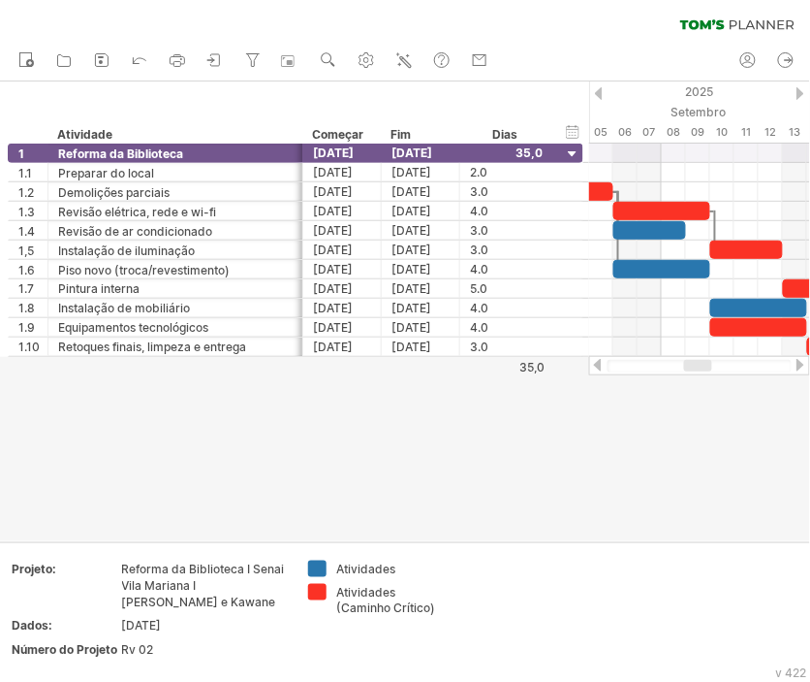
click at [705, 363] on div at bounding box center [698, 366] width 28 height 12
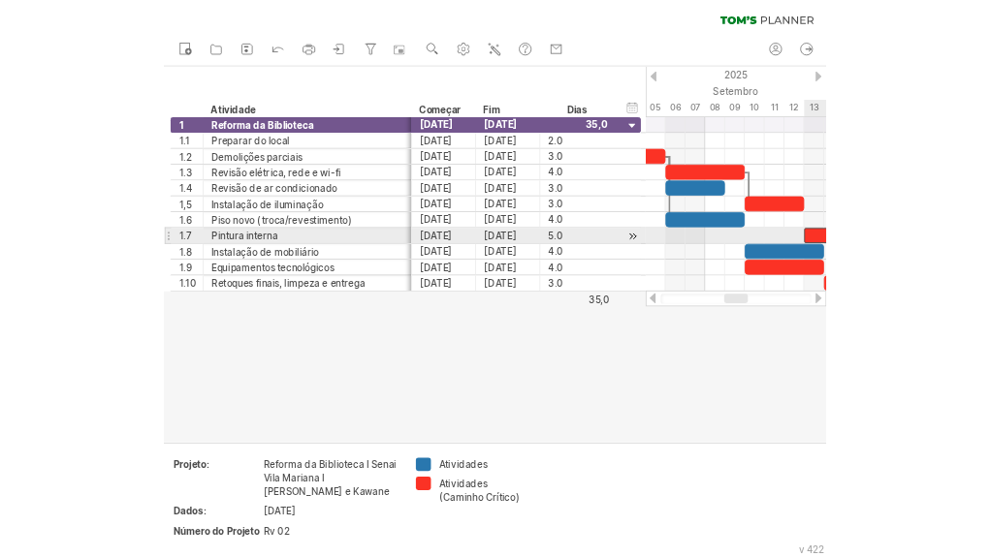
scroll to position [0, 0]
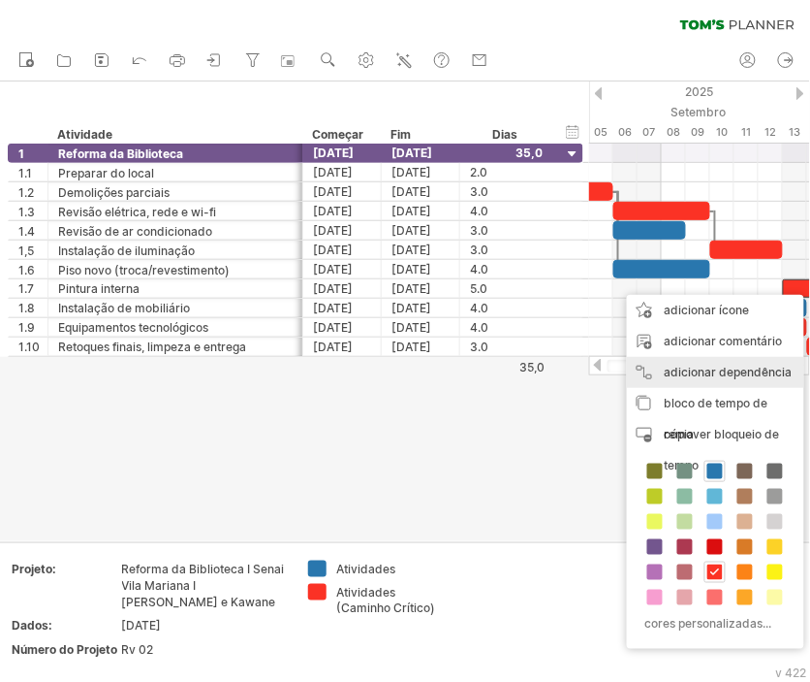
click at [748, 372] on font "adicionar dependência" at bounding box center [729, 372] width 128 height 15
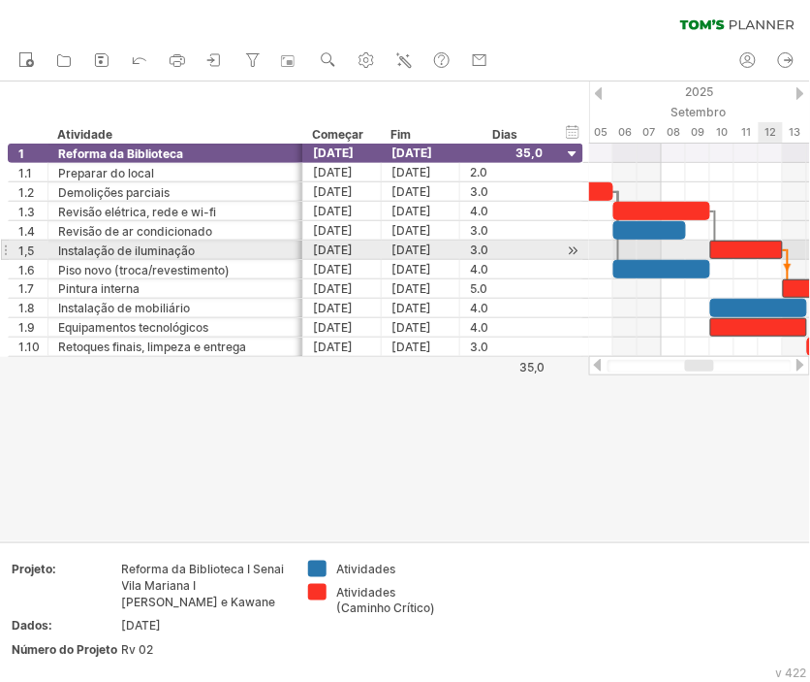
click at [766, 246] on div at bounding box center [747, 249] width 73 height 18
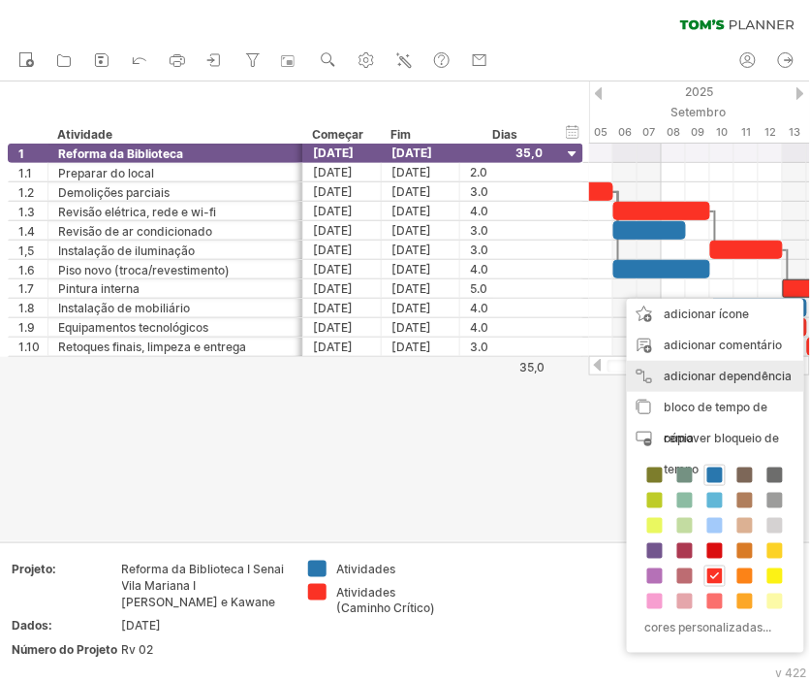
click at [766, 375] on font "adicionar dependência" at bounding box center [729, 375] width 128 height 15
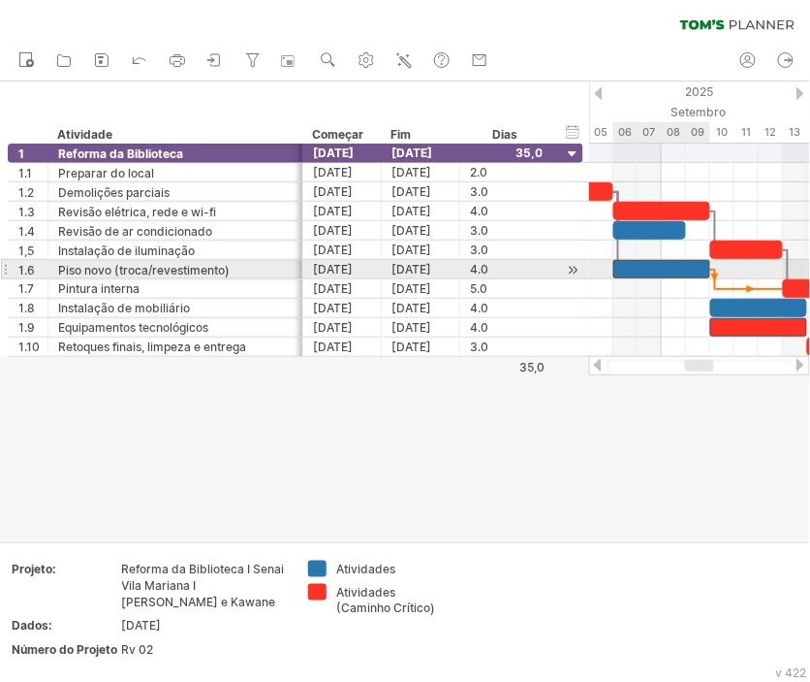
click at [689, 265] on div at bounding box center [662, 269] width 97 height 18
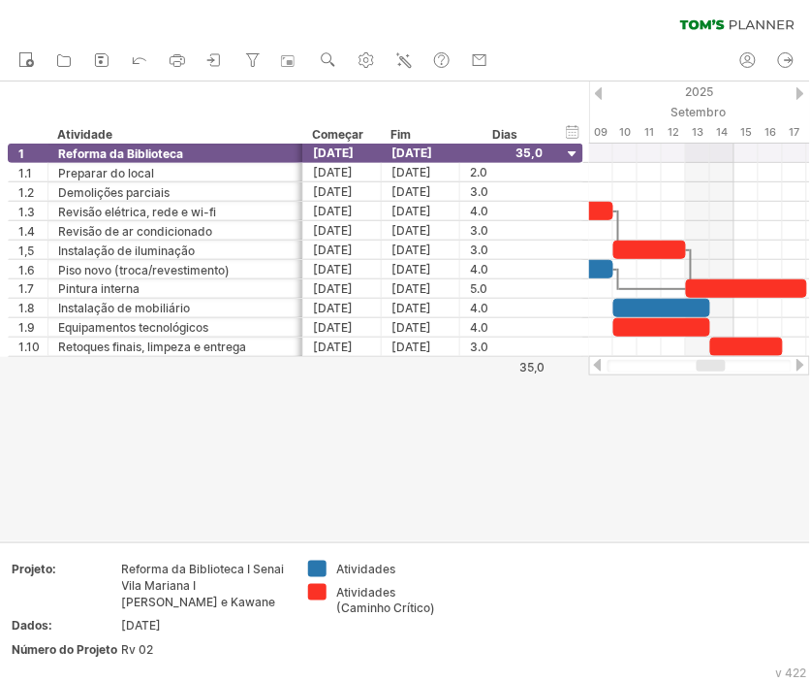
drag, startPoint x: 700, startPoint y: 363, endPoint x: 712, endPoint y: 363, distance: 11.6
click at [712, 363] on div at bounding box center [711, 366] width 29 height 12
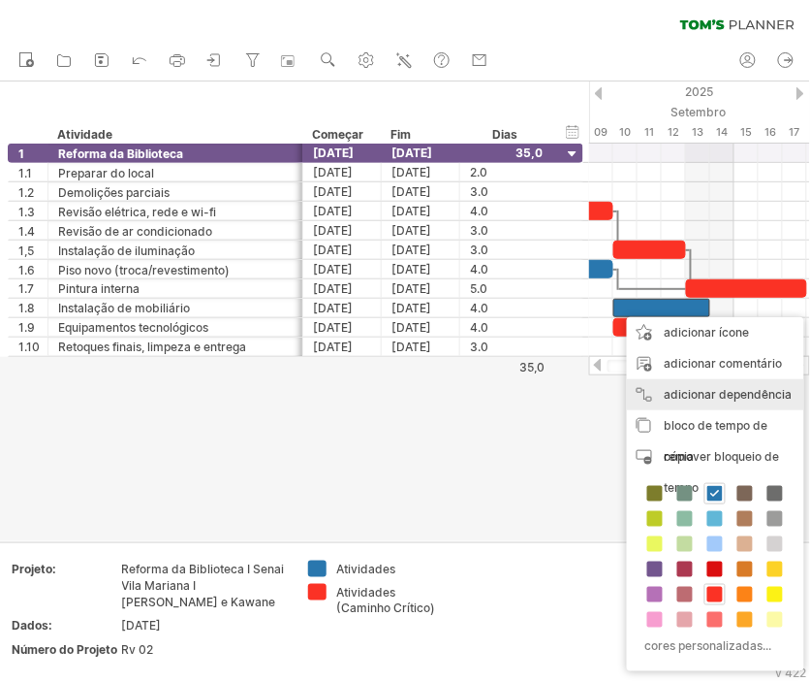
click at [739, 393] on font "adicionar dependência" at bounding box center [729, 394] width 128 height 15
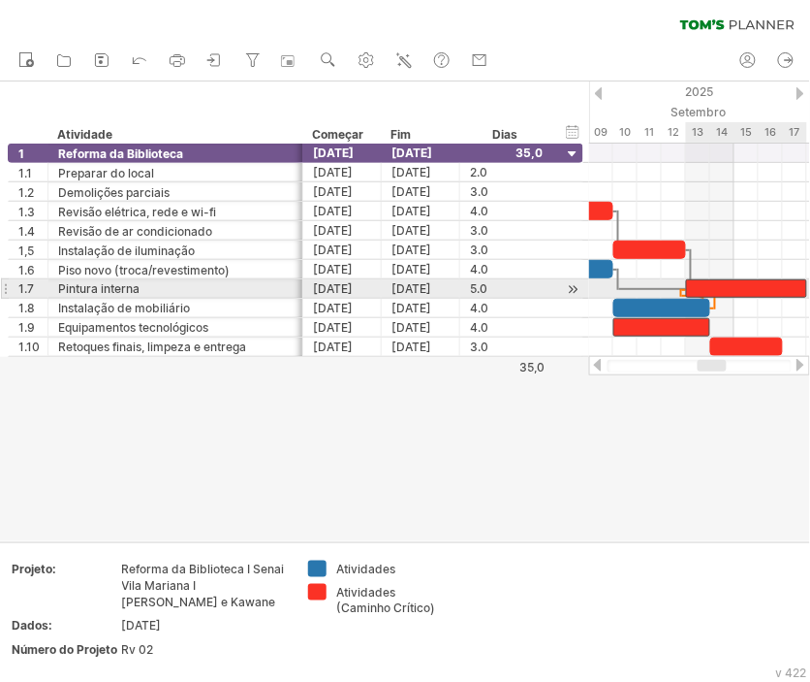
click at [711, 287] on div at bounding box center [746, 288] width 121 height 18
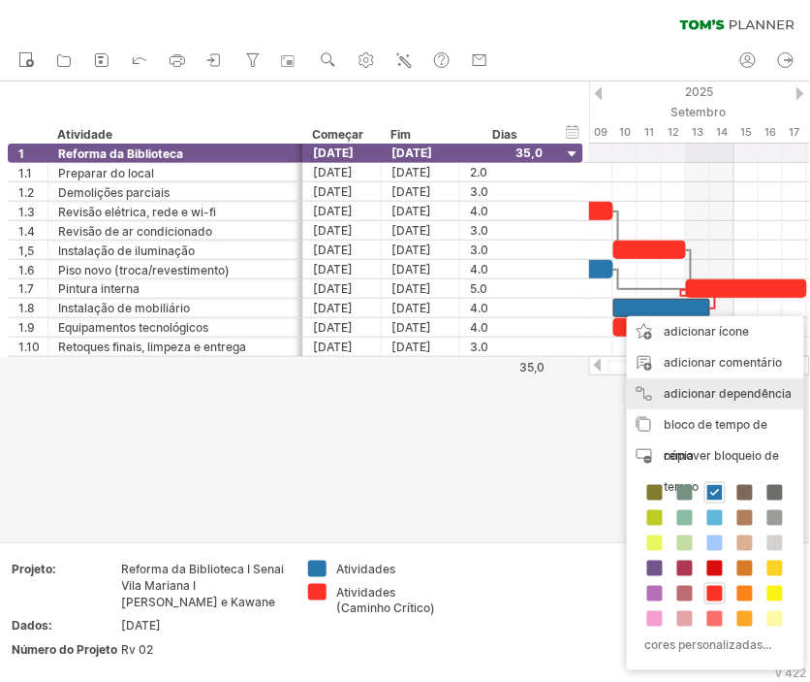
click at [746, 393] on font "adicionar dependência" at bounding box center [729, 393] width 128 height 15
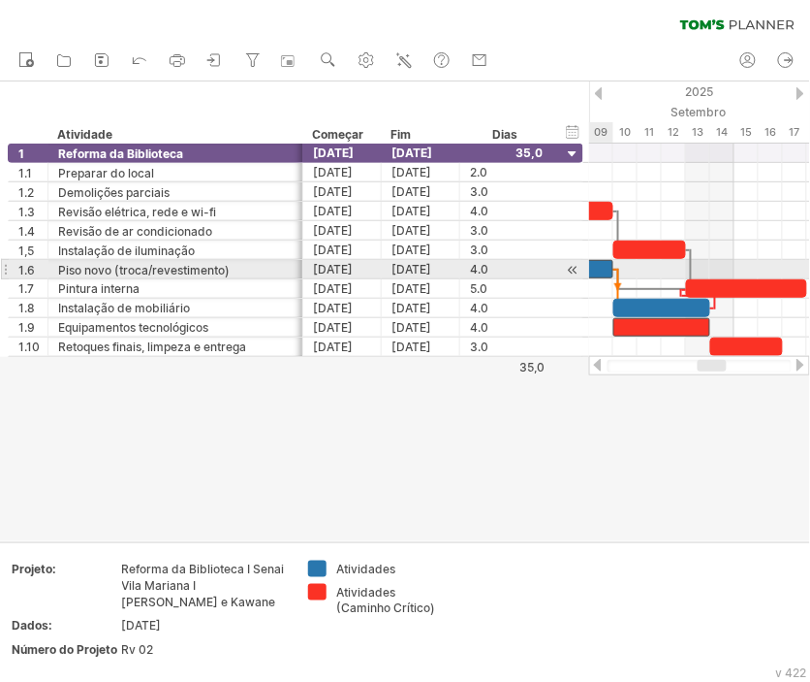
click at [606, 274] on div at bounding box center [565, 269] width 97 height 18
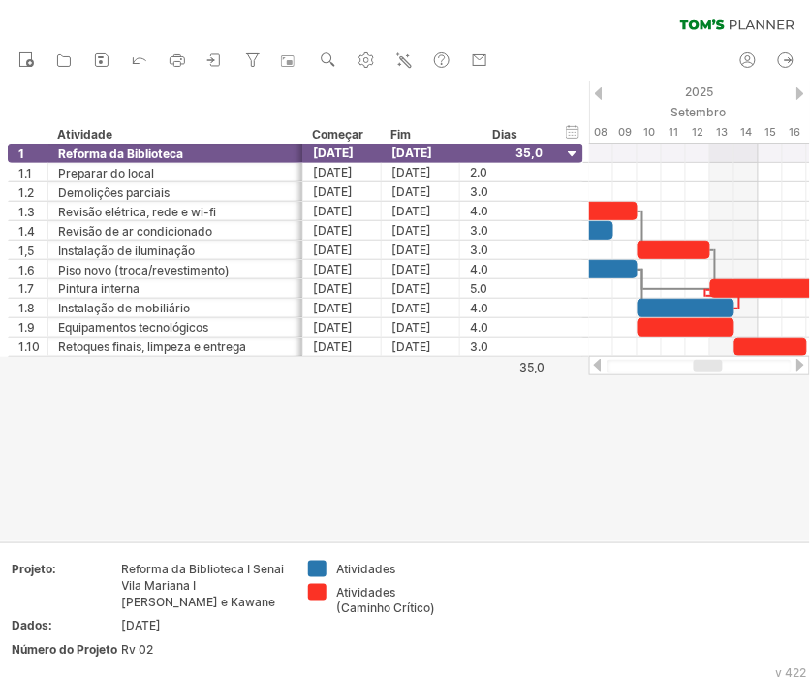
click at [710, 371] on div at bounding box center [700, 366] width 184 height 13
click at [712, 362] on div at bounding box center [710, 366] width 29 height 12
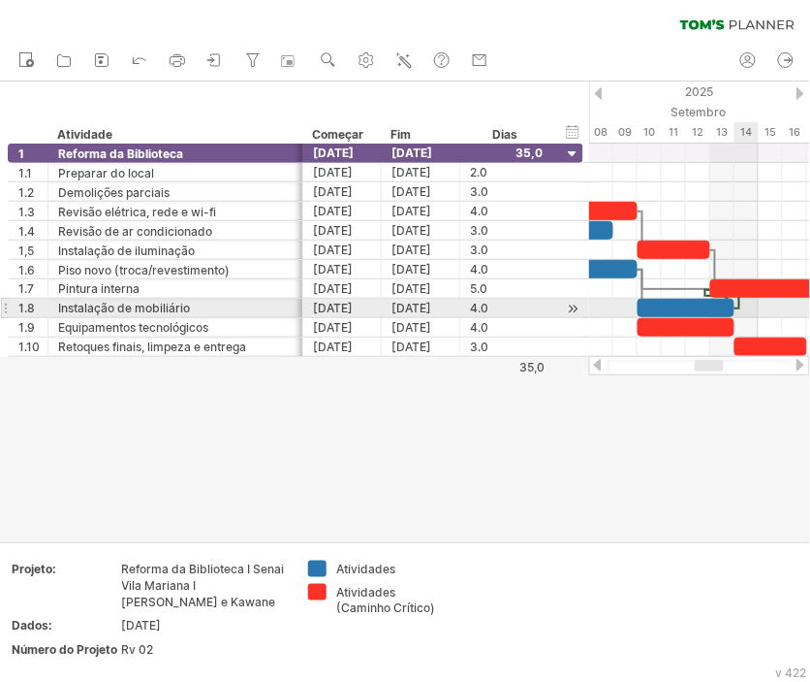
click at [739, 305] on div at bounding box center [740, 303] width 6 height 13
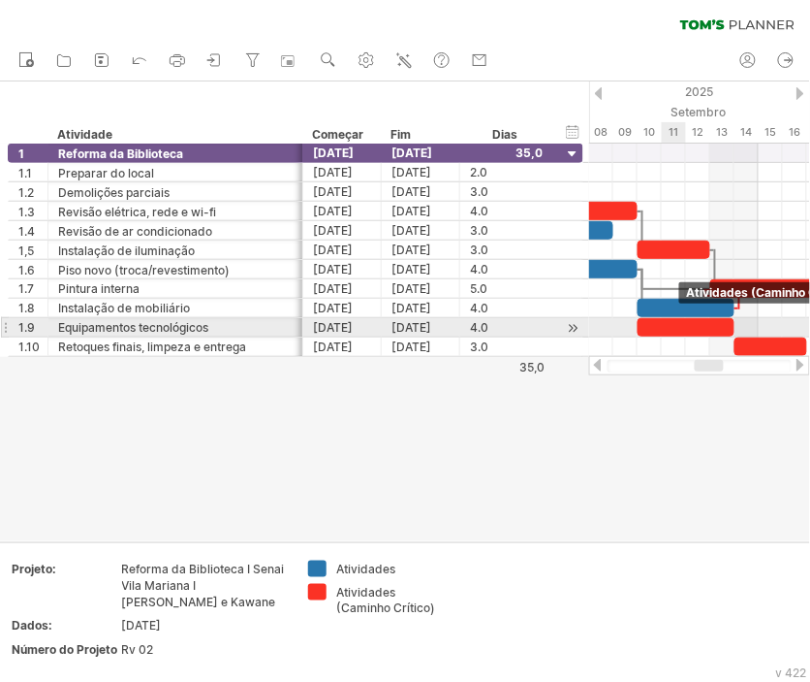
click at [682, 325] on div at bounding box center [686, 327] width 97 height 18
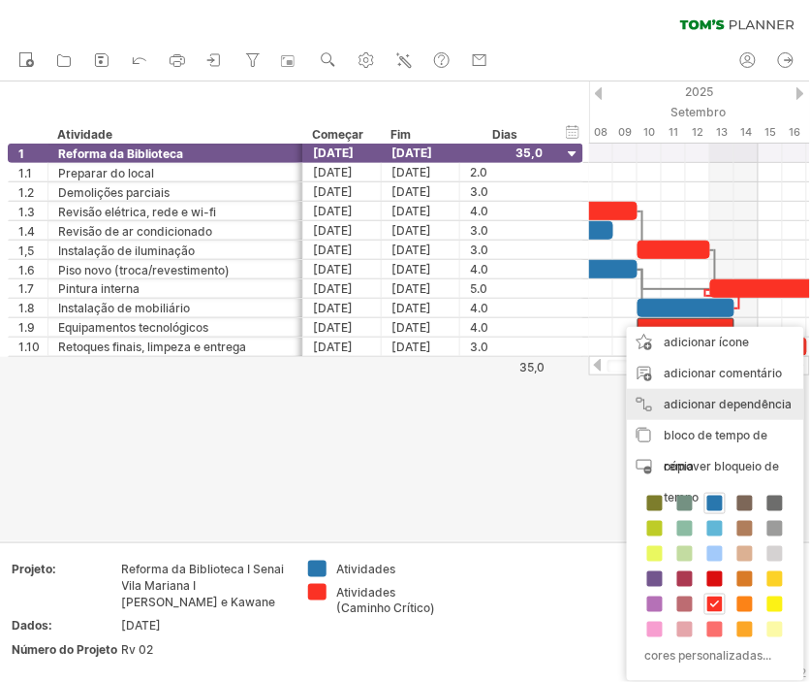
click at [744, 401] on font "adicionar dependência" at bounding box center [729, 404] width 128 height 15
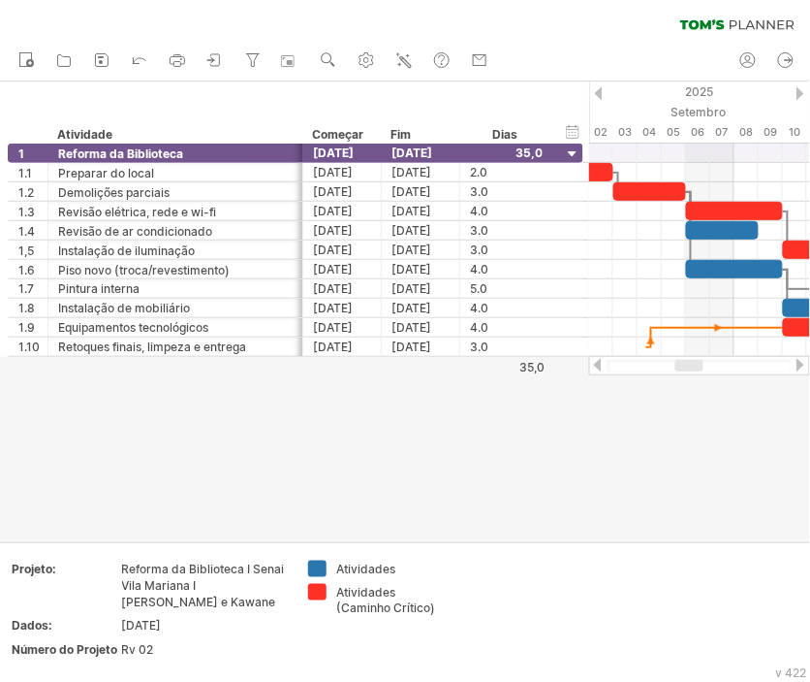
drag, startPoint x: 715, startPoint y: 365, endPoint x: 695, endPoint y: 365, distance: 19.4
click at [695, 365] on div at bounding box center [690, 366] width 28 height 12
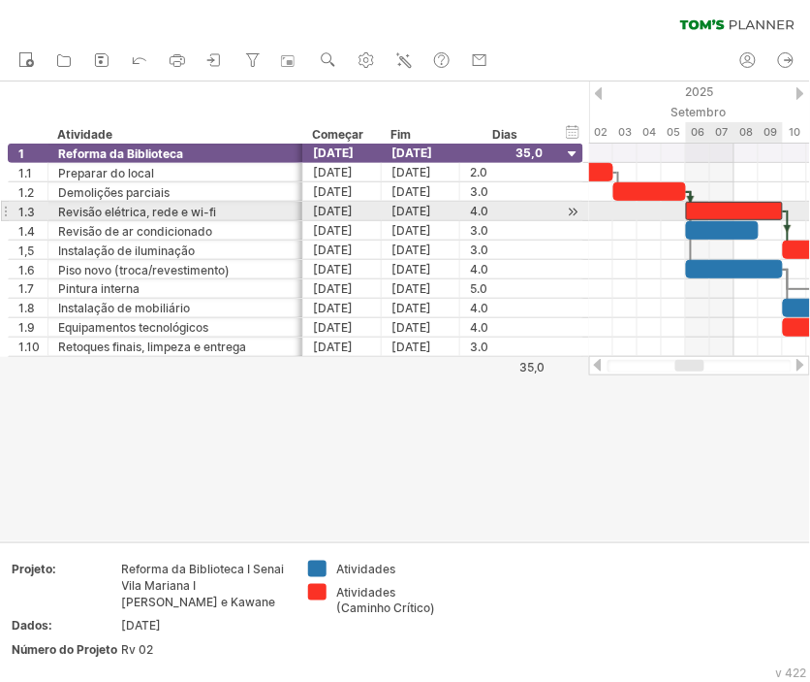
click at [739, 211] on div at bounding box center [734, 211] width 97 height 18
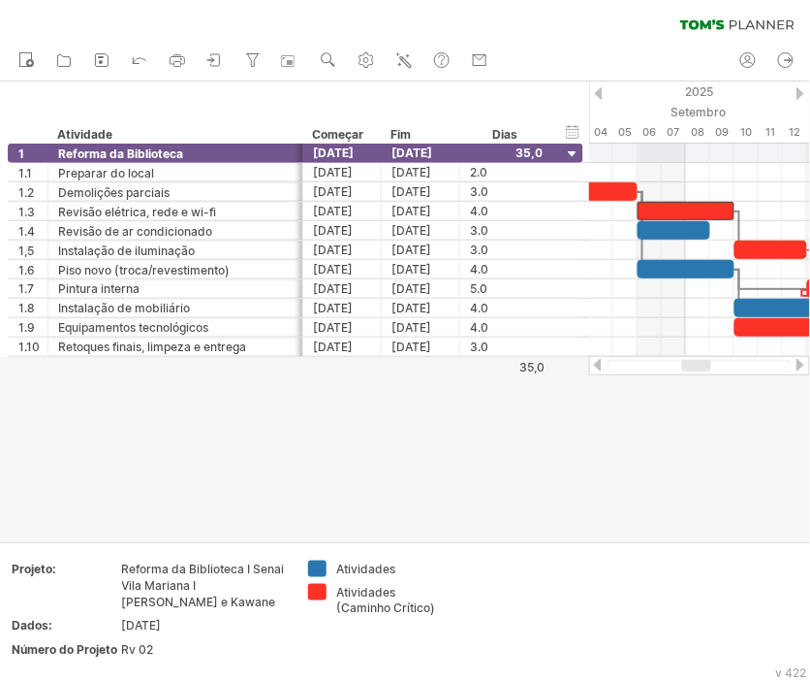
click at [696, 370] on div at bounding box center [697, 366] width 29 height 12
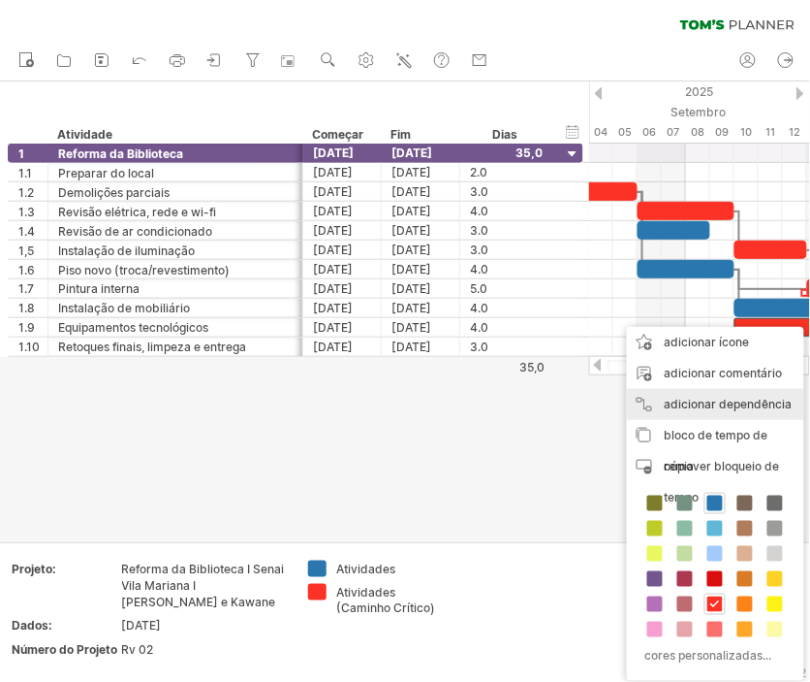
click at [756, 403] on font "adicionar dependência" at bounding box center [729, 404] width 128 height 15
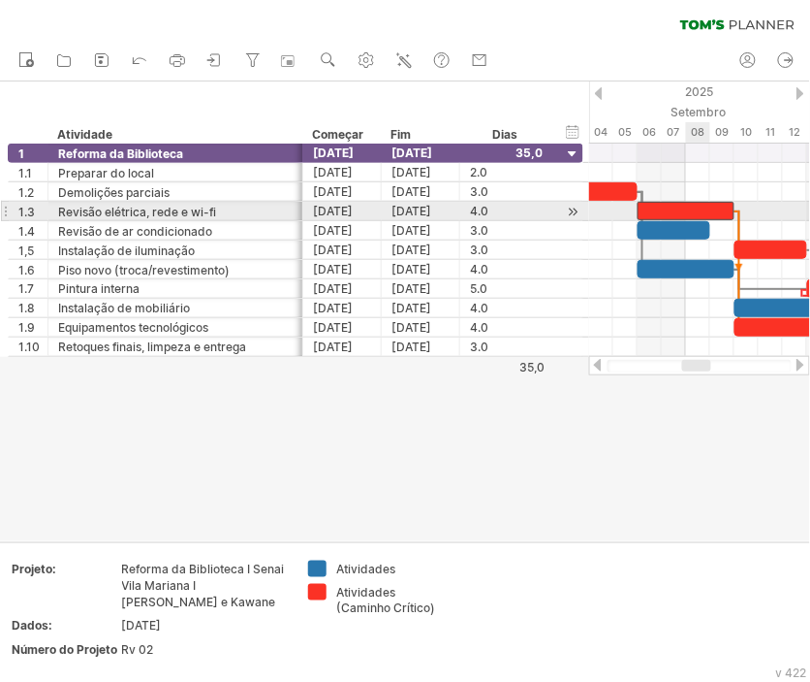
click at [706, 207] on div at bounding box center [686, 211] width 97 height 18
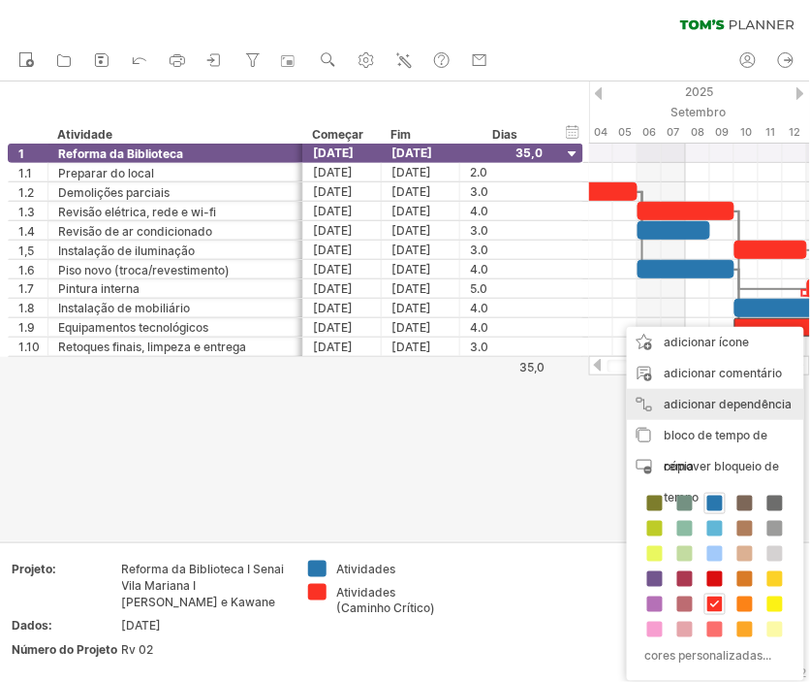
click at [759, 402] on font "adicionar dependência" at bounding box center [729, 404] width 128 height 15
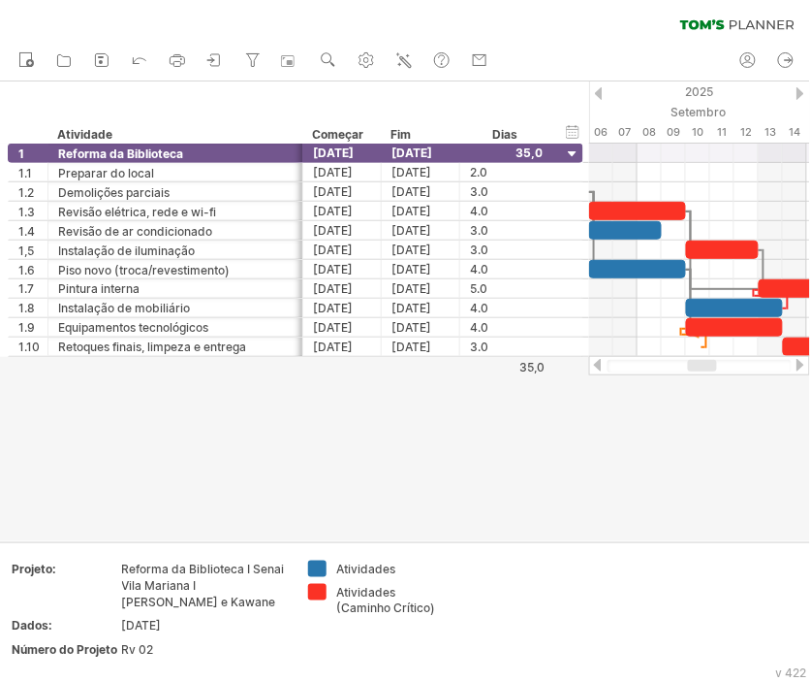
click at [702, 365] on div at bounding box center [702, 366] width 29 height 12
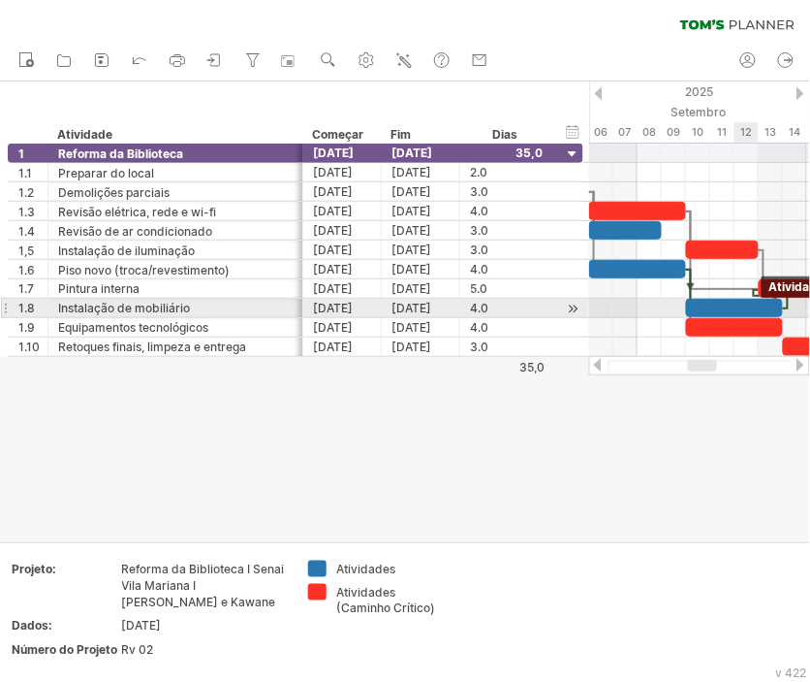
click at [745, 306] on div at bounding box center [734, 308] width 97 height 18
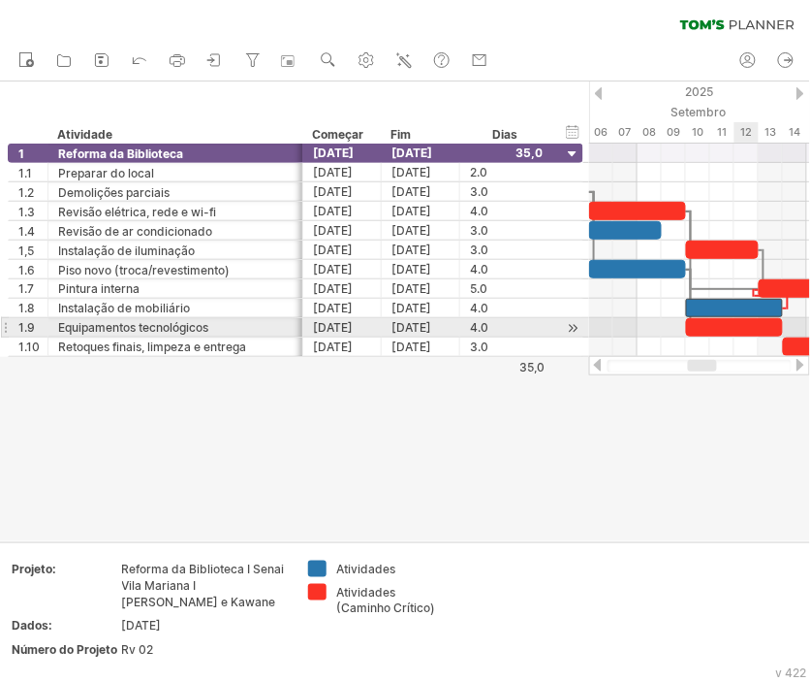
click at [743, 330] on div at bounding box center [734, 327] width 97 height 18
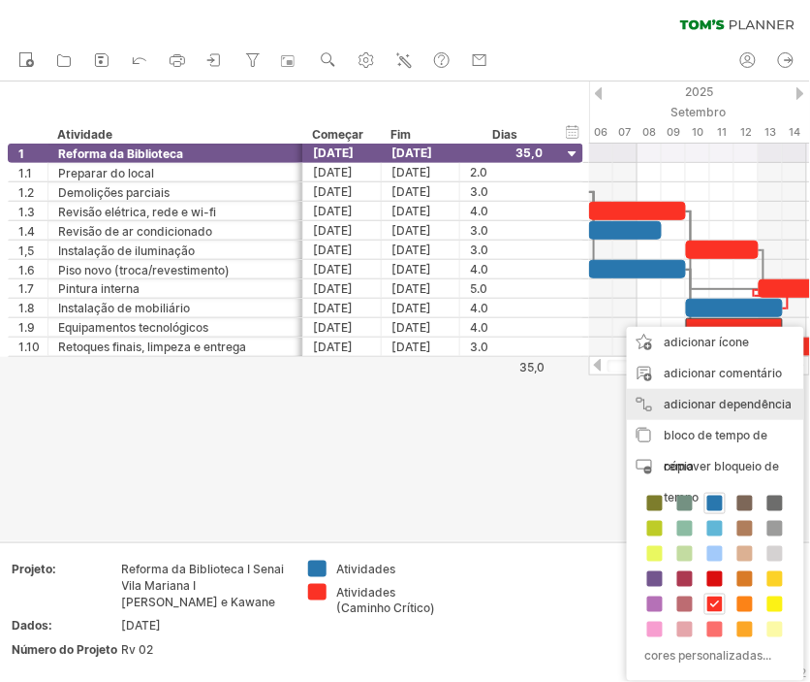
drag, startPoint x: 757, startPoint y: 401, endPoint x: 763, endPoint y: 347, distance: 54.6
click at [757, 400] on font "adicionar dependência" at bounding box center [729, 404] width 128 height 15
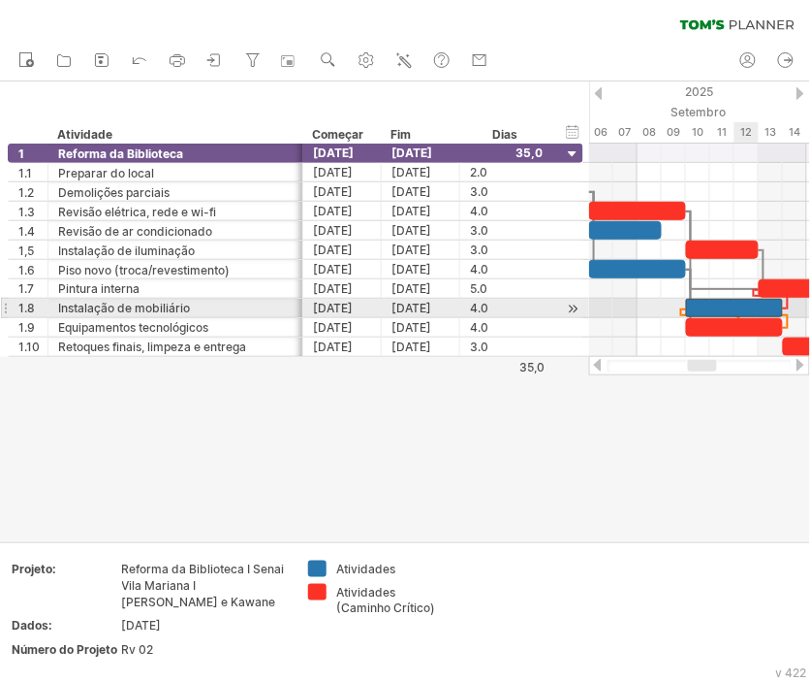
click at [745, 306] on div at bounding box center [734, 308] width 97 height 18
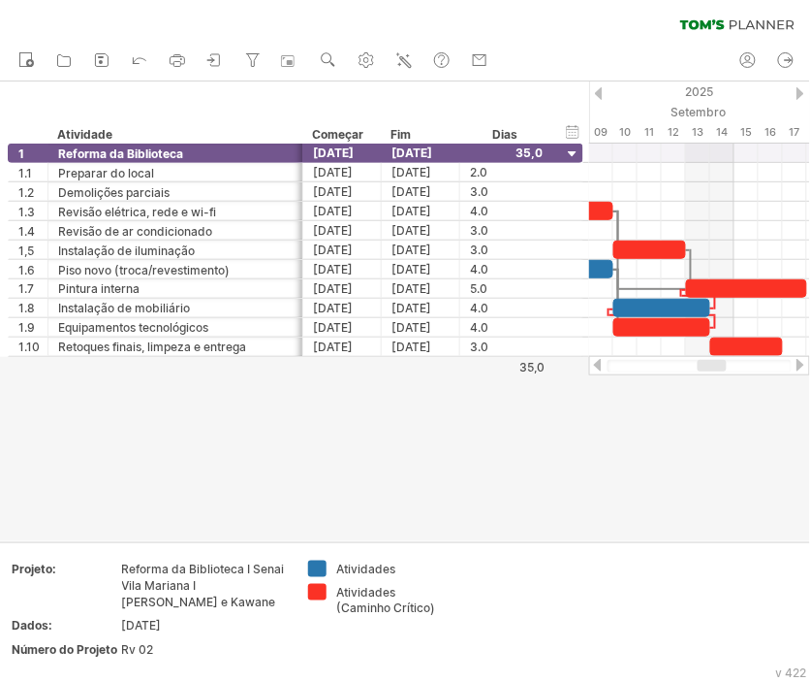
drag, startPoint x: 706, startPoint y: 366, endPoint x: 715, endPoint y: 368, distance: 9.9
click at [715, 368] on div at bounding box center [712, 366] width 29 height 12
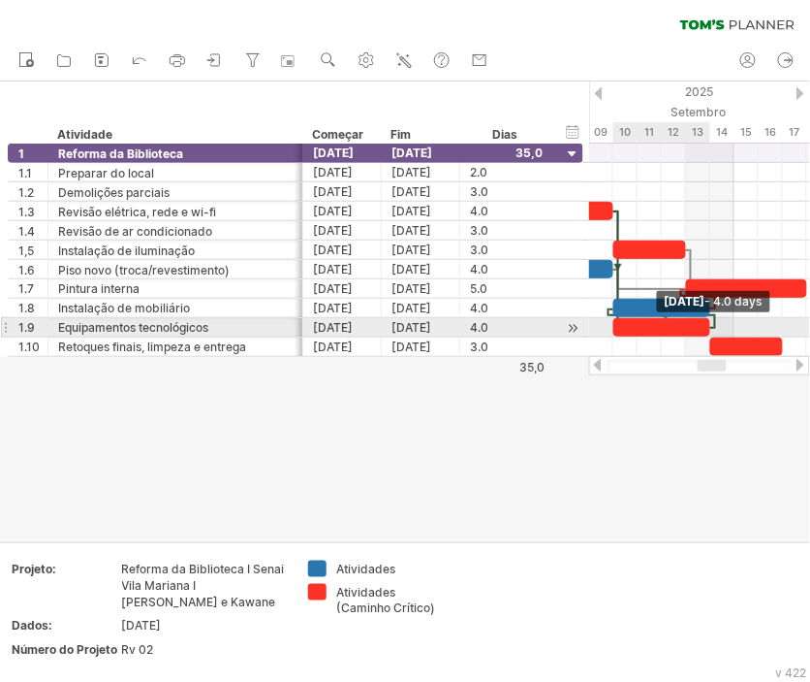
click at [714, 318] on span at bounding box center [711, 327] width 8 height 18
click at [714, 326] on div "[DATE] - 4,0 dias [DATE]" at bounding box center [699, 249] width 221 height 213
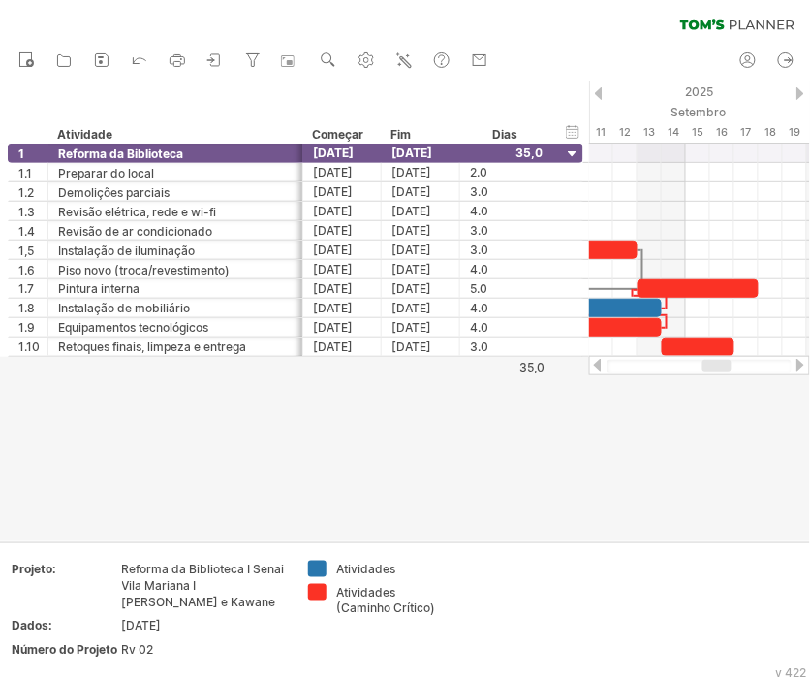
click at [710, 365] on div at bounding box center [717, 366] width 29 height 12
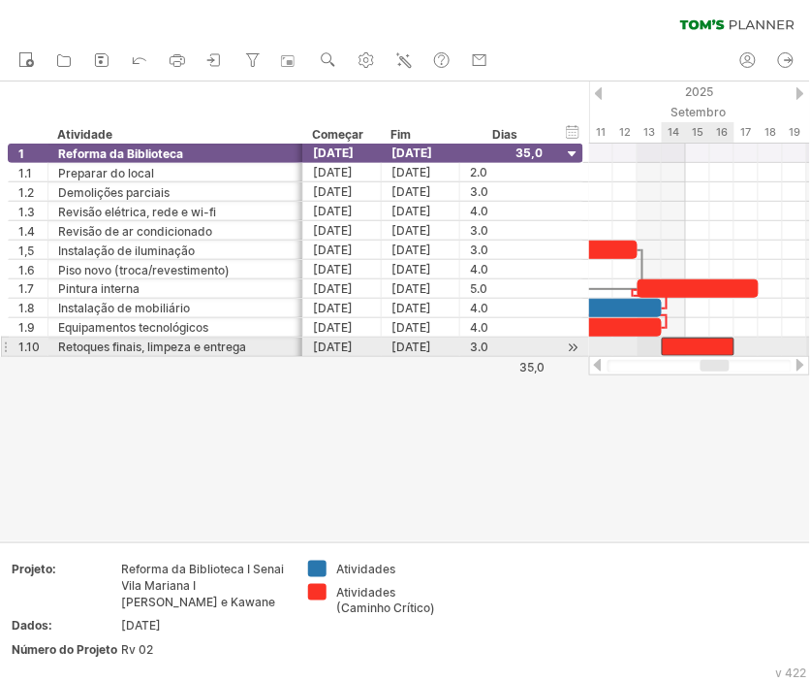
click at [714, 346] on div at bounding box center [698, 346] width 73 height 18
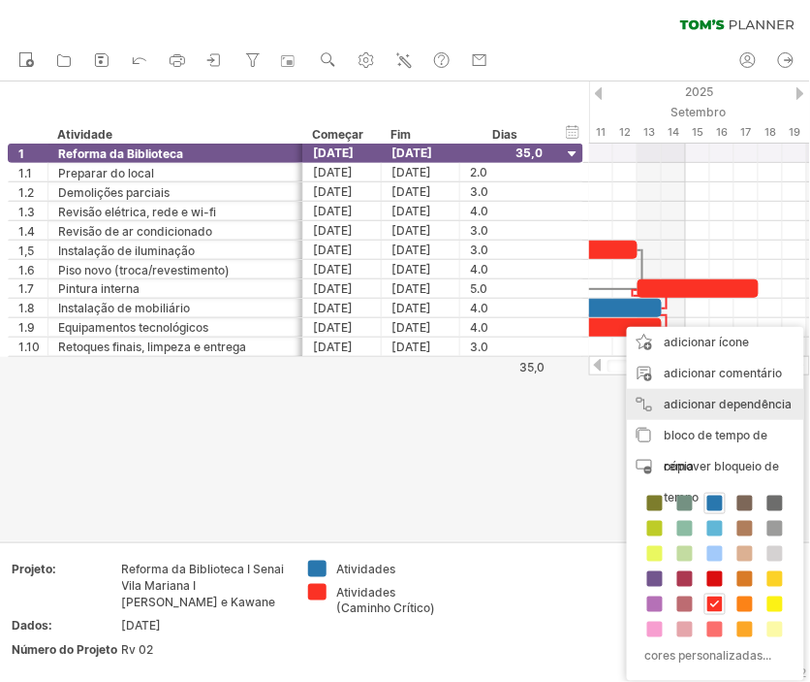
click at [745, 401] on font "adicionar dependência" at bounding box center [729, 404] width 128 height 15
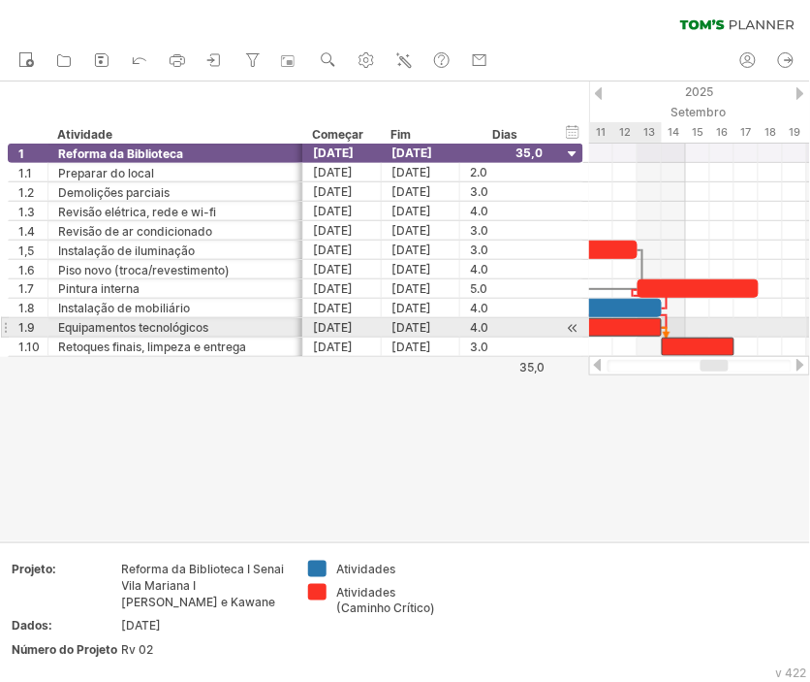
click at [652, 328] on div at bounding box center [613, 327] width 97 height 18
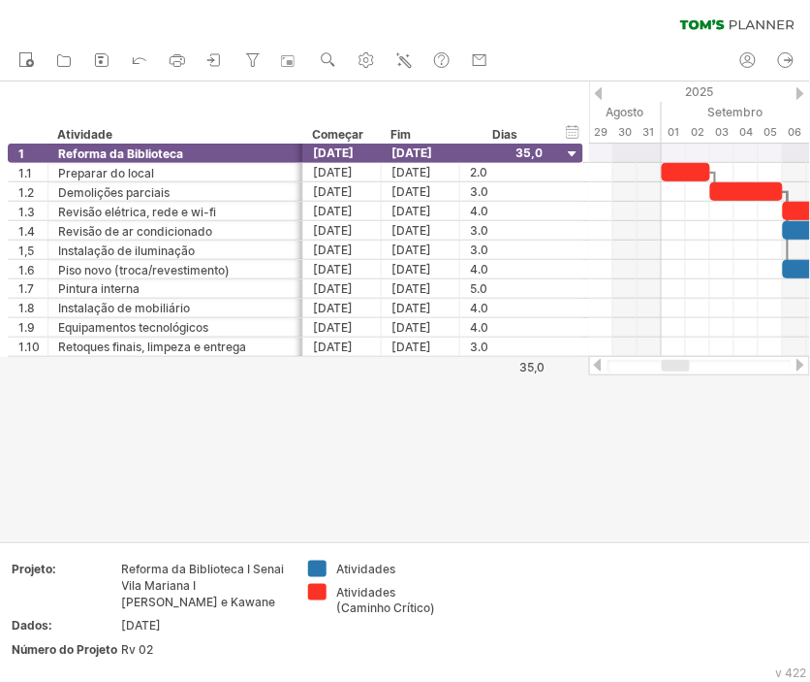
drag, startPoint x: 710, startPoint y: 365, endPoint x: 663, endPoint y: 363, distance: 46.6
click at [663, 363] on div at bounding box center [676, 366] width 28 height 12
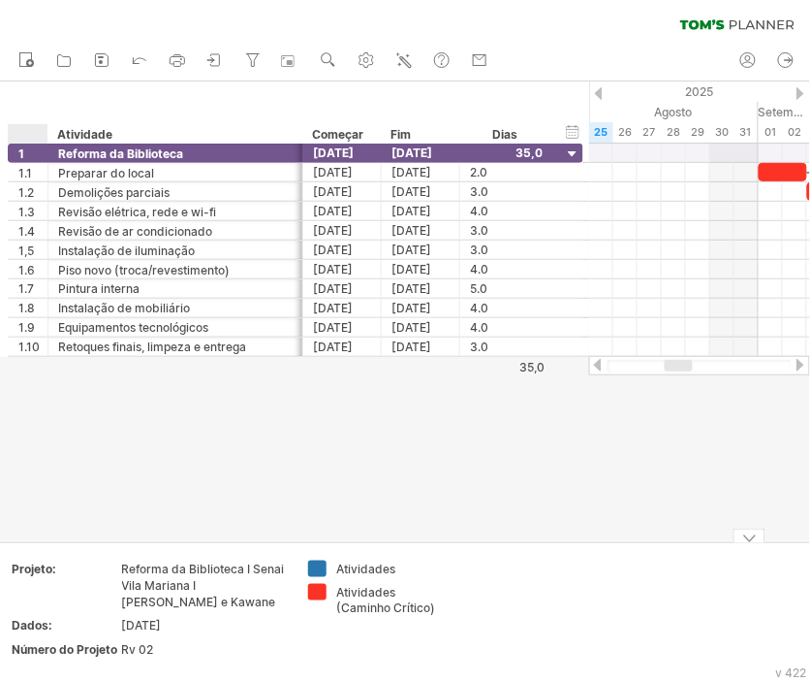
click at [51, 501] on div at bounding box center [405, 311] width 810 height 460
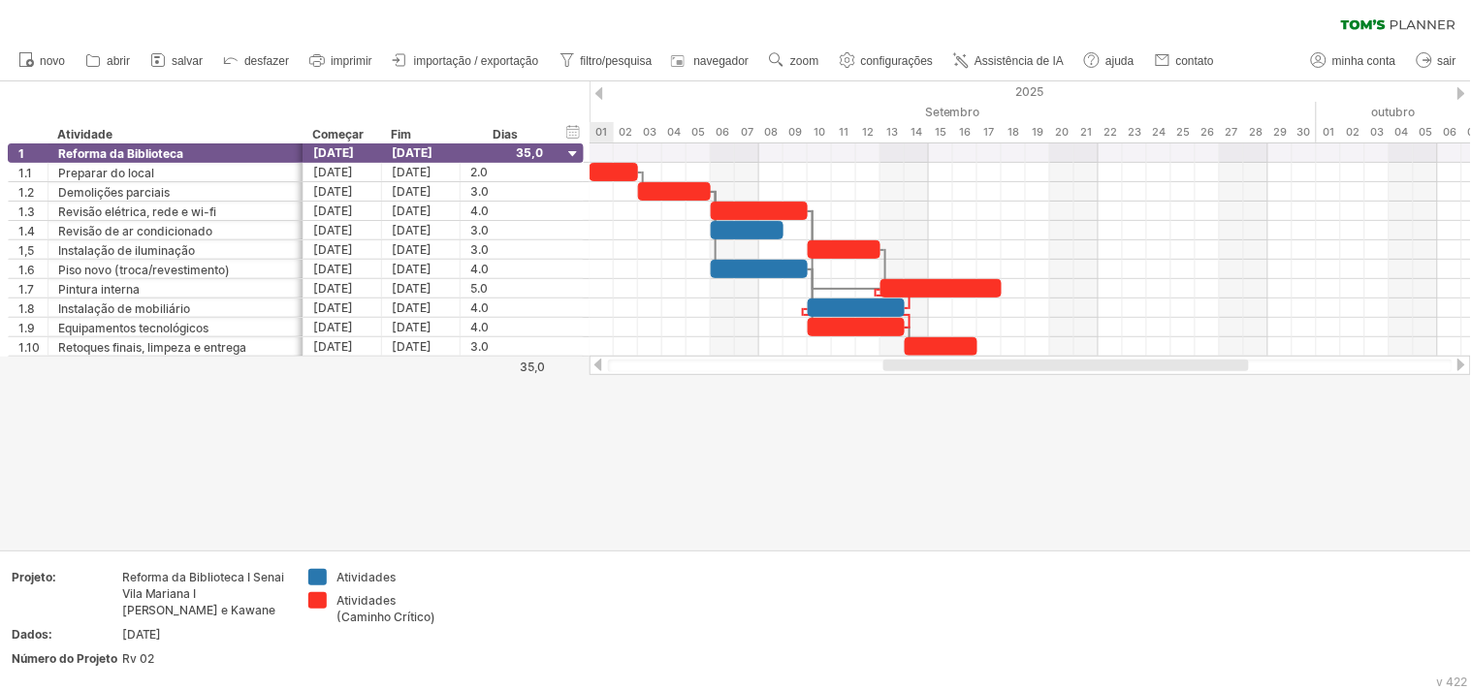
drag, startPoint x: 896, startPoint y: 363, endPoint x: 970, endPoint y: 360, distance: 74.7
click at [970, 360] on div at bounding box center [1065, 366] width 365 height 12
click at [79, 508] on div at bounding box center [735, 315] width 1471 height 468
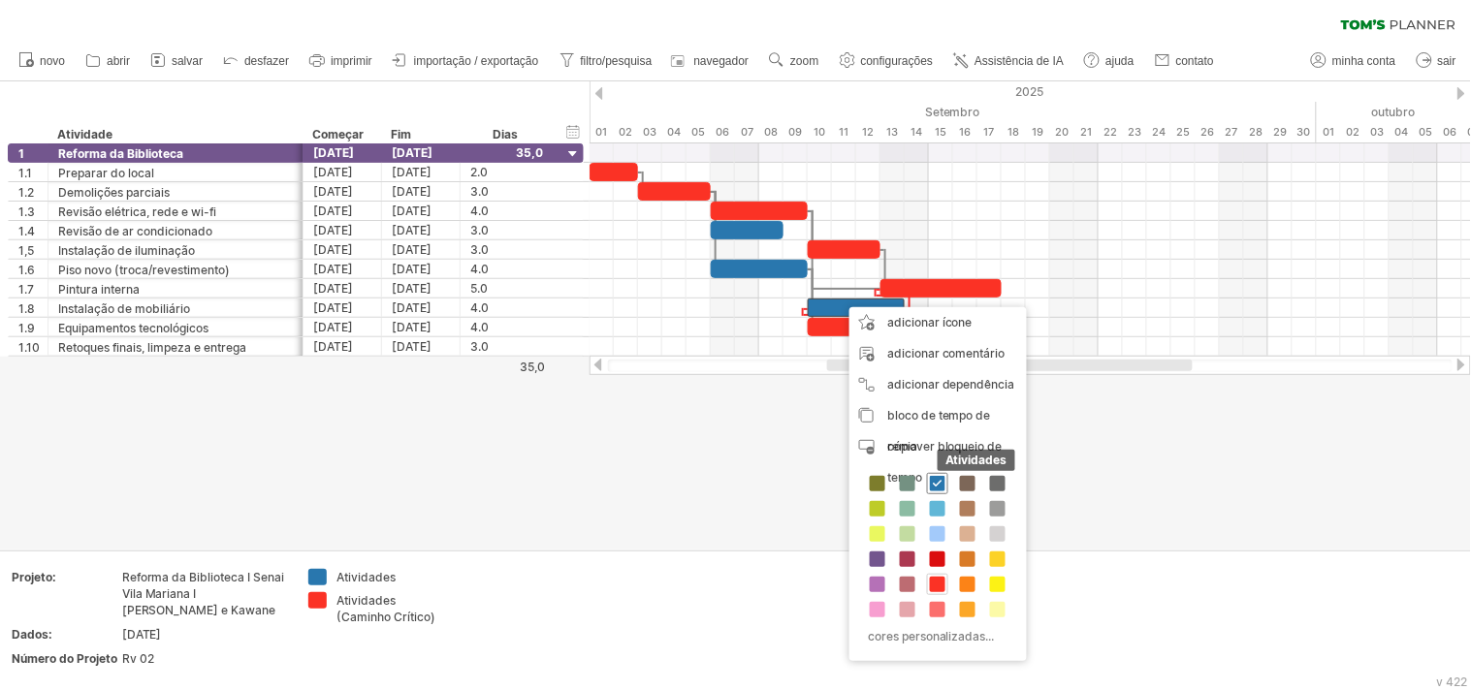
click at [937, 483] on span at bounding box center [938, 484] width 16 height 16
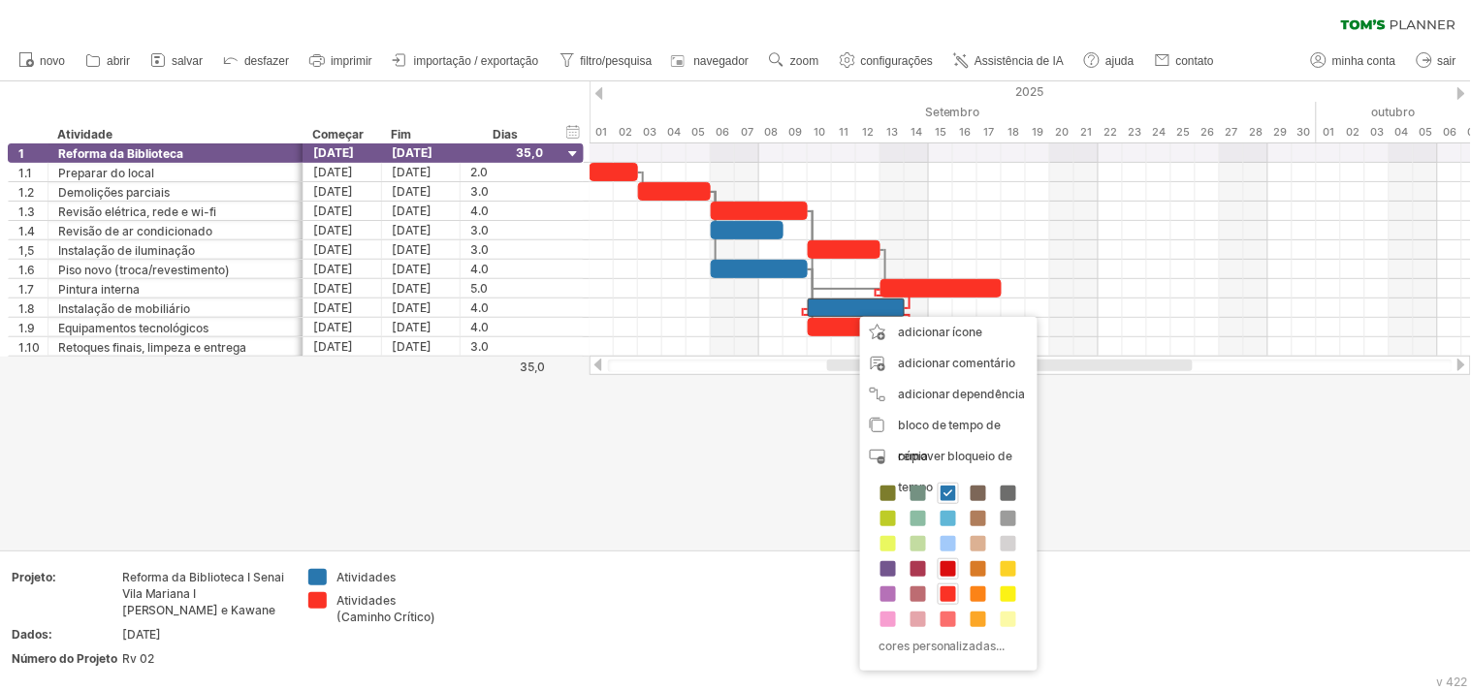
click at [945, 569] on span at bounding box center [948, 569] width 16 height 16
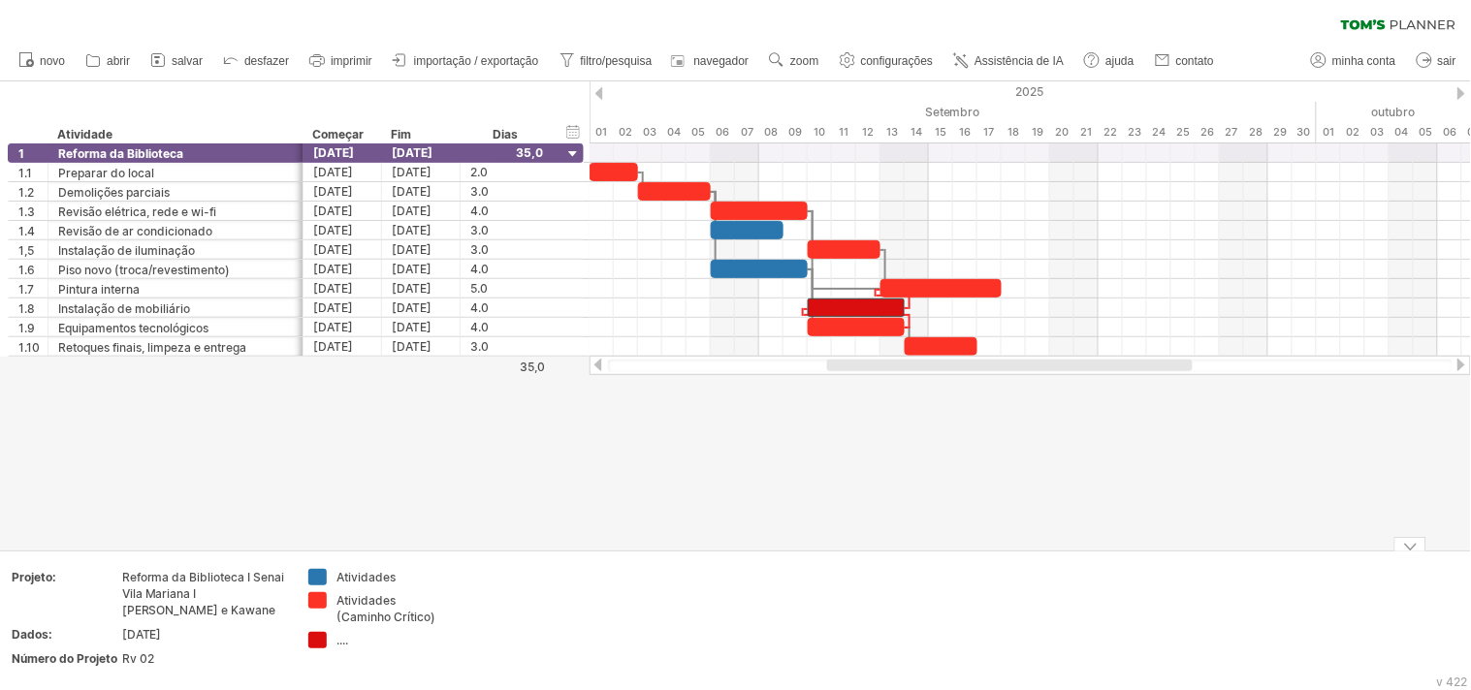
click at [900, 502] on div at bounding box center [735, 315] width 1471 height 468
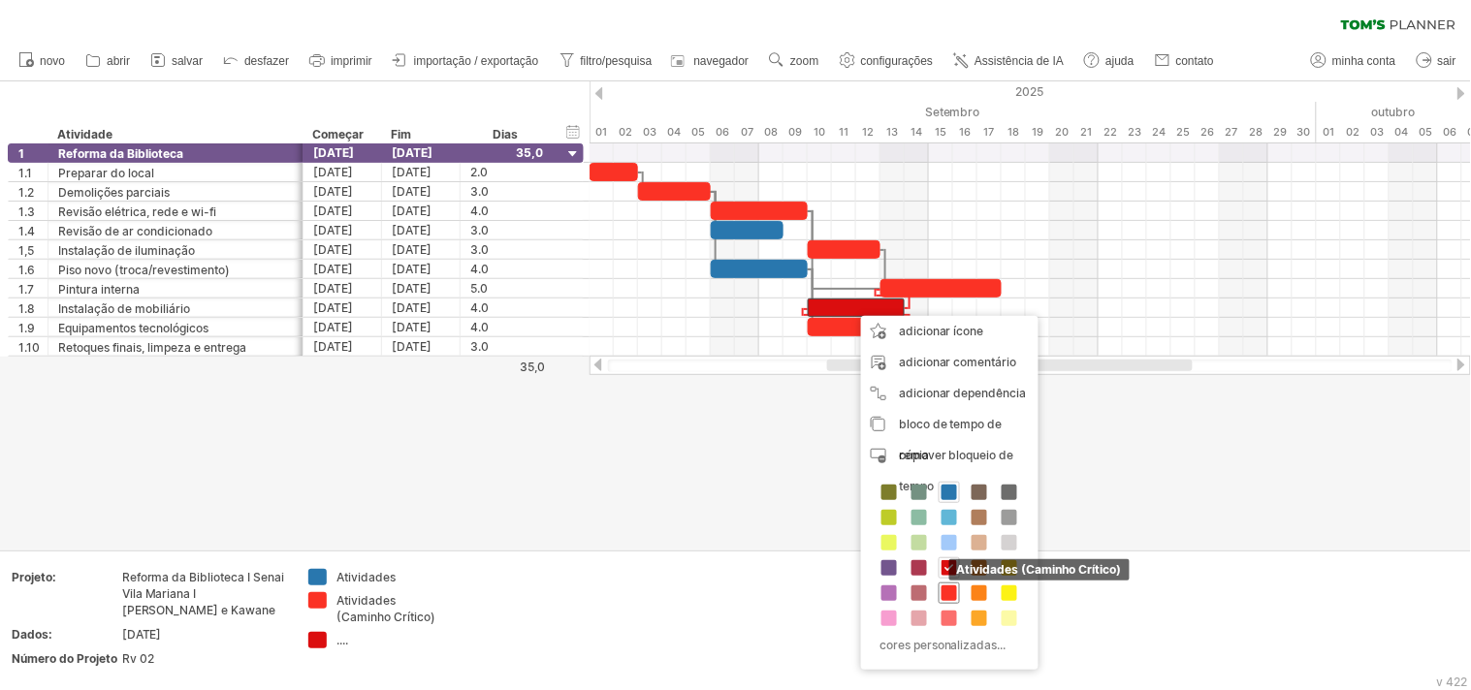
click at [950, 595] on span at bounding box center [949, 594] width 16 height 16
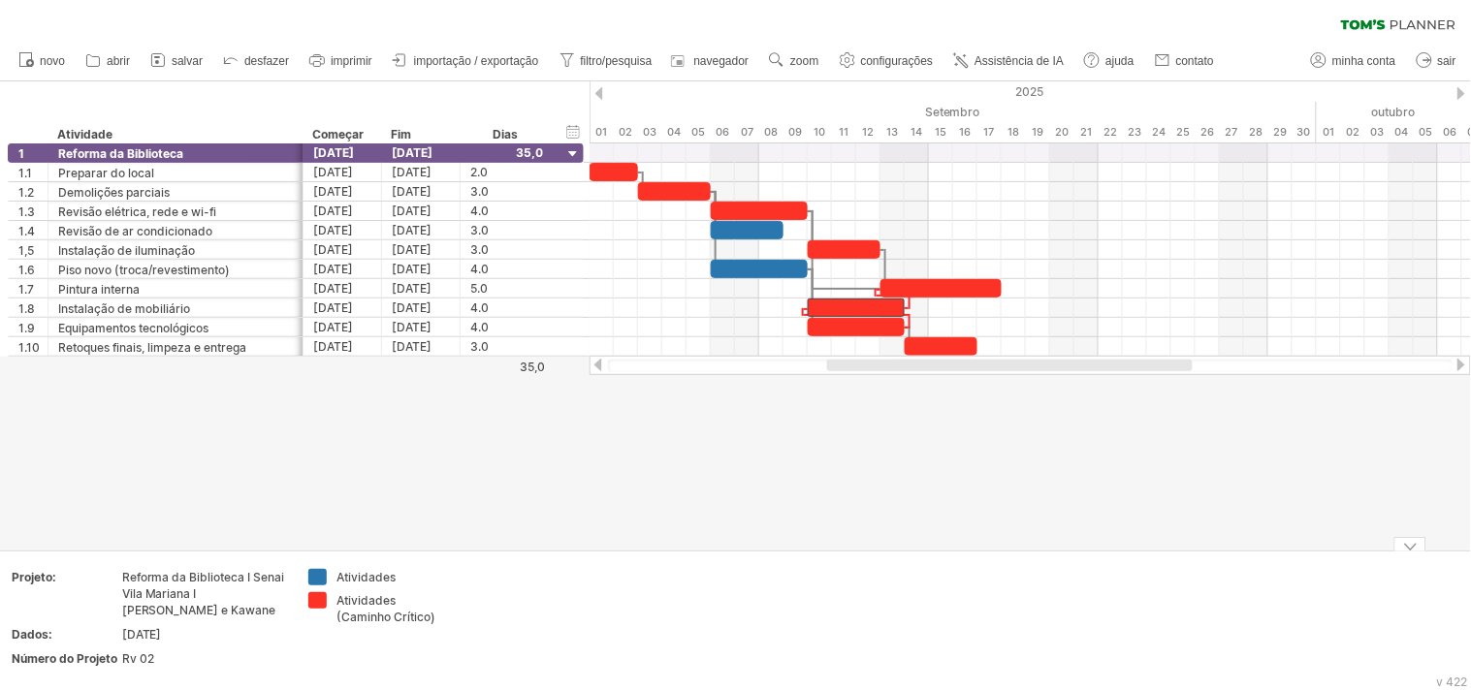
click at [937, 536] on div at bounding box center [735, 315] width 1471 height 468
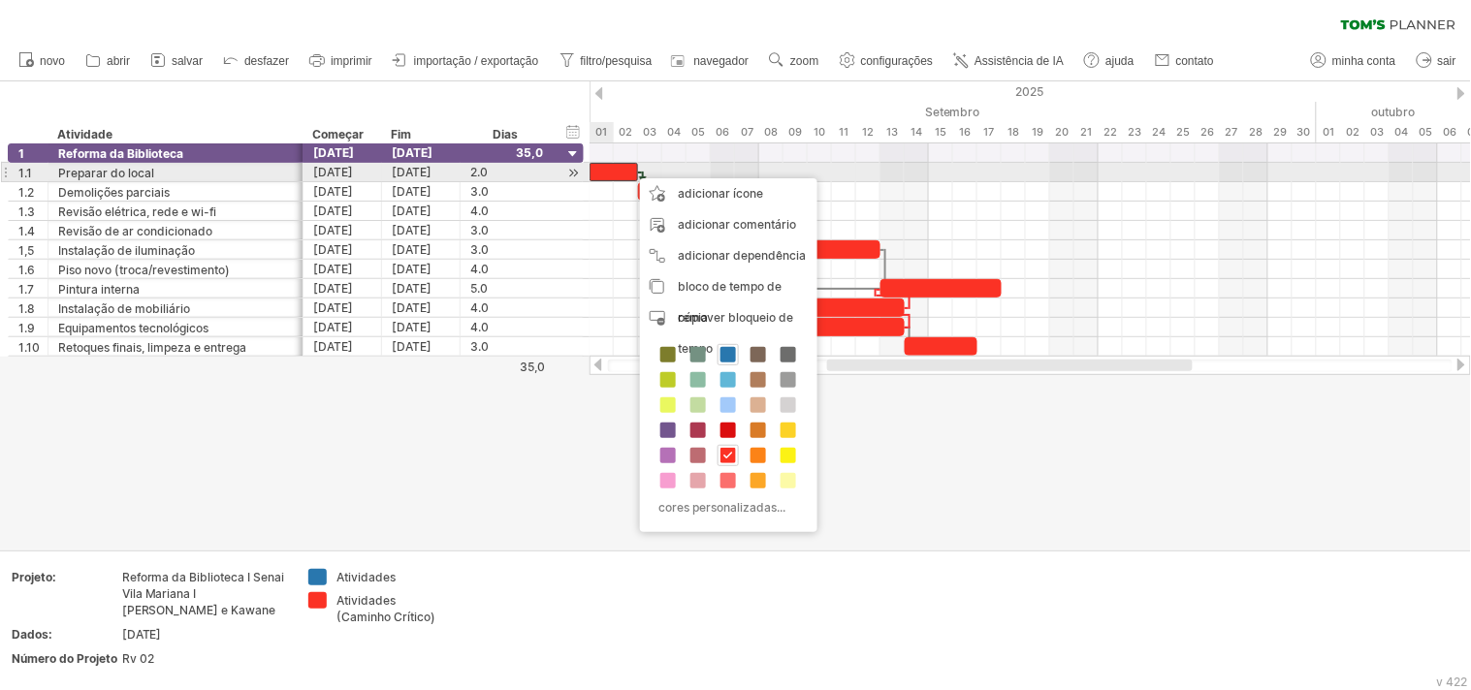
click at [604, 171] on div at bounding box center [613, 172] width 48 height 18
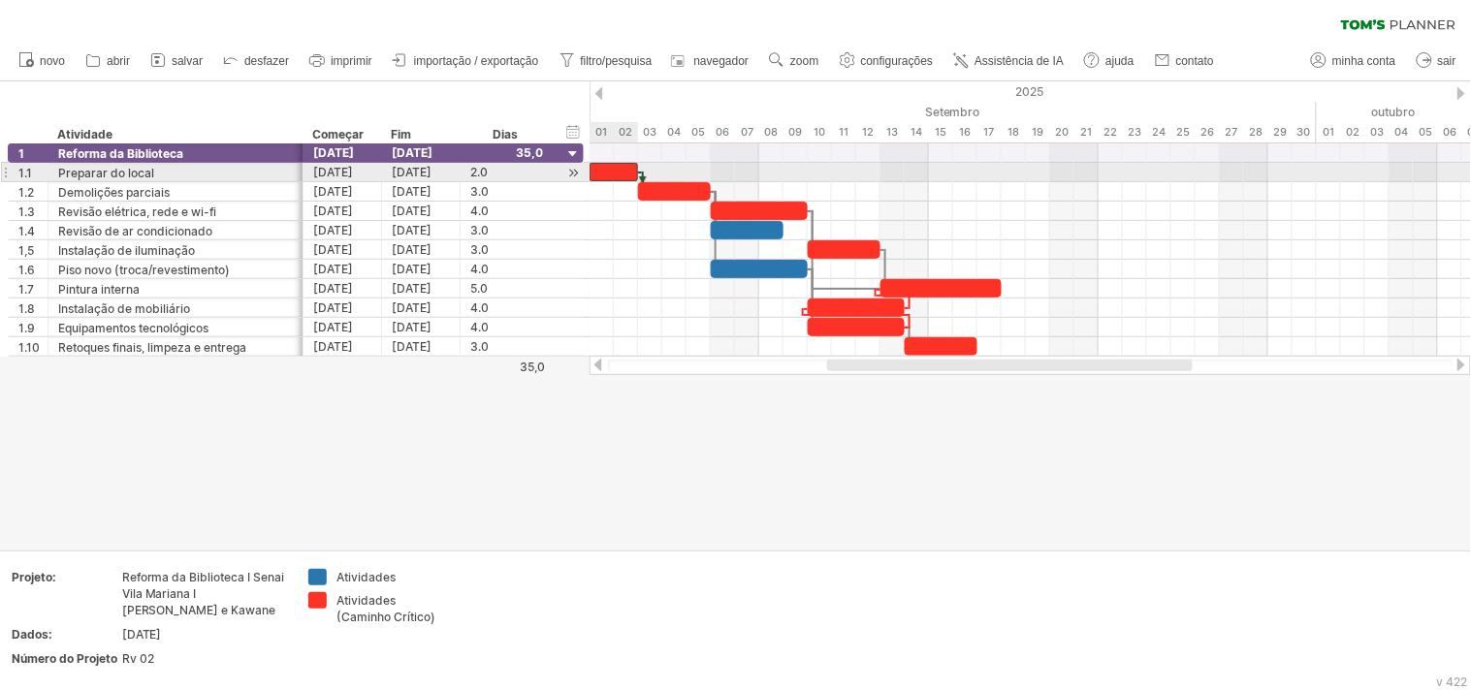
click at [604, 171] on div at bounding box center [613, 172] width 48 height 18
click at [617, 172] on font "**" at bounding box center [615, 173] width 9 height 12
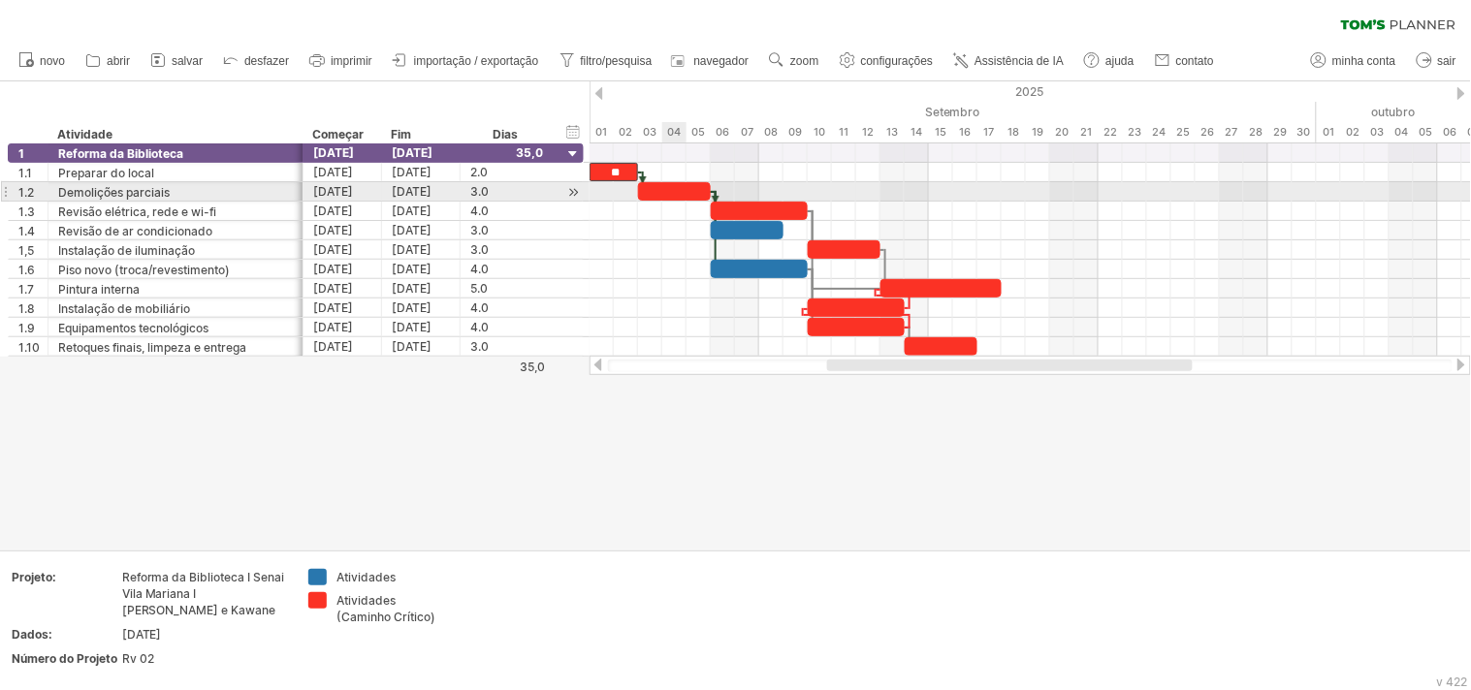
click at [672, 192] on div at bounding box center [674, 191] width 73 height 18
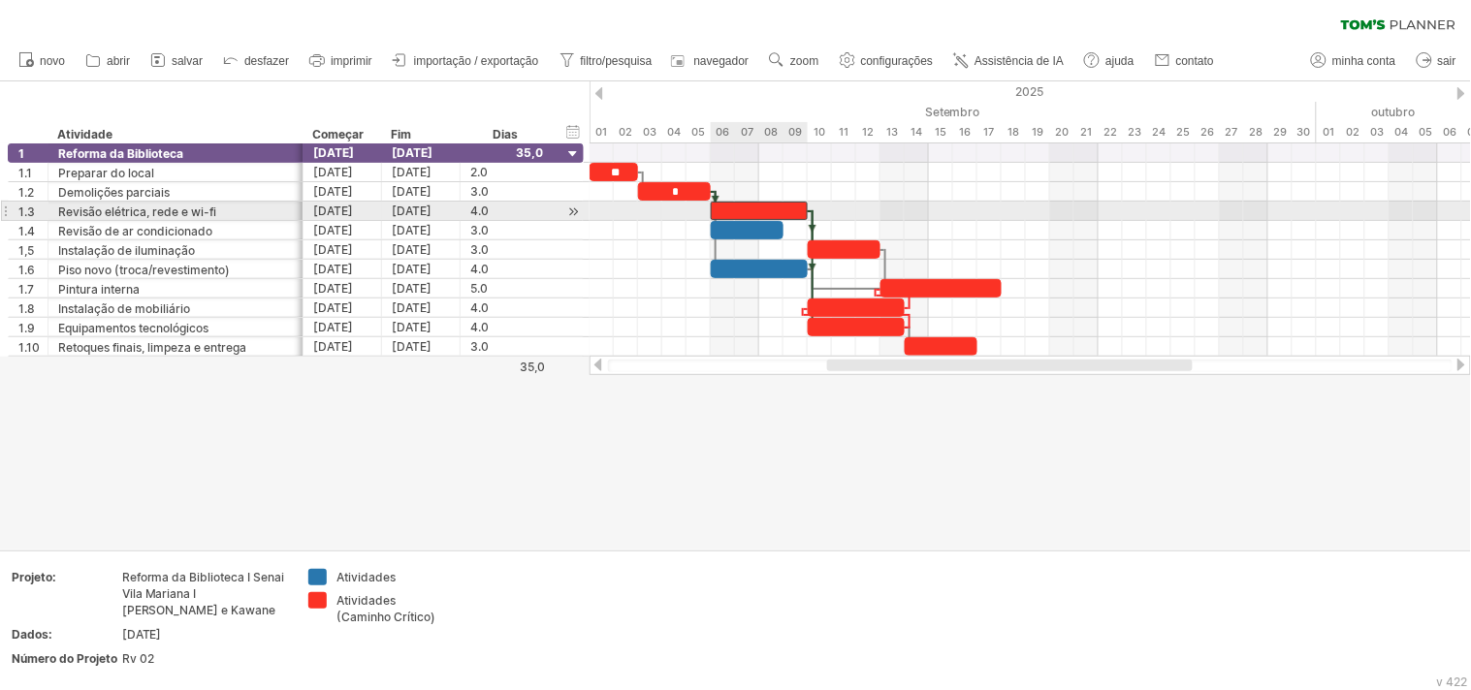
click at [731, 204] on div at bounding box center [759, 211] width 97 height 18
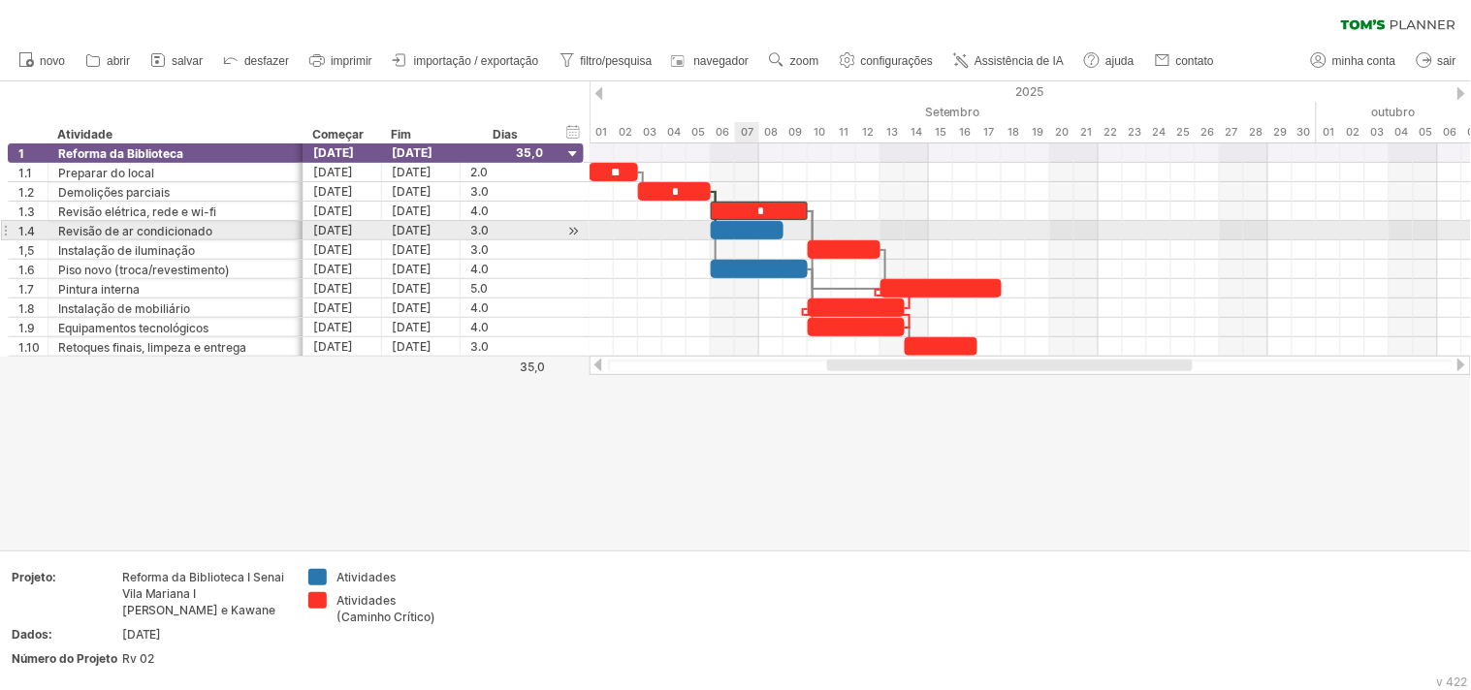
click at [749, 230] on div at bounding box center [747, 230] width 73 height 18
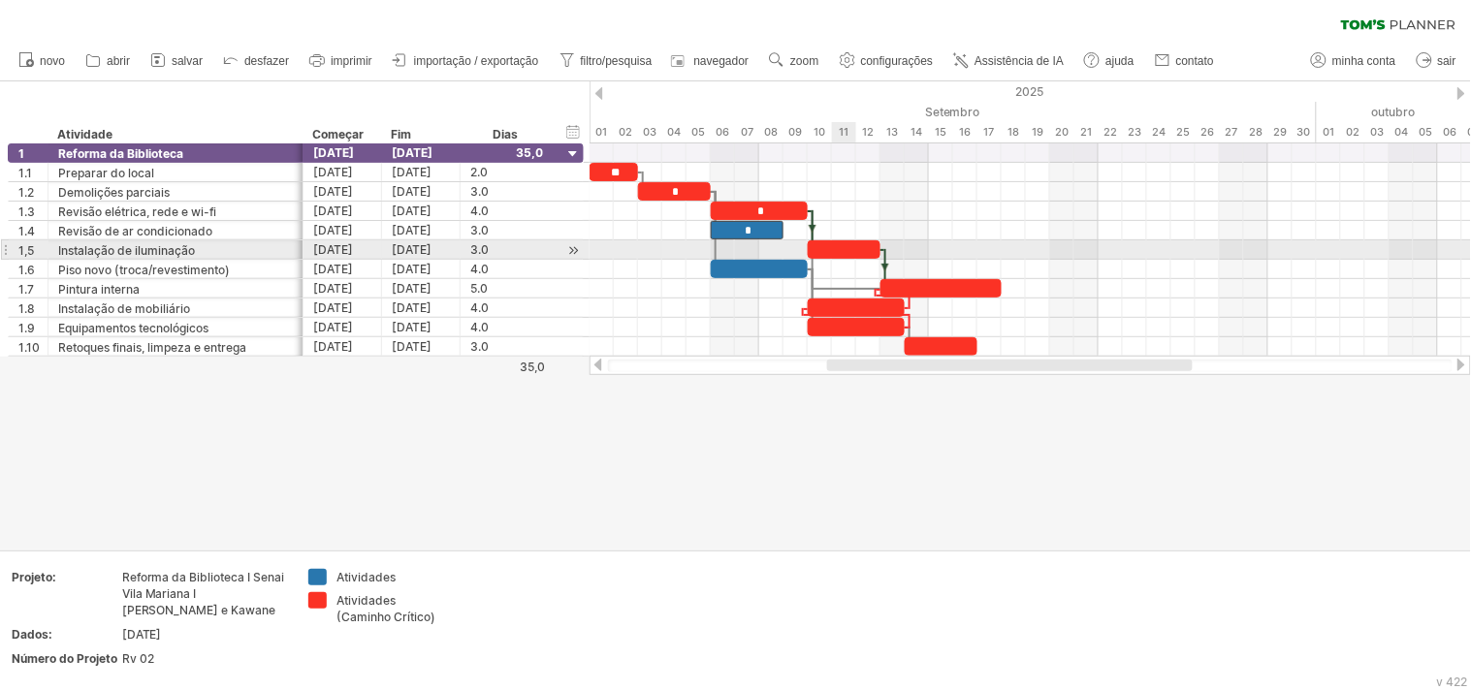
click at [835, 240] on div at bounding box center [844, 249] width 73 height 18
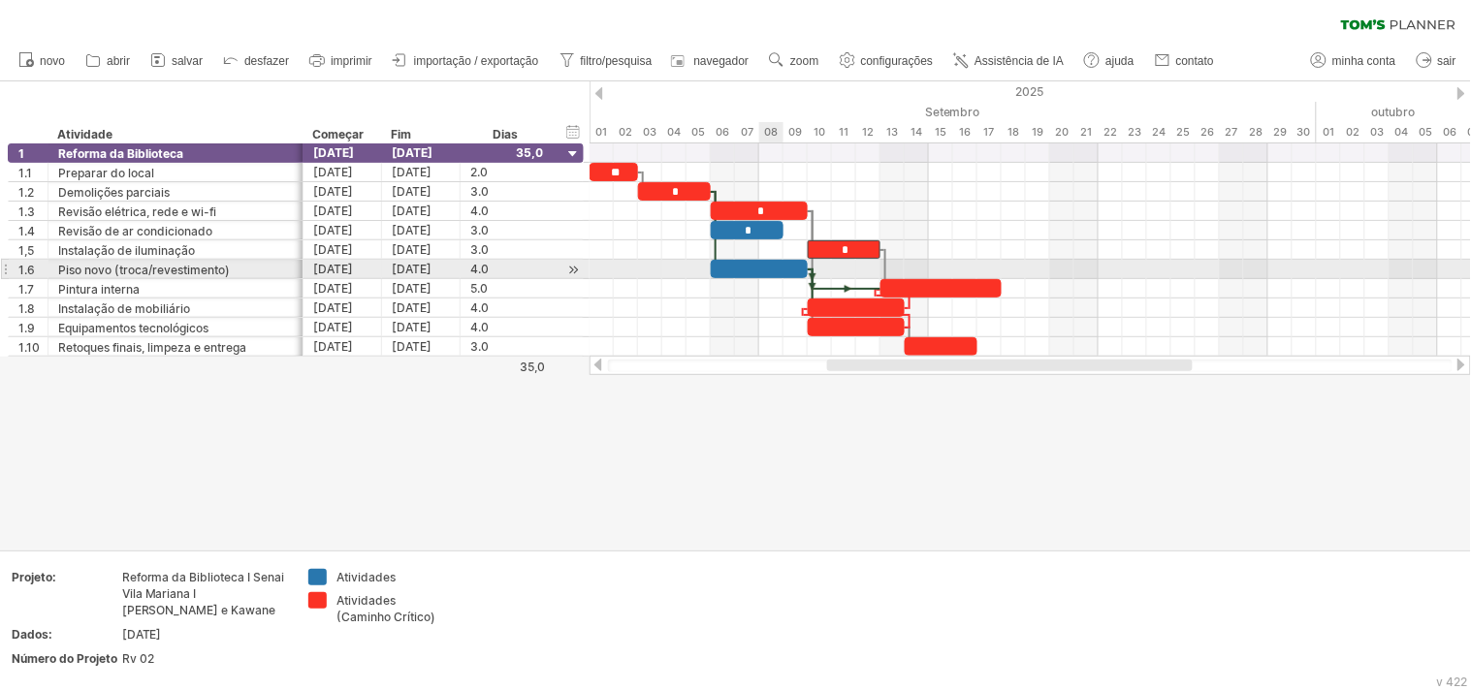
click at [763, 271] on div at bounding box center [759, 269] width 97 height 18
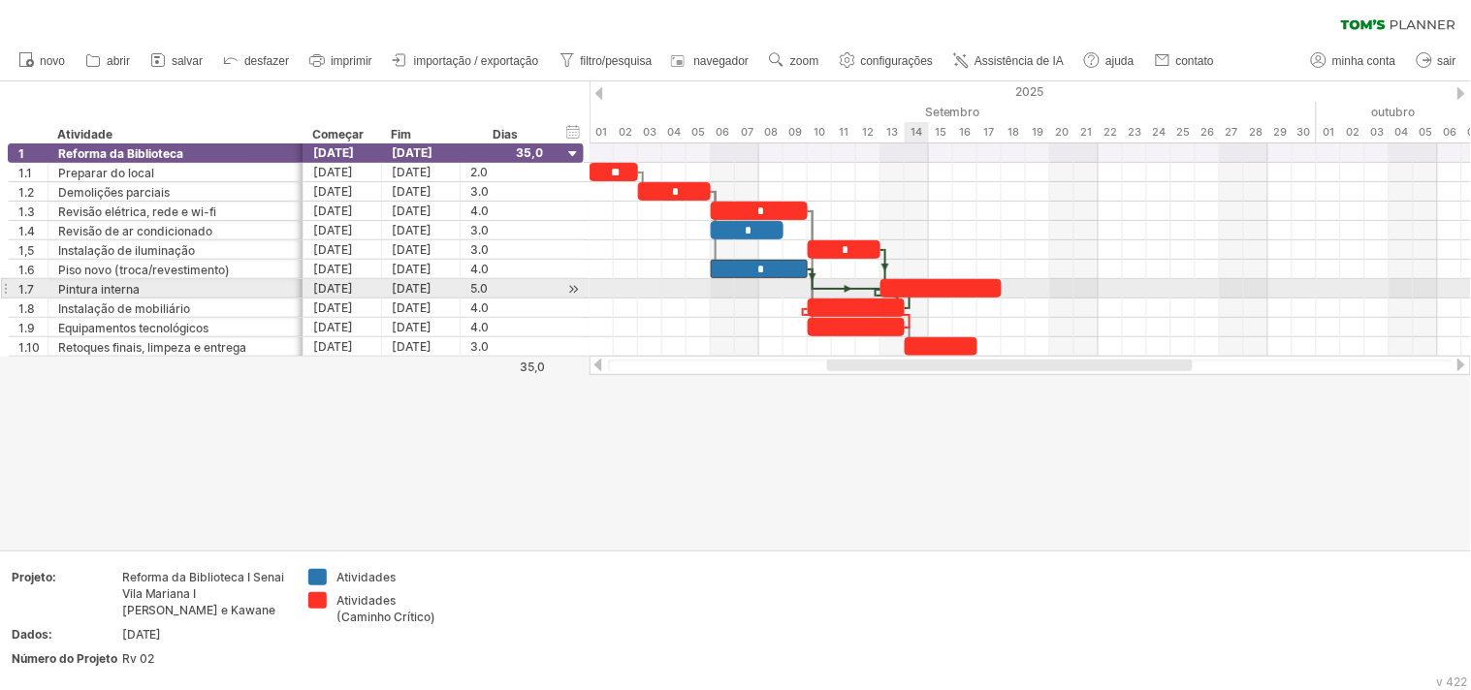
click at [924, 285] on div at bounding box center [940, 288] width 121 height 18
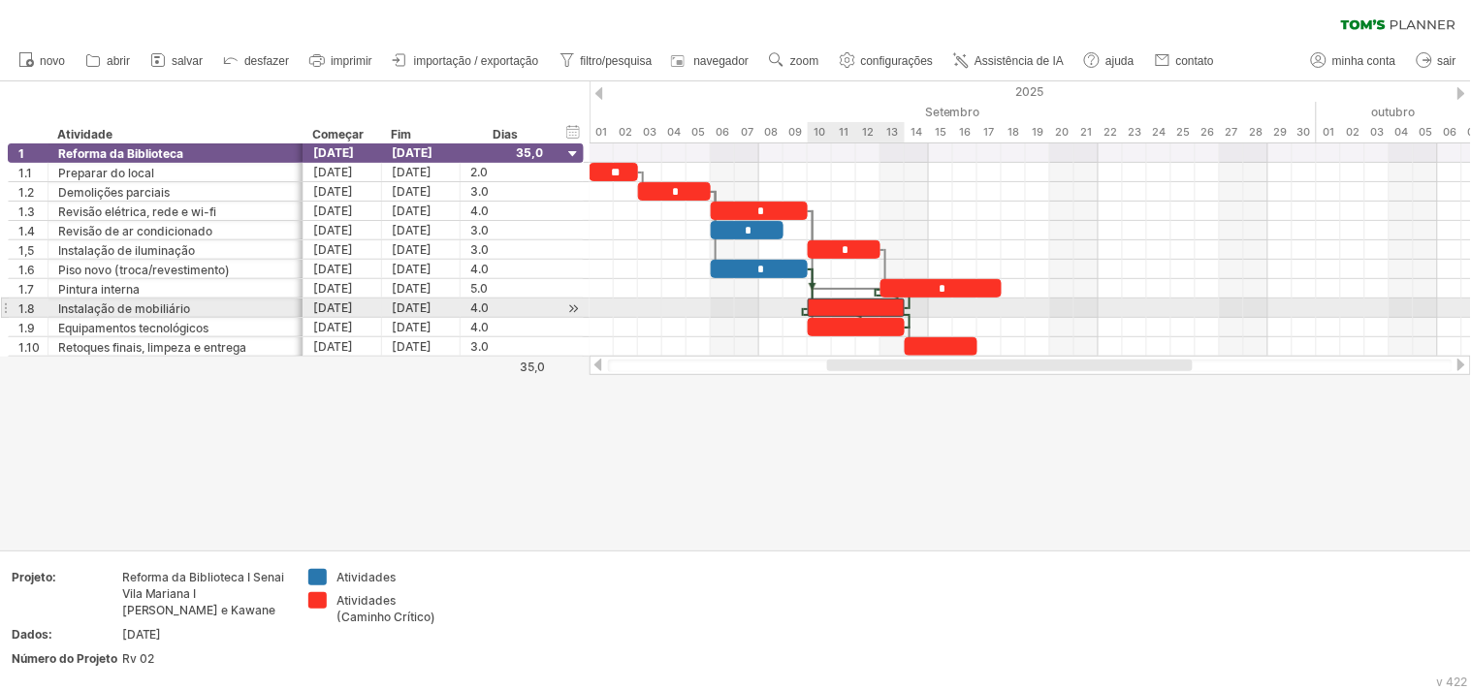
click at [871, 302] on div at bounding box center [856, 308] width 97 height 18
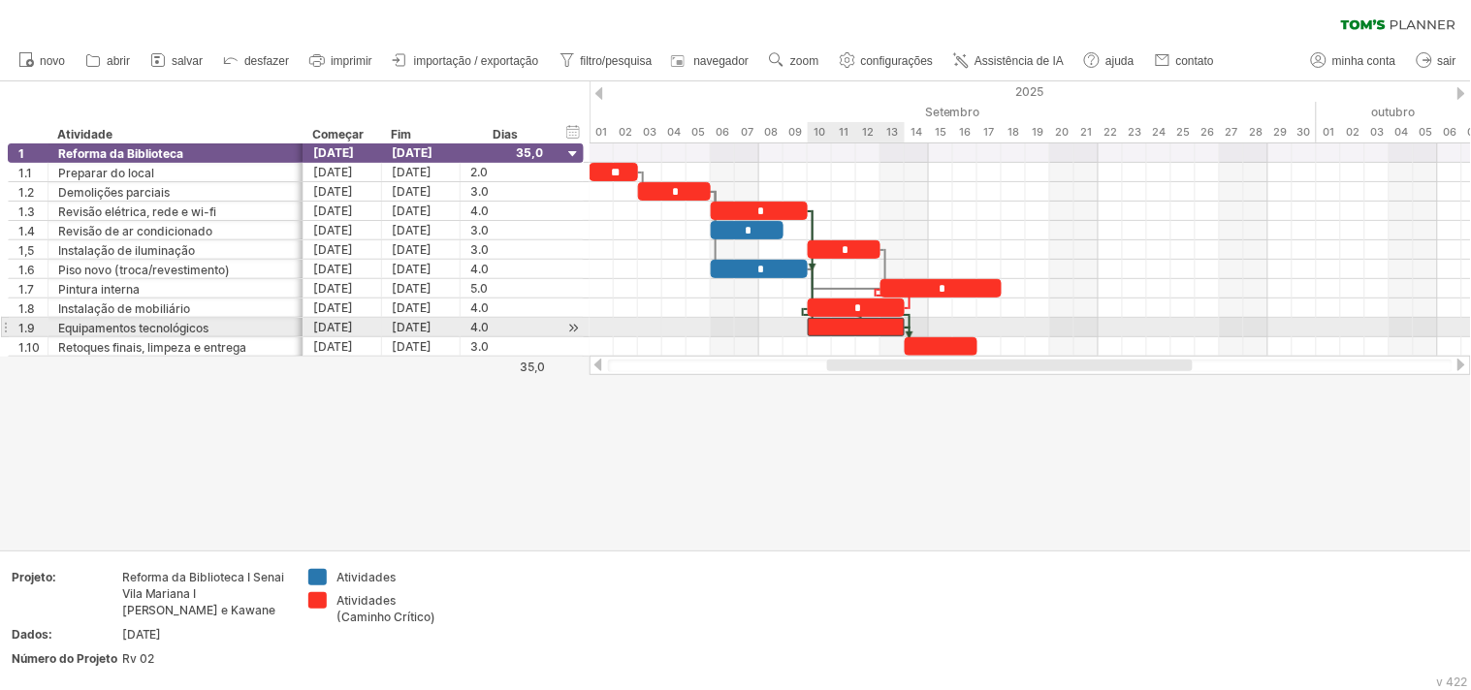
click at [870, 322] on div at bounding box center [856, 327] width 97 height 18
click at [859, 327] on div "**" at bounding box center [856, 327] width 97 height 18
click at [859, 327] on font "**" at bounding box center [857, 328] width 9 height 12
click at [859, 328] on font "**" at bounding box center [857, 328] width 9 height 12
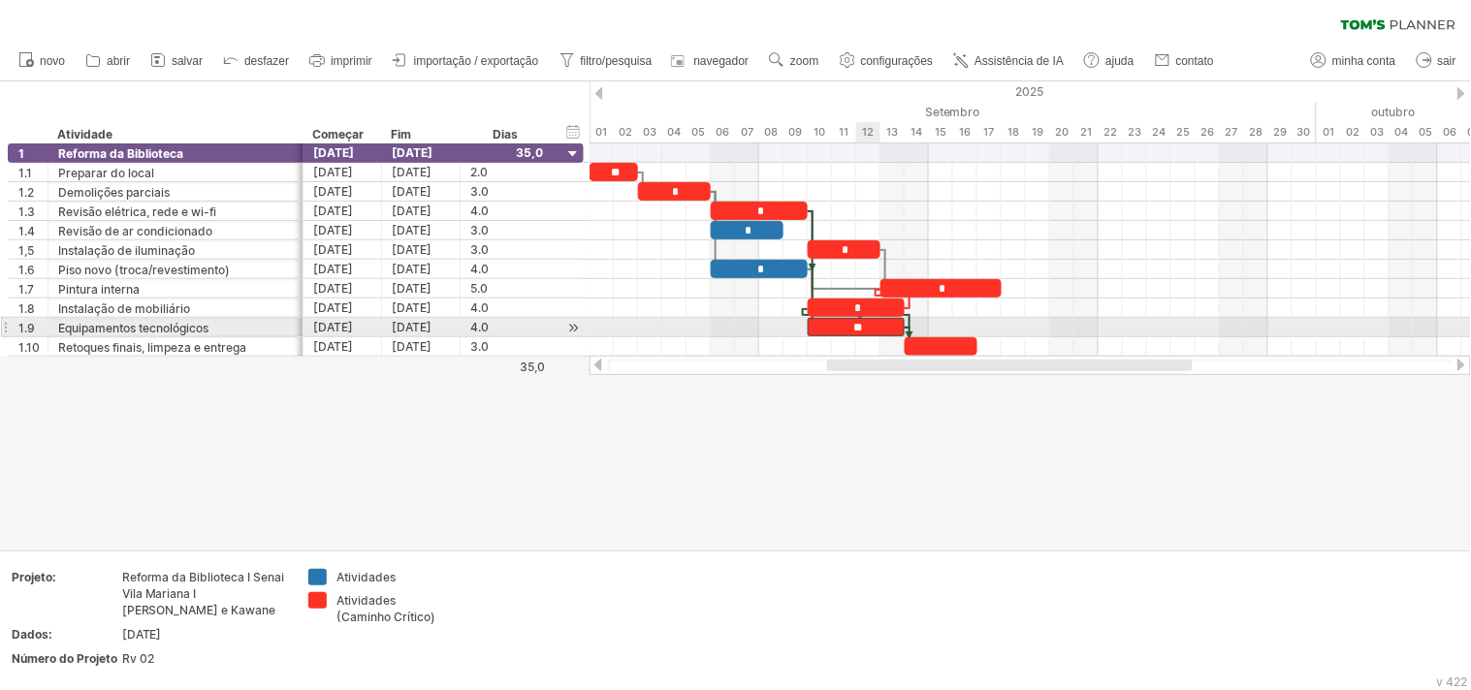
click at [859, 328] on font "**" at bounding box center [857, 328] width 9 height 12
click at [869, 325] on div "**" at bounding box center [856, 327] width 97 height 18
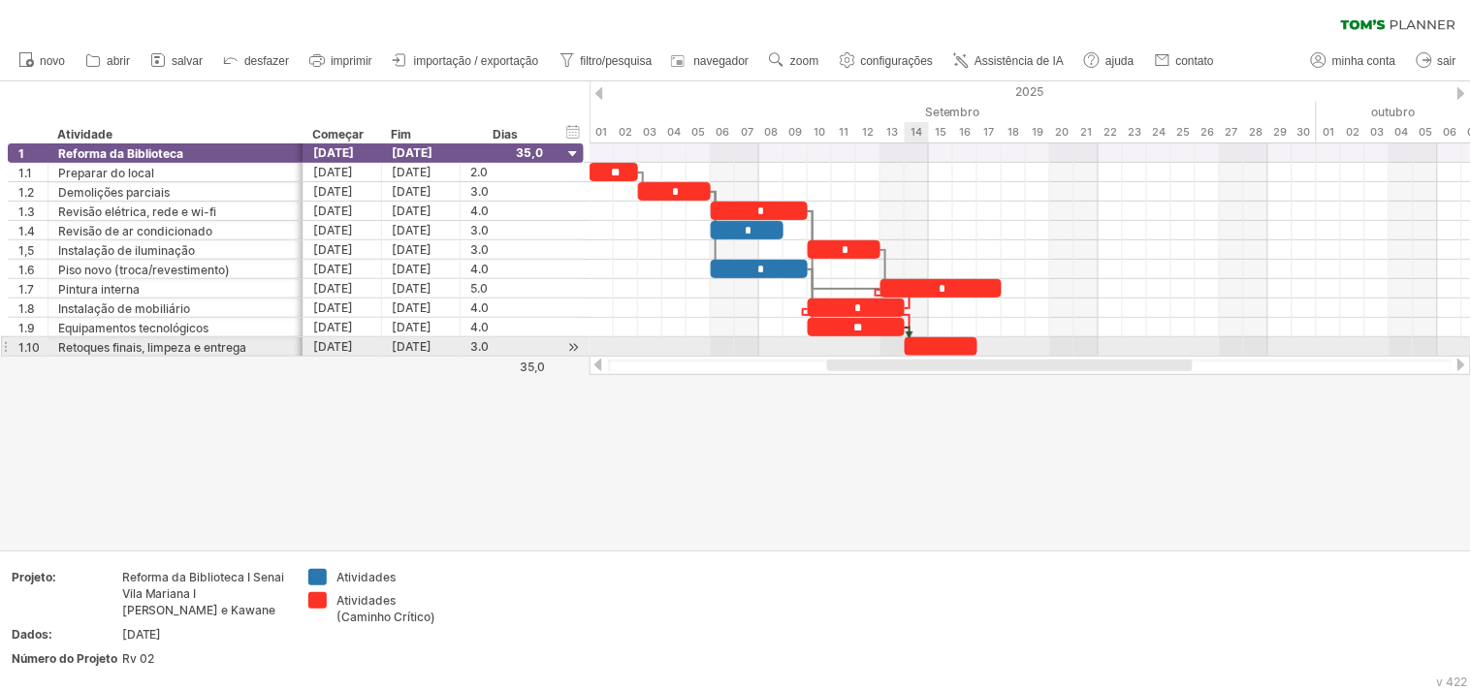
click at [933, 345] on div at bounding box center [941, 346] width 73 height 18
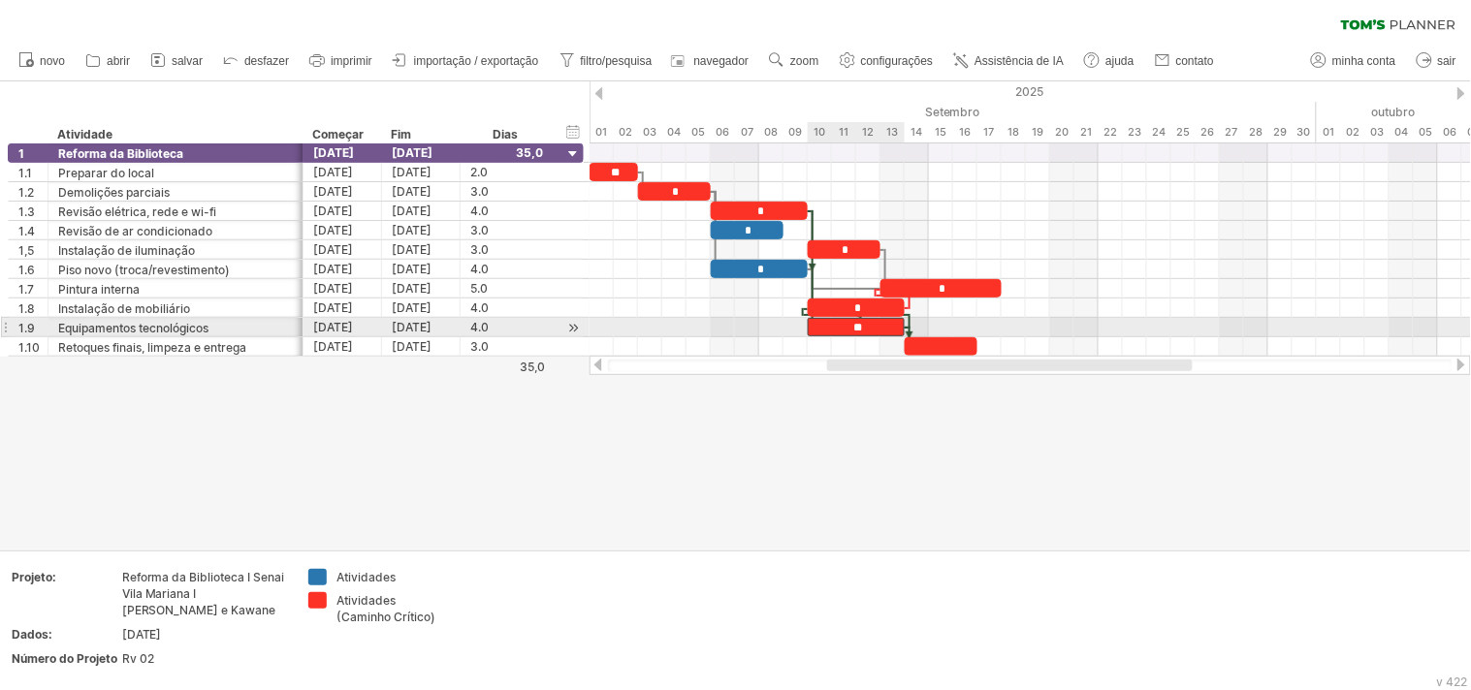
click at [855, 327] on font "**" at bounding box center [857, 328] width 9 height 12
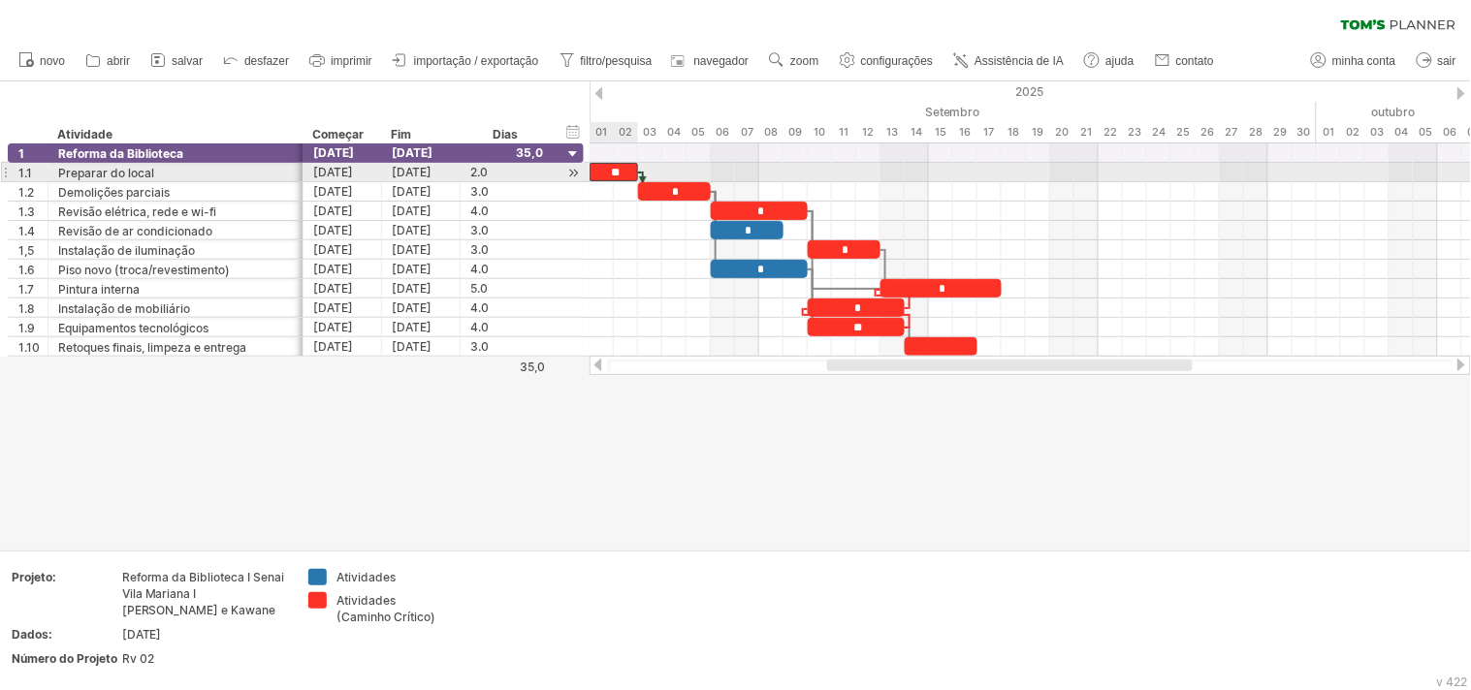
click at [611, 168] on font "**" at bounding box center [615, 173] width 9 height 12
click at [619, 172] on font "**" at bounding box center [615, 173] width 9 height 12
click at [612, 168] on font "**" at bounding box center [615, 173] width 9 height 12
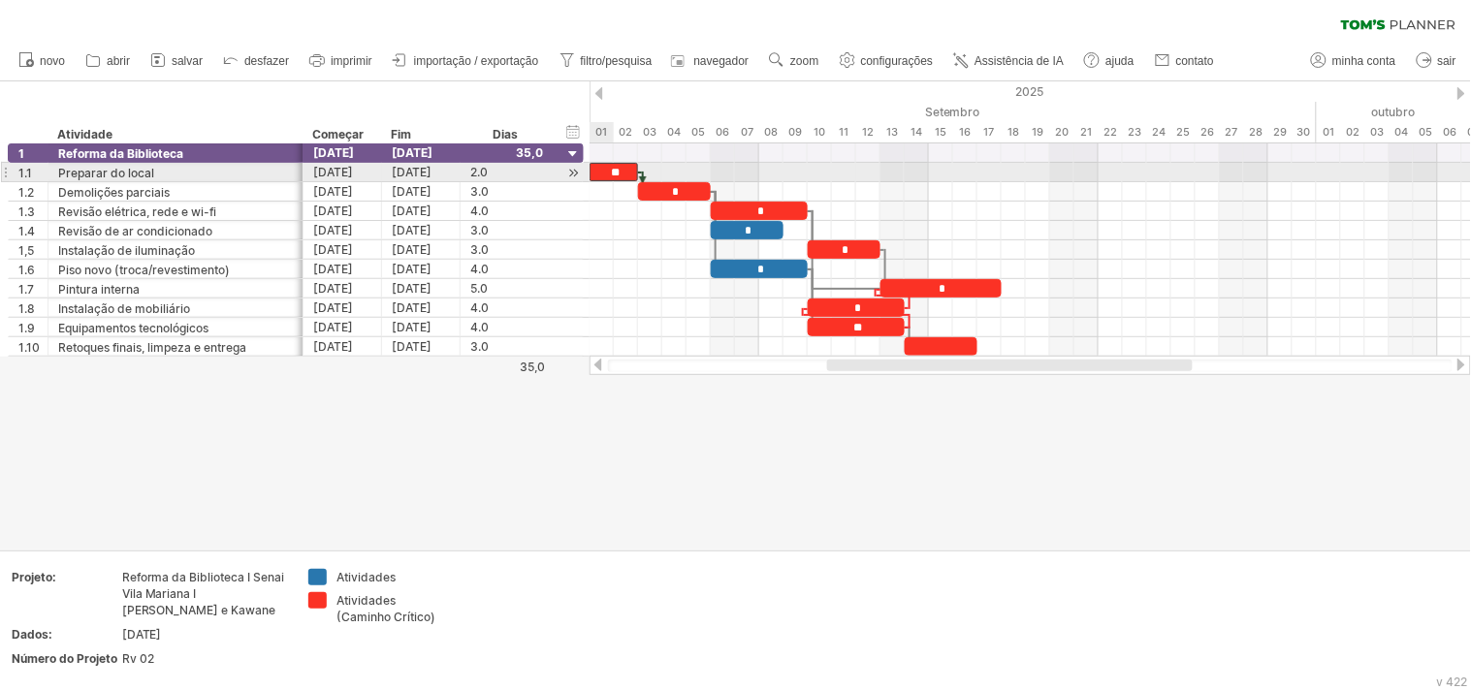
click at [612, 168] on font "**" at bounding box center [615, 173] width 9 height 12
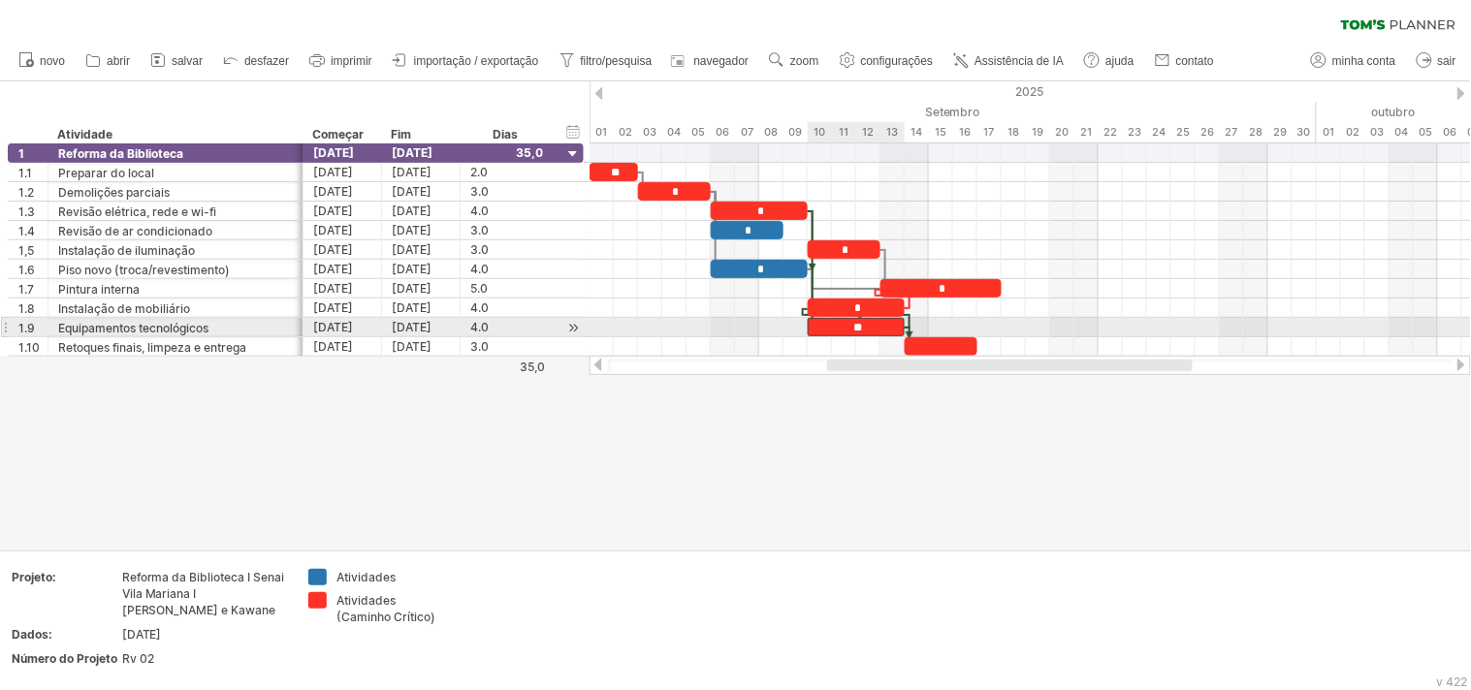
click at [854, 327] on font "**" at bounding box center [857, 328] width 9 height 12
click at [858, 327] on font "**" at bounding box center [857, 328] width 9 height 12
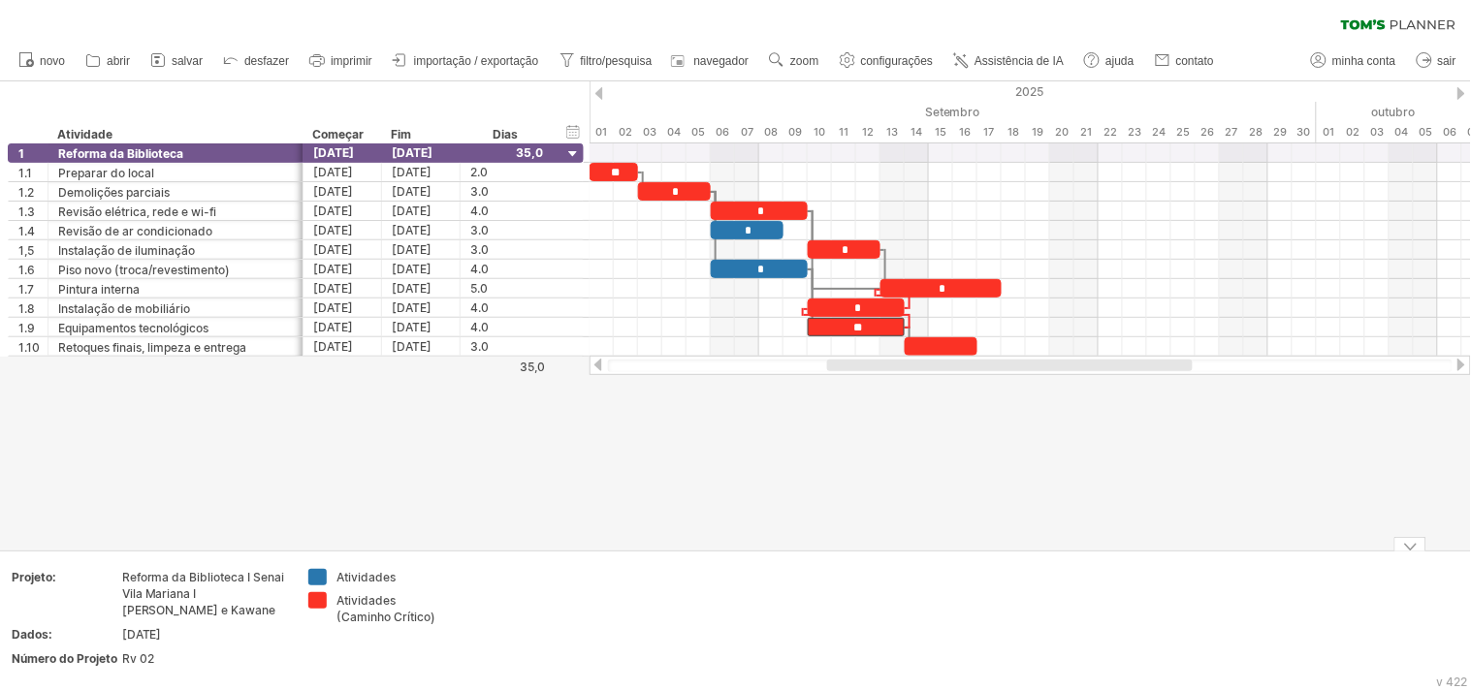
click at [940, 555] on div "Adicione seu próprio logotipo Projeto: Reforma da Biblioteca I Senai Vila Maria…" at bounding box center [735, 622] width 1471 height 143
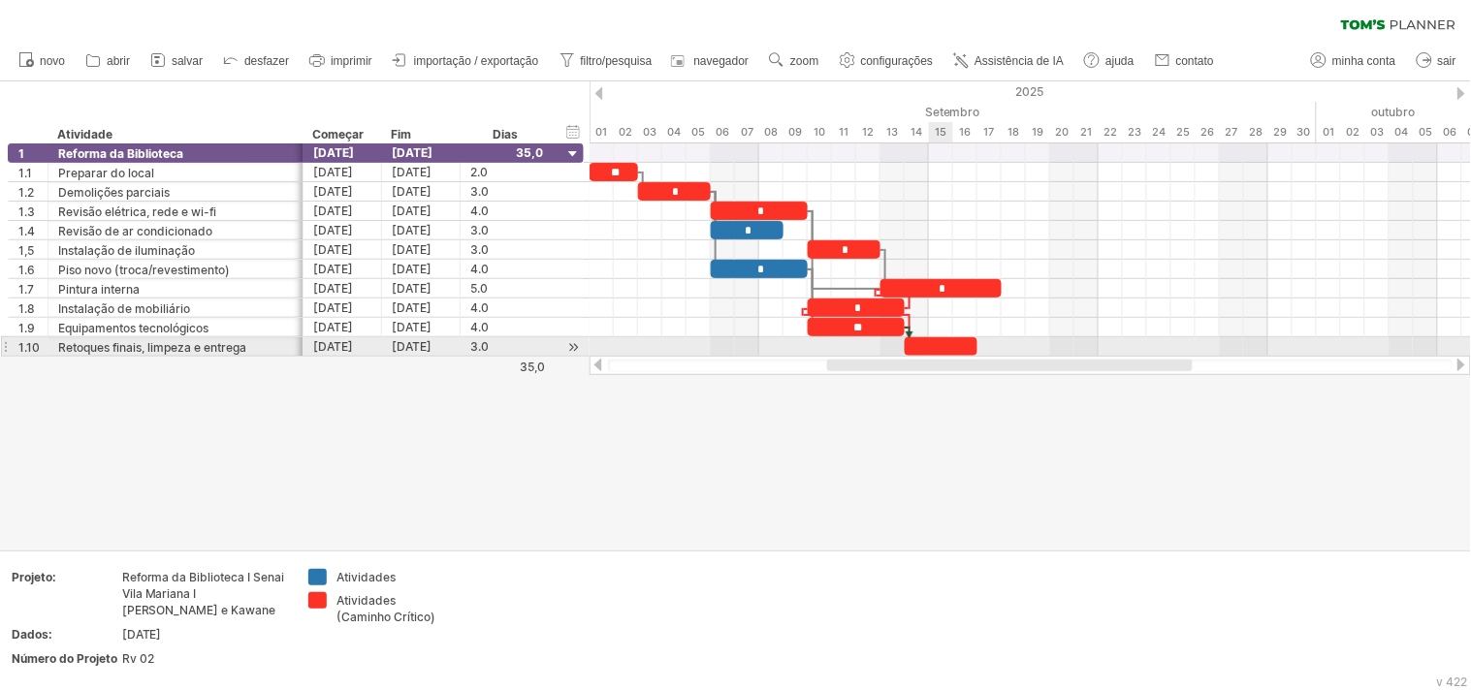
click at [940, 347] on div at bounding box center [941, 346] width 73 height 18
click at [943, 489] on div at bounding box center [735, 315] width 1471 height 468
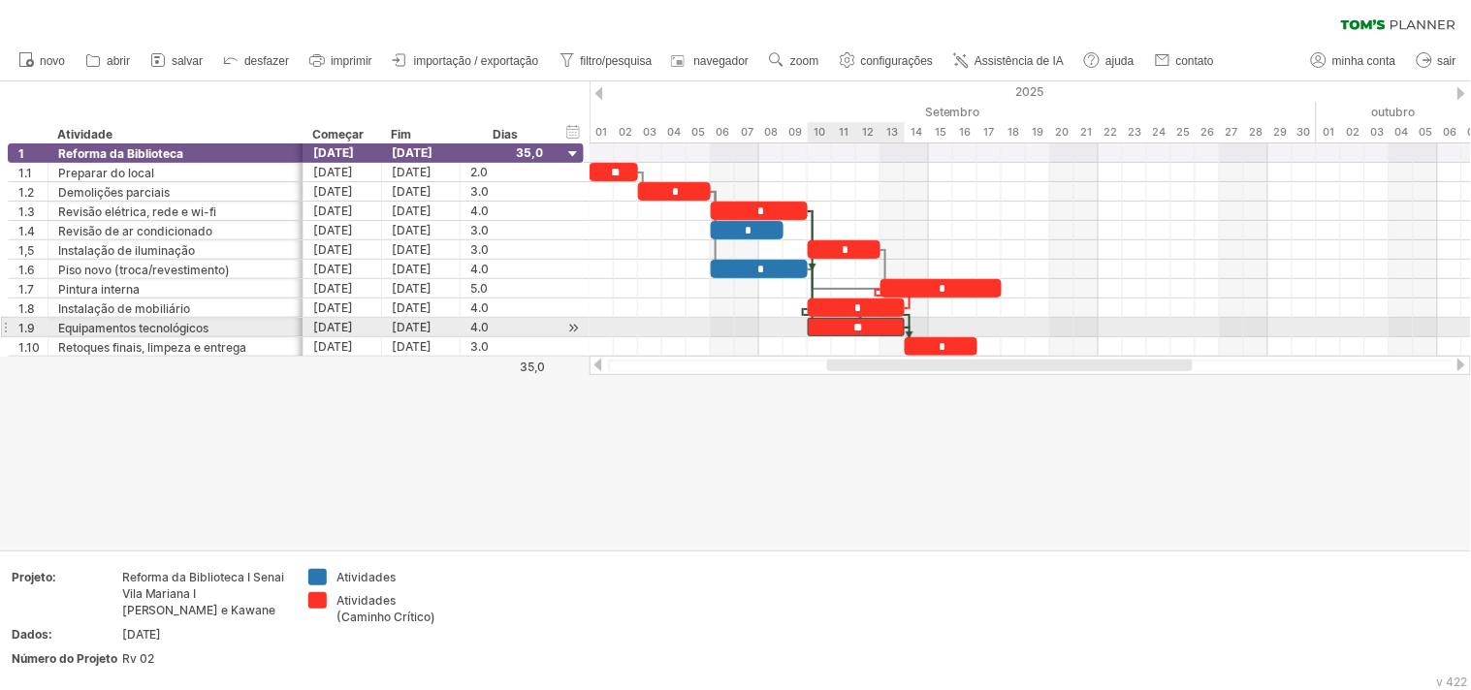
click at [858, 327] on font "**" at bounding box center [857, 328] width 9 height 12
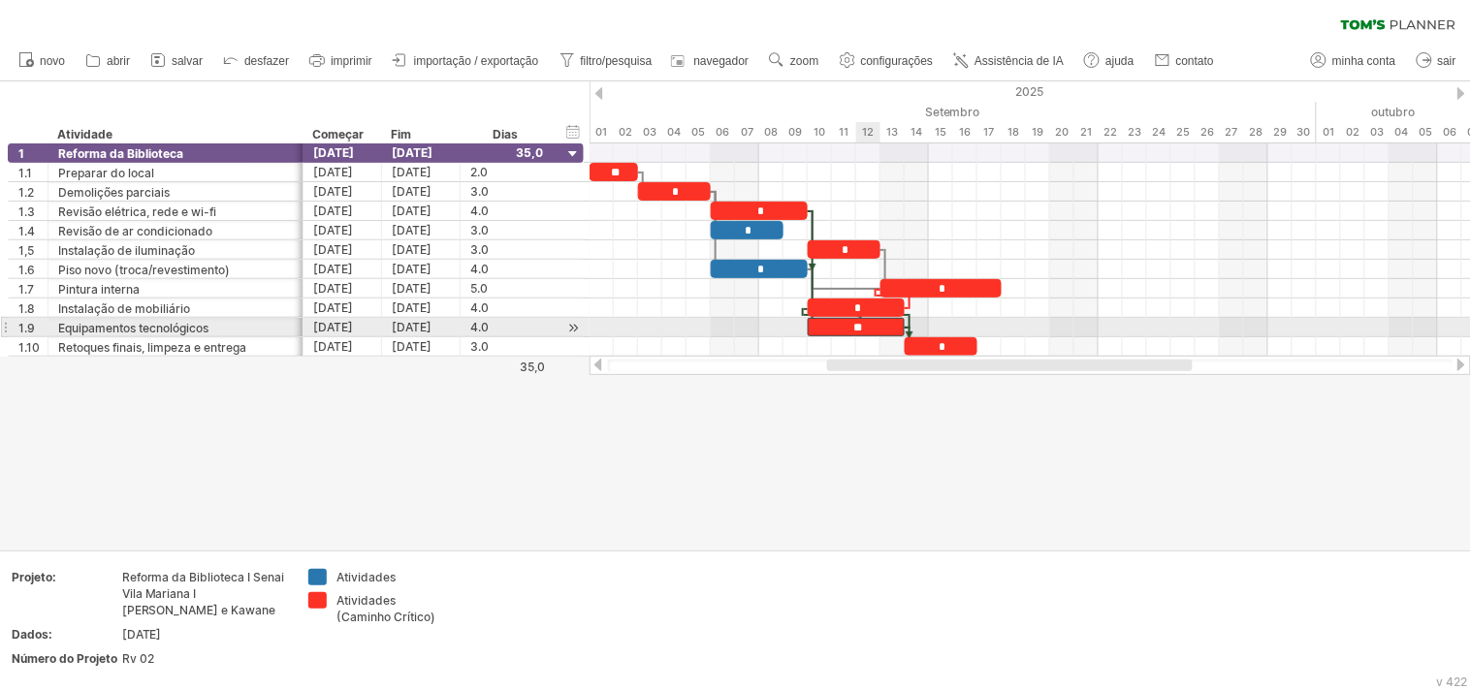
click at [858, 327] on font "**" at bounding box center [857, 328] width 9 height 12
click at [855, 327] on font "**" at bounding box center [857, 328] width 9 height 12
click at [856, 323] on font "**" at bounding box center [857, 328] width 9 height 12
click at [862, 323] on font "**" at bounding box center [857, 328] width 9 height 12
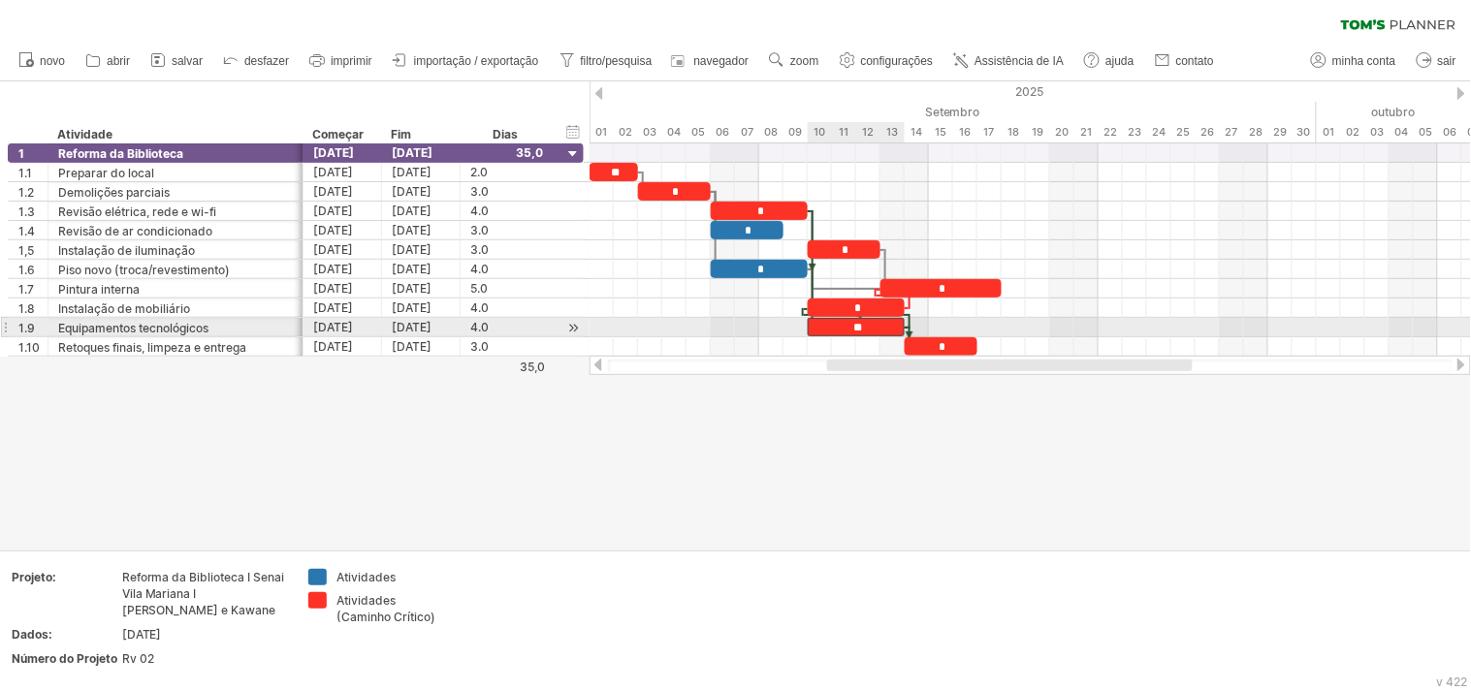
click at [853, 322] on font "**" at bounding box center [857, 328] width 9 height 12
click at [861, 324] on font "**" at bounding box center [857, 328] width 9 height 12
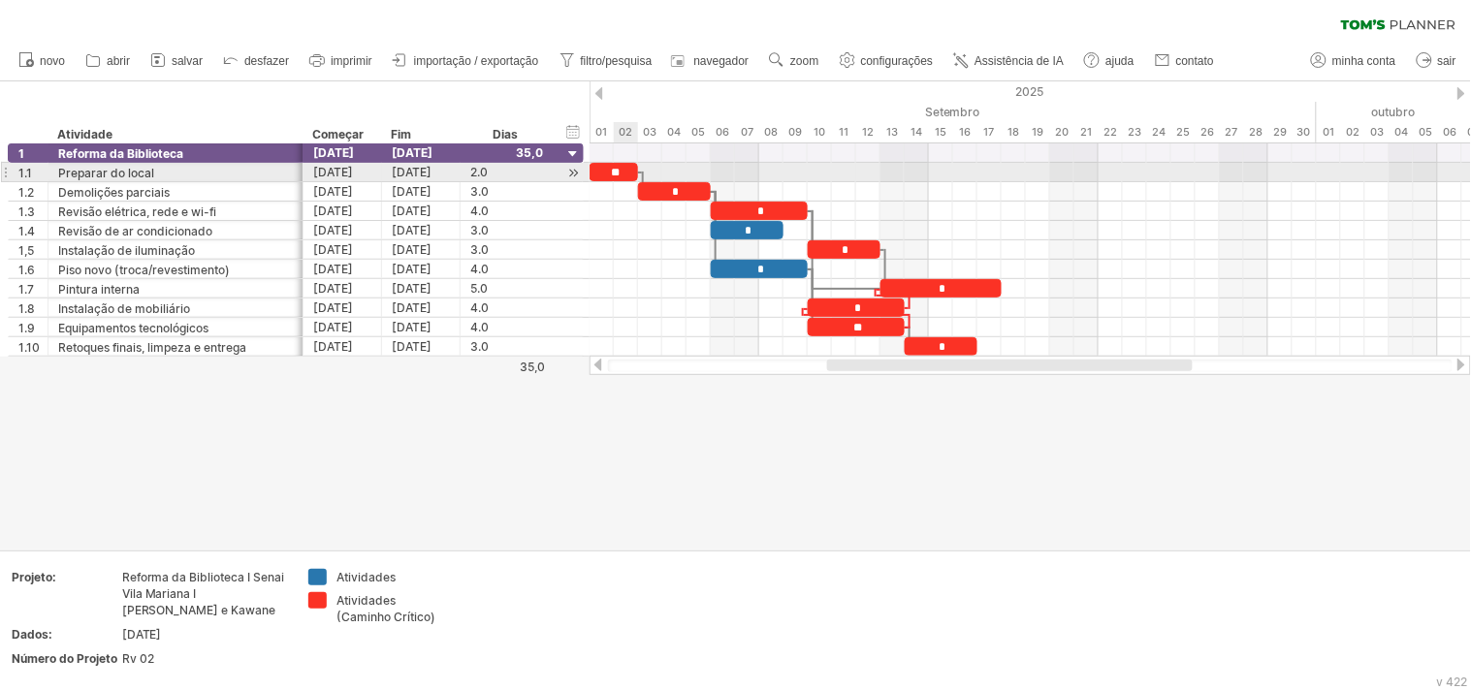
click at [619, 170] on font "**" at bounding box center [615, 173] width 9 height 12
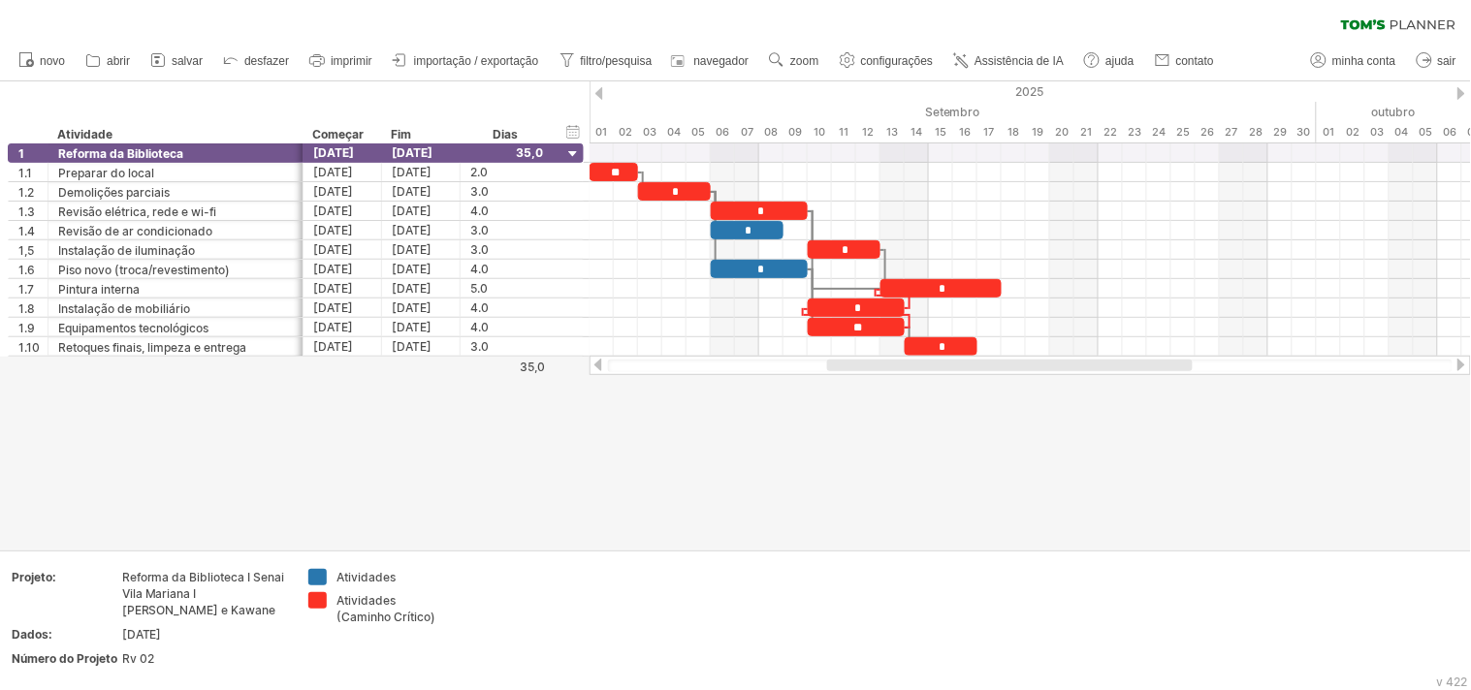
click at [825, 469] on div at bounding box center [735, 315] width 1471 height 468
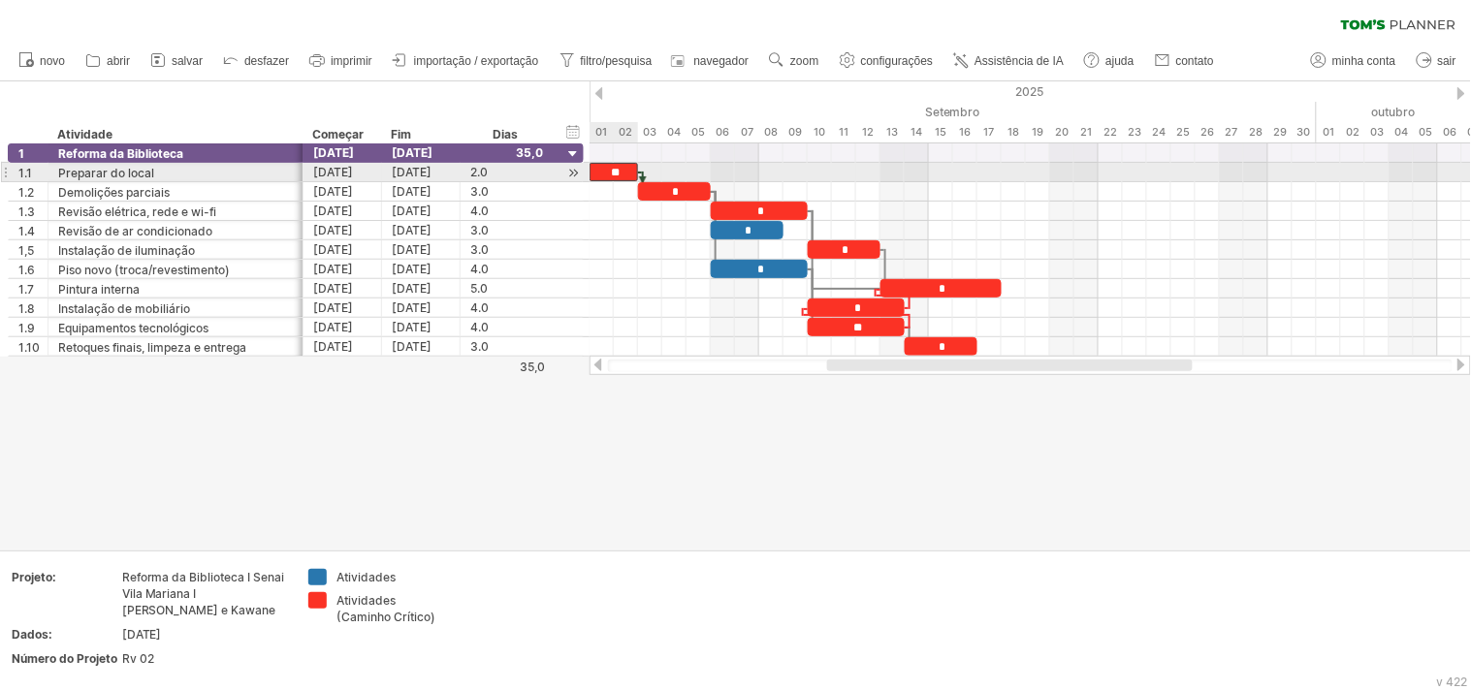
click at [619, 173] on font "**" at bounding box center [615, 173] width 9 height 12
click at [619, 172] on font "**" at bounding box center [615, 173] width 9 height 12
click at [612, 170] on font "**" at bounding box center [615, 173] width 9 height 12
click at [619, 173] on font "**" at bounding box center [615, 173] width 9 height 12
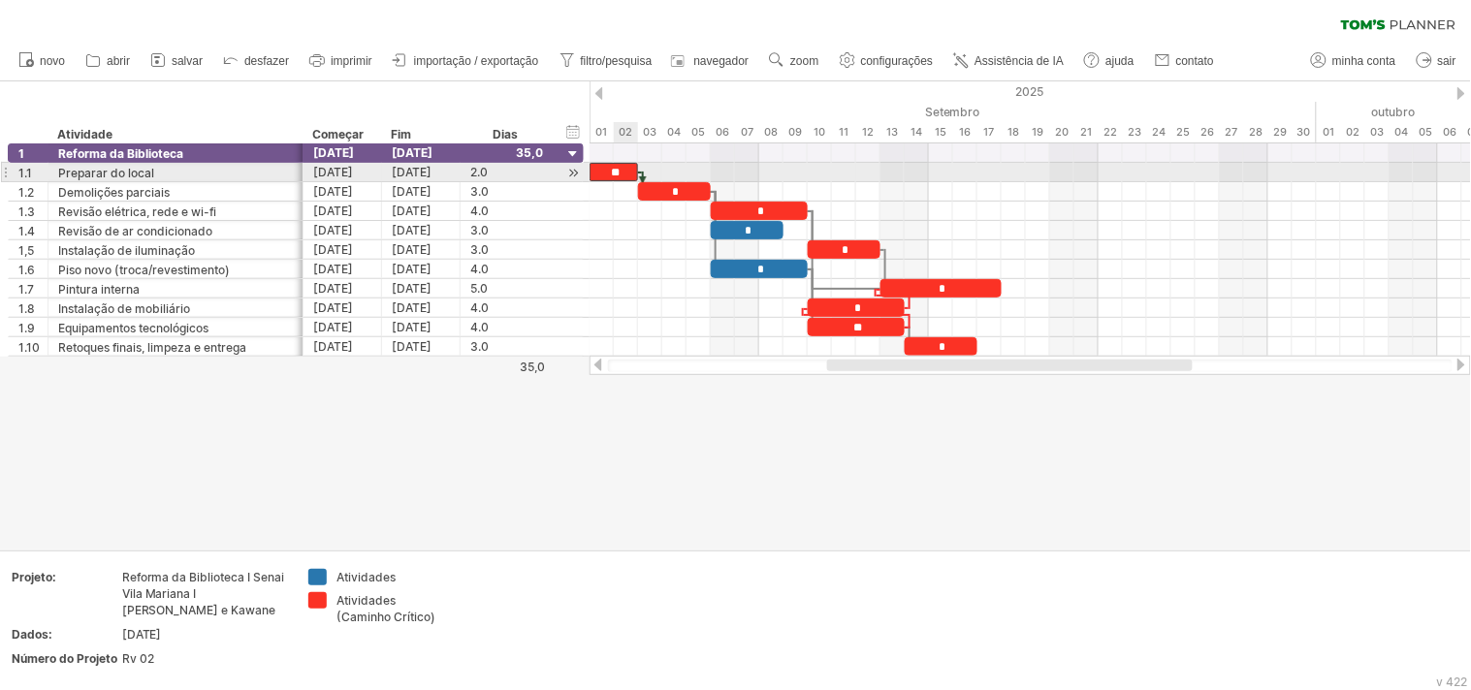
click at [619, 173] on font "**" at bounding box center [615, 173] width 9 height 12
click at [611, 171] on font "**" at bounding box center [615, 173] width 9 height 12
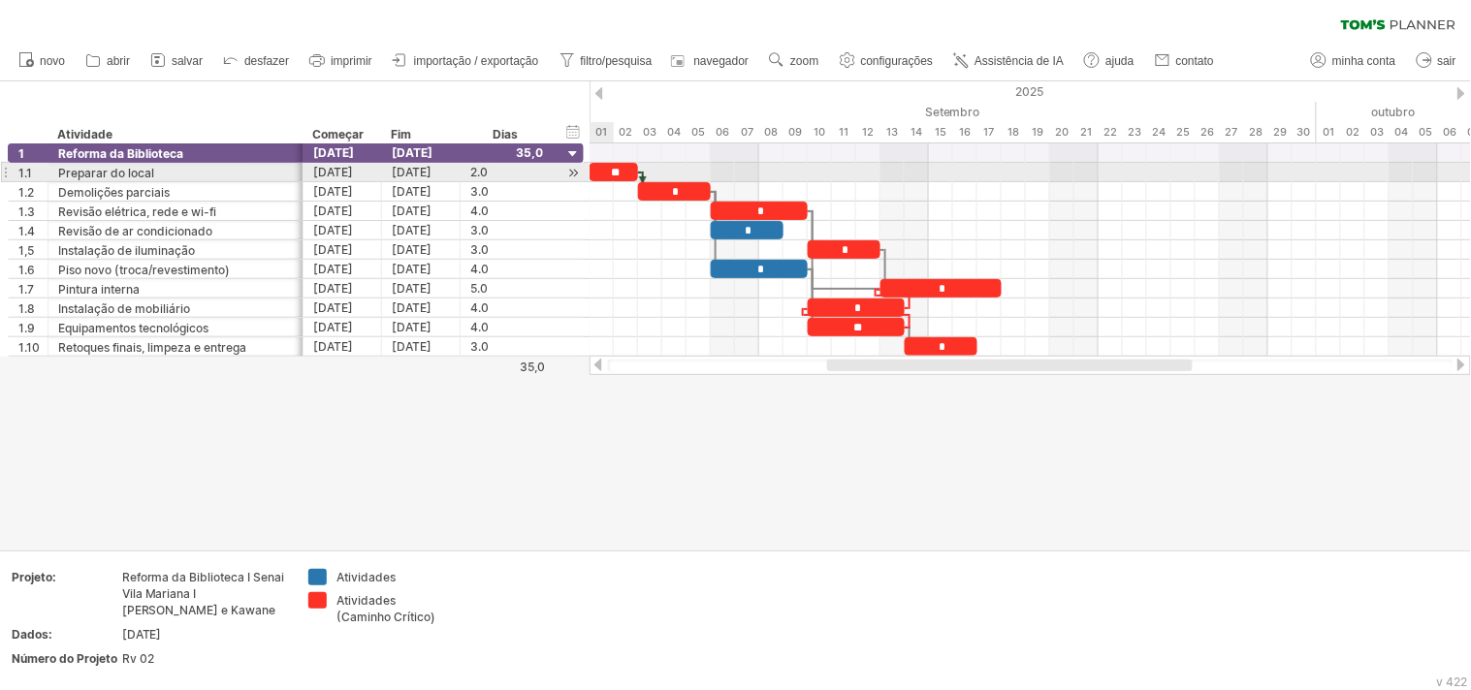
click at [612, 172] on font "**" at bounding box center [615, 173] width 9 height 12
click at [614, 175] on font "**" at bounding box center [615, 173] width 9 height 12
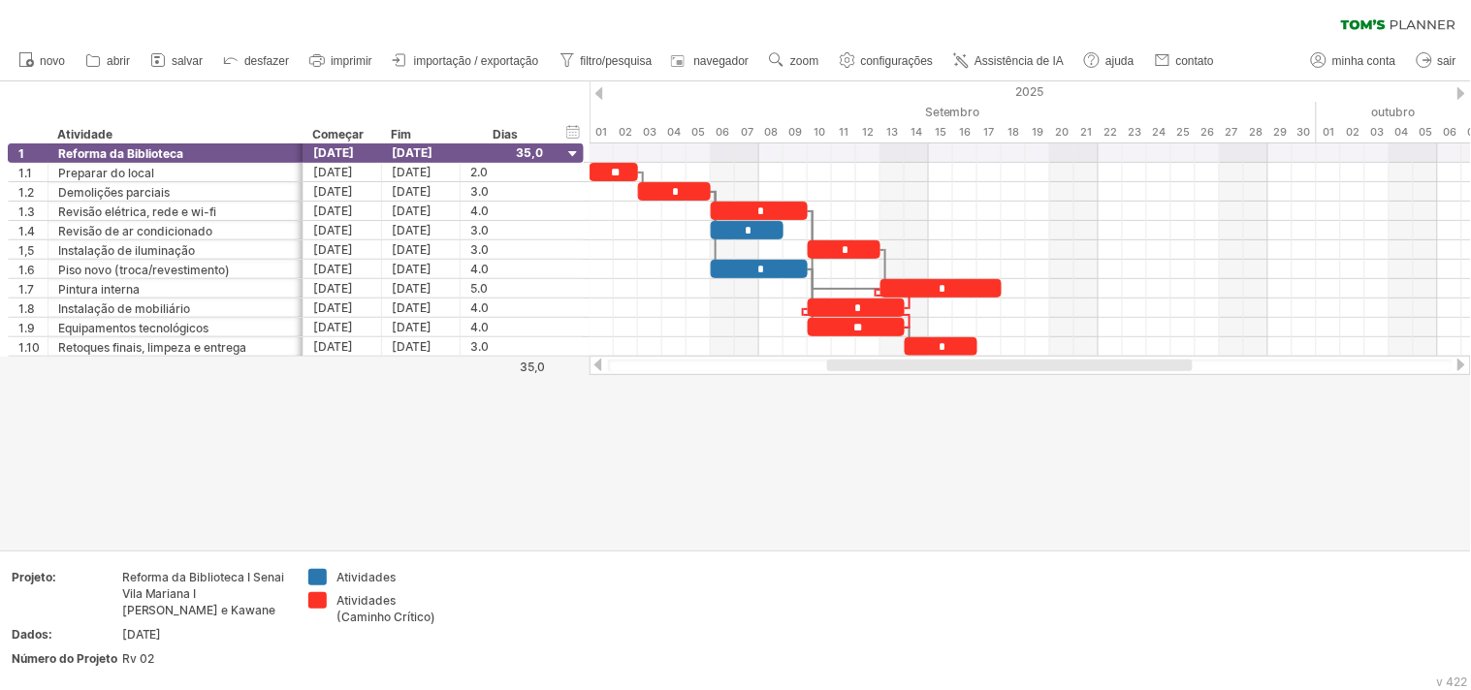
click at [915, 506] on div at bounding box center [735, 315] width 1471 height 468
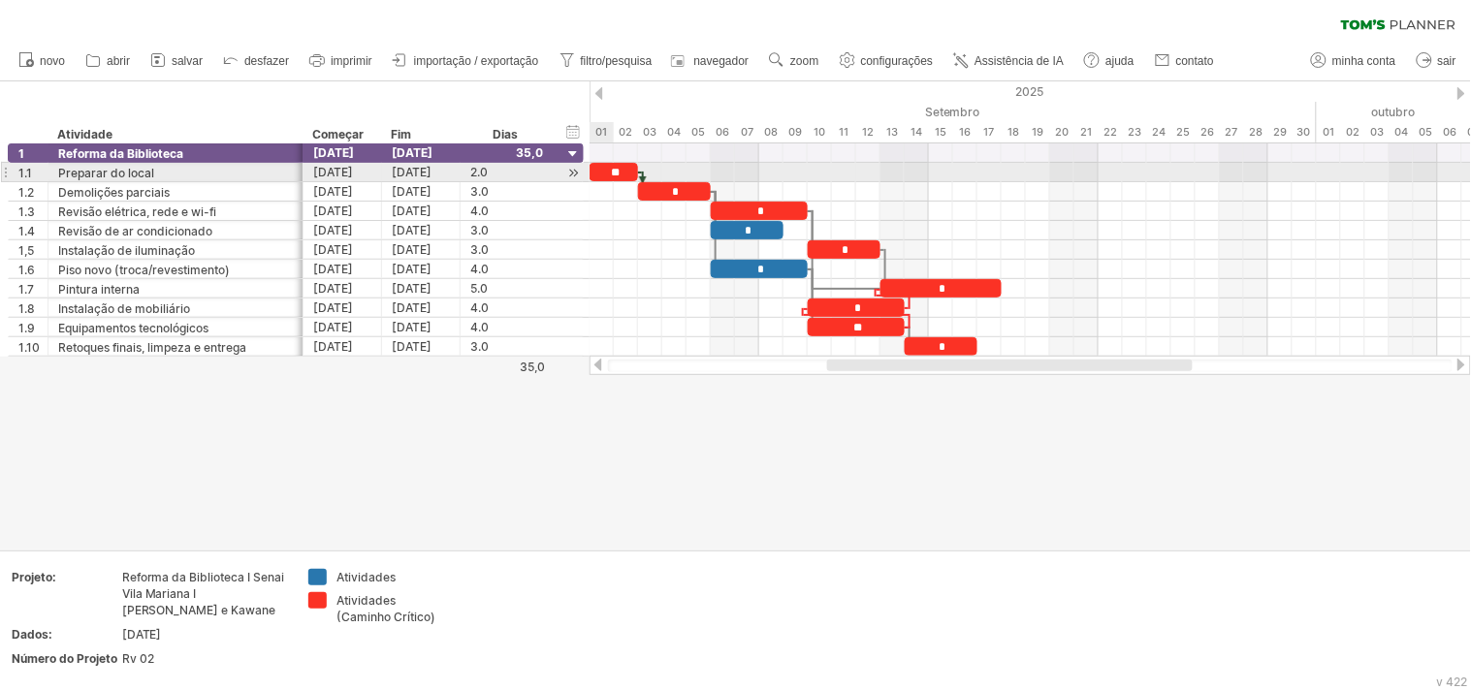
click at [611, 171] on font "**" at bounding box center [615, 173] width 9 height 12
click at [619, 173] on font "**" at bounding box center [615, 173] width 9 height 12
click at [611, 168] on font "**" at bounding box center [615, 173] width 9 height 12
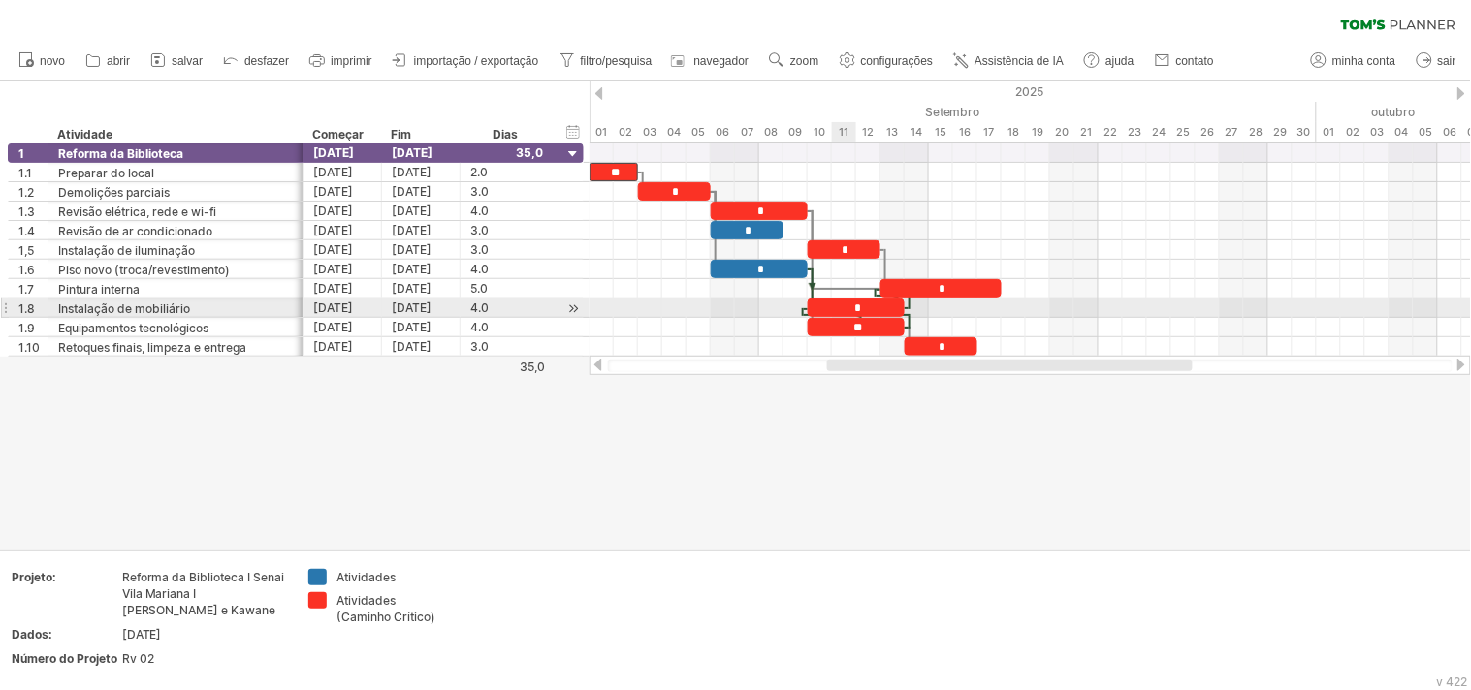
click at [855, 305] on font "*" at bounding box center [857, 308] width 7 height 12
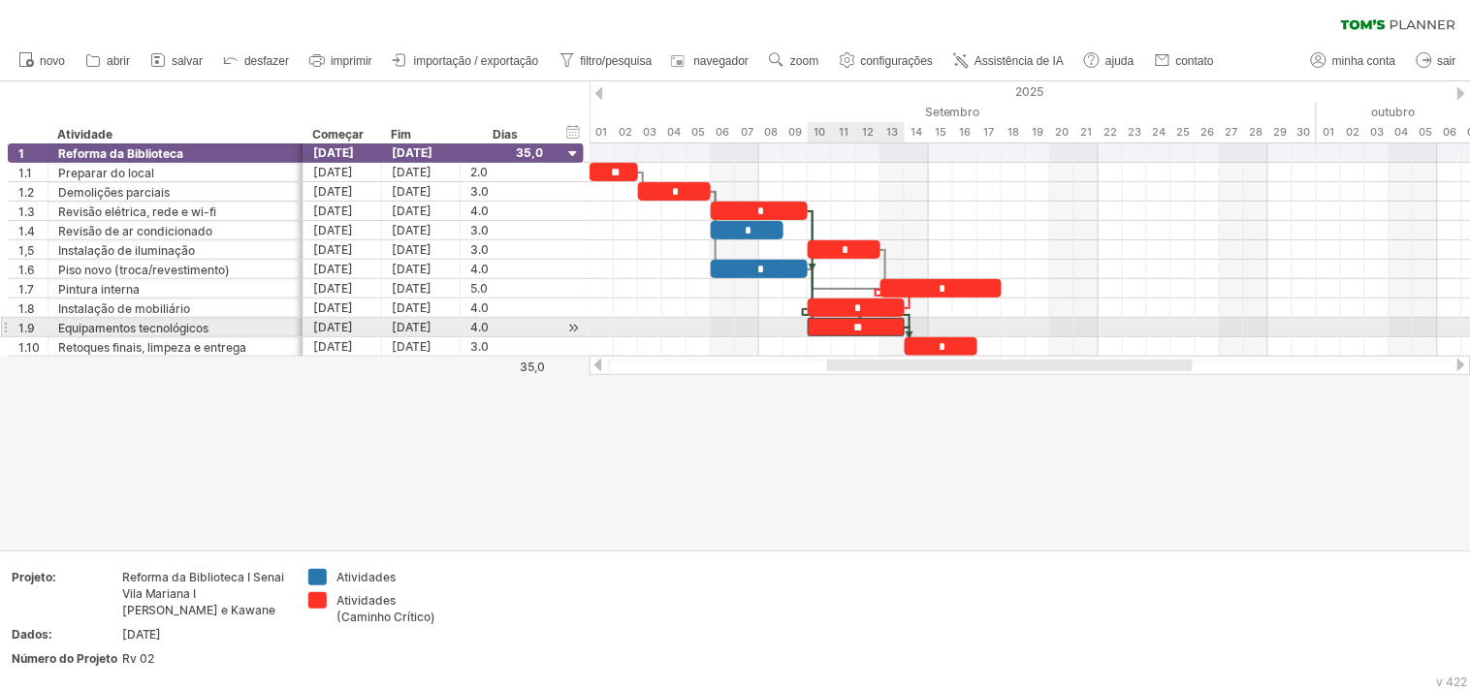
click at [861, 324] on font "**" at bounding box center [857, 328] width 9 height 12
click at [858, 328] on font "**" at bounding box center [857, 328] width 9 height 12
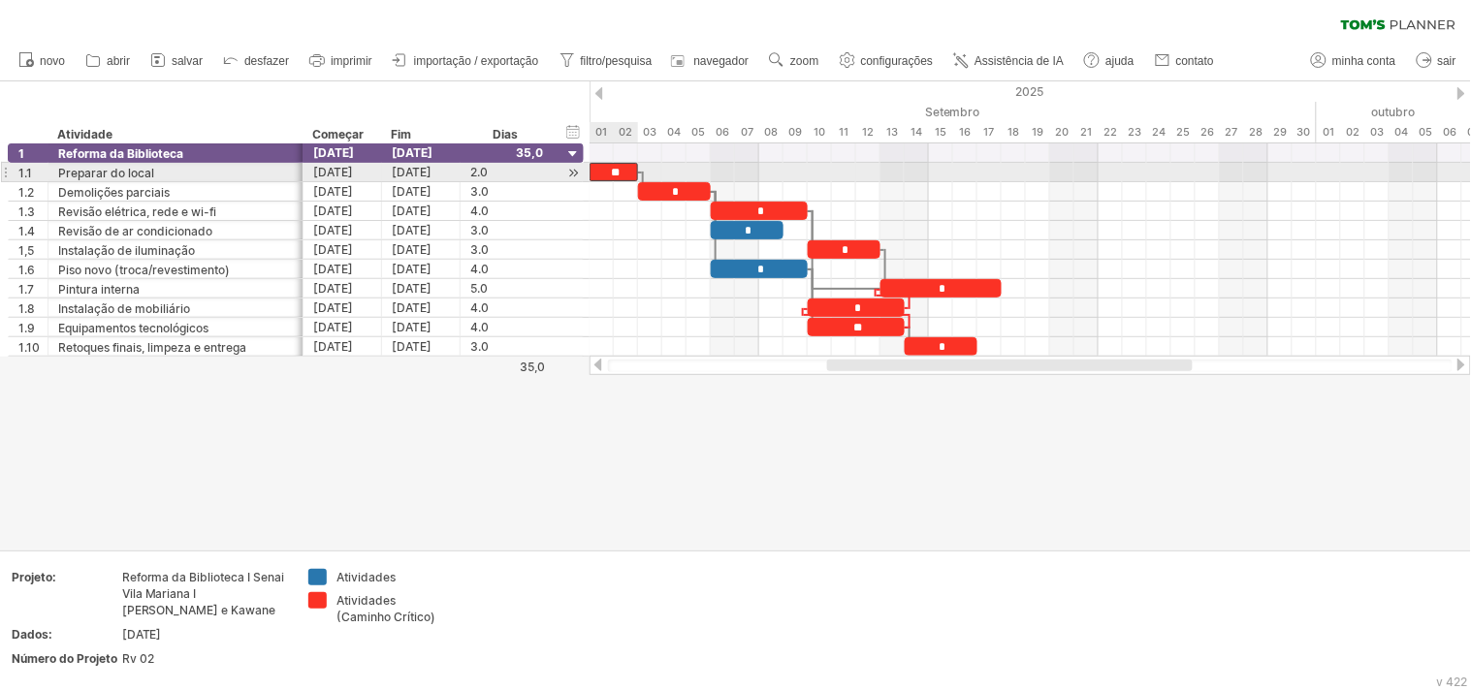
click at [613, 175] on font "**" at bounding box center [615, 173] width 9 height 12
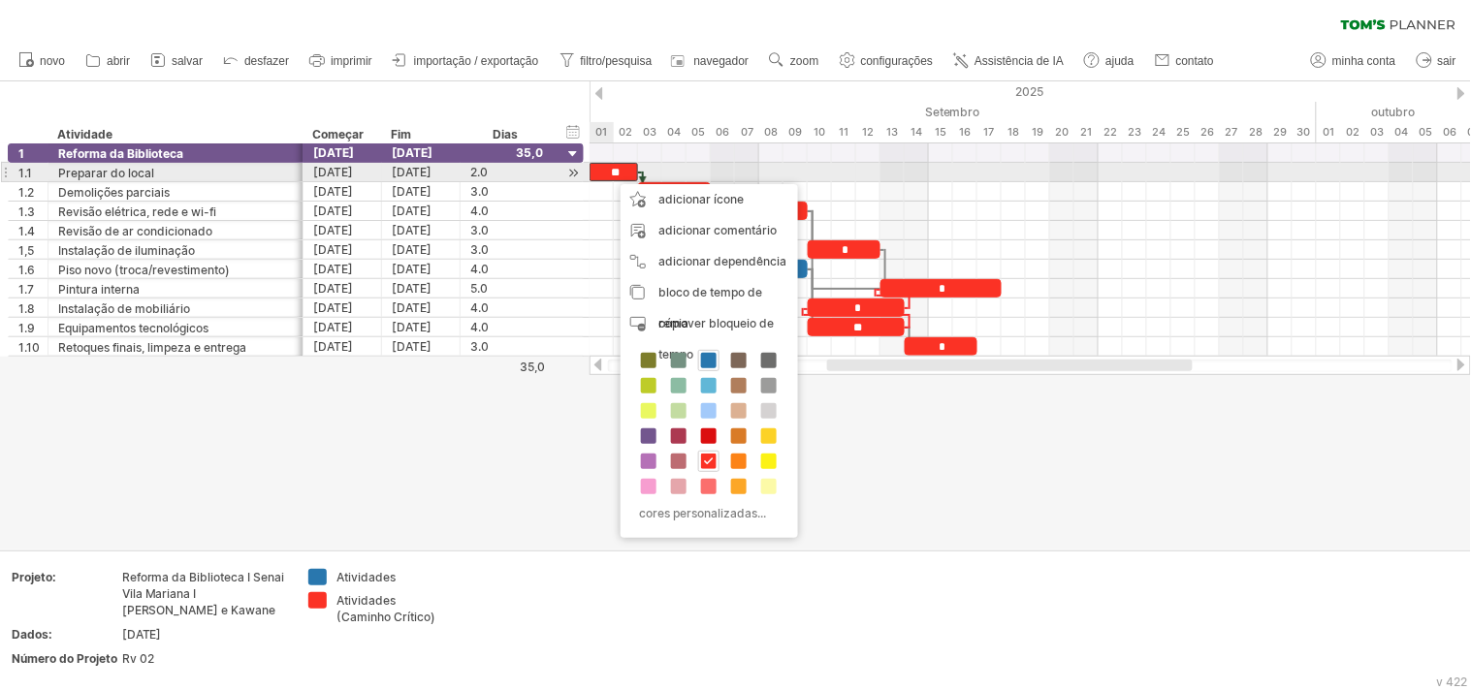
click at [611, 168] on font "**" at bounding box center [615, 173] width 9 height 12
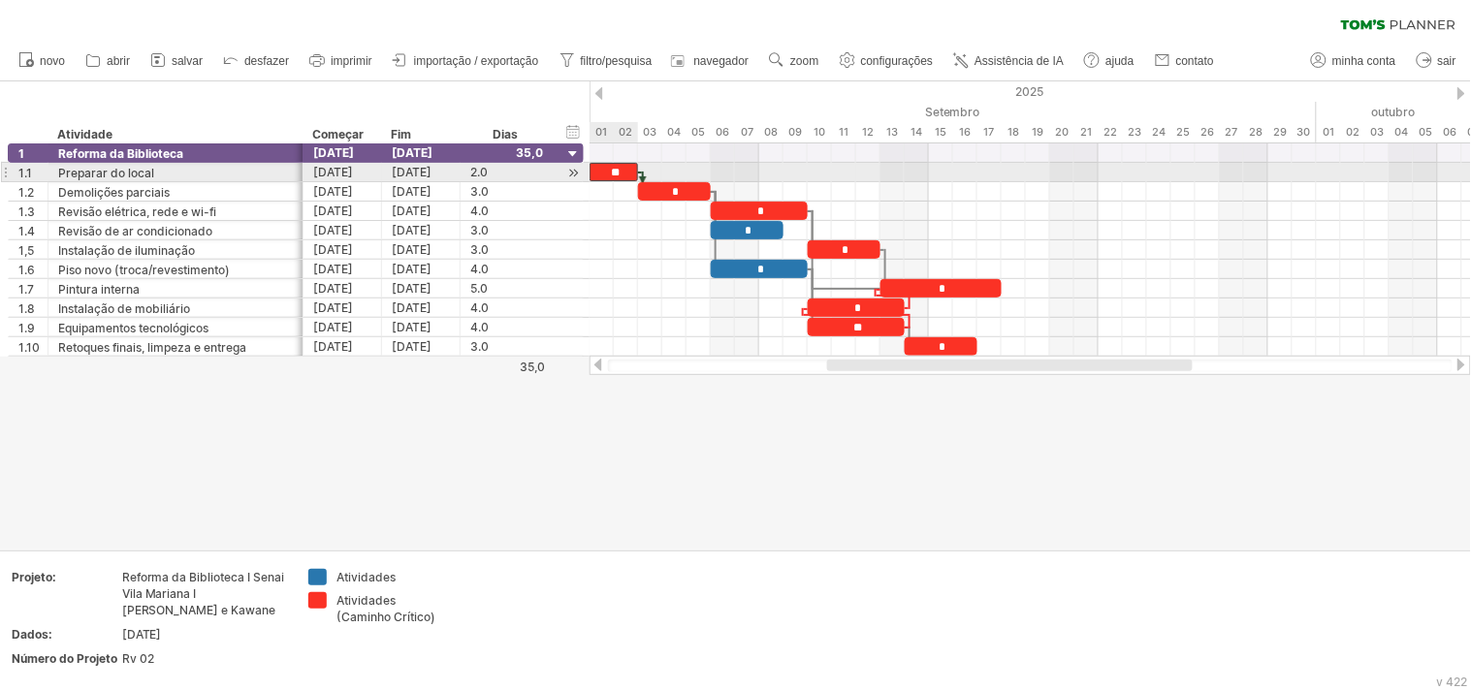
click at [616, 167] on font "**" at bounding box center [615, 173] width 9 height 12
click at [617, 172] on font "**" at bounding box center [615, 173] width 9 height 12
click at [619, 170] on font "**" at bounding box center [615, 173] width 9 height 12
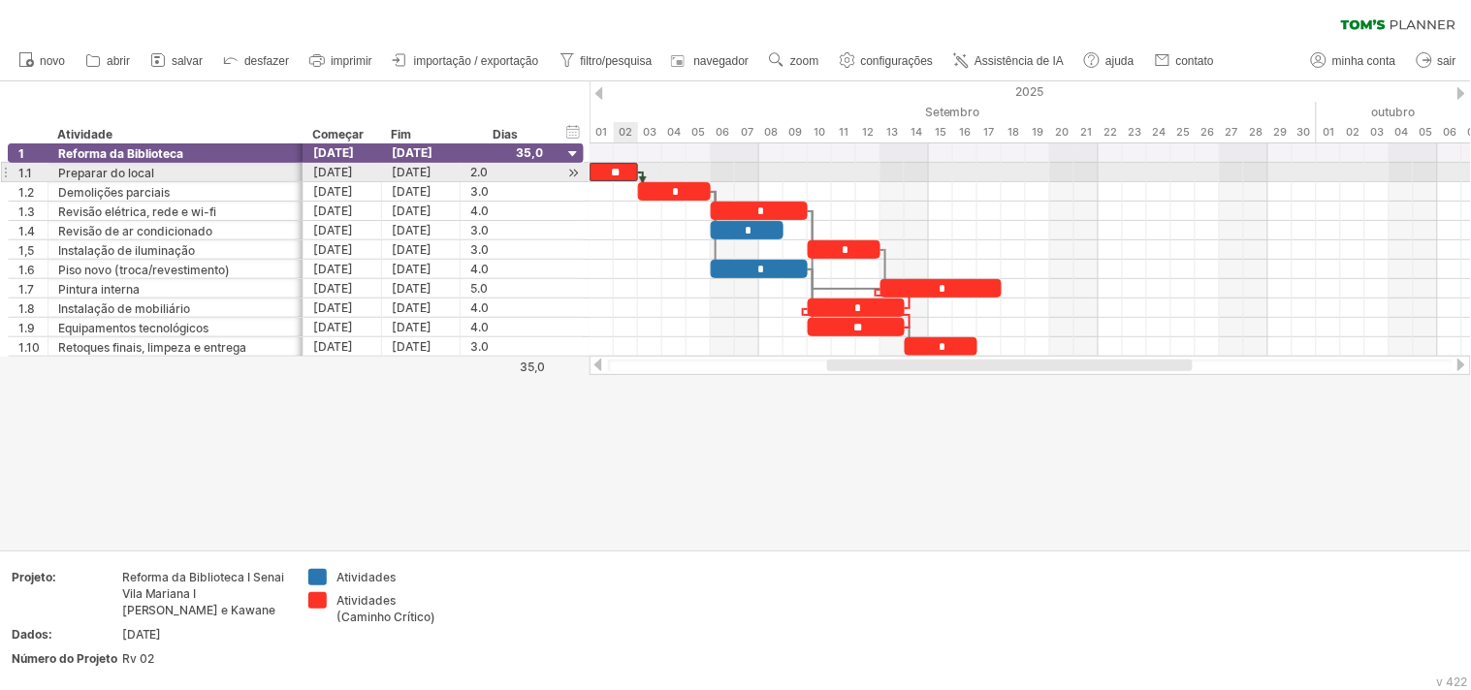
click at [619, 170] on font "**" at bounding box center [615, 173] width 9 height 12
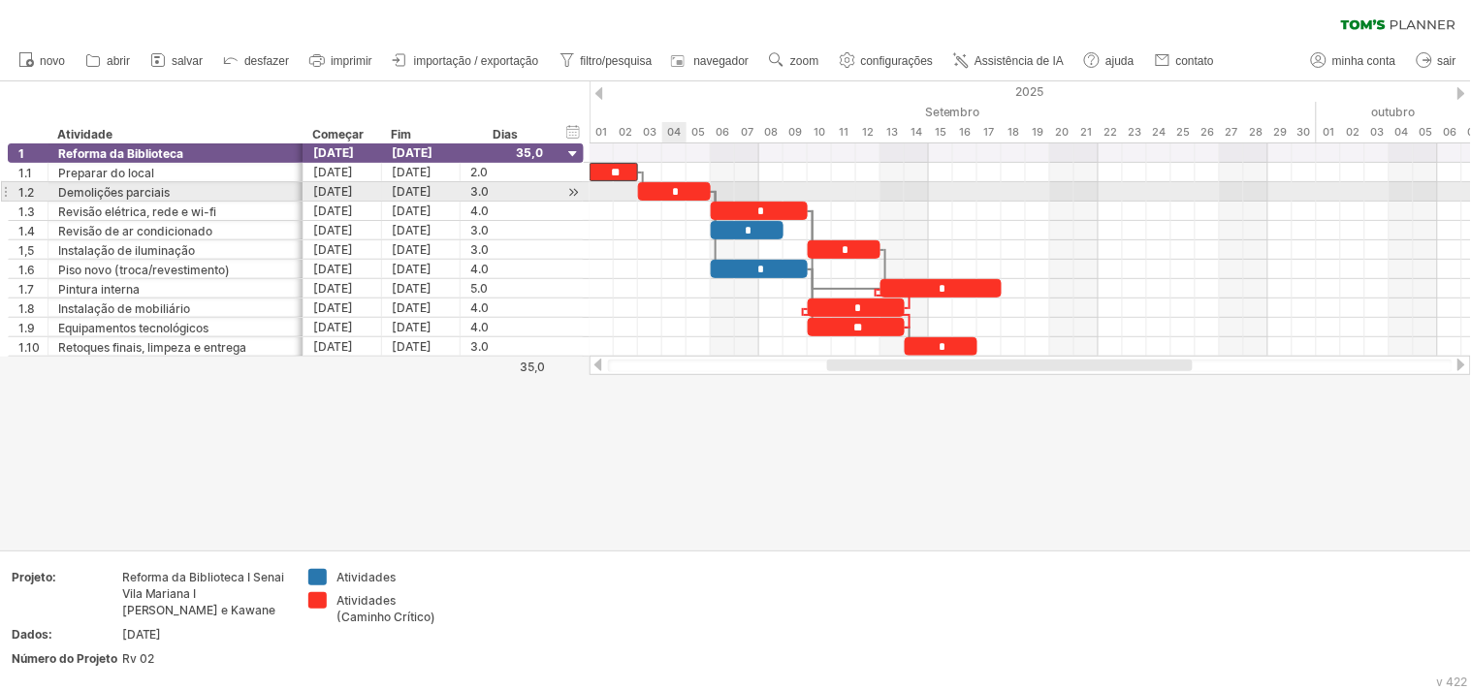
click at [679, 191] on font "*" at bounding box center [676, 192] width 7 height 12
click at [674, 190] on font "*" at bounding box center [676, 192] width 7 height 12
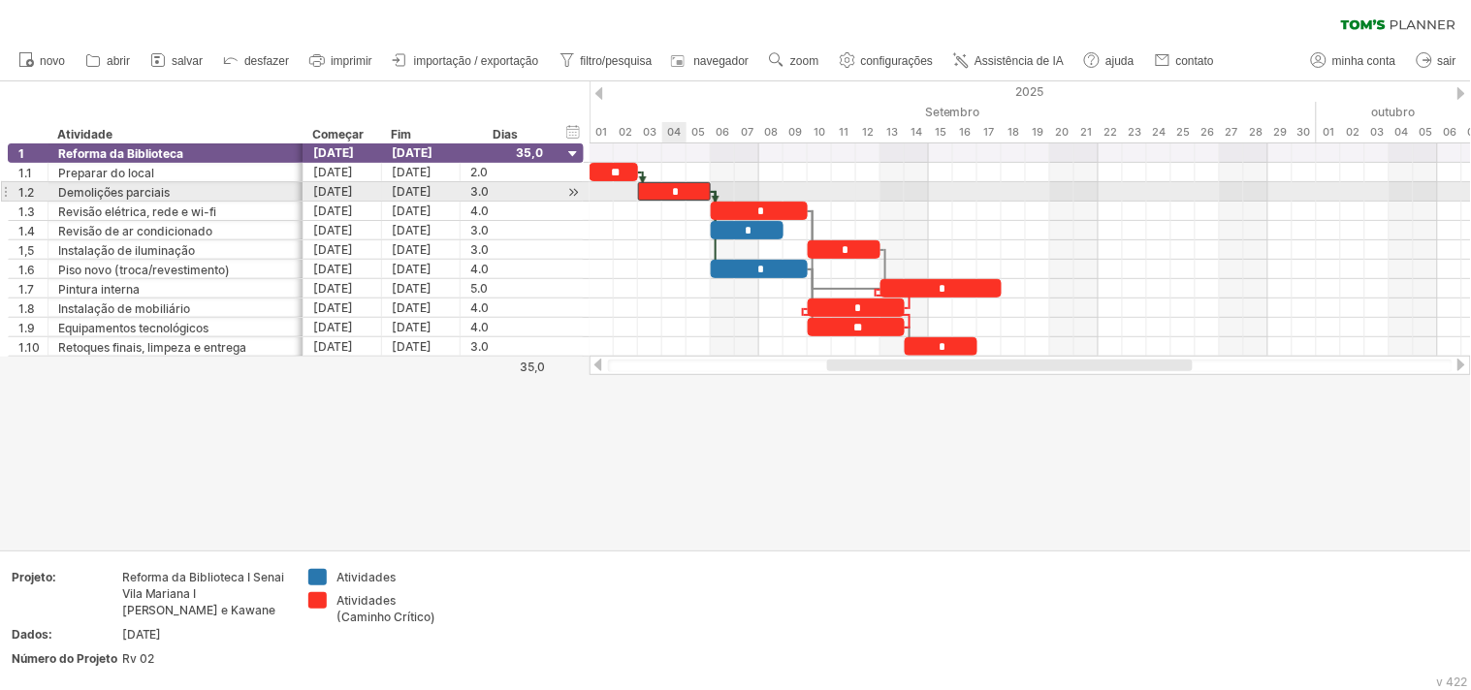
click at [674, 190] on font "*" at bounding box center [676, 192] width 7 height 12
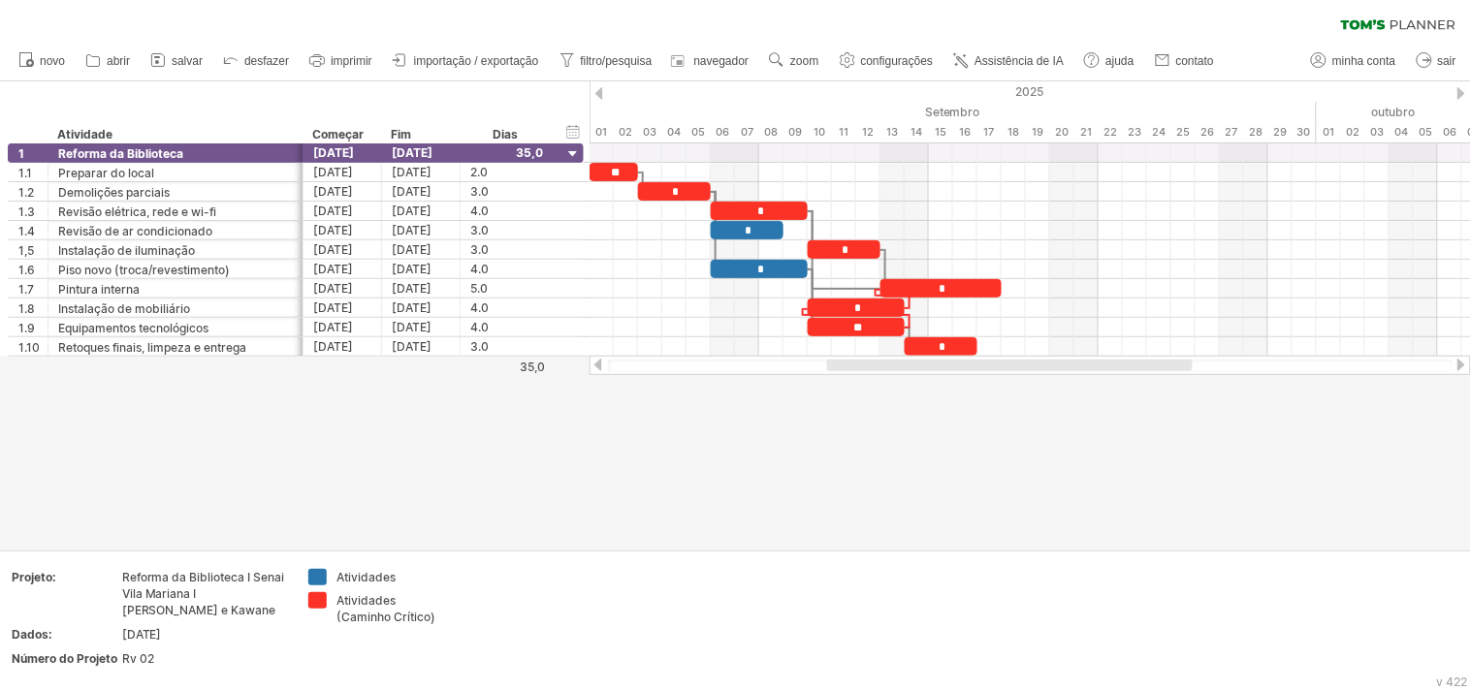
click at [724, 427] on div at bounding box center [735, 315] width 1471 height 468
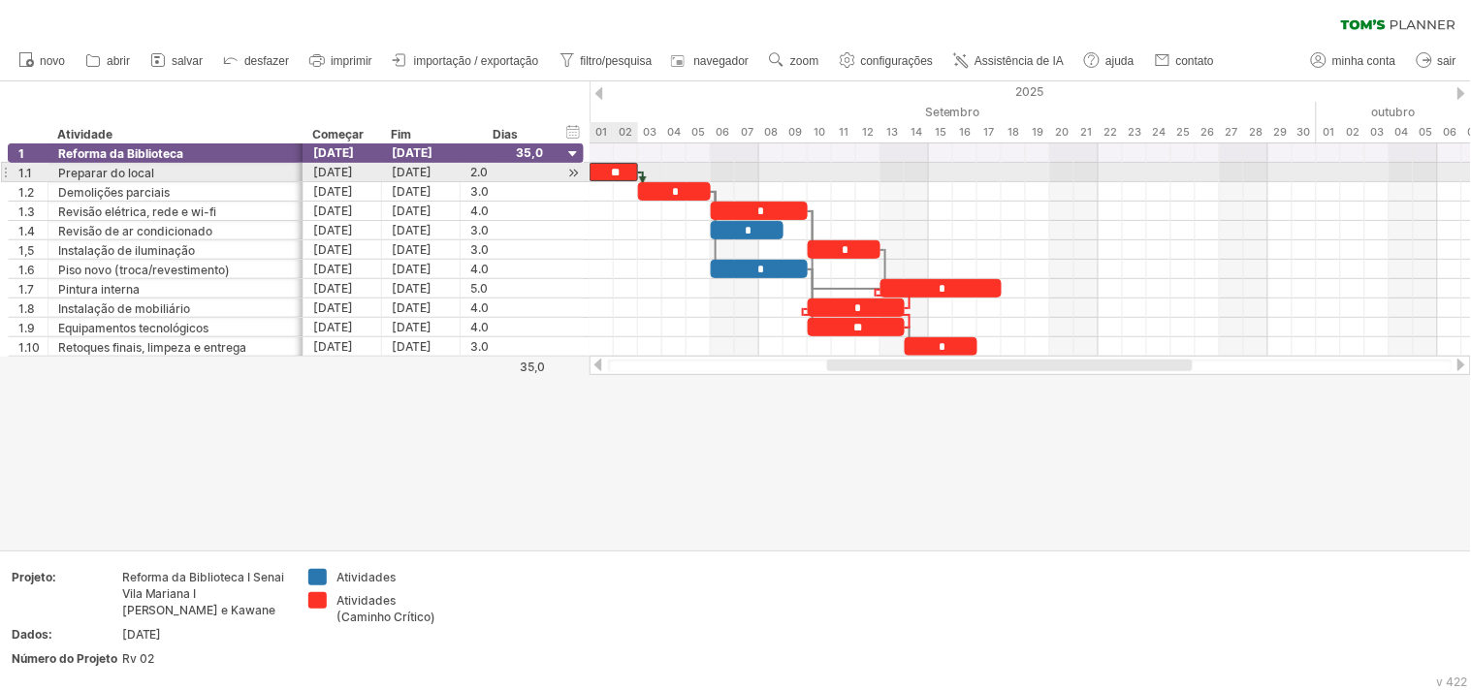
click at [618, 173] on font "**" at bounding box center [615, 173] width 9 height 12
click at [611, 169] on font "**" at bounding box center [615, 173] width 9 height 12
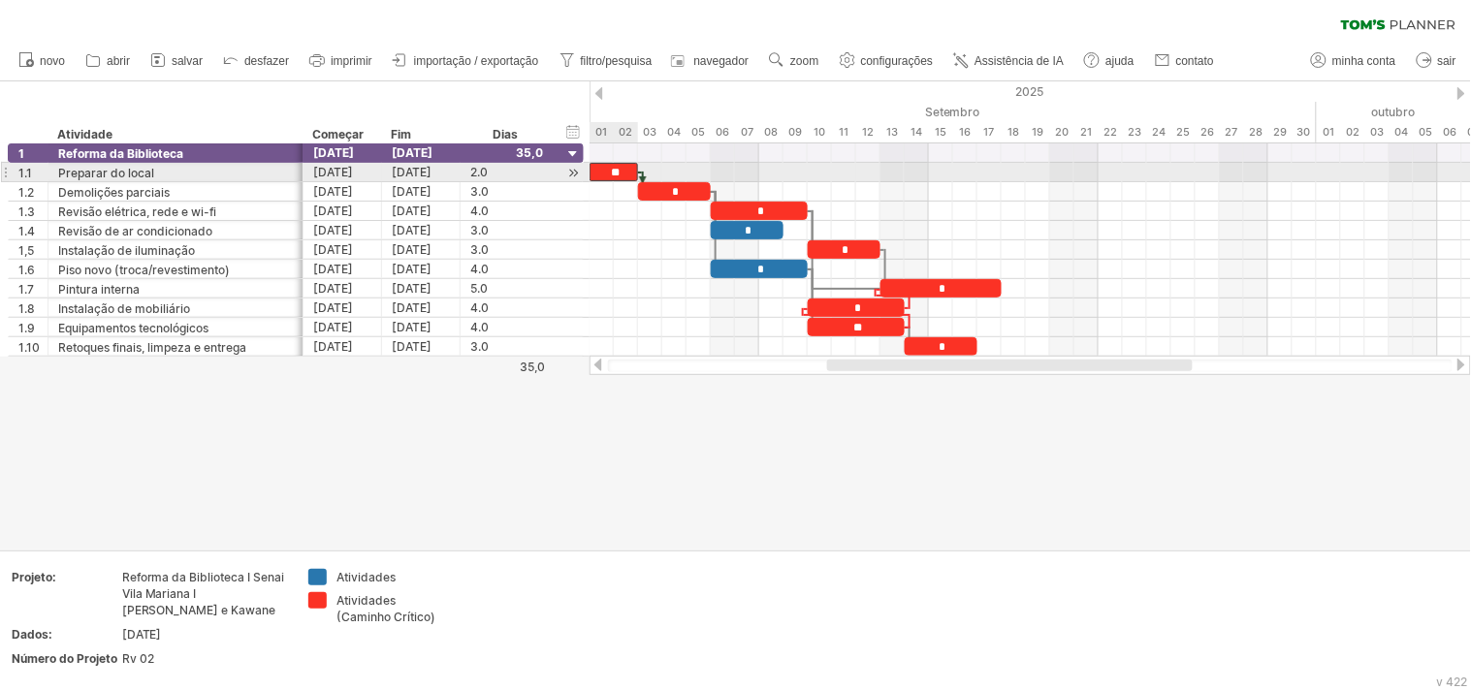
click at [611, 169] on font "**" at bounding box center [615, 173] width 9 height 12
click at [626, 172] on div "**" at bounding box center [613, 172] width 48 height 18
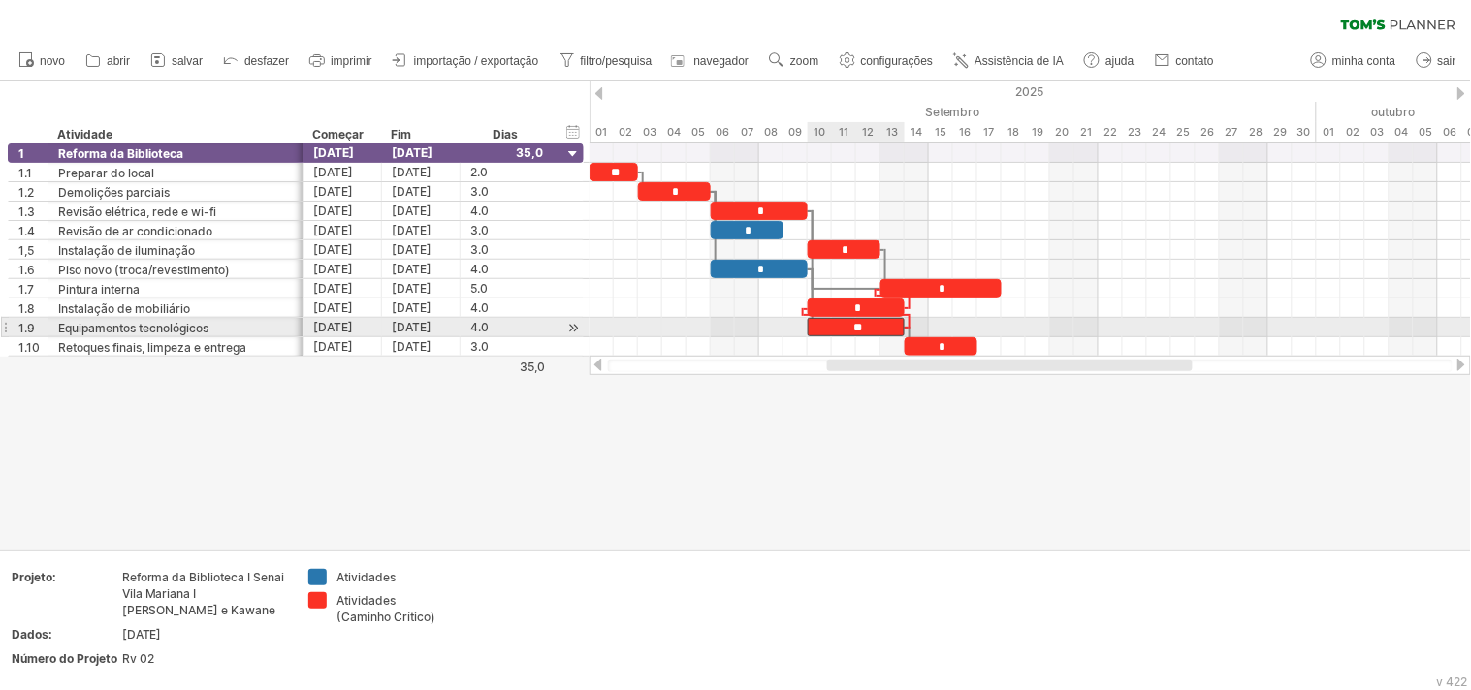
click at [861, 325] on font "**" at bounding box center [857, 328] width 9 height 12
click at [857, 325] on font "**" at bounding box center [857, 328] width 9 height 12
click at [860, 330] on font "**" at bounding box center [857, 328] width 9 height 12
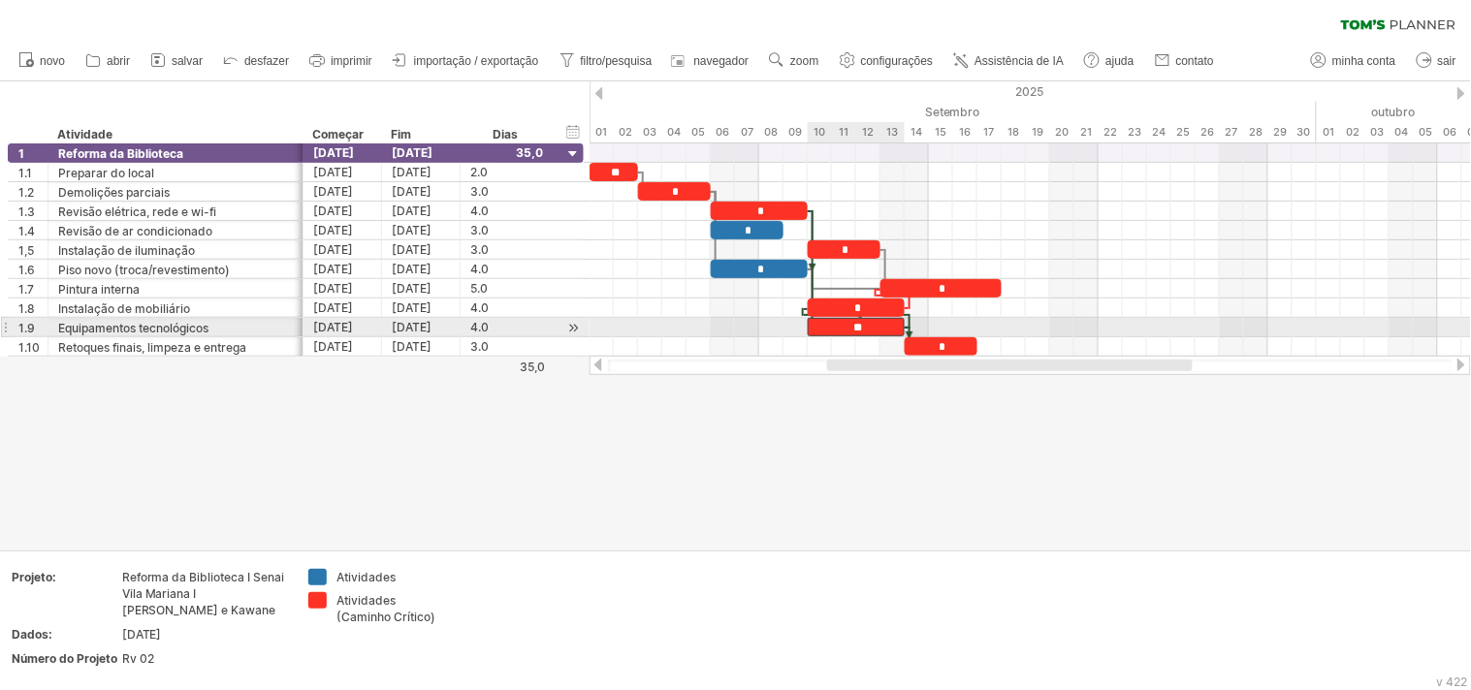
click at [860, 330] on font "**" at bounding box center [857, 328] width 9 height 12
click at [859, 330] on font "**" at bounding box center [857, 328] width 9 height 12
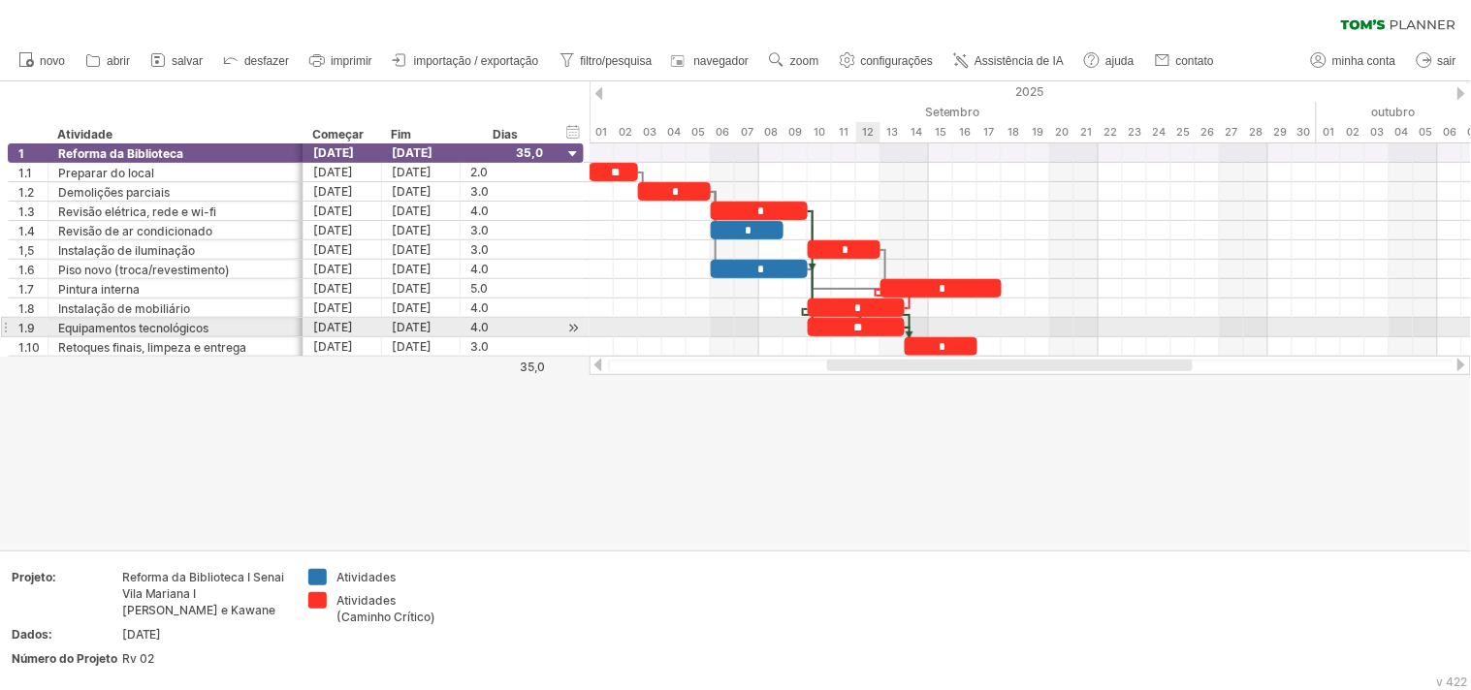
click at [859, 330] on font "**" at bounding box center [857, 328] width 9 height 12
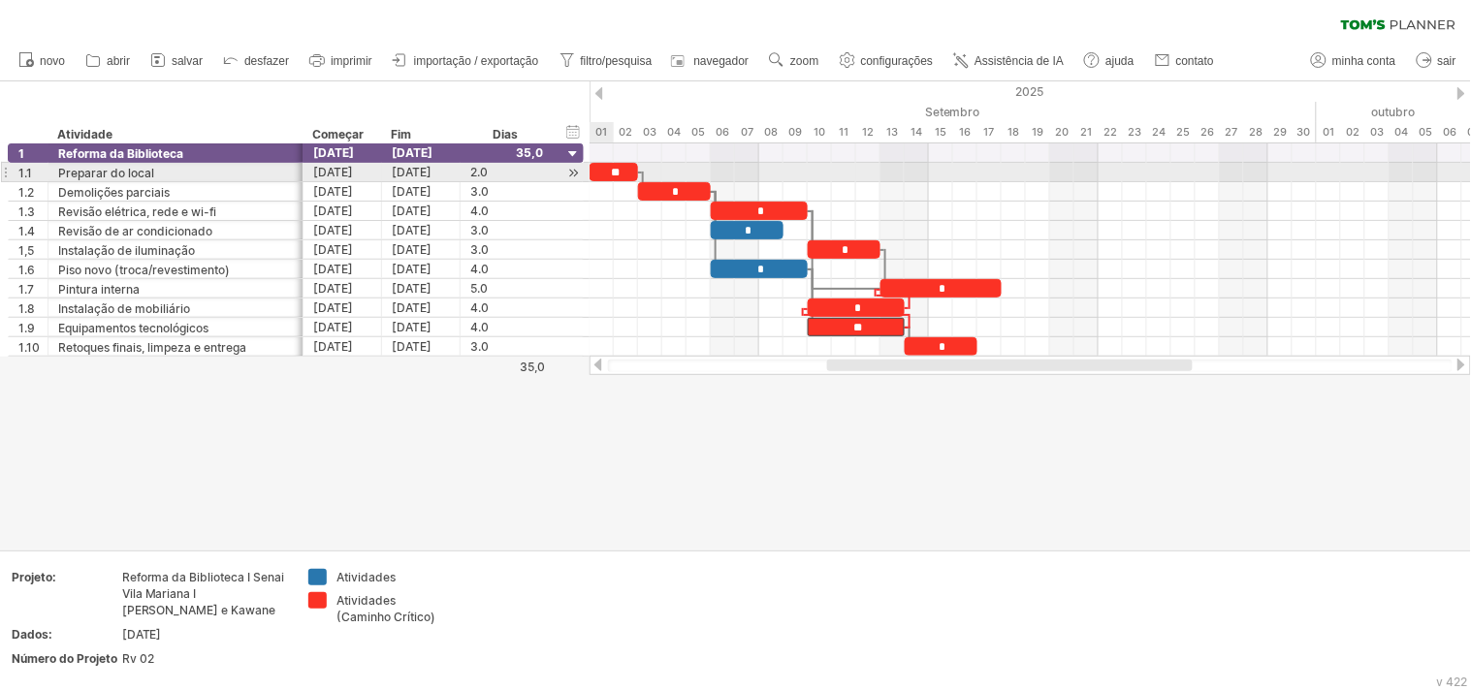
click at [611, 173] on font "**" at bounding box center [615, 173] width 9 height 12
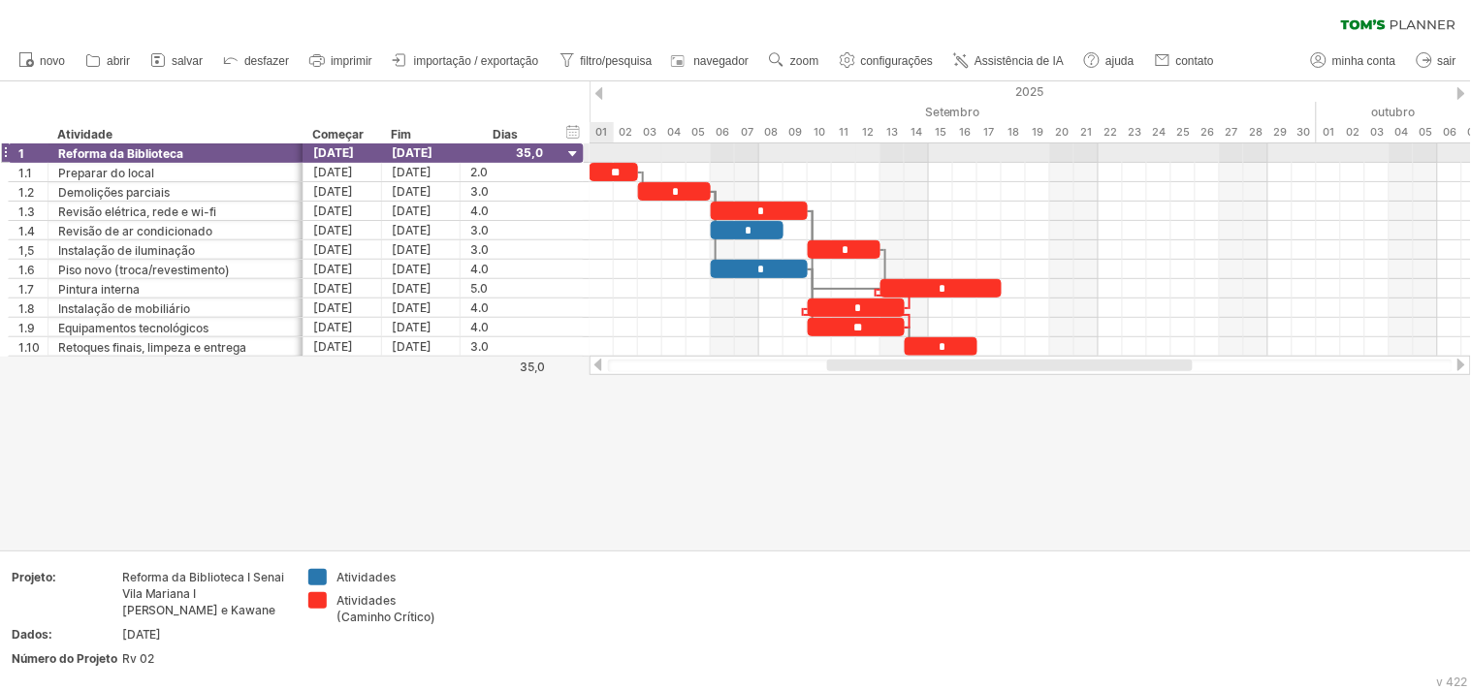
click at [607, 163] on div "**" at bounding box center [613, 172] width 48 height 18
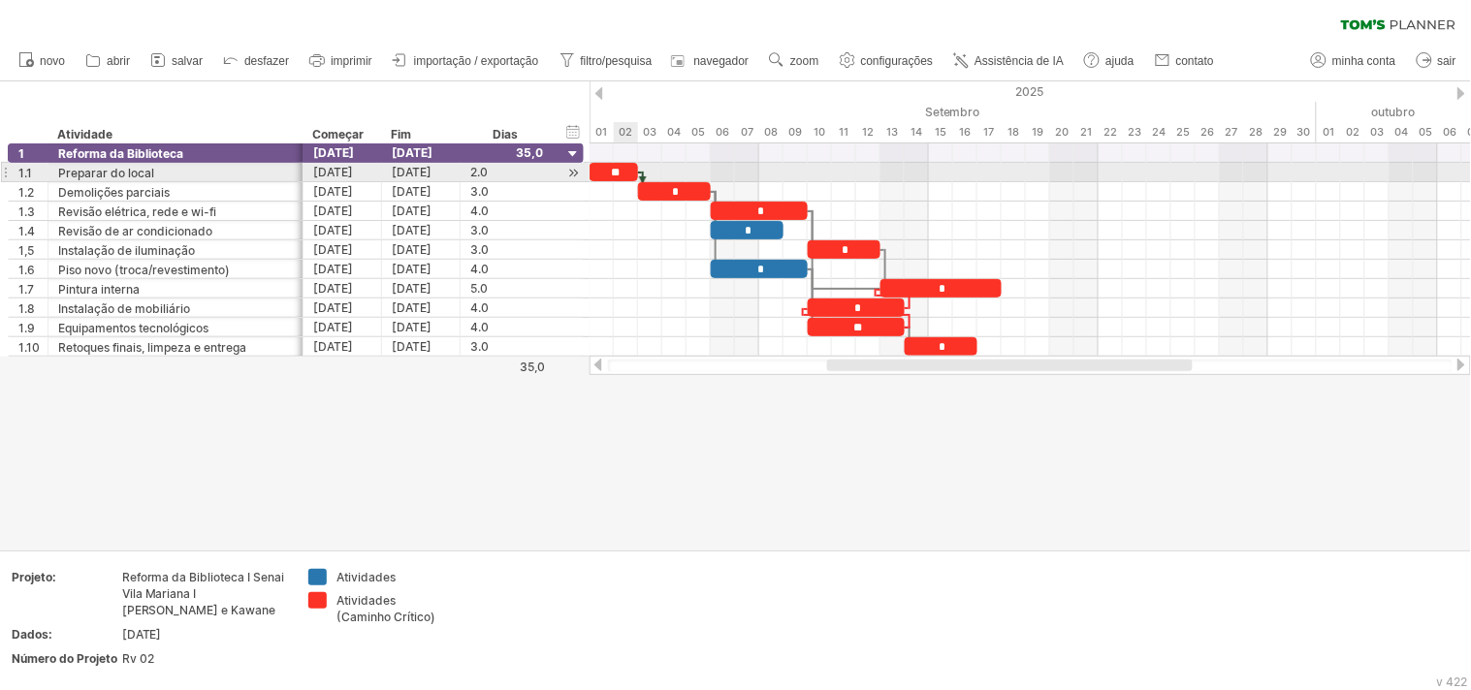
click at [616, 172] on font "**" at bounding box center [615, 173] width 9 height 12
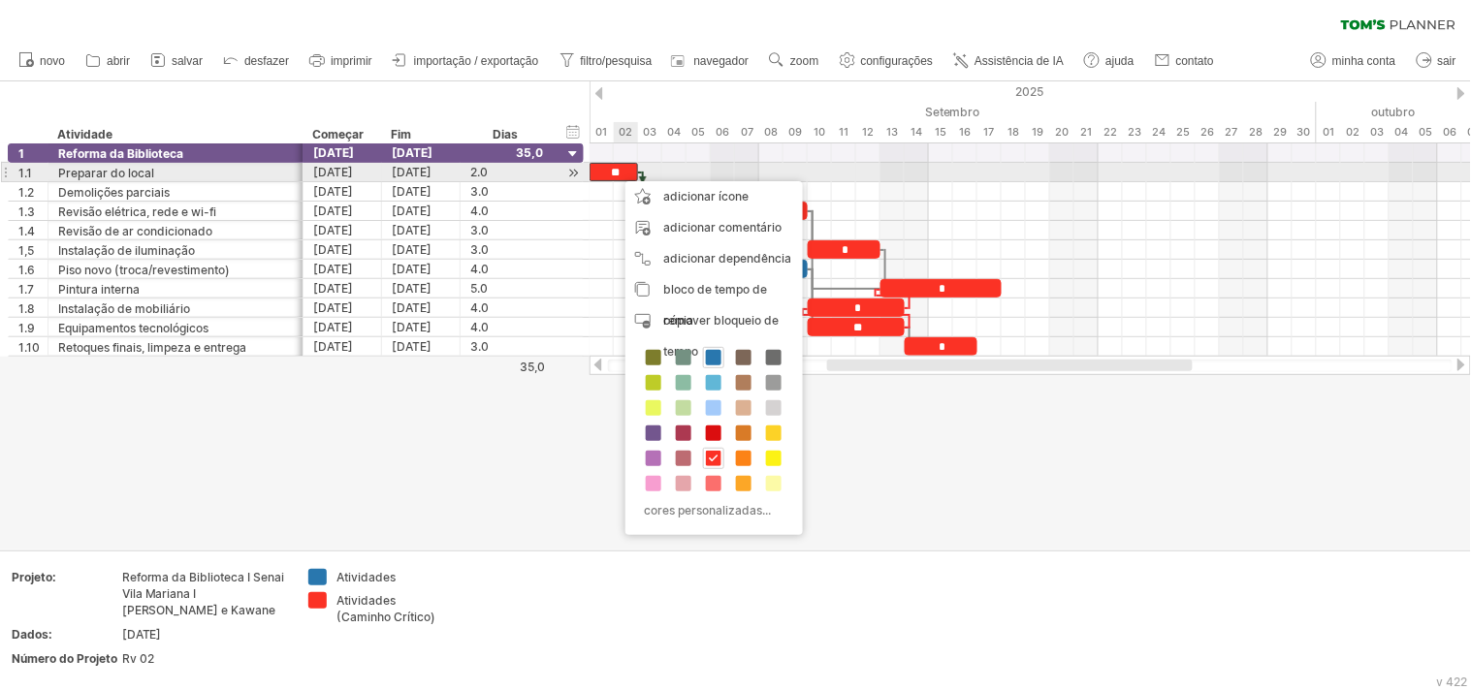
click at [616, 172] on font "**" at bounding box center [615, 173] width 9 height 12
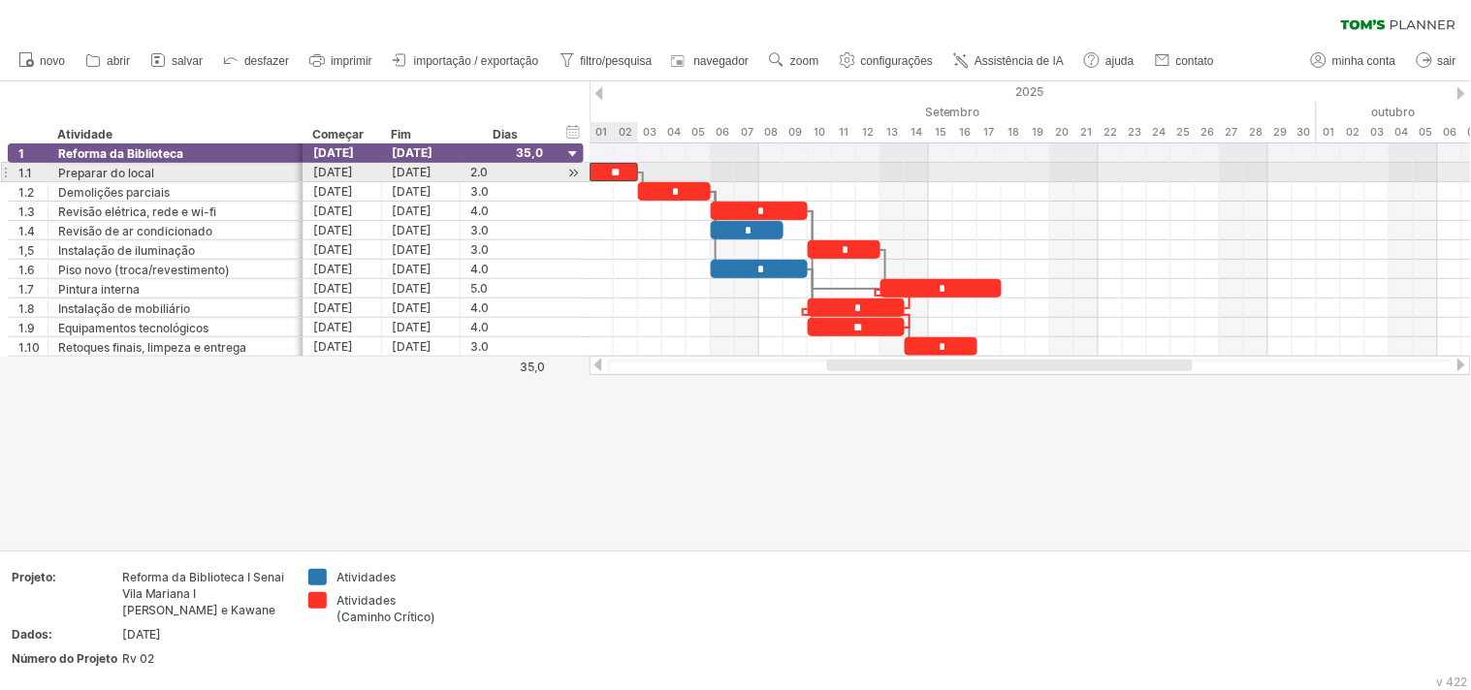
click at [604, 171] on div "**" at bounding box center [613, 172] width 48 height 18
click at [625, 171] on div "**" at bounding box center [613, 172] width 48 height 18
click at [618, 168] on div "**" at bounding box center [613, 172] width 48 height 18
click at [618, 169] on font "**" at bounding box center [615, 173] width 9 height 12
click at [612, 169] on font "**" at bounding box center [615, 173] width 9 height 12
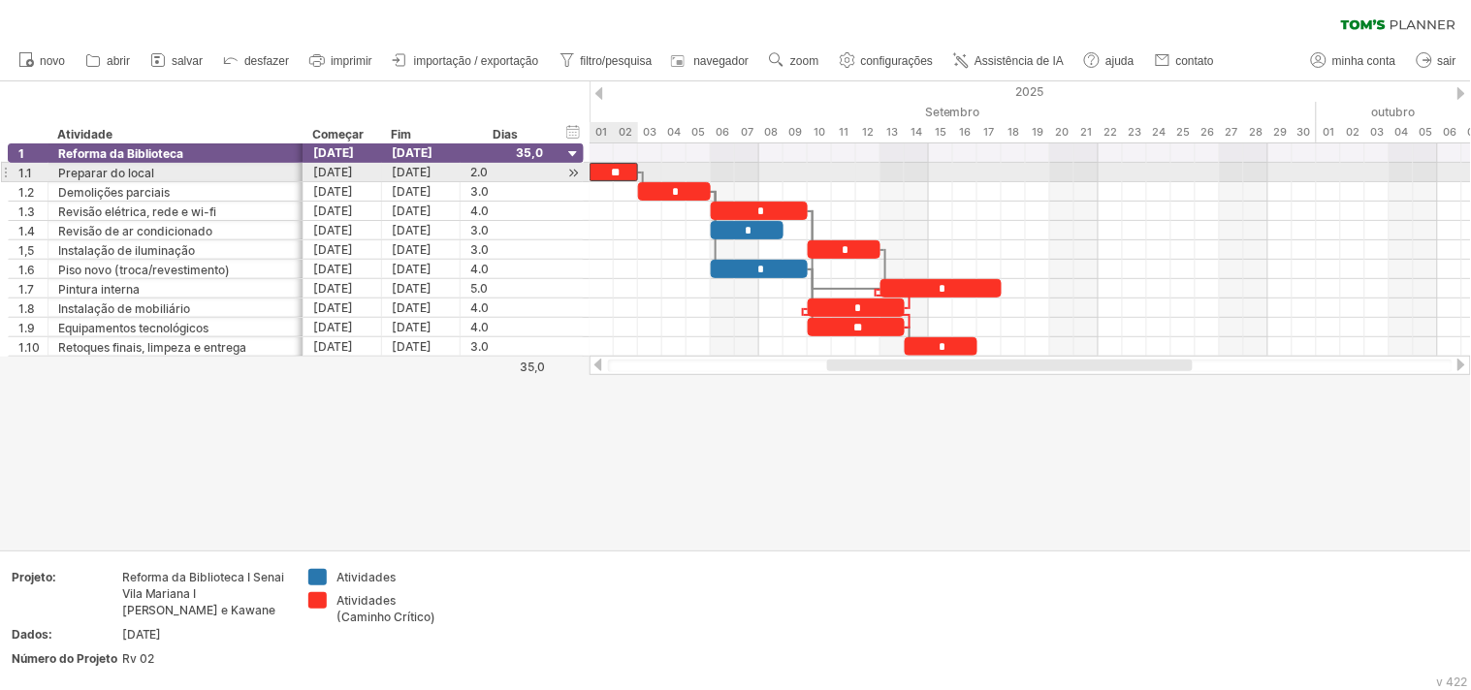
click at [615, 168] on font "**" at bounding box center [615, 173] width 9 height 12
click at [619, 176] on font "**" at bounding box center [615, 173] width 9 height 12
click at [619, 173] on font "**" at bounding box center [615, 173] width 9 height 12
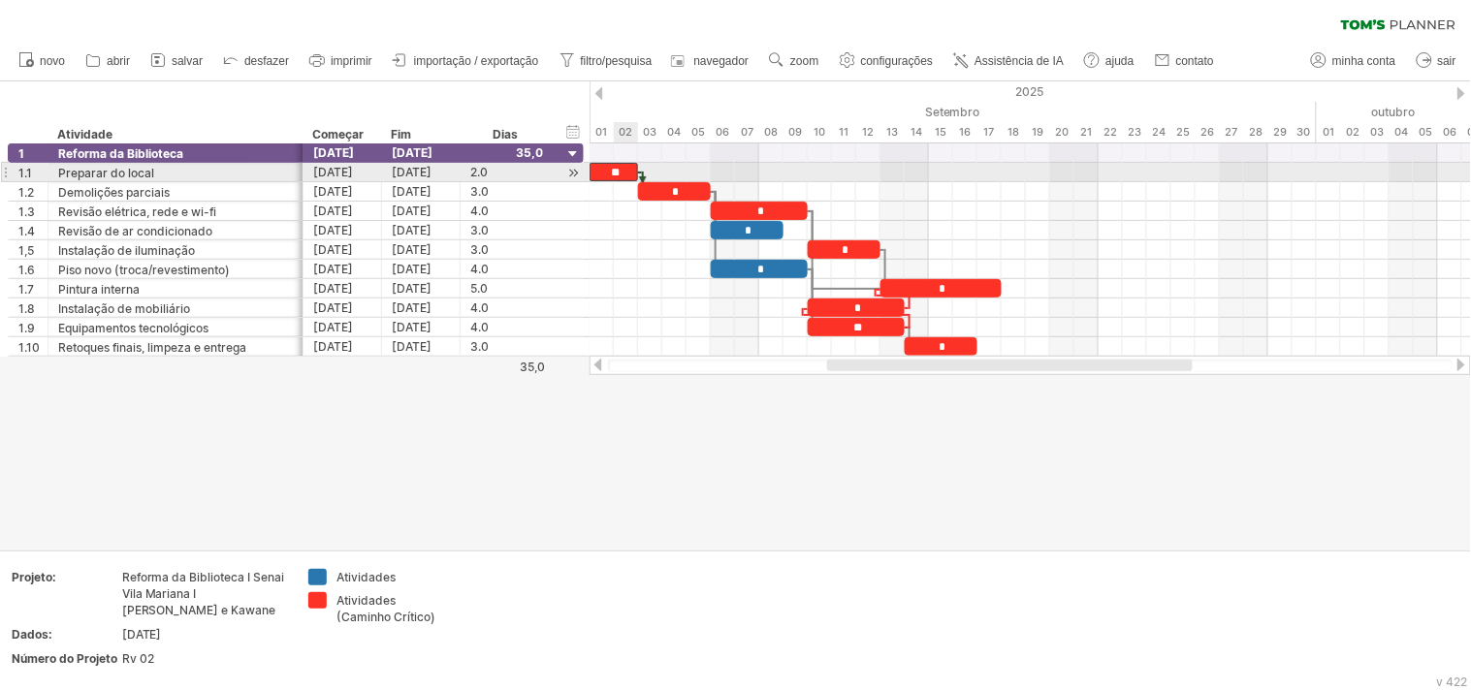
click at [619, 173] on font "**" at bounding box center [615, 173] width 9 height 12
click at [611, 170] on font "**" at bounding box center [615, 173] width 9 height 12
click at [614, 170] on font "**" at bounding box center [615, 173] width 9 height 12
click at [617, 170] on font "**" at bounding box center [615, 173] width 9 height 12
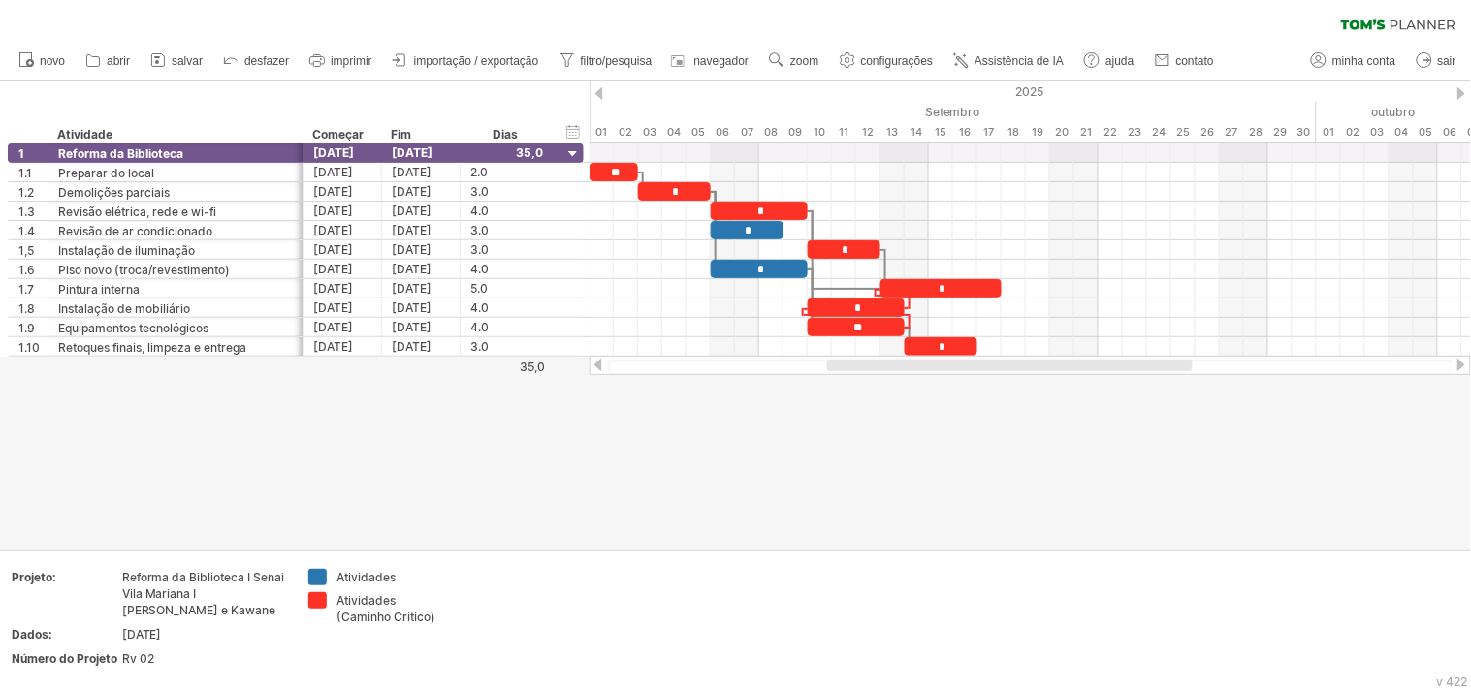
click at [806, 437] on div at bounding box center [735, 315] width 1471 height 468
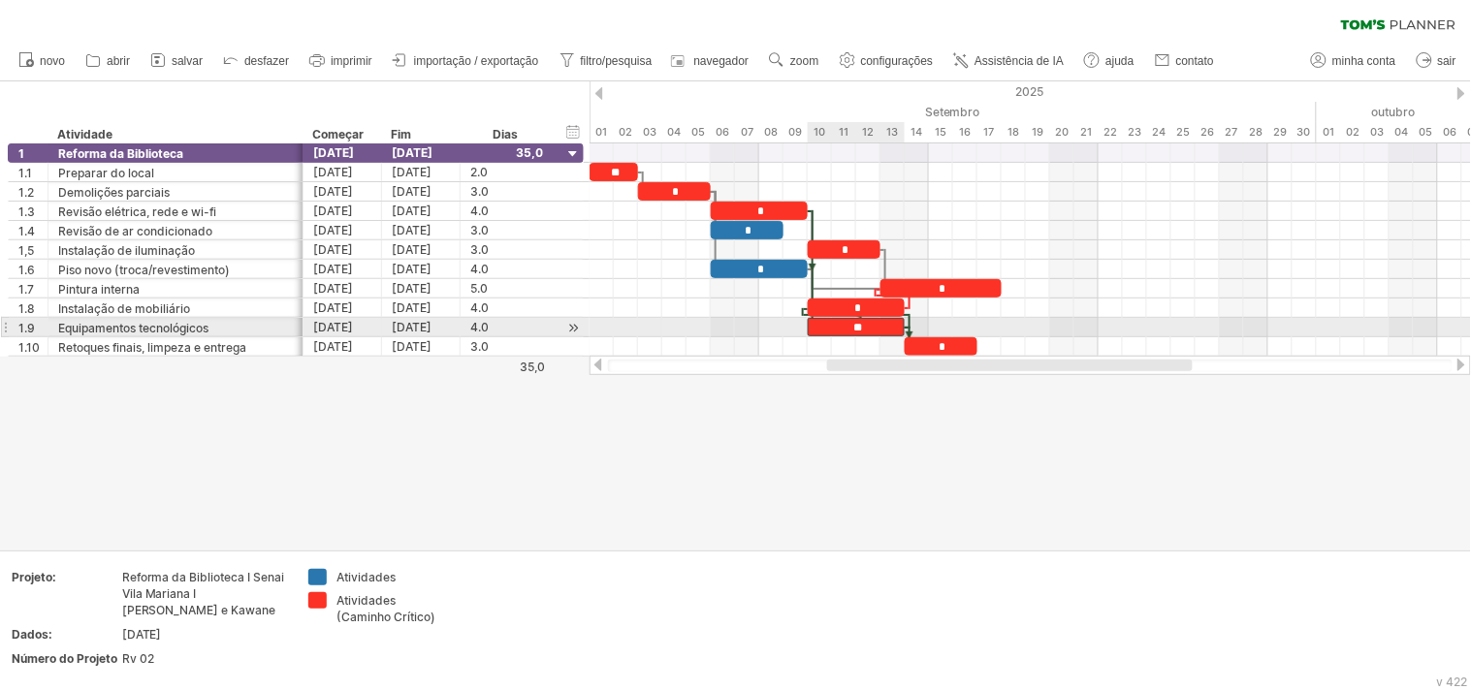
click at [862, 322] on font "**" at bounding box center [857, 328] width 9 height 12
click at [859, 328] on font "**" at bounding box center [857, 328] width 9 height 12
click at [866, 323] on div "**" at bounding box center [856, 327] width 97 height 18
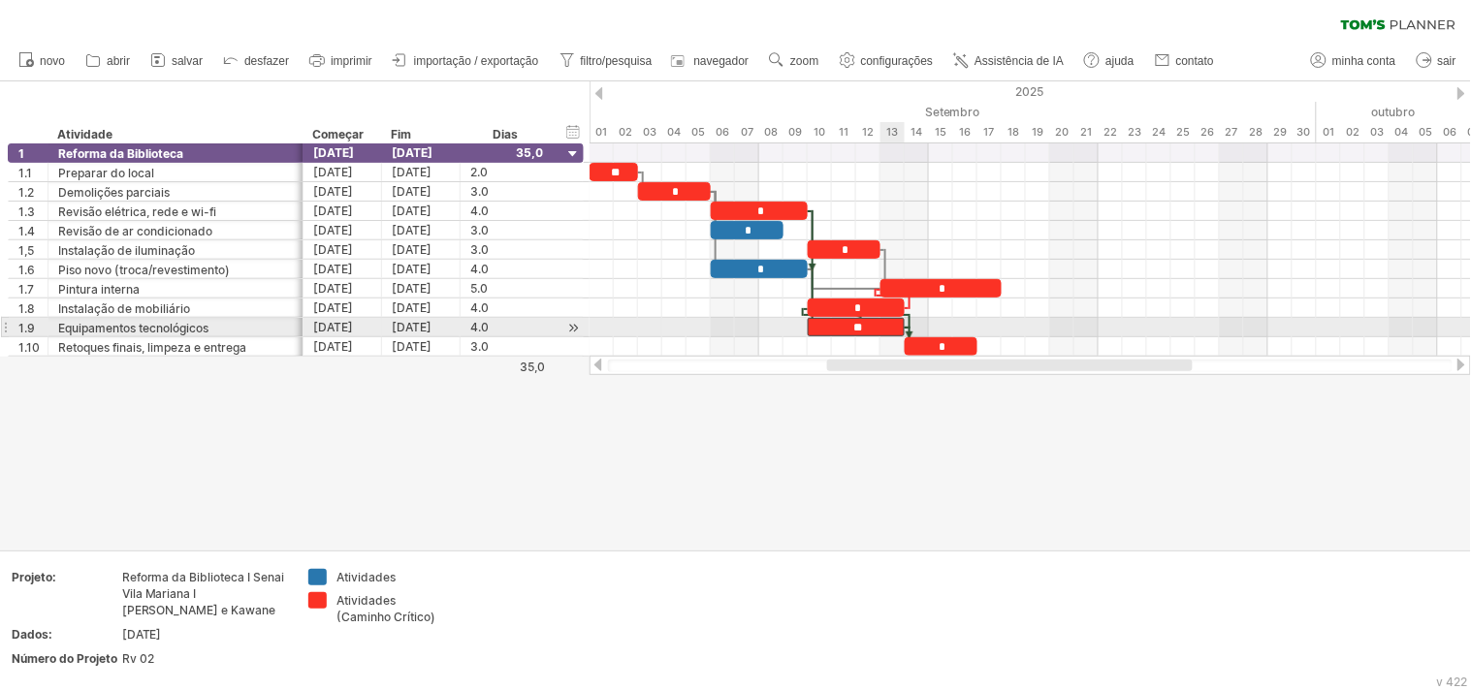
click at [896, 327] on div "**" at bounding box center [856, 327] width 97 height 18
click at [858, 330] on font "***" at bounding box center [858, 328] width 14 height 12
click at [865, 326] on font "***" at bounding box center [858, 328] width 14 height 12
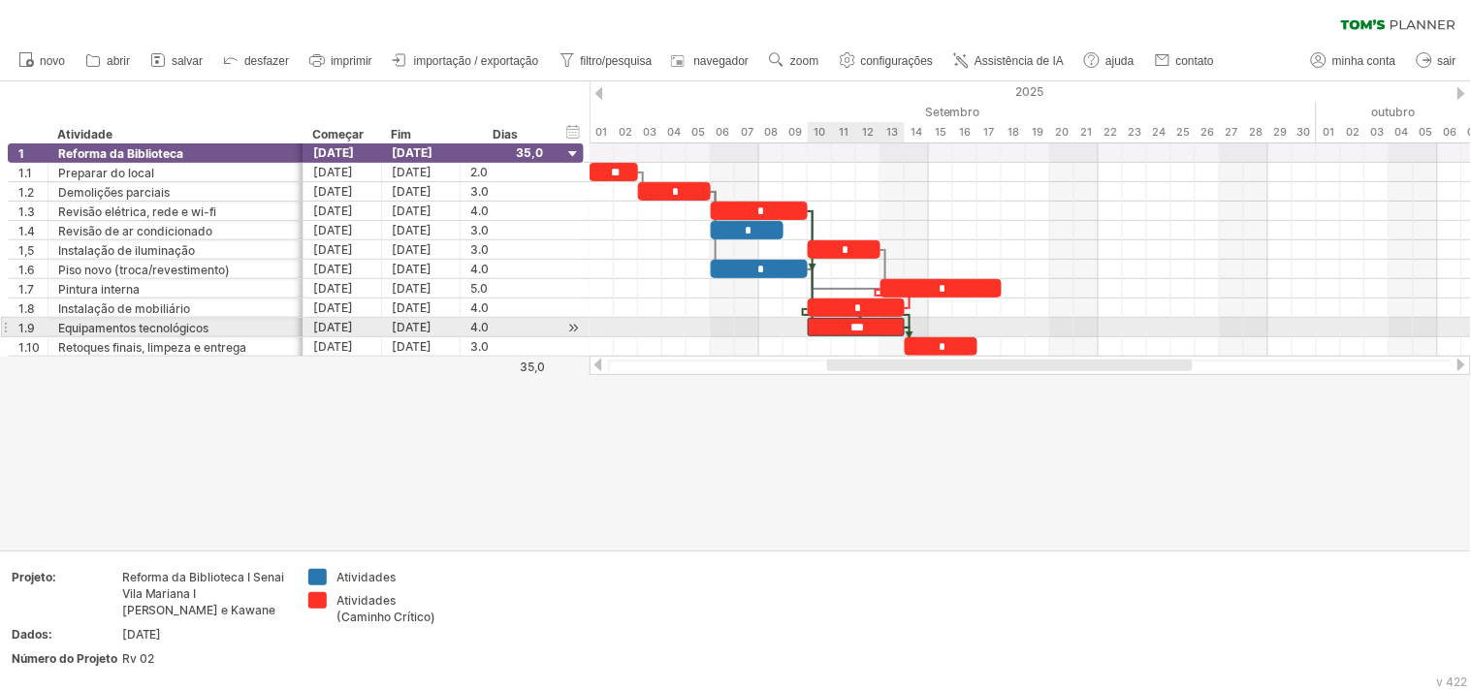
click at [851, 330] on font "***" at bounding box center [858, 328] width 14 height 12
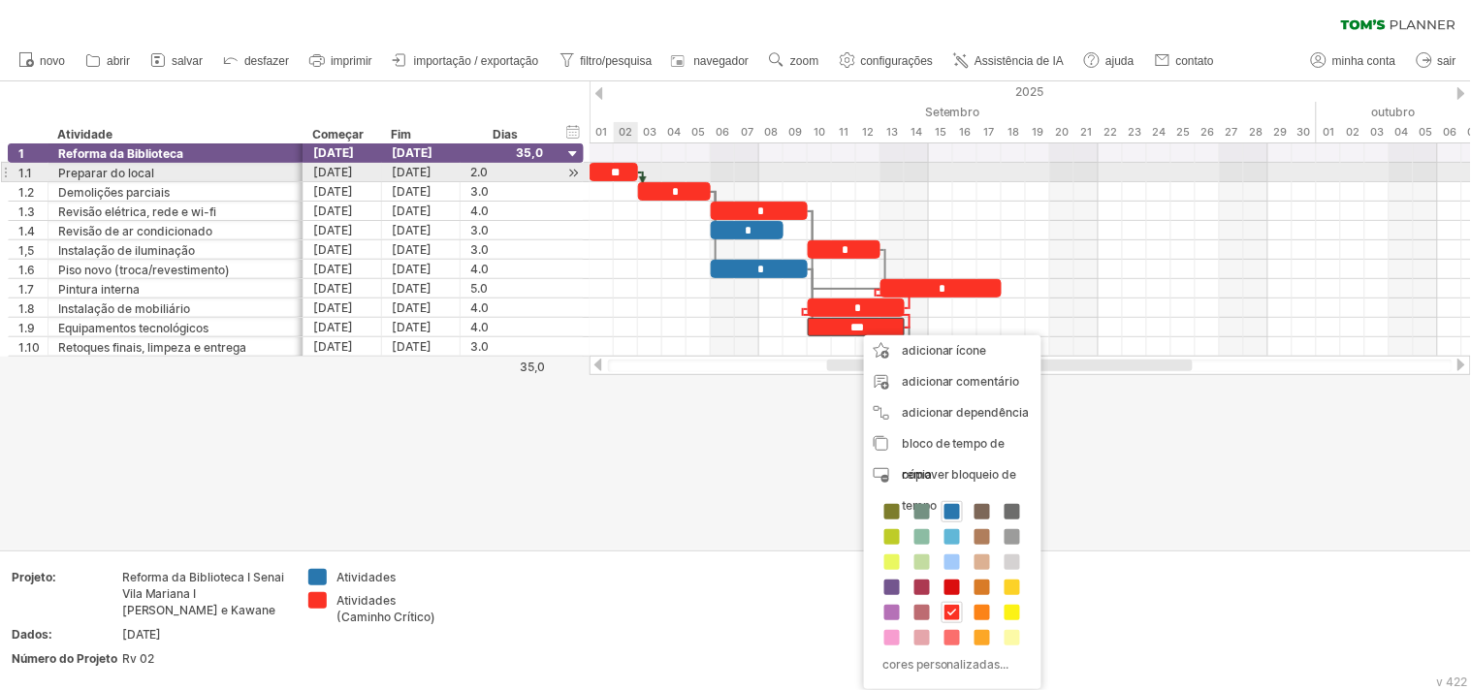
click at [619, 172] on font "**" at bounding box center [615, 173] width 9 height 12
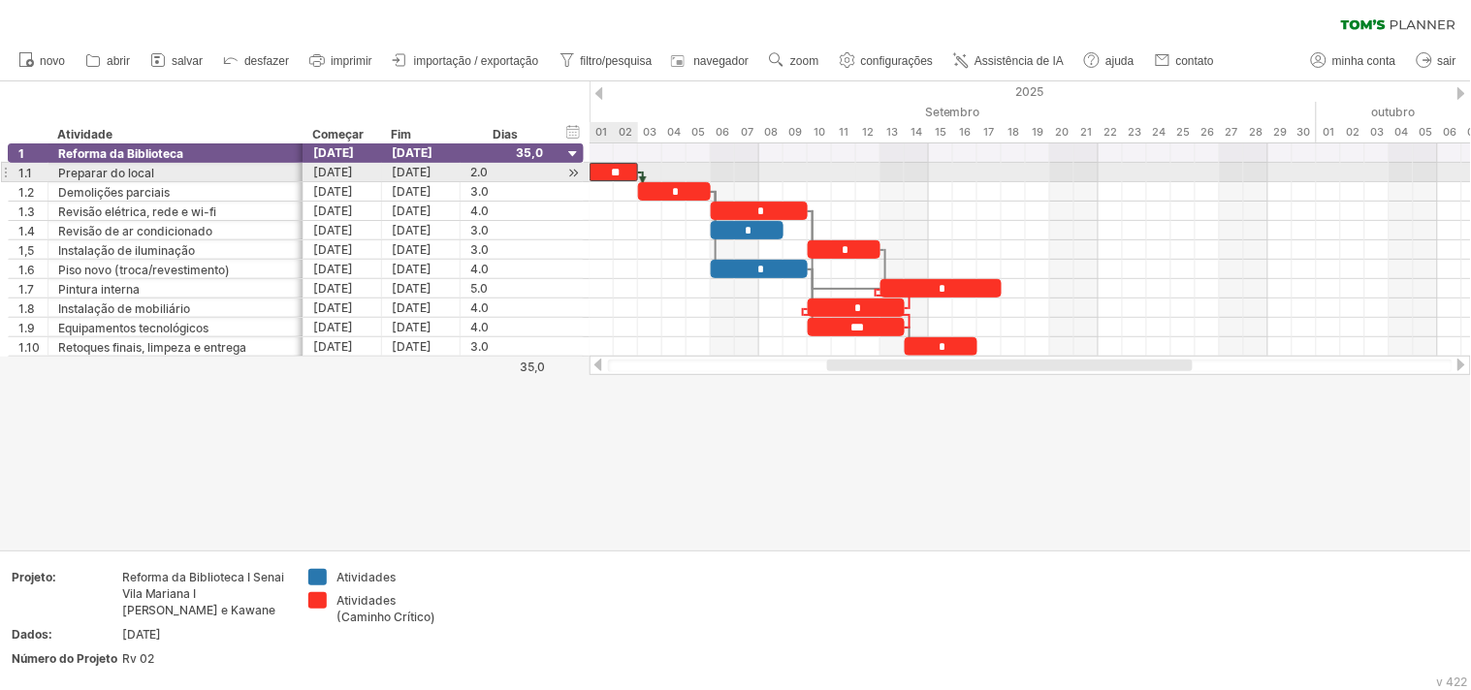
click at [614, 170] on font "**" at bounding box center [615, 173] width 9 height 12
click at [619, 171] on font "**" at bounding box center [615, 173] width 9 height 12
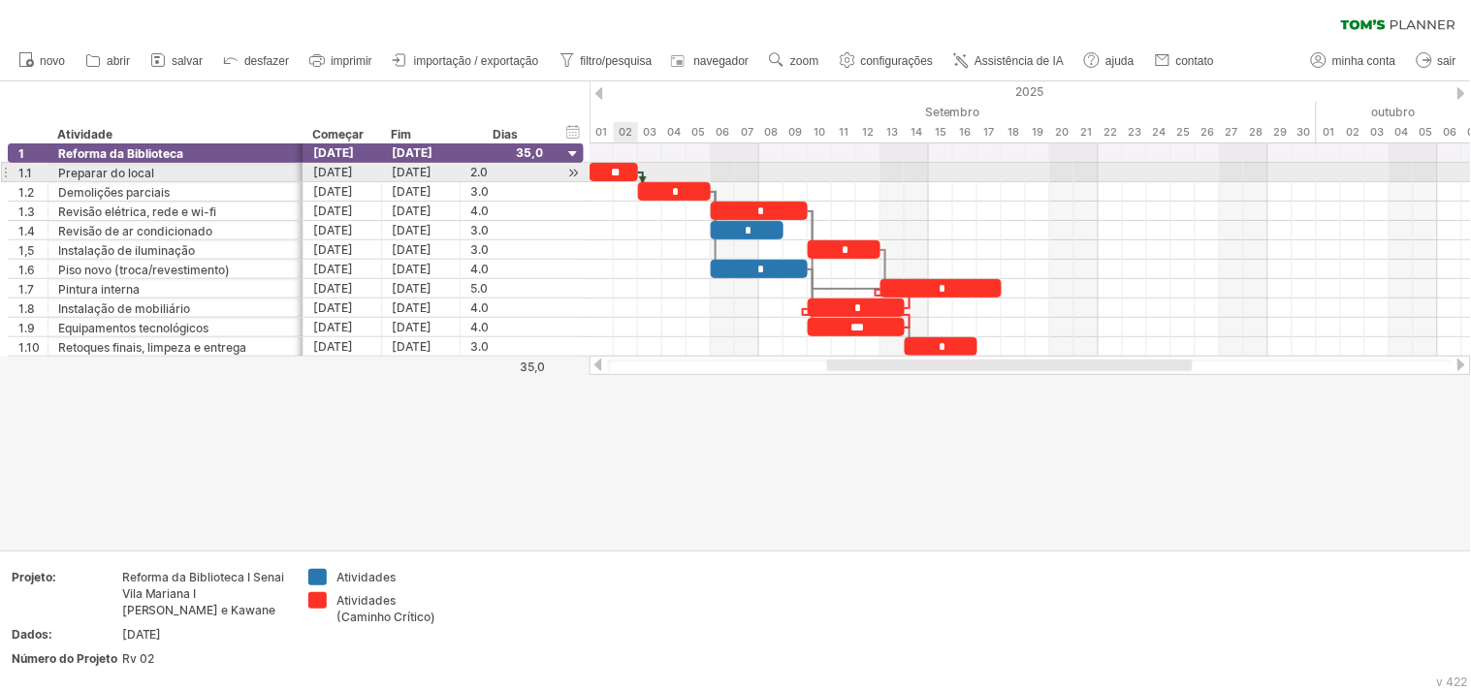
click at [624, 171] on div "**" at bounding box center [613, 172] width 48 height 18
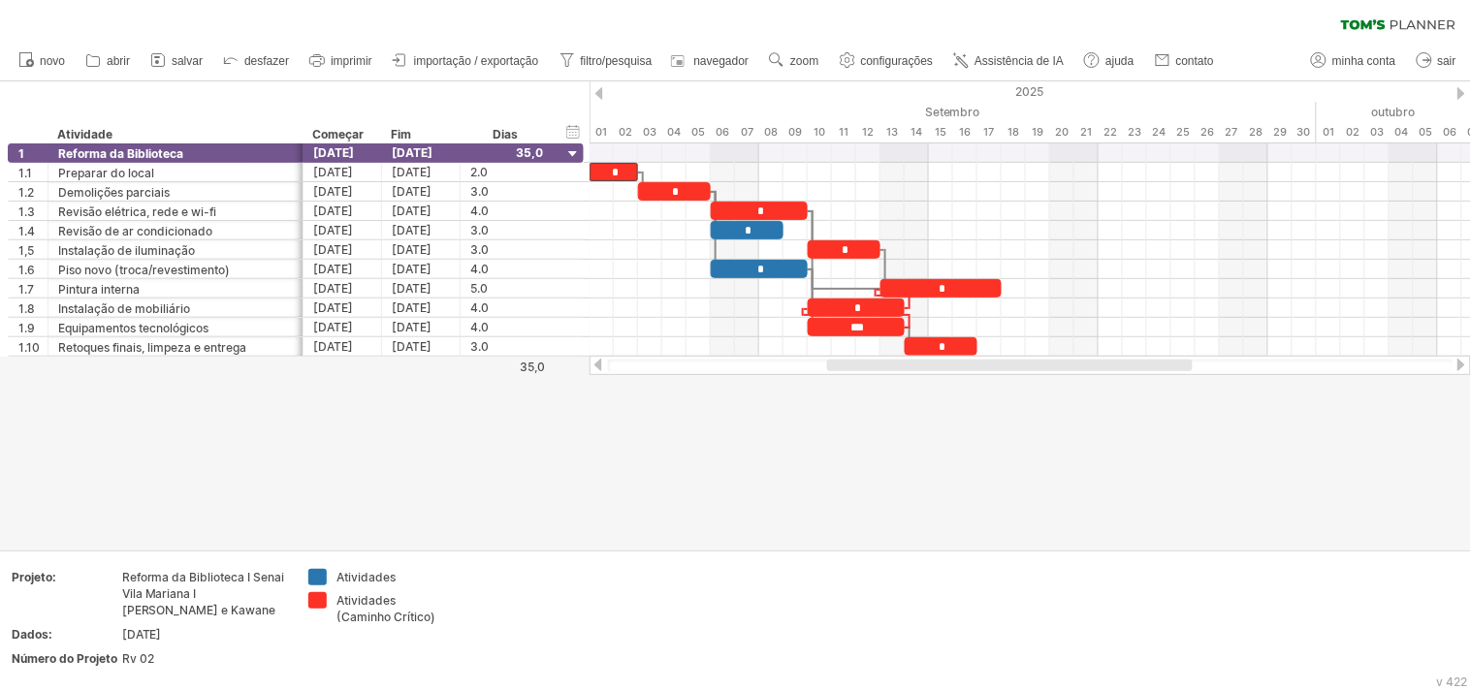
click at [724, 442] on div at bounding box center [735, 315] width 1471 height 468
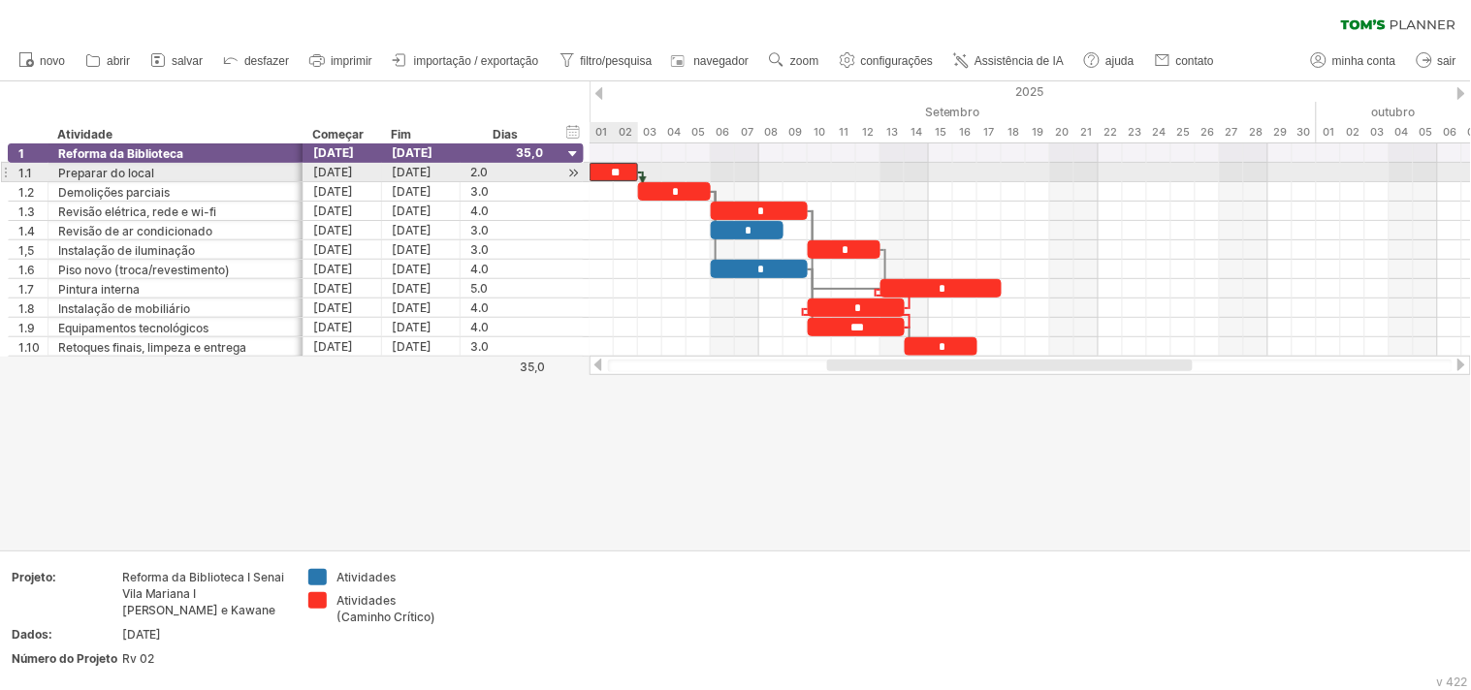
click at [619, 175] on font "**" at bounding box center [615, 173] width 9 height 12
click at [612, 171] on font "**" at bounding box center [615, 173] width 9 height 12
click at [613, 171] on font "**" at bounding box center [615, 173] width 9 height 12
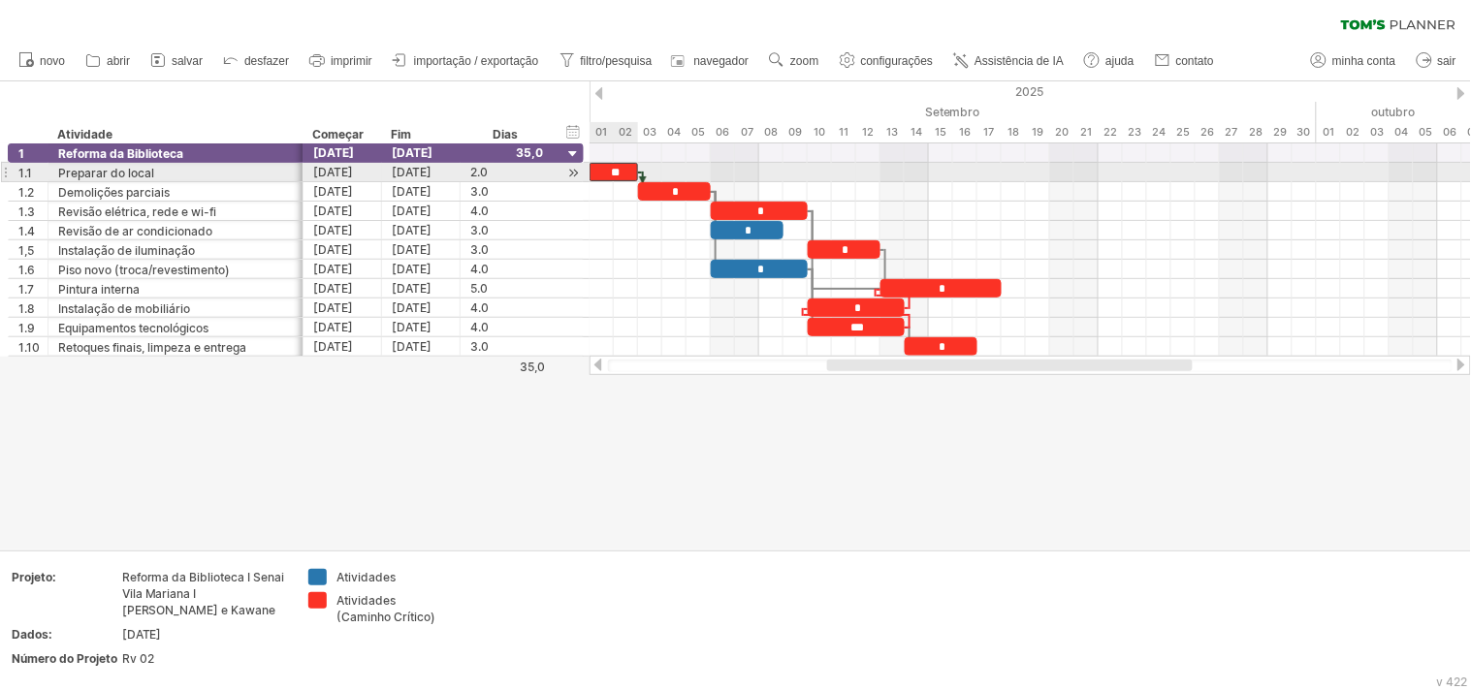
click at [615, 170] on font "**" at bounding box center [615, 173] width 9 height 12
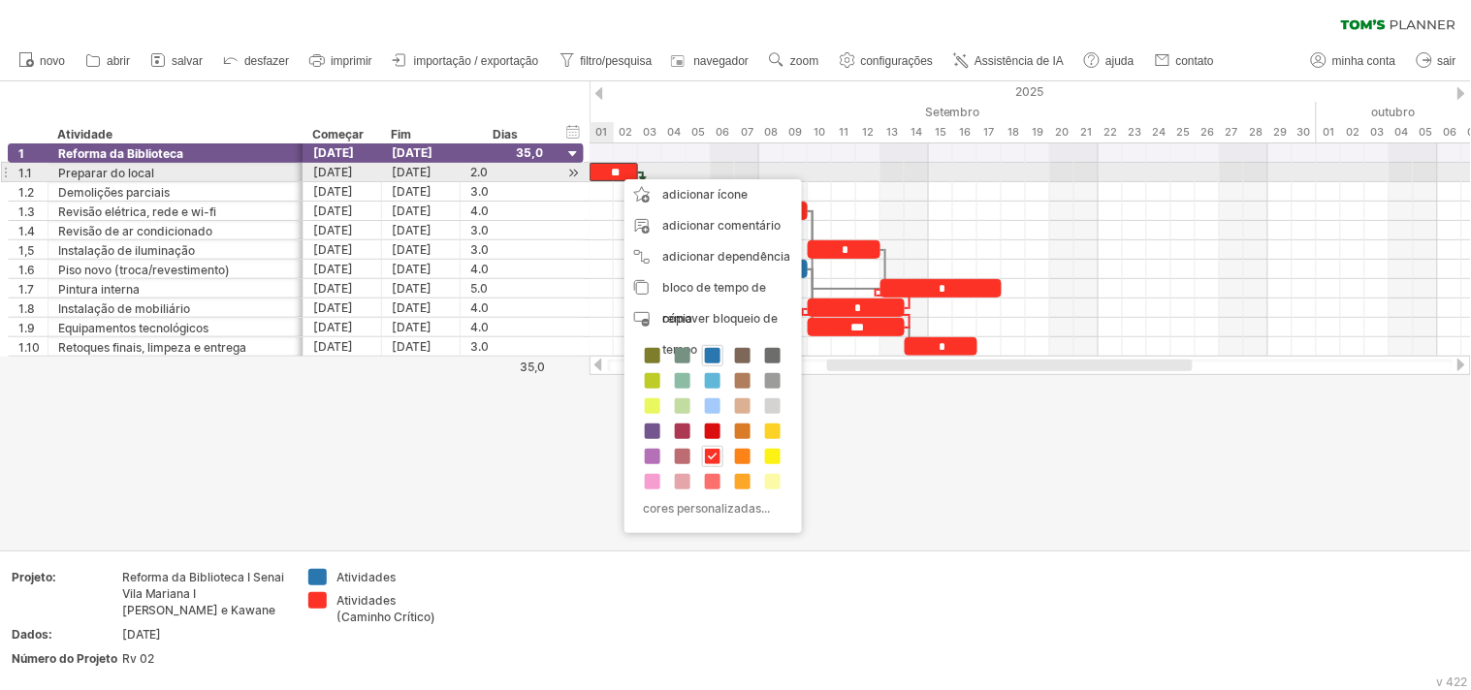
click at [613, 171] on font "**" at bounding box center [615, 173] width 9 height 12
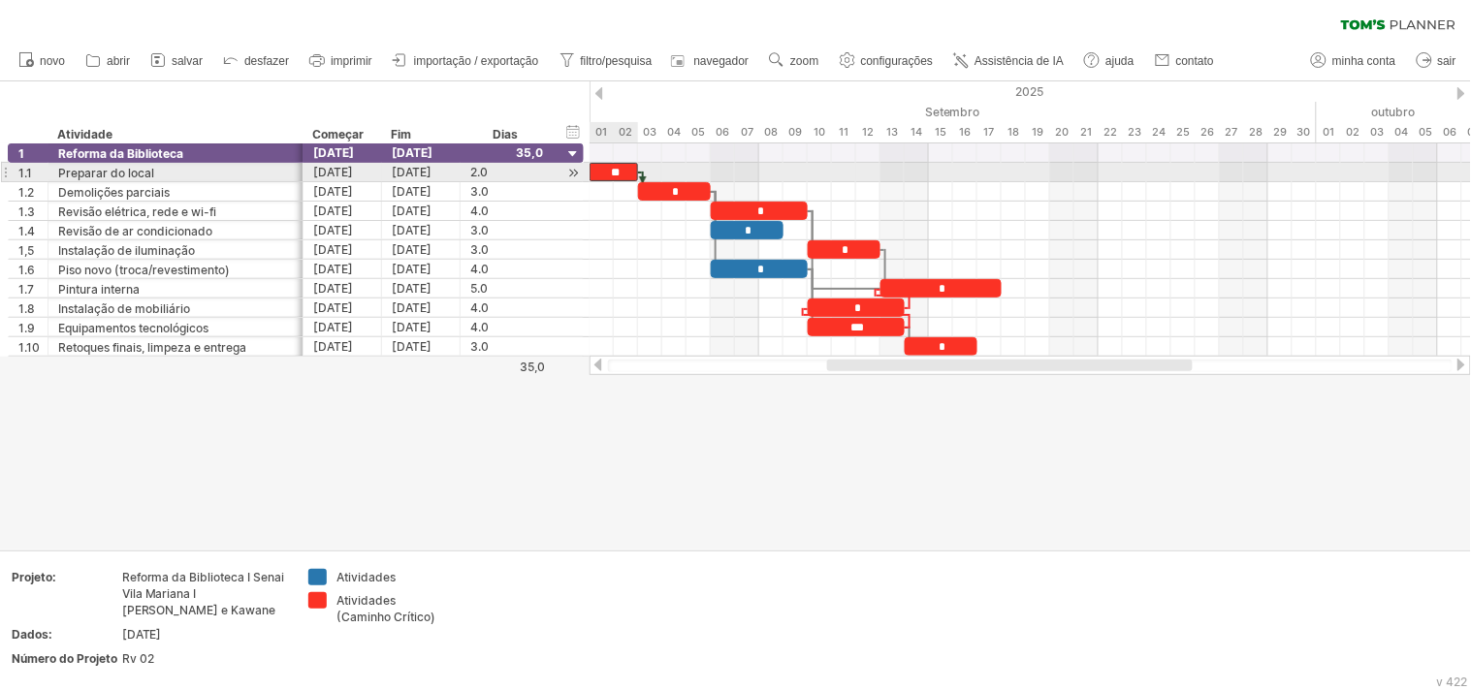
click at [613, 171] on font "**" at bounding box center [615, 173] width 9 height 12
click at [619, 170] on font "**" at bounding box center [615, 173] width 9 height 12
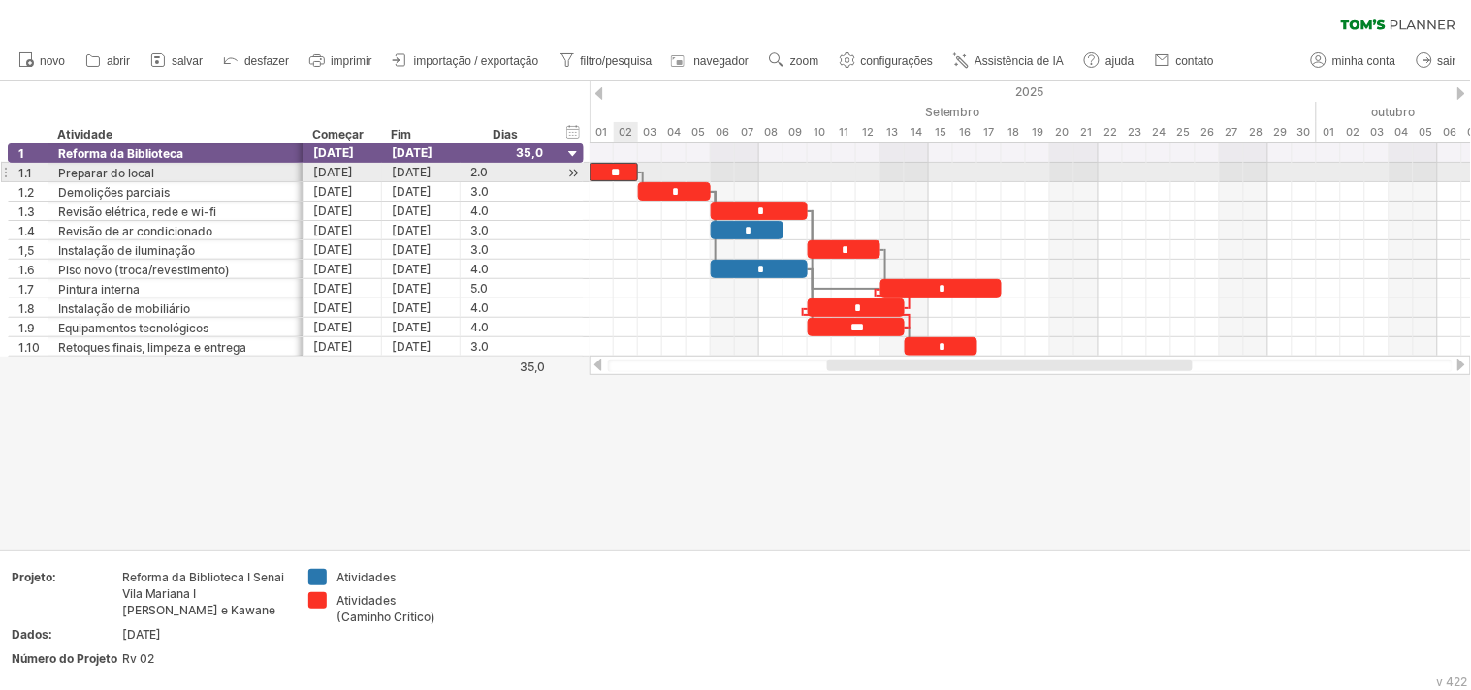
click at [630, 175] on div "**" at bounding box center [613, 172] width 48 height 18
click at [614, 173] on font "**" at bounding box center [615, 173] width 9 height 12
click at [614, 170] on font "**" at bounding box center [615, 173] width 9 height 12
click at [612, 167] on font "**" at bounding box center [615, 173] width 9 height 12
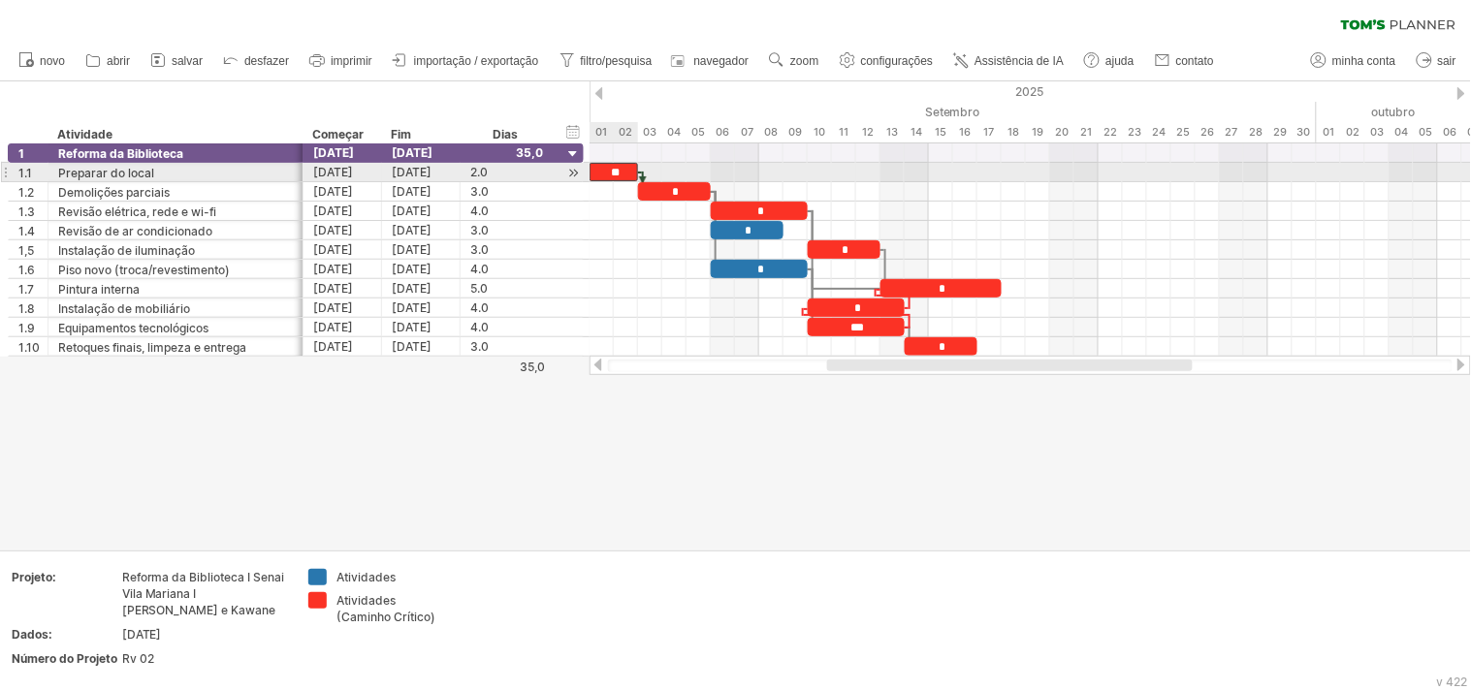
click at [615, 171] on font "**" at bounding box center [615, 173] width 9 height 12
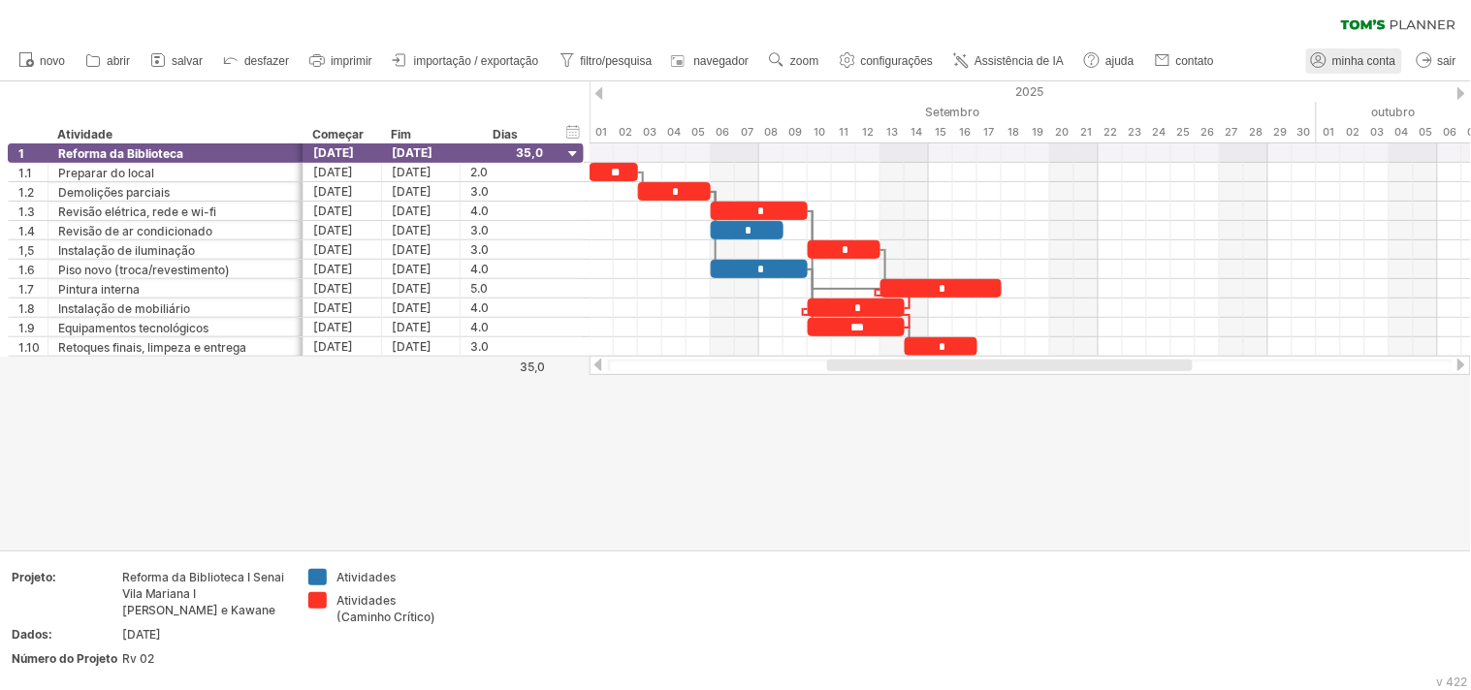
click at [1323, 65] on font "minha conta" at bounding box center [1363, 61] width 63 height 14
type input "**********"
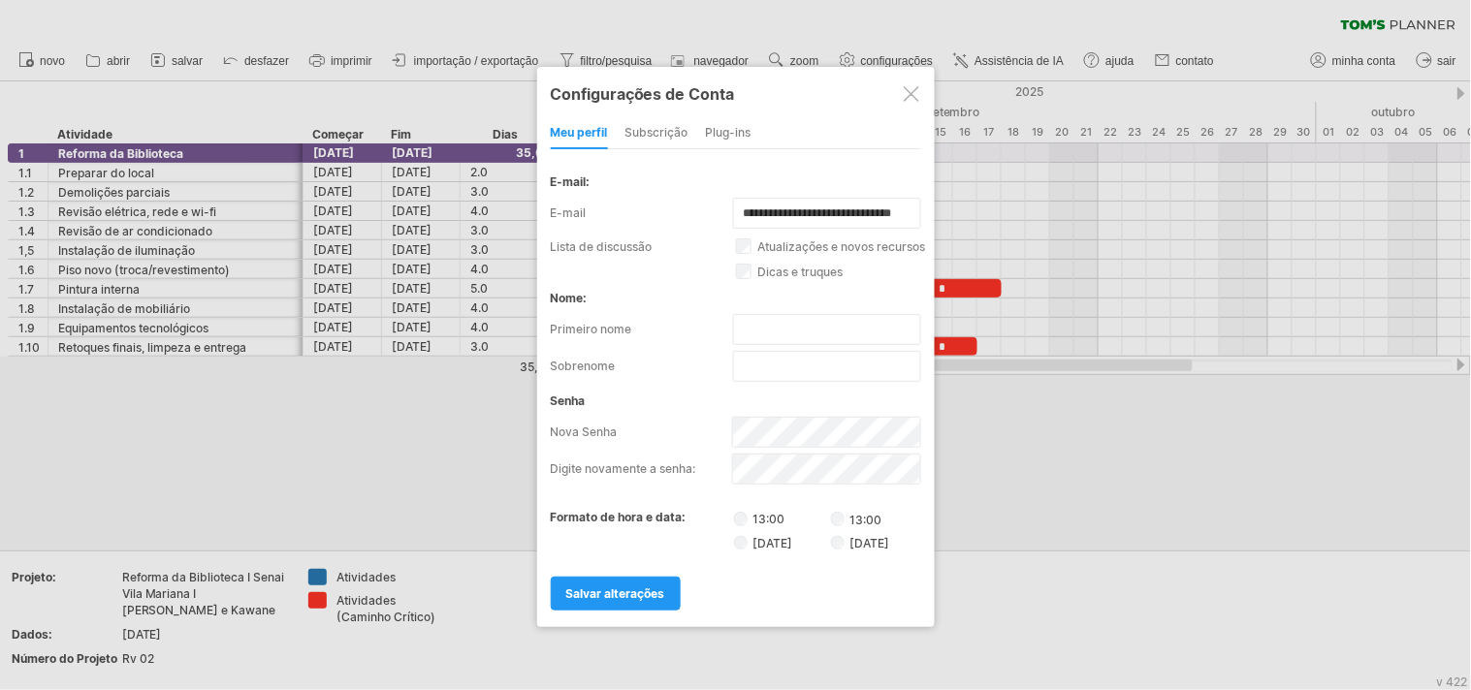
click at [915, 89] on div at bounding box center [912, 94] width 16 height 16
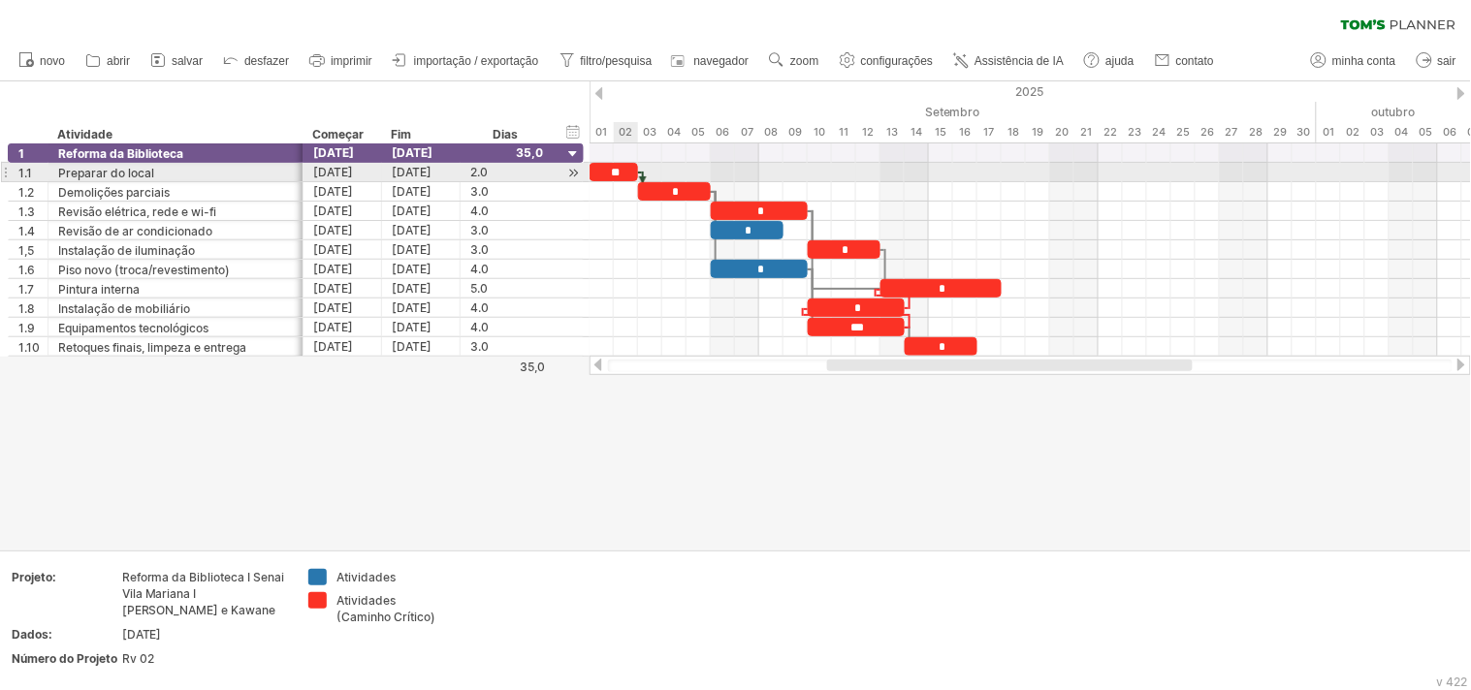
click at [617, 169] on font "**" at bounding box center [615, 173] width 9 height 12
click at [619, 173] on font "**" at bounding box center [615, 173] width 9 height 12
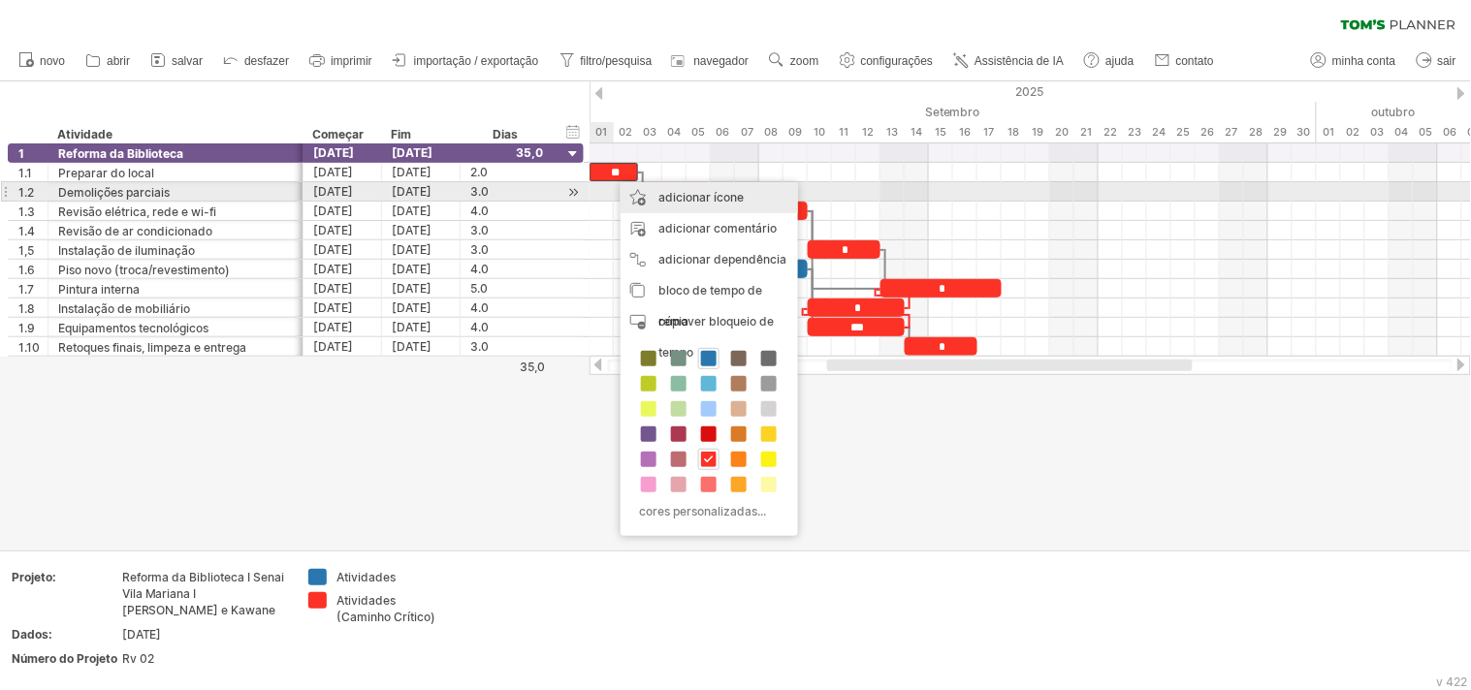
click at [671, 201] on font "adicionar ícone" at bounding box center [700, 197] width 85 height 15
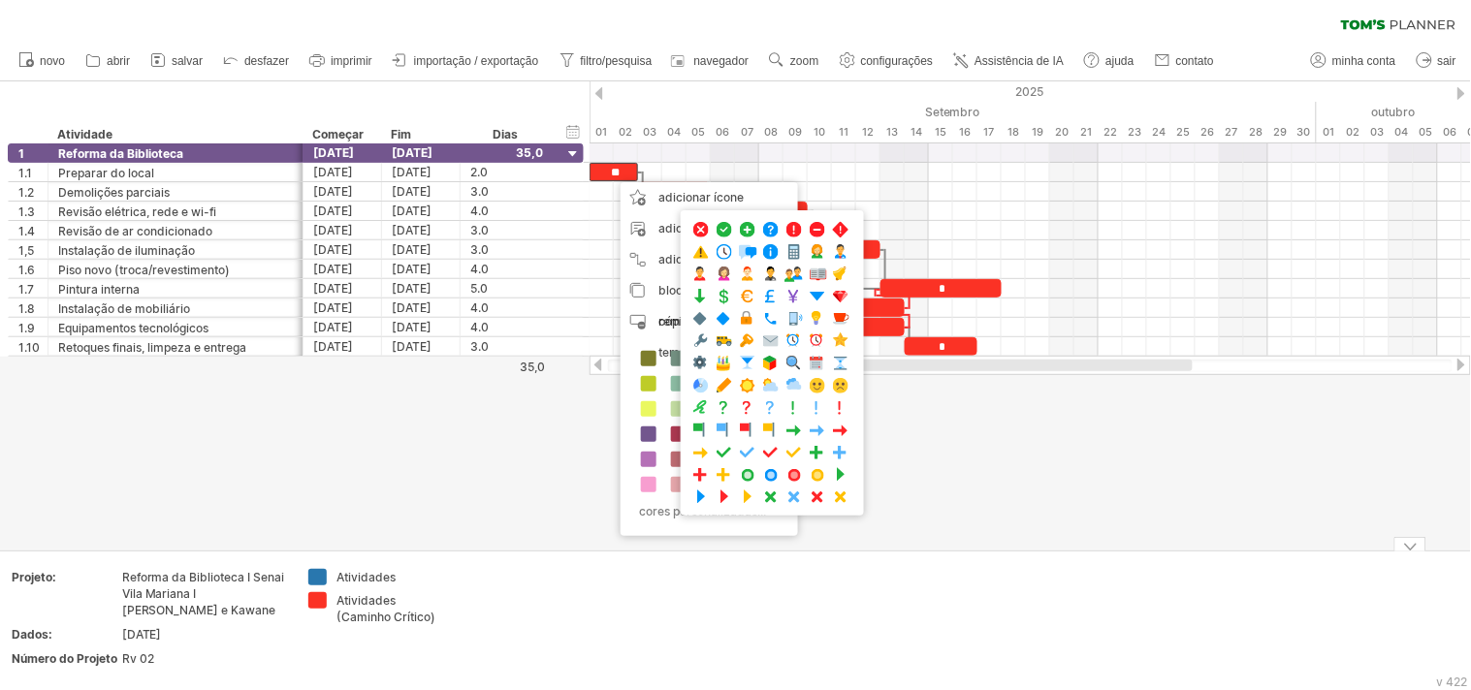
click at [970, 509] on div at bounding box center [735, 315] width 1471 height 468
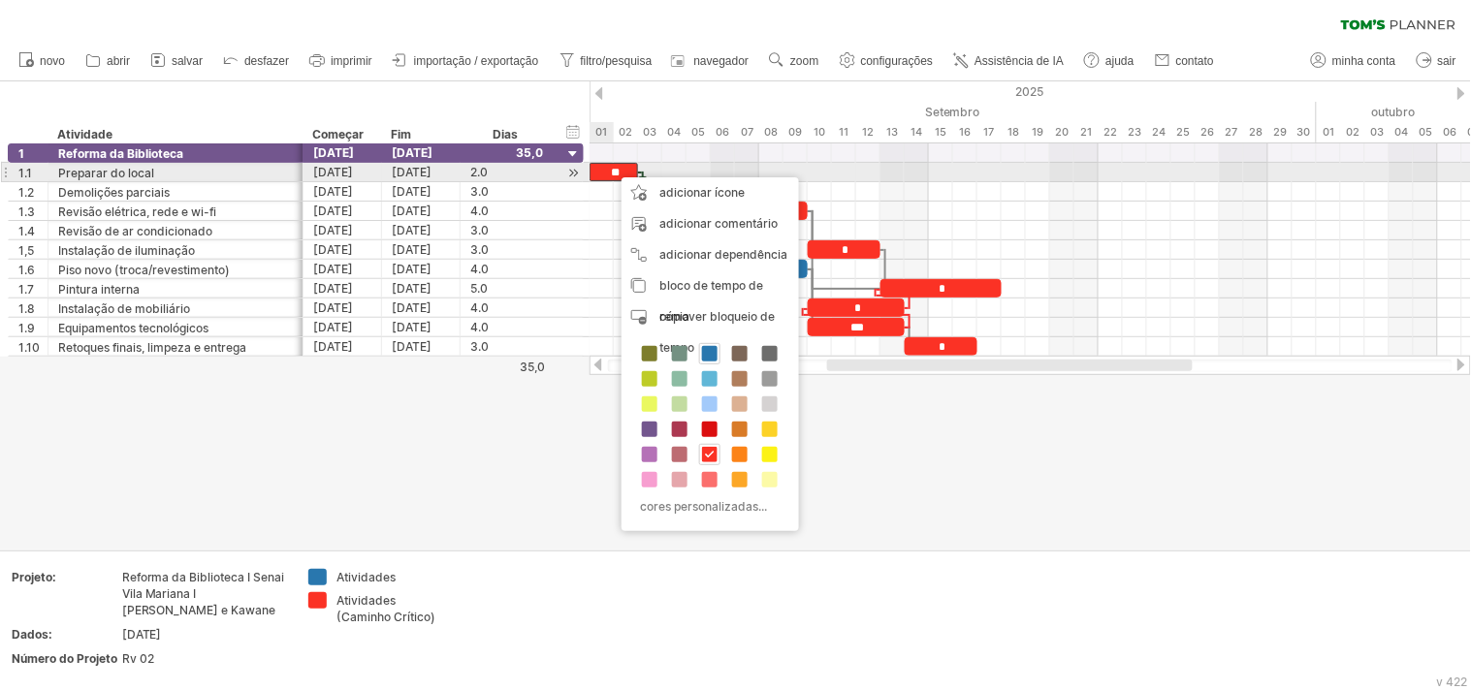
click at [612, 168] on font "**" at bounding box center [615, 173] width 9 height 12
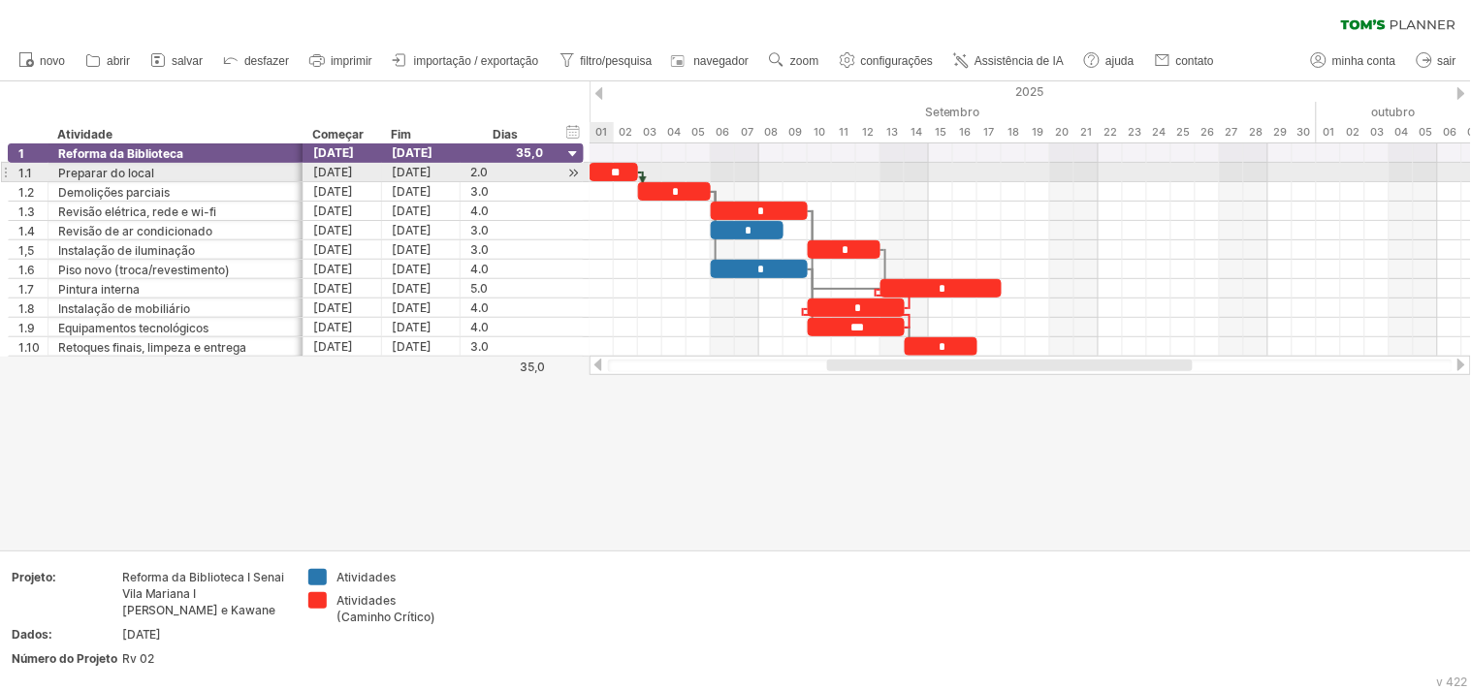
click at [612, 171] on font "**" at bounding box center [615, 173] width 9 height 12
click at [613, 171] on font "**" at bounding box center [615, 173] width 9 height 12
click at [615, 172] on font "**" at bounding box center [615, 173] width 9 height 12
click at [616, 172] on font "**" at bounding box center [615, 173] width 9 height 12
click at [617, 172] on font "**" at bounding box center [615, 173] width 9 height 12
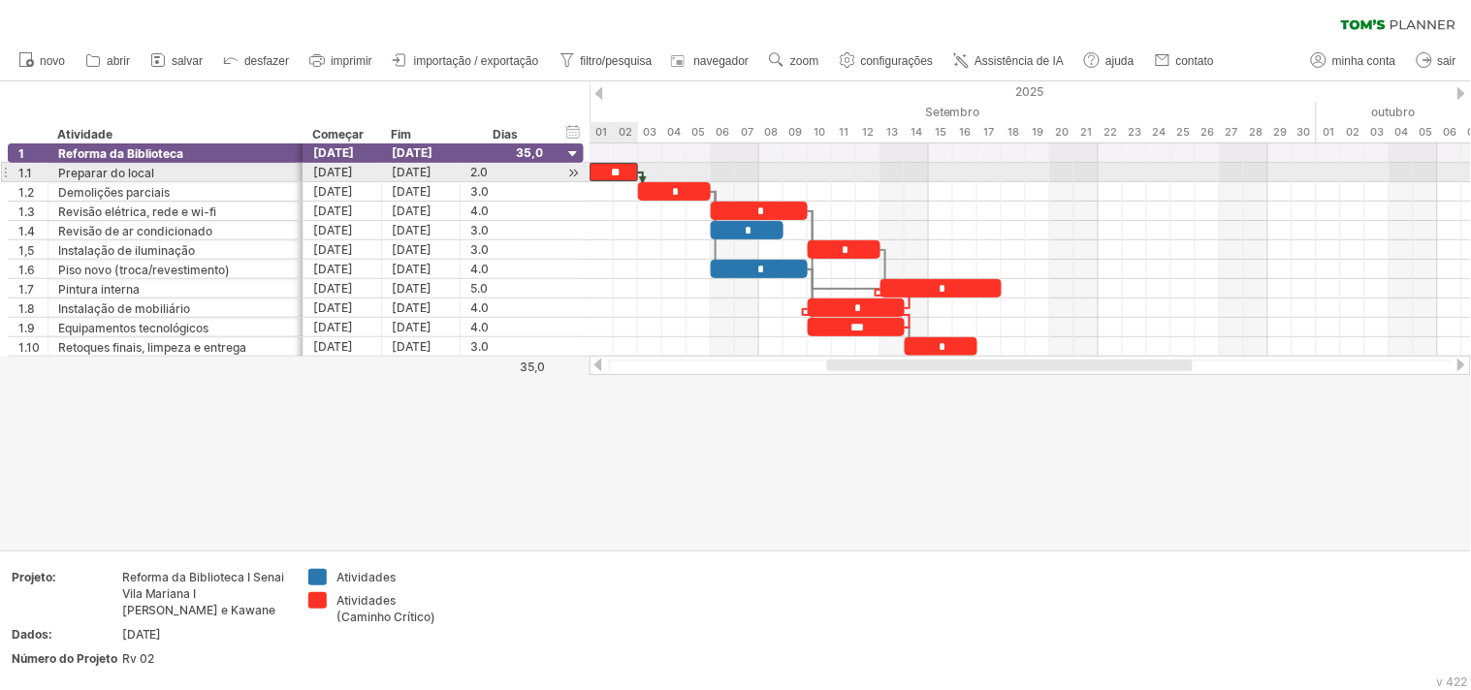
click at [619, 167] on font "**" at bounding box center [615, 173] width 9 height 12
click at [619, 170] on font "**" at bounding box center [615, 173] width 9 height 12
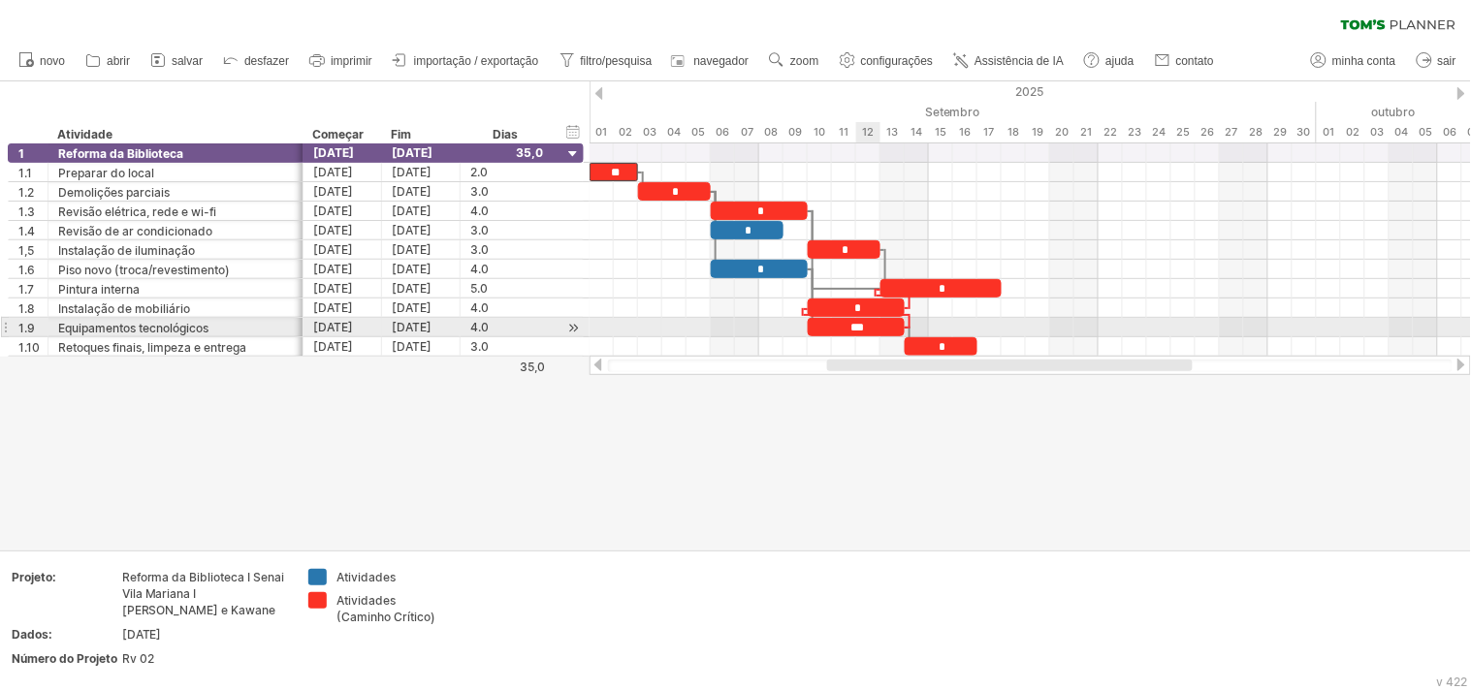
click at [863, 328] on font "***" at bounding box center [858, 328] width 14 height 12
click at [856, 324] on font "***" at bounding box center [858, 328] width 14 height 12
click at [859, 326] on font "***" at bounding box center [858, 328] width 14 height 12
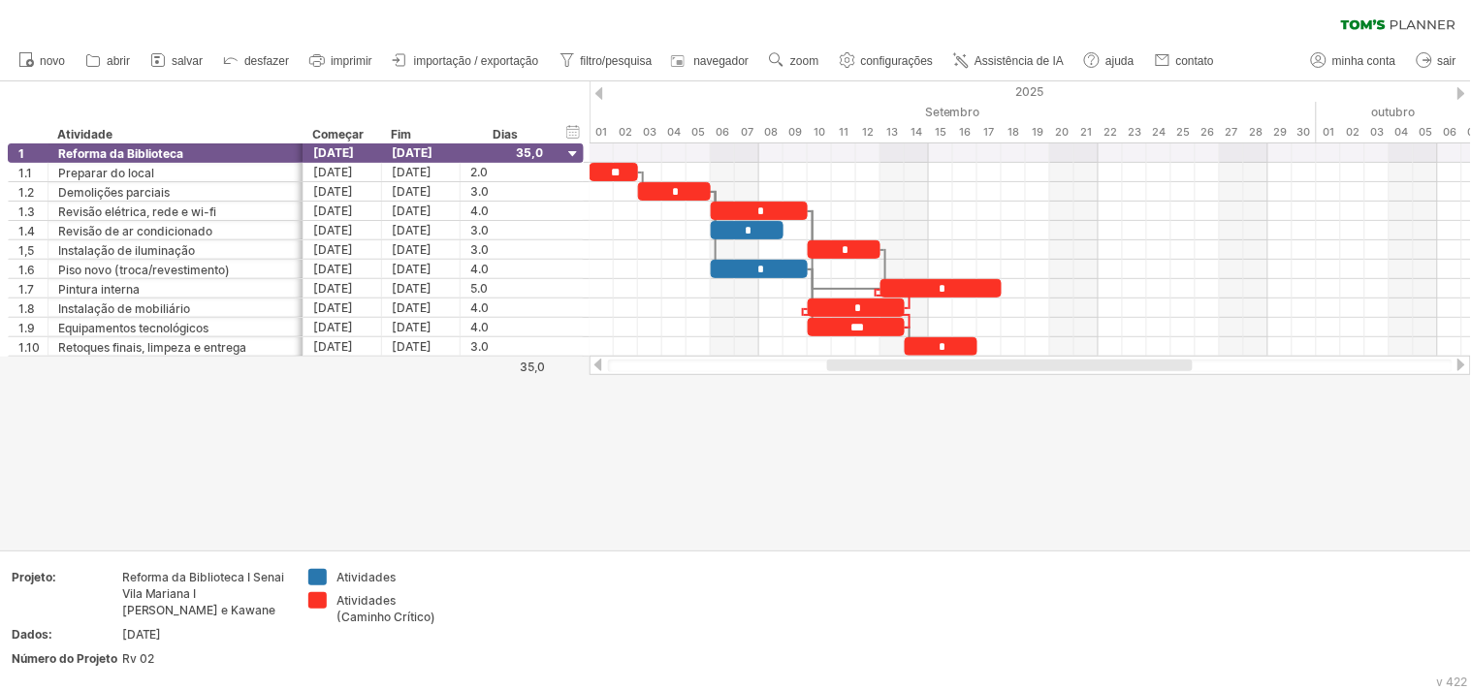
drag, startPoint x: 1155, startPoint y: 446, endPoint x: 1067, endPoint y: 320, distance: 153.3
click at [1156, 446] on div at bounding box center [735, 315] width 1471 height 468
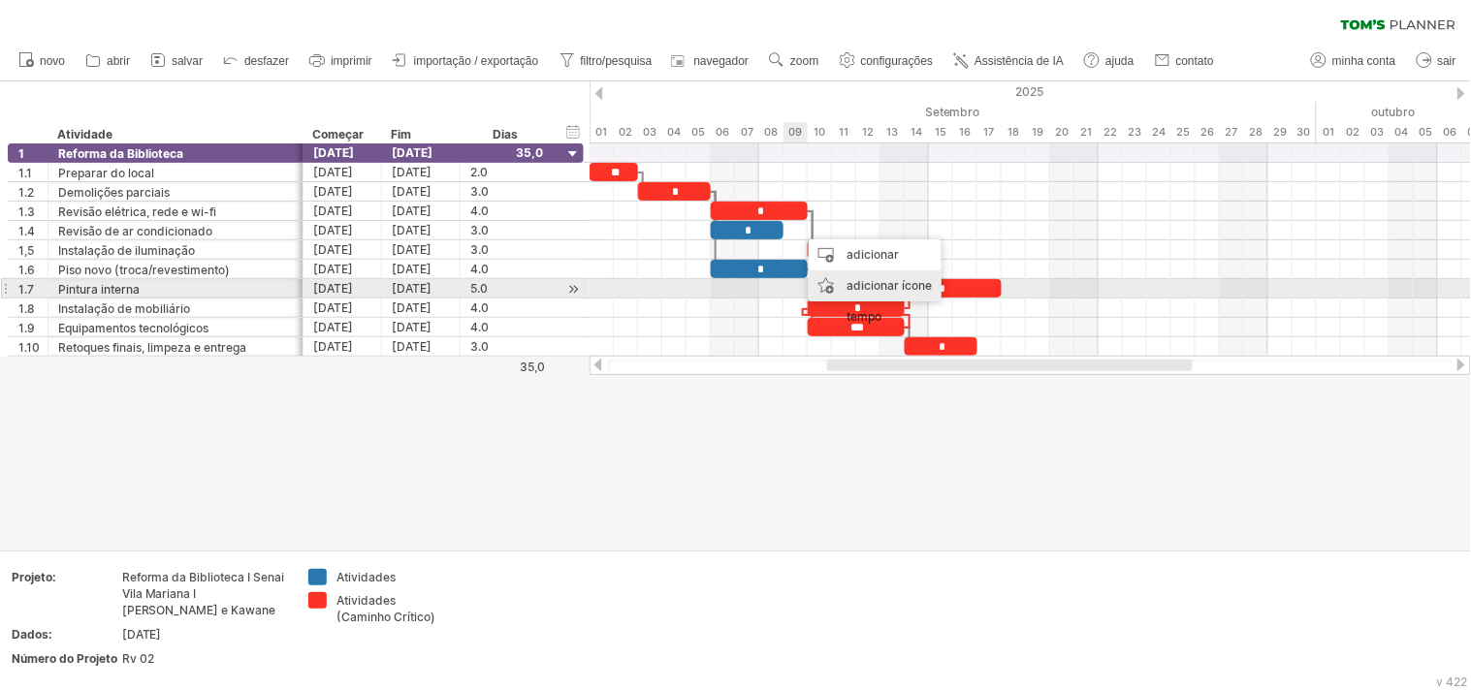
click at [867, 283] on font "adicionar ícone" at bounding box center [888, 285] width 85 height 15
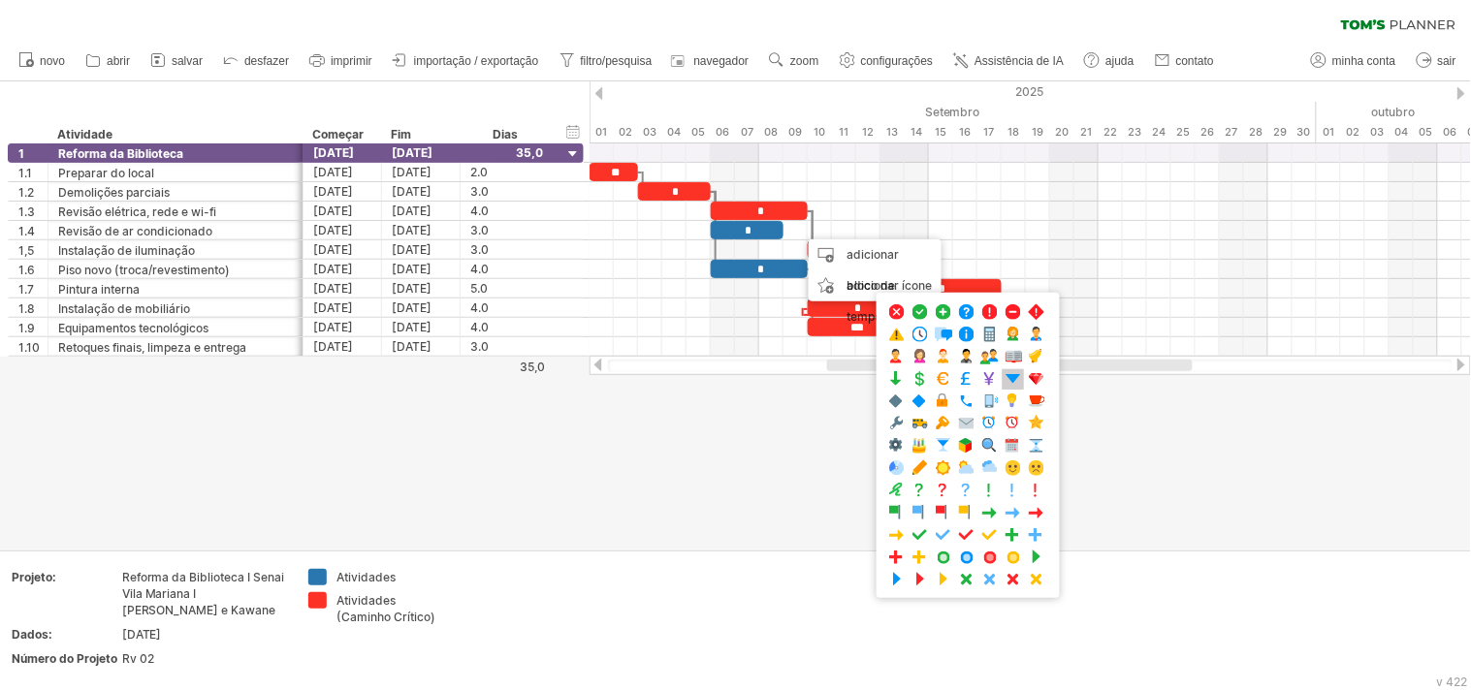
click at [1003, 389] on span at bounding box center [1012, 379] width 19 height 18
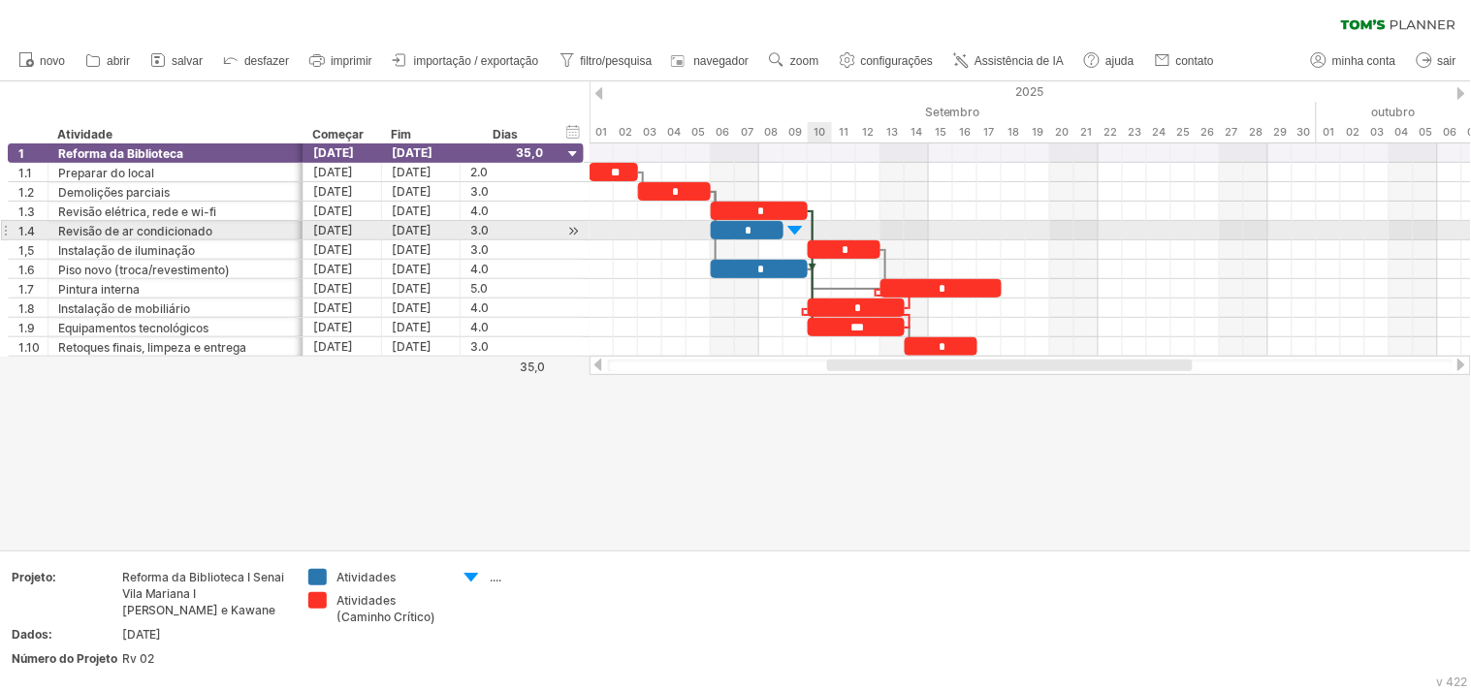
click at [811, 227] on div at bounding box center [813, 269] width 6 height 118
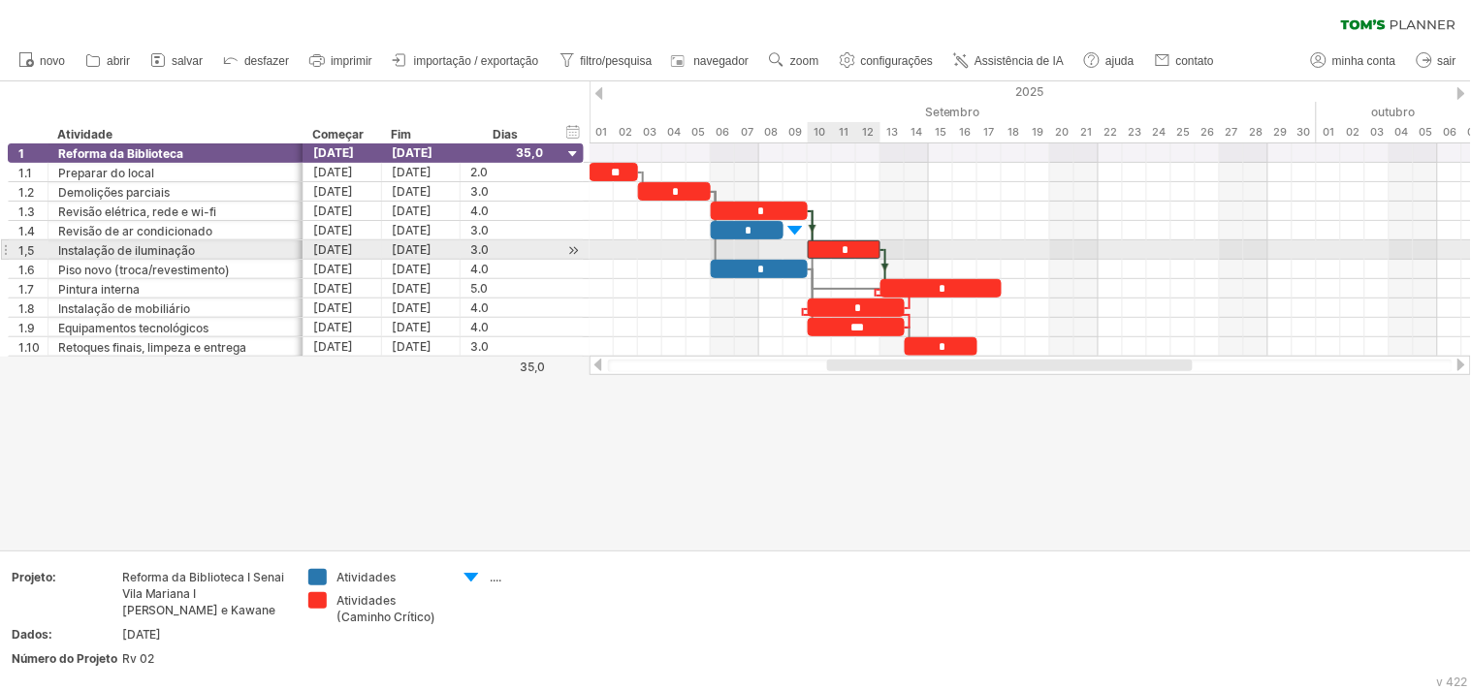
click at [865, 254] on div "*" at bounding box center [844, 249] width 73 height 18
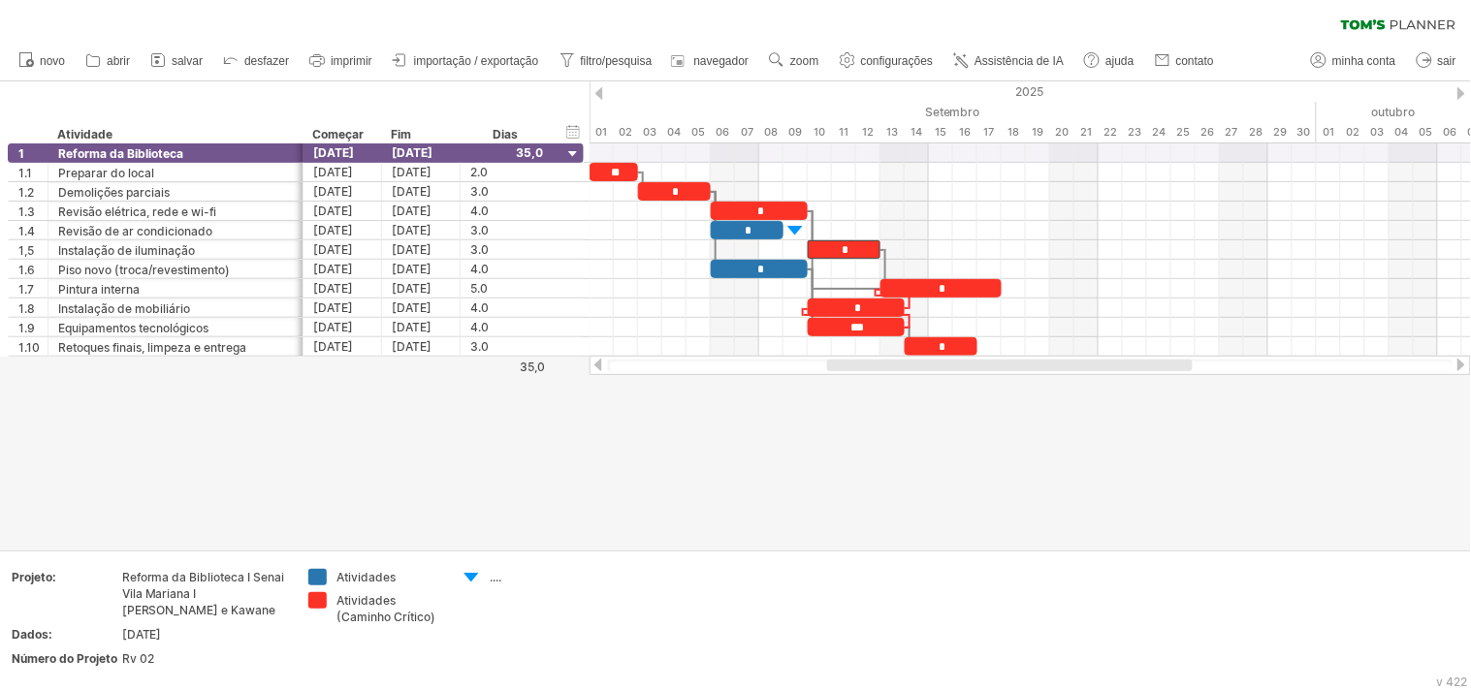
click at [867, 495] on div at bounding box center [735, 315] width 1471 height 468
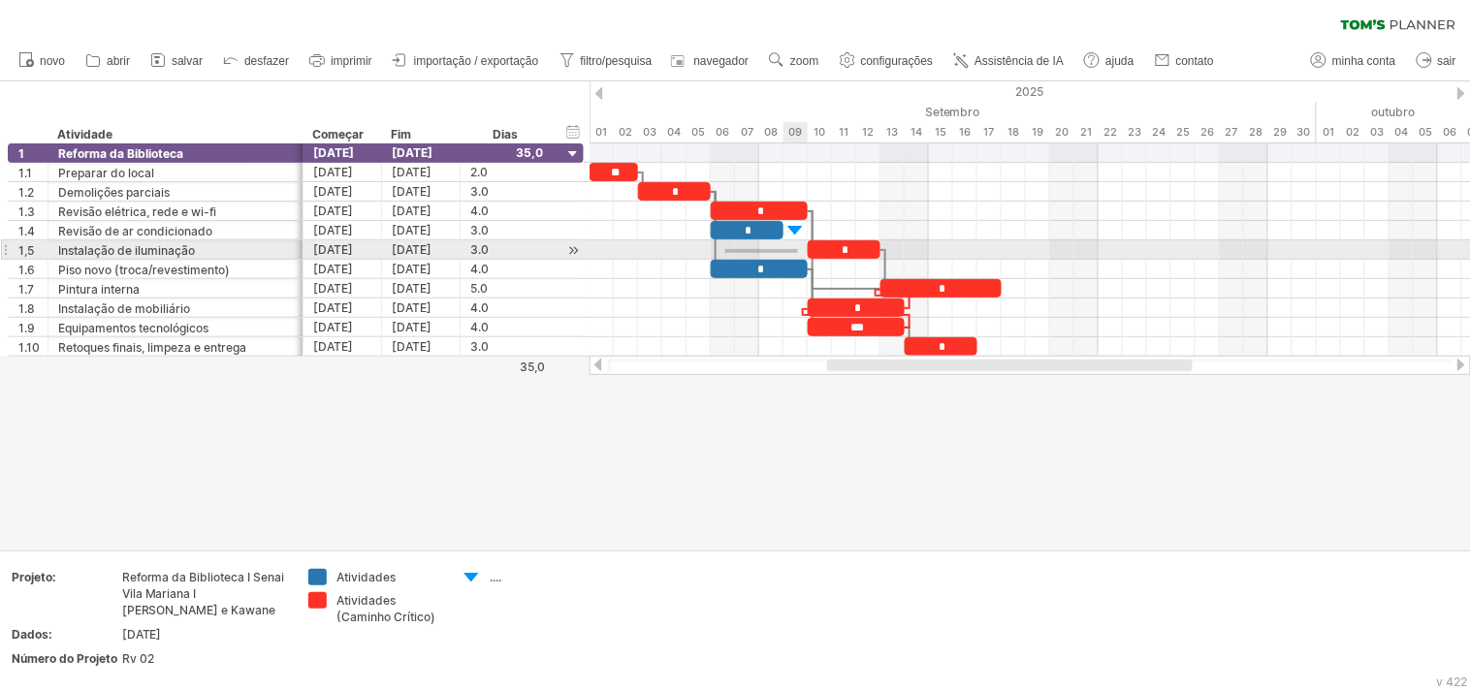
drag, startPoint x: 725, startPoint y: 253, endPoint x: 798, endPoint y: 249, distance: 72.8
click at [798, 249] on div at bounding box center [1029, 249] width 881 height 19
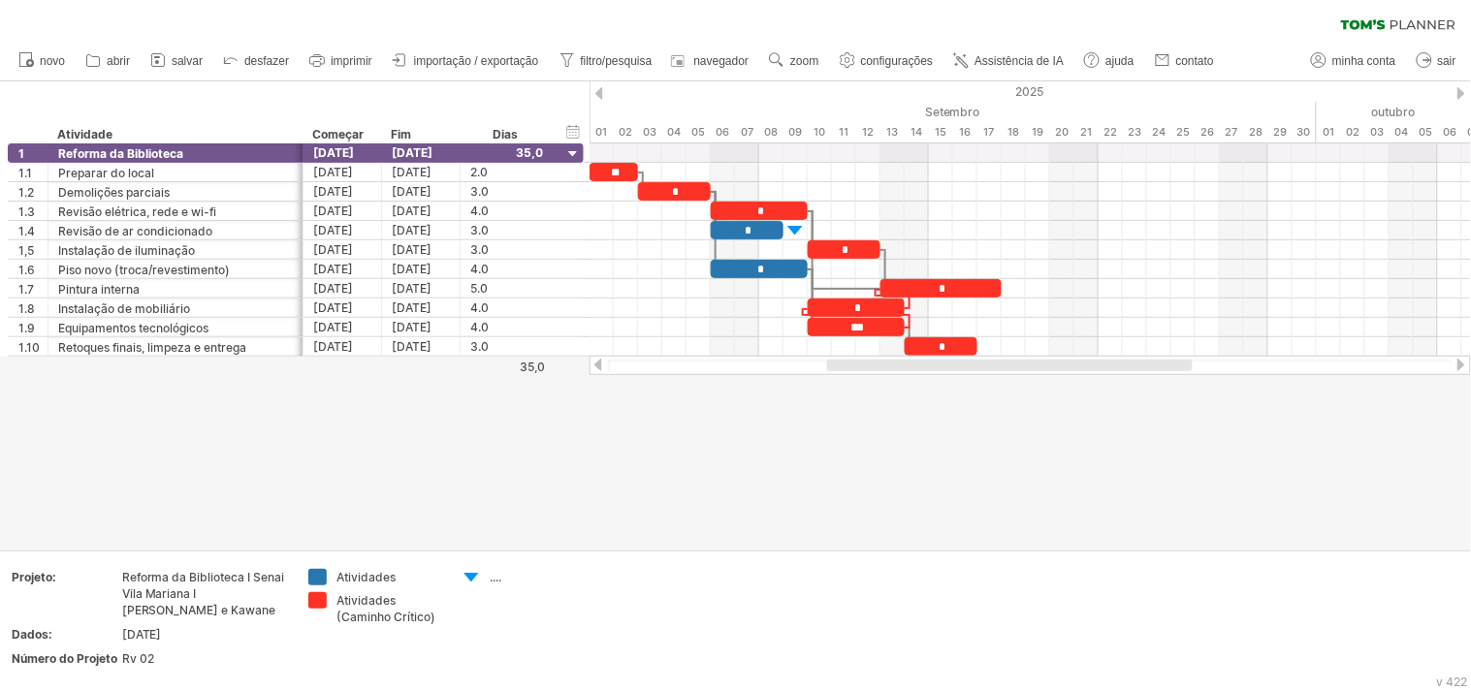
click at [962, 483] on div at bounding box center [735, 315] width 1471 height 468
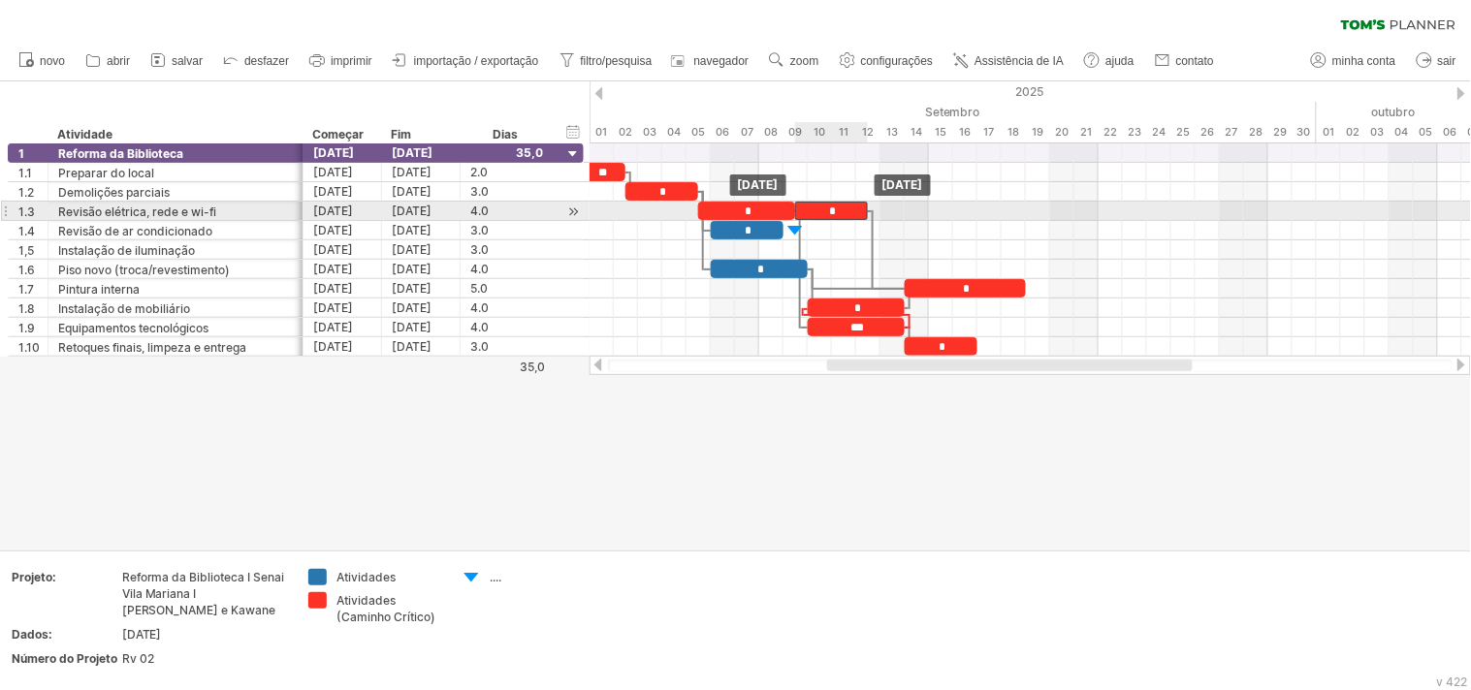
drag, startPoint x: 856, startPoint y: 252, endPoint x: 848, endPoint y: 219, distance: 33.9
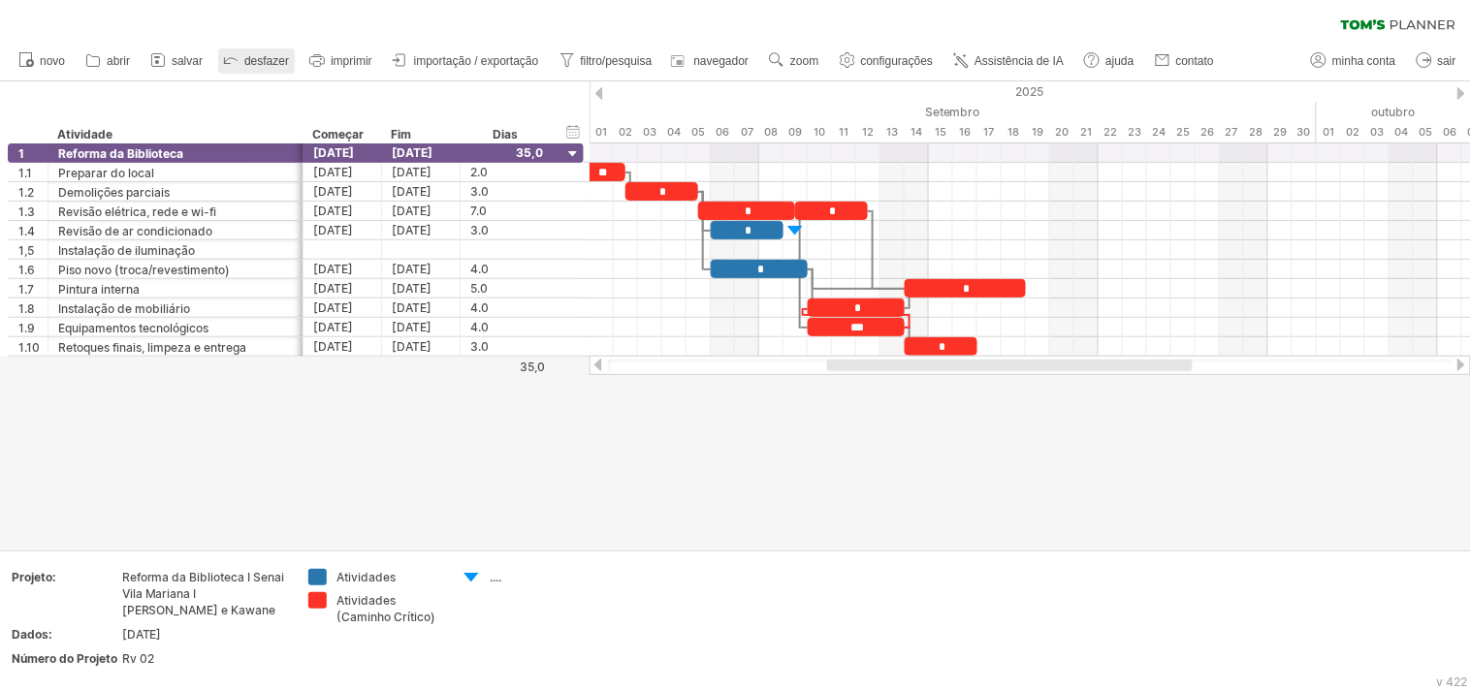
click at [245, 58] on font "desfazer" at bounding box center [266, 61] width 45 height 14
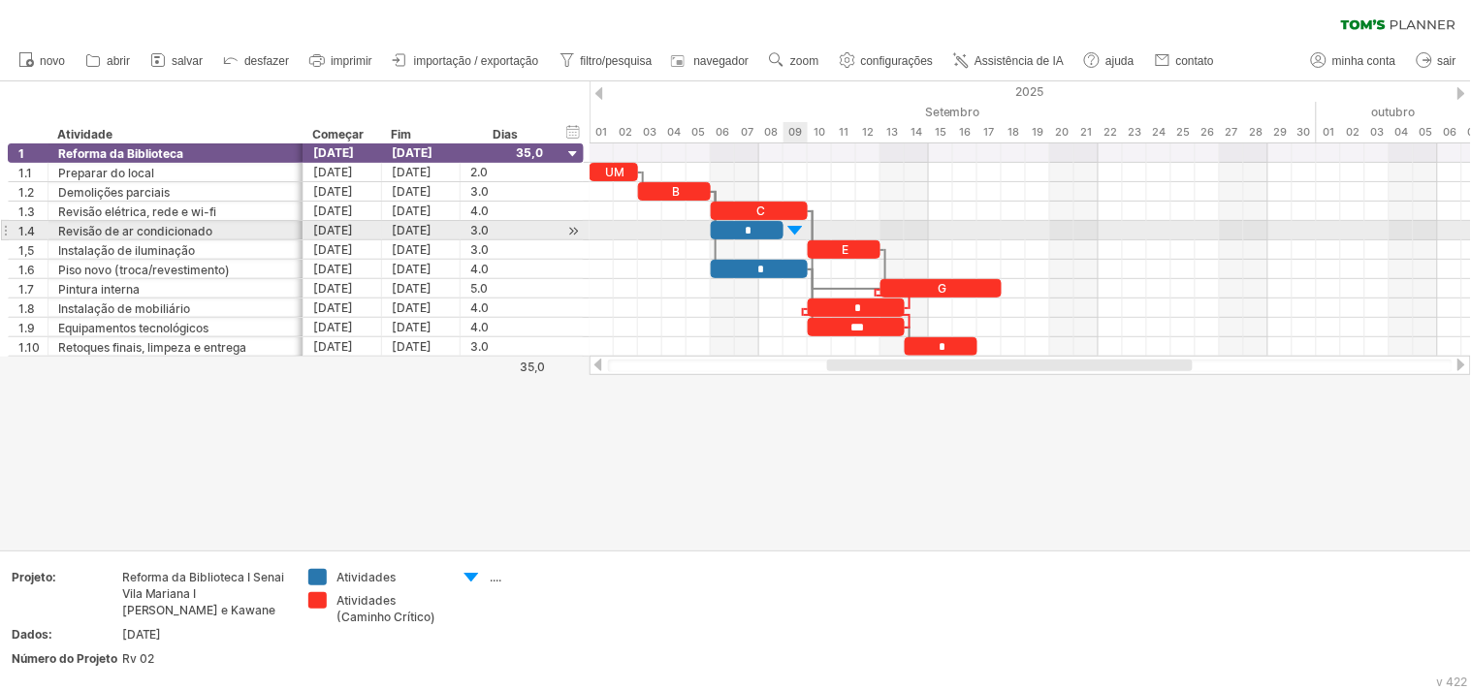
click at [790, 228] on div at bounding box center [794, 230] width 19 height 18
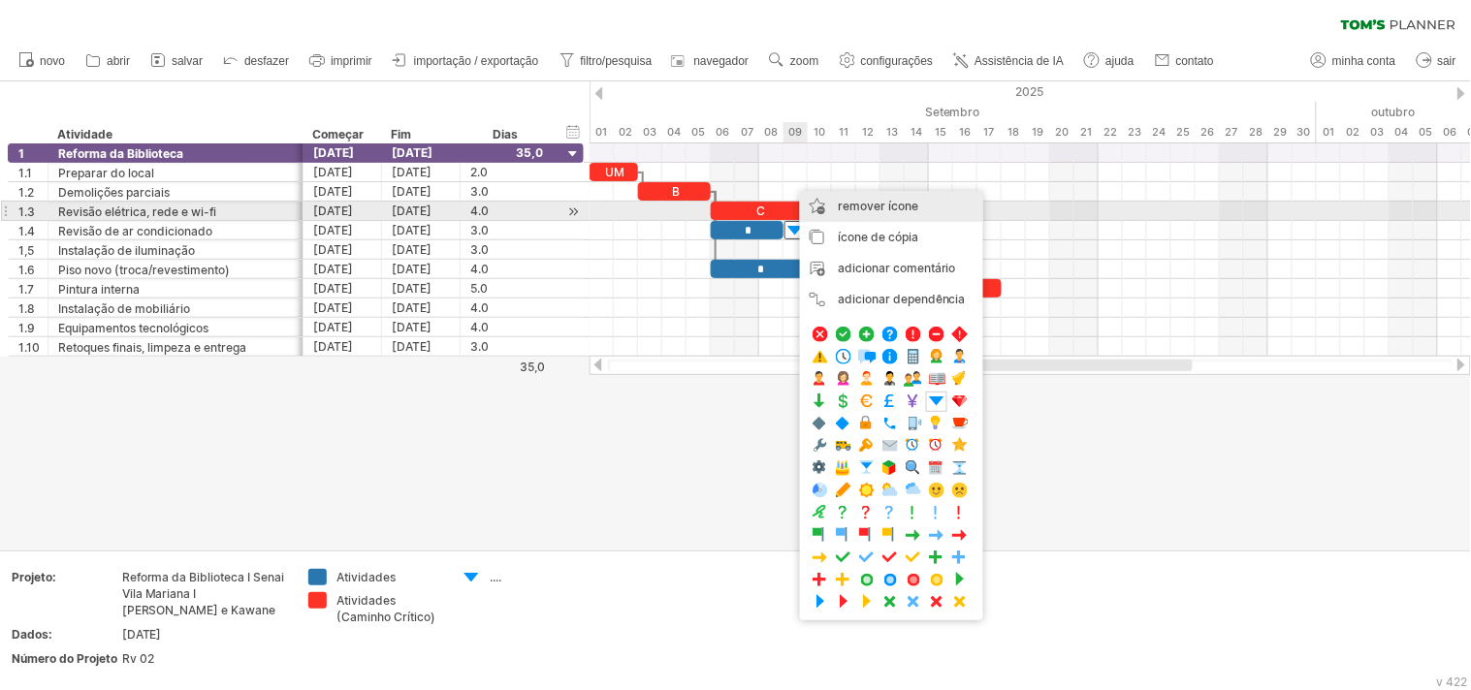
click at [874, 204] on font "remover ícone" at bounding box center [878, 206] width 80 height 15
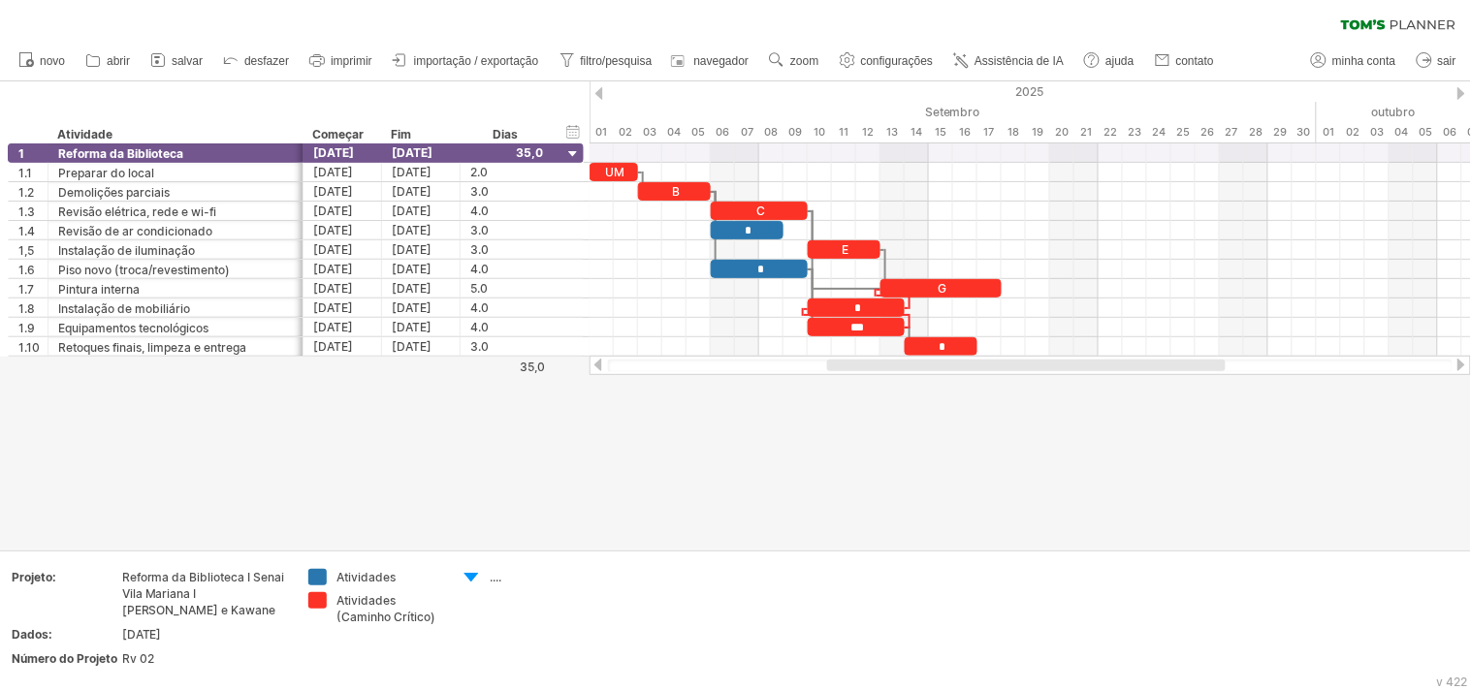
click at [864, 431] on div at bounding box center [735, 315] width 1471 height 468
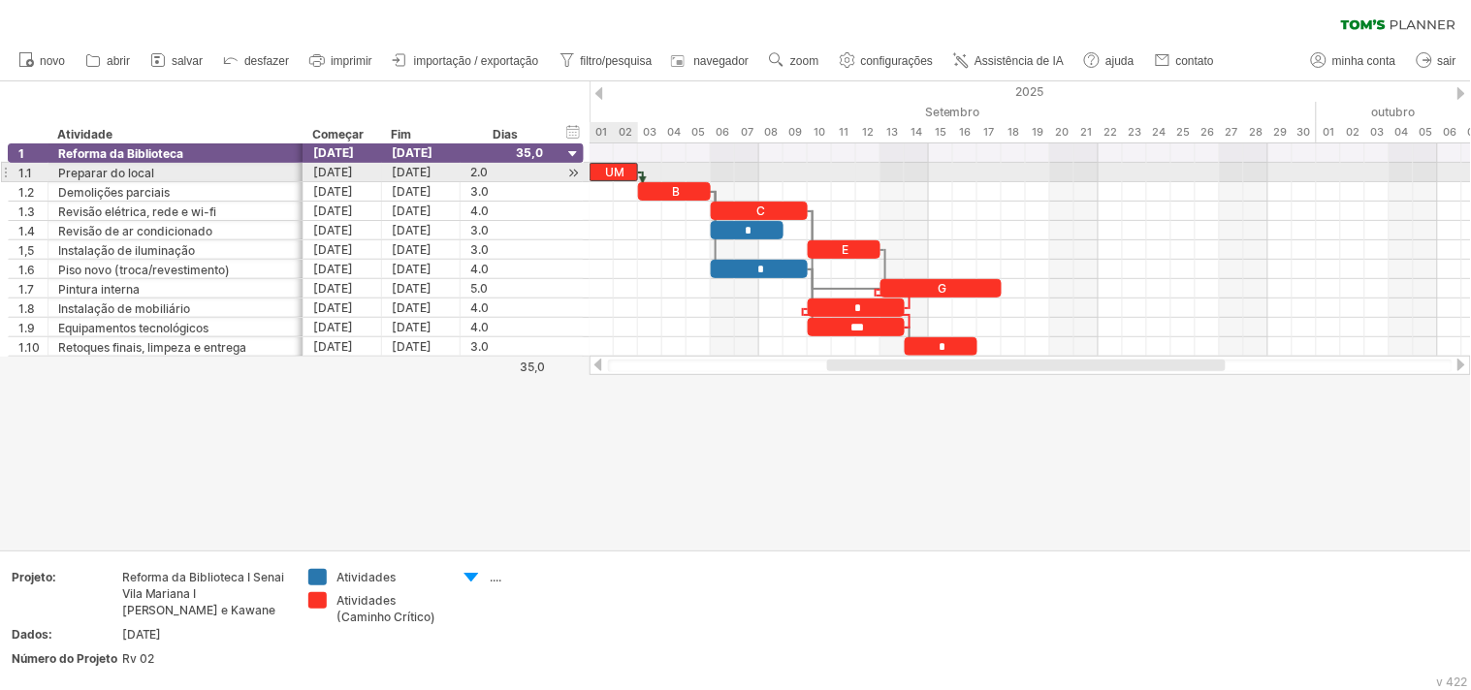
click at [617, 171] on font "UM" at bounding box center [615, 172] width 19 height 15
click at [616, 172] on font "UM" at bounding box center [615, 172] width 19 height 15
click at [616, 173] on font "UM" at bounding box center [615, 172] width 19 height 15
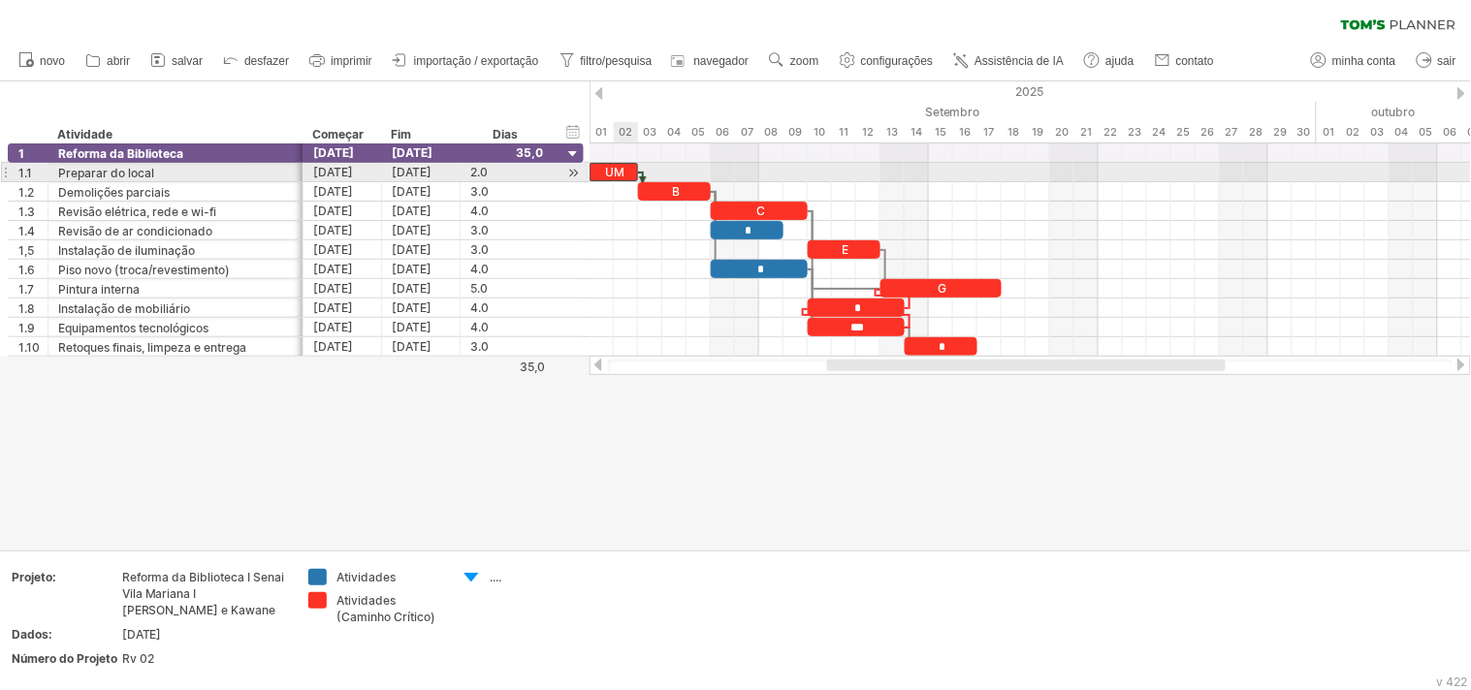
click at [638, 172] on span at bounding box center [638, 172] width 8 height 18
click at [620, 172] on font "UM" at bounding box center [615, 172] width 19 height 15
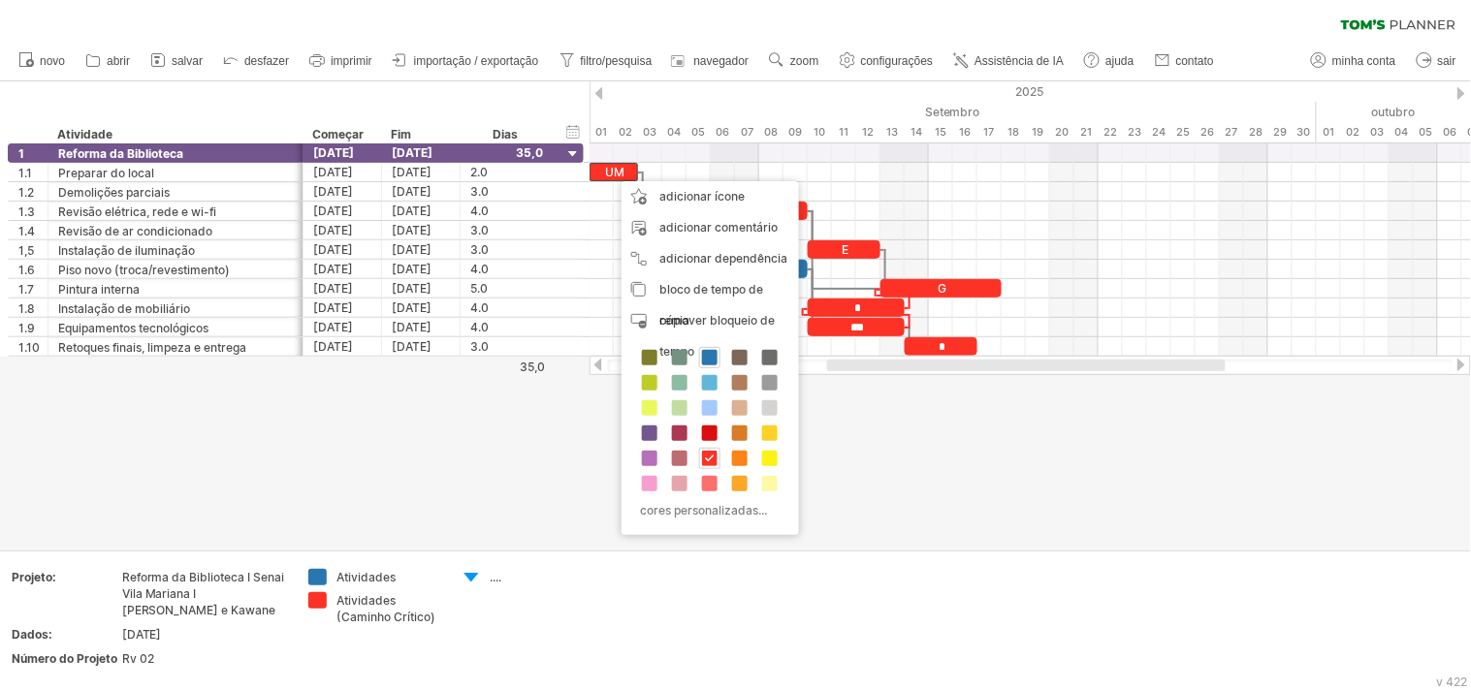
click at [919, 433] on div at bounding box center [735, 315] width 1471 height 468
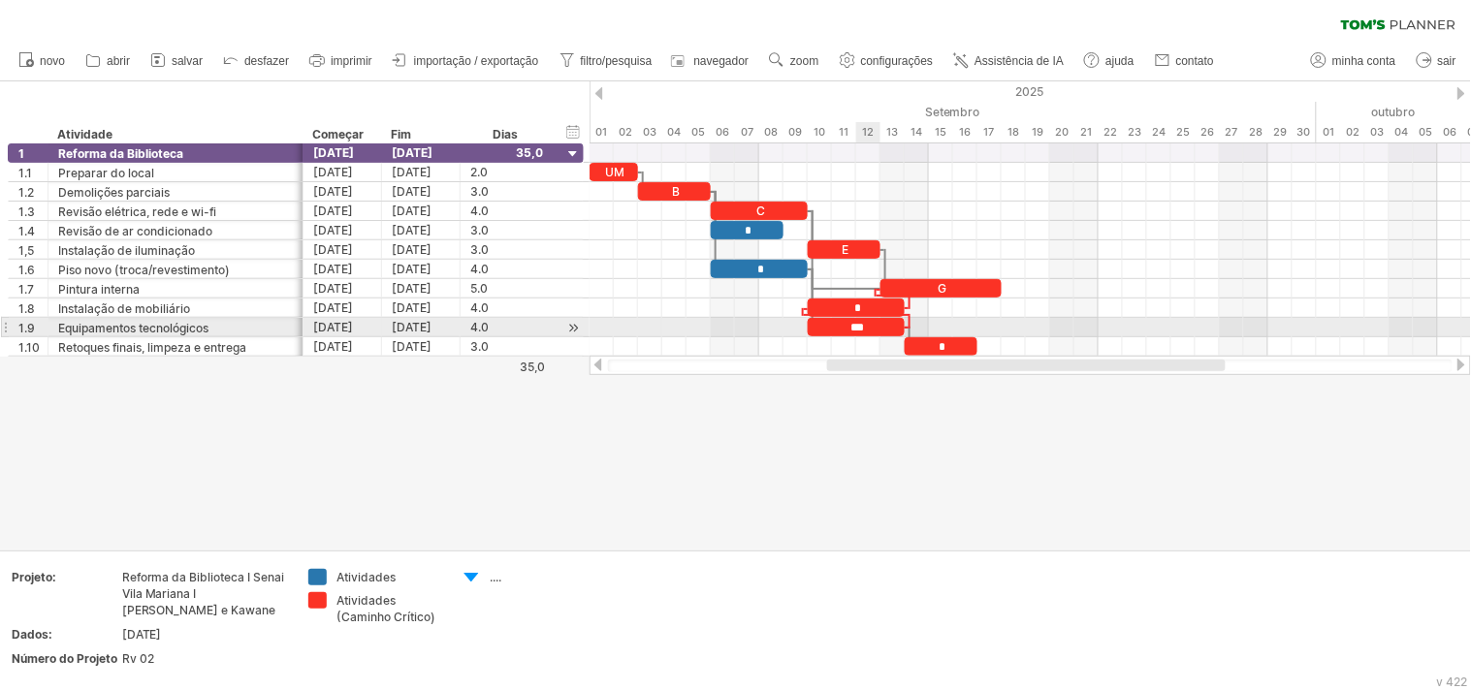
click at [860, 325] on font "***" at bounding box center [858, 328] width 14 height 12
click at [860, 330] on font "***" at bounding box center [858, 328] width 14 height 12
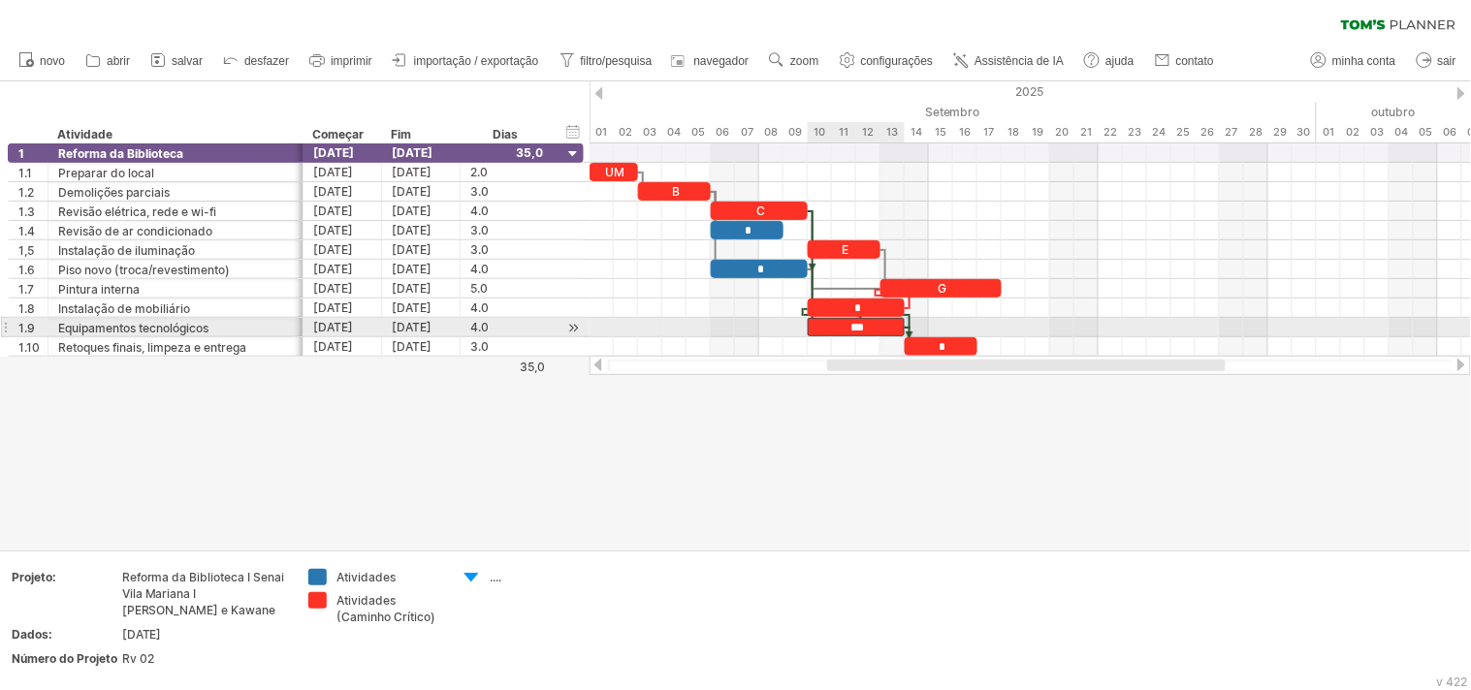
click at [875, 331] on div "***" at bounding box center [856, 327] width 97 height 18
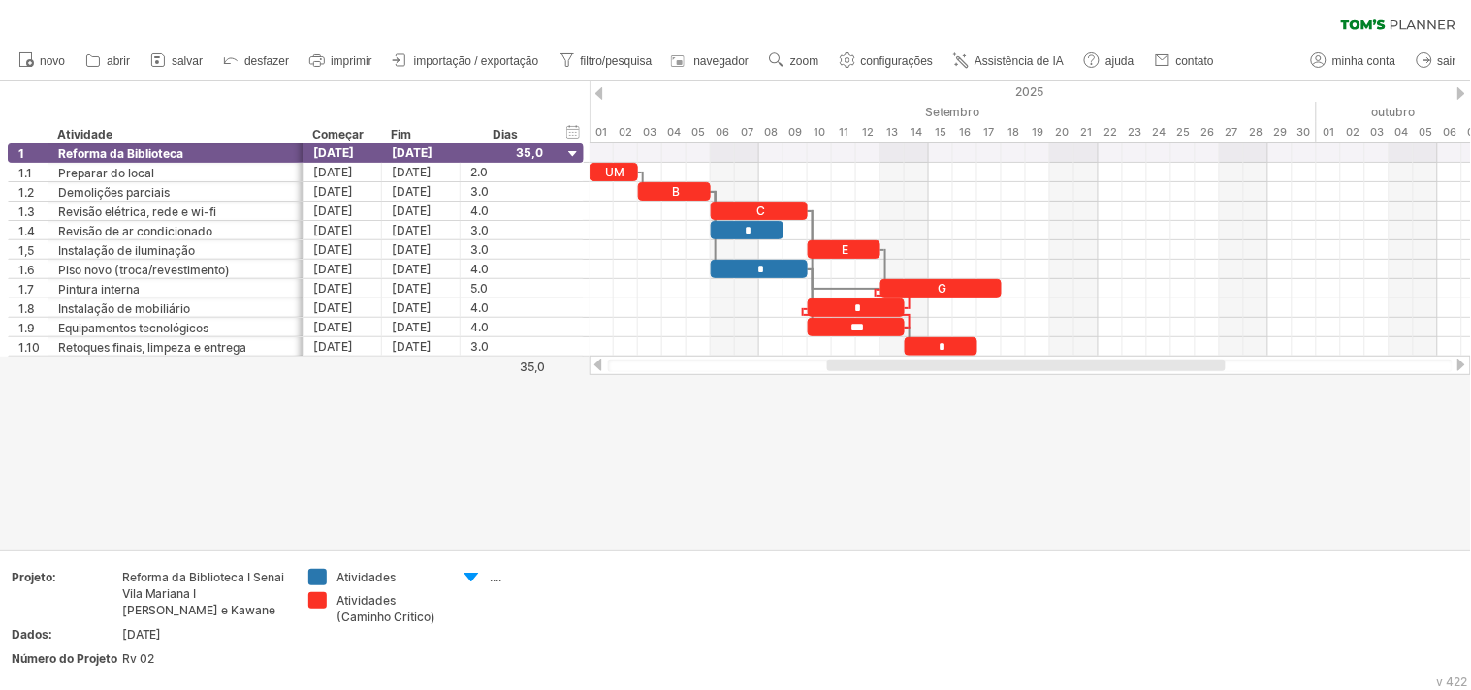
click at [866, 430] on div at bounding box center [735, 315] width 1471 height 468
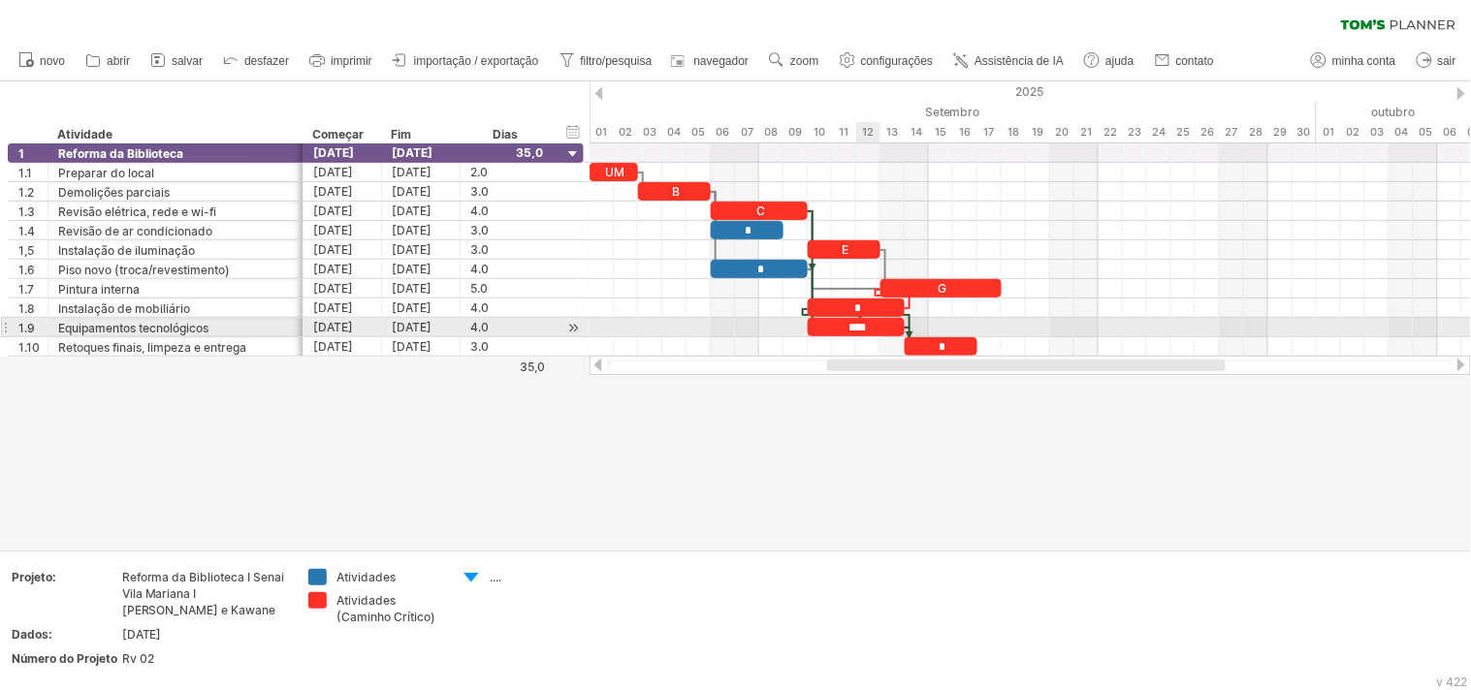
click at [866, 324] on font "****" at bounding box center [857, 328] width 17 height 12
click at [860, 327] on font "****" at bounding box center [857, 328] width 17 height 12
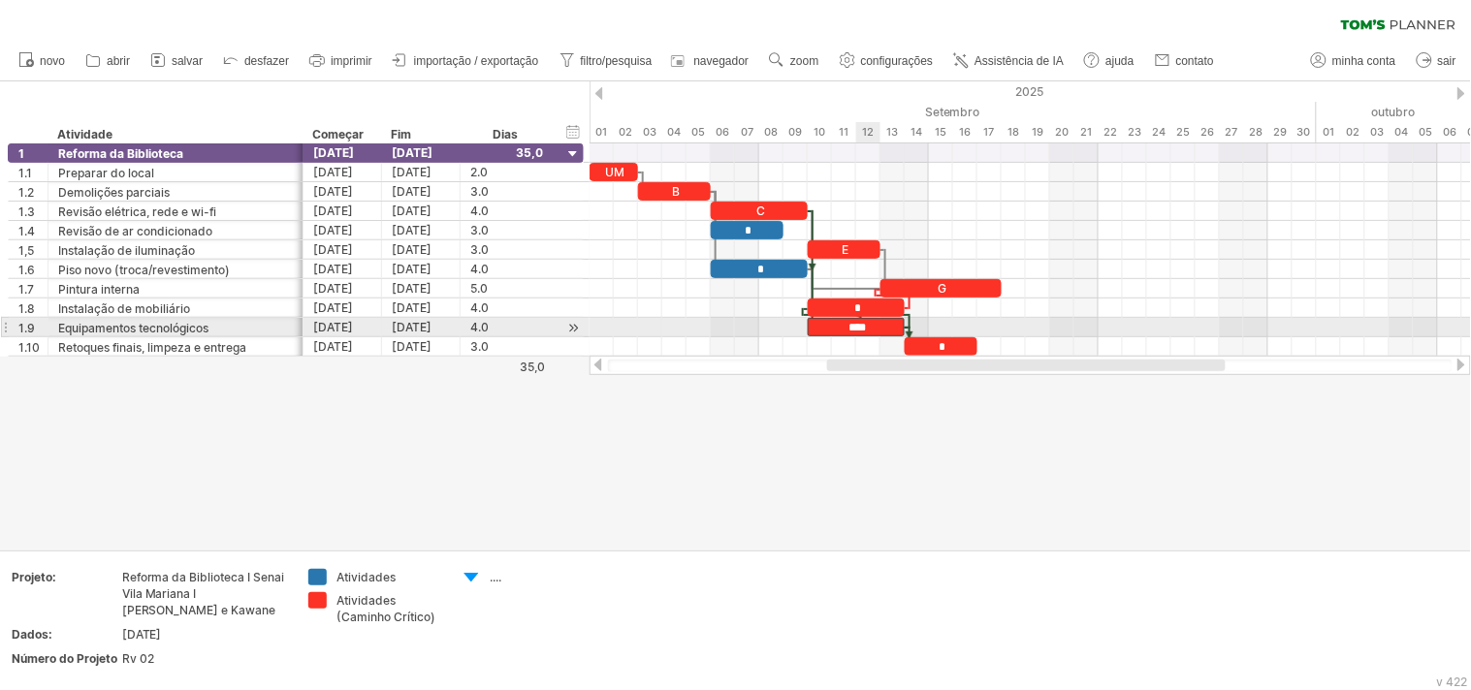
click at [860, 327] on font "****" at bounding box center [857, 328] width 17 height 12
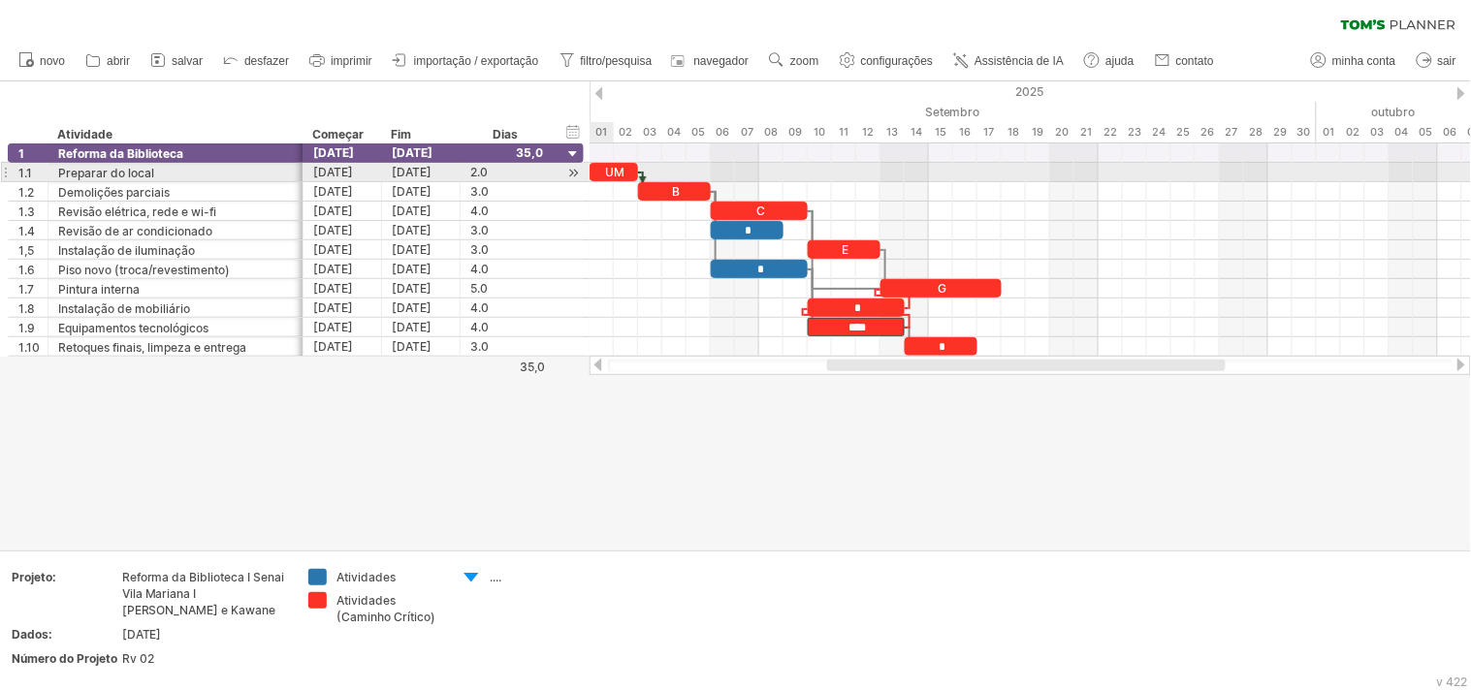
click at [608, 169] on font "UM" at bounding box center [615, 172] width 19 height 15
click at [618, 172] on font "UM" at bounding box center [615, 172] width 19 height 15
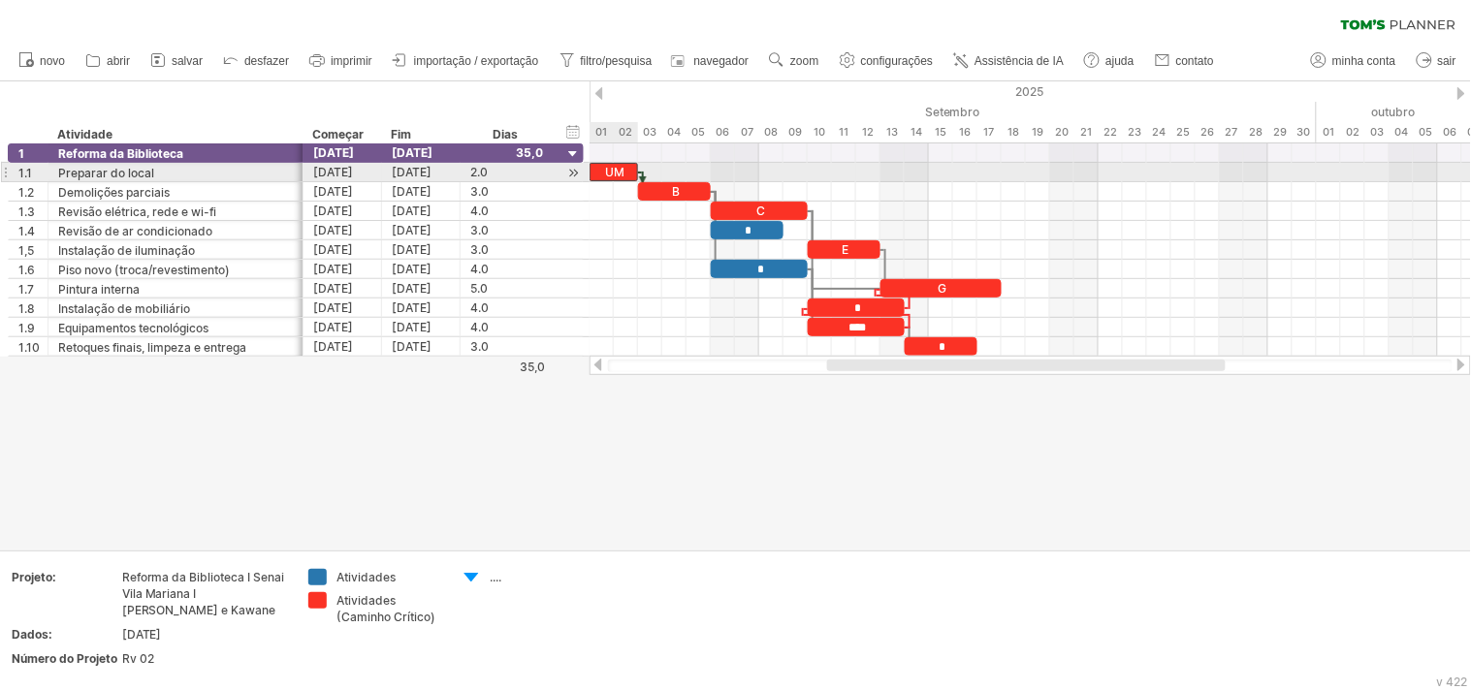
click at [618, 172] on font "UM" at bounding box center [615, 172] width 19 height 15
click at [619, 172] on font "UM" at bounding box center [615, 172] width 19 height 15
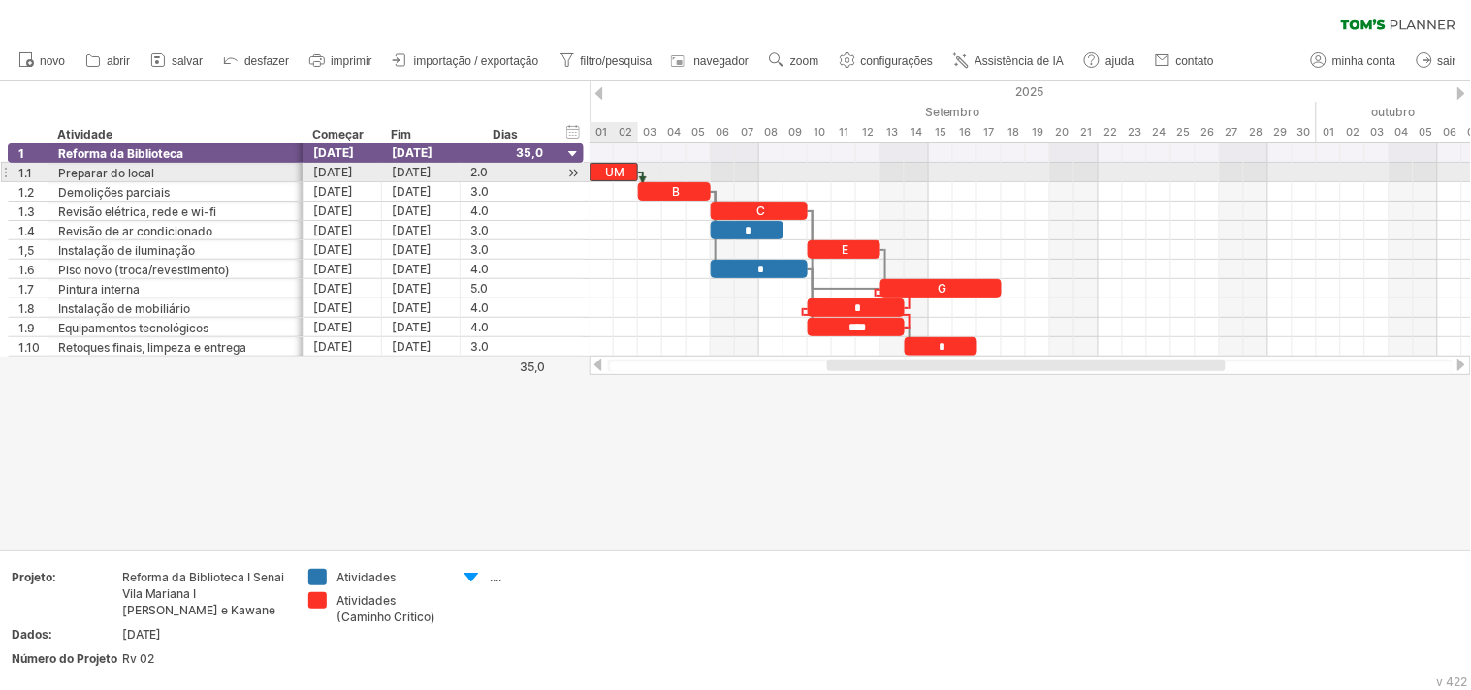
click at [620, 172] on font "UM" at bounding box center [615, 172] width 19 height 15
click at [612, 171] on font "UM" at bounding box center [615, 172] width 19 height 15
click at [612, 169] on font "UM" at bounding box center [615, 172] width 19 height 15
click at [618, 170] on font "UM" at bounding box center [615, 172] width 19 height 15
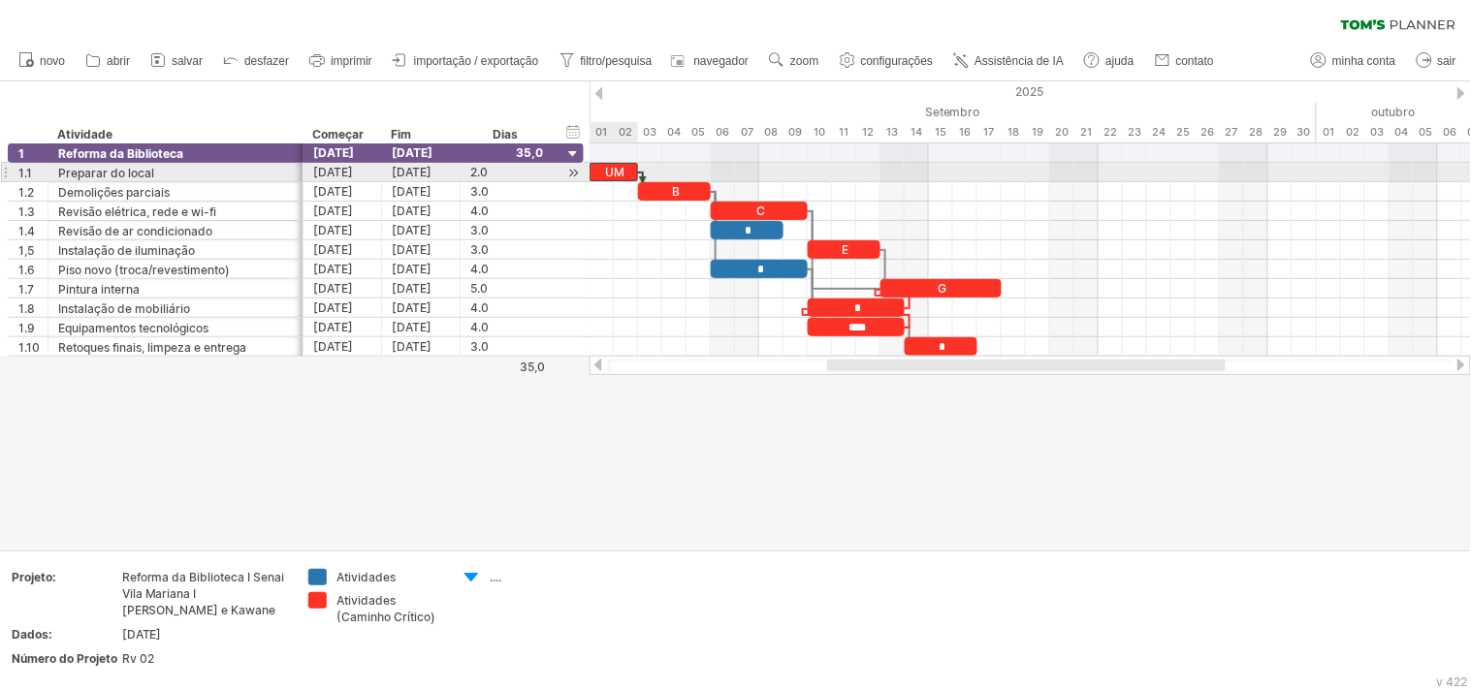
click at [622, 168] on font "UM" at bounding box center [615, 172] width 19 height 15
click at [628, 170] on div "UM" at bounding box center [613, 172] width 48 height 18
click at [628, 170] on div "**" at bounding box center [613, 172] width 48 height 18
click at [630, 170] on div "**" at bounding box center [613, 172] width 48 height 18
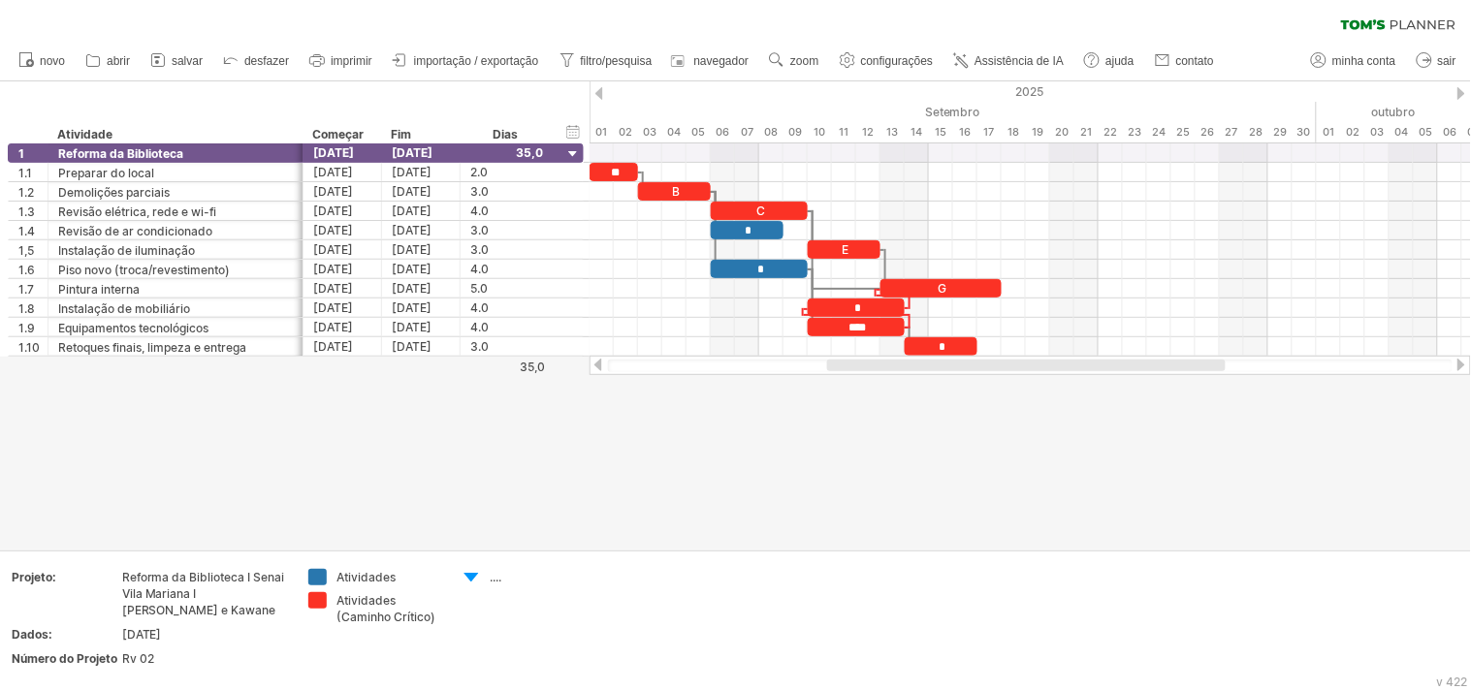
click at [916, 446] on div at bounding box center [735, 315] width 1471 height 468
click at [606, 163] on div "***" at bounding box center [613, 172] width 48 height 18
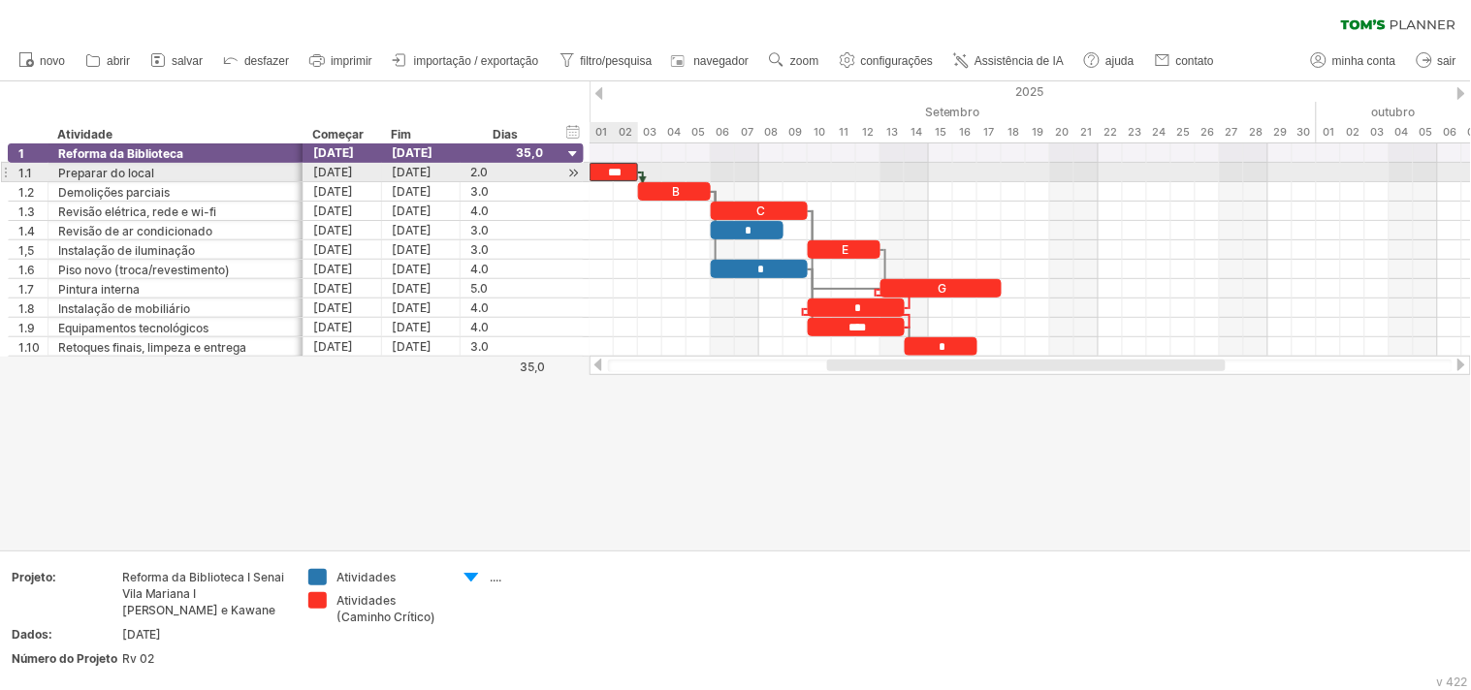
click at [621, 170] on div "***" at bounding box center [613, 172] width 48 height 18
click at [621, 170] on font "***" at bounding box center [616, 173] width 14 height 12
click at [611, 170] on font "***" at bounding box center [616, 173] width 14 height 12
click at [615, 173] on font "***" at bounding box center [616, 173] width 14 height 12
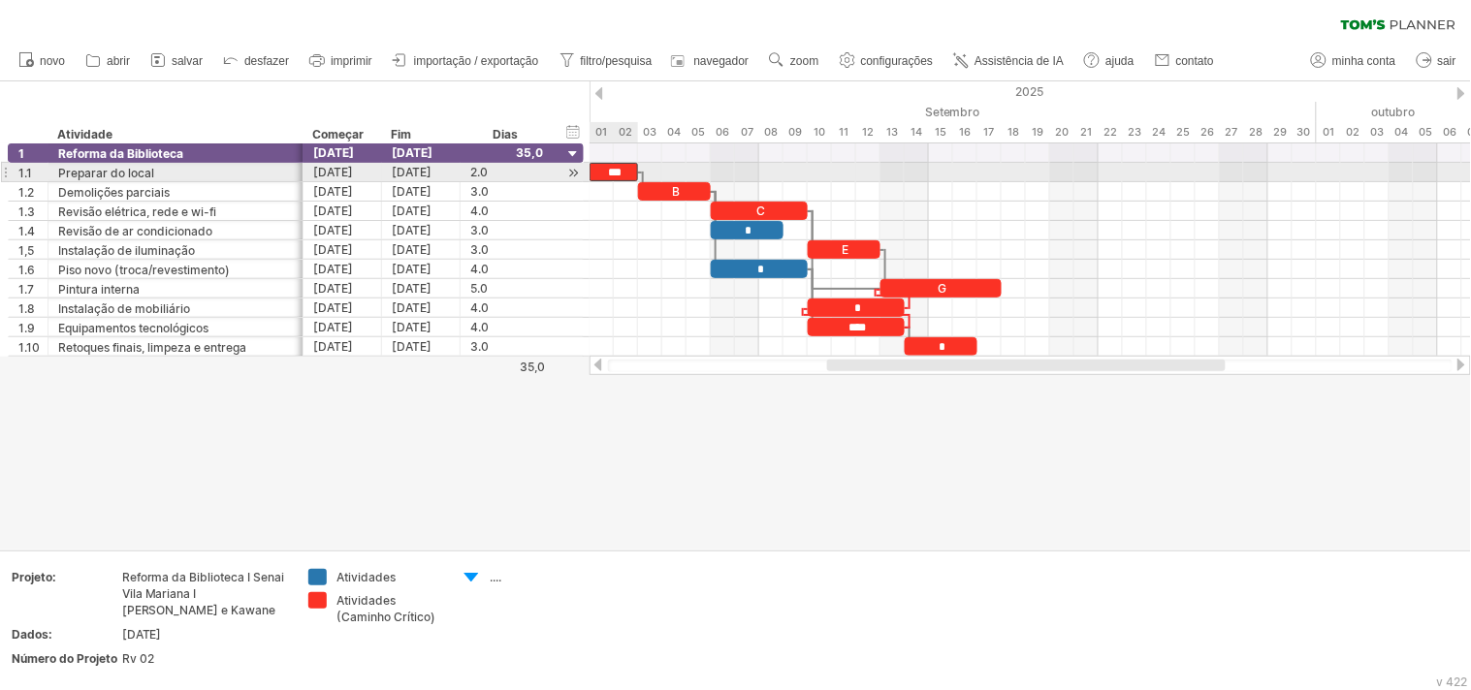
click at [615, 173] on font "***" at bounding box center [616, 173] width 14 height 12
click at [616, 173] on font "***" at bounding box center [616, 173] width 14 height 12
click at [622, 172] on font "***" at bounding box center [616, 173] width 14 height 12
click at [622, 170] on font "***" at bounding box center [616, 173] width 14 height 12
click at [627, 169] on div "***" at bounding box center [613, 172] width 48 height 18
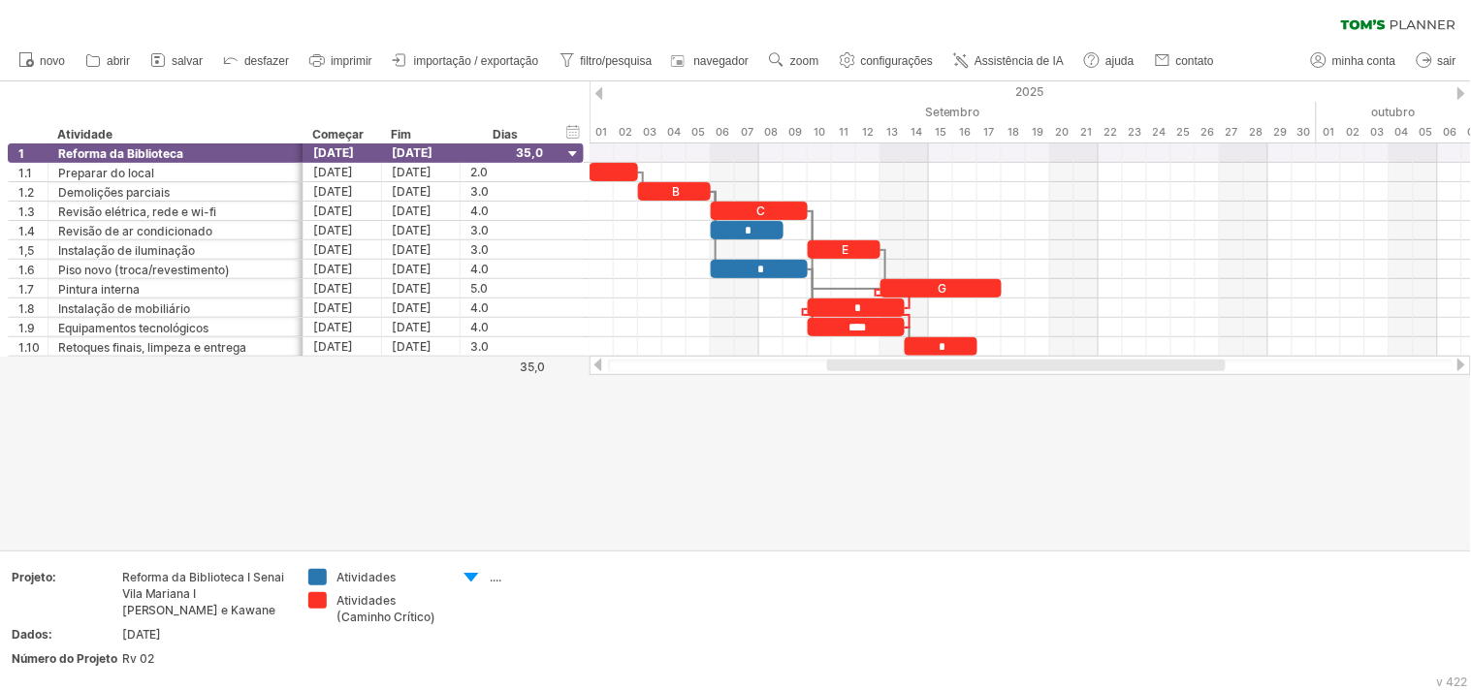
click at [943, 431] on div at bounding box center [735, 315] width 1471 height 468
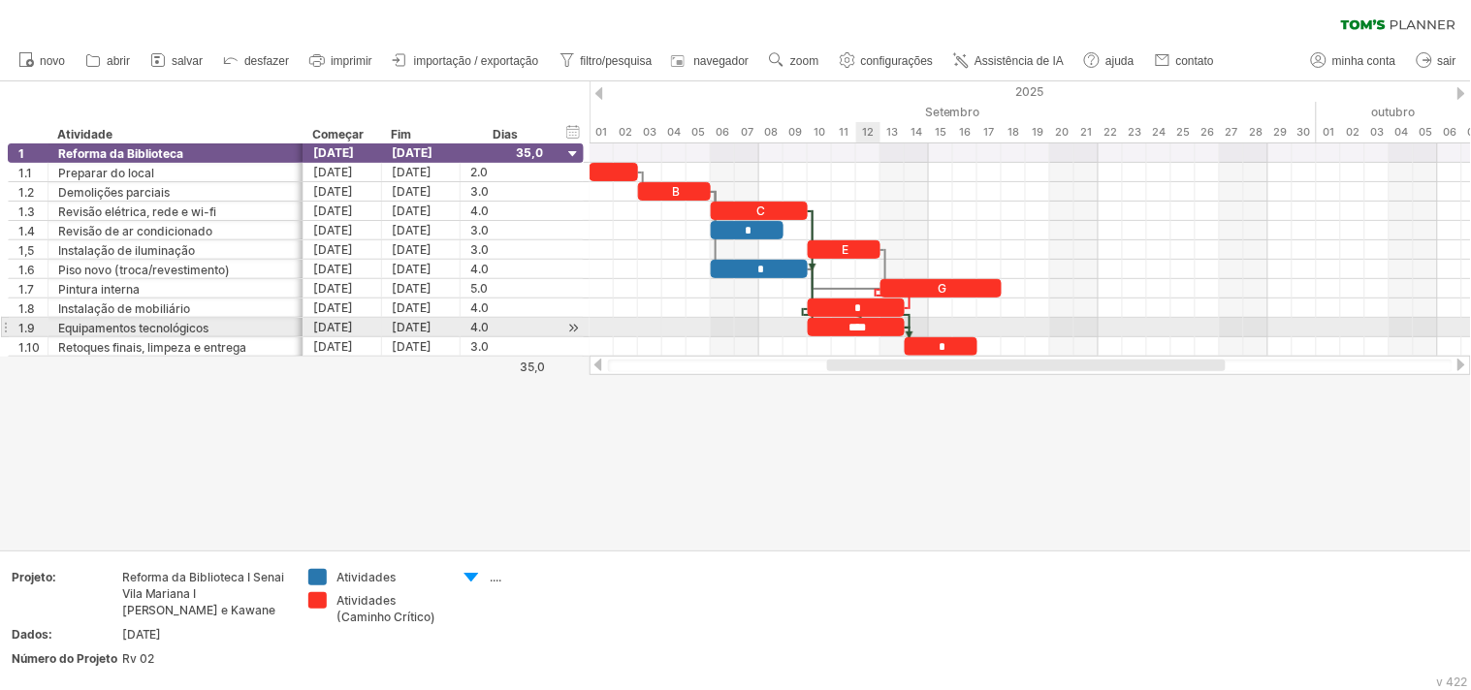
click at [866, 322] on font "****" at bounding box center [857, 328] width 17 height 12
click at [867, 326] on font "****" at bounding box center [857, 328] width 17 height 12
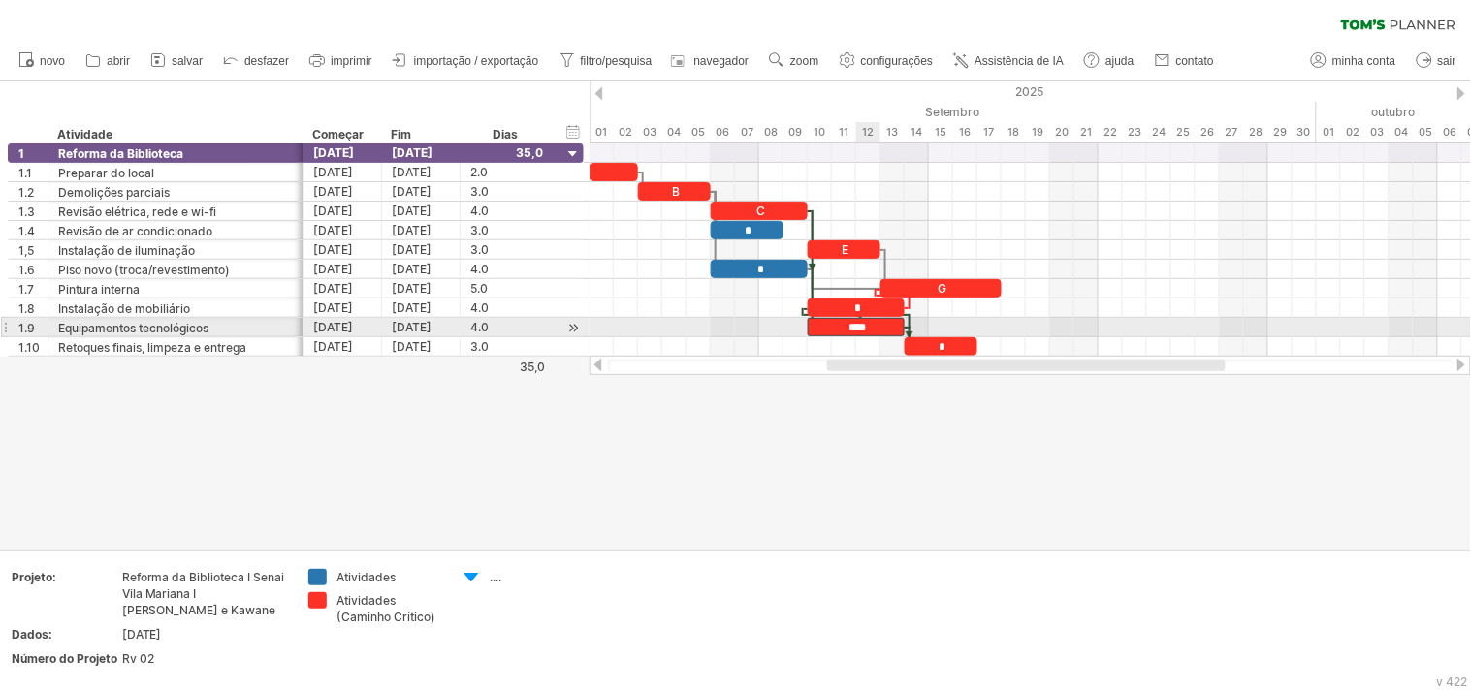
click at [856, 326] on font "****" at bounding box center [857, 328] width 17 height 12
click at [849, 327] on font "****" at bounding box center [857, 328] width 17 height 12
click at [850, 330] on font "****" at bounding box center [857, 328] width 17 height 12
click at [863, 330] on font "****" at bounding box center [857, 328] width 17 height 12
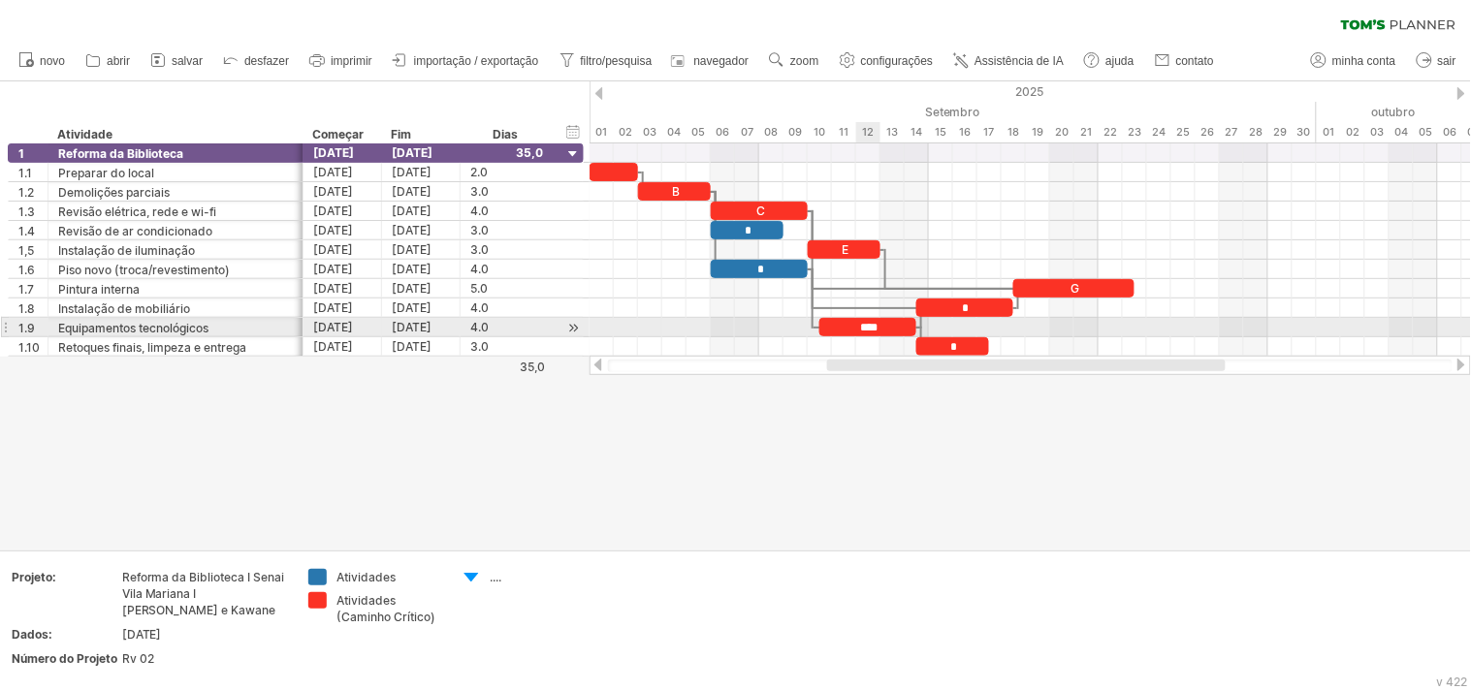
click at [863, 328] on font "****" at bounding box center [869, 328] width 17 height 12
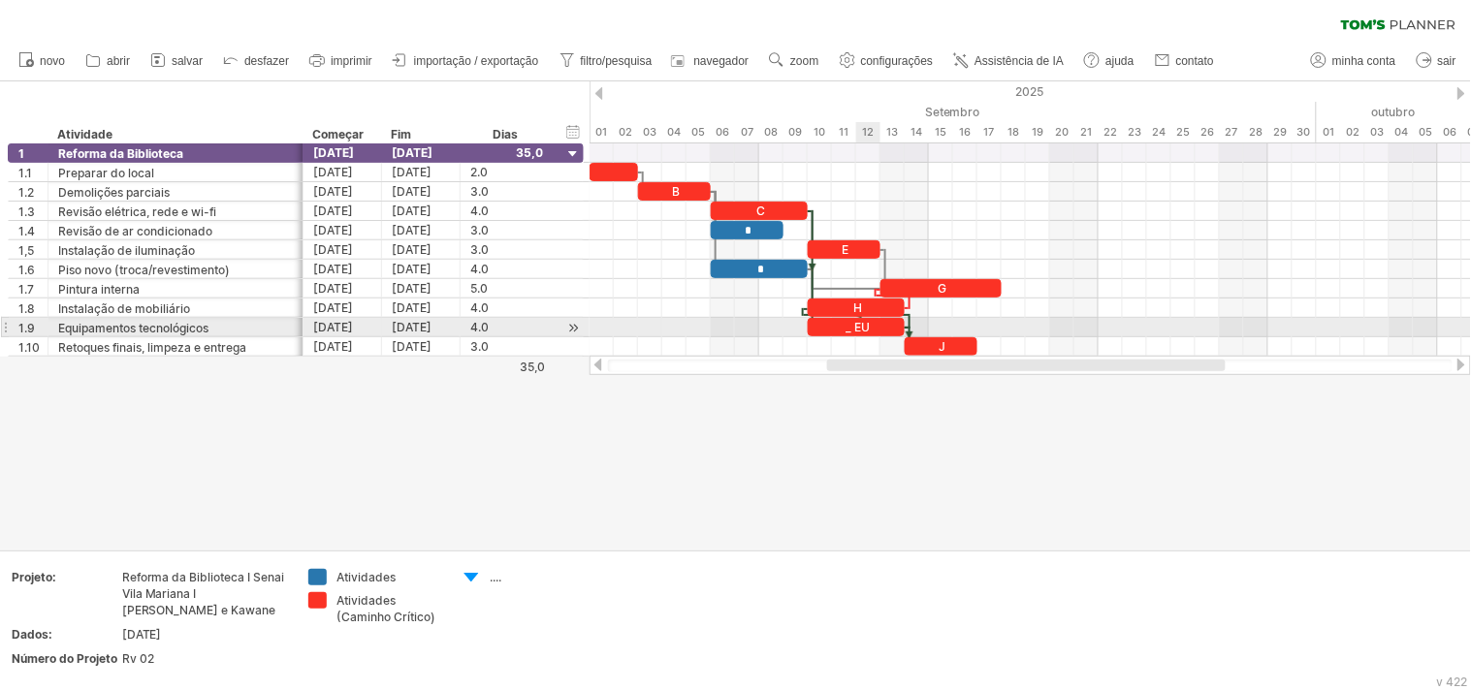
click at [863, 324] on font "_ EU" at bounding box center [857, 327] width 24 height 15
click at [863, 325] on font "_ EU" at bounding box center [857, 327] width 24 height 15
click at [863, 326] on font "_ EU" at bounding box center [857, 327] width 24 height 15
click at [870, 330] on div "_ EU" at bounding box center [856, 327] width 97 height 18
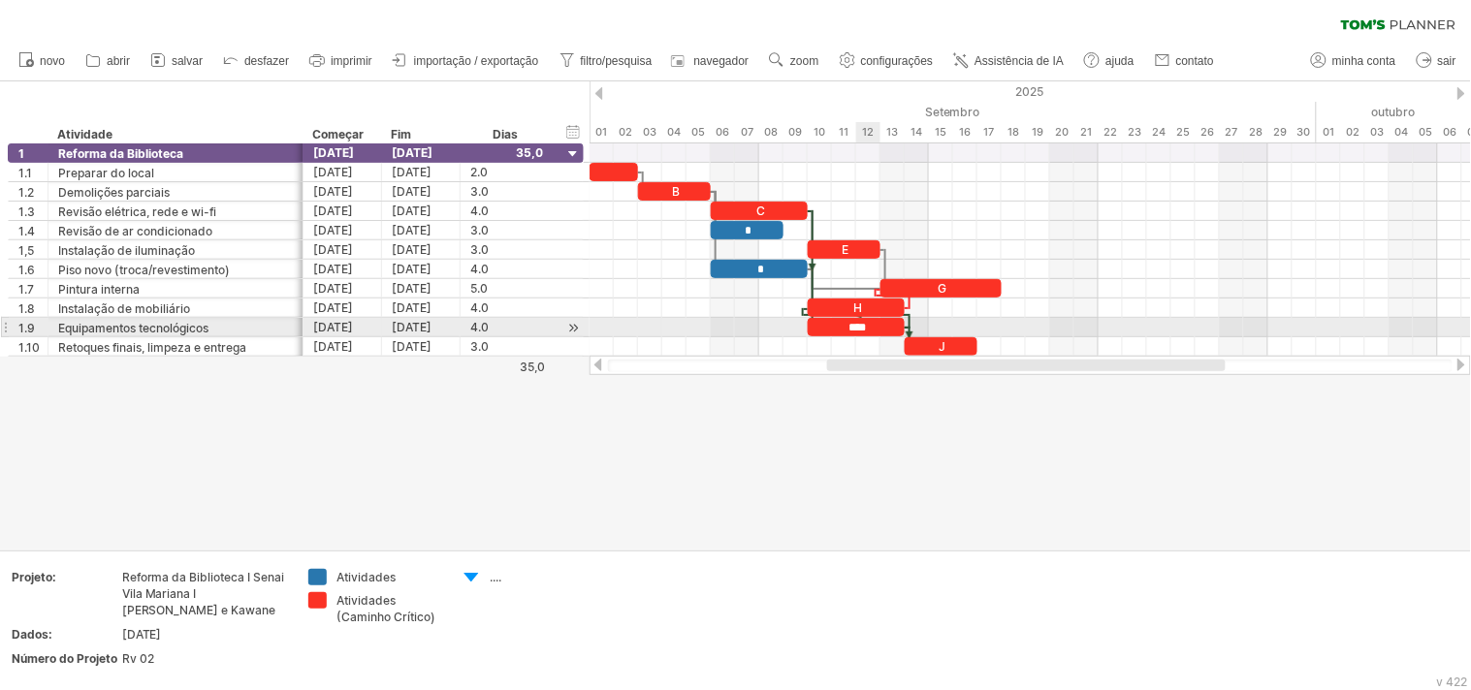
click at [859, 328] on font "****" at bounding box center [857, 328] width 17 height 12
click at [867, 318] on div "****" at bounding box center [856, 327] width 97 height 18
click at [873, 327] on div "****" at bounding box center [856, 327] width 97 height 18
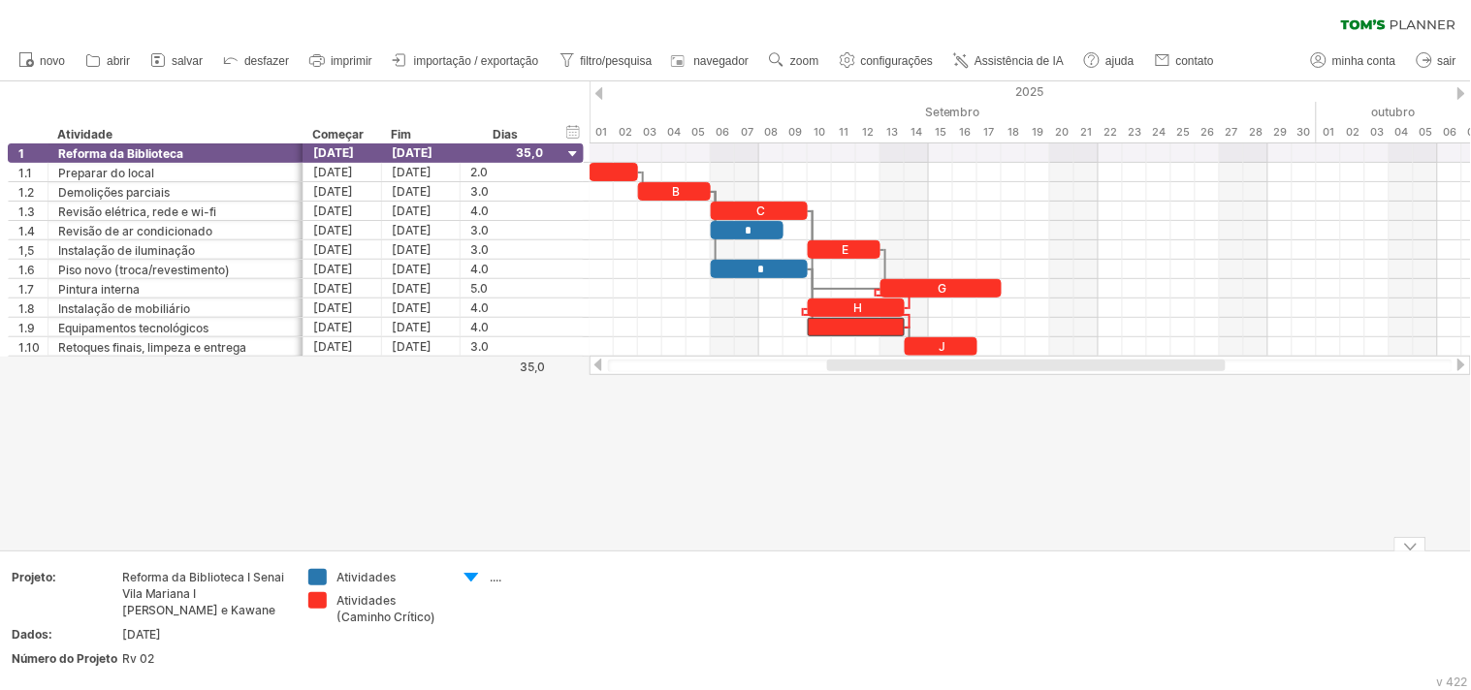
click at [952, 522] on div at bounding box center [735, 315] width 1471 height 468
click at [656, 488] on div at bounding box center [735, 315] width 1471 height 468
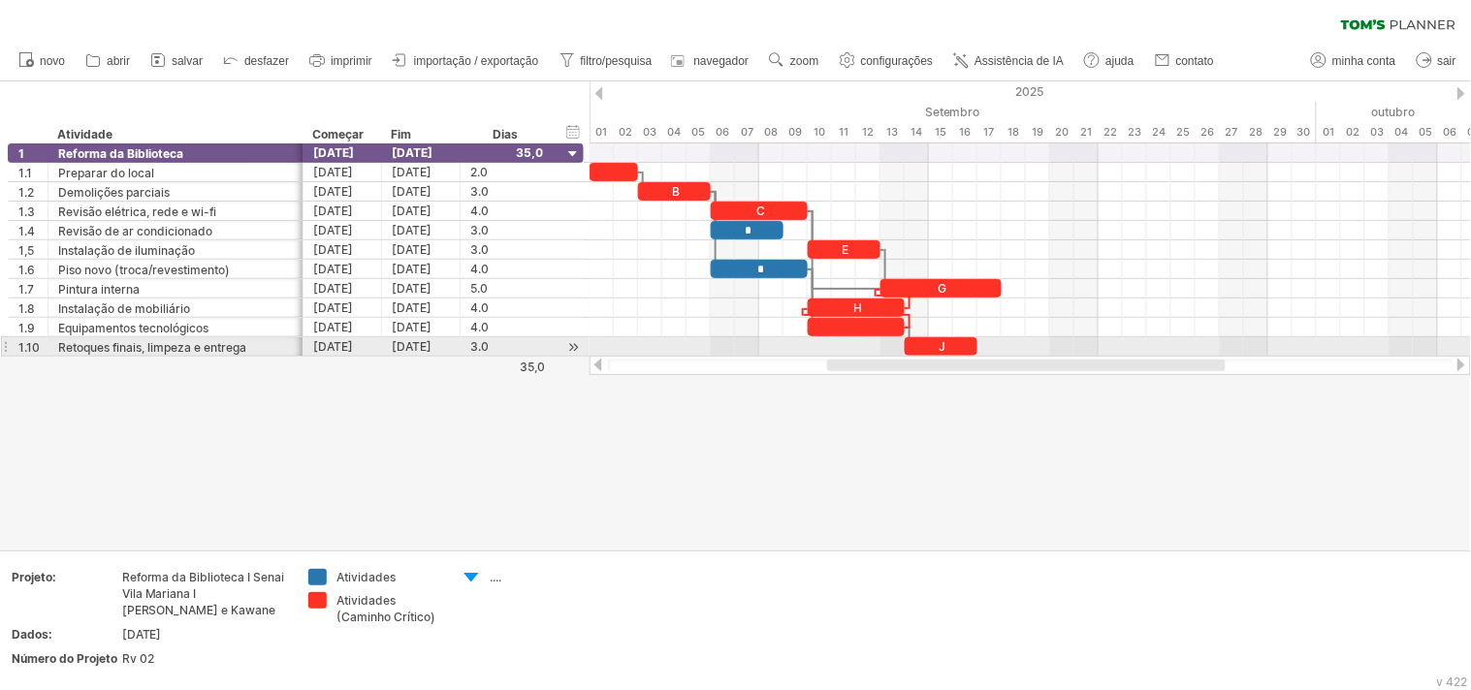
click at [869, 356] on div at bounding box center [1029, 365] width 881 height 19
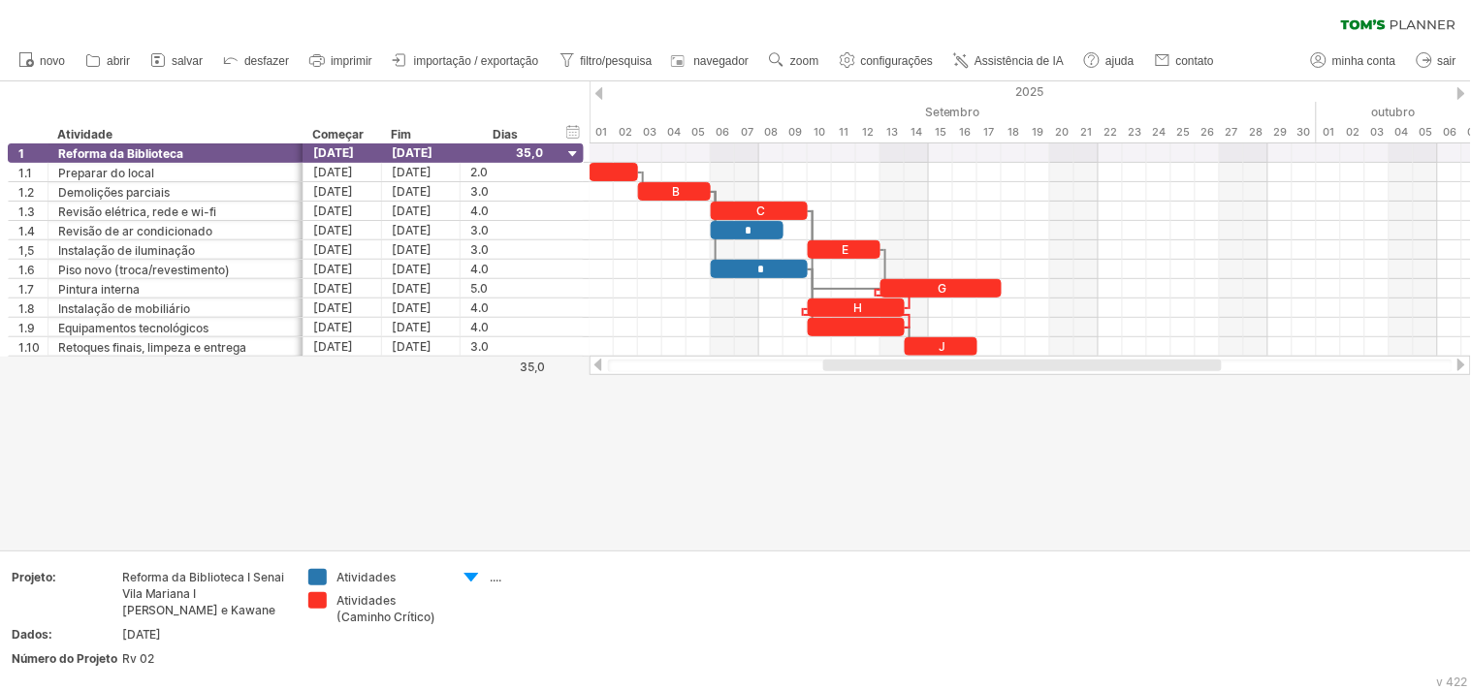
click at [876, 365] on div at bounding box center [1022, 366] width 398 height 12
click at [94, 541] on div at bounding box center [735, 315] width 1471 height 468
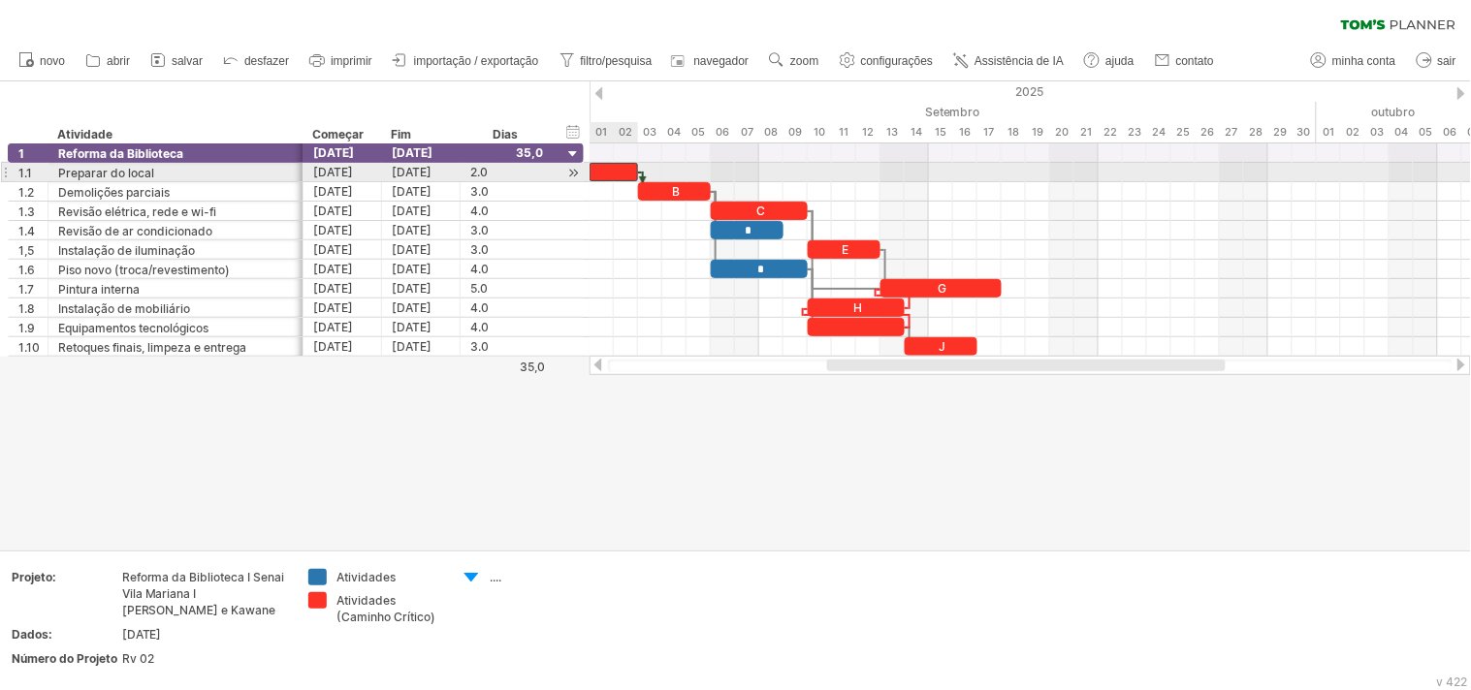
click at [613, 175] on div at bounding box center [613, 172] width 48 height 18
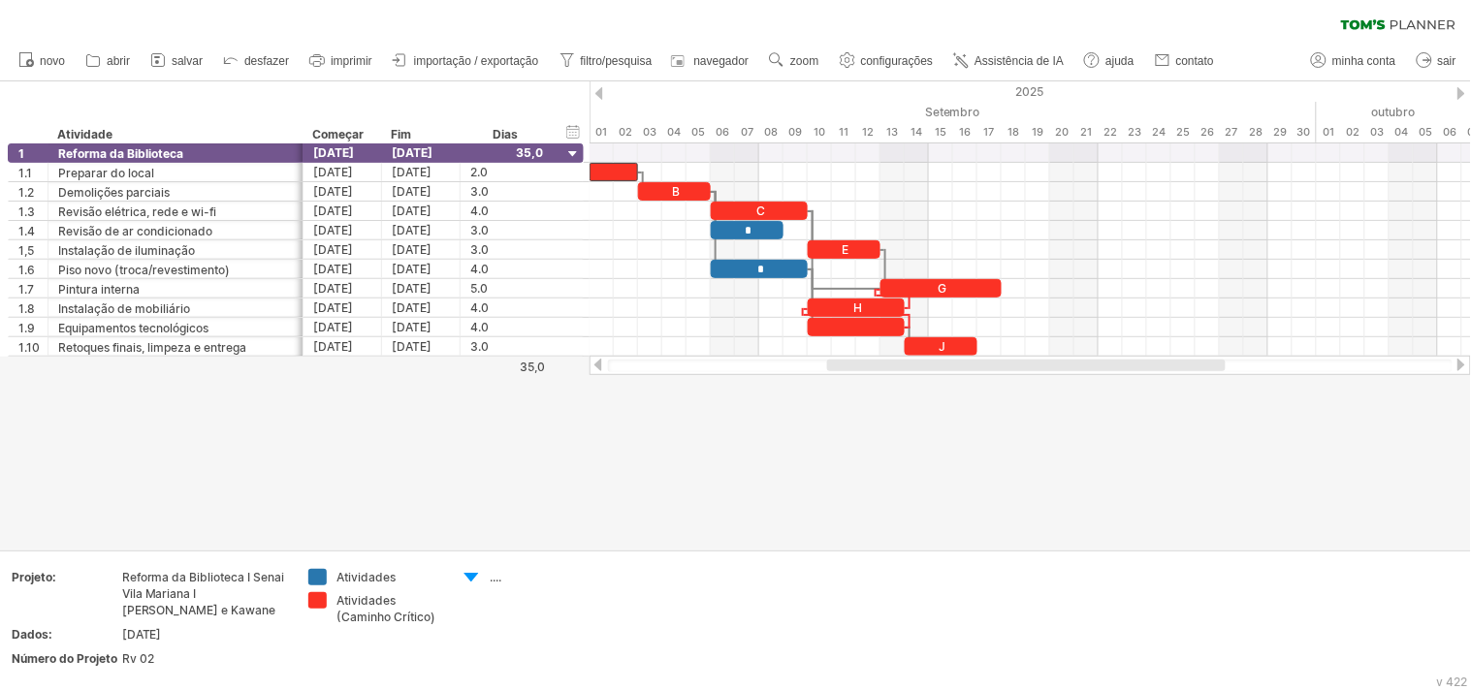
click at [875, 475] on div at bounding box center [735, 315] width 1471 height 468
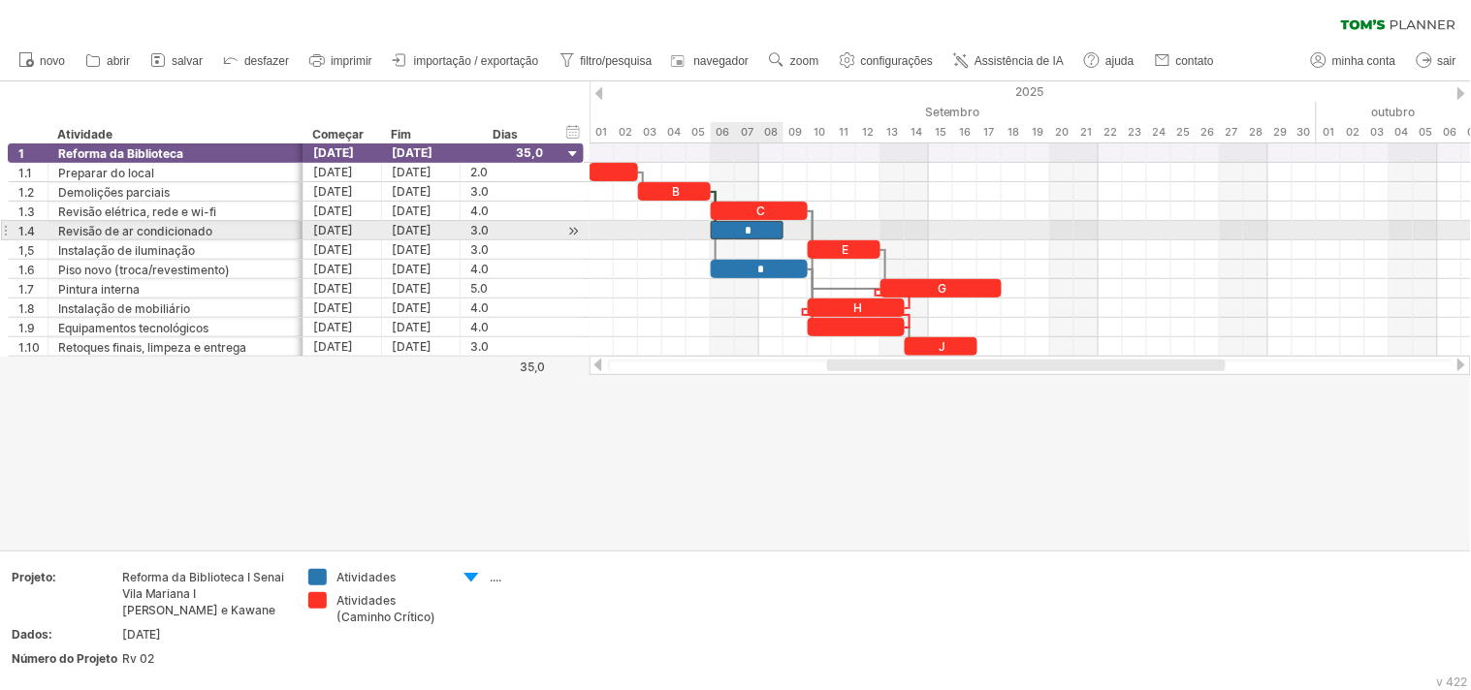
click at [777, 235] on div "*" at bounding box center [747, 230] width 73 height 18
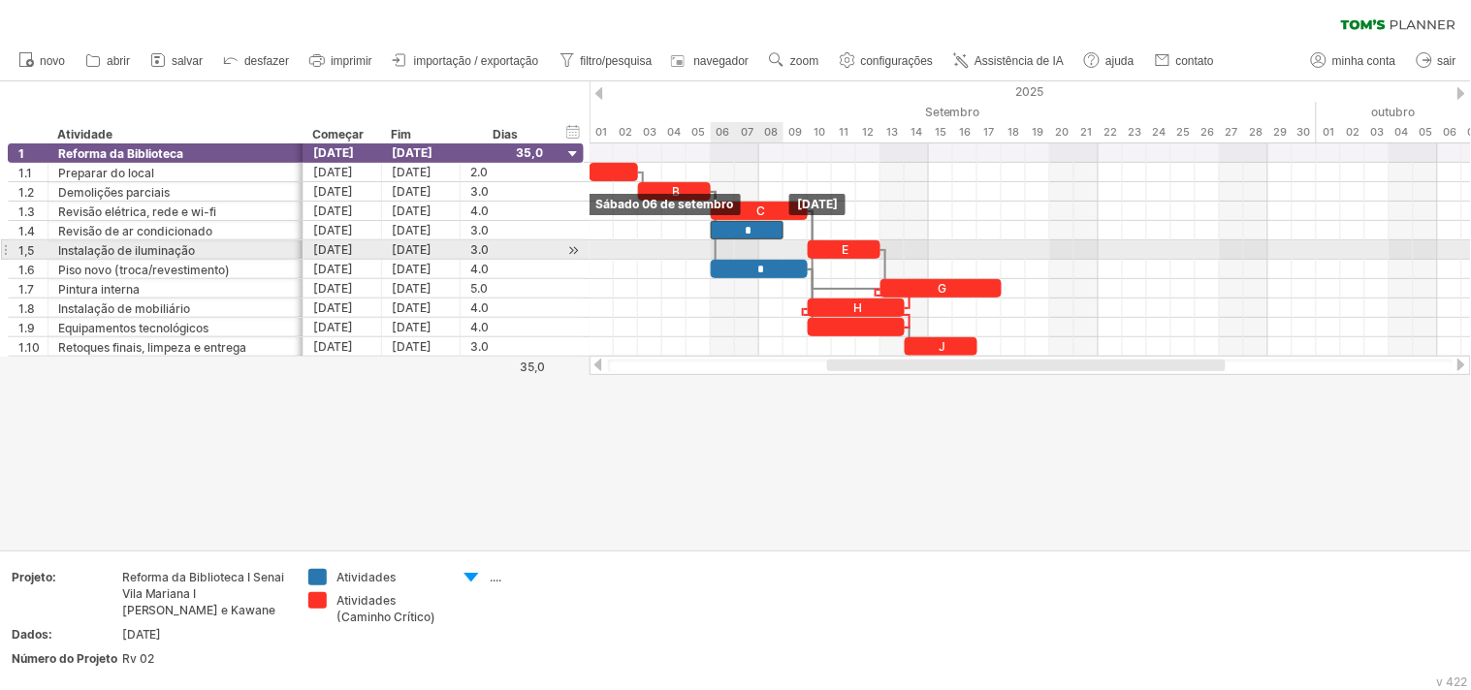
click at [771, 242] on div "B C * E * G H J [DATE] [DATE]" at bounding box center [1029, 249] width 881 height 213
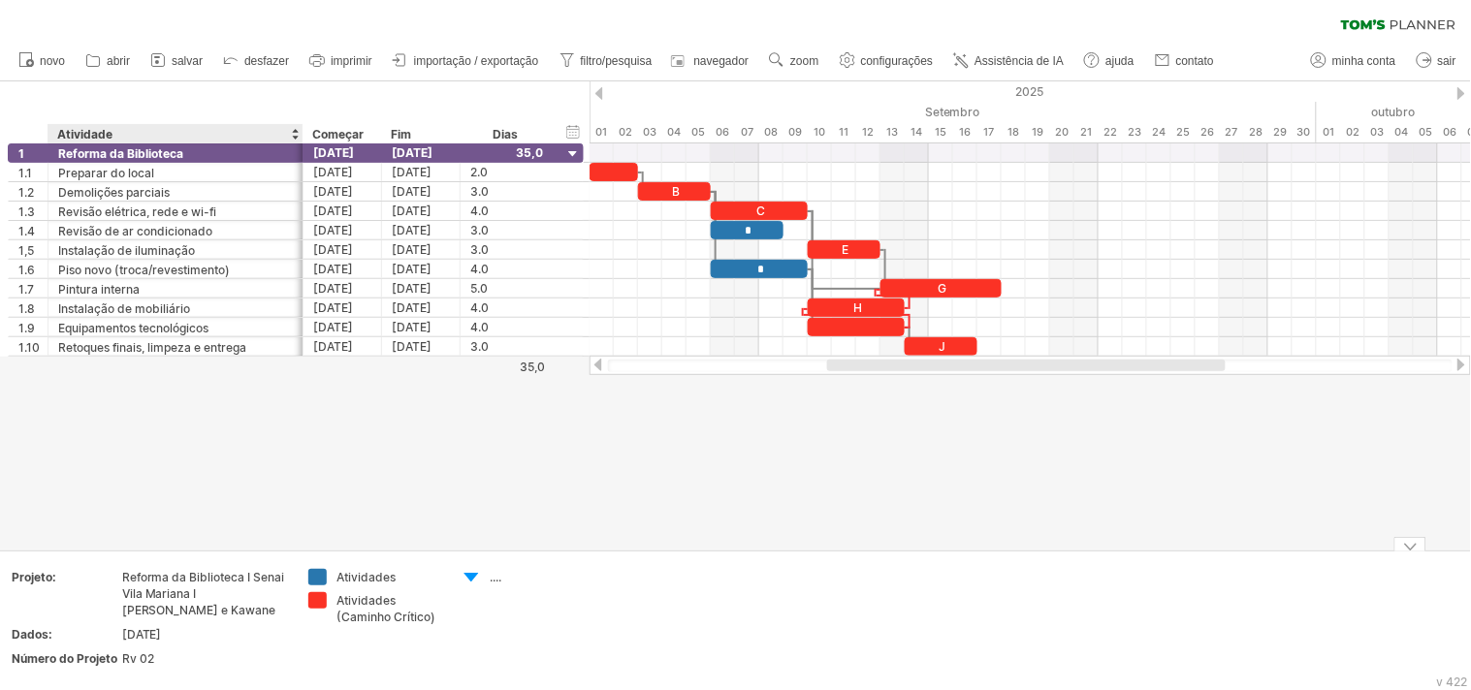
click at [133, 468] on div at bounding box center [735, 315] width 1471 height 468
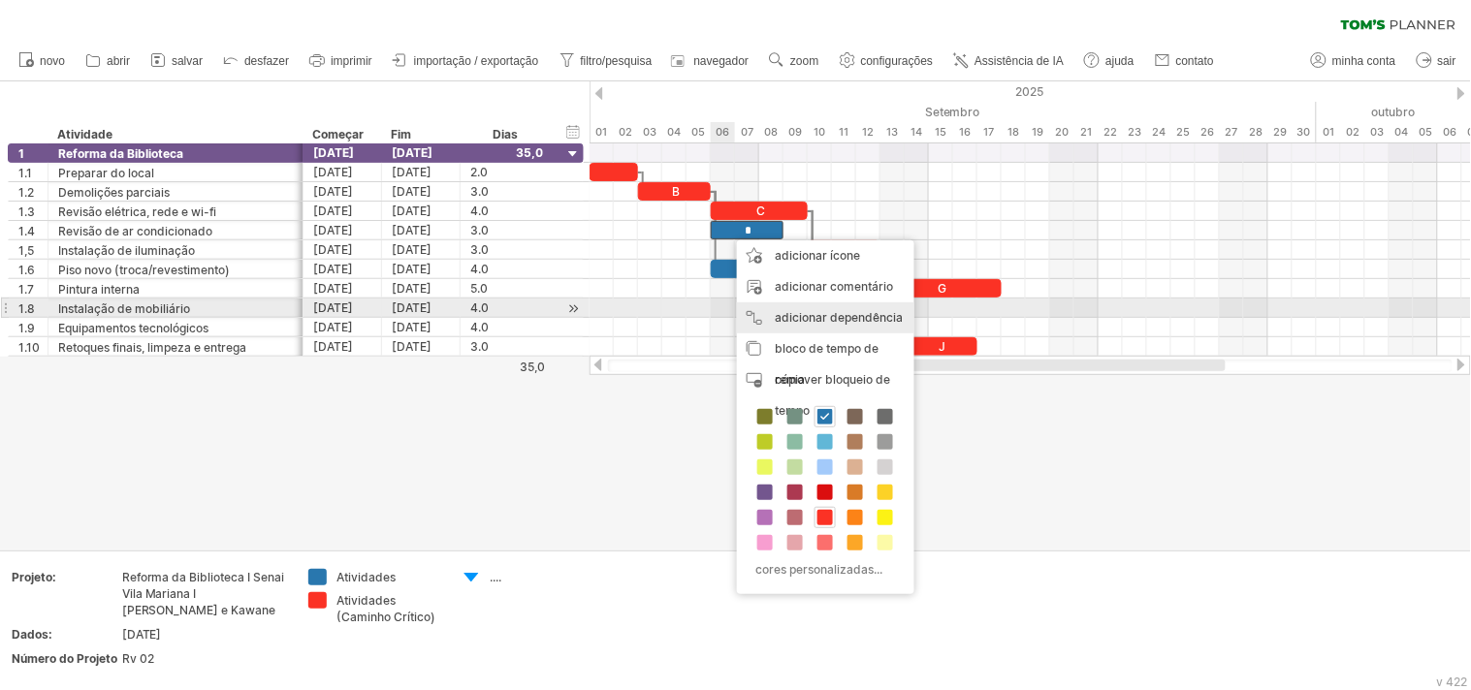
click at [792, 317] on font "adicionar dependência" at bounding box center [839, 317] width 128 height 15
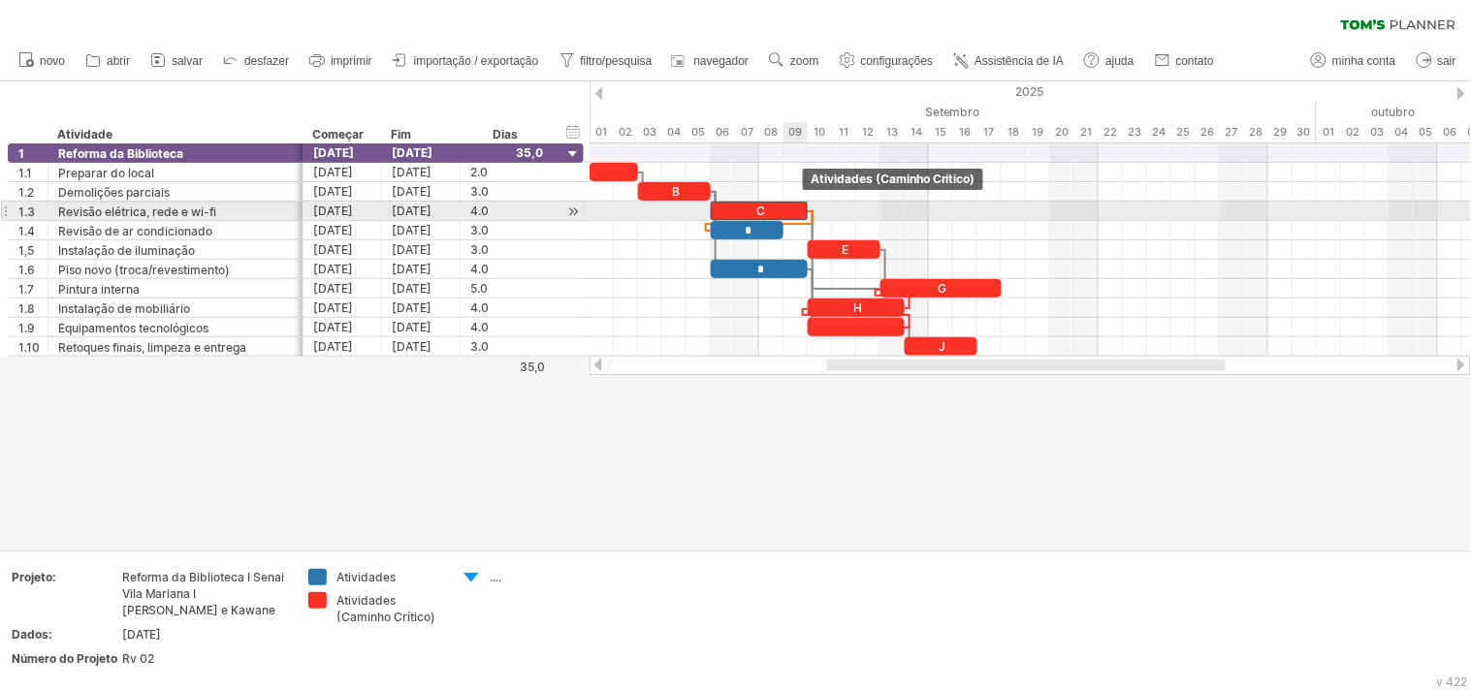
click at [806, 210] on span at bounding box center [808, 211] width 8 height 18
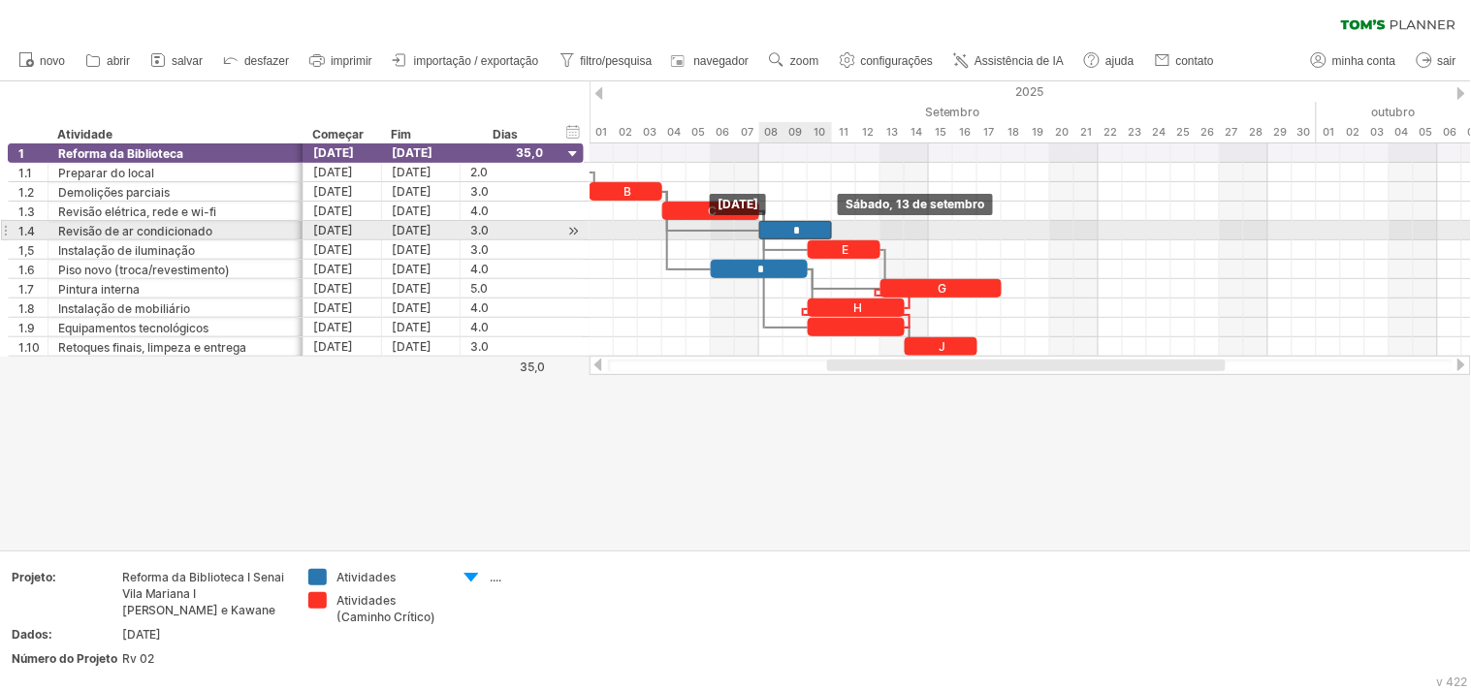
drag, startPoint x: 767, startPoint y: 234, endPoint x: 812, endPoint y: 240, distance: 46.1
click at [812, 238] on div "*" at bounding box center [795, 230] width 73 height 18
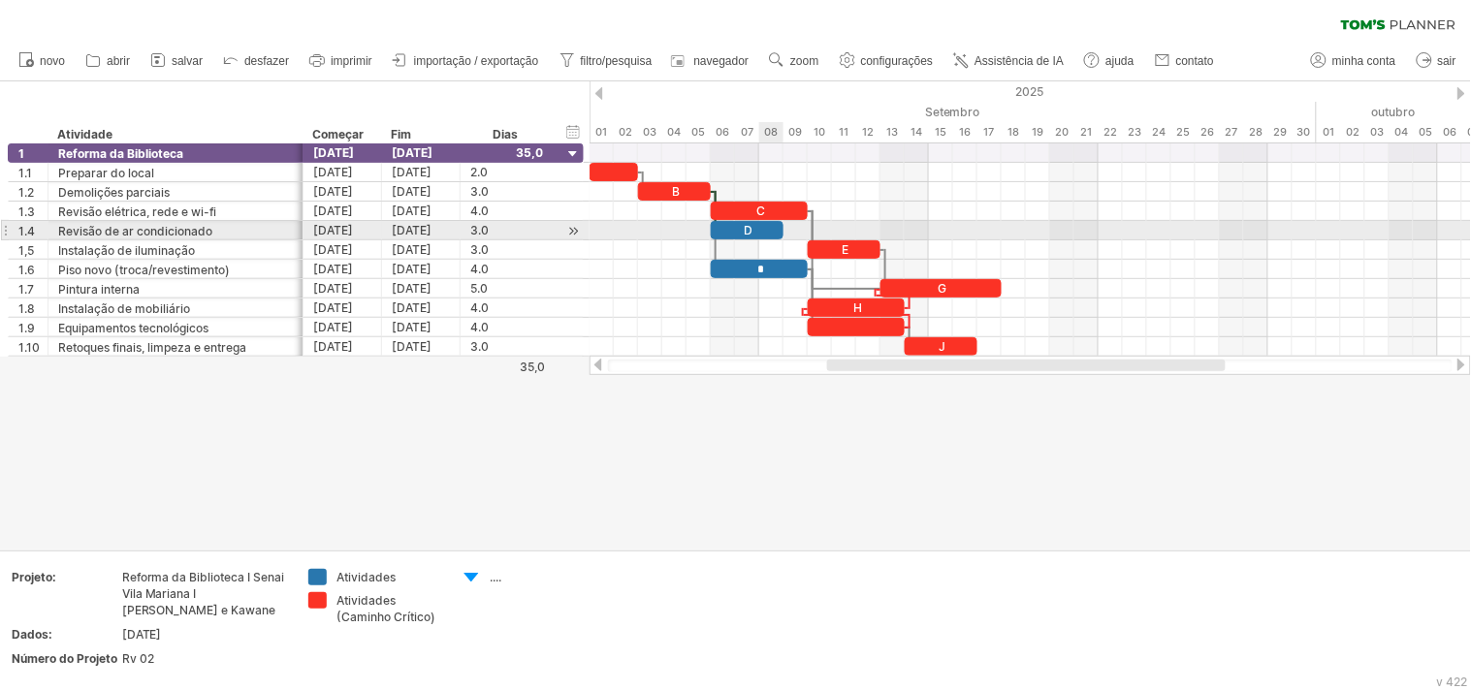
click at [761, 237] on div "D" at bounding box center [747, 230] width 73 height 18
click at [772, 233] on div "*" at bounding box center [747, 230] width 73 height 18
click at [717, 226] on div "*" at bounding box center [747, 230] width 73 height 18
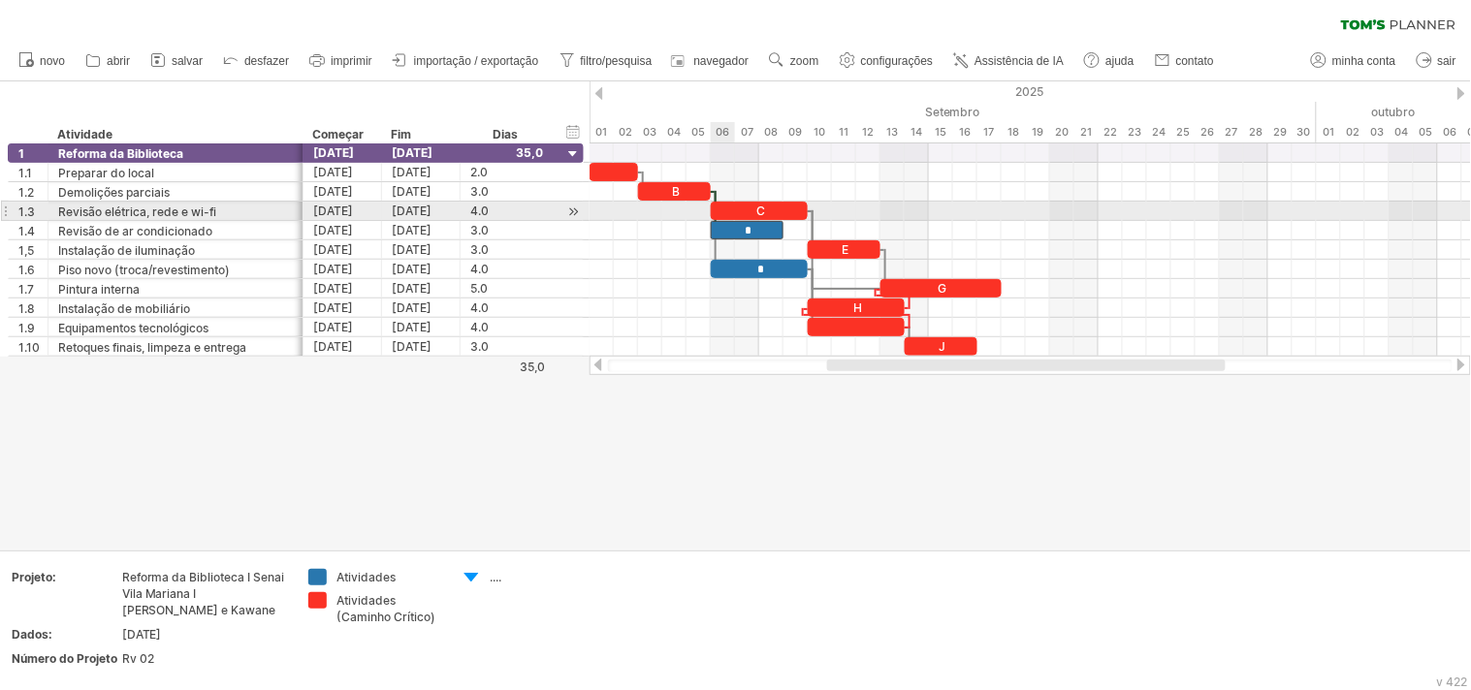
click at [715, 221] on div "*" at bounding box center [747, 230] width 73 height 18
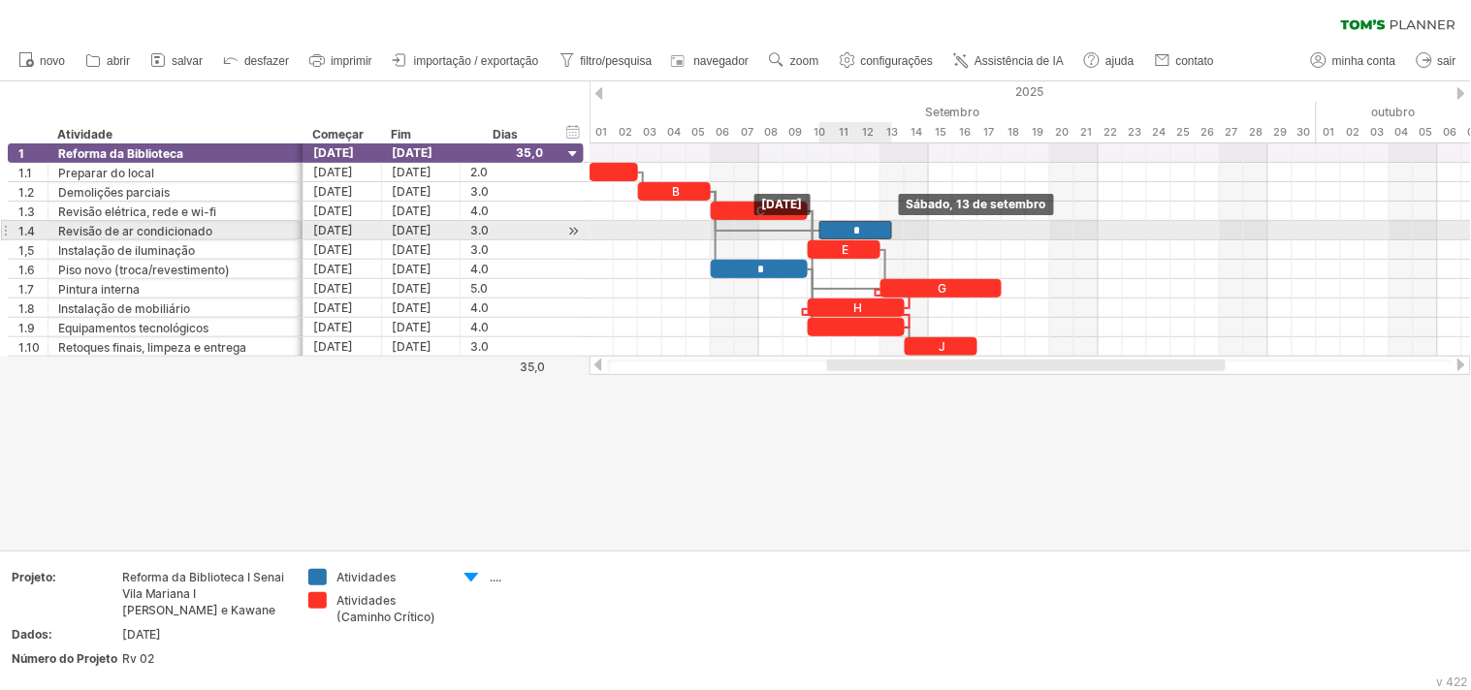
drag, startPoint x: 734, startPoint y: 231, endPoint x: 839, endPoint y: 233, distance: 104.7
click at [839, 233] on div "*" at bounding box center [855, 230] width 73 height 18
click at [778, 229] on div at bounding box center [768, 231] width 104 height 6
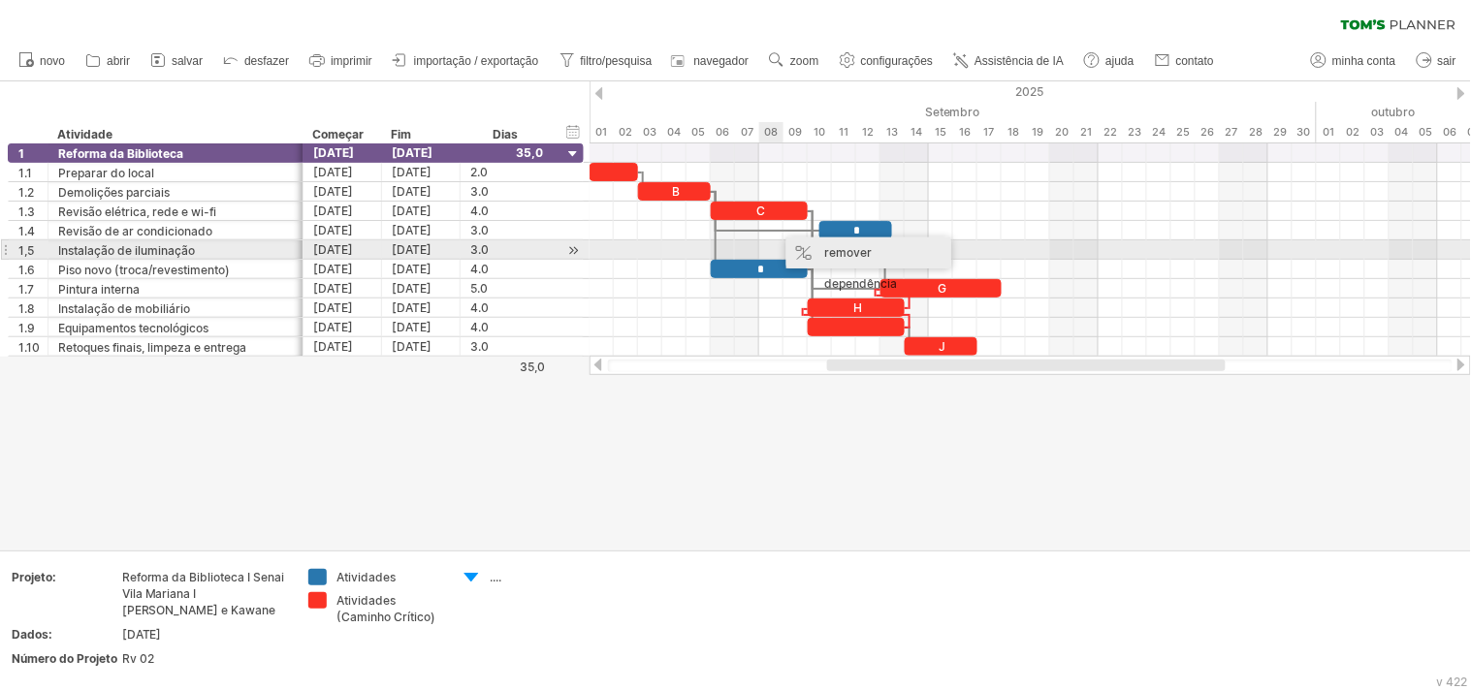
click at [847, 250] on font "remover dependência" at bounding box center [860, 268] width 73 height 46
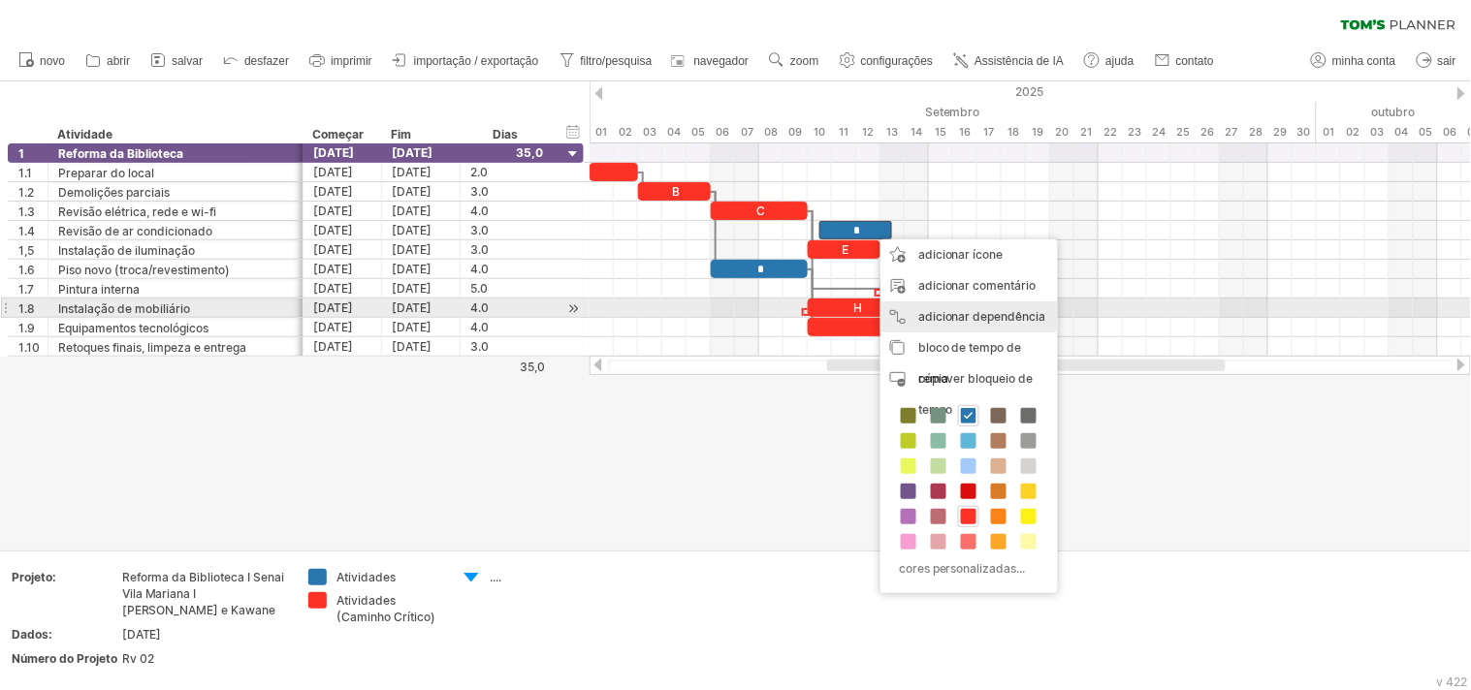
click at [1000, 317] on font "adicionar dependência" at bounding box center [982, 316] width 128 height 15
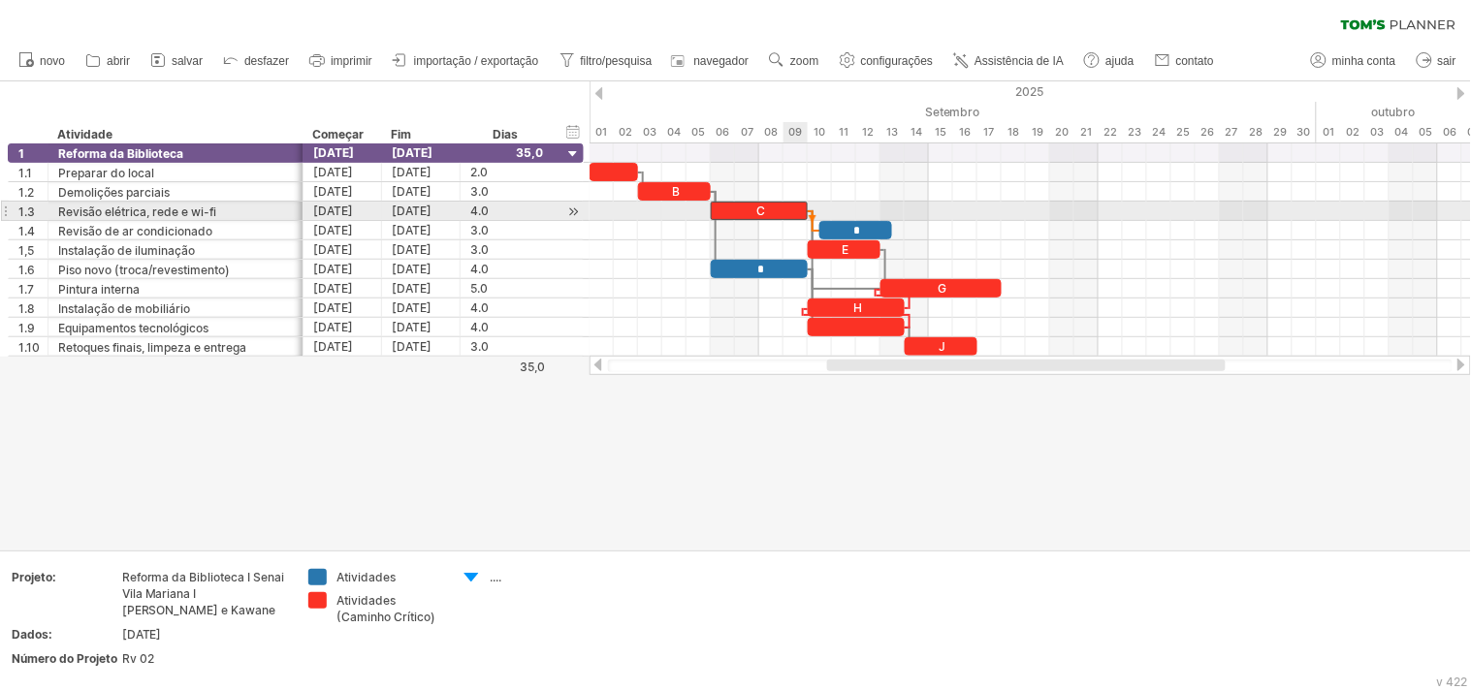
click at [799, 214] on div "C" at bounding box center [759, 211] width 97 height 18
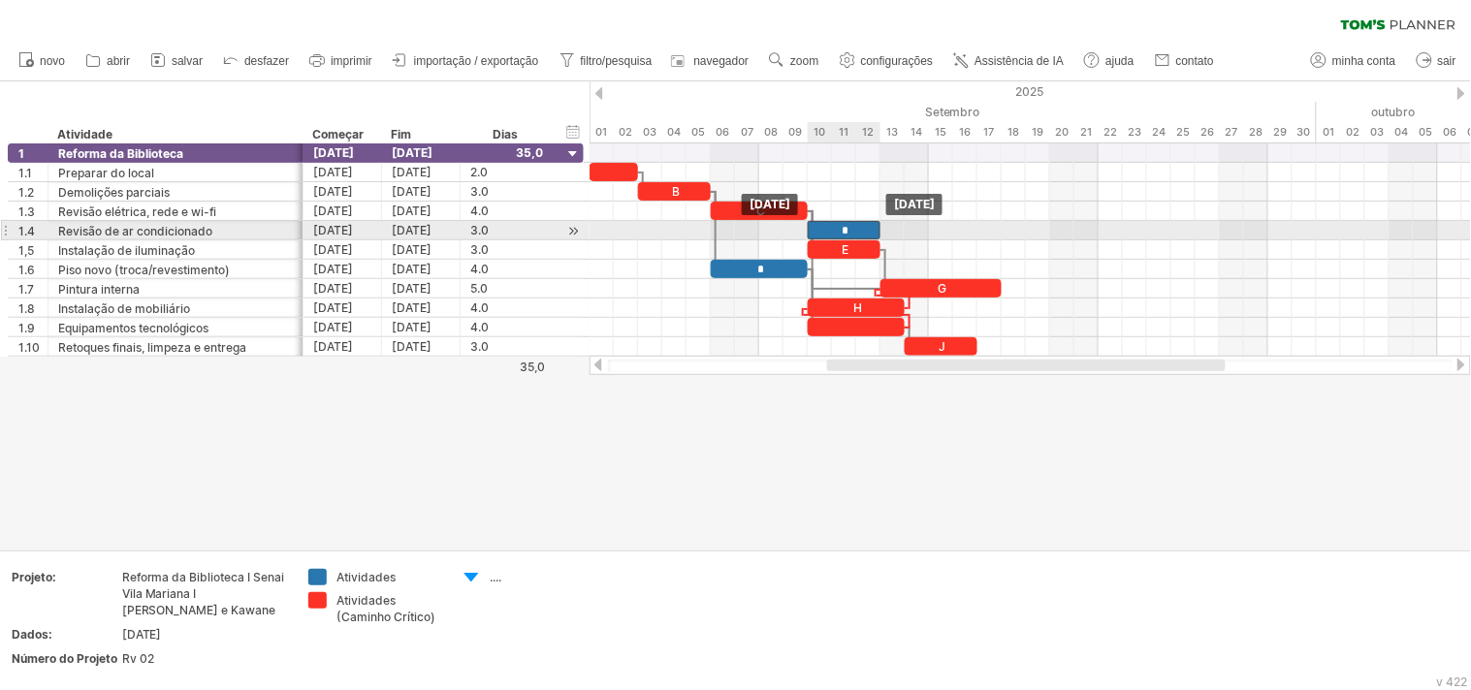
click at [870, 231] on div "*" at bounding box center [844, 230] width 73 height 18
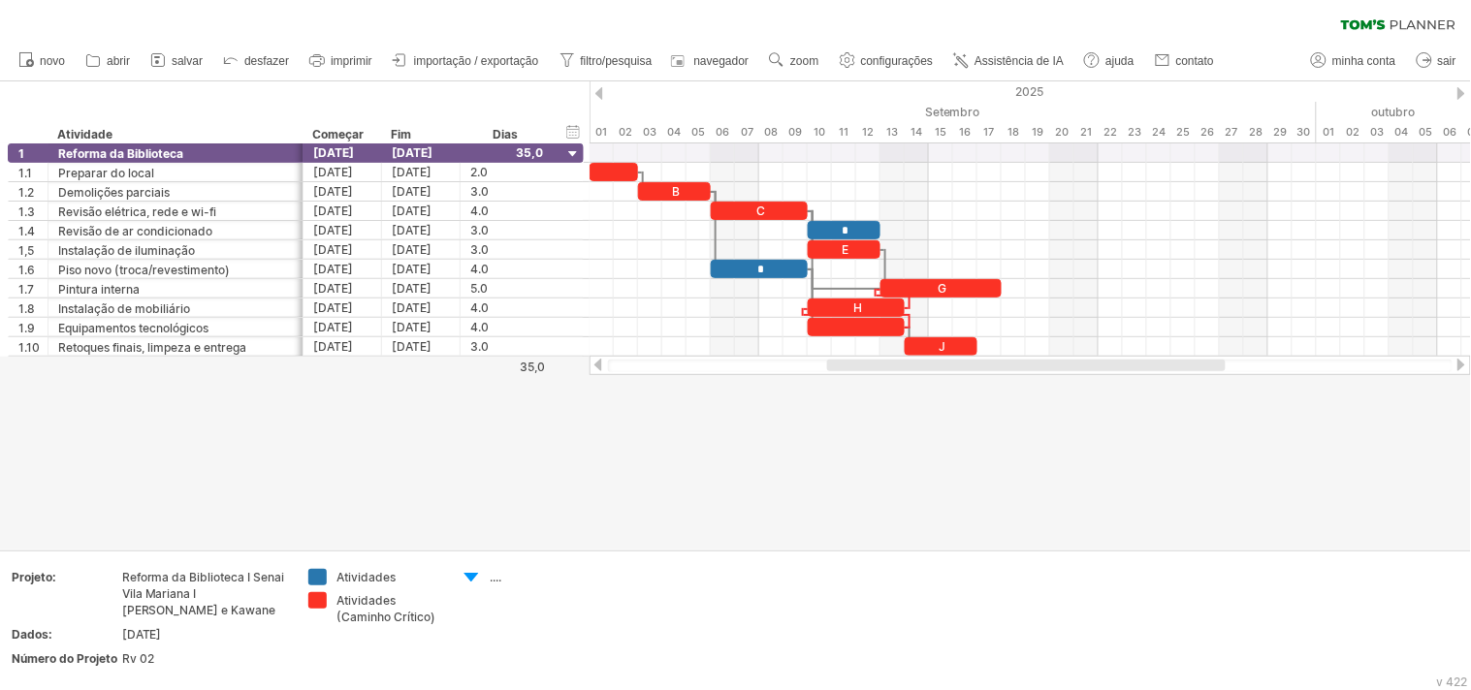
click at [844, 473] on div at bounding box center [735, 315] width 1471 height 468
click at [119, 477] on div at bounding box center [735, 315] width 1471 height 468
click at [256, 54] on font "desfazer" at bounding box center [266, 61] width 45 height 14
click at [256, 55] on font "desfazer" at bounding box center [266, 61] width 45 height 14
click at [256, 56] on font "desfazer" at bounding box center [266, 61] width 45 height 14
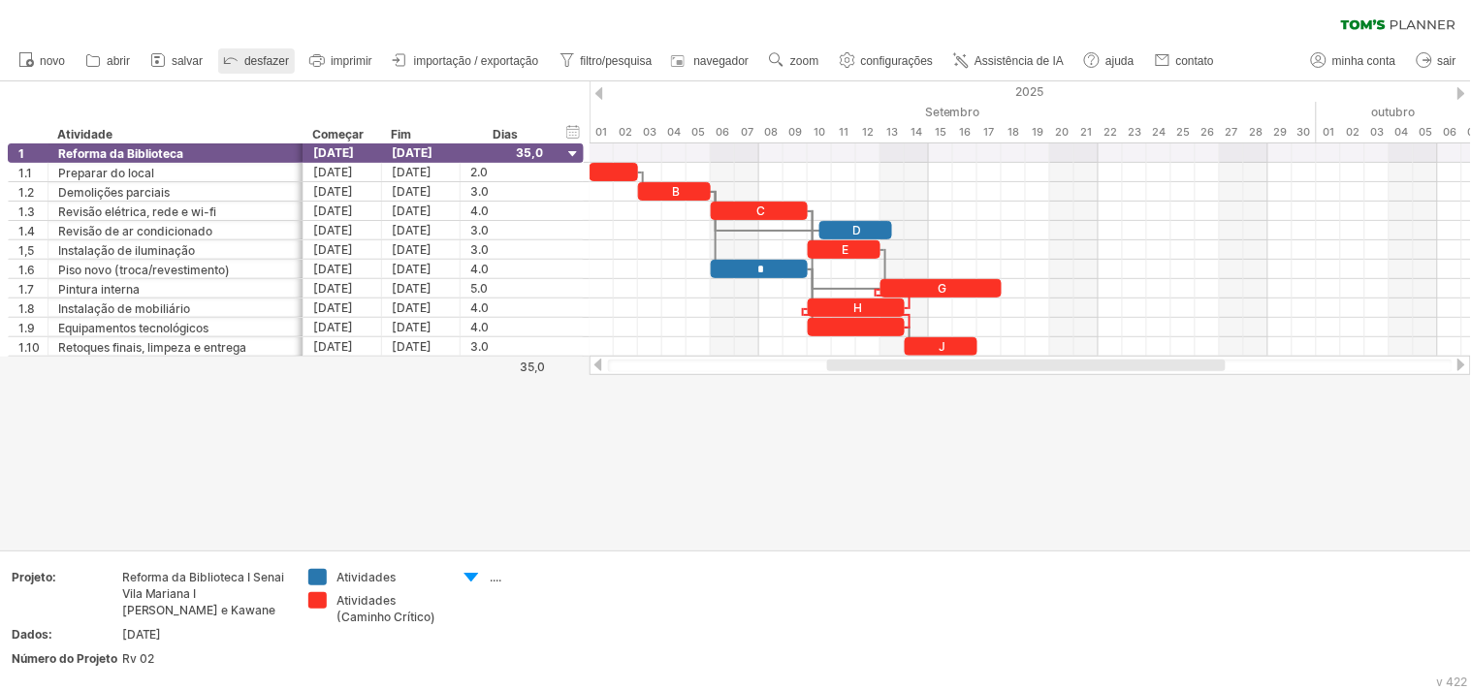
click at [256, 56] on font "desfazer" at bounding box center [266, 61] width 45 height 14
click at [662, 483] on div at bounding box center [735, 315] width 1471 height 468
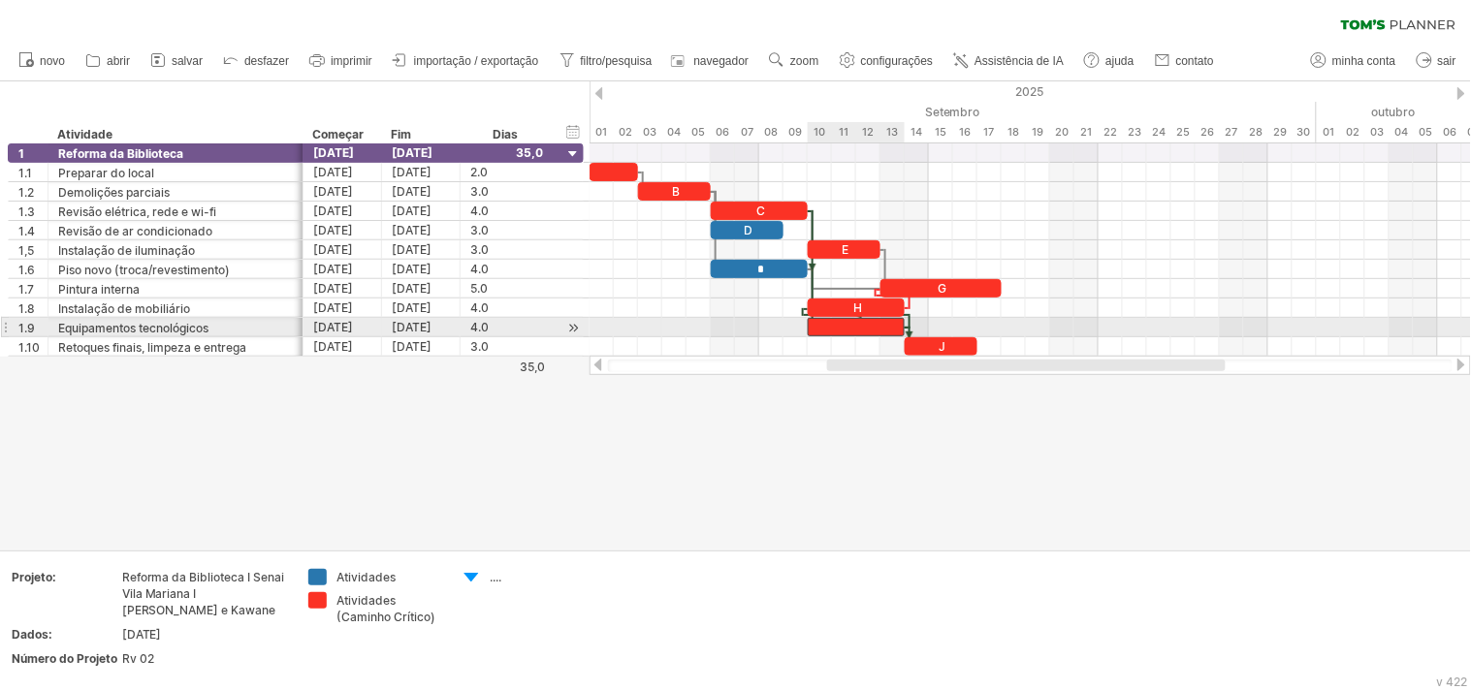
click at [859, 330] on div at bounding box center [856, 327] width 97 height 18
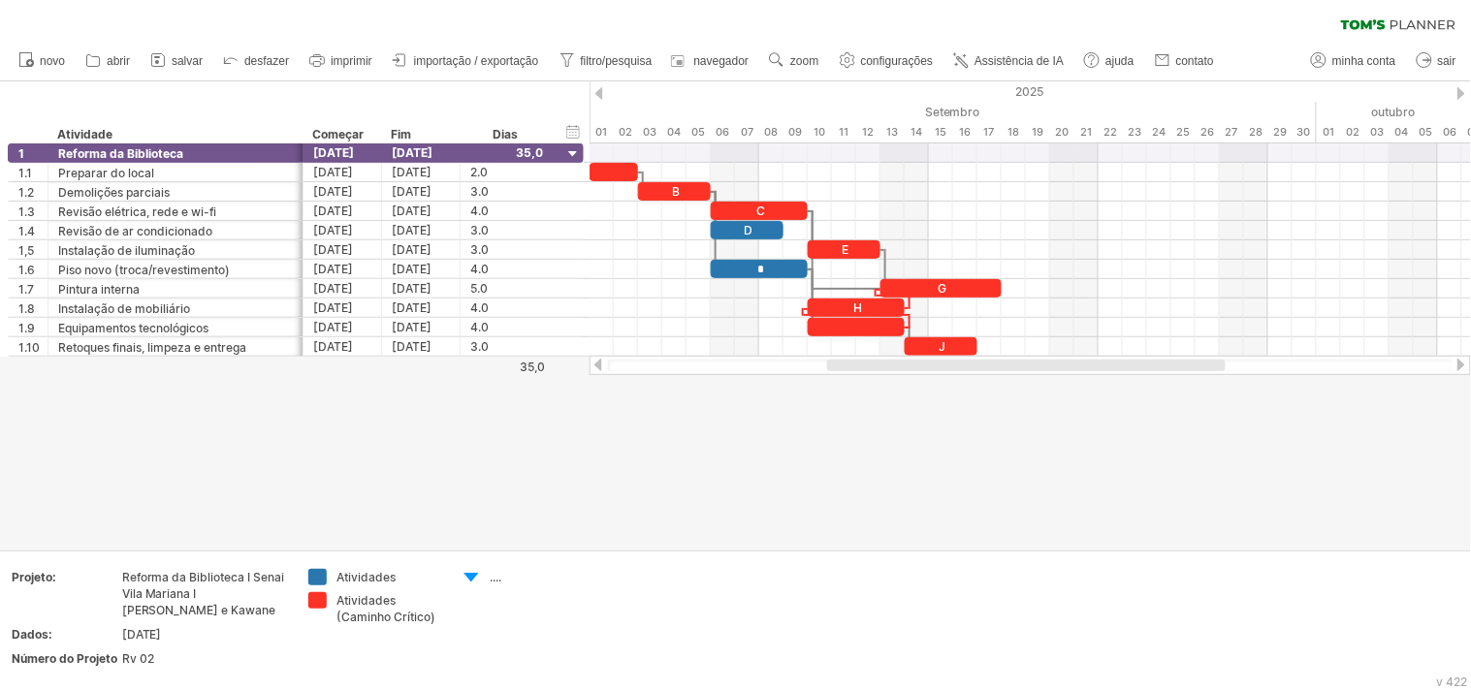
click at [1323, 481] on div at bounding box center [735, 315] width 1471 height 468
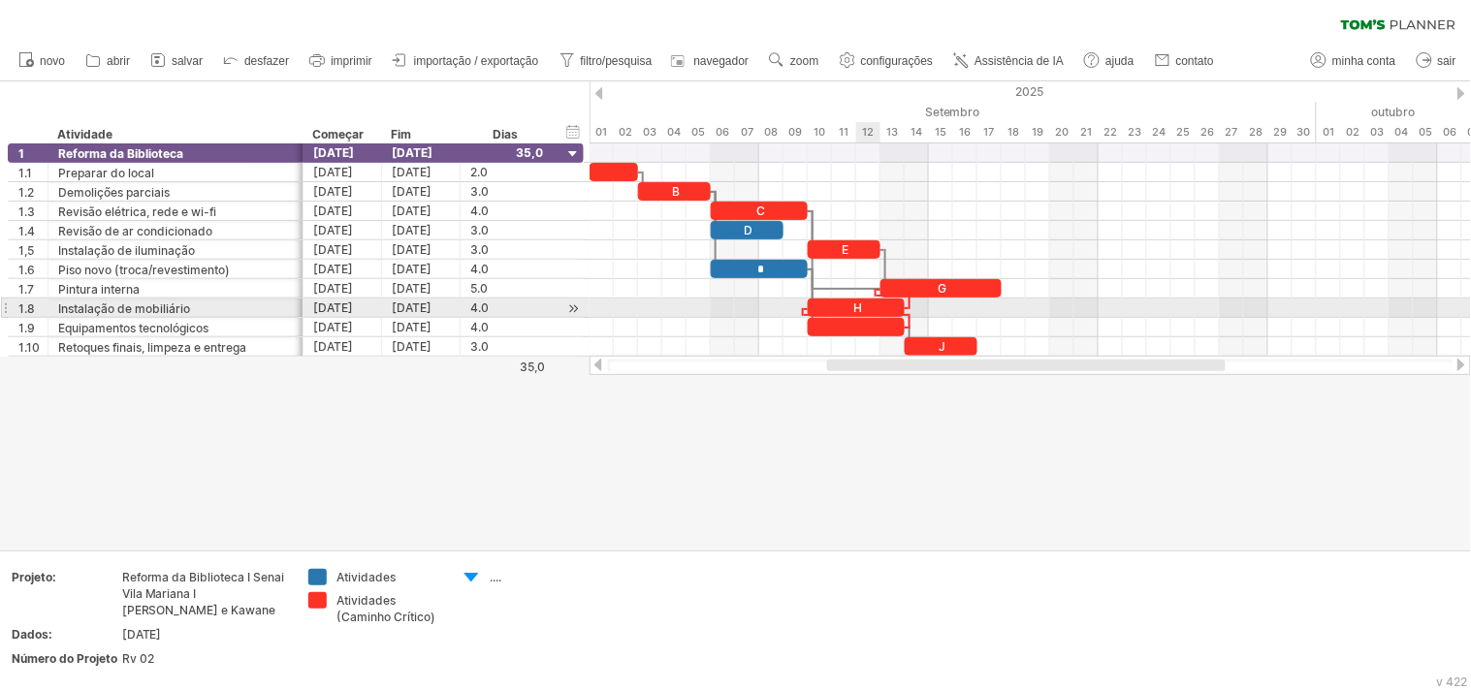
click at [859, 307] on font "H" at bounding box center [857, 308] width 9 height 15
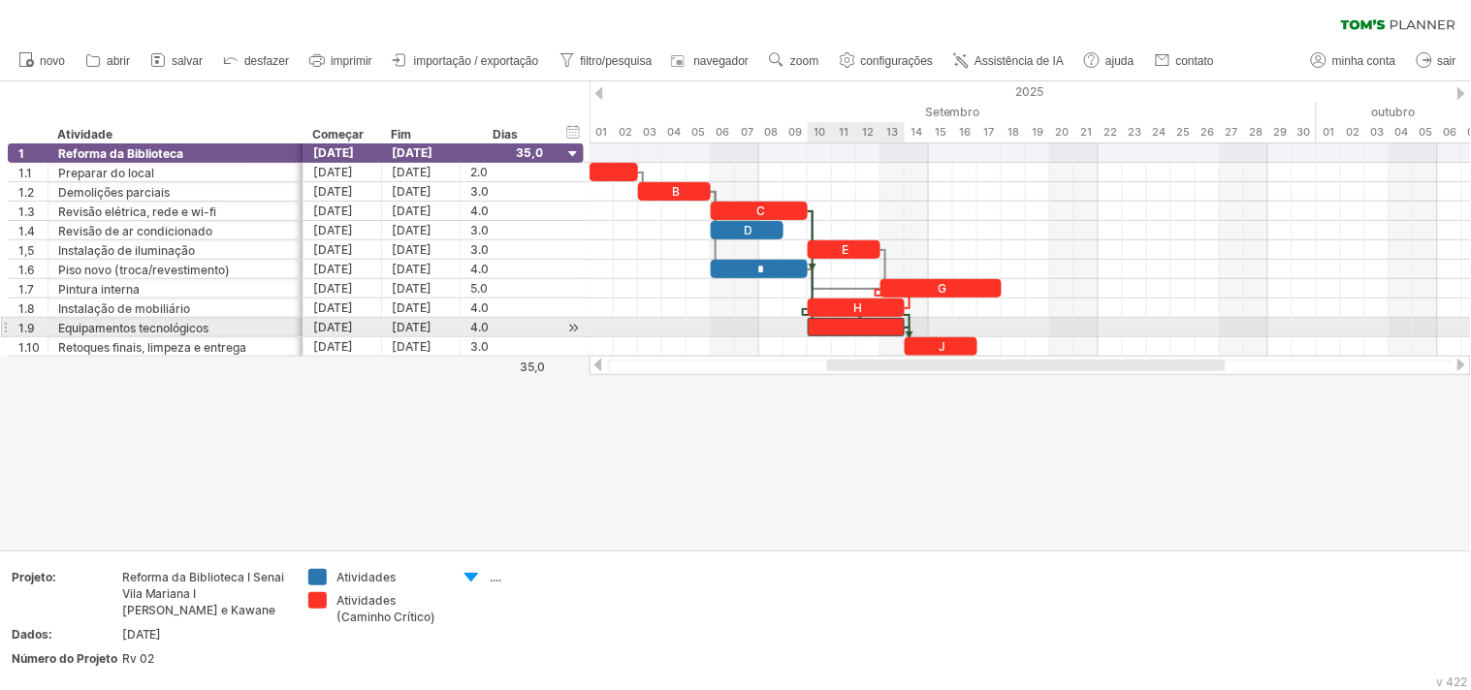
click at [868, 328] on div at bounding box center [856, 327] width 97 height 18
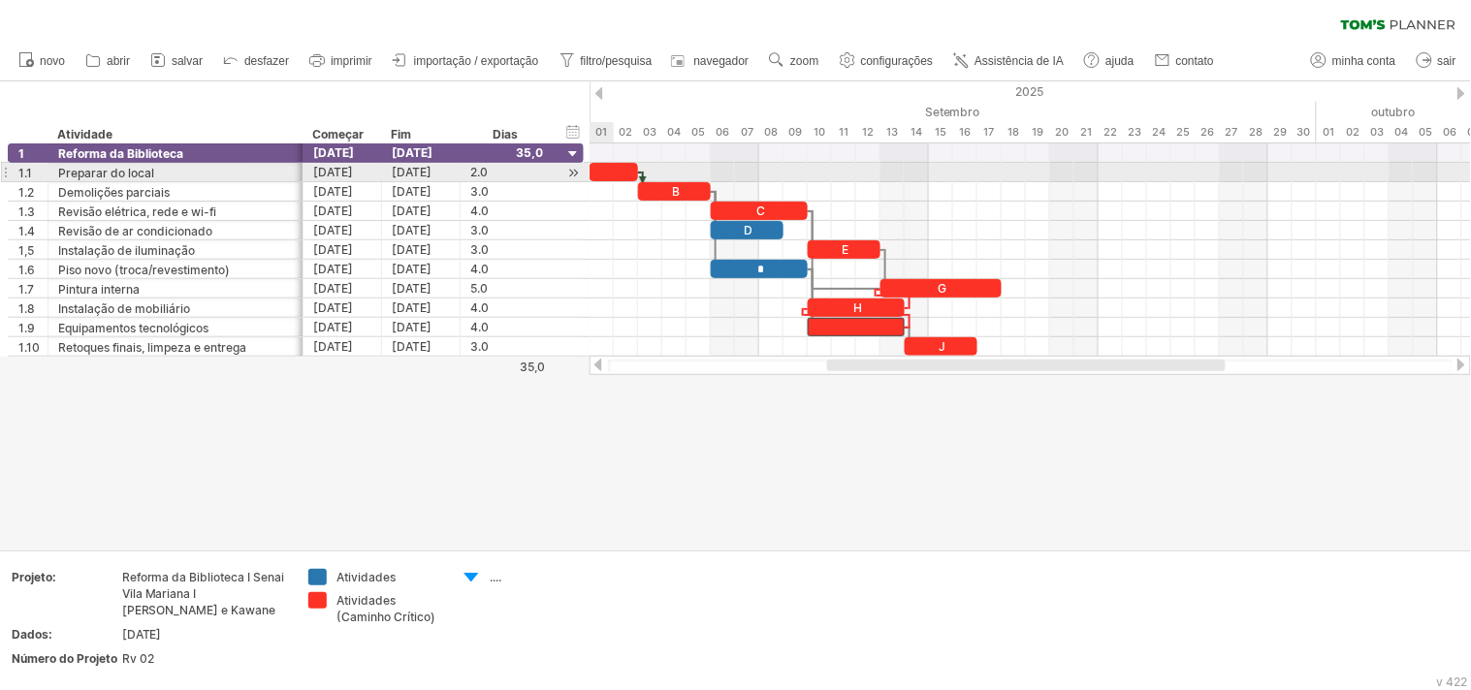
click at [613, 168] on div at bounding box center [613, 172] width 48 height 18
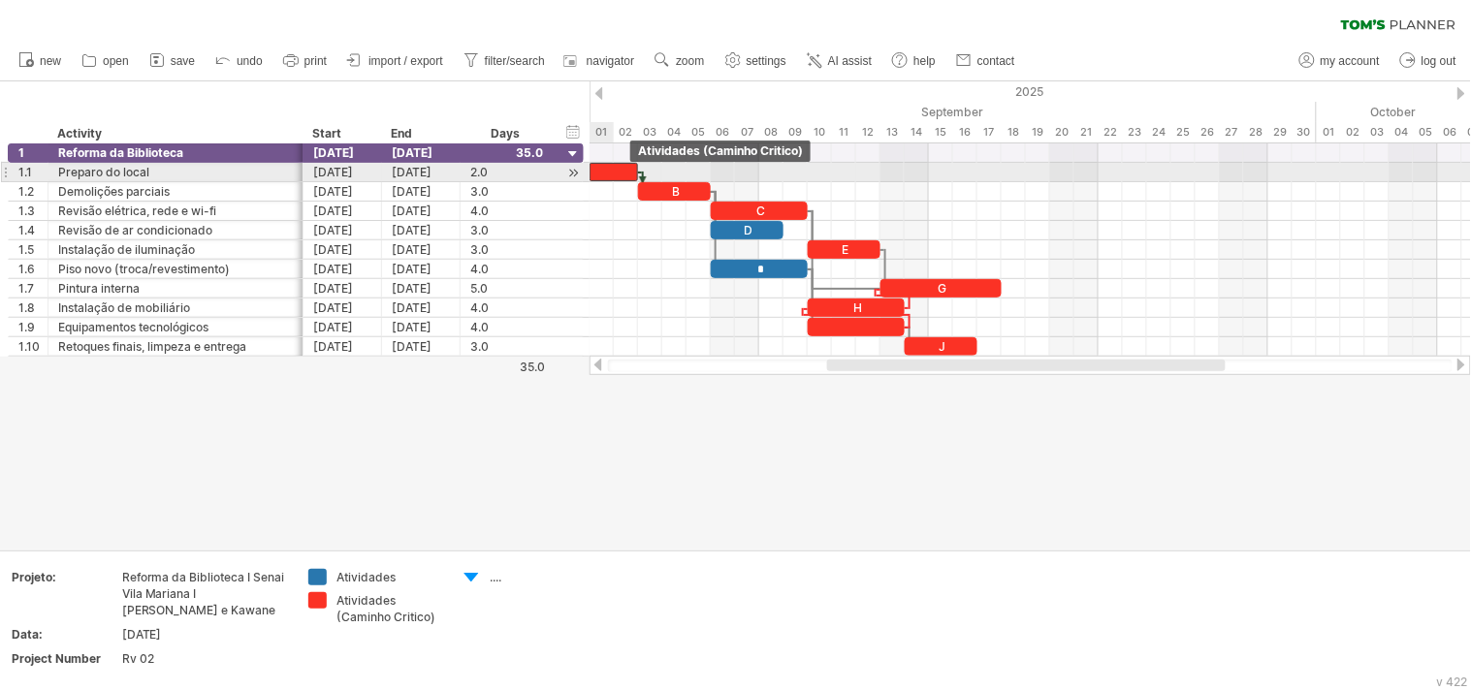
click at [613, 173] on div at bounding box center [613, 172] width 48 height 18
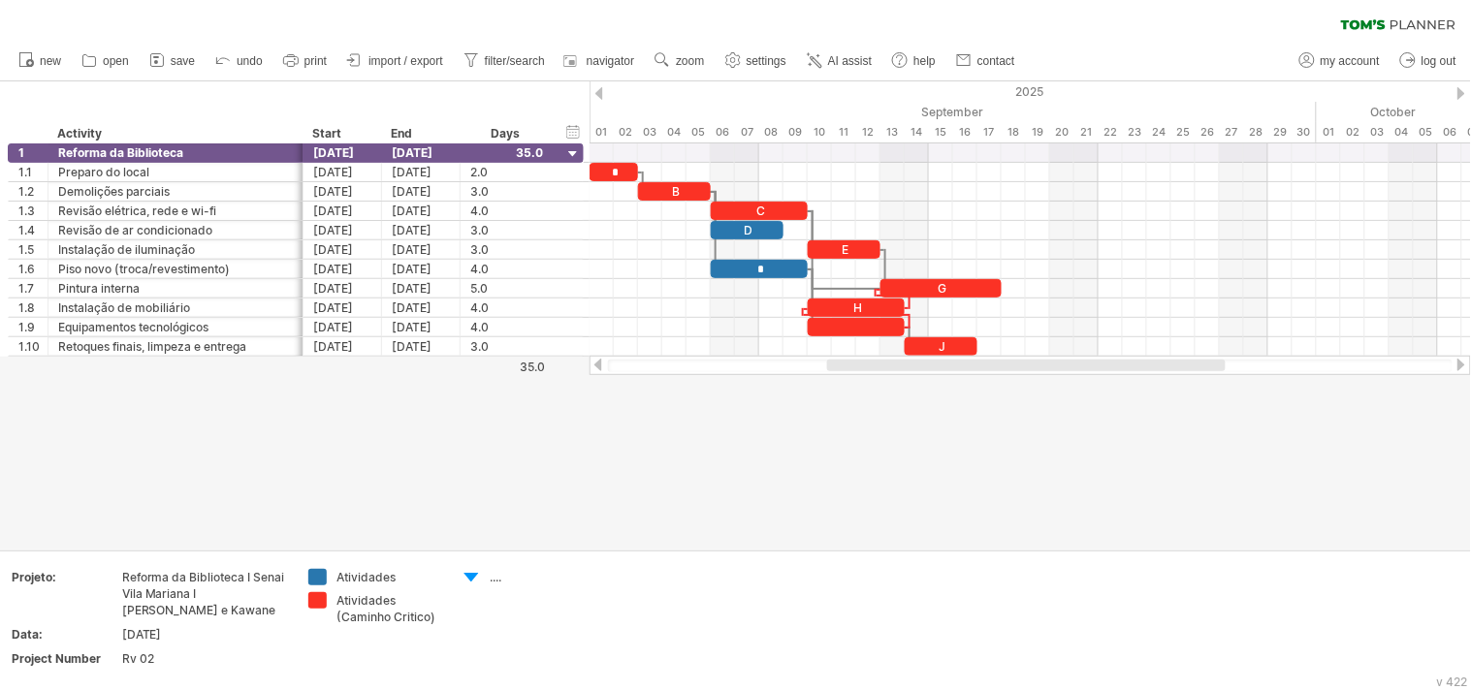
click at [821, 395] on div at bounding box center [735, 315] width 1471 height 468
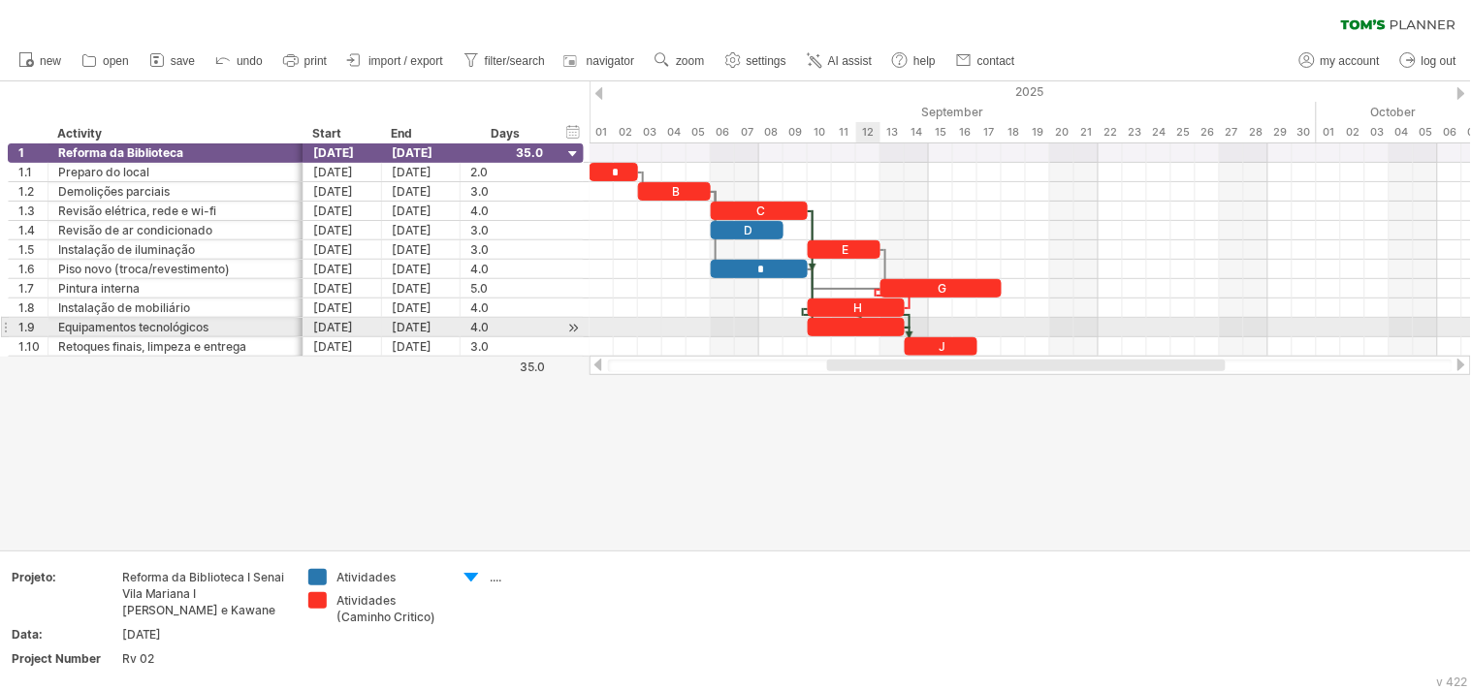
click at [865, 325] on div at bounding box center [856, 327] width 97 height 18
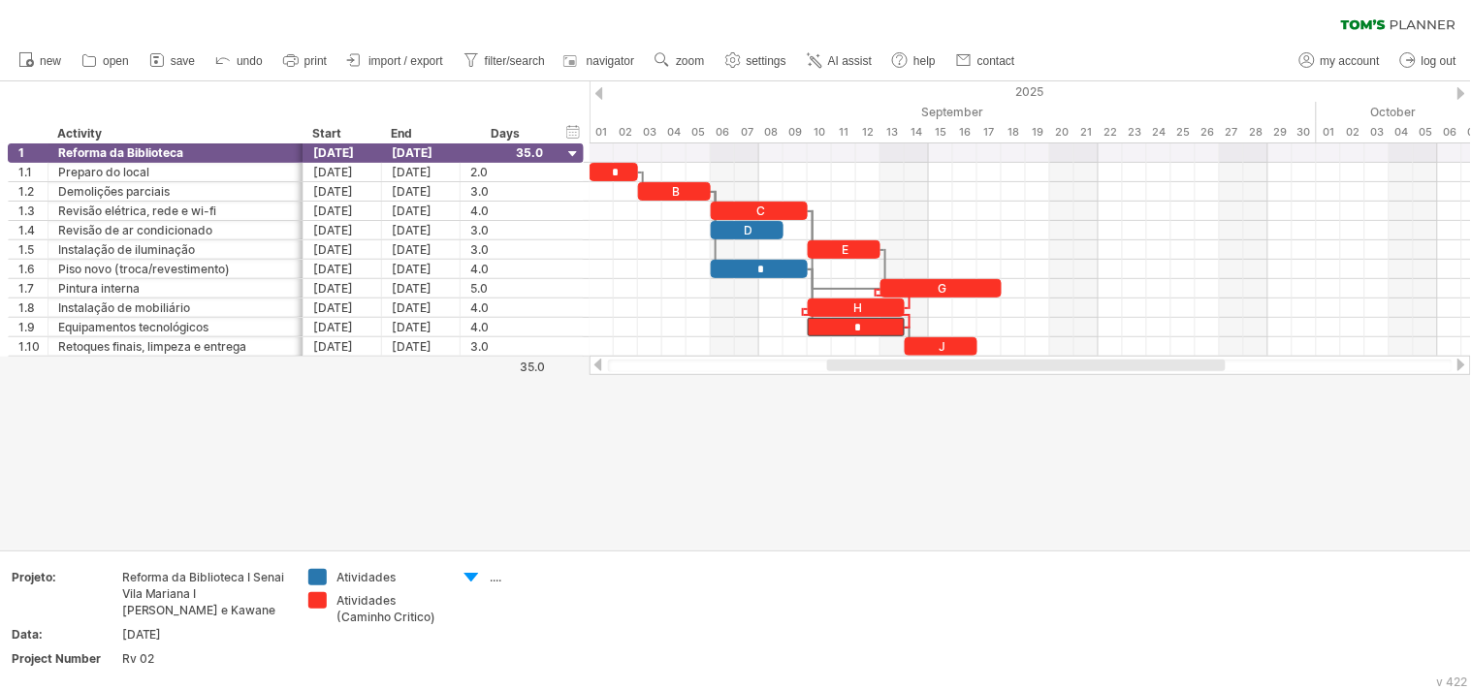
click at [799, 431] on div at bounding box center [735, 315] width 1471 height 468
click at [606, 535] on div at bounding box center [735, 315] width 1471 height 468
click at [1323, 486] on div at bounding box center [735, 315] width 1471 height 468
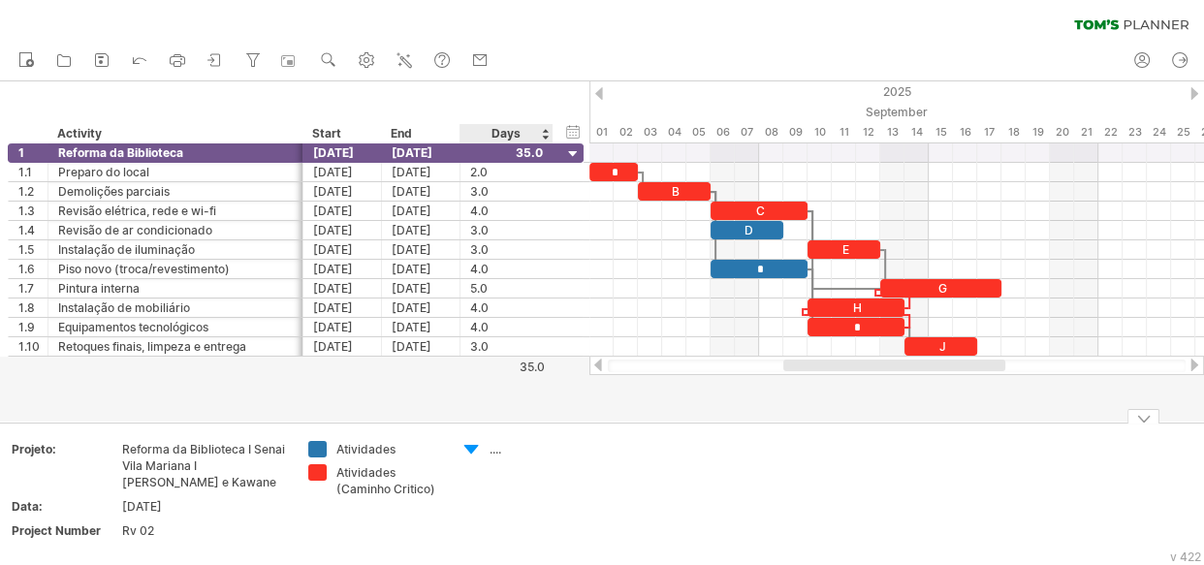
click at [493, 453] on div "...." at bounding box center [543, 449] width 106 height 16
click at [471, 445] on div at bounding box center [470, 450] width 19 height 18
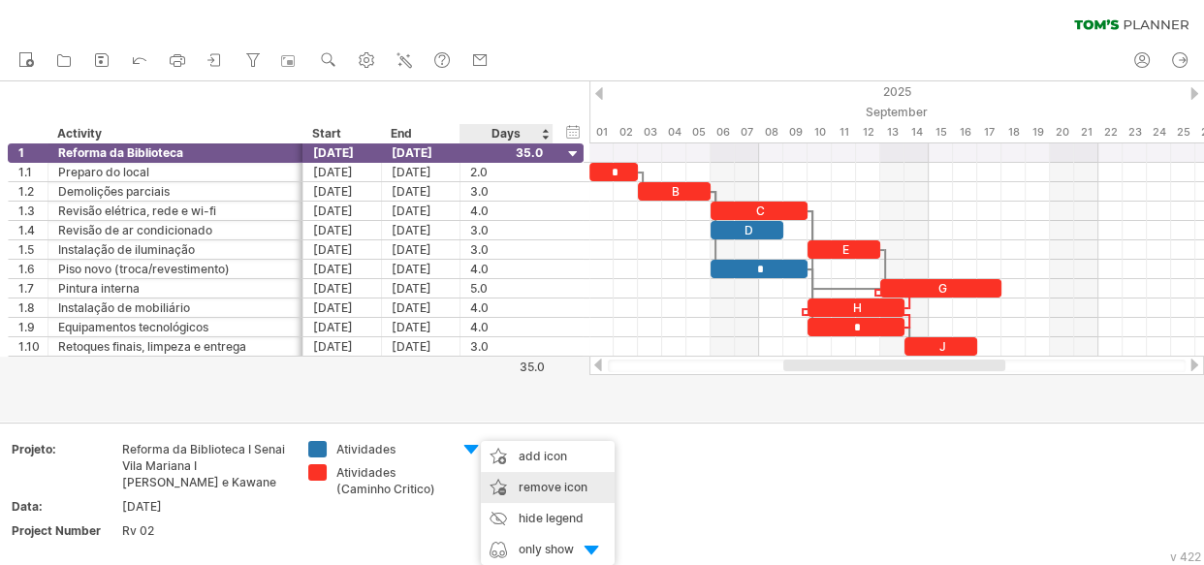
click at [554, 484] on span "remove icon" at bounding box center [553, 487] width 69 height 15
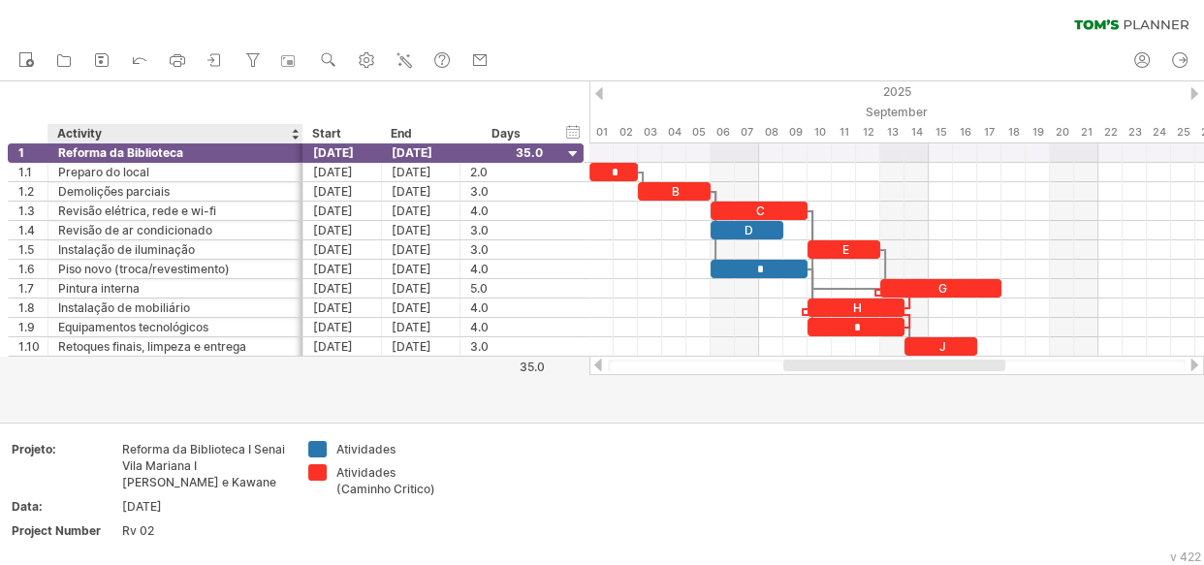
click at [70, 402] on div at bounding box center [602, 251] width 1204 height 340
click at [279, 79] on ul "new open" at bounding box center [253, 61] width 489 height 41
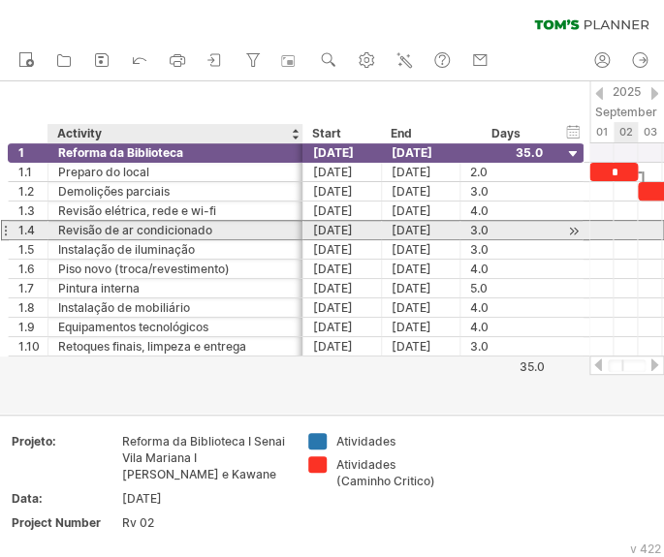
click at [181, 231] on div "Revisão de ar condicionado" at bounding box center [175, 230] width 235 height 18
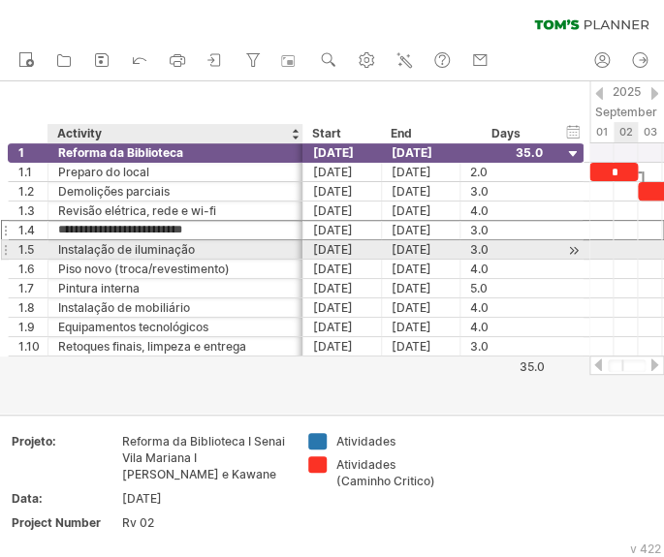
click at [172, 249] on div "Instalação de iluminação" at bounding box center [175, 249] width 235 height 18
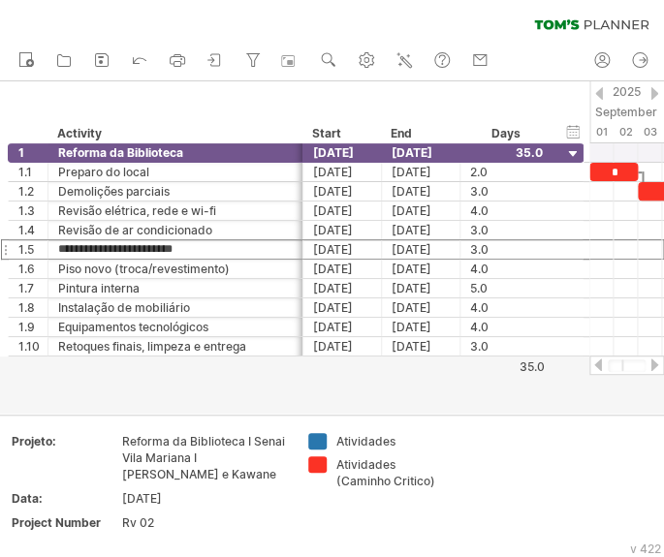
click at [651, 365] on div at bounding box center [655, 365] width 16 height 13
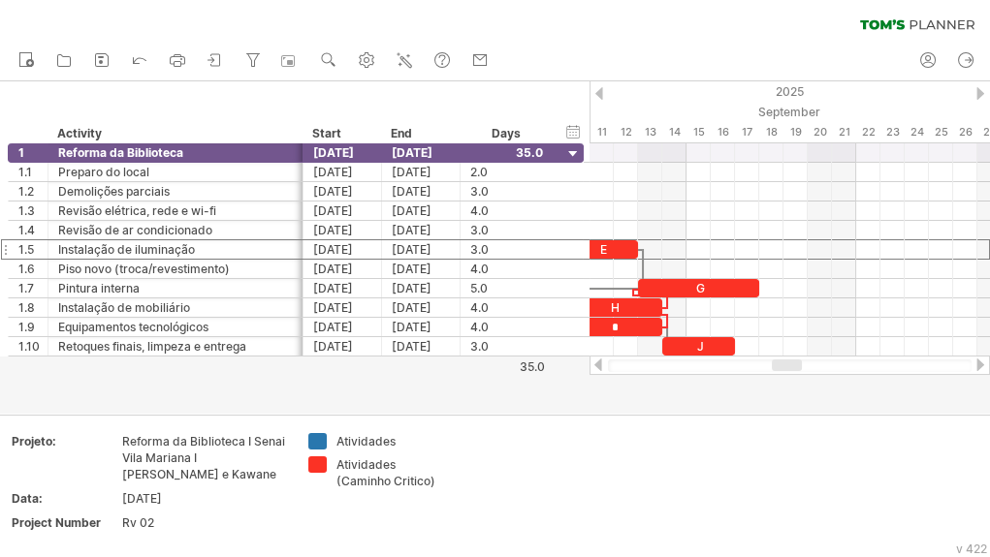
click at [597, 94] on div at bounding box center [599, 93] width 8 height 13
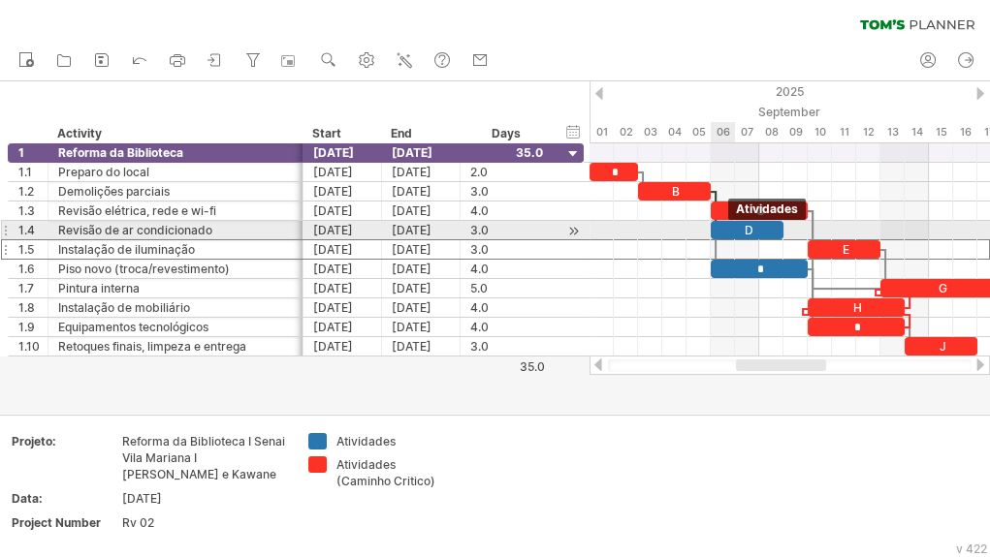
click at [732, 227] on div "D" at bounding box center [747, 230] width 73 height 18
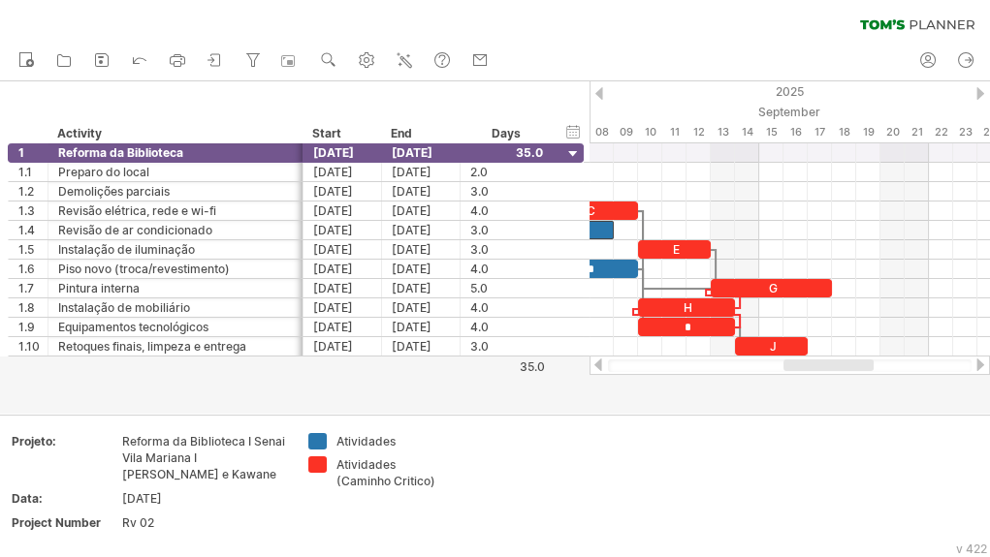
drag, startPoint x: 796, startPoint y: 364, endPoint x: 843, endPoint y: 376, distance: 49.1
click at [843, 376] on div "Trying to reach [DOMAIN_NAME] Connected again... 0% clear filter new 1" at bounding box center [495, 278] width 990 height 557
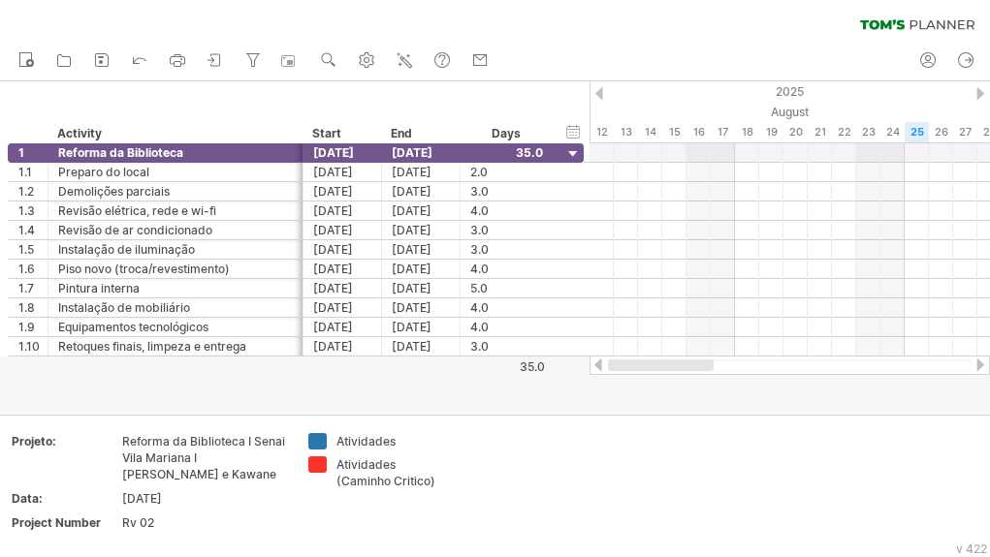
drag, startPoint x: 803, startPoint y: 363, endPoint x: 572, endPoint y: 367, distance: 230.8
click at [572, 367] on div "Trying to reach [DOMAIN_NAME] Connected again... 0% clear filter new 1" at bounding box center [495, 278] width 990 height 557
click at [603, 365] on div at bounding box center [598, 365] width 16 height 13
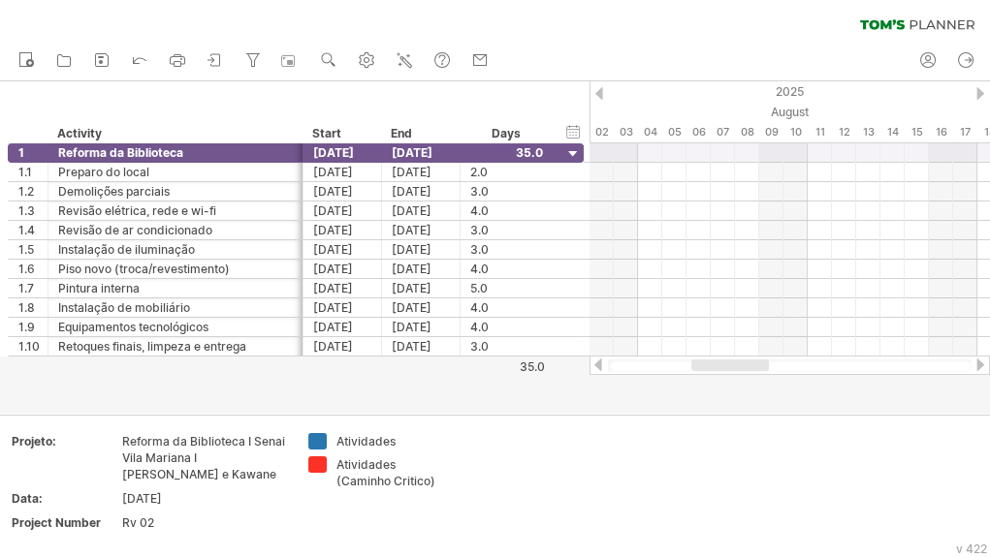
click at [597, 365] on div at bounding box center [598, 365] width 16 height 13
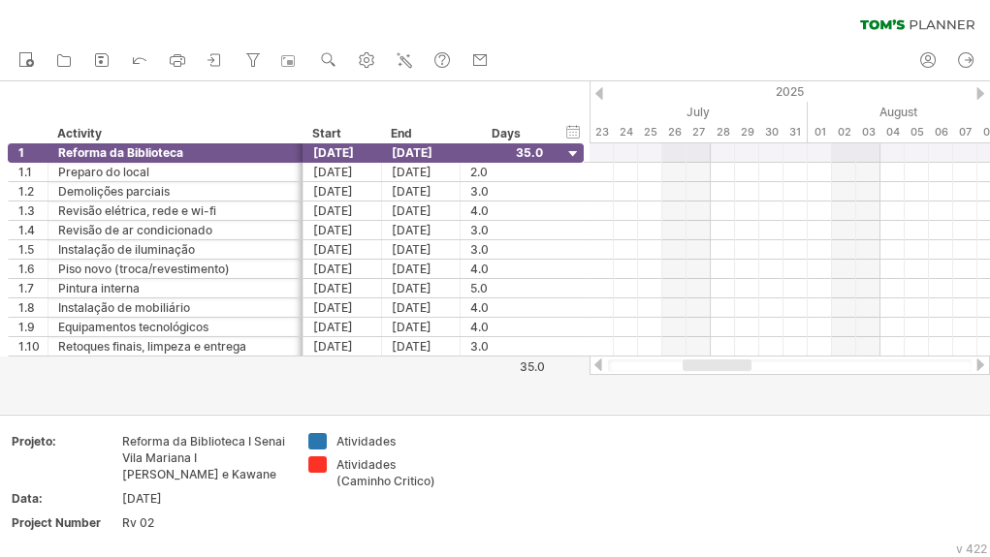
click at [597, 365] on div at bounding box center [598, 365] width 16 height 13
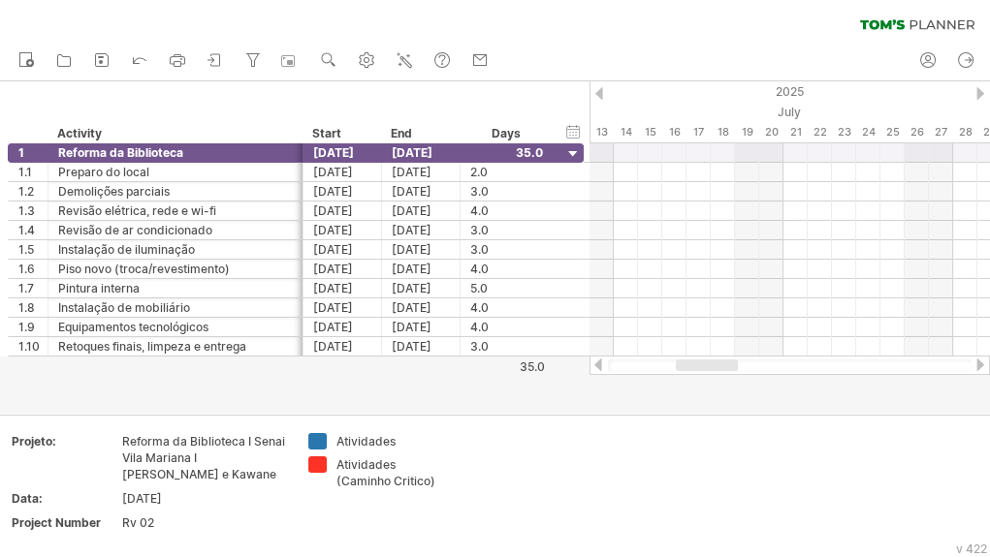
click at [597, 365] on div at bounding box center [598, 365] width 16 height 13
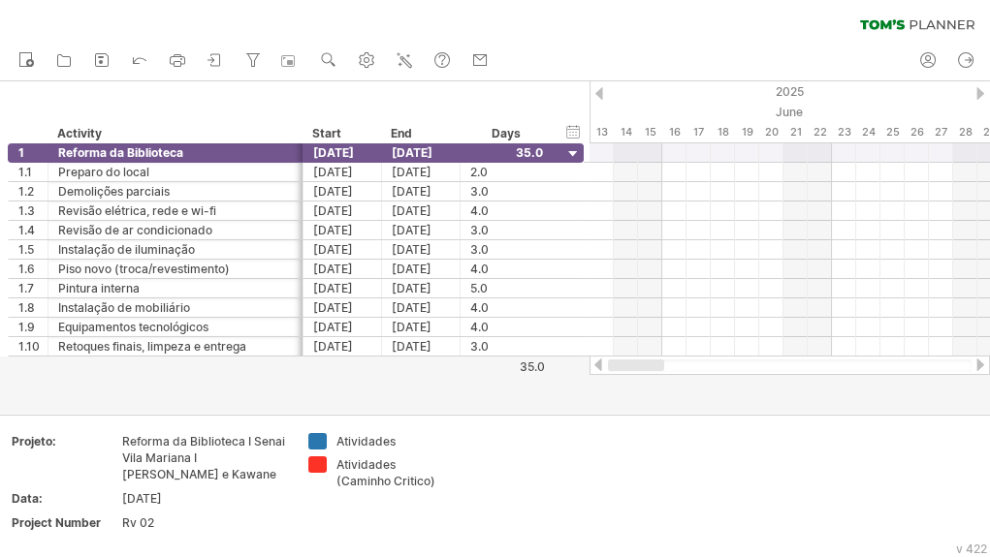
drag, startPoint x: 694, startPoint y: 367, endPoint x: 537, endPoint y: 379, distance: 157.5
click at [594, 368] on div at bounding box center [789, 365] width 400 height 19
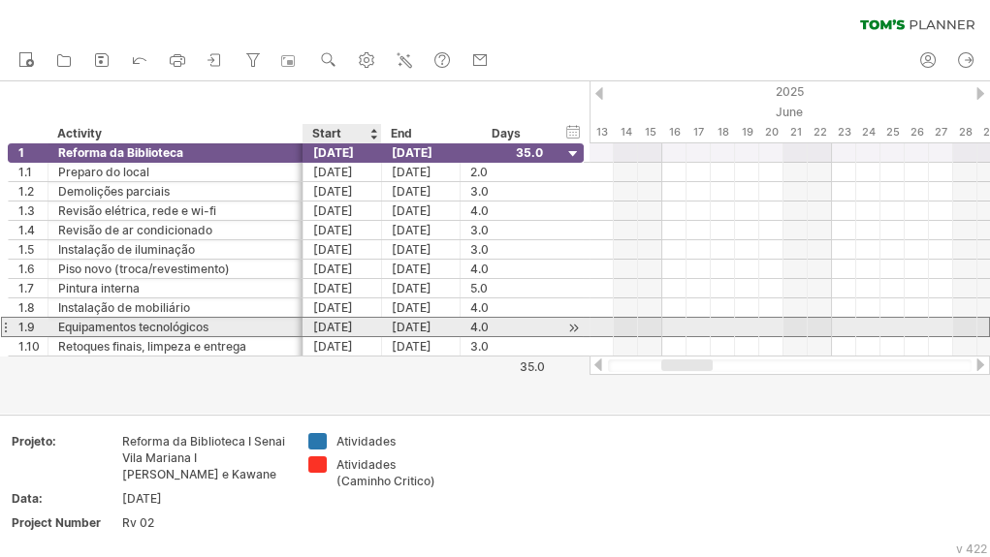
click at [344, 330] on div "[DATE]" at bounding box center [342, 327] width 79 height 18
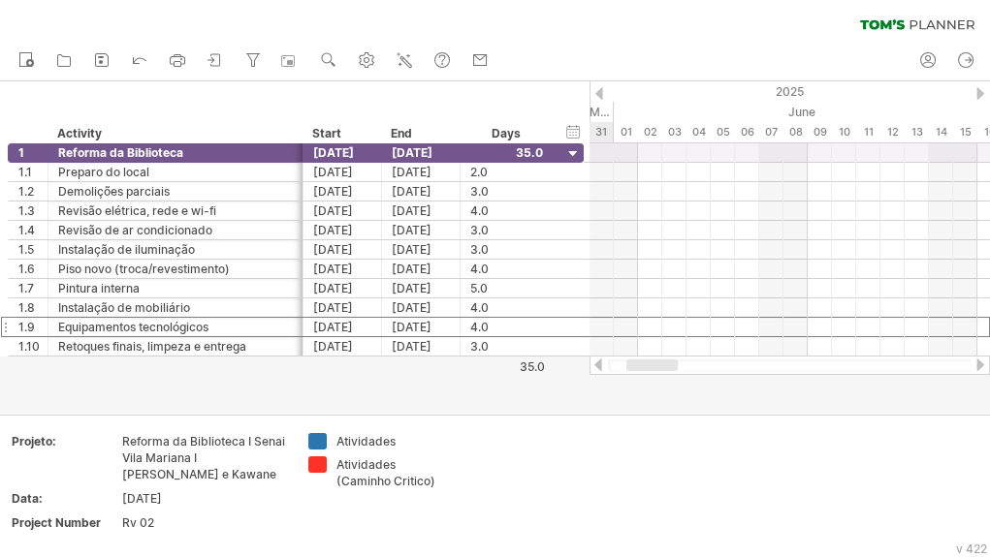
drag, startPoint x: 679, startPoint y: 367, endPoint x: 643, endPoint y: 367, distance: 35.9
click at [643, 367] on div at bounding box center [651, 366] width 51 height 12
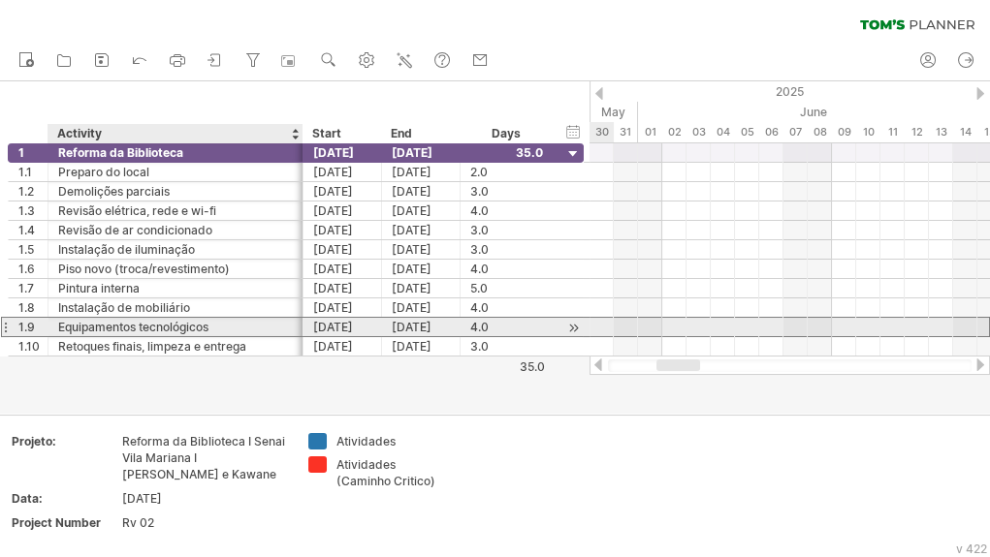
click at [193, 327] on div "Equipamentos tecnológicos" at bounding box center [175, 327] width 235 height 18
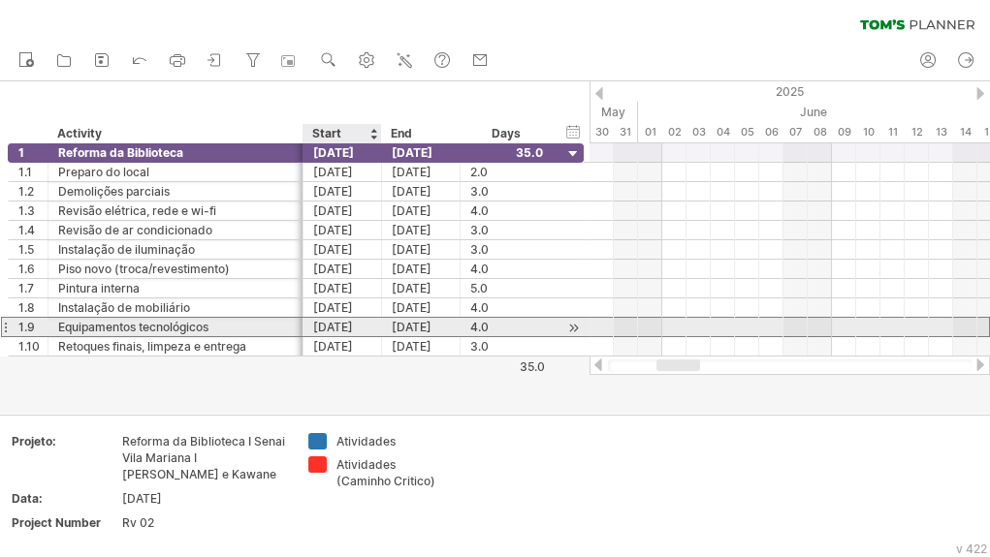
click at [345, 332] on div "[DATE]" at bounding box center [342, 327] width 79 height 18
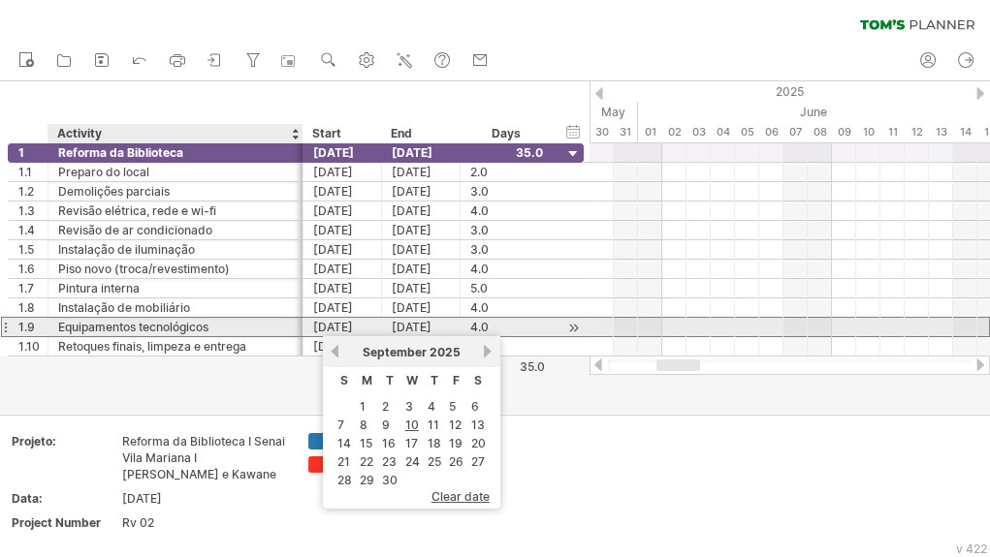
click at [143, 329] on div "Equipamentos tecnológicos" at bounding box center [175, 327] width 235 height 18
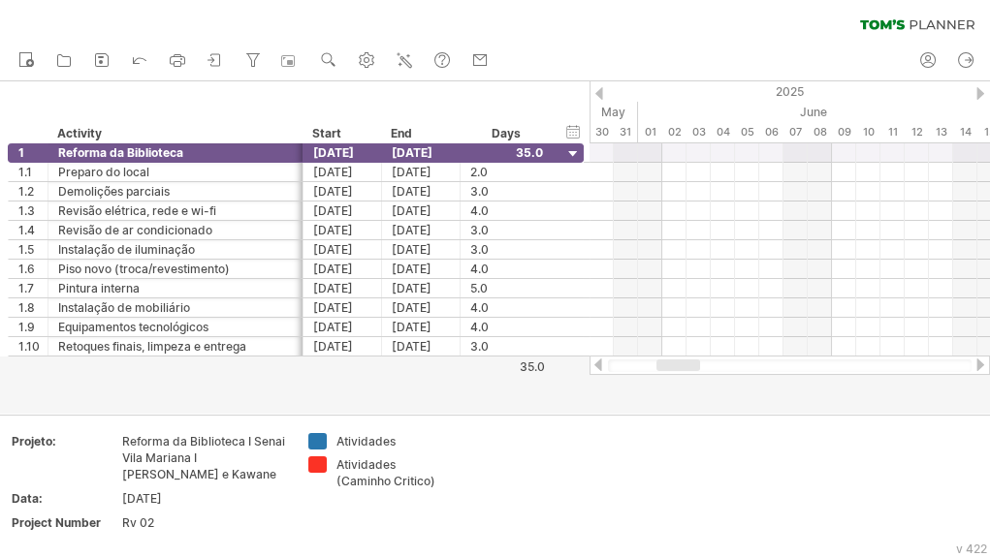
click at [680, 361] on div at bounding box center [678, 366] width 44 height 12
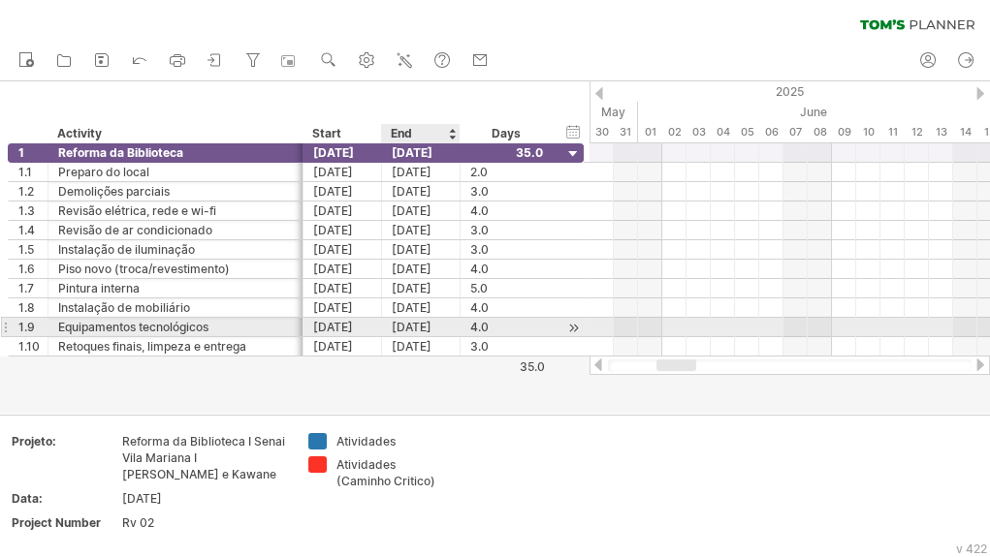
click at [437, 327] on div "[DATE]" at bounding box center [421, 327] width 79 height 18
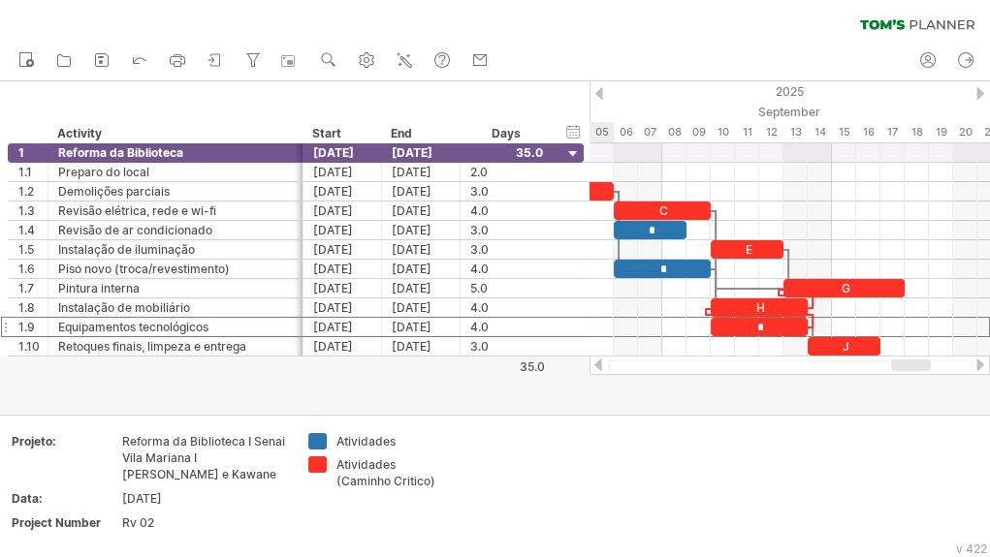
drag, startPoint x: 685, startPoint y: 365, endPoint x: 920, endPoint y: 371, distance: 234.7
click at [920, 371] on div at bounding box center [790, 366] width 364 height 13
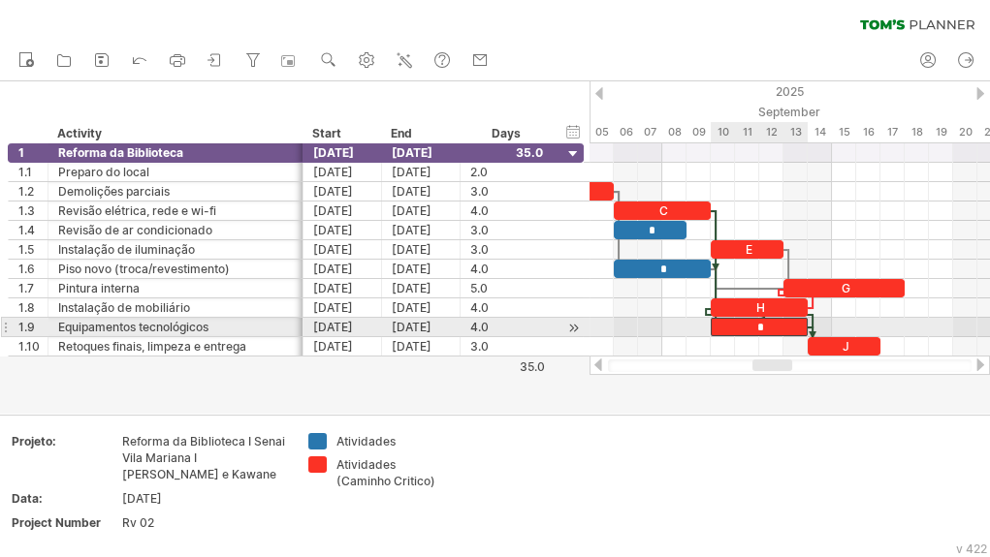
click at [767, 322] on div "*" at bounding box center [759, 327] width 97 height 18
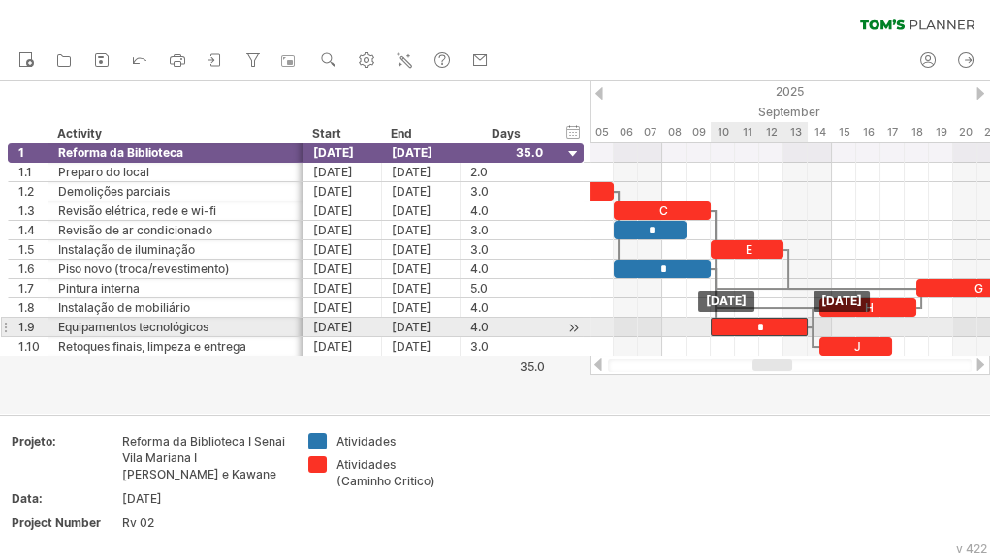
click at [718, 329] on div "*" at bounding box center [759, 327] width 97 height 18
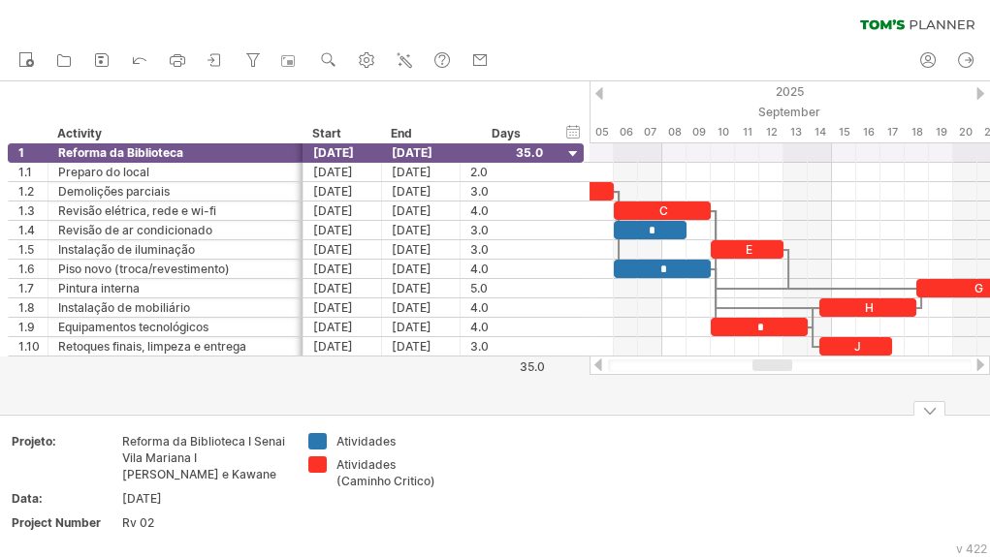
click at [144, 54] on icon at bounding box center [139, 58] width 19 height 19
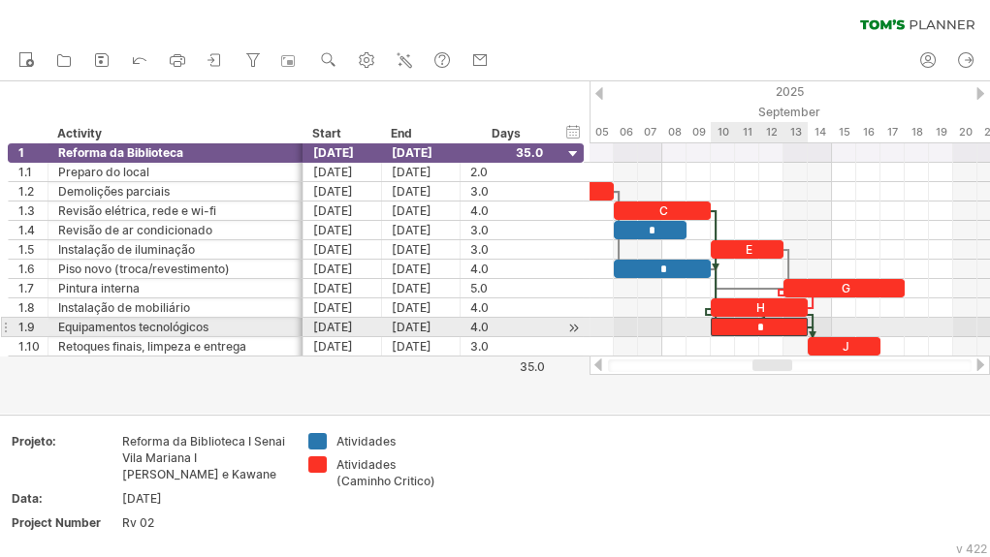
click at [797, 327] on div "*" at bounding box center [759, 327] width 97 height 18
click at [331, 325] on div "[DATE]" at bounding box center [342, 327] width 79 height 18
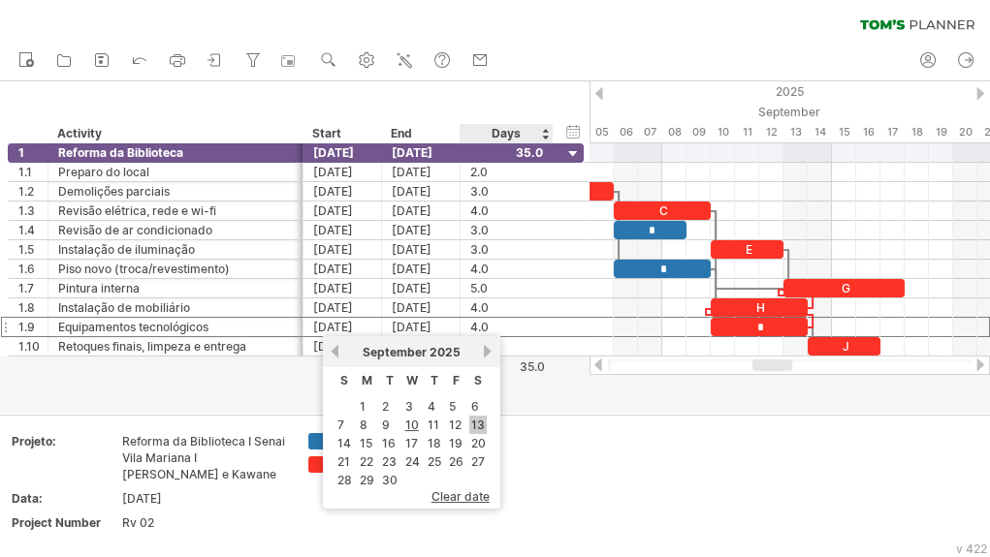
click at [475, 425] on link "13" at bounding box center [477, 425] width 17 height 18
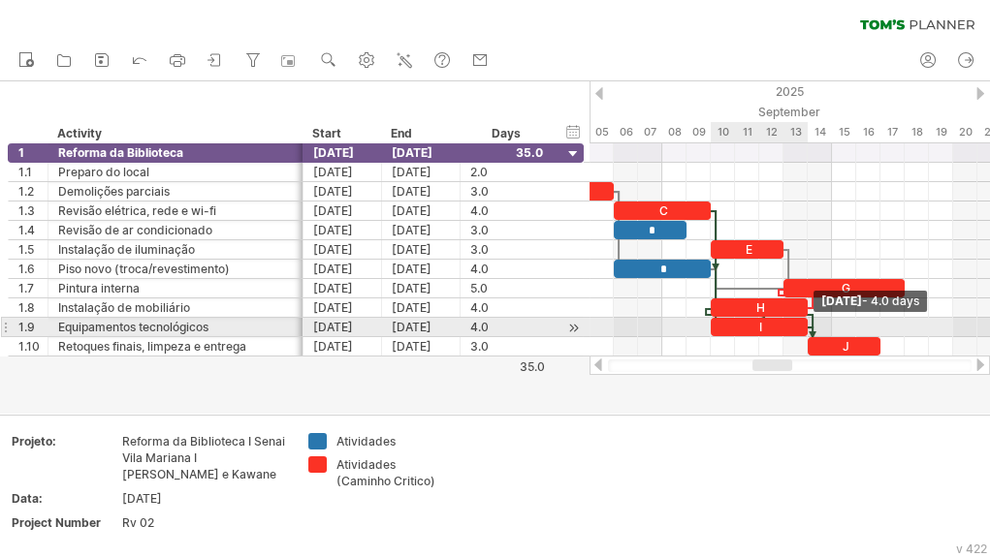
click at [810, 321] on span at bounding box center [808, 327] width 8 height 18
click at [778, 327] on div "I" at bounding box center [759, 327] width 97 height 18
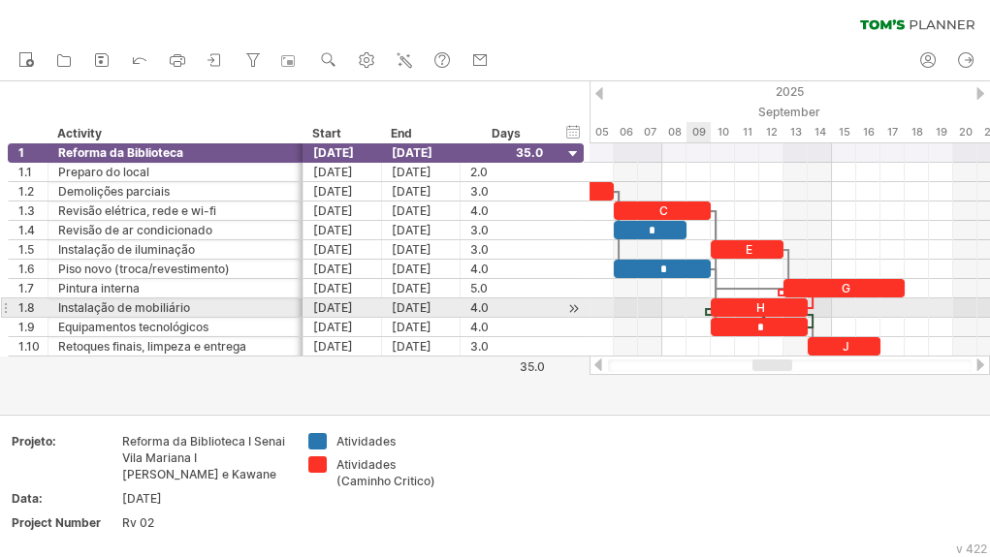
click at [704, 312] on div at bounding box center [706, 312] width 6 height 8
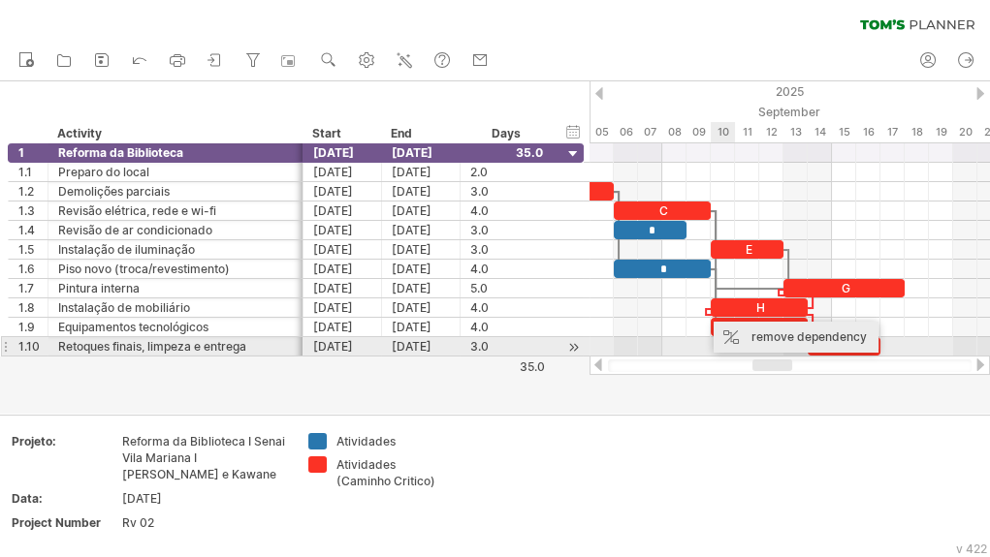
click at [766, 337] on div "remove dependency" at bounding box center [796, 337] width 165 height 31
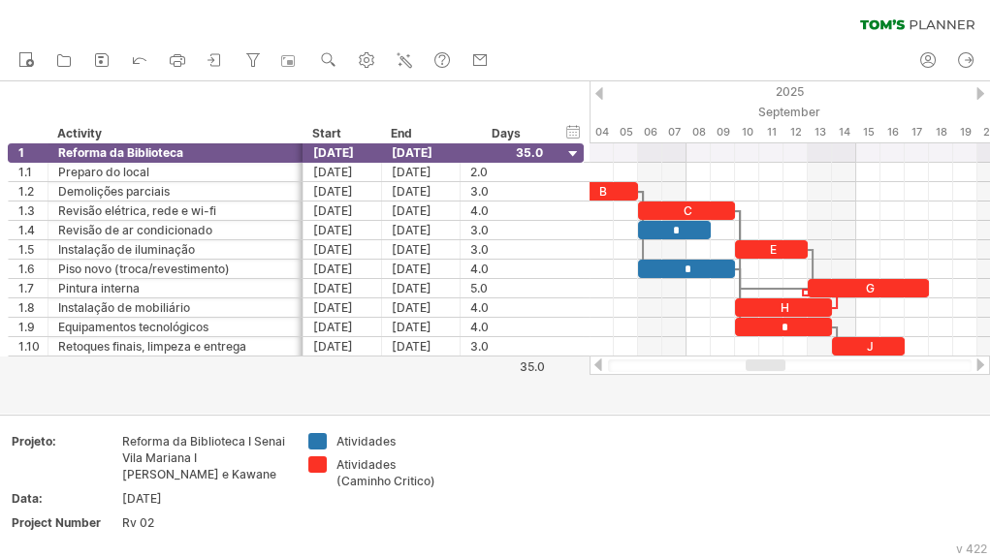
click at [761, 365] on div at bounding box center [766, 366] width 40 height 12
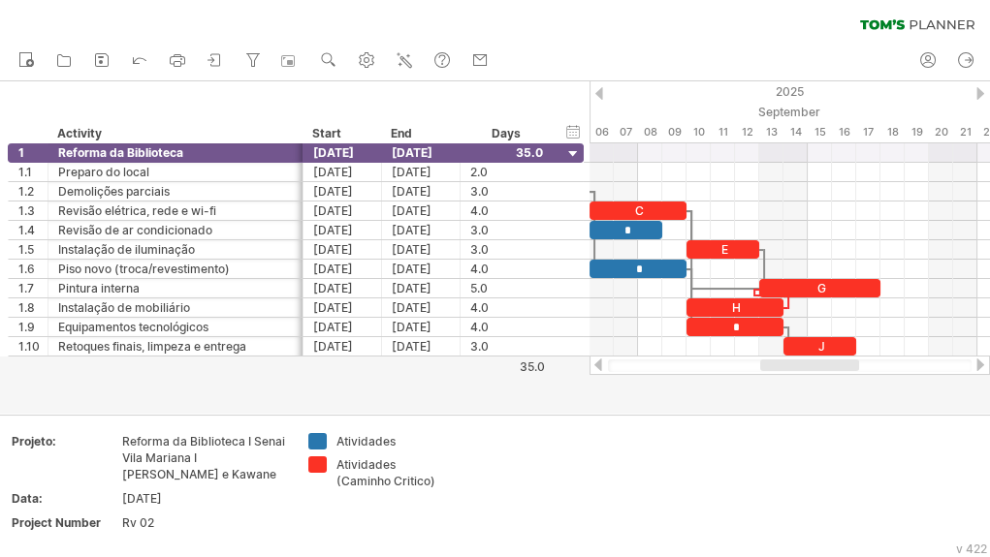
drag, startPoint x: 796, startPoint y: 366, endPoint x: 808, endPoint y: 372, distance: 13.0
click at [808, 372] on div at bounding box center [789, 365] width 400 height 19
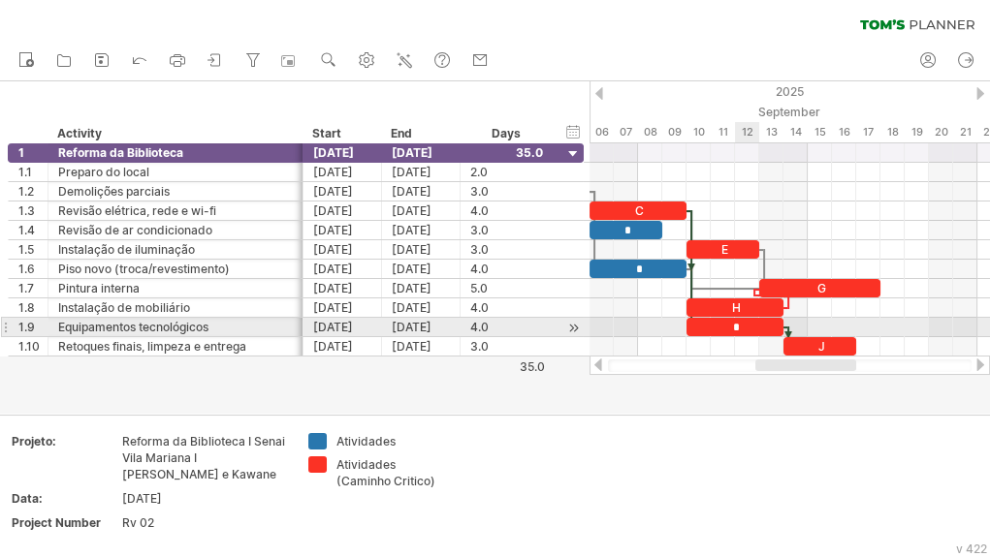
click at [758, 331] on div "*" at bounding box center [734, 327] width 97 height 18
click at [708, 328] on div "*" at bounding box center [734, 327] width 97 height 18
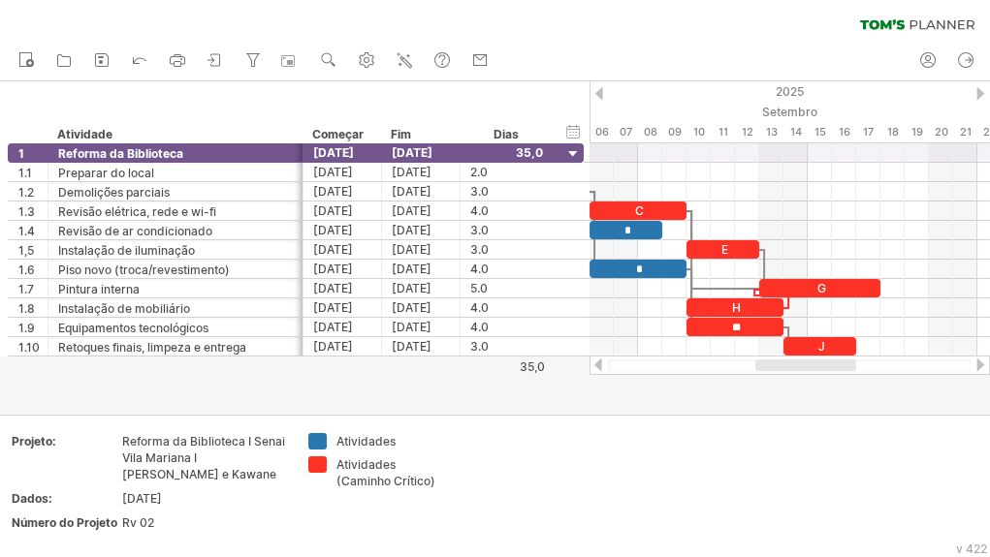
click at [734, 400] on div at bounding box center [495, 247] width 990 height 333
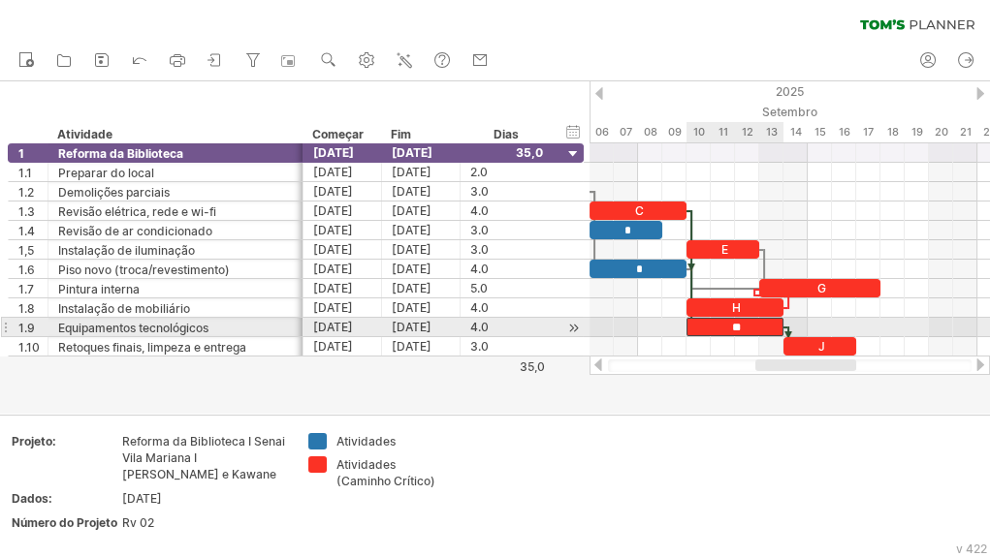
click at [740, 327] on font "**" at bounding box center [736, 328] width 9 height 12
click at [765, 327] on div "**" at bounding box center [734, 327] width 97 height 18
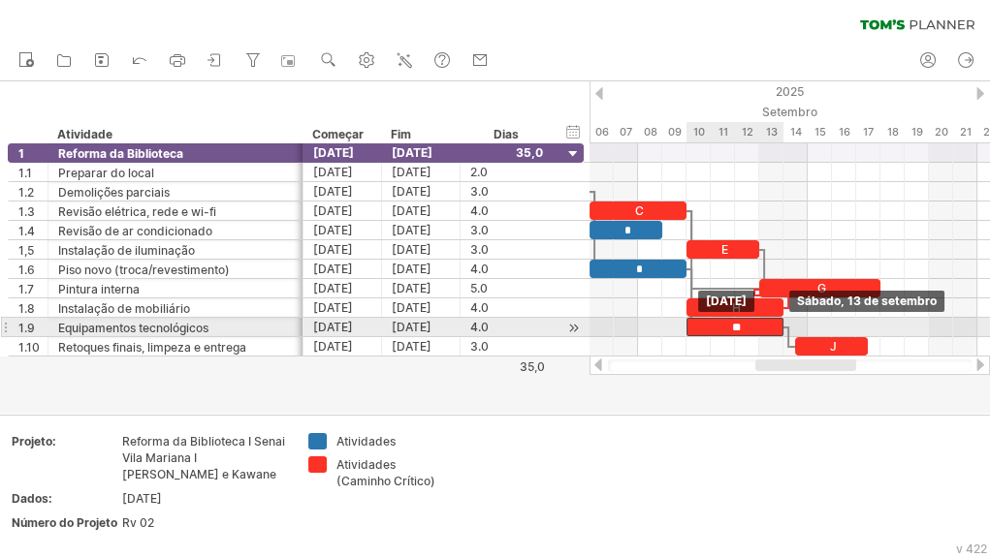
click at [772, 332] on div "**" at bounding box center [734, 327] width 97 height 18
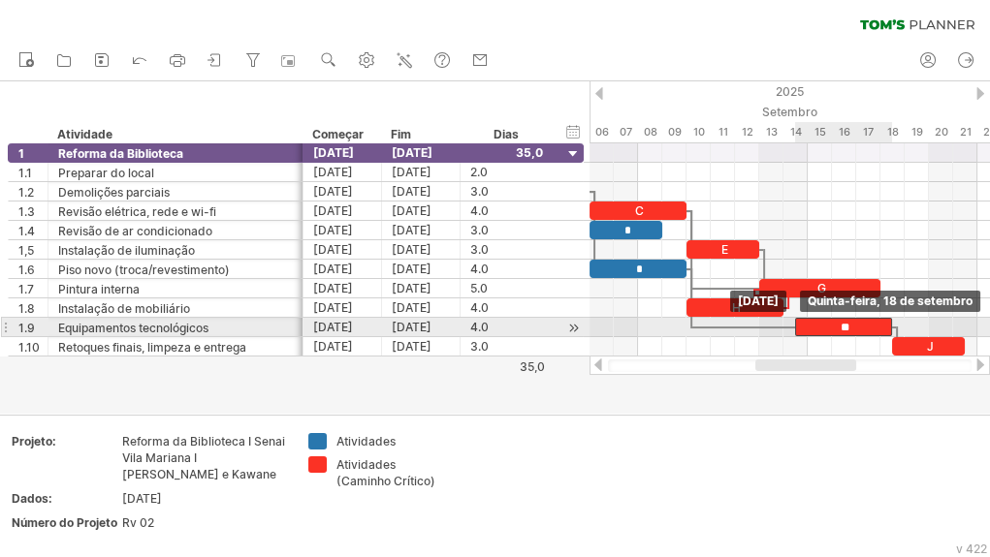
drag, startPoint x: 760, startPoint y: 324, endPoint x: 865, endPoint y: 330, distance: 104.9
click at [865, 330] on div "**" at bounding box center [843, 327] width 97 height 18
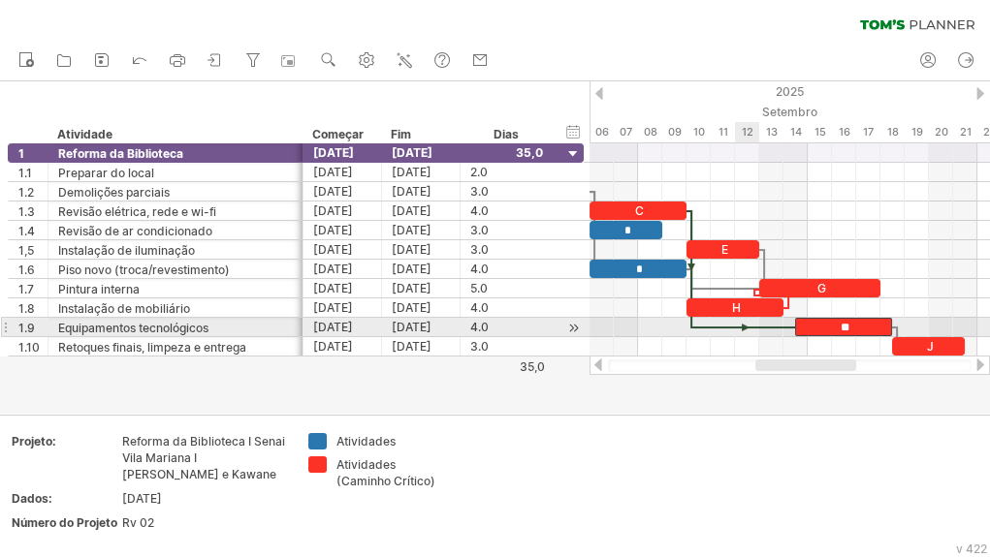
click at [748, 327] on div at bounding box center [744, 328] width 104 height 6
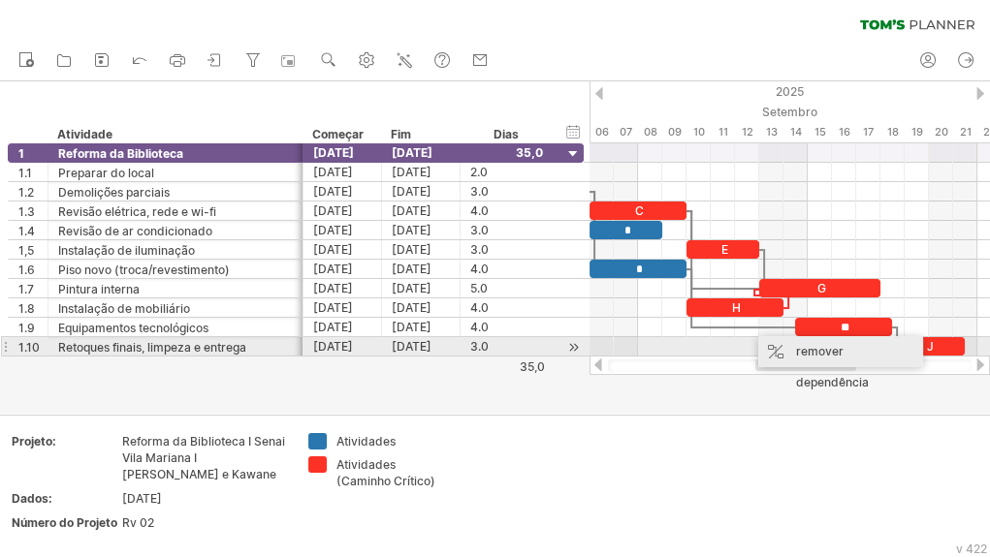
click at [817, 356] on font "remover dependência" at bounding box center [832, 367] width 73 height 46
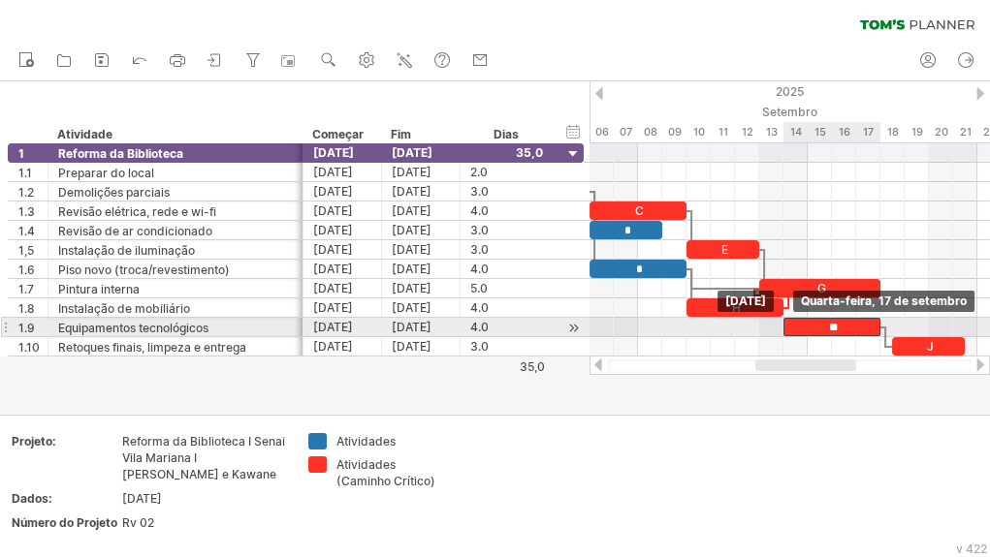
drag, startPoint x: 808, startPoint y: 325, endPoint x: 797, endPoint y: 325, distance: 10.7
click at [797, 325] on div "**" at bounding box center [831, 327] width 97 height 18
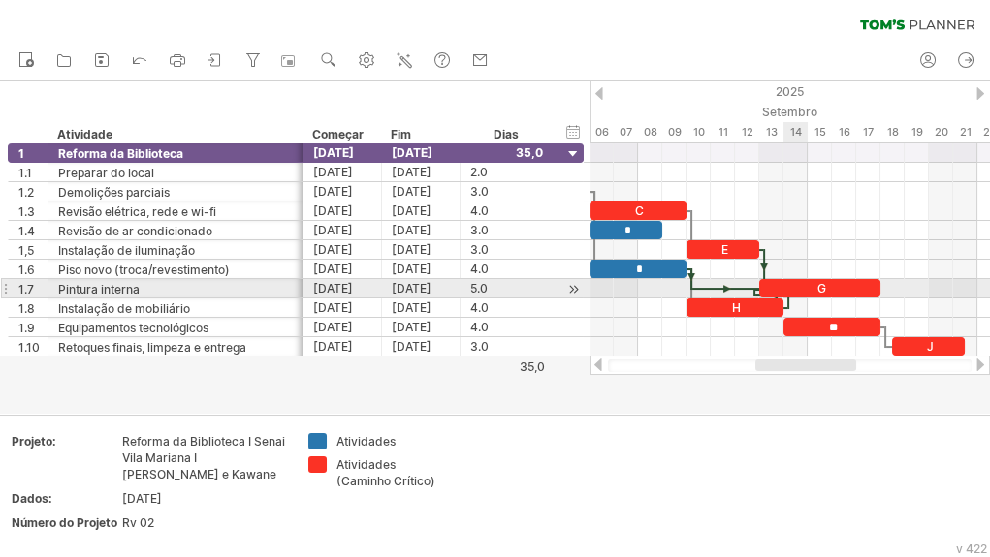
click at [788, 287] on div "G" at bounding box center [819, 288] width 121 height 18
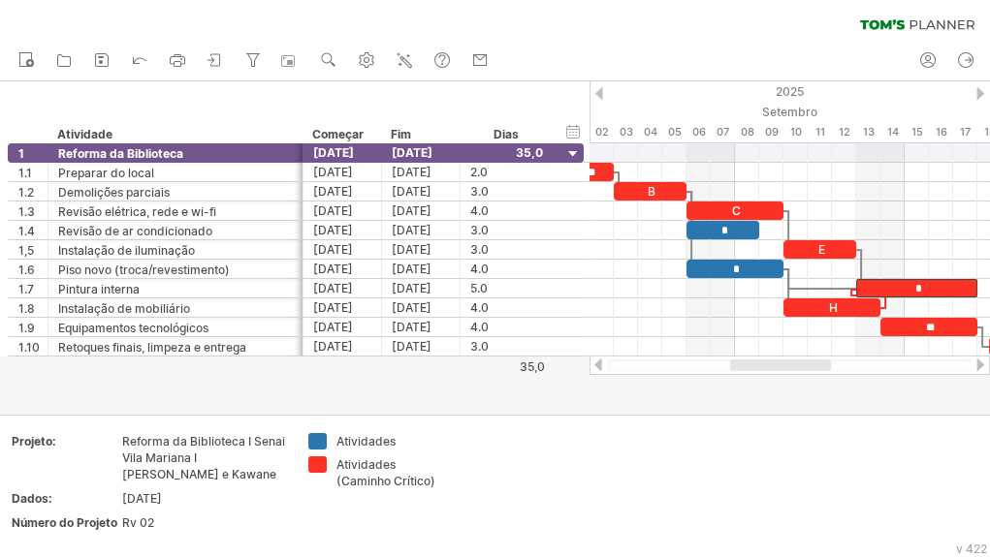
drag, startPoint x: 800, startPoint y: 368, endPoint x: 775, endPoint y: 367, distance: 25.2
click at [775, 367] on div at bounding box center [780, 366] width 101 height 12
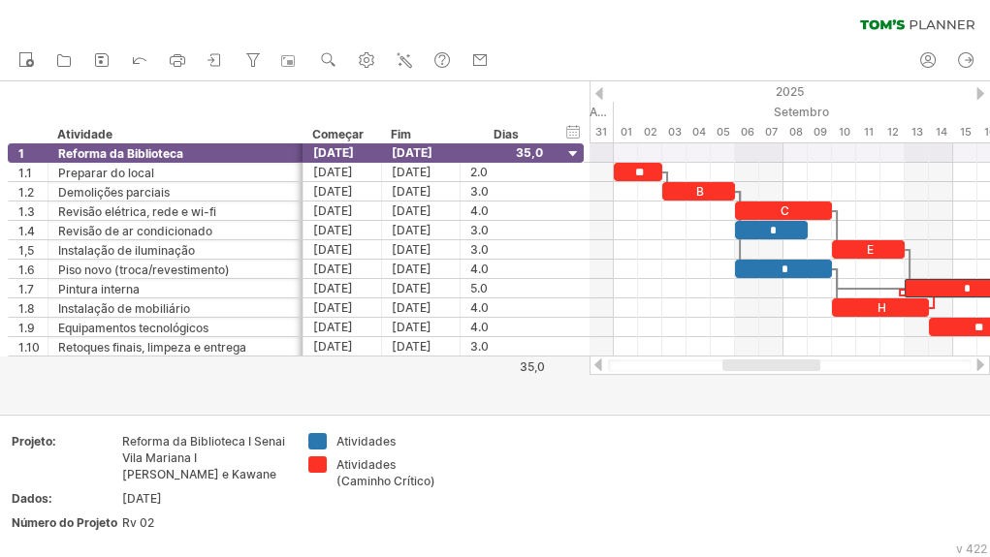
click at [764, 368] on div at bounding box center [771, 366] width 98 height 12
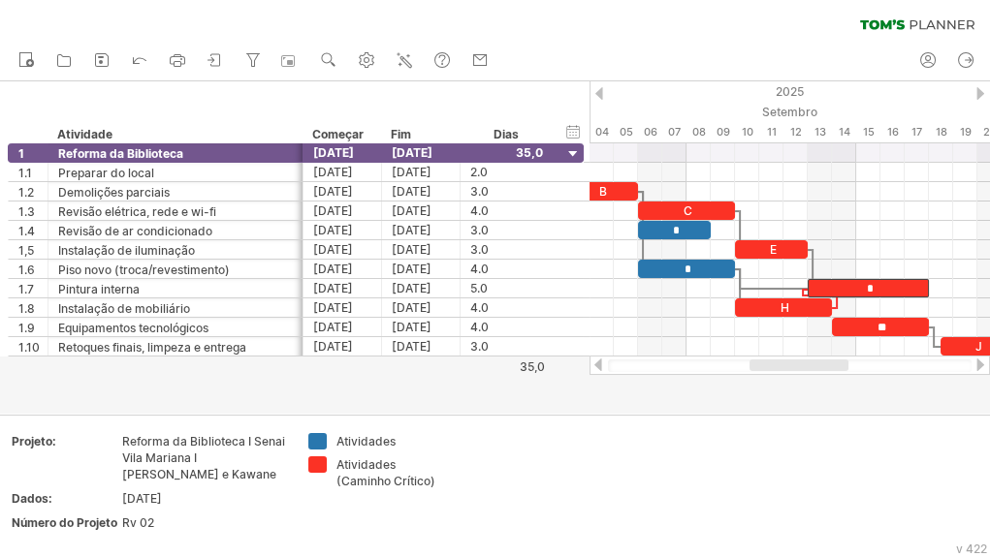
drag, startPoint x: 797, startPoint y: 366, endPoint x: 821, endPoint y: 369, distance: 24.4
click at [821, 369] on div at bounding box center [798, 366] width 99 height 12
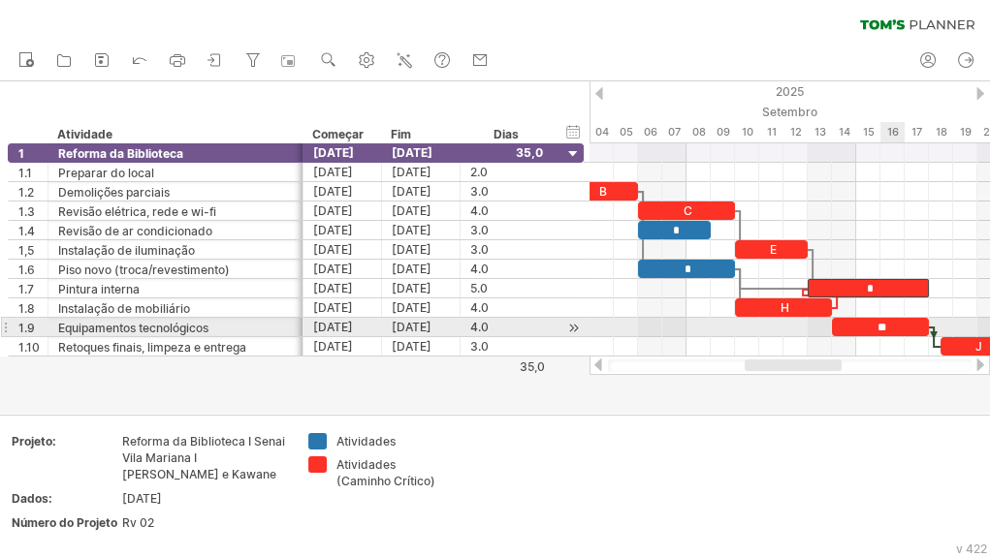
click at [880, 322] on font "**" at bounding box center [881, 328] width 9 height 12
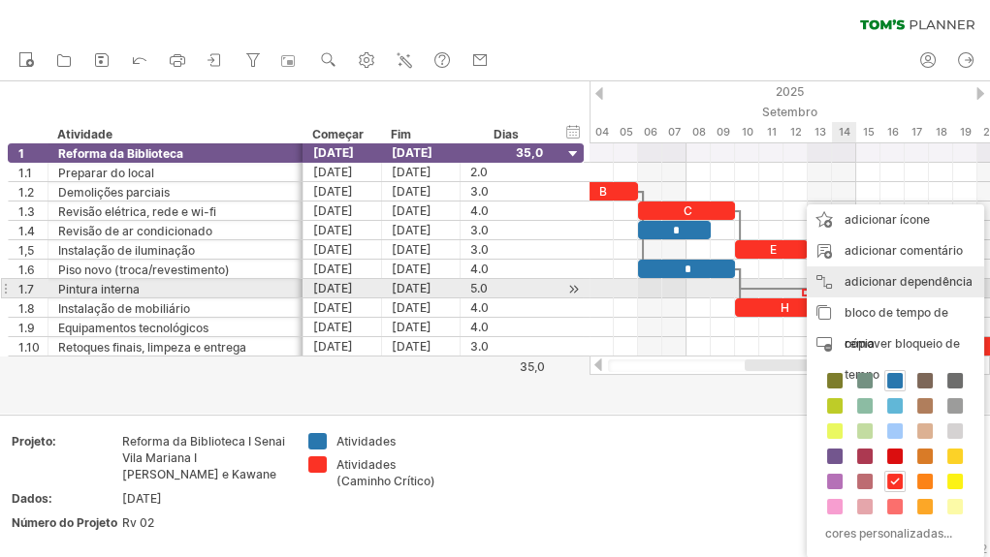
click at [933, 279] on font "adicionar dependência" at bounding box center [908, 281] width 128 height 15
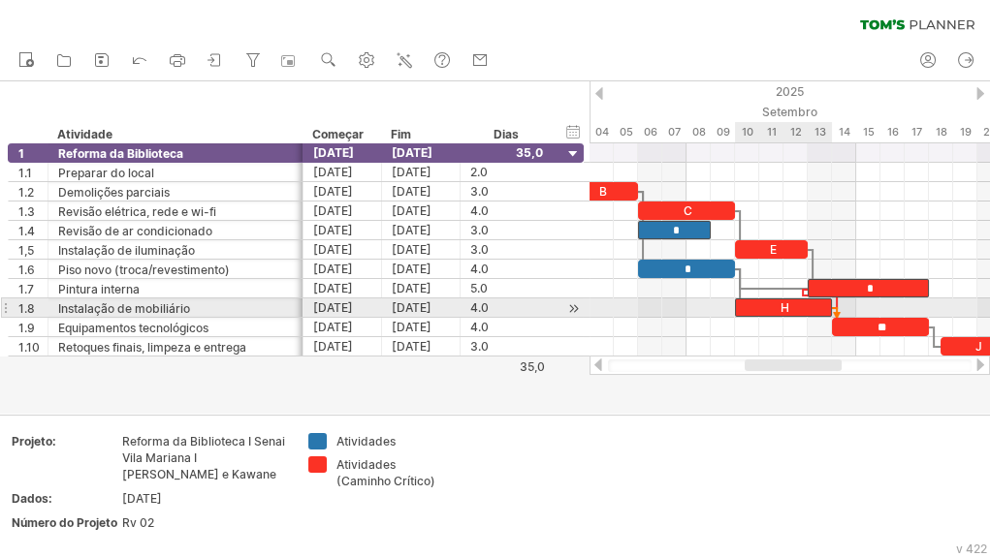
click at [810, 305] on div "H" at bounding box center [783, 308] width 97 height 18
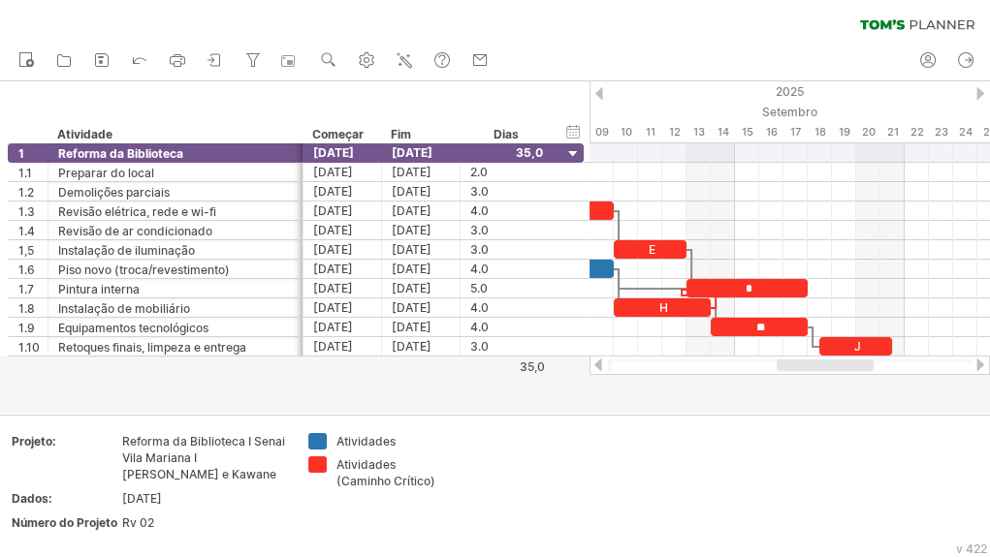
drag, startPoint x: 823, startPoint y: 367, endPoint x: 855, endPoint y: 368, distance: 32.0
click at [855, 368] on div at bounding box center [825, 366] width 97 height 12
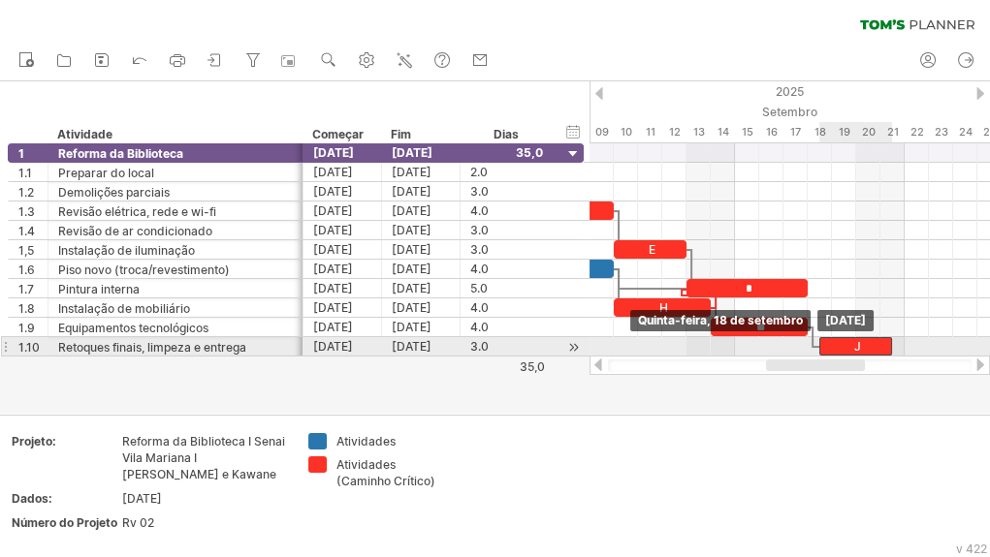
click at [880, 345] on div "J" at bounding box center [855, 346] width 73 height 18
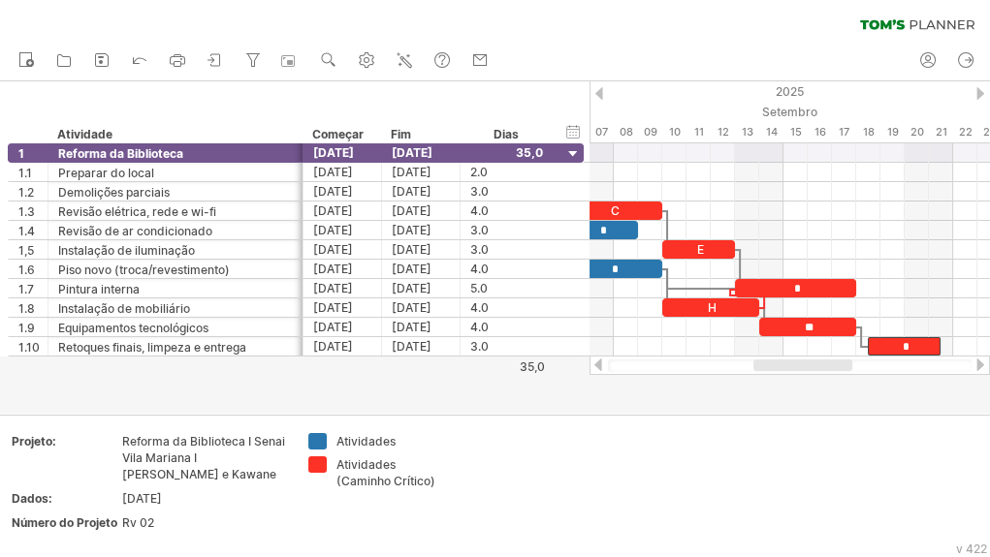
drag, startPoint x: 798, startPoint y: 365, endPoint x: 785, endPoint y: 364, distance: 12.6
click at [785, 364] on div at bounding box center [802, 366] width 99 height 12
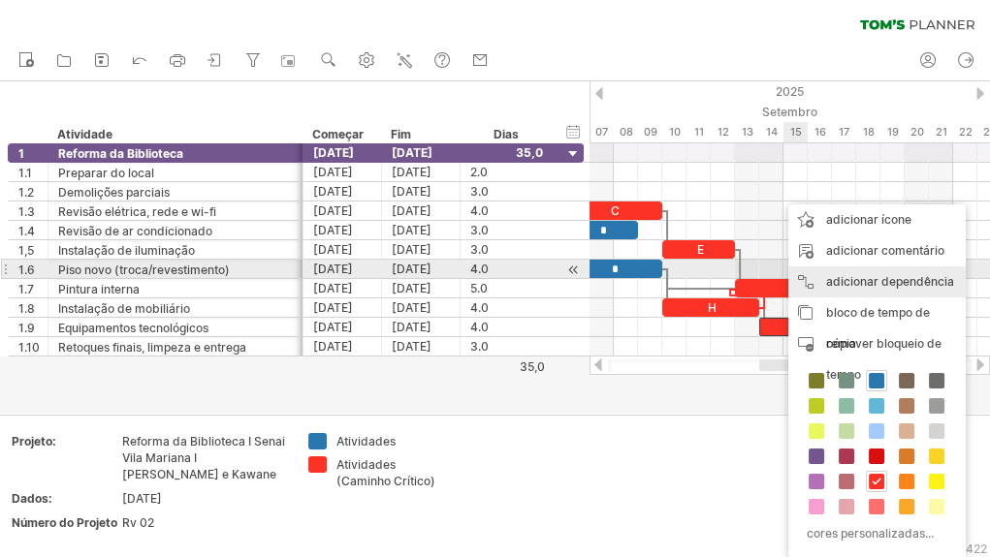
click at [901, 276] on font "adicionar dependência" at bounding box center [890, 281] width 128 height 15
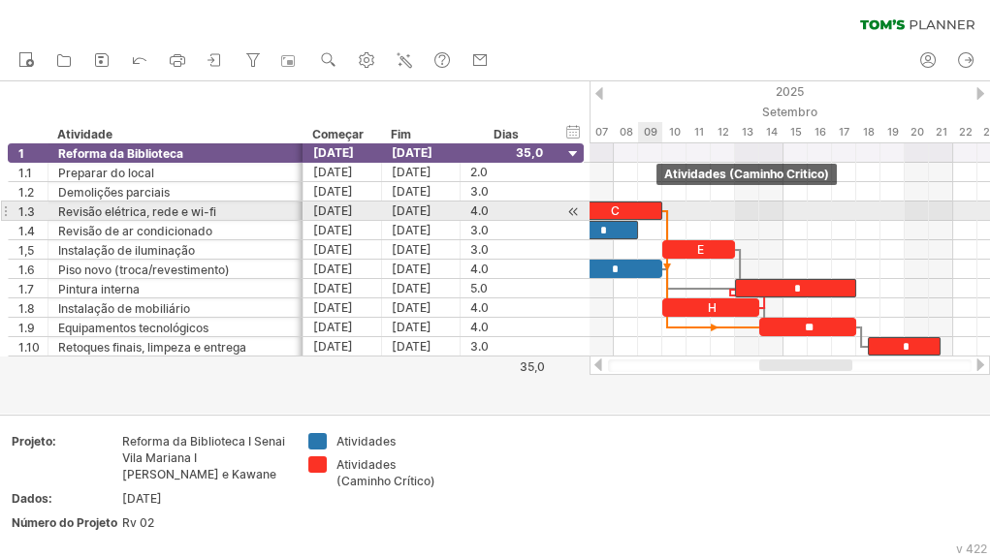
click at [641, 206] on div "C" at bounding box center [613, 211] width 97 height 18
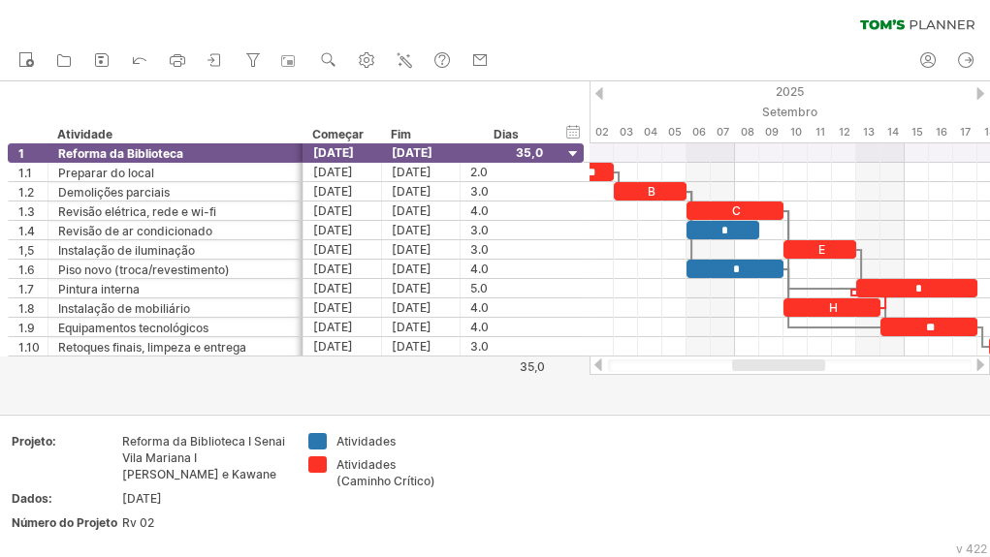
drag, startPoint x: 812, startPoint y: 366, endPoint x: 785, endPoint y: 362, distance: 27.6
click at [785, 362] on div at bounding box center [778, 366] width 93 height 12
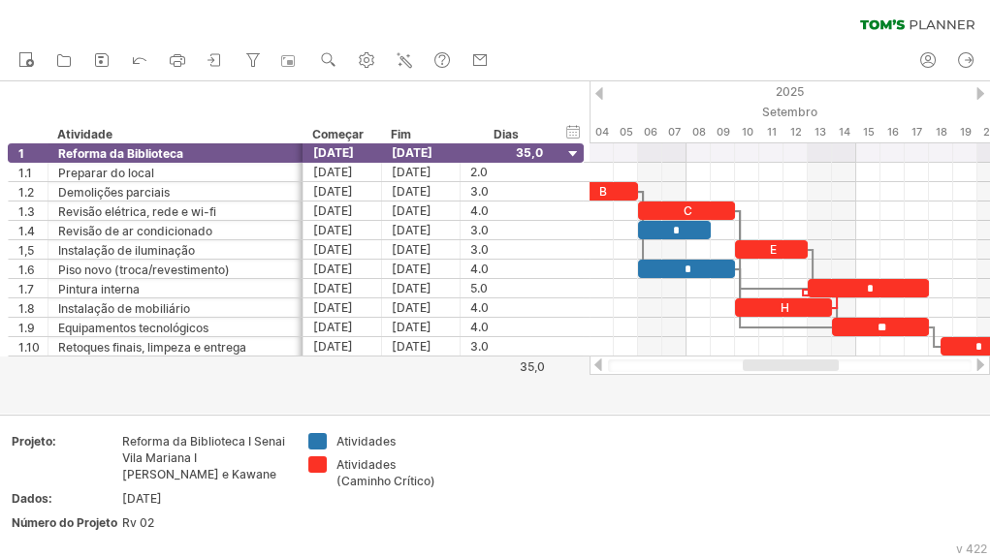
drag, startPoint x: 761, startPoint y: 368, endPoint x: 771, endPoint y: 365, distance: 10.1
click at [771, 365] on div at bounding box center [791, 366] width 96 height 12
click at [500, 487] on td at bounding box center [528, 487] width 153 height 108
click at [784, 365] on div at bounding box center [796, 366] width 99 height 12
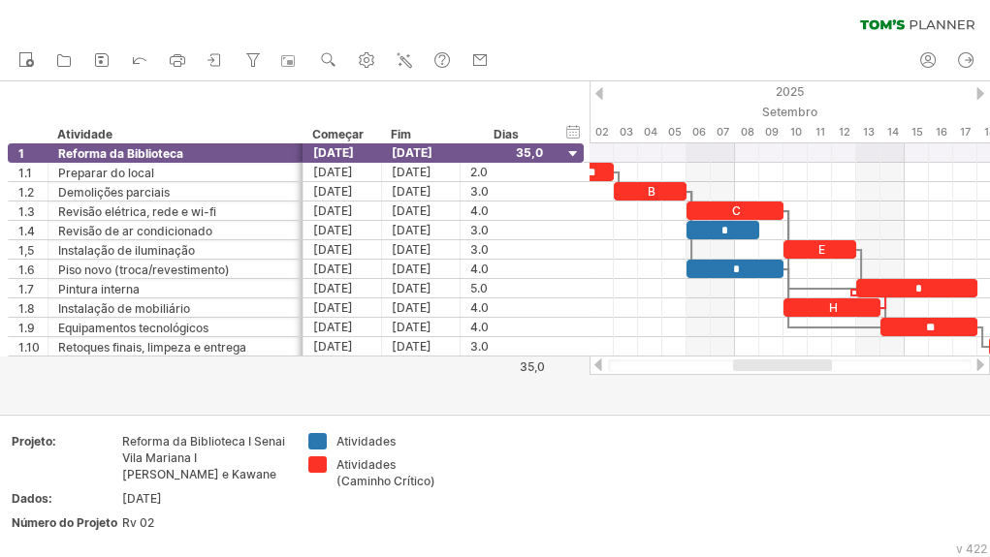
drag, startPoint x: 792, startPoint y: 365, endPoint x: 780, endPoint y: 366, distance: 11.8
click at [780, 366] on div at bounding box center [782, 366] width 99 height 12
click at [528, 445] on td at bounding box center [528, 487] width 153 height 108
click at [790, 364] on div at bounding box center [781, 366] width 99 height 12
click at [591, 473] on td at bounding box center [528, 487] width 153 height 108
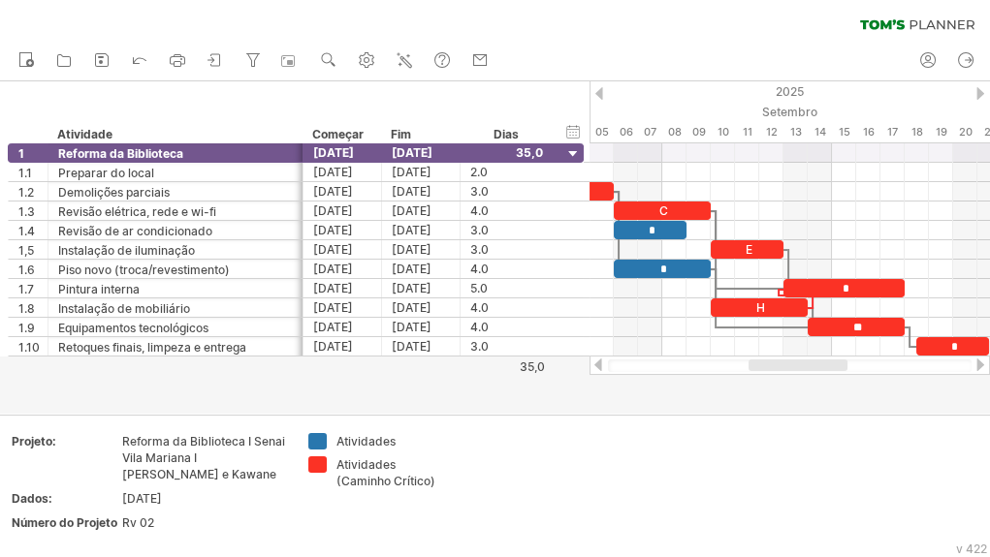
drag, startPoint x: 795, startPoint y: 367, endPoint x: 810, endPoint y: 370, distance: 15.8
click at [810, 370] on div at bounding box center [797, 366] width 99 height 12
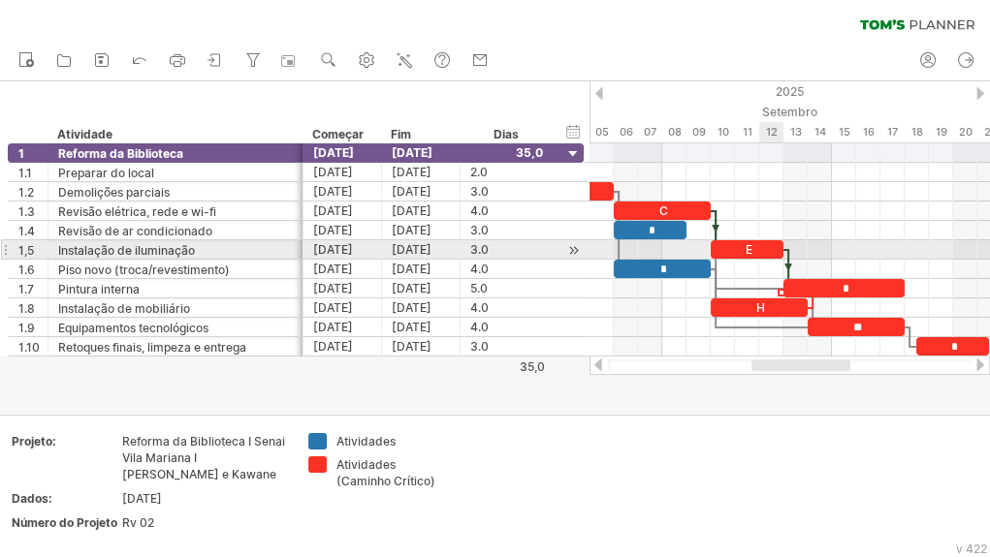
click at [760, 250] on div "E" at bounding box center [747, 249] width 73 height 18
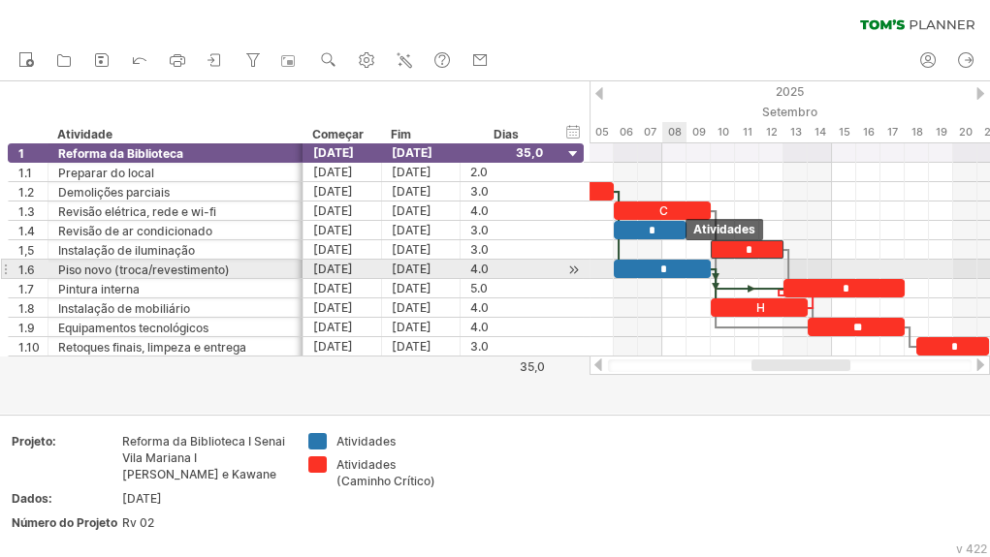
click at [677, 267] on div "*" at bounding box center [662, 269] width 97 height 18
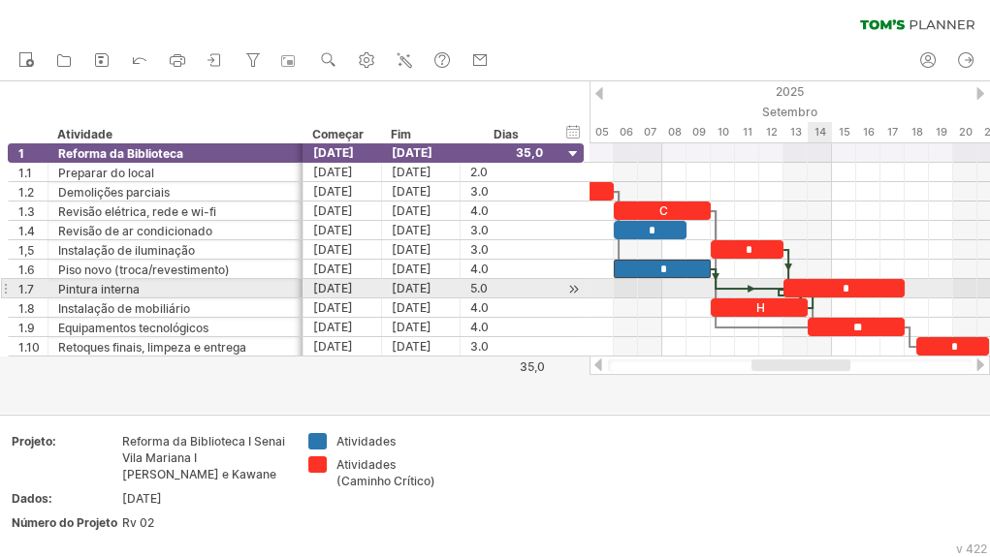
click at [811, 290] on div "*" at bounding box center [843, 288] width 121 height 18
click at [756, 287] on div at bounding box center [749, 289] width 67 height 6
click at [753, 287] on div at bounding box center [749, 289] width 67 height 6
click at [727, 288] on div at bounding box center [749, 289] width 67 height 6
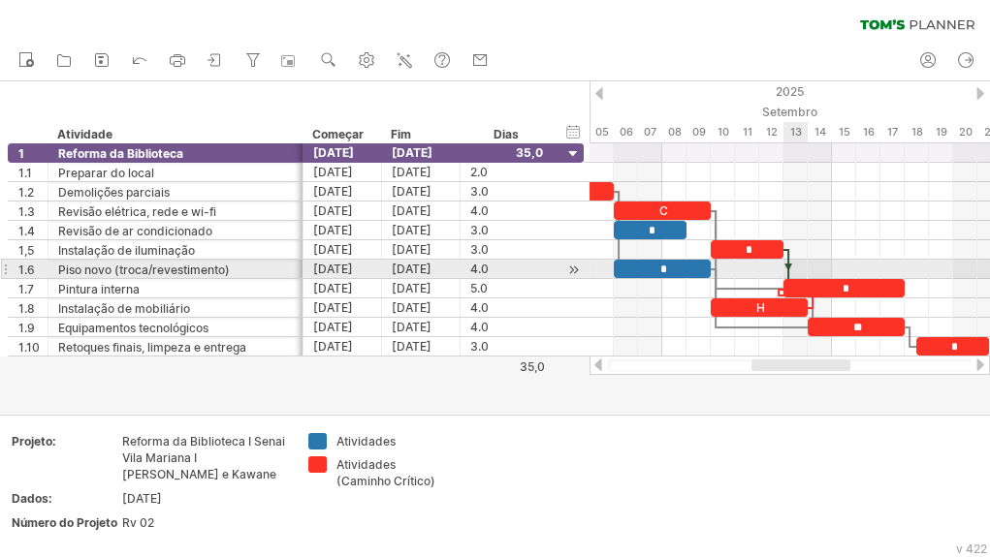
click at [785, 268] on div at bounding box center [788, 269] width 6 height 41
click at [595, 274] on div at bounding box center [789, 269] width 400 height 19
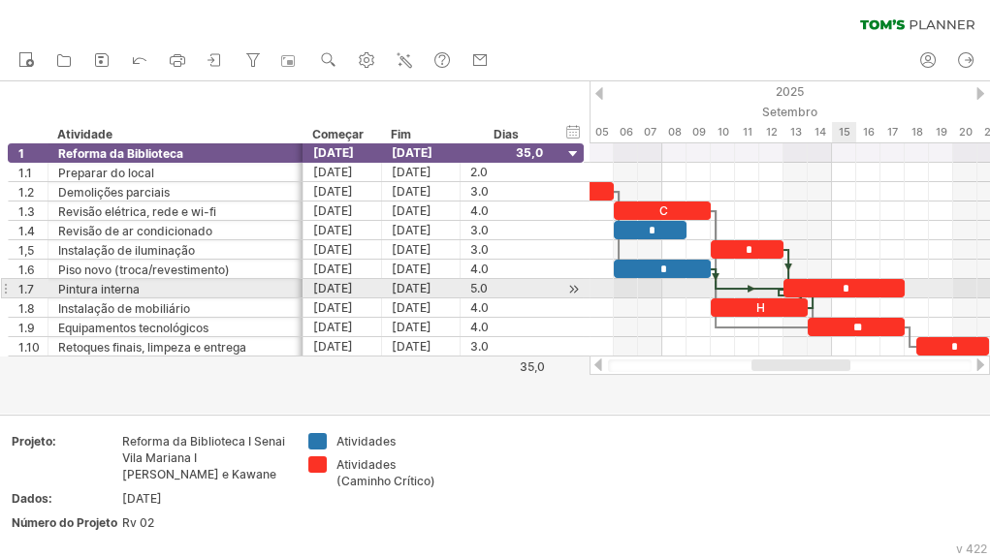
click at [842, 283] on font "*" at bounding box center [845, 289] width 7 height 12
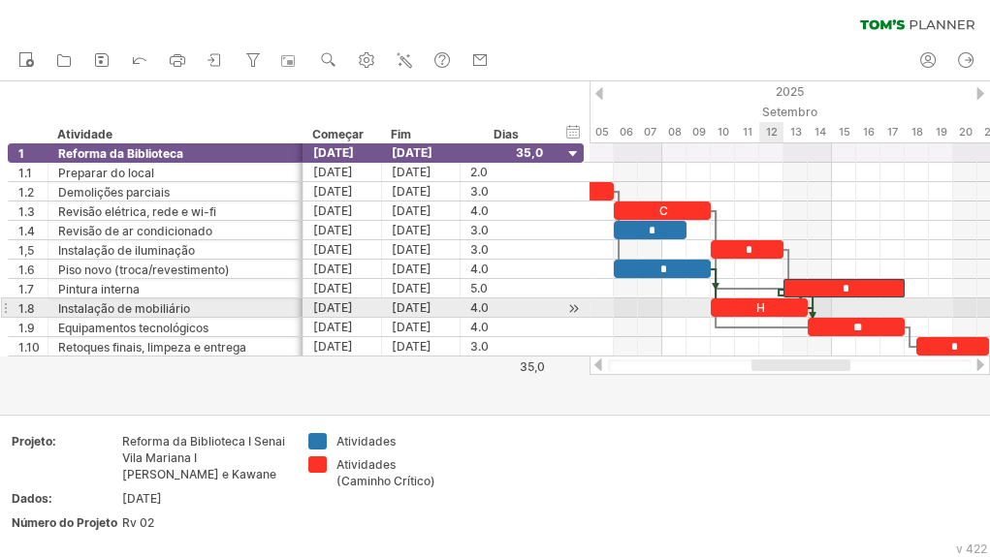
click at [771, 310] on div "H" at bounding box center [759, 308] width 97 height 18
click at [634, 303] on div at bounding box center [789, 308] width 400 height 19
click at [785, 302] on div "*" at bounding box center [759, 308] width 97 height 18
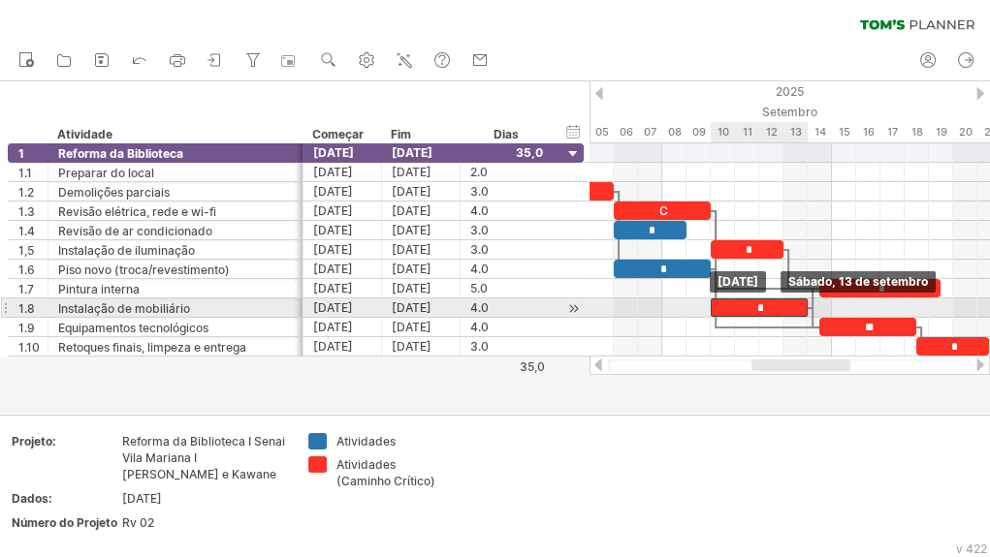
click at [789, 313] on div "*" at bounding box center [759, 308] width 97 height 18
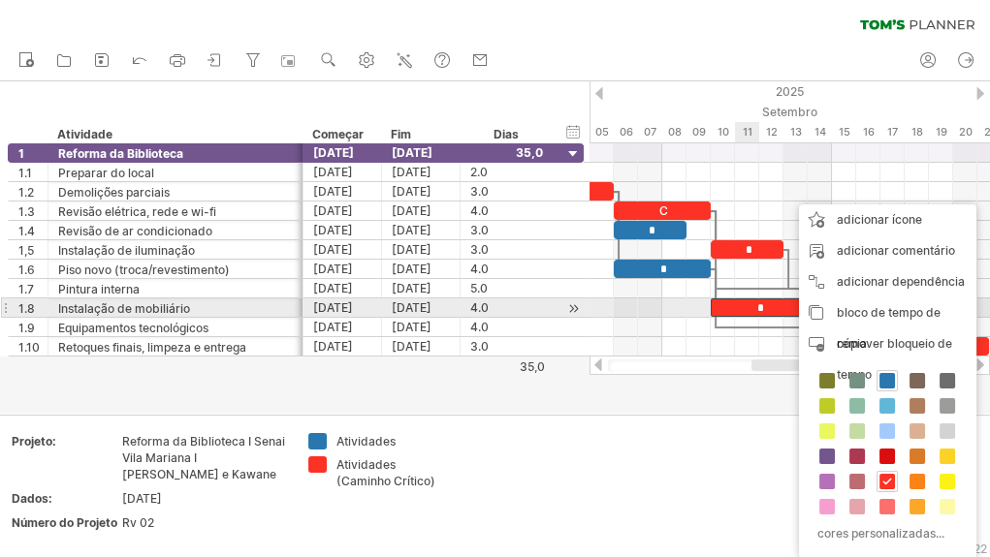
click at [755, 303] on div "*" at bounding box center [759, 308] width 97 height 18
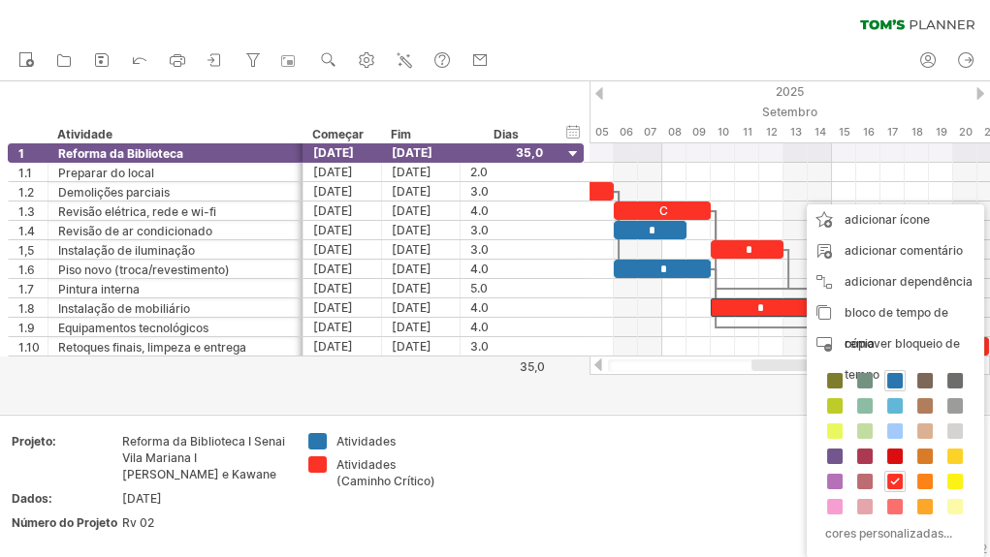
click at [776, 551] on div "Adicione seu próprio logotipo Projeto: Reforma da Biblioteca I Senai Vila Maria…" at bounding box center [495, 486] width 990 height 143
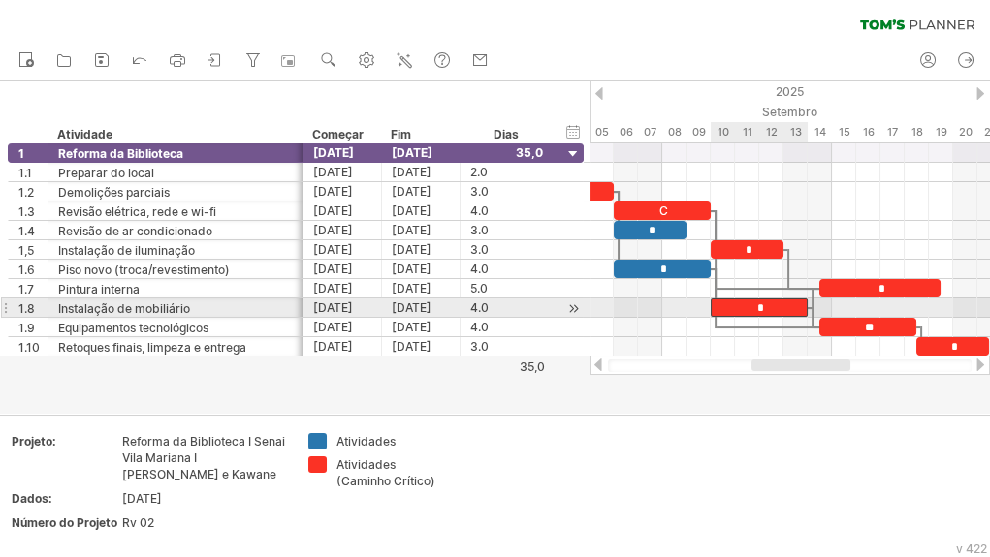
click at [757, 305] on font "*" at bounding box center [760, 308] width 7 height 12
click at [728, 306] on div "*" at bounding box center [759, 308] width 97 height 18
click at [811, 301] on div at bounding box center [813, 298] width 6 height 21
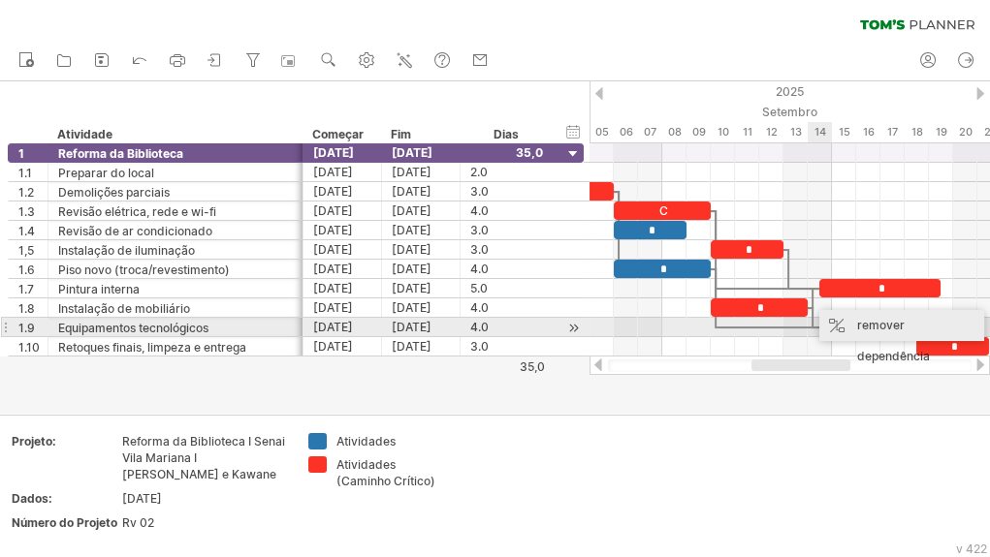
click at [873, 330] on font "remover dependência" at bounding box center [893, 341] width 73 height 46
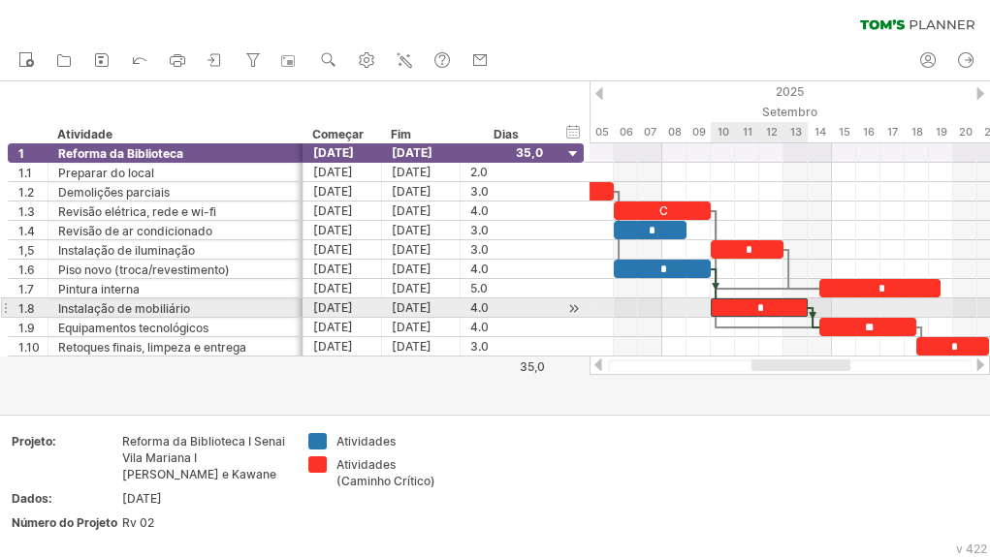
click at [750, 306] on div "*" at bounding box center [759, 308] width 97 height 18
click at [740, 301] on div "*" at bounding box center [759, 308] width 97 height 18
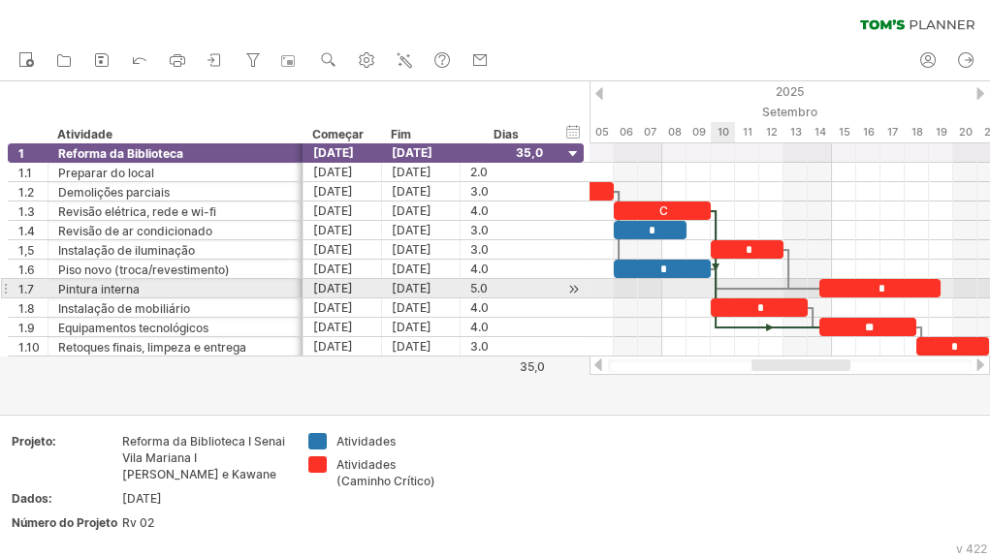
click at [714, 294] on div at bounding box center [716, 269] width 6 height 118
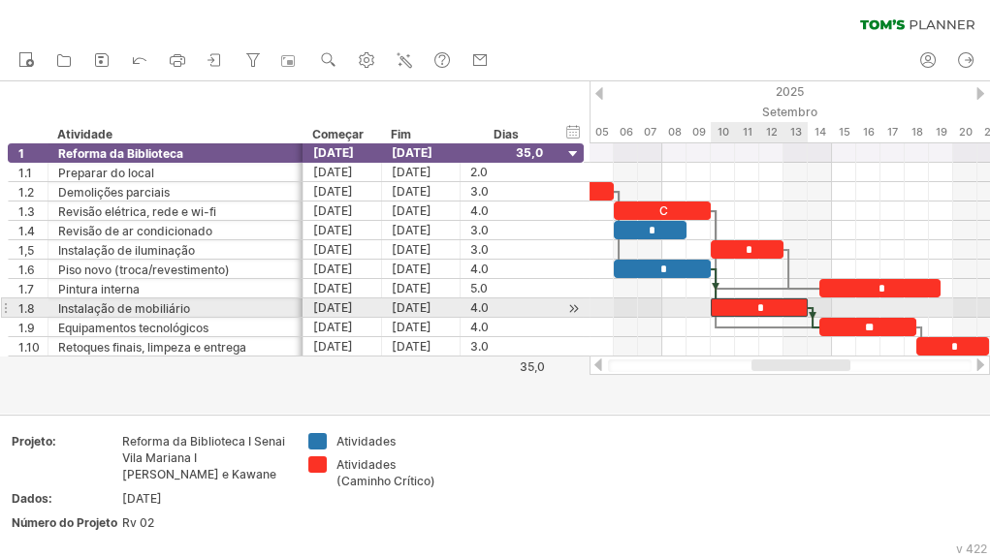
click at [733, 305] on div "*" at bounding box center [759, 308] width 97 height 18
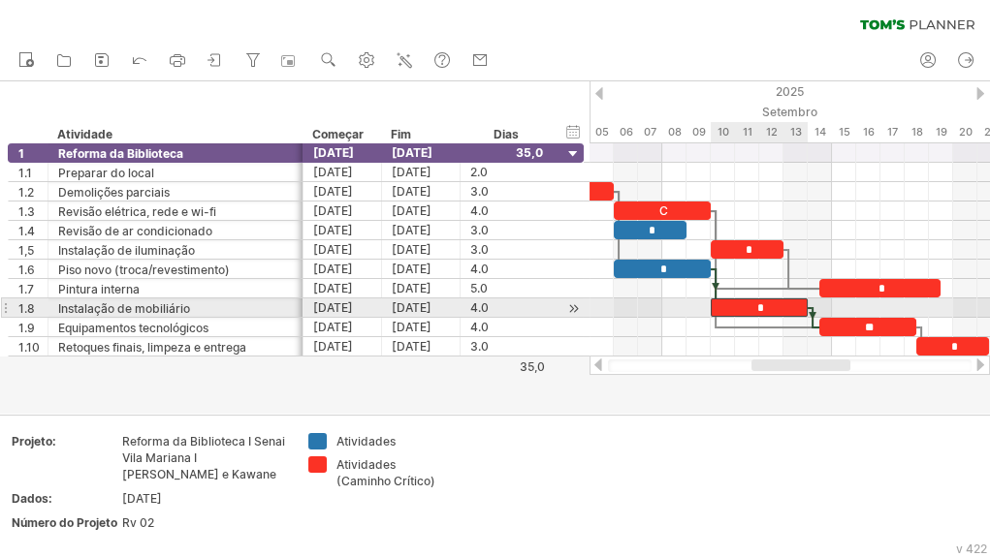
click at [788, 309] on div "*" at bounding box center [759, 308] width 97 height 18
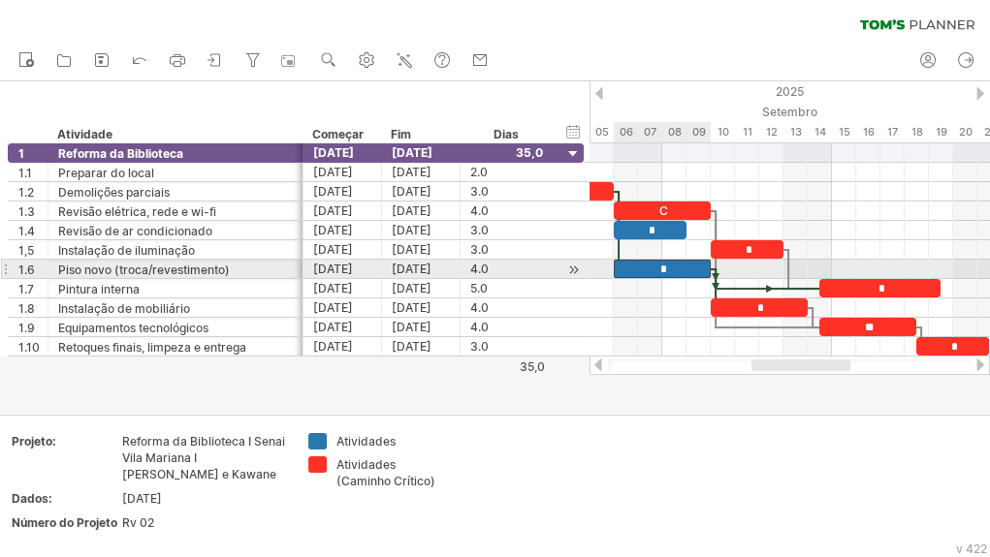
click at [698, 271] on div "*" at bounding box center [662, 269] width 97 height 18
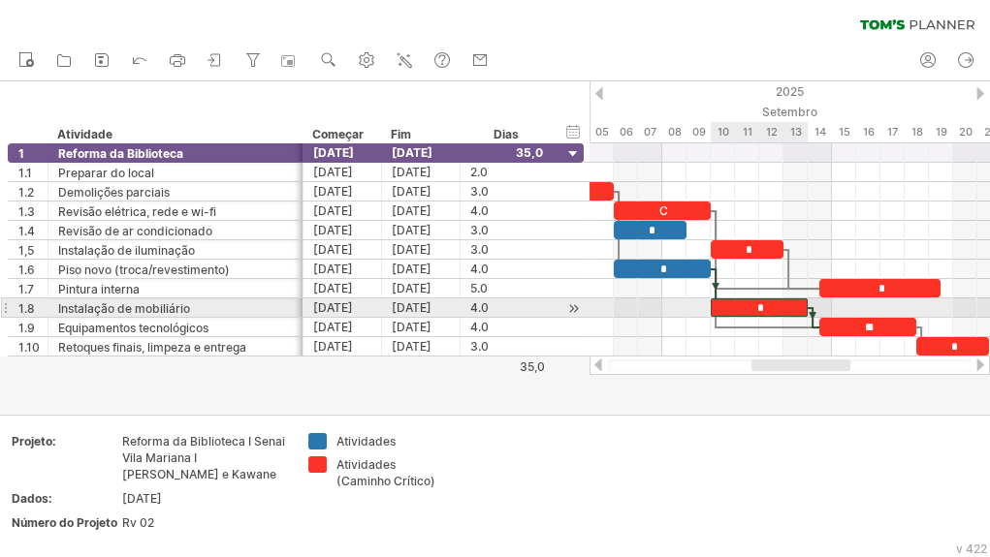
click at [734, 305] on div "*" at bounding box center [759, 308] width 97 height 18
click at [722, 304] on div "*" at bounding box center [759, 308] width 97 height 18
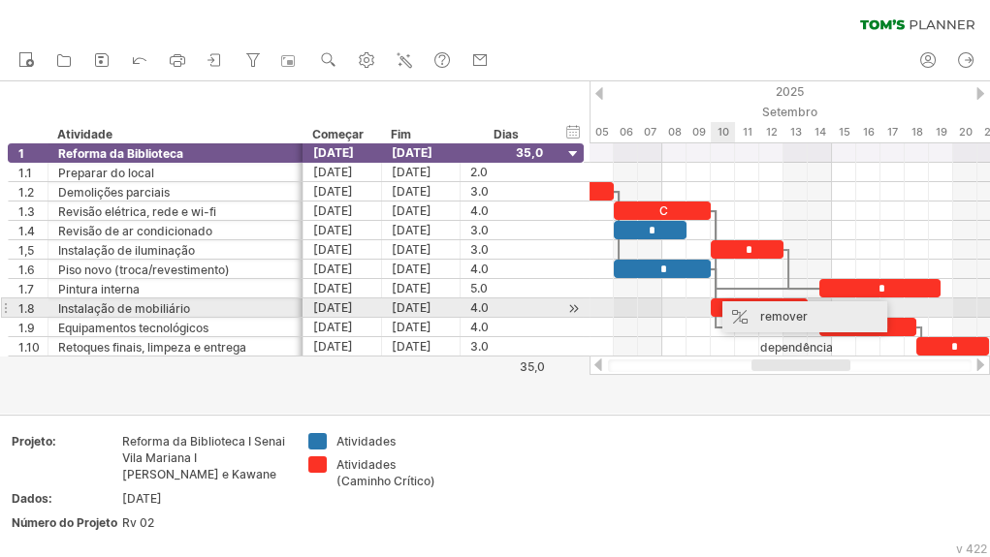
click at [760, 317] on font "remover dependência" at bounding box center [796, 332] width 73 height 46
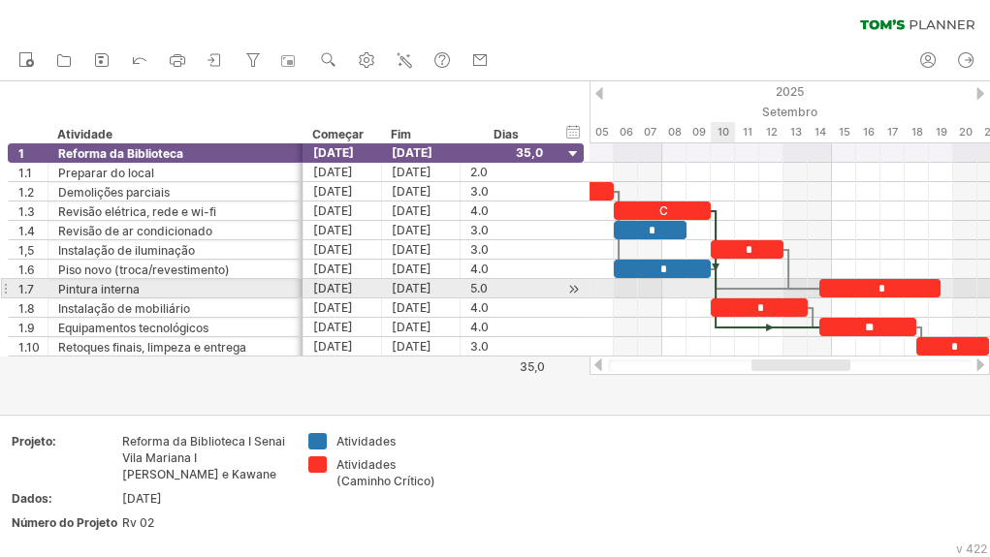
click at [714, 293] on div at bounding box center [716, 269] width 6 height 118
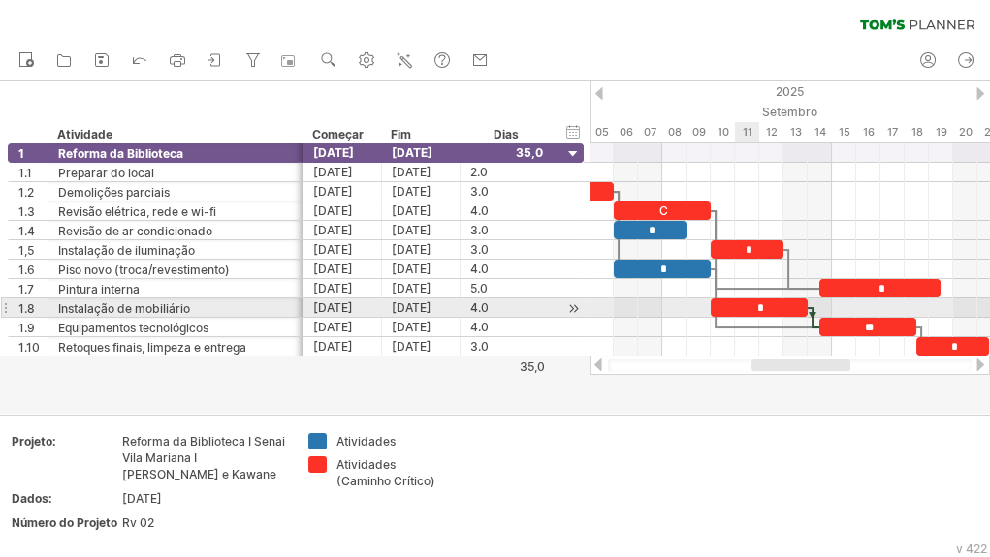
click at [747, 306] on div "*" at bounding box center [759, 308] width 97 height 18
click at [735, 306] on div "*" at bounding box center [759, 308] width 97 height 18
click at [717, 299] on div "*" at bounding box center [759, 308] width 97 height 18
click at [735, 304] on div "*" at bounding box center [759, 308] width 97 height 18
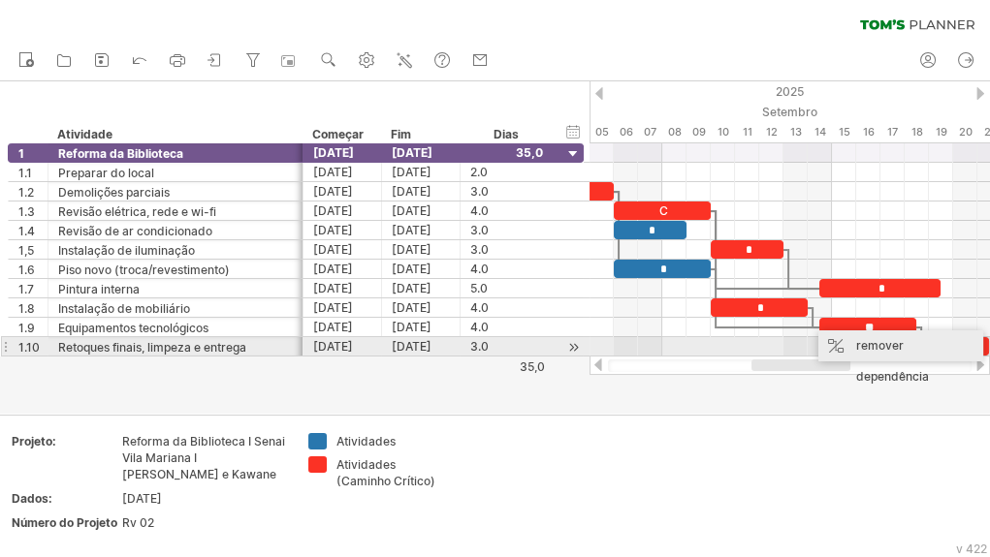
click at [879, 353] on div "remover dependência" at bounding box center [900, 362] width 165 height 62
click at [865, 353] on font "remover dependência" at bounding box center [878, 367] width 73 height 46
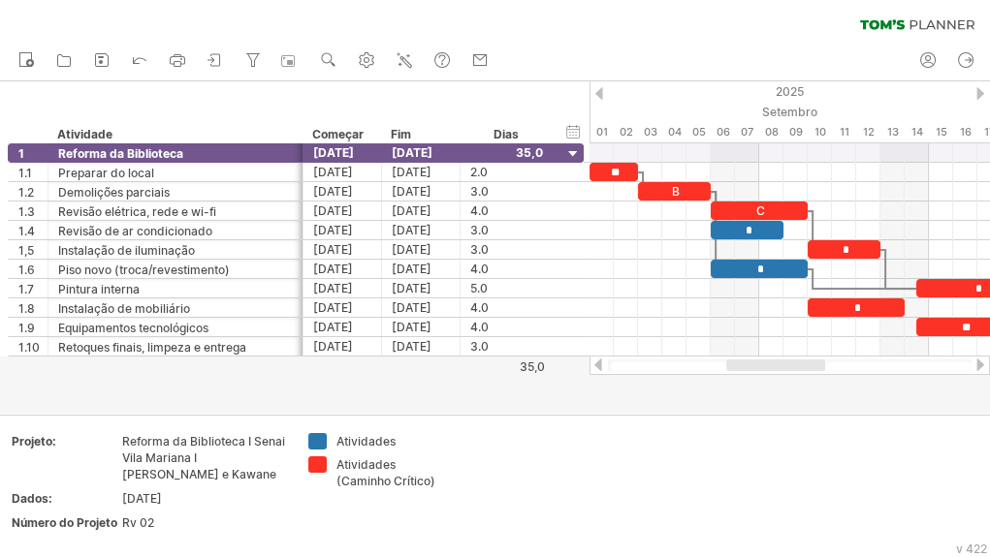
drag, startPoint x: 778, startPoint y: 365, endPoint x: 766, endPoint y: 363, distance: 12.0
click at [766, 363] on div at bounding box center [775, 366] width 99 height 12
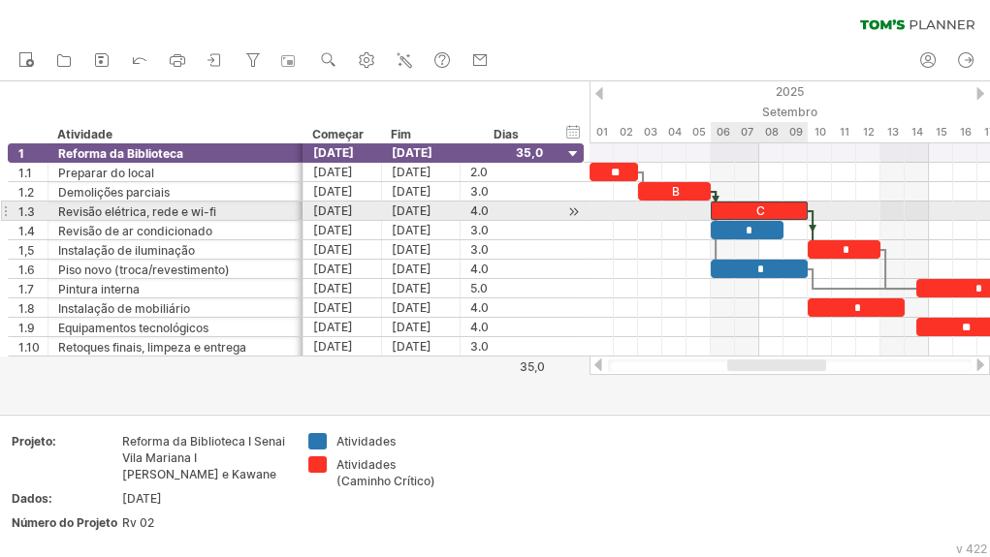
click at [785, 210] on div "C" at bounding box center [759, 211] width 97 height 18
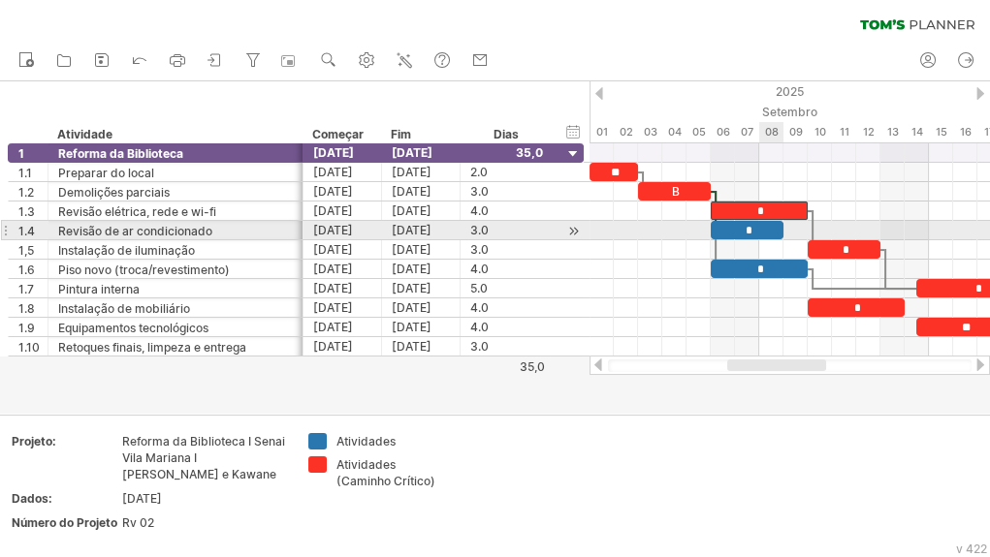
click at [763, 228] on div "*" at bounding box center [747, 230] width 73 height 18
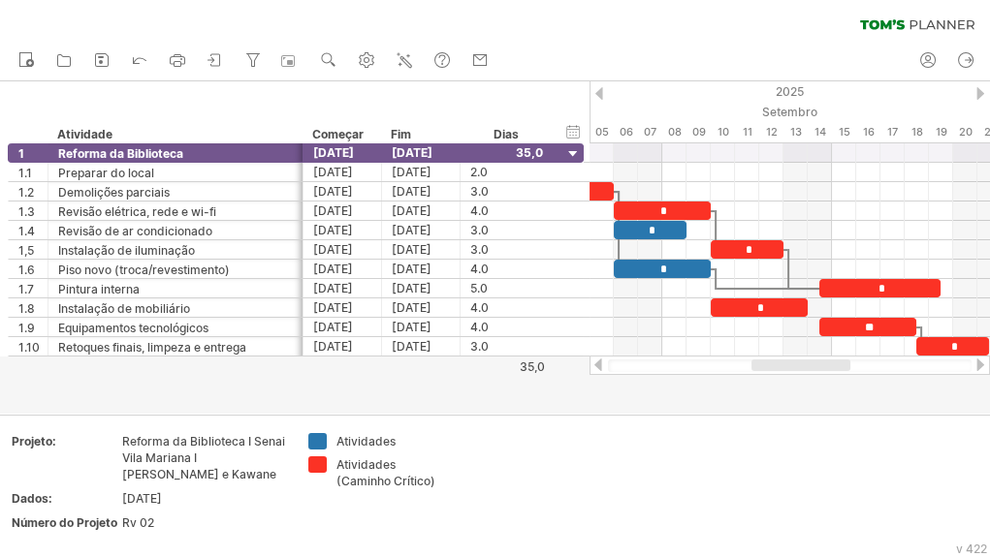
drag, startPoint x: 785, startPoint y: 362, endPoint x: 810, endPoint y: 365, distance: 24.4
click at [810, 365] on div at bounding box center [800, 366] width 99 height 12
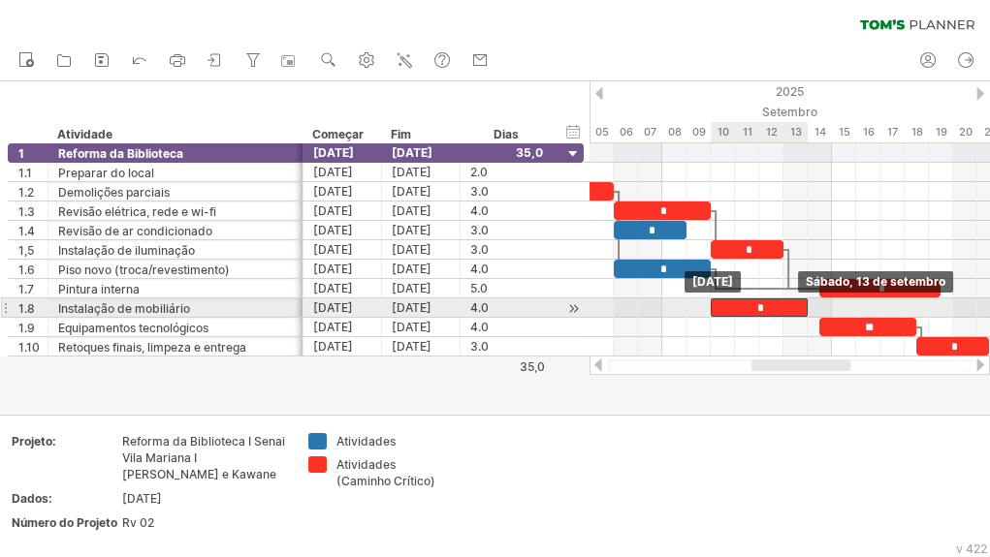
click at [783, 309] on div "*" at bounding box center [759, 308] width 97 height 18
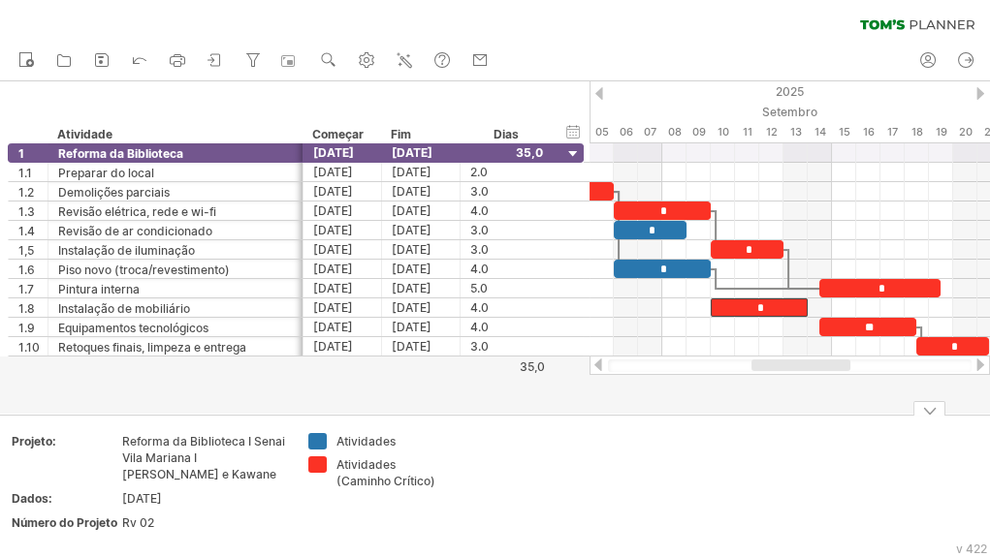
click at [587, 415] on div "Adicione seu próprio logotipo Projeto: Reforma da Biblioteca I Senai Vila Maria…" at bounding box center [495, 486] width 990 height 143
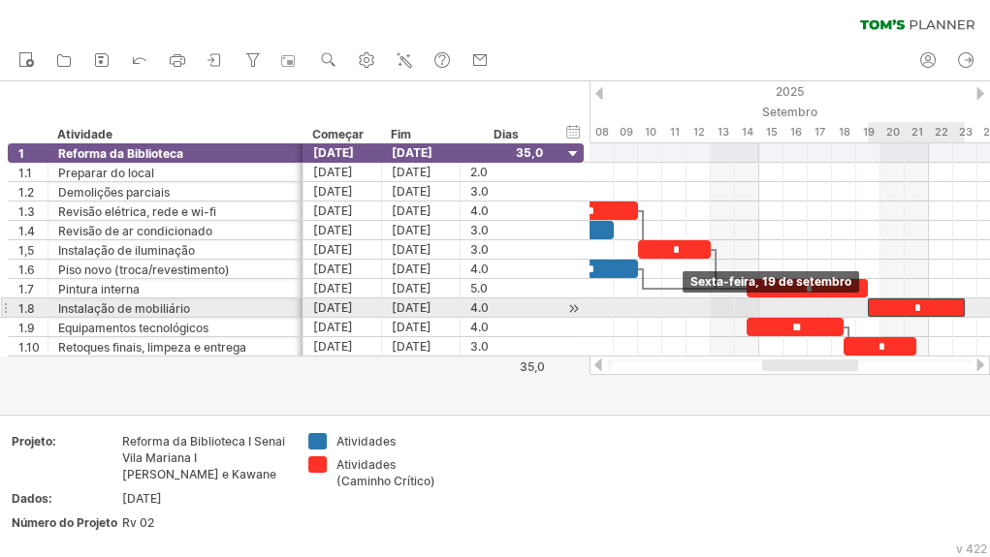
drag, startPoint x: 778, startPoint y: 306, endPoint x: 936, endPoint y: 306, distance: 157.1
click at [936, 306] on div "*" at bounding box center [916, 308] width 97 height 18
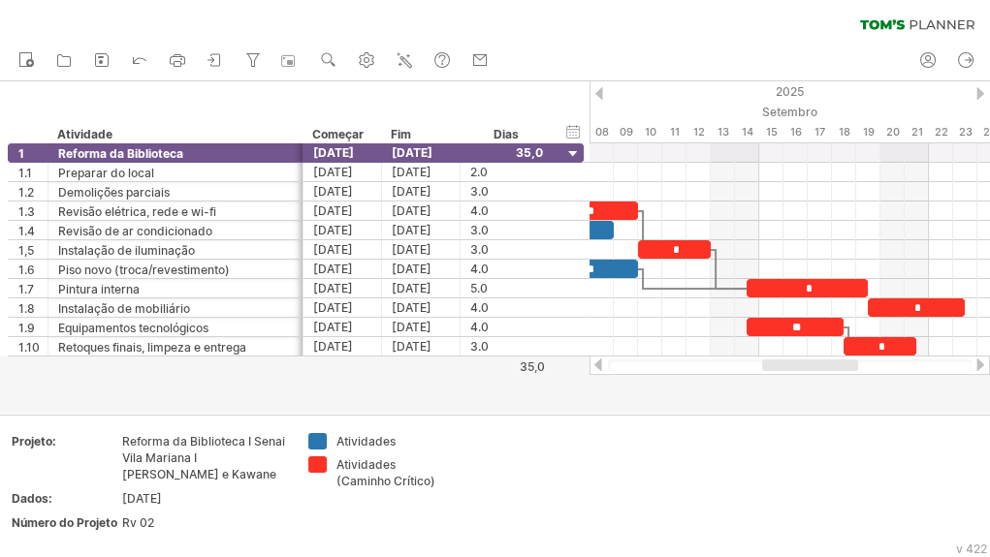
click at [601, 406] on div at bounding box center [495, 247] width 990 height 333
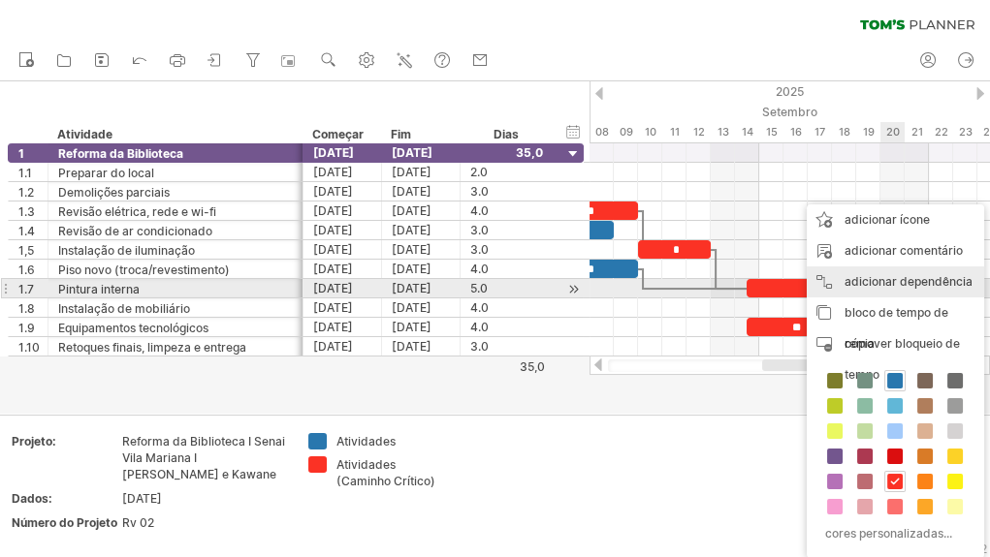
click at [904, 281] on font "adicionar dependência" at bounding box center [908, 281] width 128 height 15
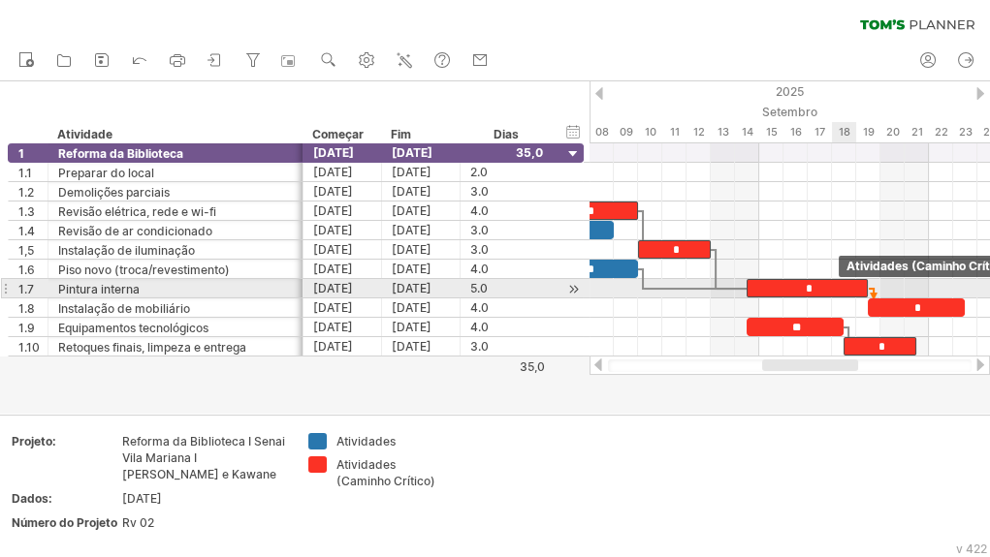
click at [842, 291] on div "*" at bounding box center [806, 288] width 121 height 18
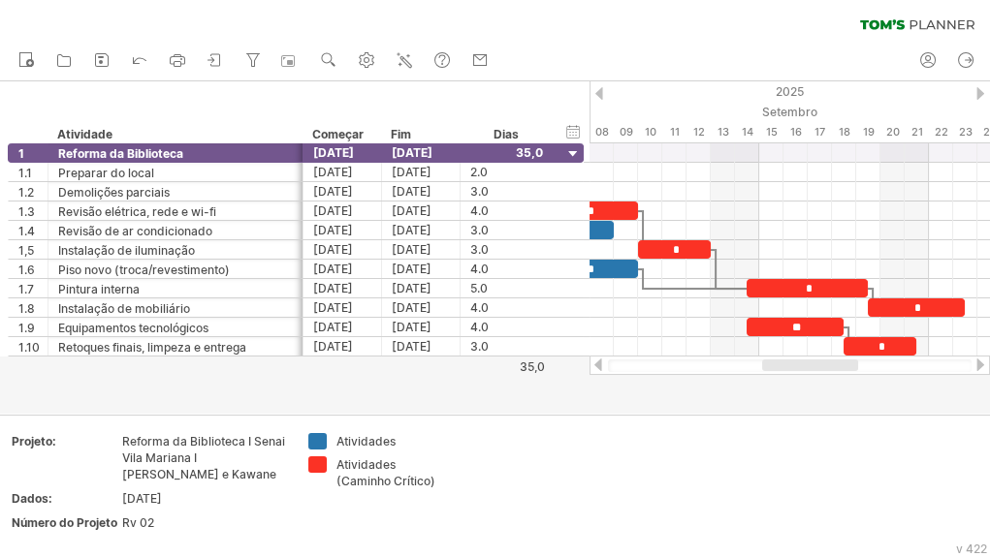
click at [592, 404] on div at bounding box center [495, 247] width 990 height 333
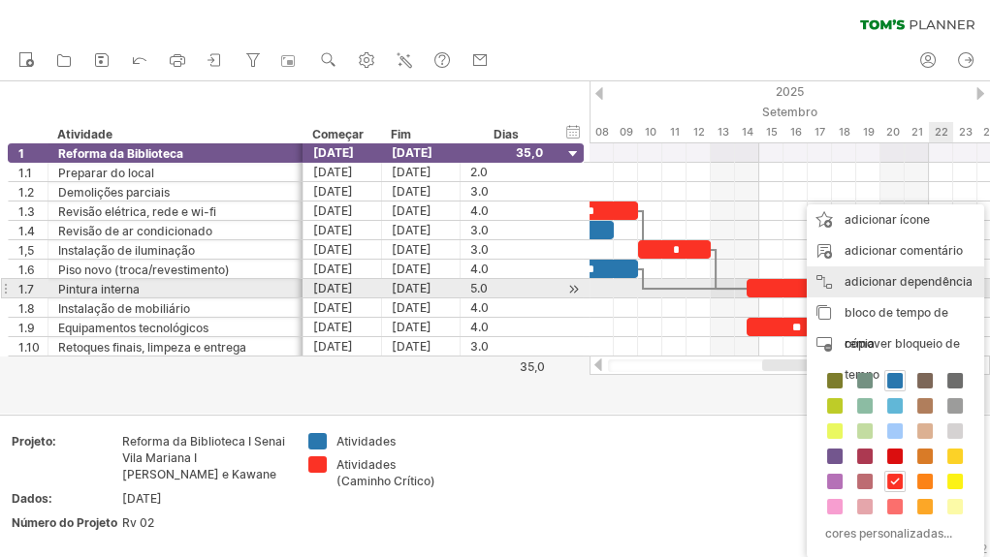
click at [930, 282] on font "adicionar dependência" at bounding box center [908, 281] width 128 height 15
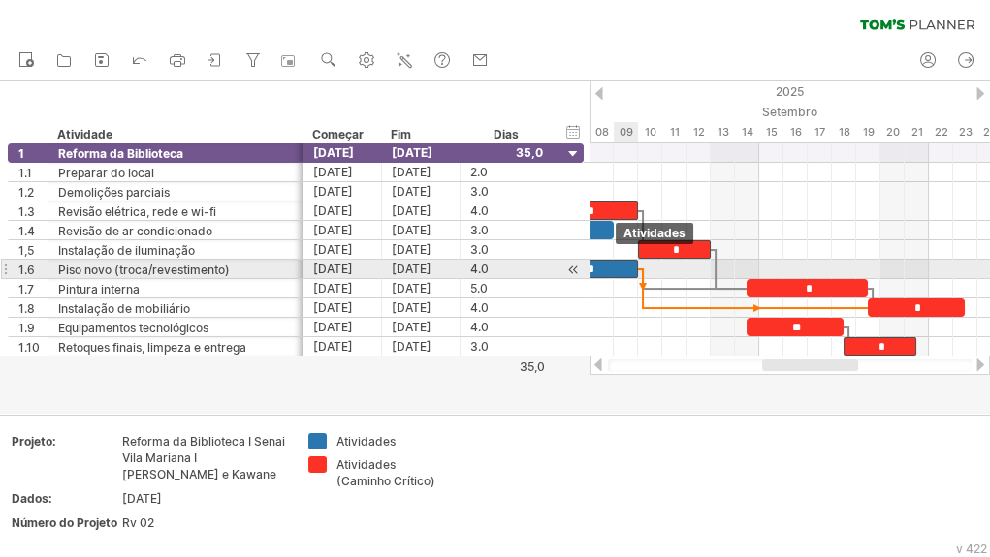
click at [631, 268] on div "*" at bounding box center [589, 269] width 97 height 18
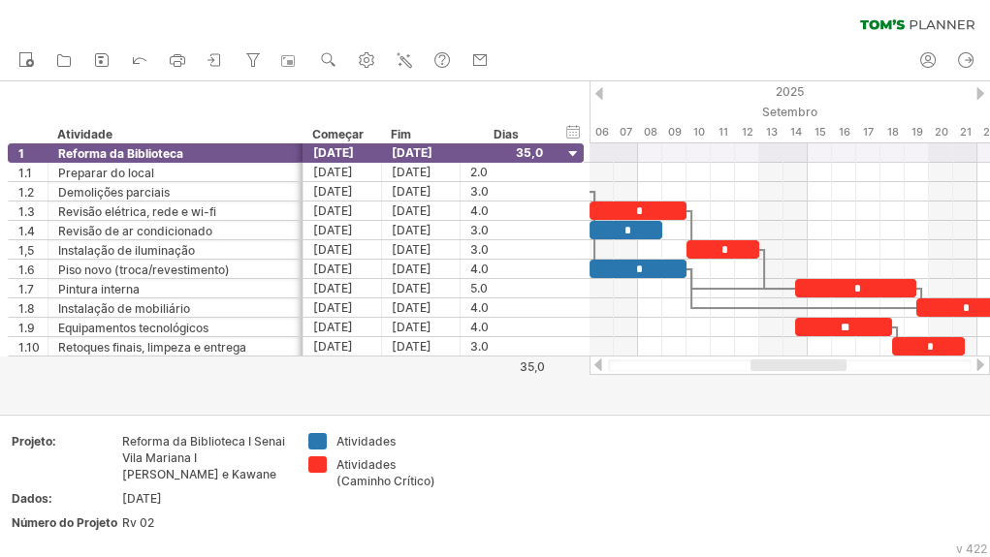
drag, startPoint x: 820, startPoint y: 364, endPoint x: 810, endPoint y: 364, distance: 10.7
click at [810, 364] on div at bounding box center [798, 366] width 96 height 12
drag, startPoint x: 556, startPoint y: 405, endPoint x: 571, endPoint y: 403, distance: 15.6
click at [556, 405] on div at bounding box center [495, 247] width 990 height 333
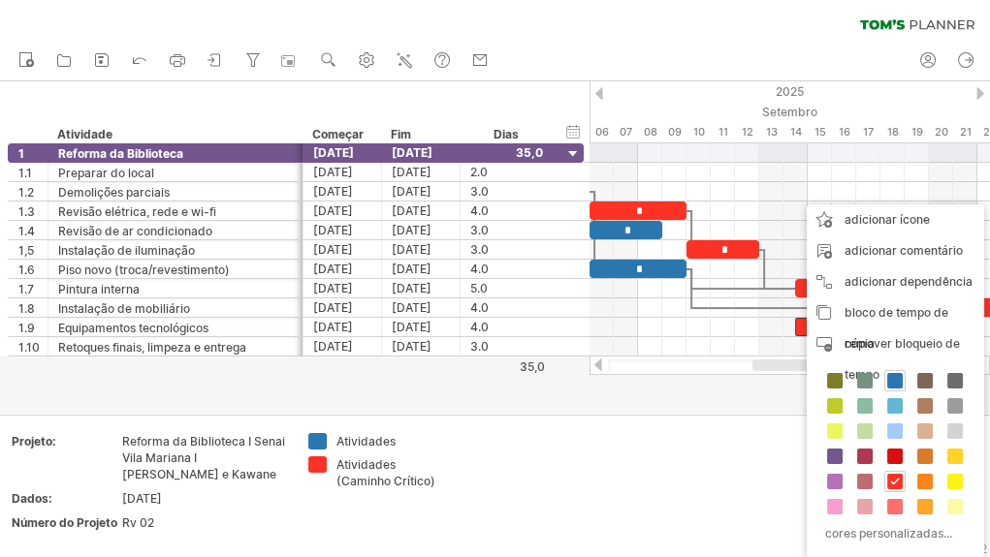
click at [740, 409] on div at bounding box center [495, 247] width 990 height 333
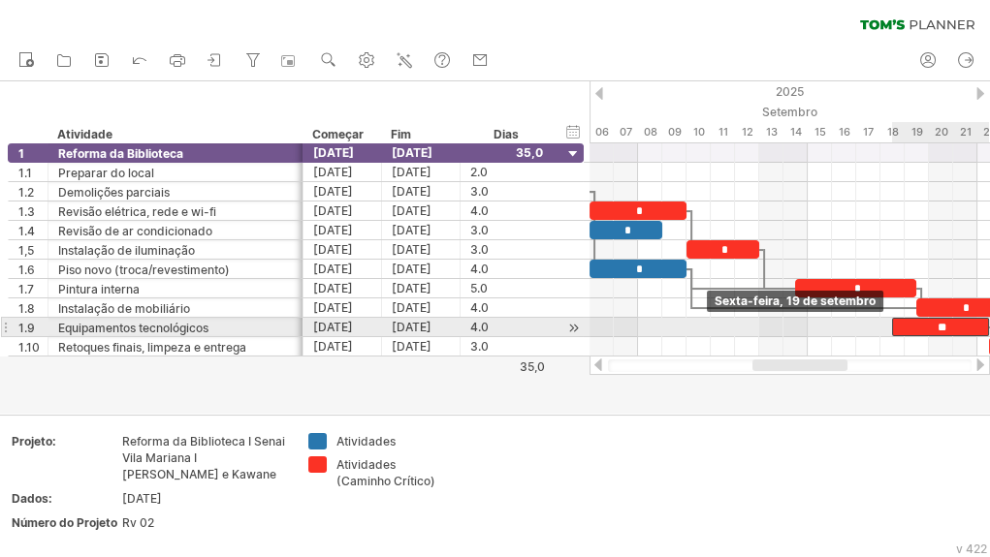
drag, startPoint x: 864, startPoint y: 325, endPoint x: 963, endPoint y: 333, distance: 99.3
click at [963, 333] on div "**" at bounding box center [940, 327] width 97 height 18
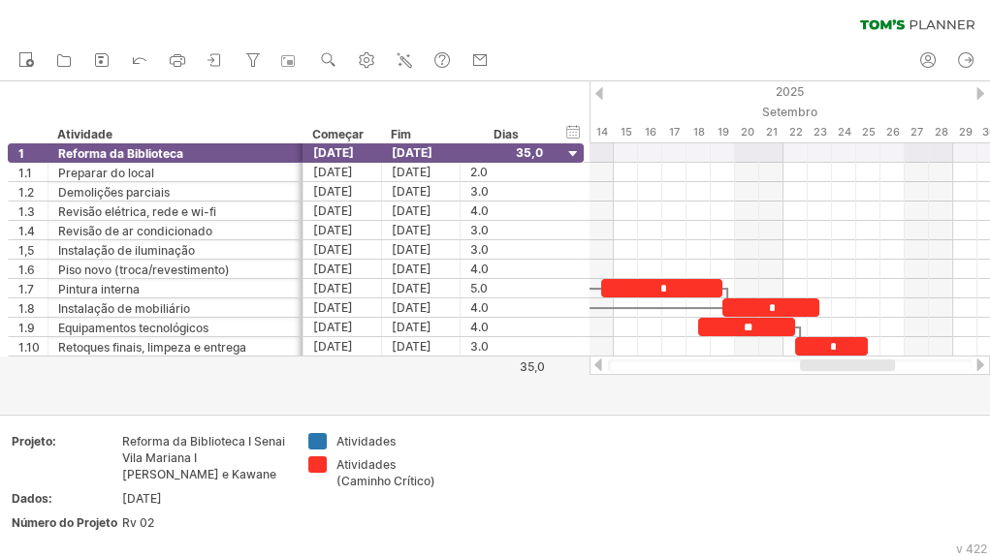
drag, startPoint x: 814, startPoint y: 367, endPoint x: 862, endPoint y: 368, distance: 47.5
click at [862, 368] on div at bounding box center [847, 366] width 95 height 12
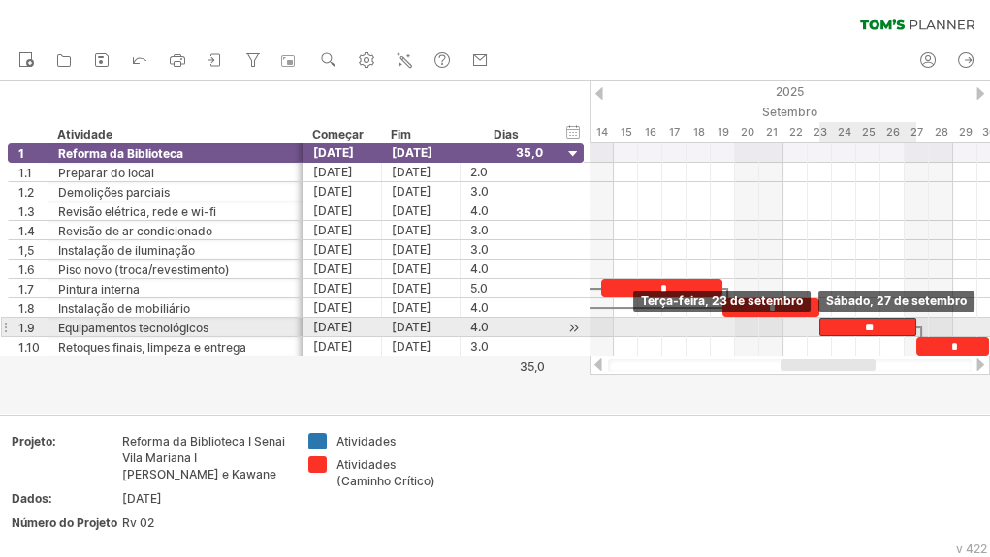
drag, startPoint x: 780, startPoint y: 330, endPoint x: 904, endPoint y: 333, distance: 123.2
click at [904, 333] on div "**" at bounding box center [867, 327] width 97 height 18
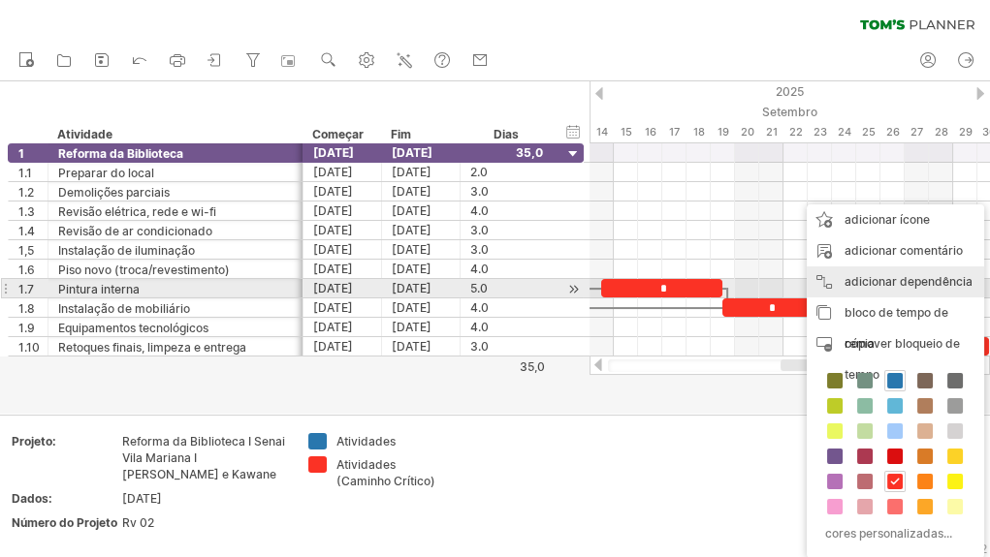
click at [937, 280] on font "adicionar dependência" at bounding box center [908, 281] width 128 height 15
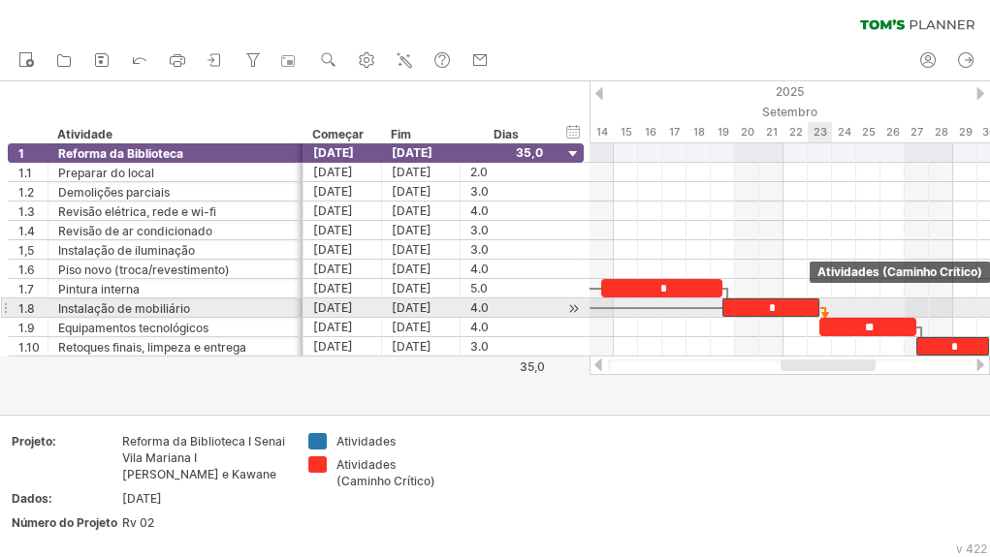
click at [808, 304] on div "*" at bounding box center [770, 308] width 97 height 18
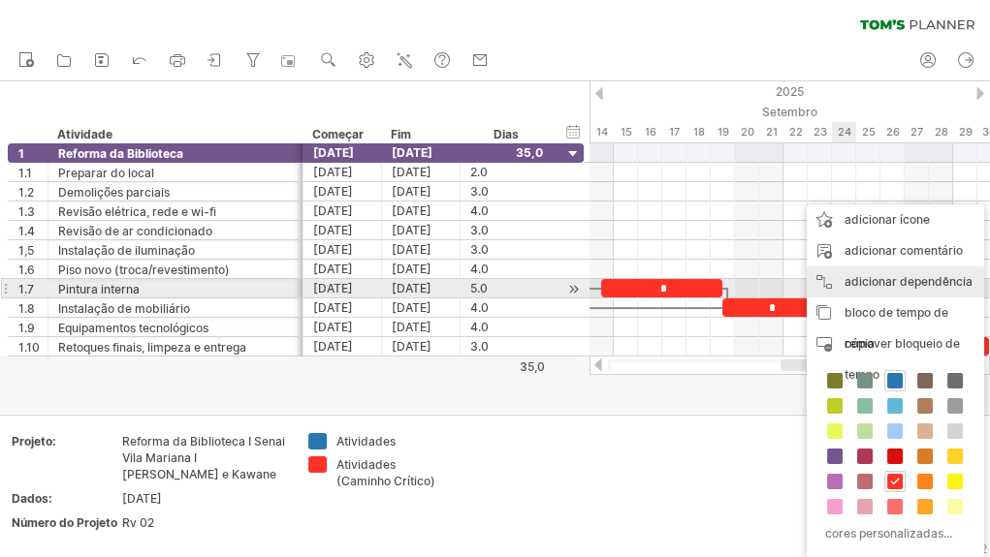
click at [925, 284] on font "adicionar dependência" at bounding box center [908, 281] width 128 height 15
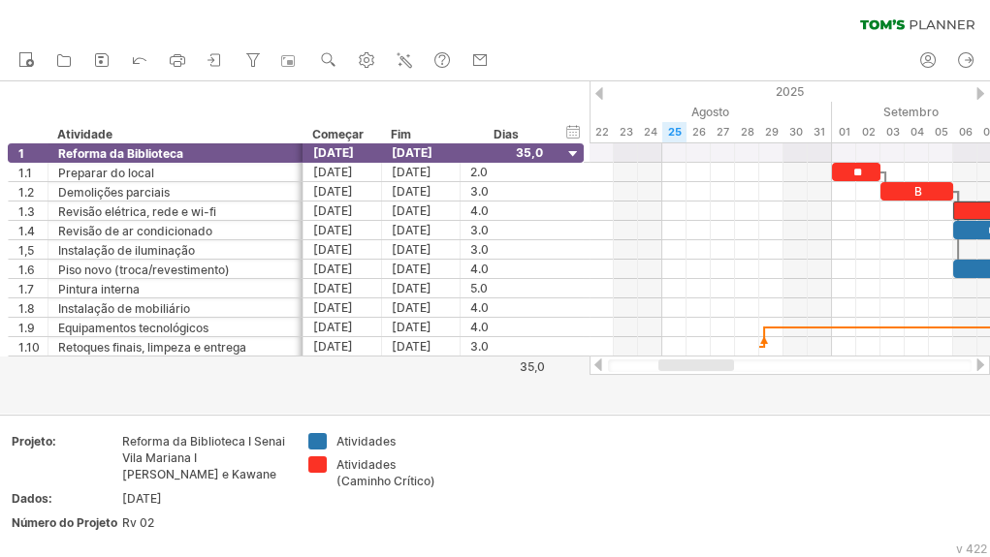
drag, startPoint x: 856, startPoint y: 366, endPoint x: 735, endPoint y: 365, distance: 121.2
click at [735, 365] on div at bounding box center [790, 366] width 364 height 13
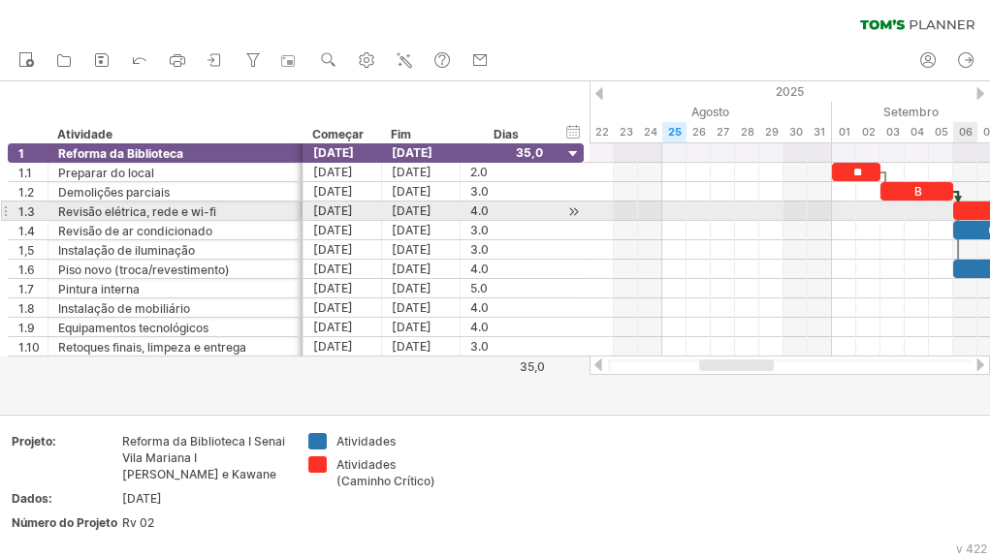
click at [971, 206] on div "*" at bounding box center [1001, 211] width 97 height 18
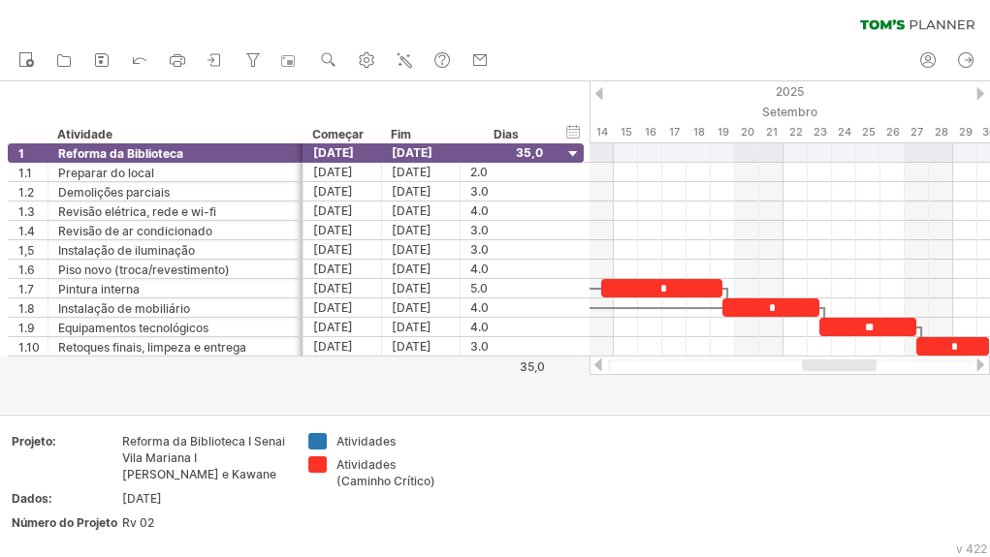
drag, startPoint x: 761, startPoint y: 365, endPoint x: 849, endPoint y: 363, distance: 88.3
click at [849, 363] on div at bounding box center [839, 366] width 75 height 12
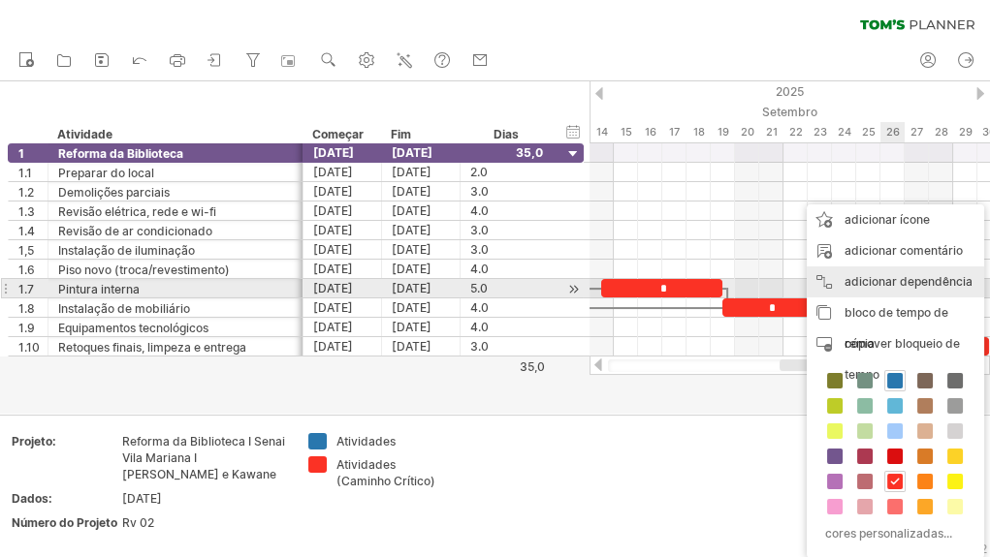
click at [921, 289] on div "adicionar dependência Você pode usar dependências quando precisar que as tarefa…" at bounding box center [895, 282] width 177 height 31
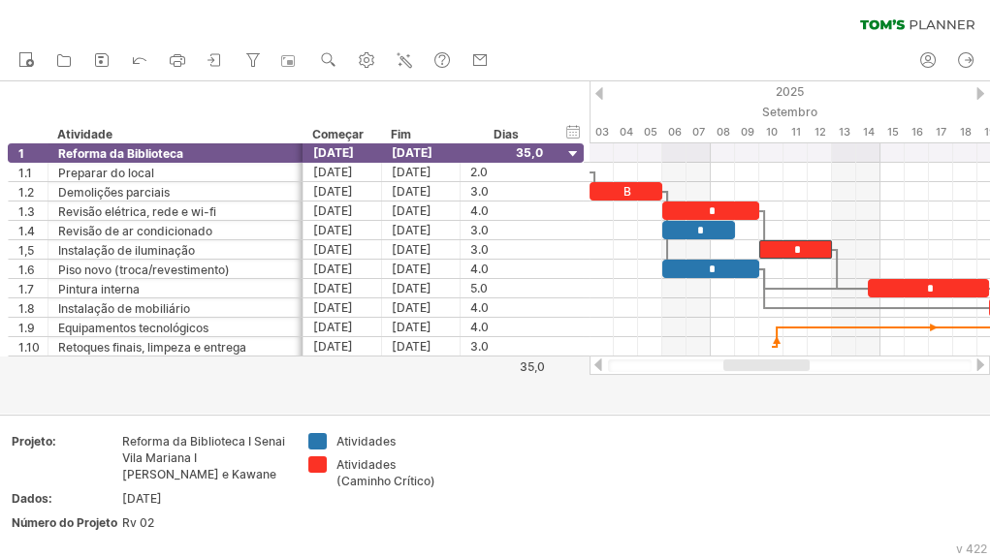
drag, startPoint x: 828, startPoint y: 363, endPoint x: 772, endPoint y: 364, distance: 56.2
click at [772, 364] on div at bounding box center [766, 366] width 86 height 12
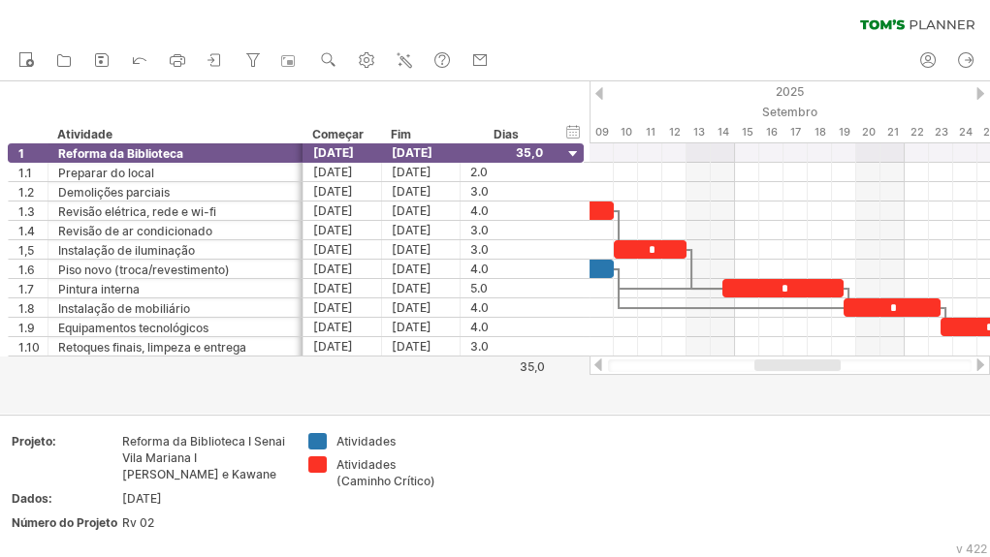
drag, startPoint x: 774, startPoint y: 365, endPoint x: 800, endPoint y: 366, distance: 26.2
click at [800, 366] on div at bounding box center [797, 366] width 86 height 12
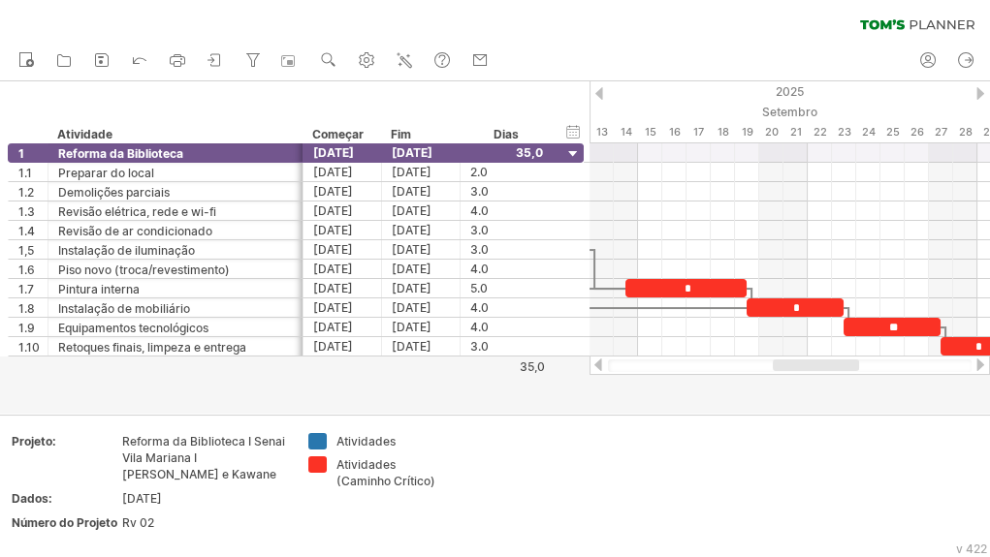
drag, startPoint x: 806, startPoint y: 365, endPoint x: 825, endPoint y: 366, distance: 19.5
click at [825, 366] on div at bounding box center [816, 366] width 86 height 12
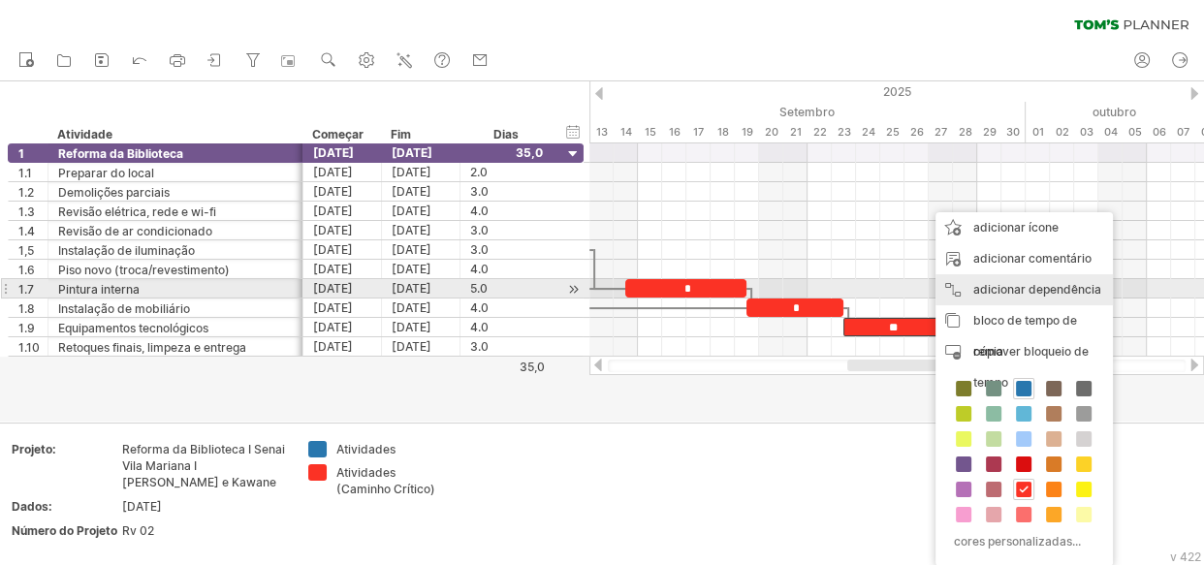
click at [1037, 284] on font "adicionar dependência" at bounding box center [1037, 289] width 128 height 15
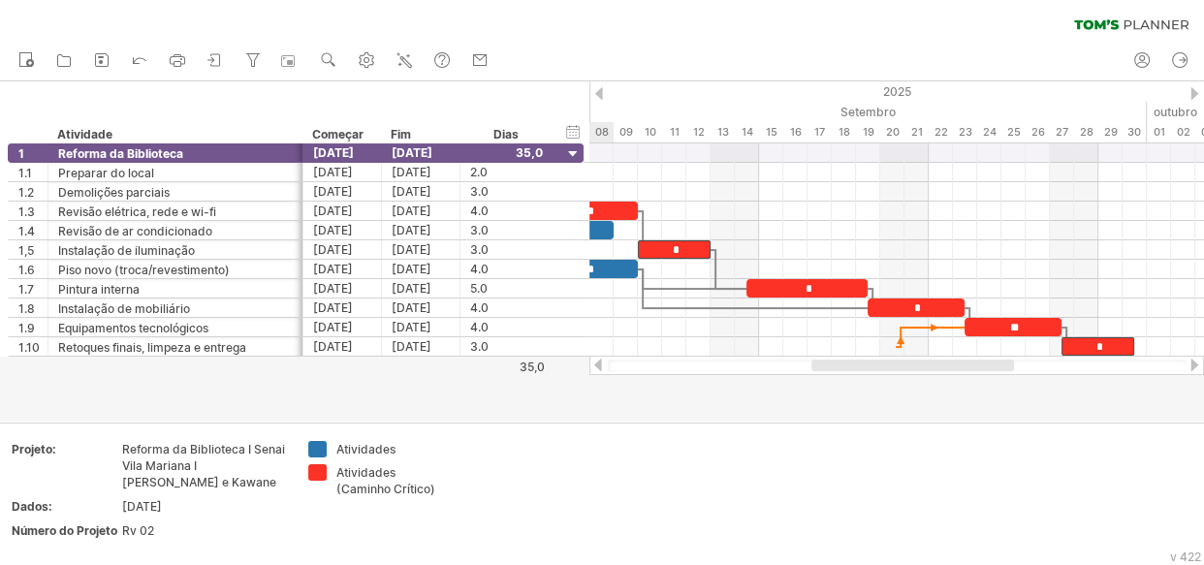
drag, startPoint x: 932, startPoint y: 365, endPoint x: 896, endPoint y: 362, distance: 36.0
click at [896, 362] on div at bounding box center [912, 366] width 203 height 12
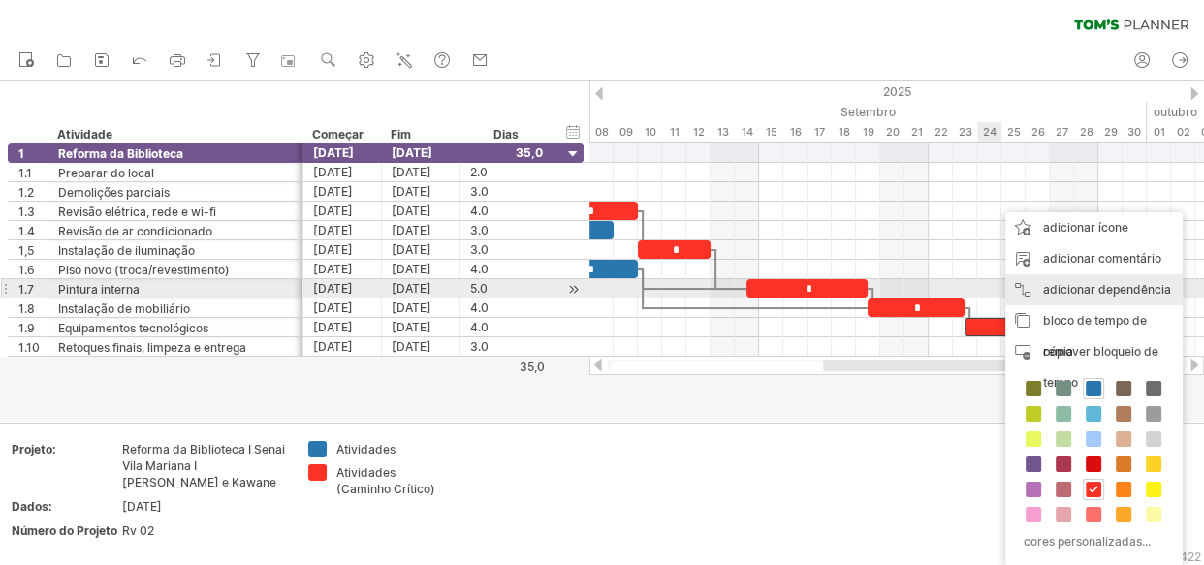
click at [1090, 290] on font "adicionar dependência" at bounding box center [1107, 289] width 128 height 15
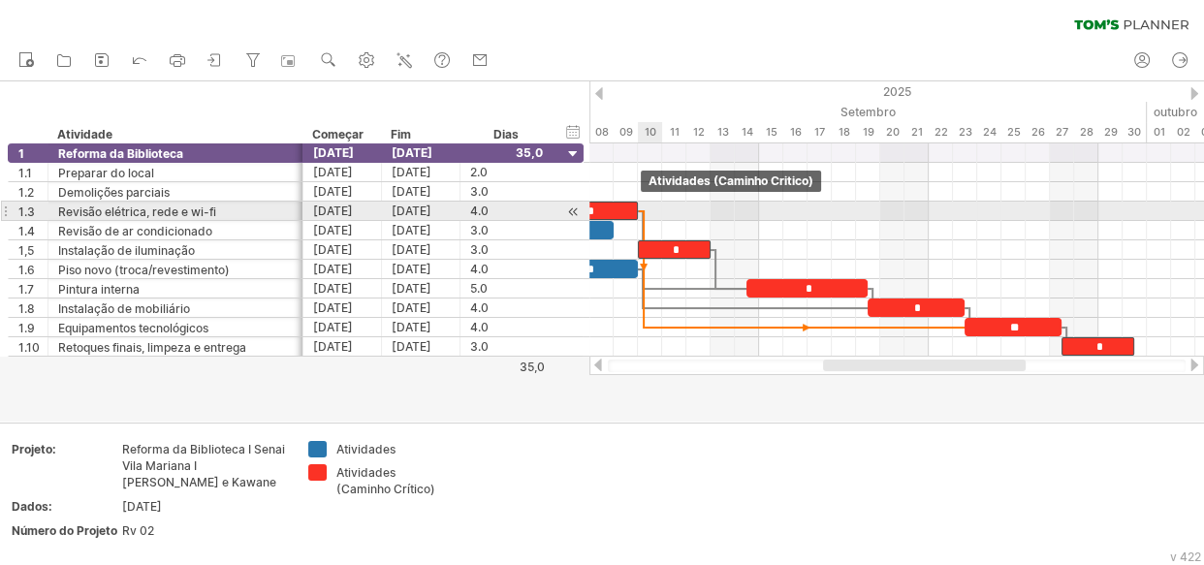
click at [639, 210] on span at bounding box center [638, 211] width 8 height 18
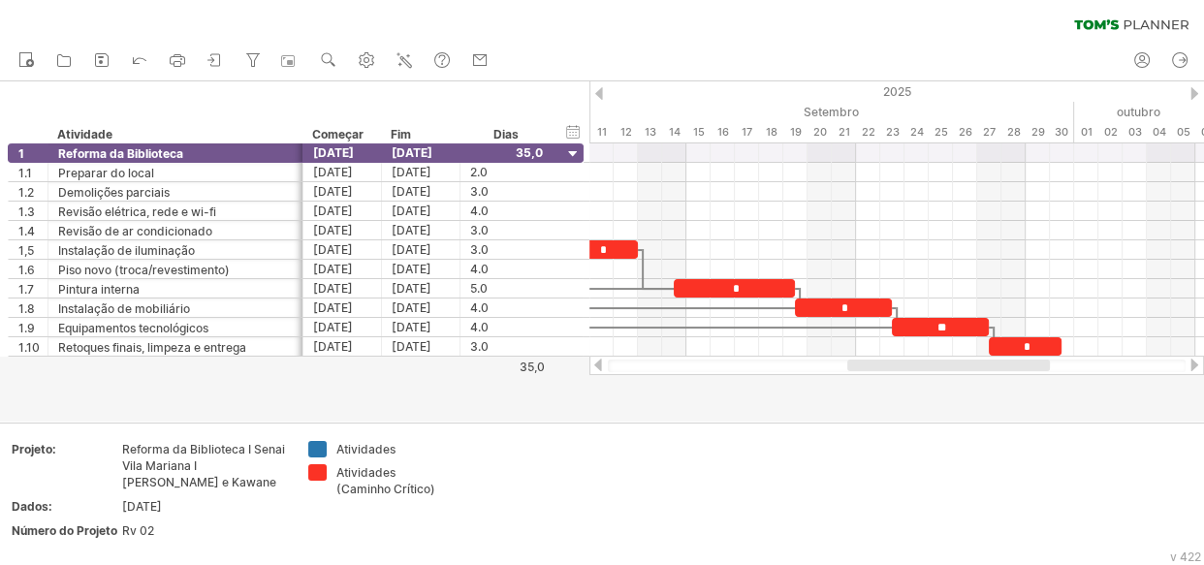
drag, startPoint x: 961, startPoint y: 365, endPoint x: 985, endPoint y: 368, distance: 24.5
click at [985, 368] on div at bounding box center [948, 366] width 203 height 12
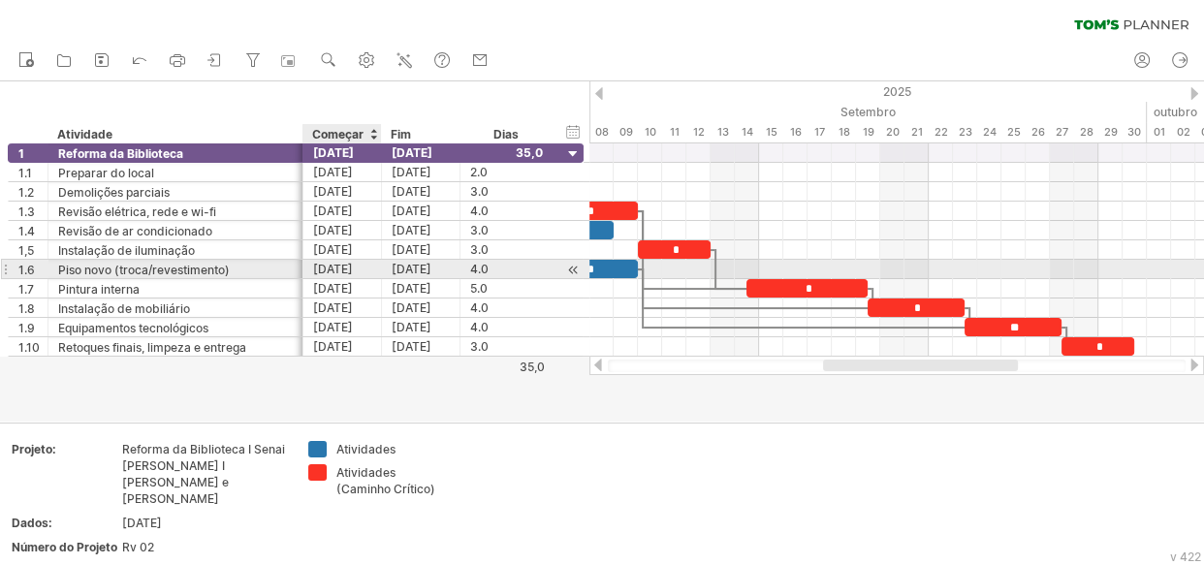
click at [388, 270] on div "[DATE]" at bounding box center [421, 269] width 79 height 18
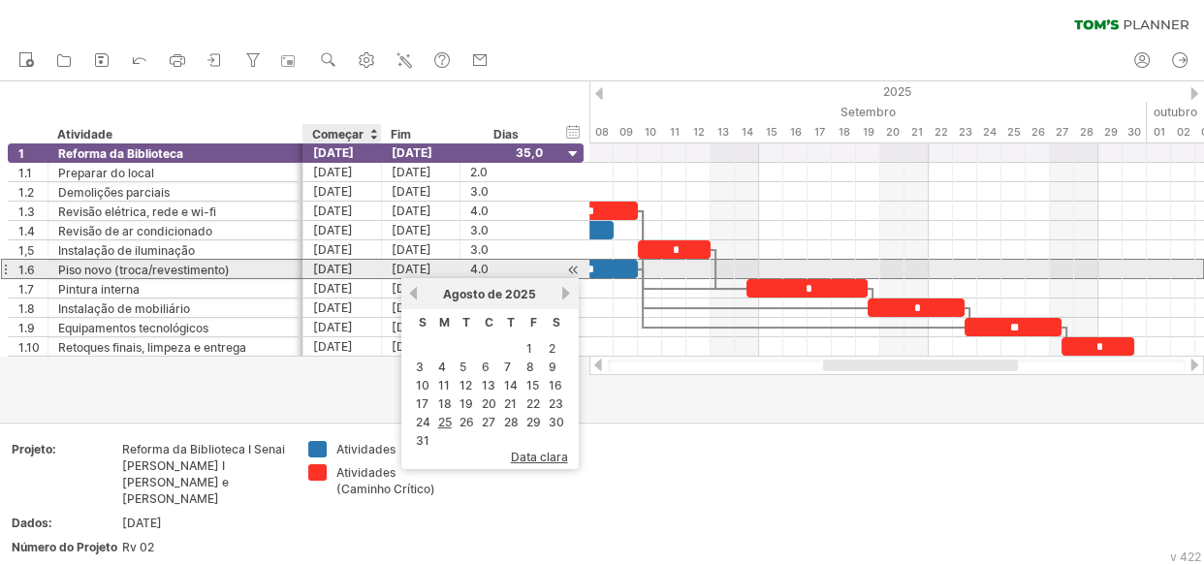
click at [378, 270] on div "[DATE]" at bounding box center [342, 269] width 79 height 18
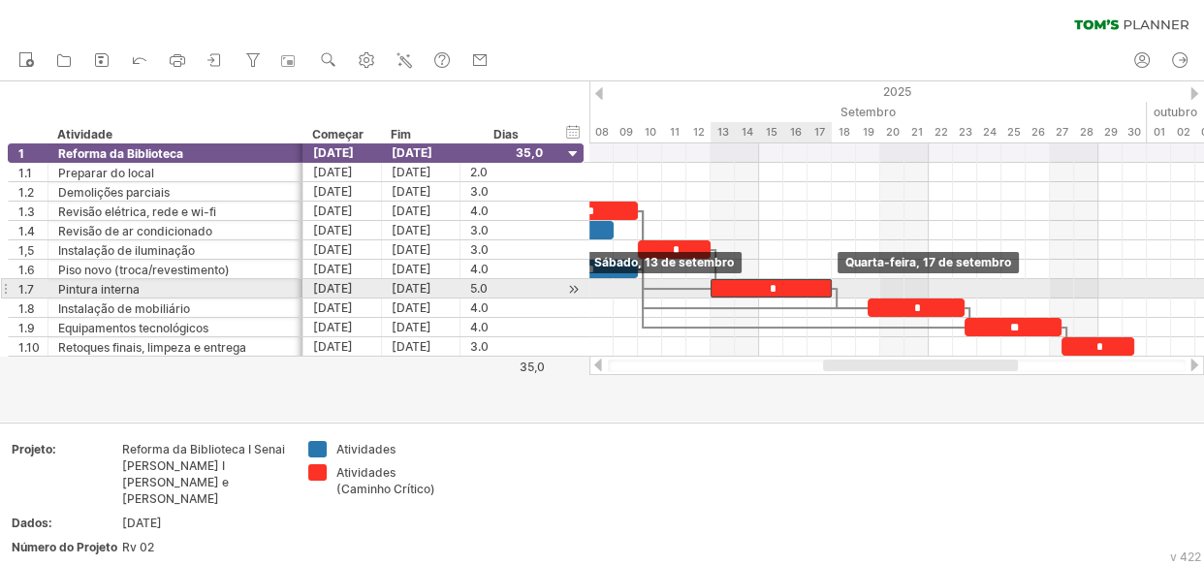
drag, startPoint x: 756, startPoint y: 286, endPoint x: 723, endPoint y: 285, distance: 33.0
click at [723, 285] on div "*" at bounding box center [771, 288] width 121 height 18
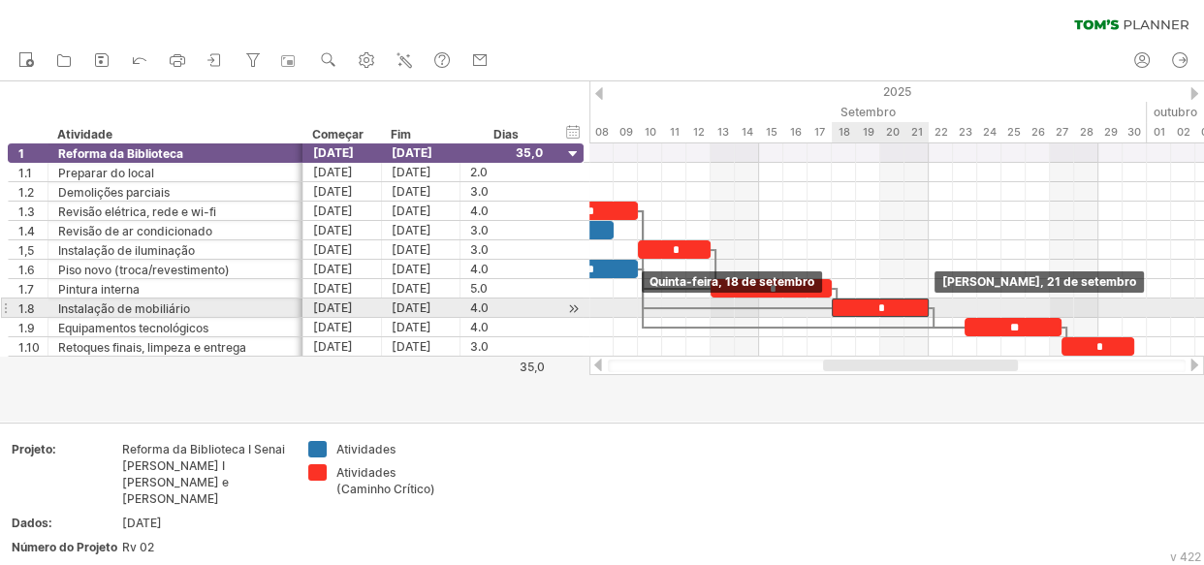
drag, startPoint x: 879, startPoint y: 306, endPoint x: 847, endPoint y: 306, distance: 32.0
click at [847, 306] on div "*" at bounding box center [880, 308] width 97 height 18
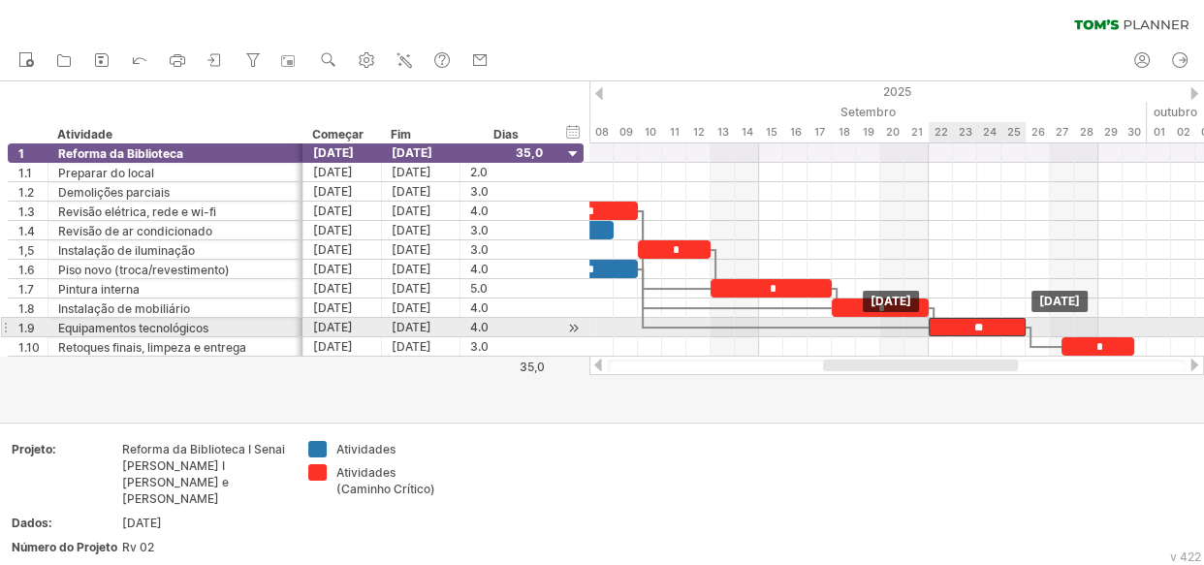
drag, startPoint x: 976, startPoint y: 328, endPoint x: 943, endPoint y: 326, distance: 33.0
click at [943, 326] on div "**" at bounding box center [977, 327] width 97 height 18
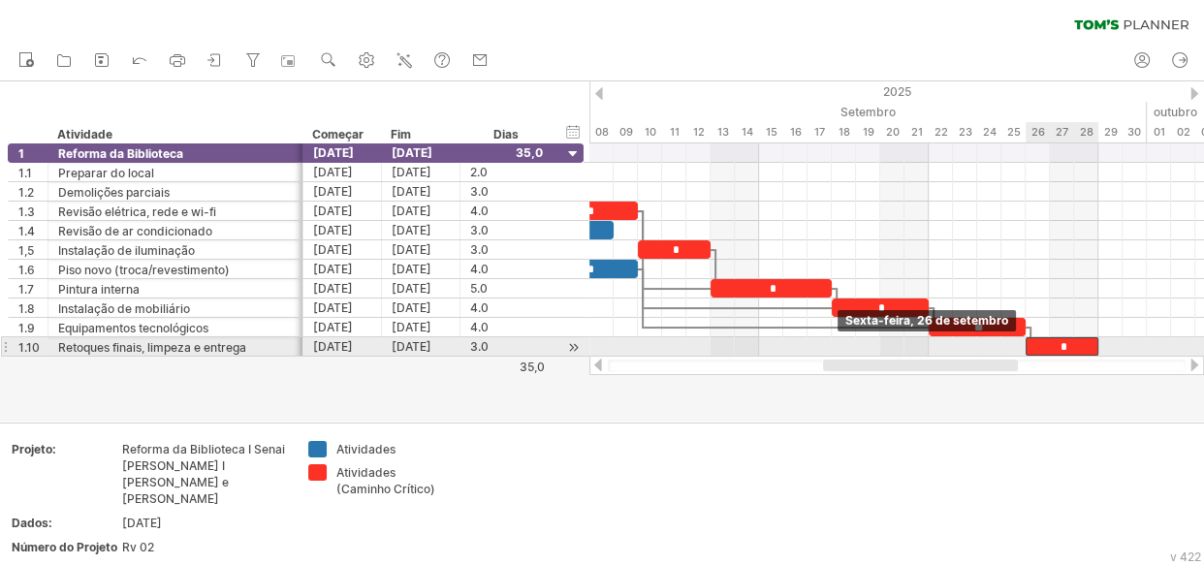
drag, startPoint x: 1068, startPoint y: 345, endPoint x: 1036, endPoint y: 345, distance: 32.0
click at [1036, 345] on div "*" at bounding box center [1062, 346] width 73 height 18
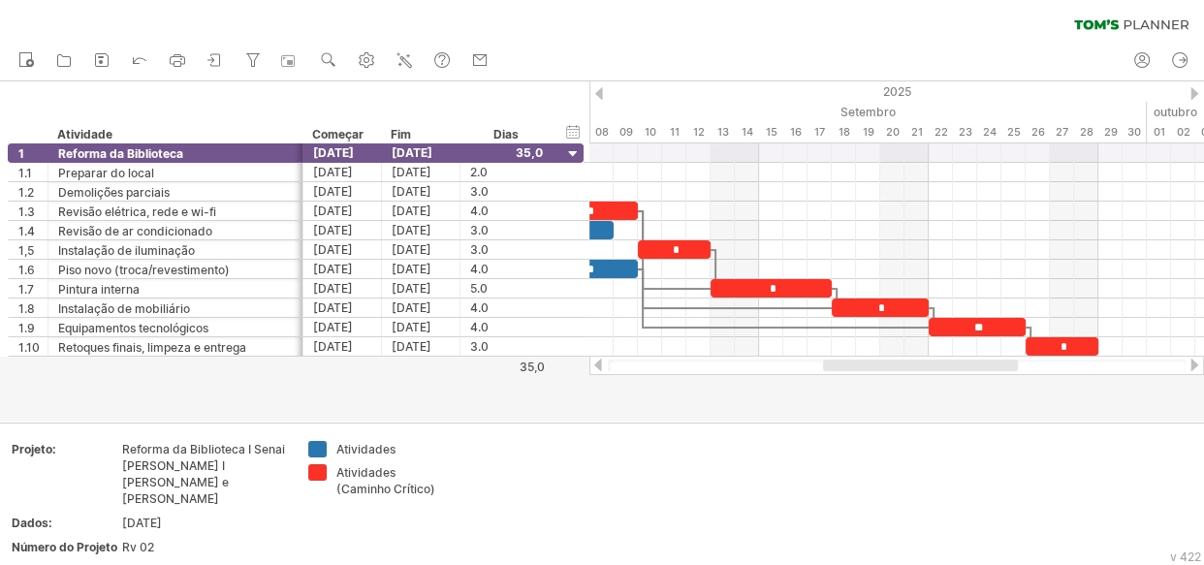
click at [619, 412] on div at bounding box center [602, 251] width 1204 height 340
click at [574, 528] on td at bounding box center [528, 503] width 153 height 124
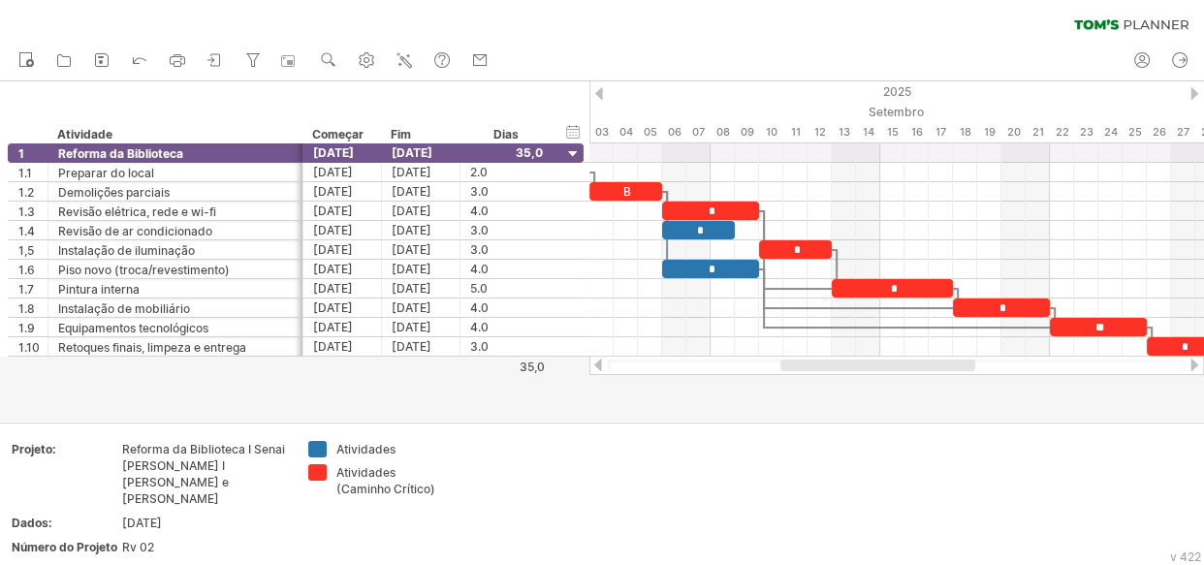
drag, startPoint x: 964, startPoint y: 364, endPoint x: 921, endPoint y: 368, distance: 42.9
click at [921, 368] on div at bounding box center [877, 366] width 195 height 12
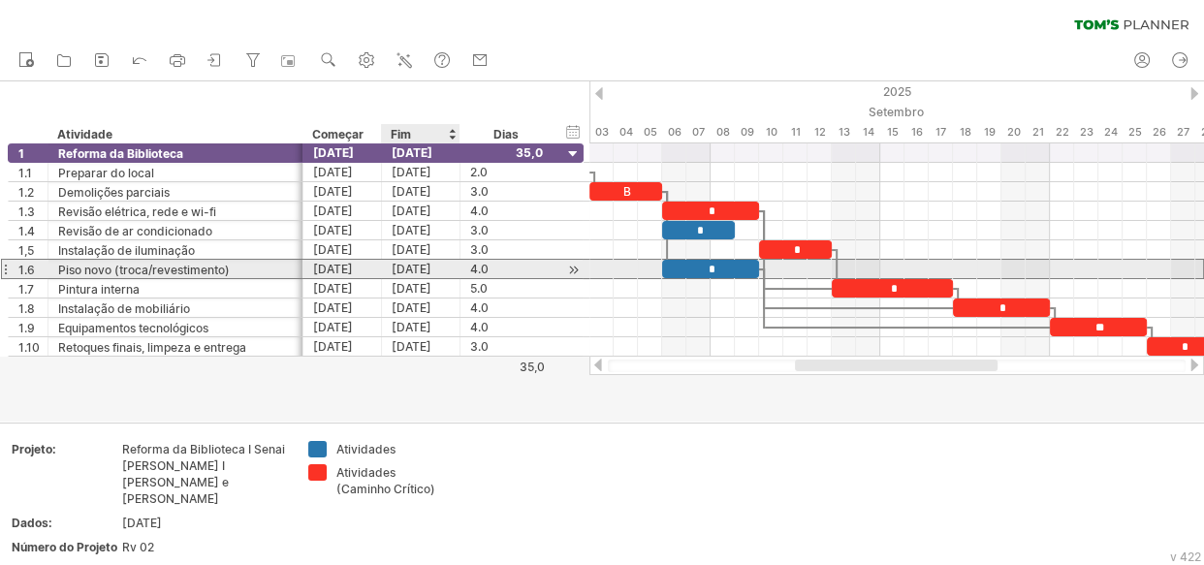
click at [407, 270] on font "[DATE]" at bounding box center [412, 269] width 40 height 15
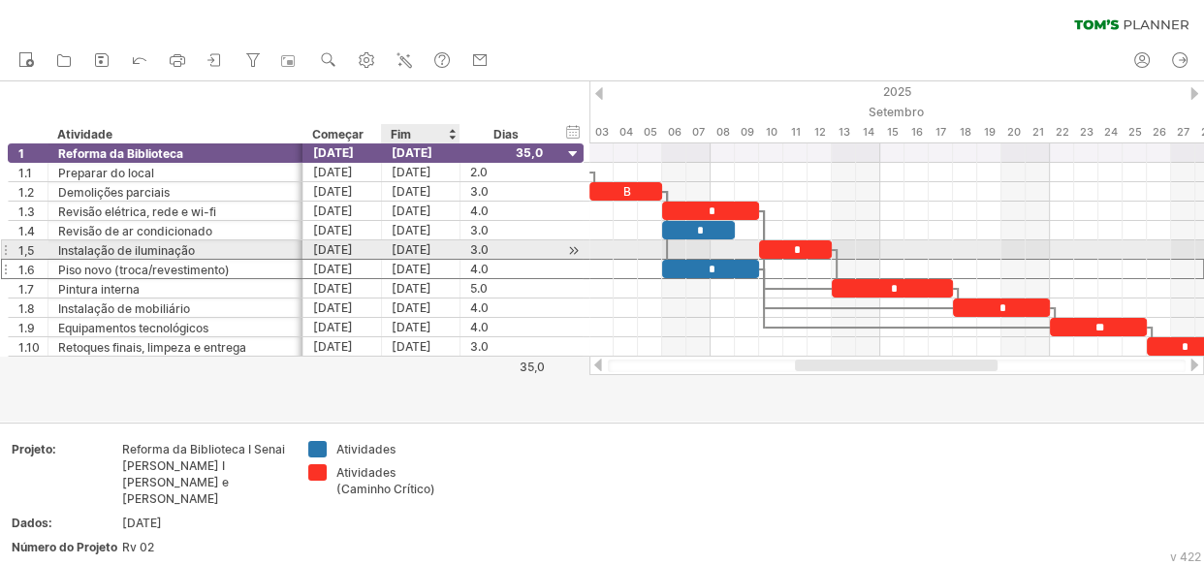
click at [408, 251] on font "[DATE]" at bounding box center [412, 249] width 40 height 15
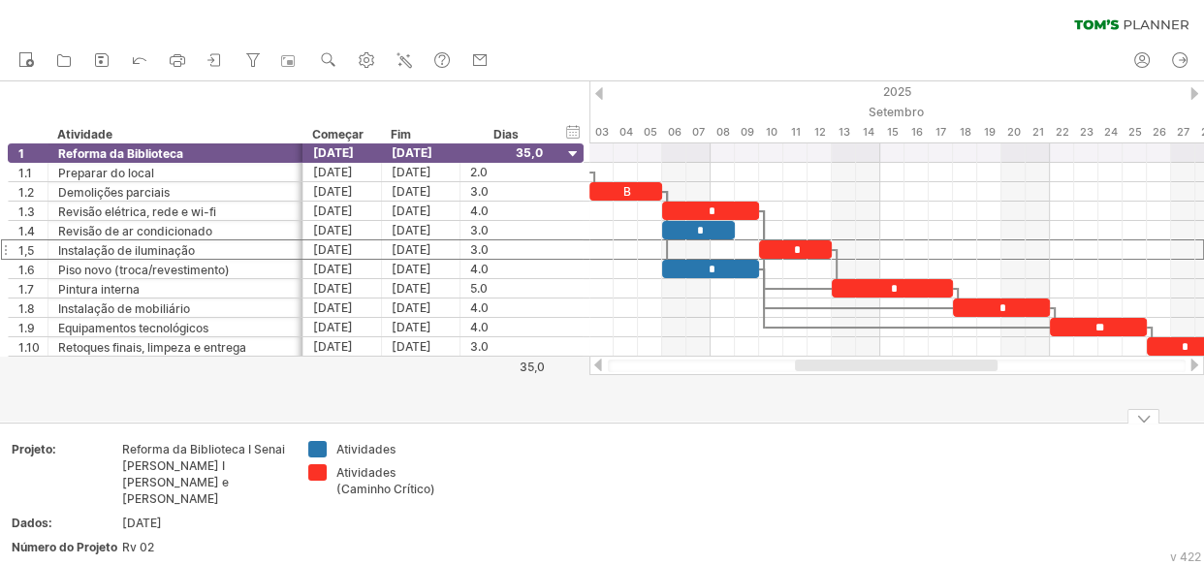
click at [585, 441] on td at bounding box center [528, 503] width 153 height 124
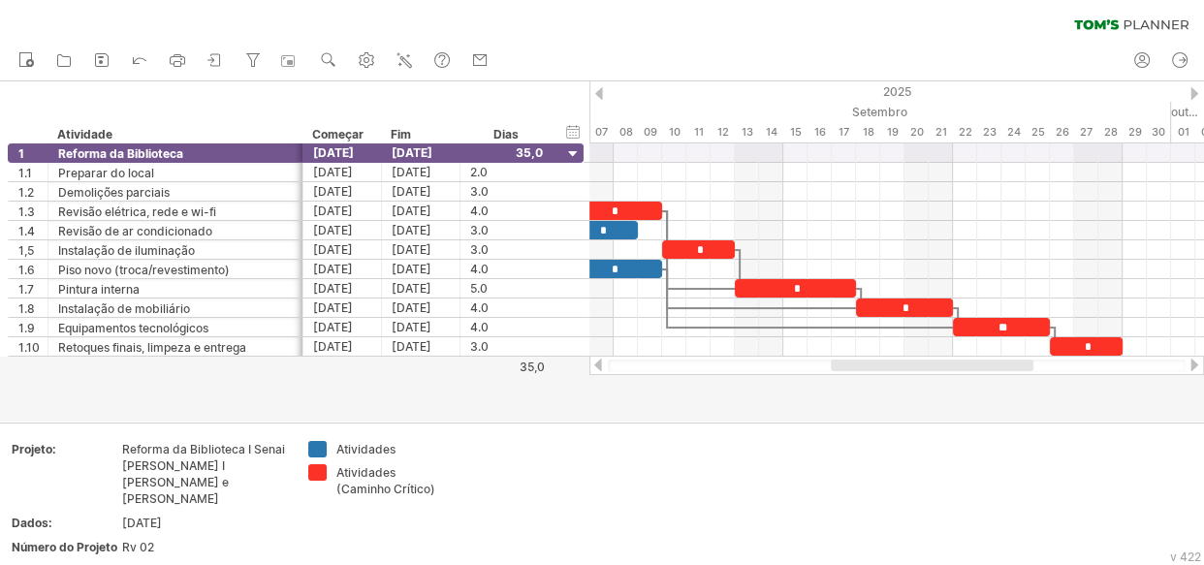
drag, startPoint x: 913, startPoint y: 365, endPoint x: 949, endPoint y: 365, distance: 35.9
click at [949, 365] on div at bounding box center [932, 366] width 203 height 12
click at [335, 60] on use at bounding box center [328, 59] width 19 height 19
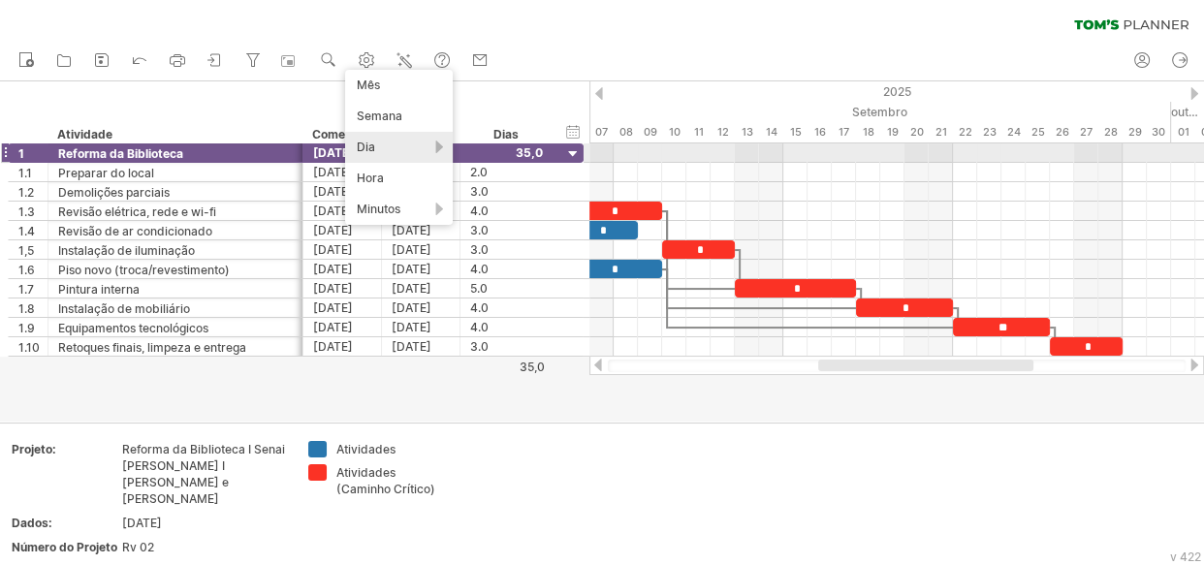
click at [402, 145] on div "Dia" at bounding box center [399, 147] width 108 height 31
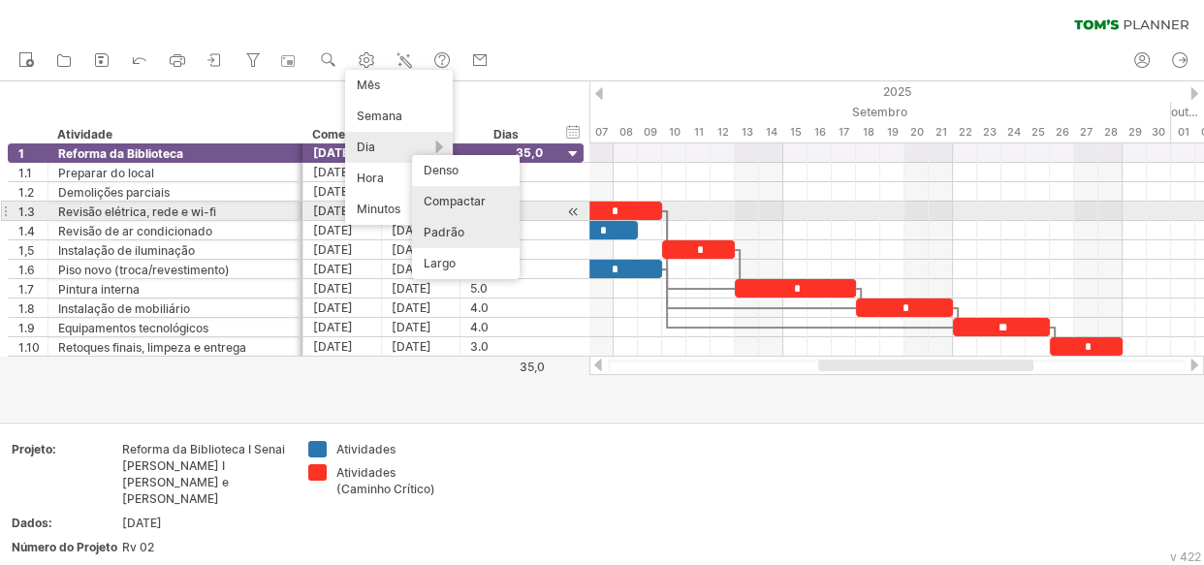
click at [483, 204] on font "Compactar" at bounding box center [455, 201] width 62 height 15
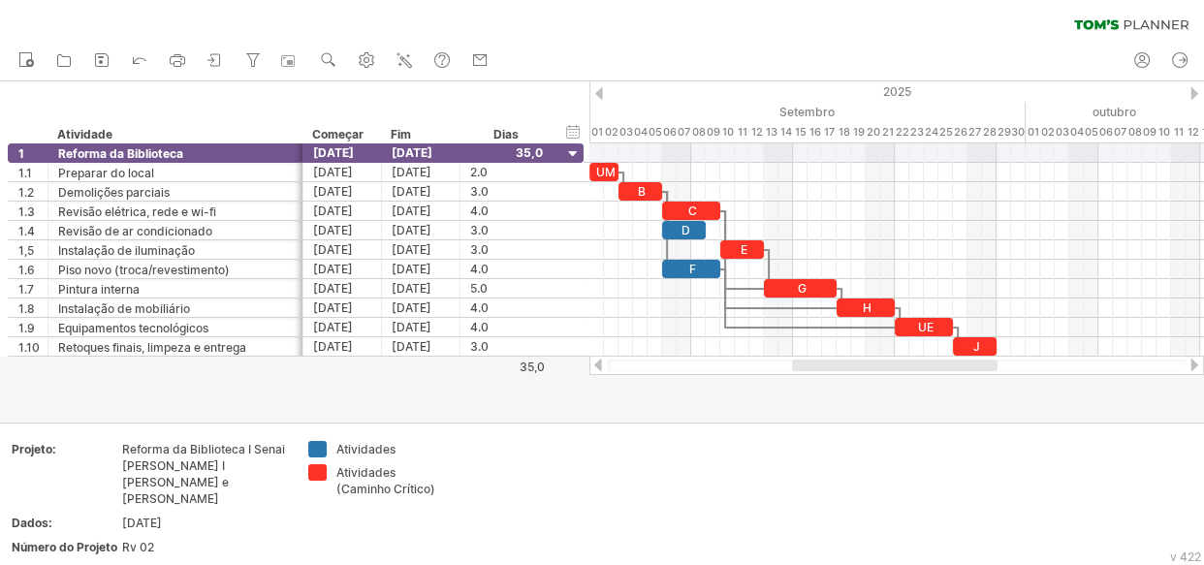
drag, startPoint x: 953, startPoint y: 366, endPoint x: 925, endPoint y: 362, distance: 28.5
click at [925, 362] on div at bounding box center [895, 366] width 206 height 12
click at [291, 64] on rect at bounding box center [290, 62] width 6 height 5
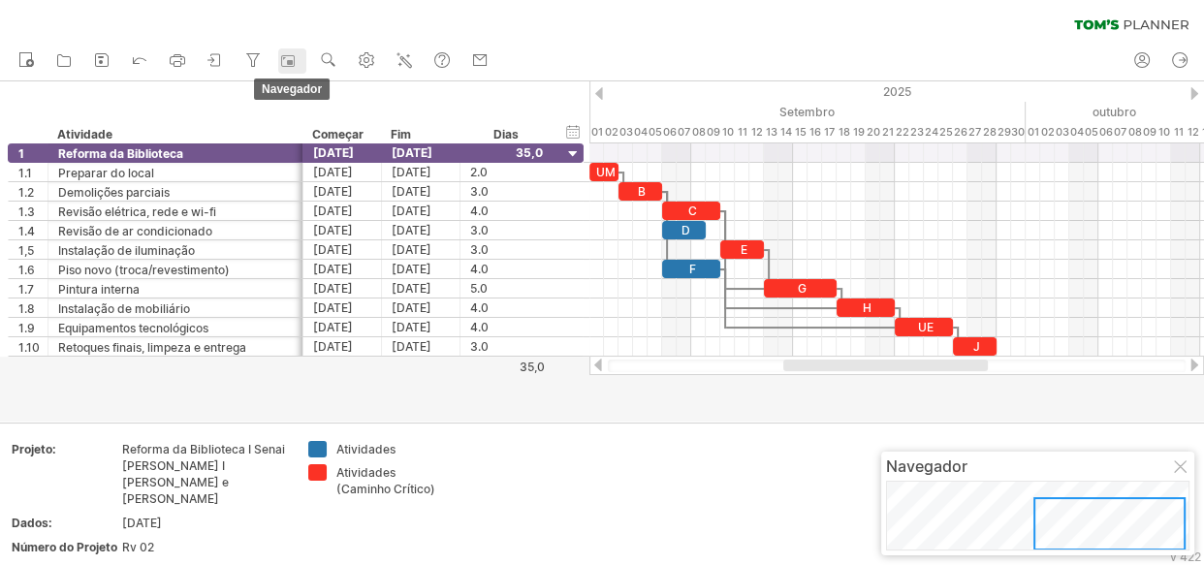
click at [291, 64] on rect at bounding box center [290, 62] width 6 height 5
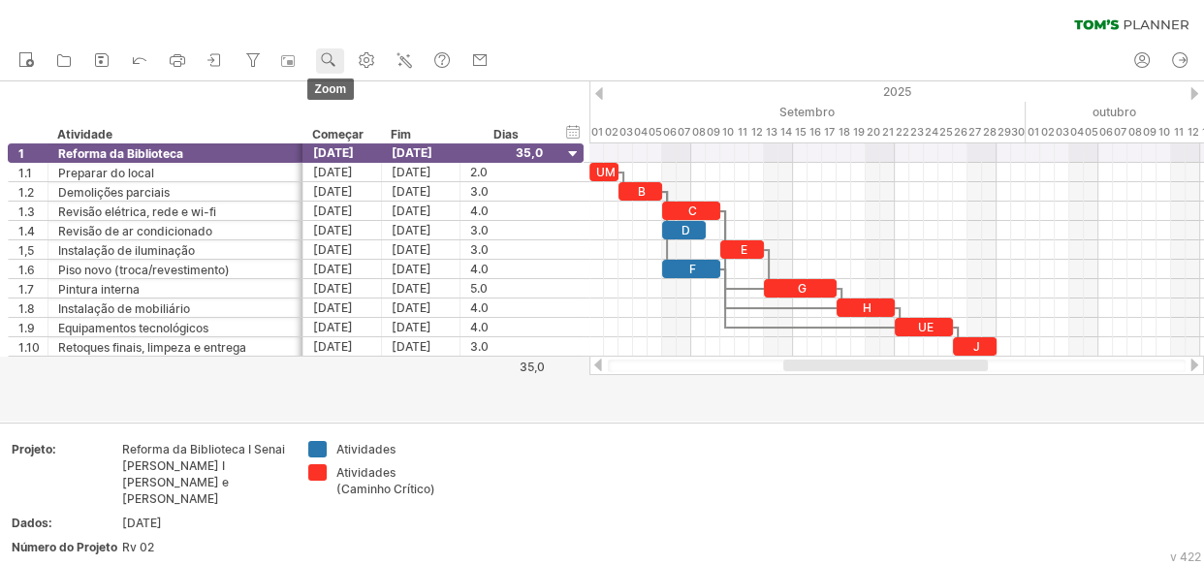
click at [338, 65] on use at bounding box center [328, 59] width 19 height 19
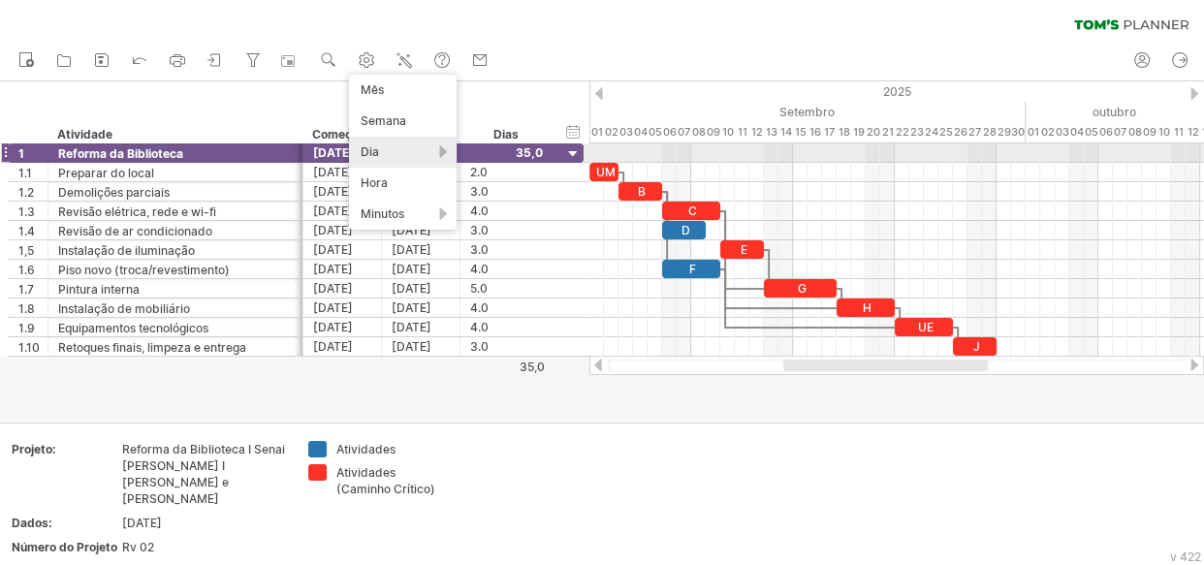
click at [412, 154] on div "Dia" at bounding box center [403, 152] width 108 height 31
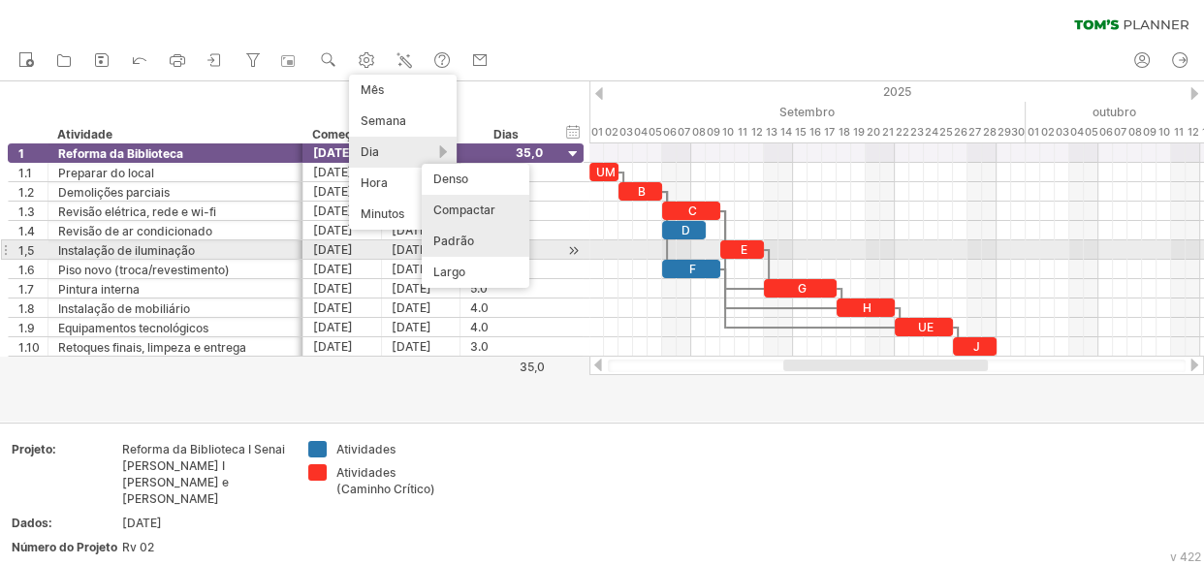
click at [479, 242] on div "Padrão" at bounding box center [476, 241] width 108 height 31
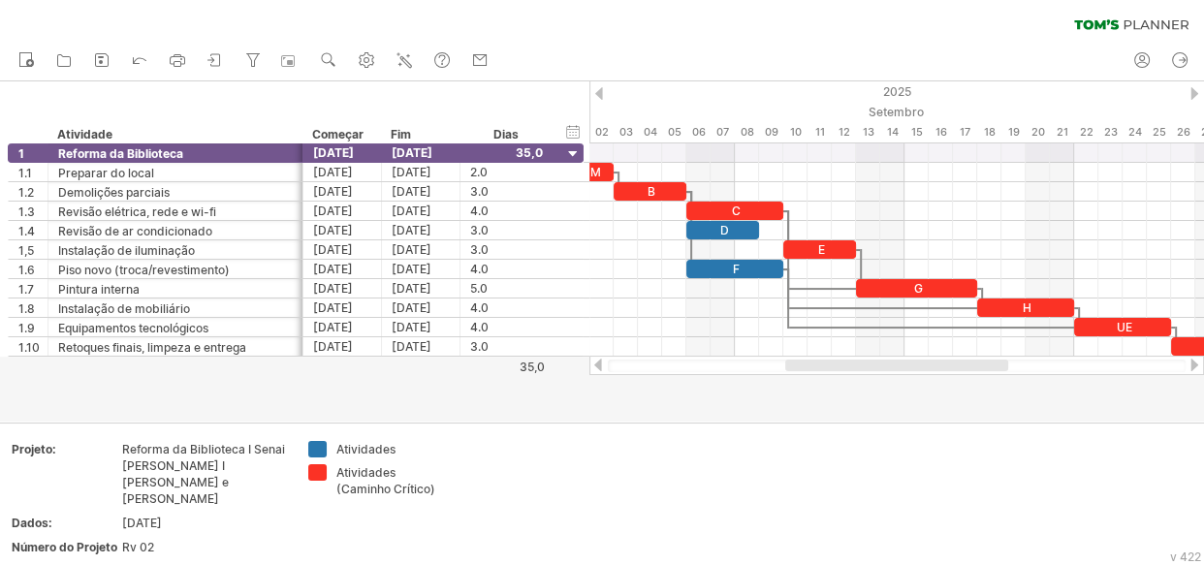
click at [944, 365] on div at bounding box center [896, 366] width 223 height 12
click at [326, 59] on use at bounding box center [328, 59] width 19 height 19
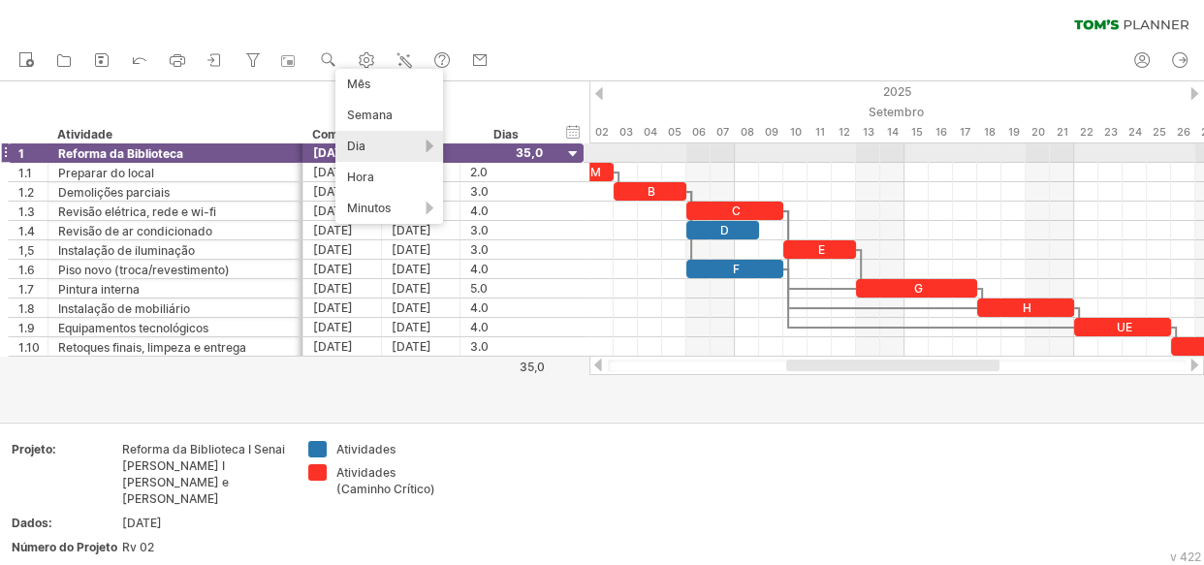
click at [386, 145] on div "Dia" at bounding box center [389, 146] width 108 height 31
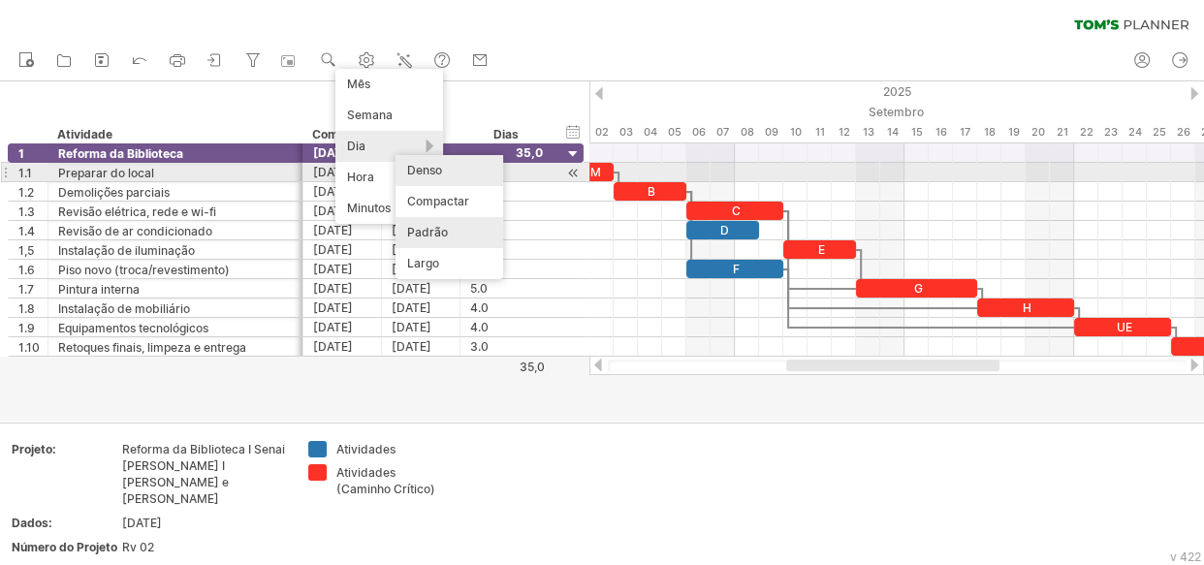
click at [462, 170] on div "Denso" at bounding box center [450, 170] width 108 height 31
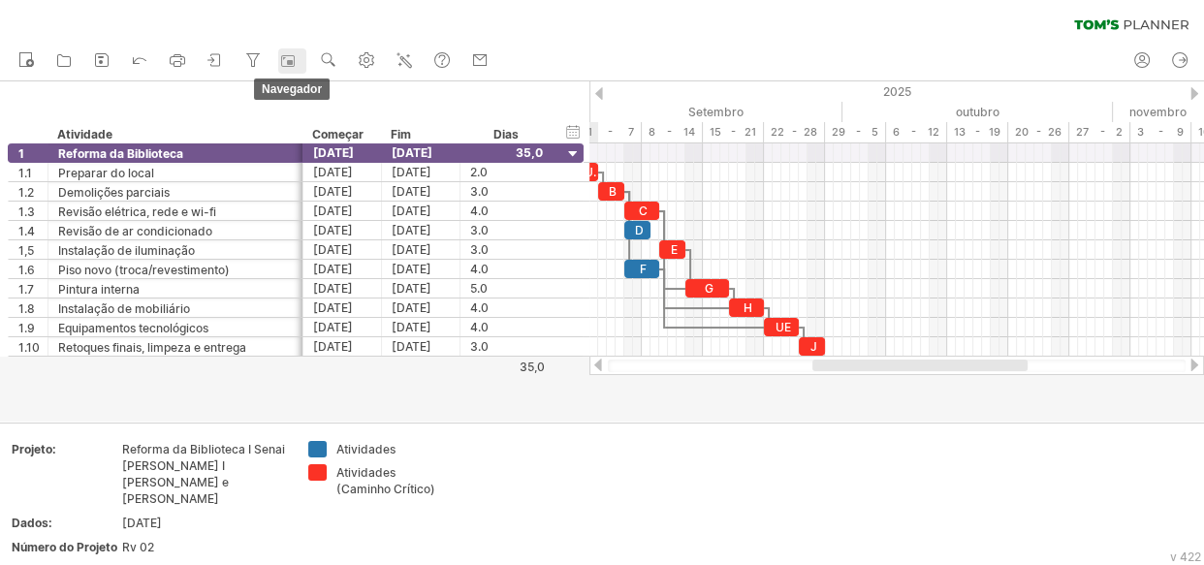
click at [289, 64] on rect at bounding box center [290, 62] width 6 height 5
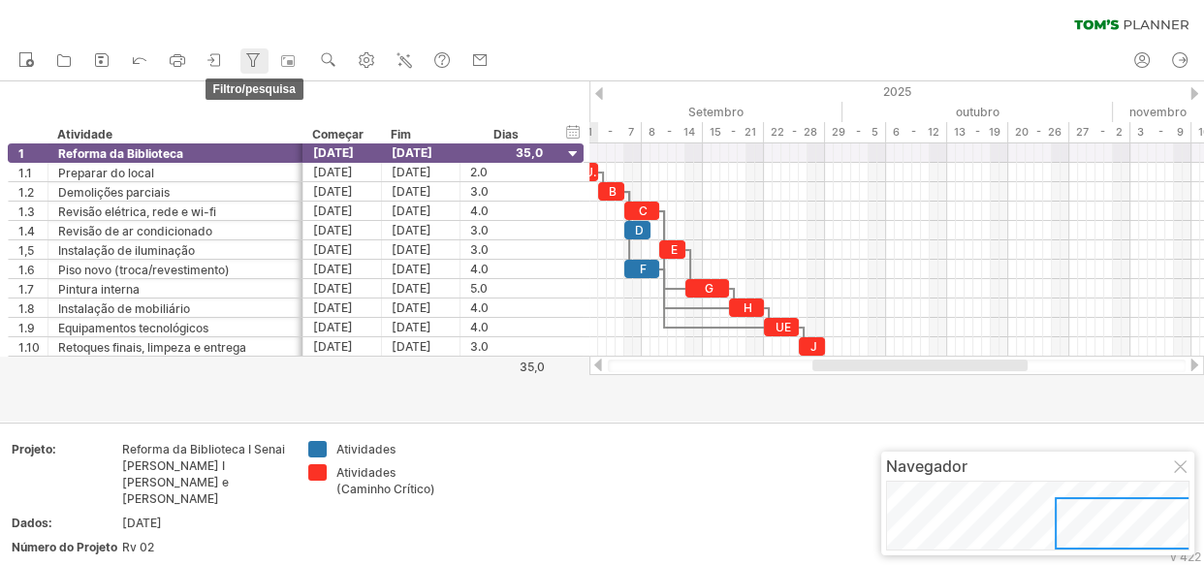
click at [263, 62] on icon at bounding box center [252, 59] width 19 height 19
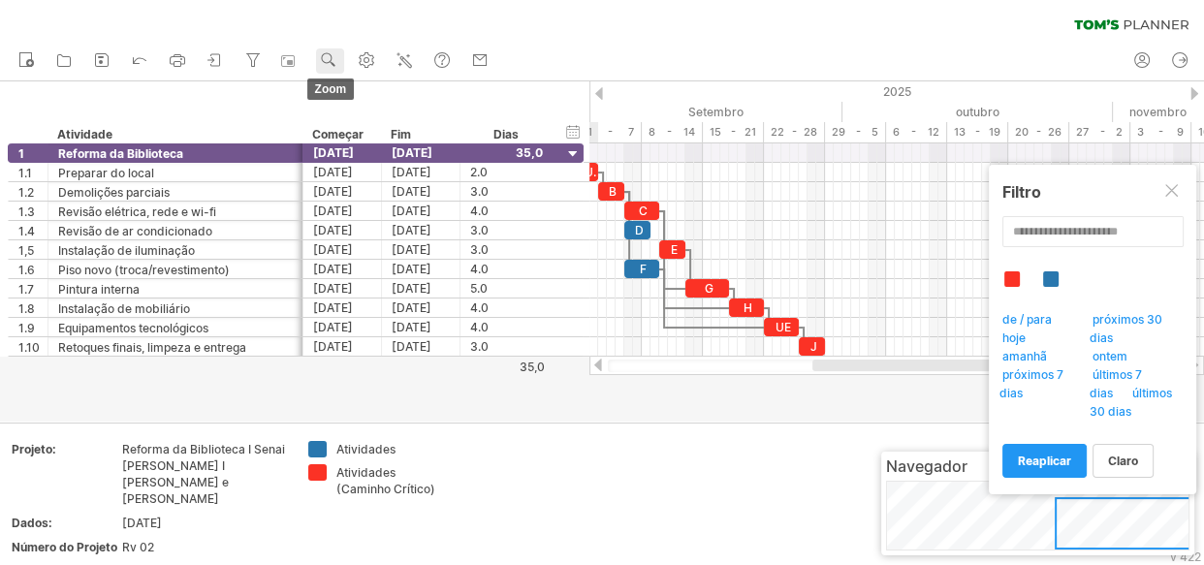
click at [319, 58] on link "zoom" at bounding box center [330, 60] width 28 height 25
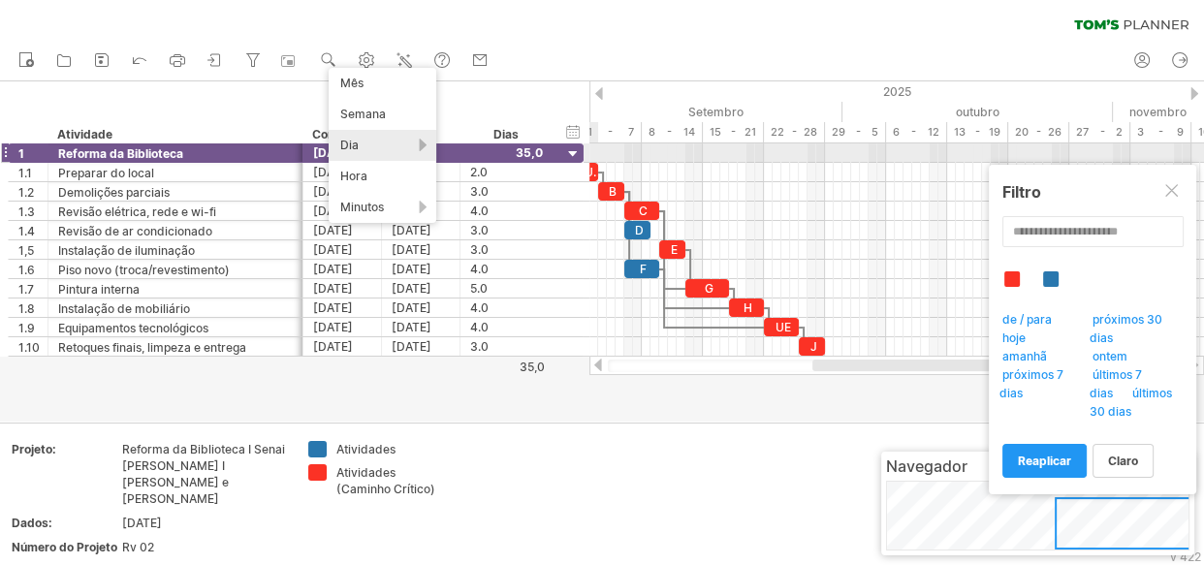
click at [381, 145] on div "Dia" at bounding box center [383, 145] width 108 height 31
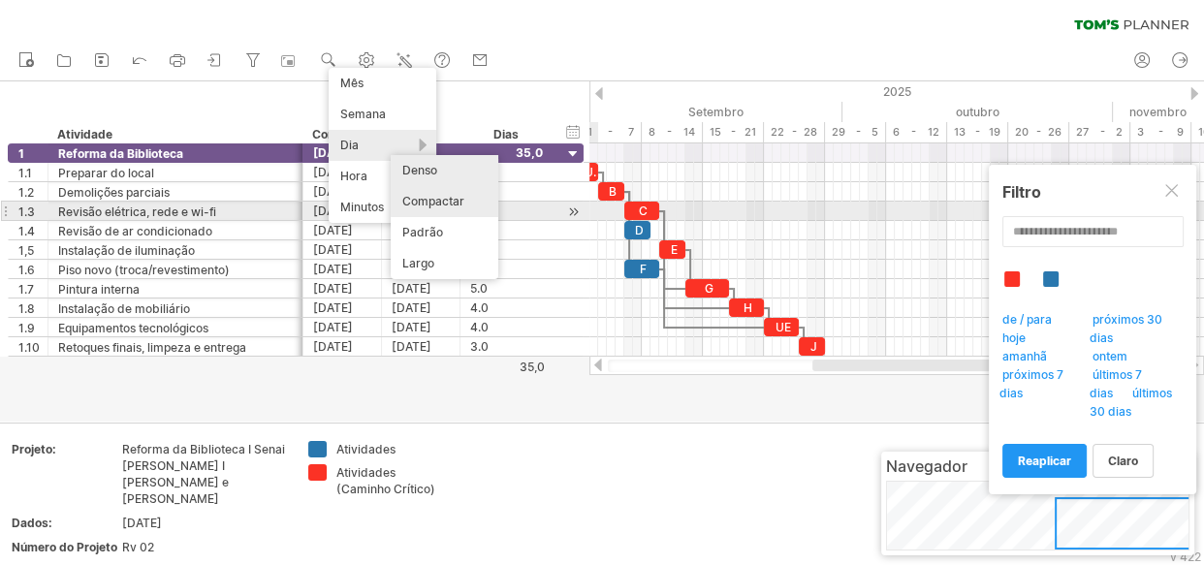
click at [458, 203] on font "Compactar" at bounding box center [433, 201] width 62 height 15
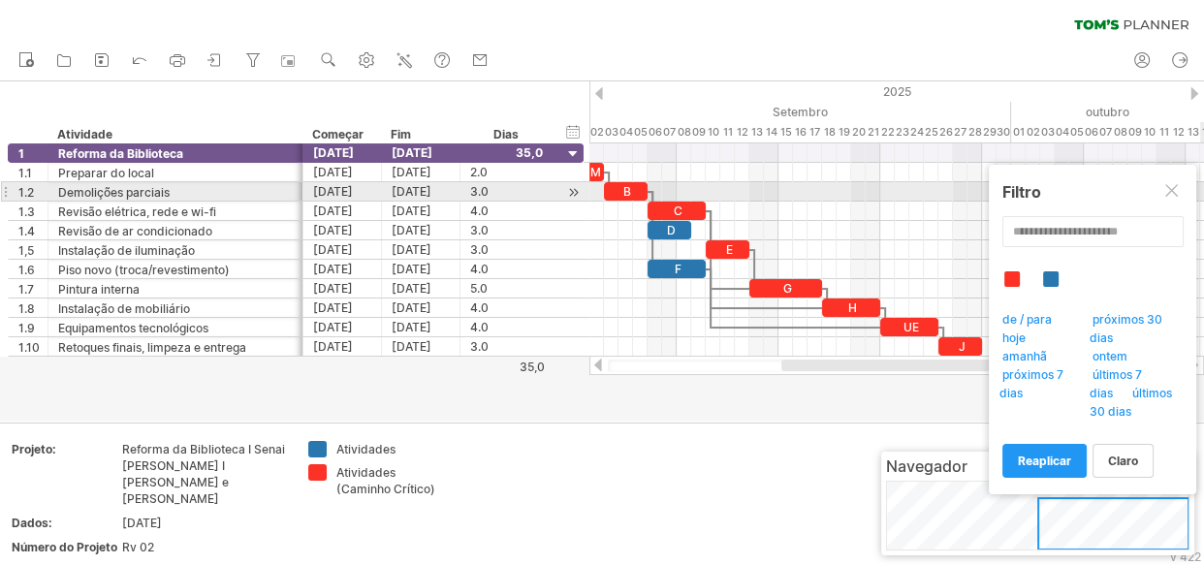
click at [1173, 195] on div at bounding box center [1173, 192] width 16 height 16
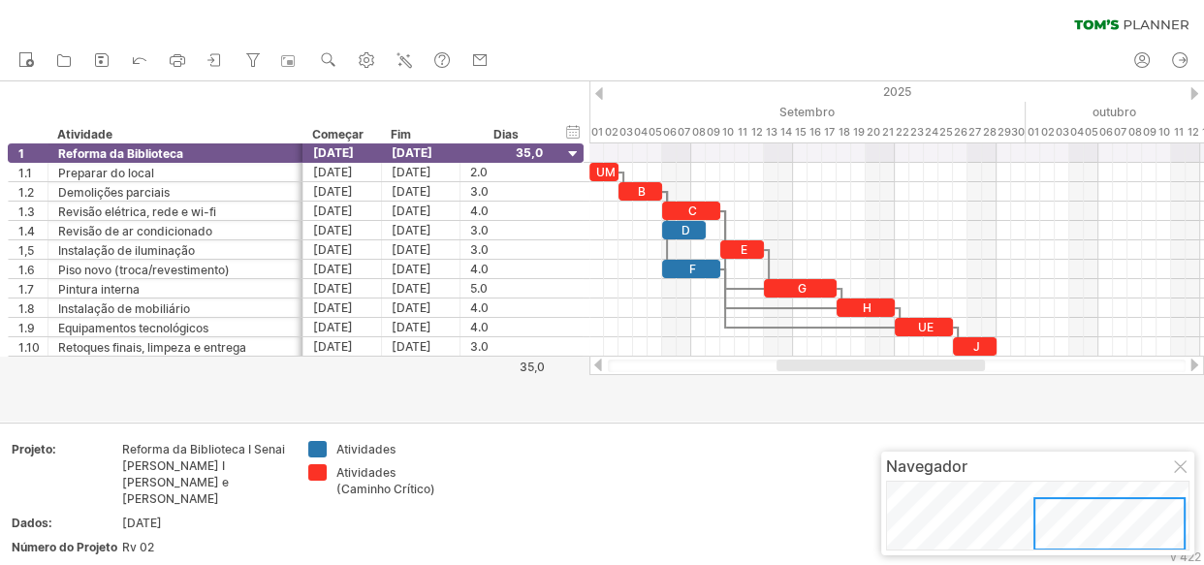
click at [884, 365] on div at bounding box center [881, 366] width 208 height 12
click at [886, 428] on div "Add your own logo Projeto: Reforma da Biblioteca I Senai Vila [PERSON_NAME] [PE…" at bounding box center [602, 503] width 1204 height 160
click at [1179, 472] on div at bounding box center [1182, 468] width 16 height 16
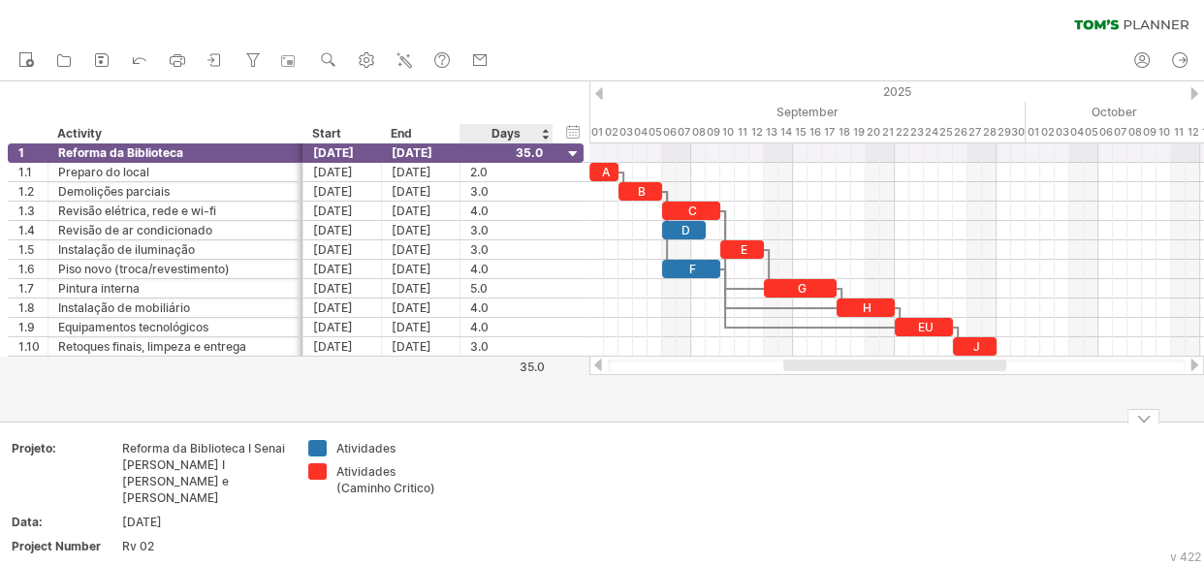
click at [495, 479] on td at bounding box center [528, 502] width 153 height 124
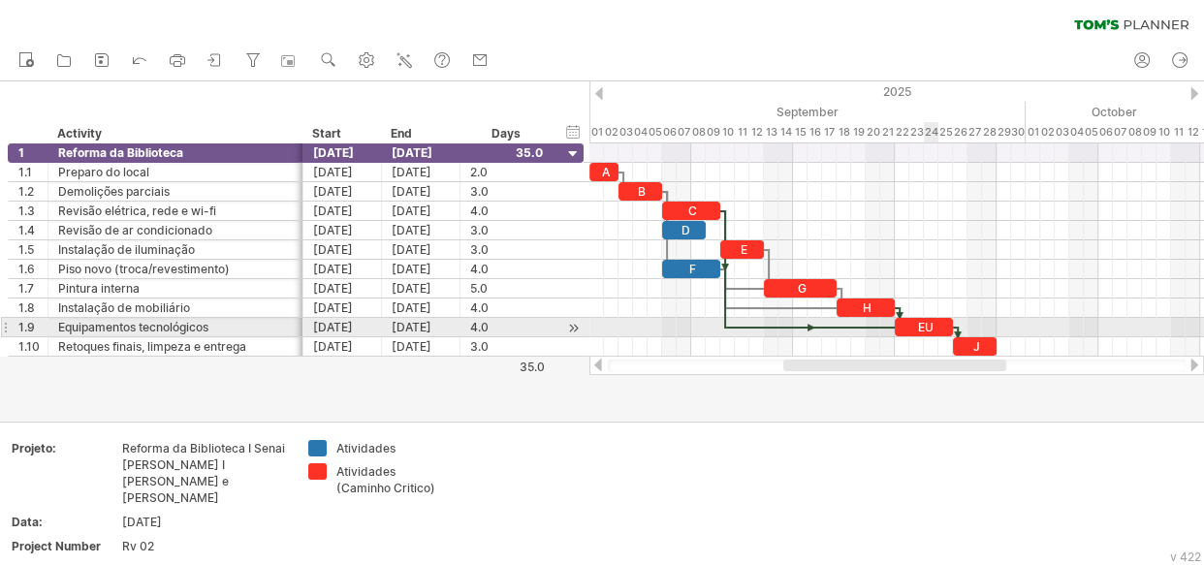
click at [926, 324] on div "EU" at bounding box center [924, 327] width 58 height 18
click at [927, 324] on div "**" at bounding box center [924, 327] width 58 height 18
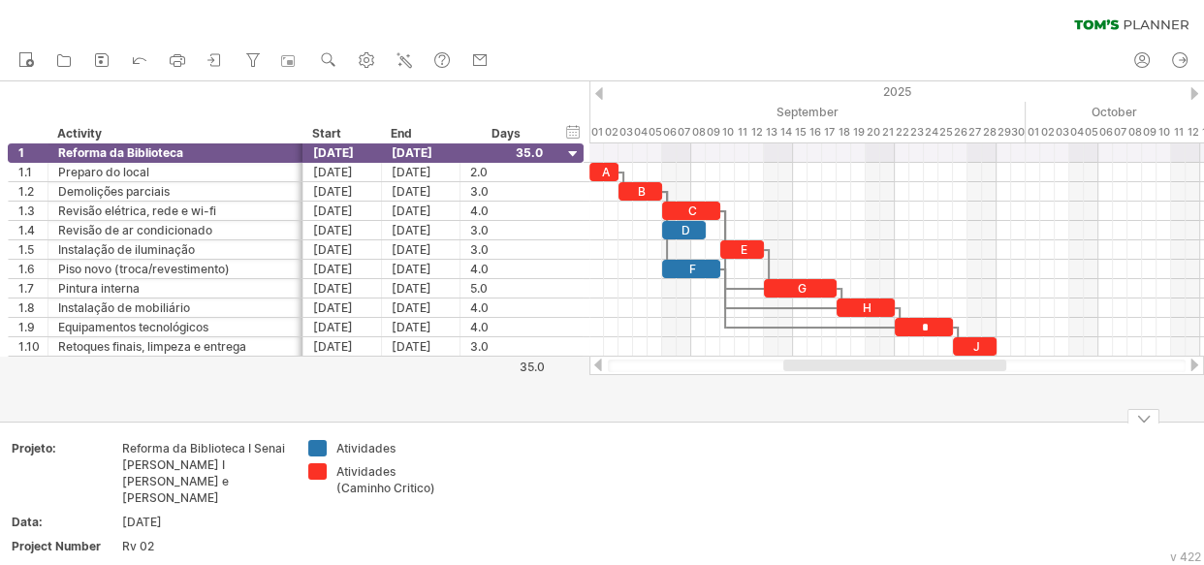
click at [407, 416] on div at bounding box center [602, 251] width 1204 height 340
click at [481, 463] on td at bounding box center [528, 502] width 153 height 124
click at [503, 499] on td at bounding box center [528, 502] width 153 height 124
